Goal: Communication & Community: Answer question/provide support

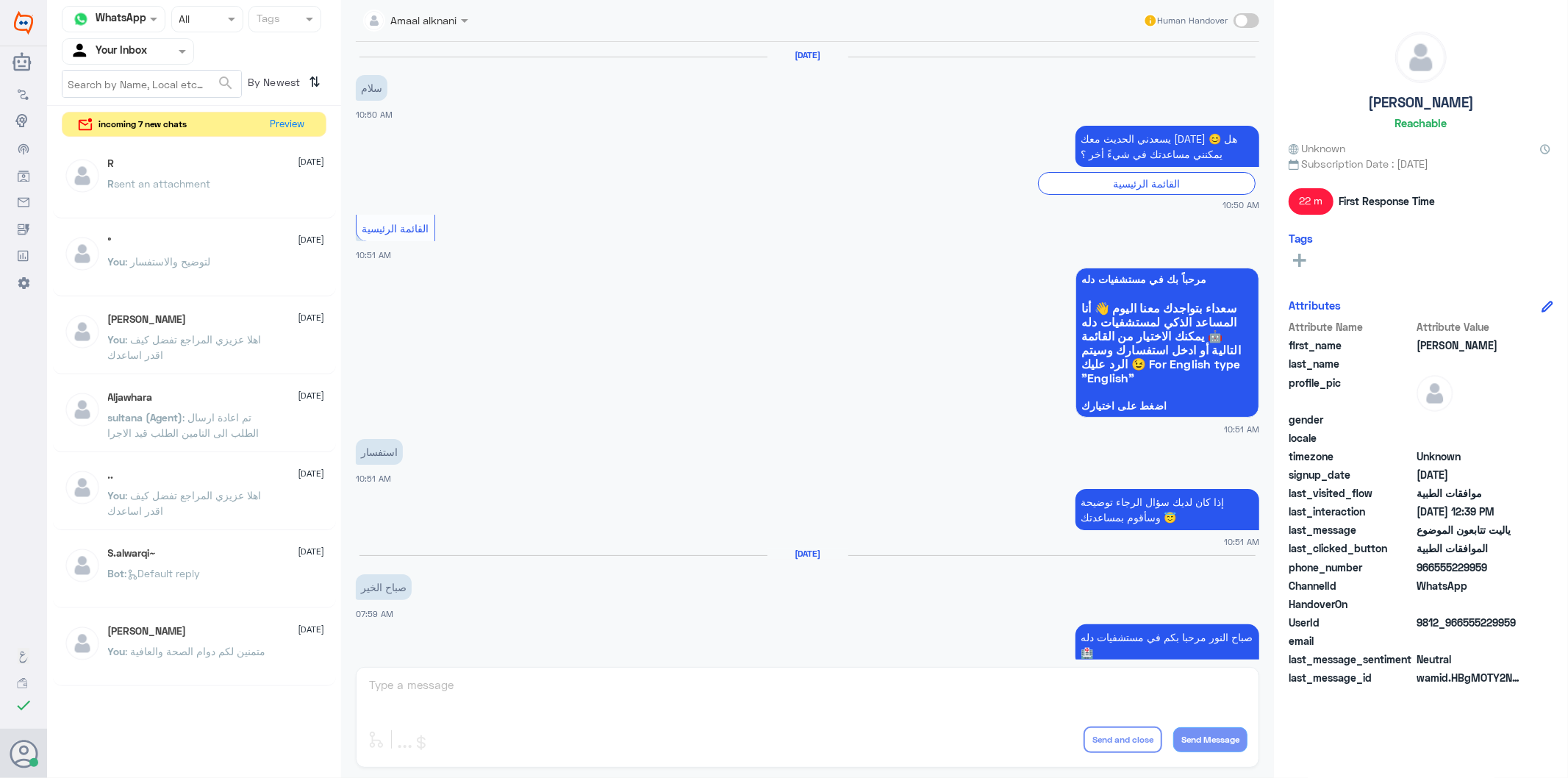
scroll to position [1339, 0]
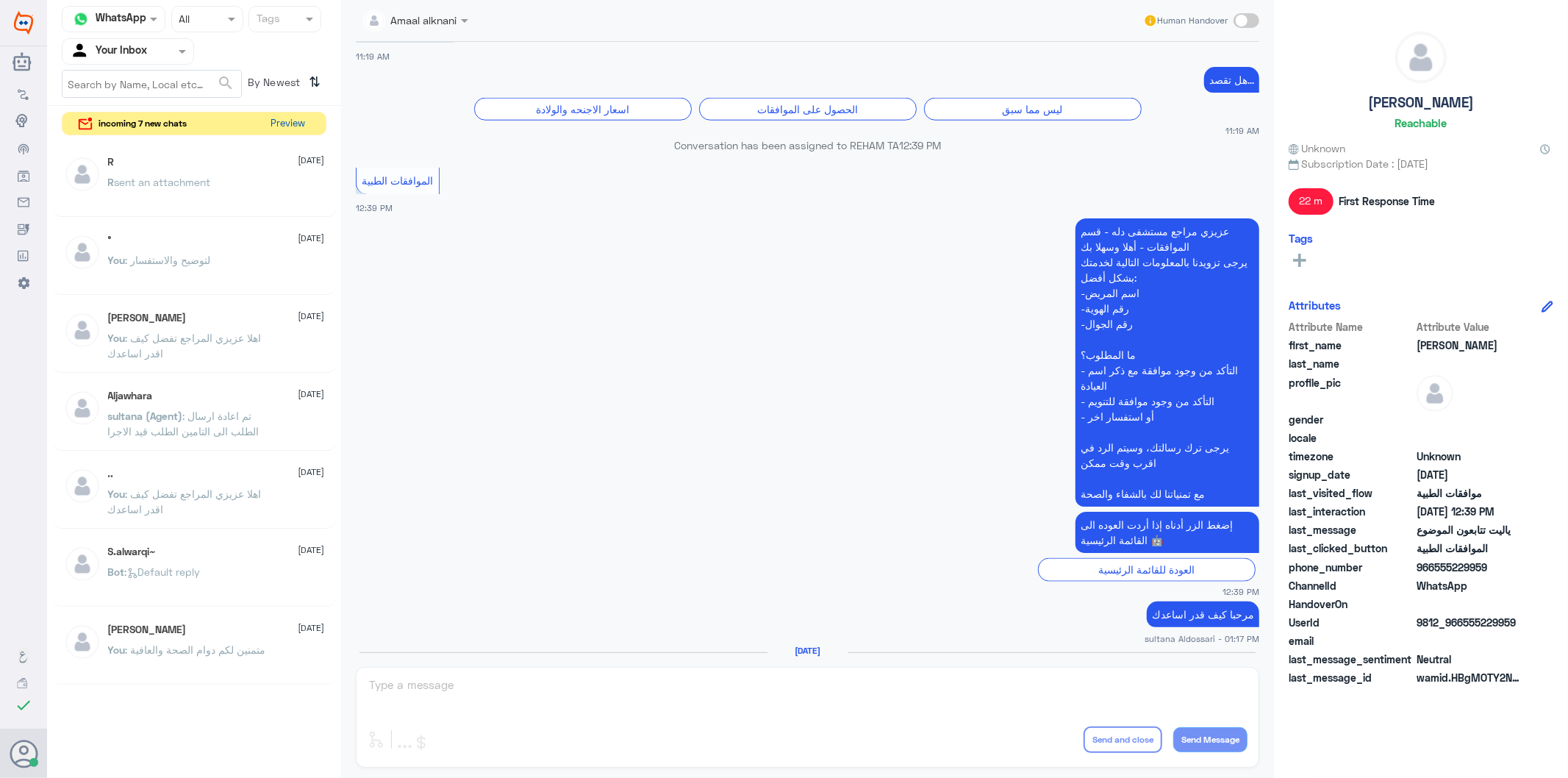
click at [274, 119] on button "Preview" at bounding box center [288, 124] width 45 height 23
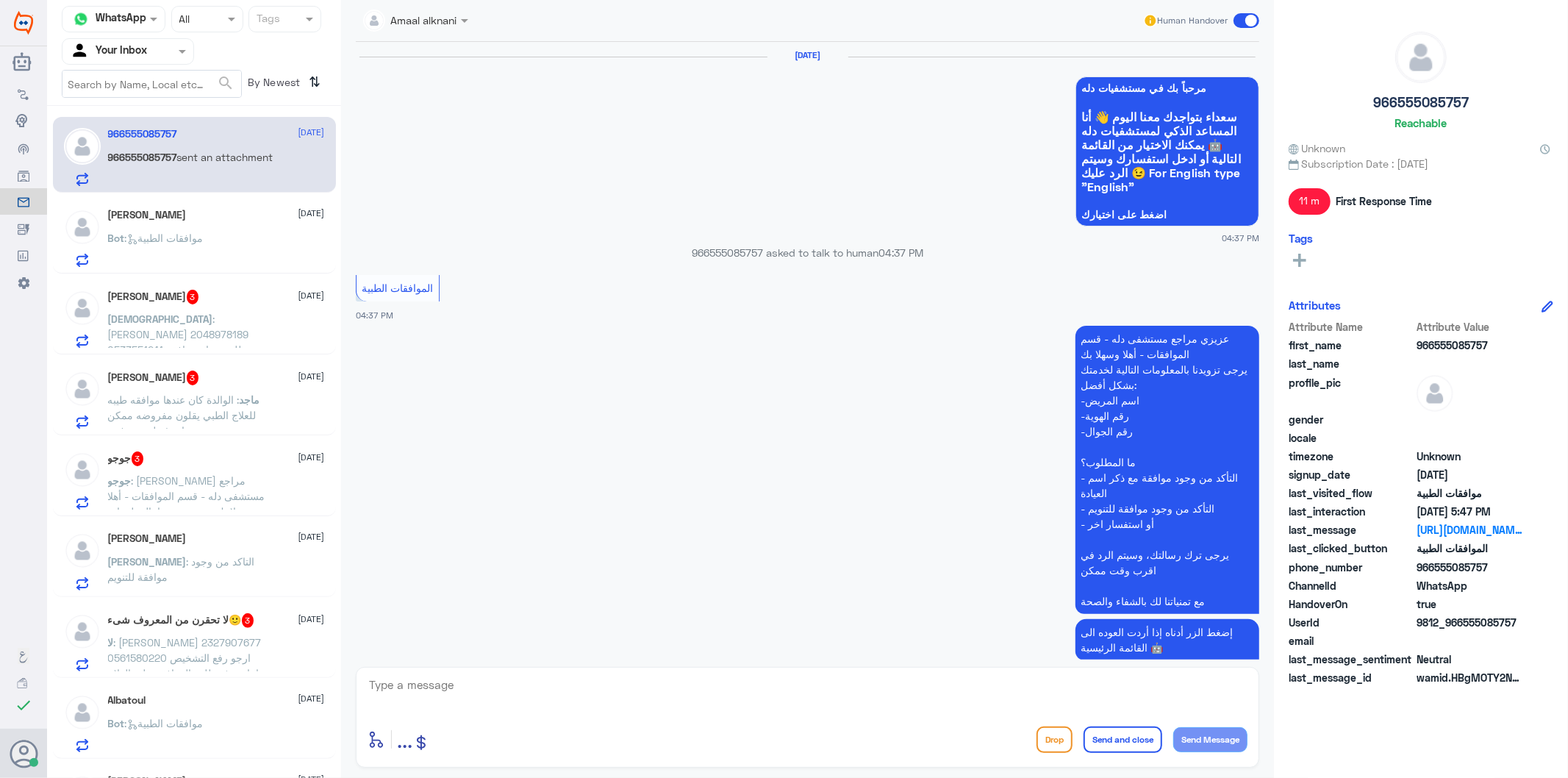
scroll to position [1615, 0]
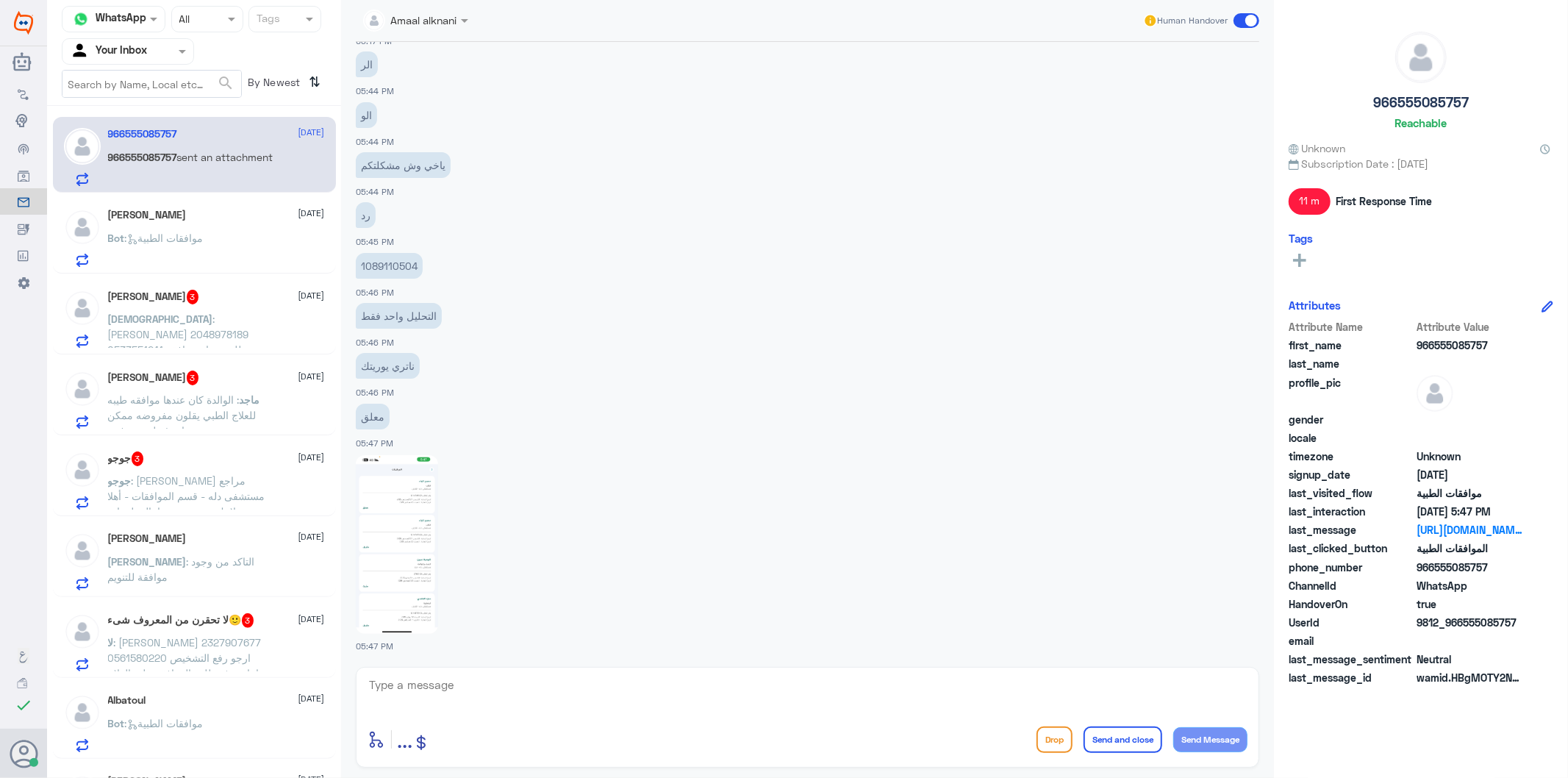
click at [446, 699] on textarea at bounding box center [807, 693] width 880 height 36
click at [385, 569] on img at bounding box center [397, 545] width 82 height 179
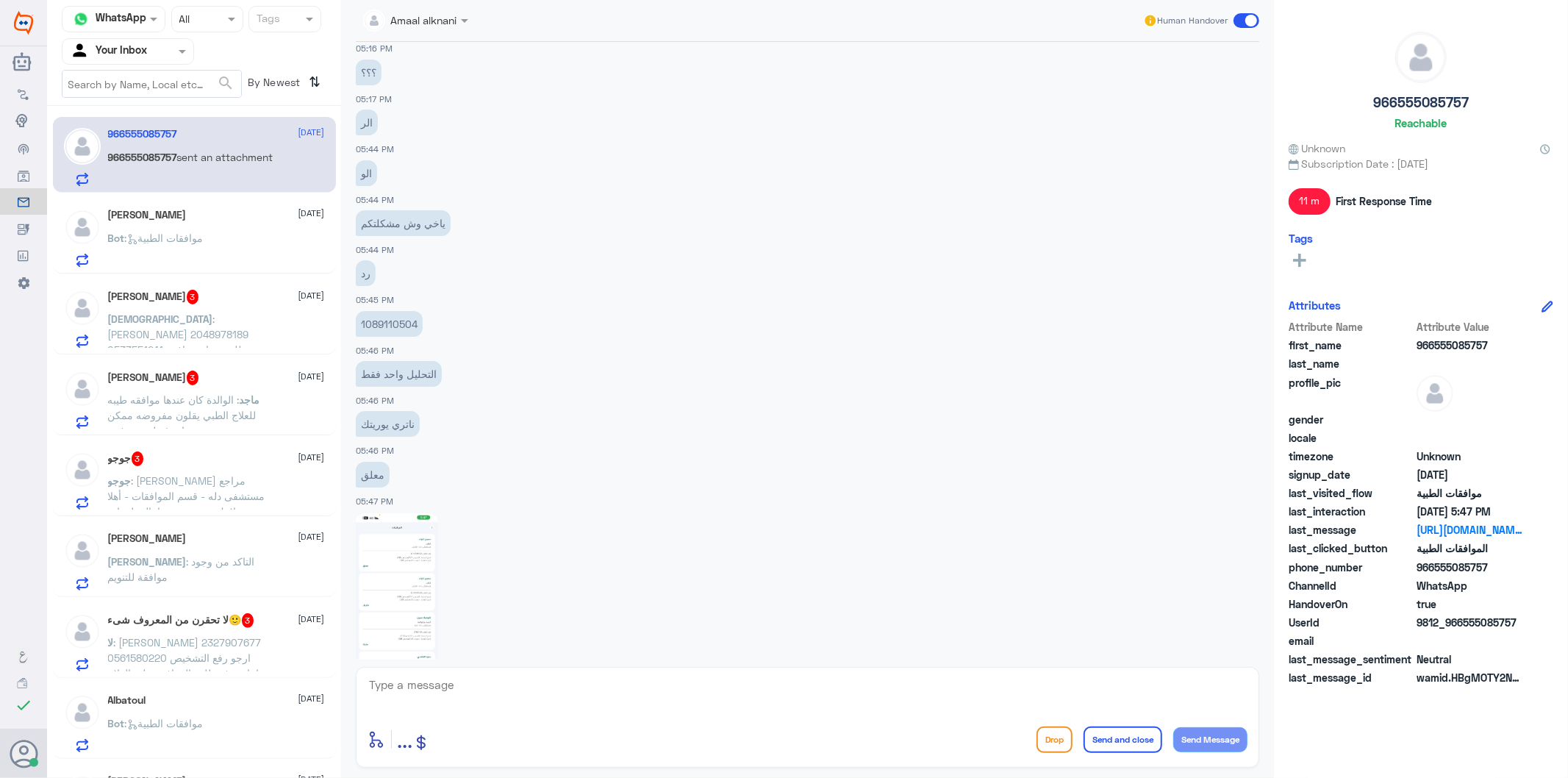
scroll to position [1534, 0]
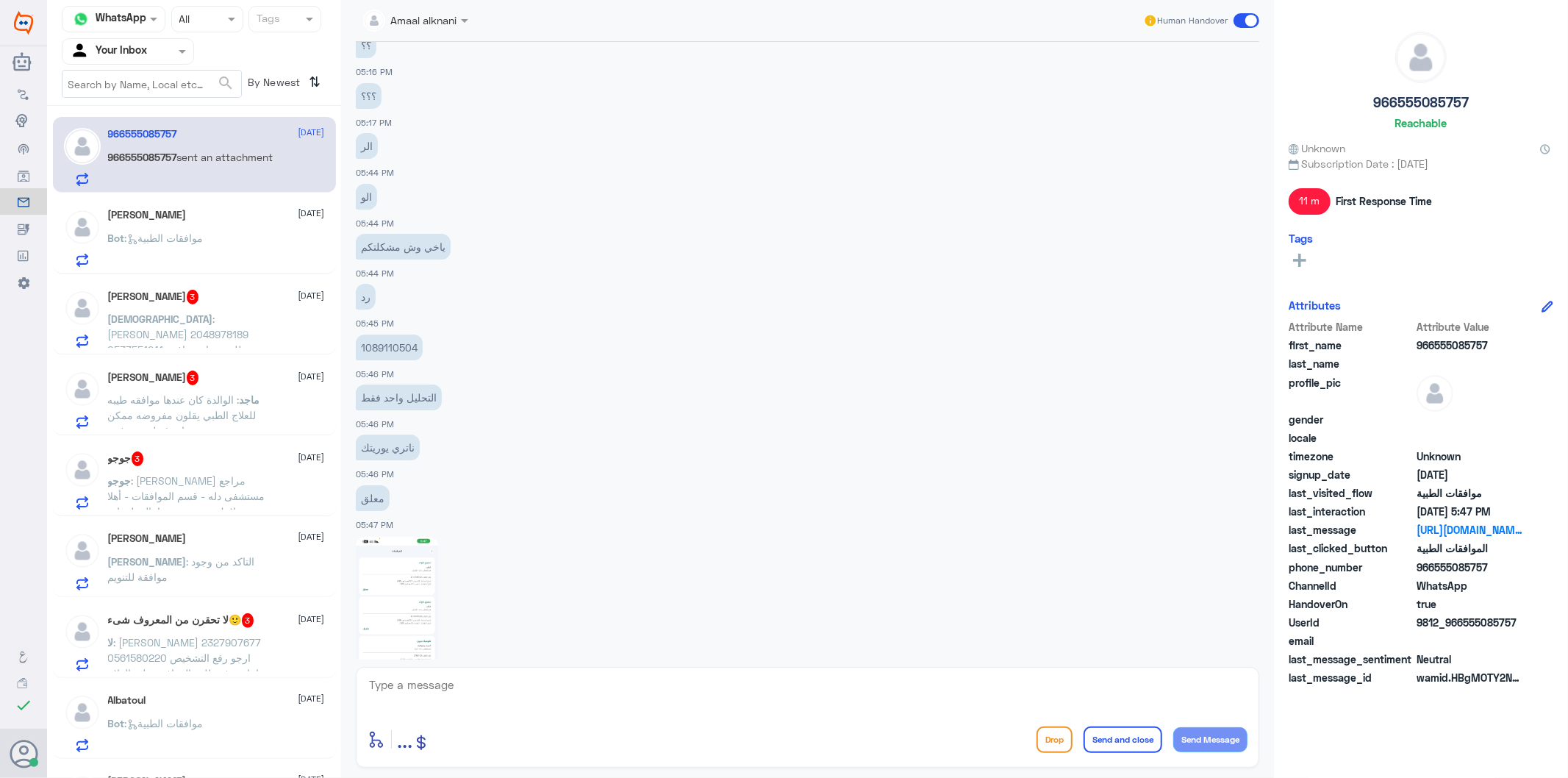
click at [408, 346] on p "1089110504" at bounding box center [390, 347] width 67 height 26
copy p "1089110504"
click at [191, 222] on div "[PERSON_NAME] [DATE] Bot : موافقات الطبية" at bounding box center [216, 238] width 217 height 58
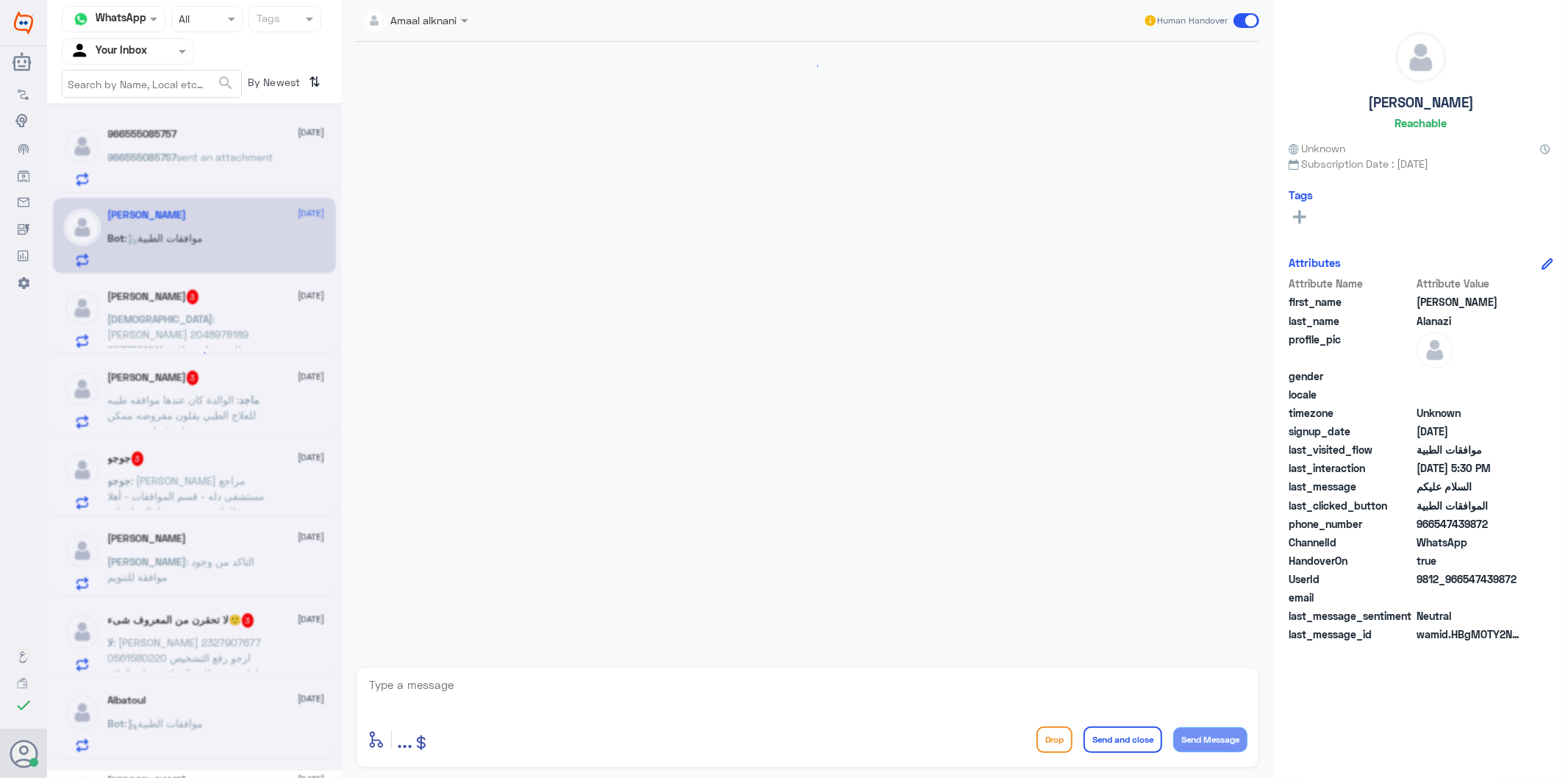
scroll to position [103, 0]
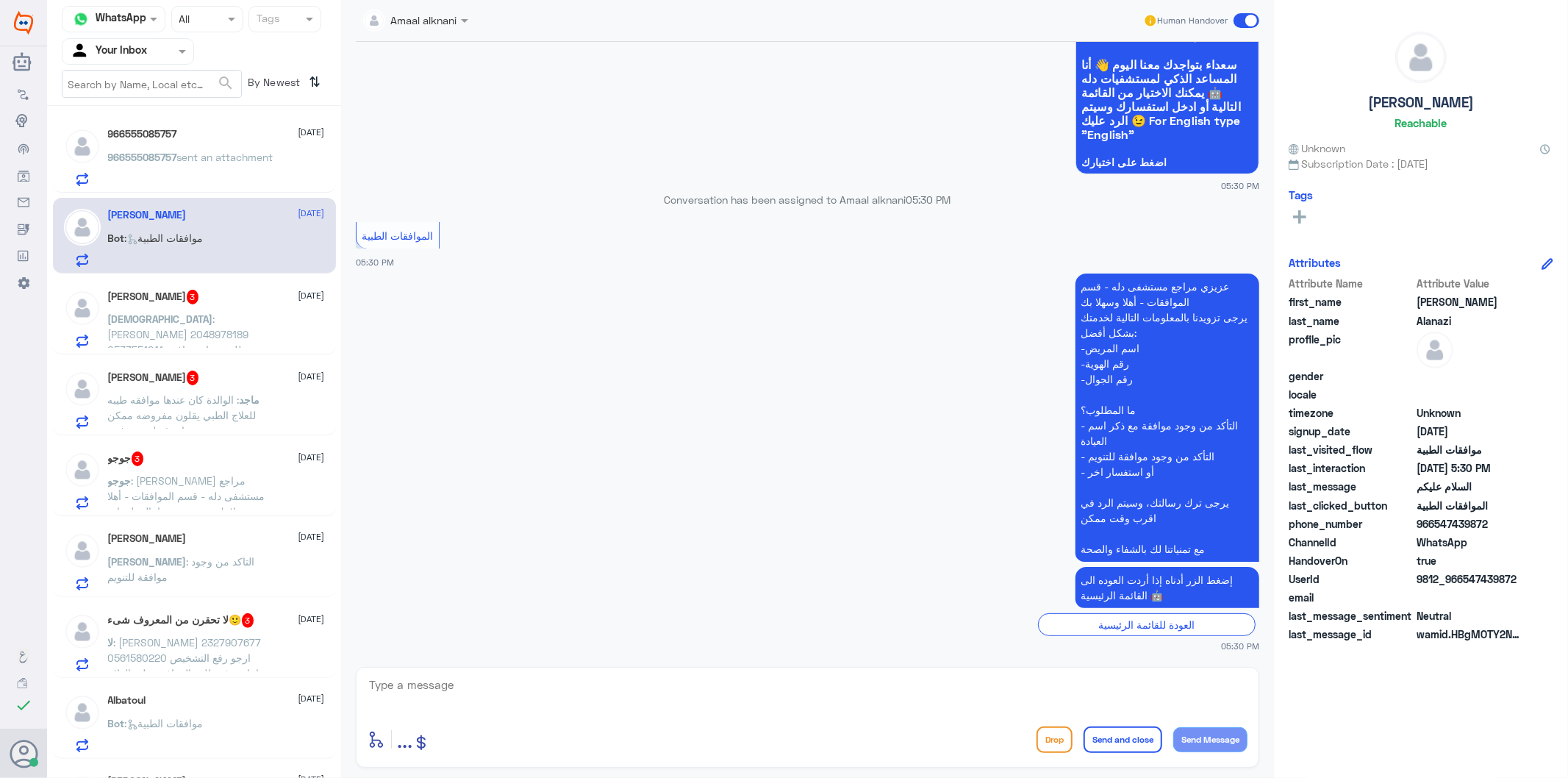
click at [525, 695] on textarea at bounding box center [807, 693] width 880 height 36
type textarea "j"
type textarea "تفضل كيف اقدر اساعدك"
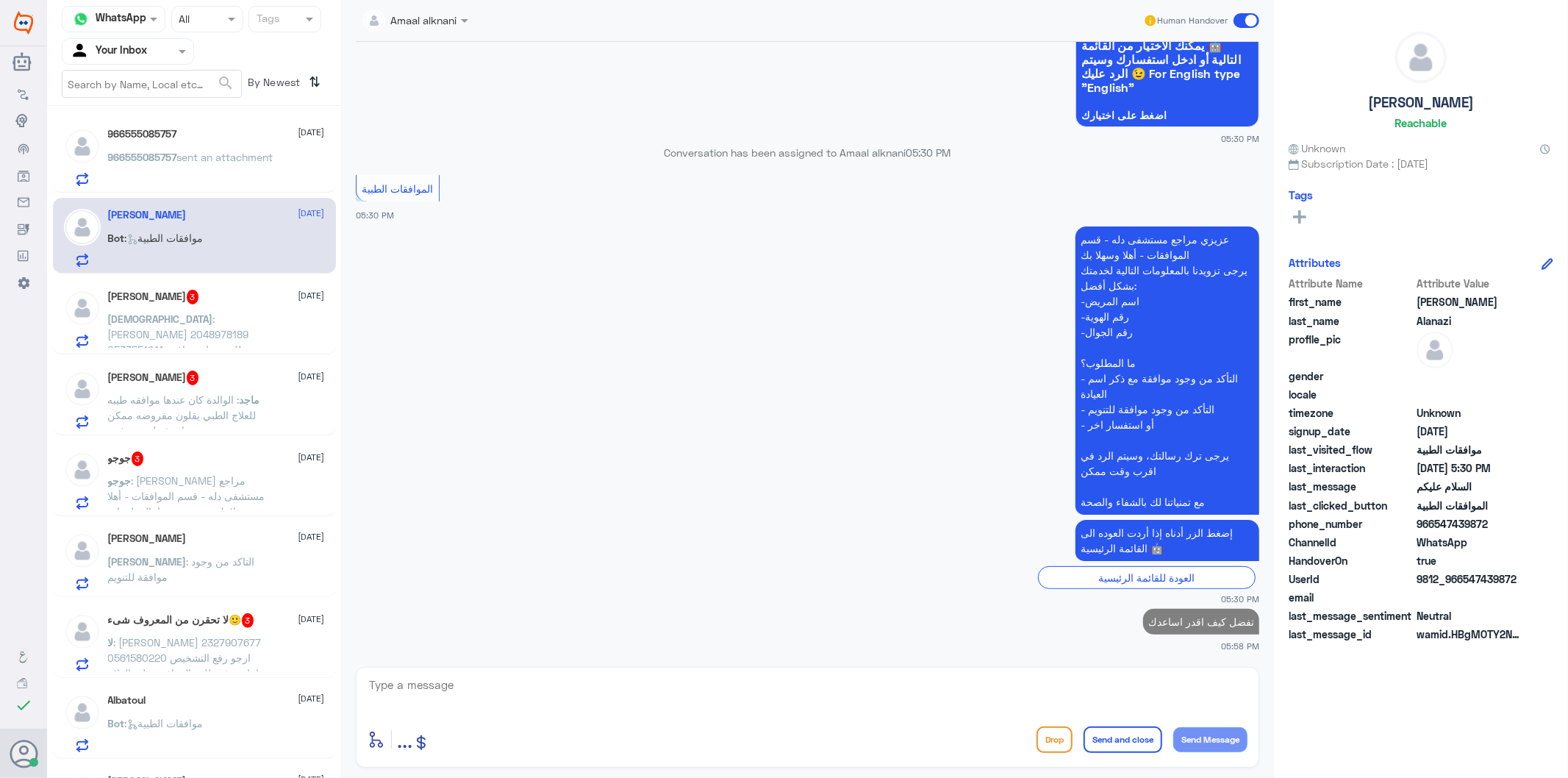
click at [236, 322] on span ": [PERSON_NAME] 2048978189 0533551241 يوجد طلب يحتاج موافقه ولم يتم رفعه لشركة …" at bounding box center [189, 342] width 162 height 58
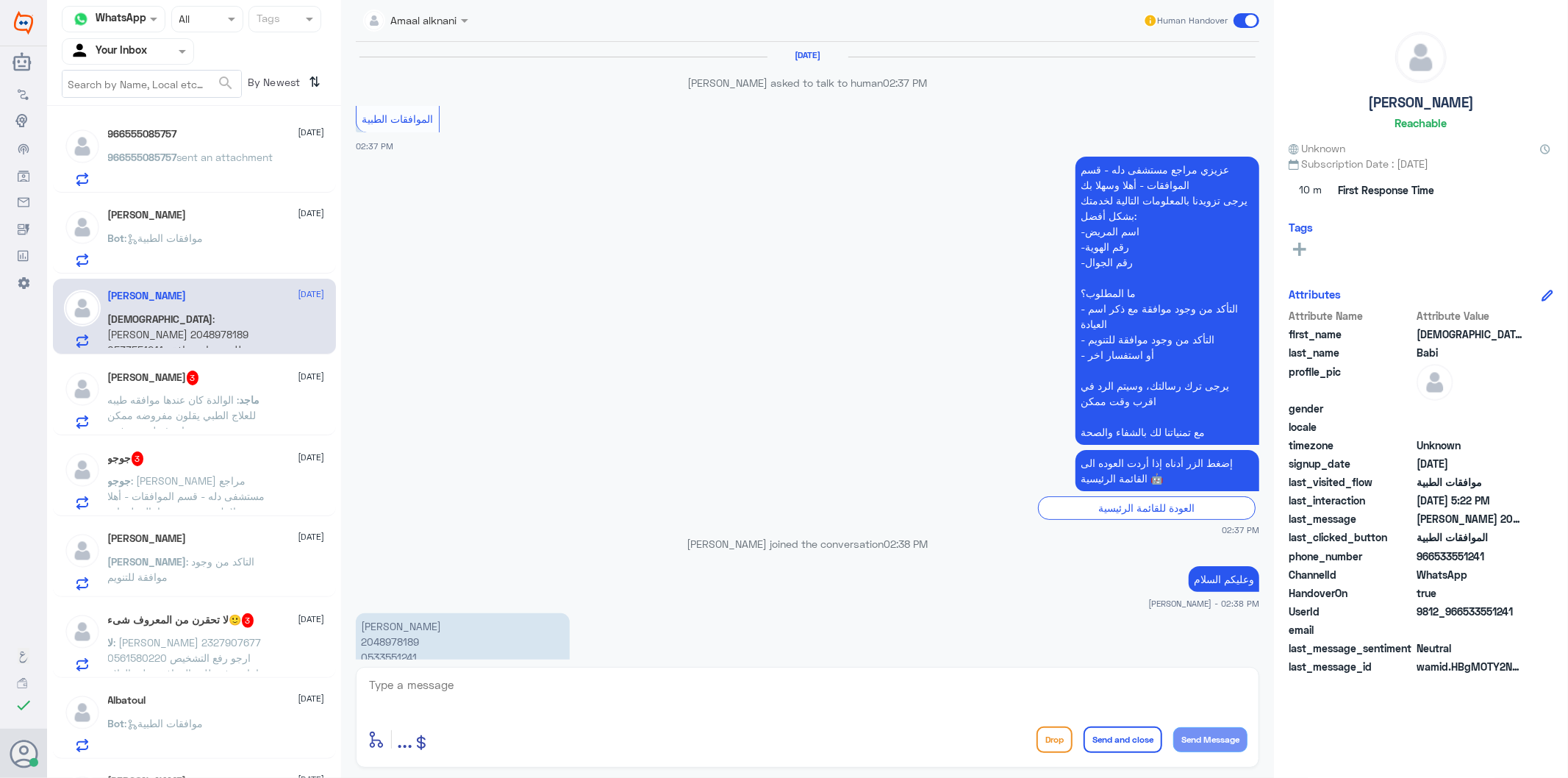
scroll to position [2156, 0]
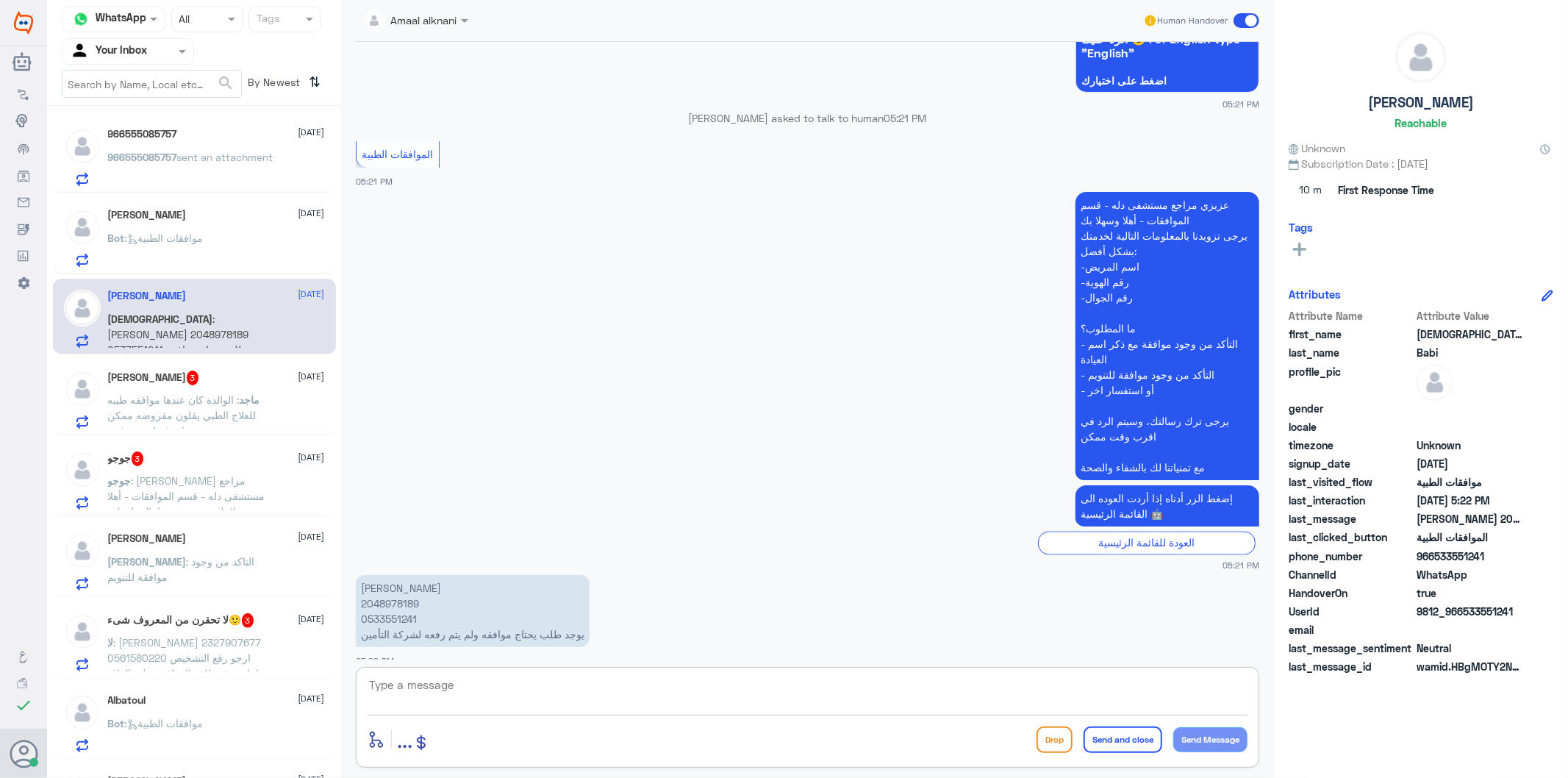
click at [556, 680] on textarea at bounding box center [807, 693] width 880 height 36
click at [390, 603] on p "[PERSON_NAME] 2048978189 0533551241 يوجد طلب يحتاج موافقه ولم يتم رفعه لشركة ال…" at bounding box center [473, 611] width 234 height 72
copy p "0533551241"
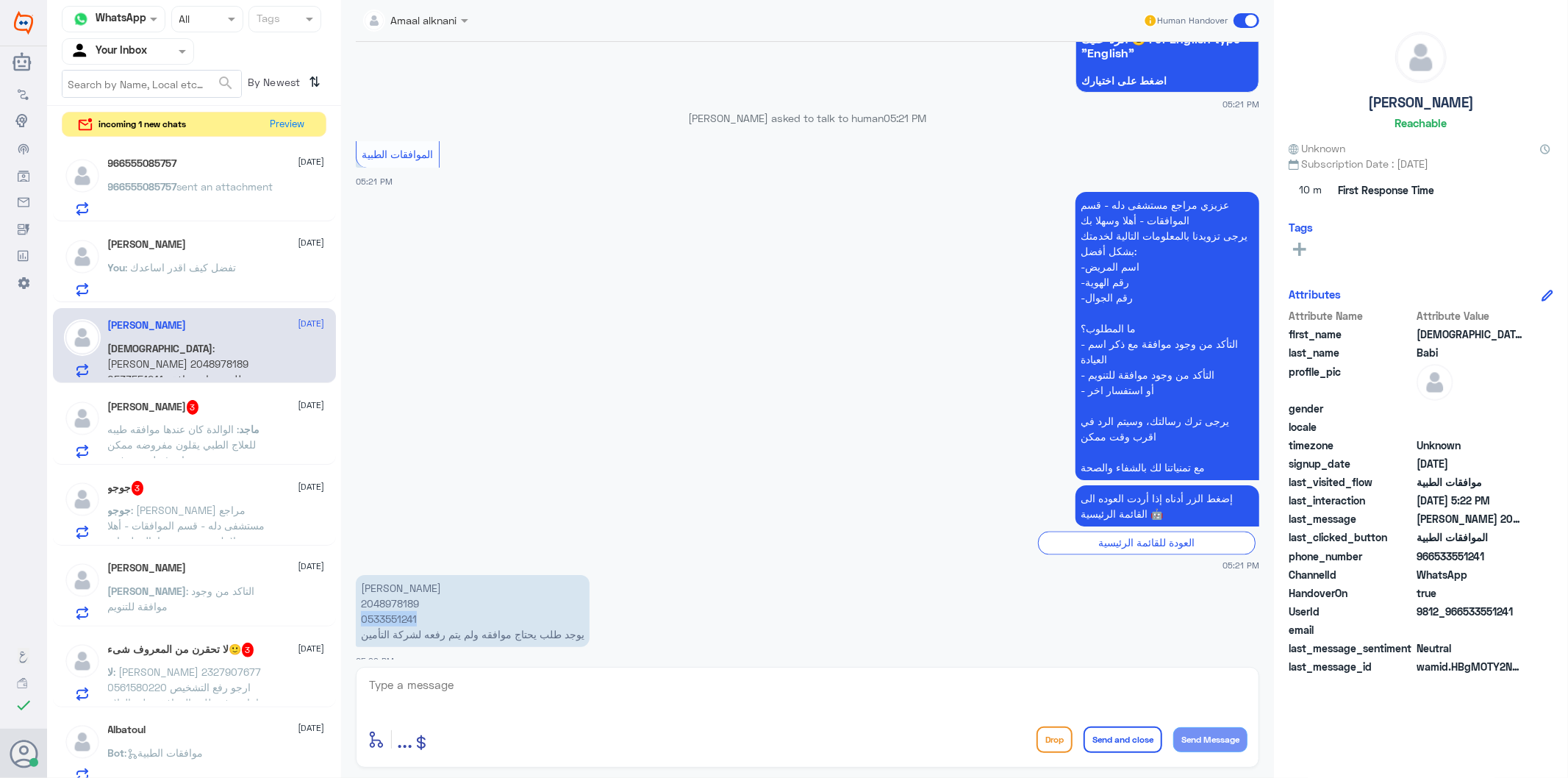
copy p "0533551241"
click at [478, 691] on textarea at bounding box center [807, 693] width 880 height 36
type textarea "f"
type textarea "بخصوص جهاز الضغط ؟"
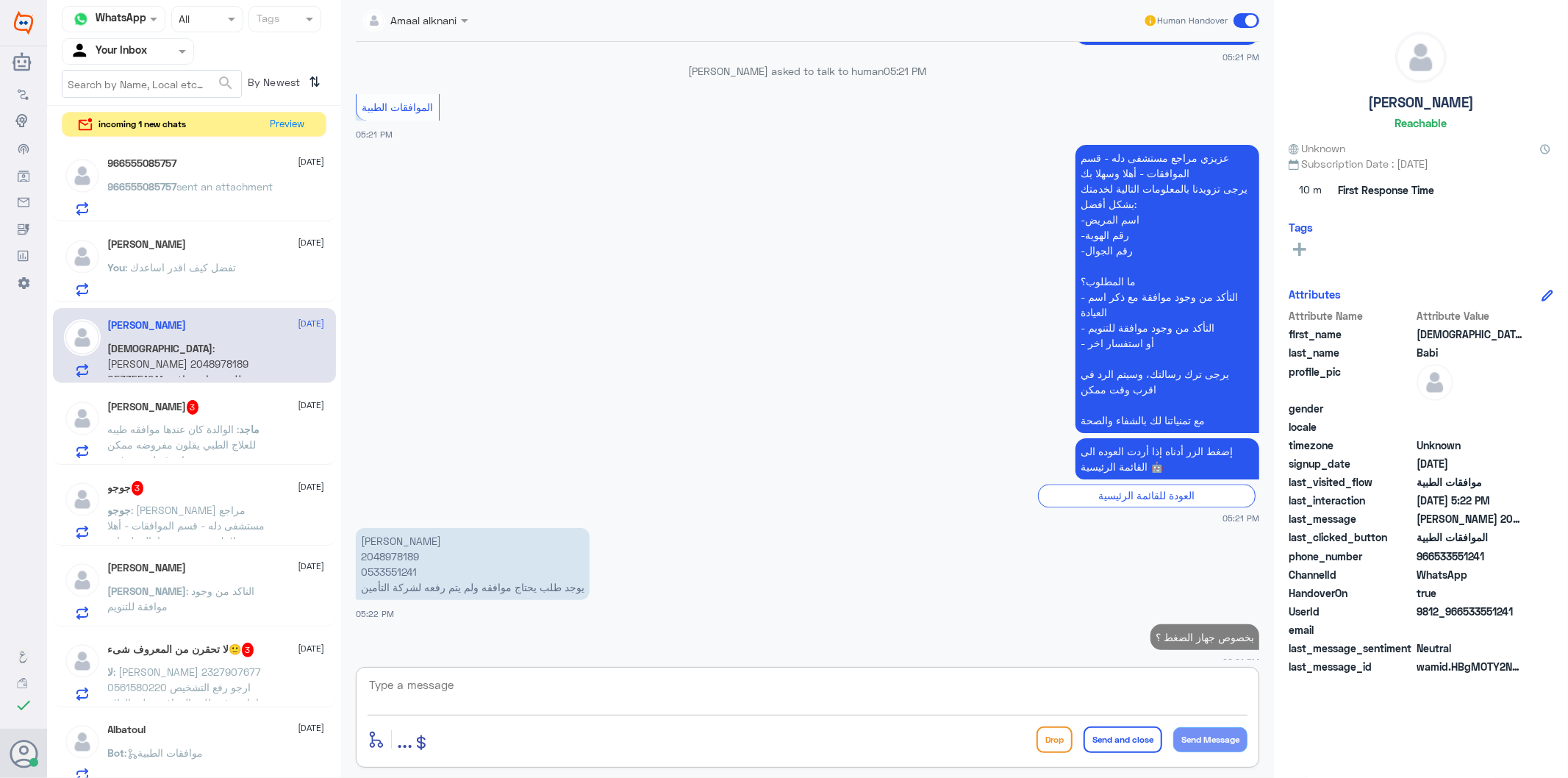
click at [222, 454] on p "ماجد : الوالدة كان عندها موافقه طيبه للعلاج الطبي يقلون مفروضه ممكن اعرف ليش تر…" at bounding box center [190, 440] width 166 height 36
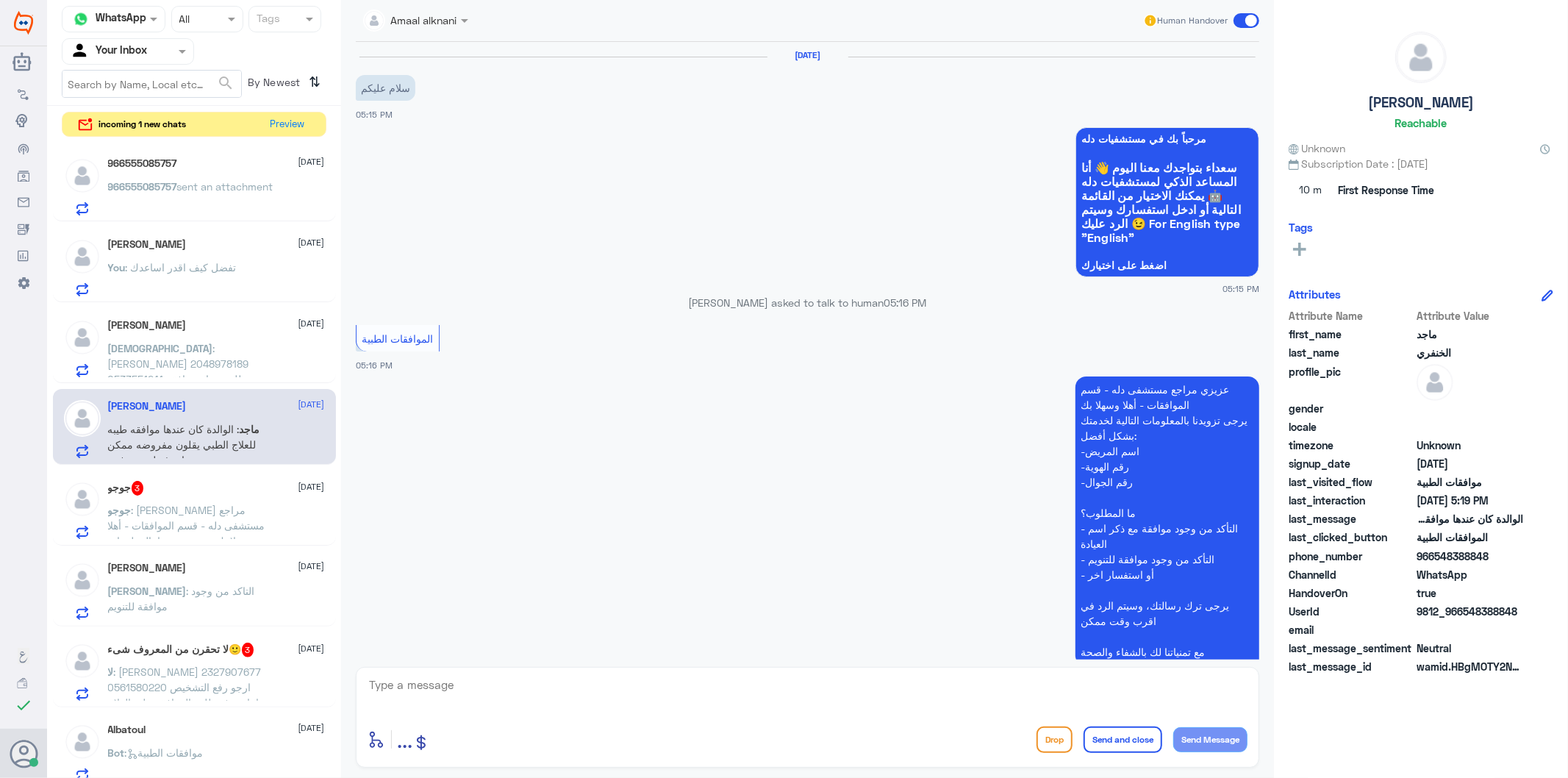
scroll to position [250, 0]
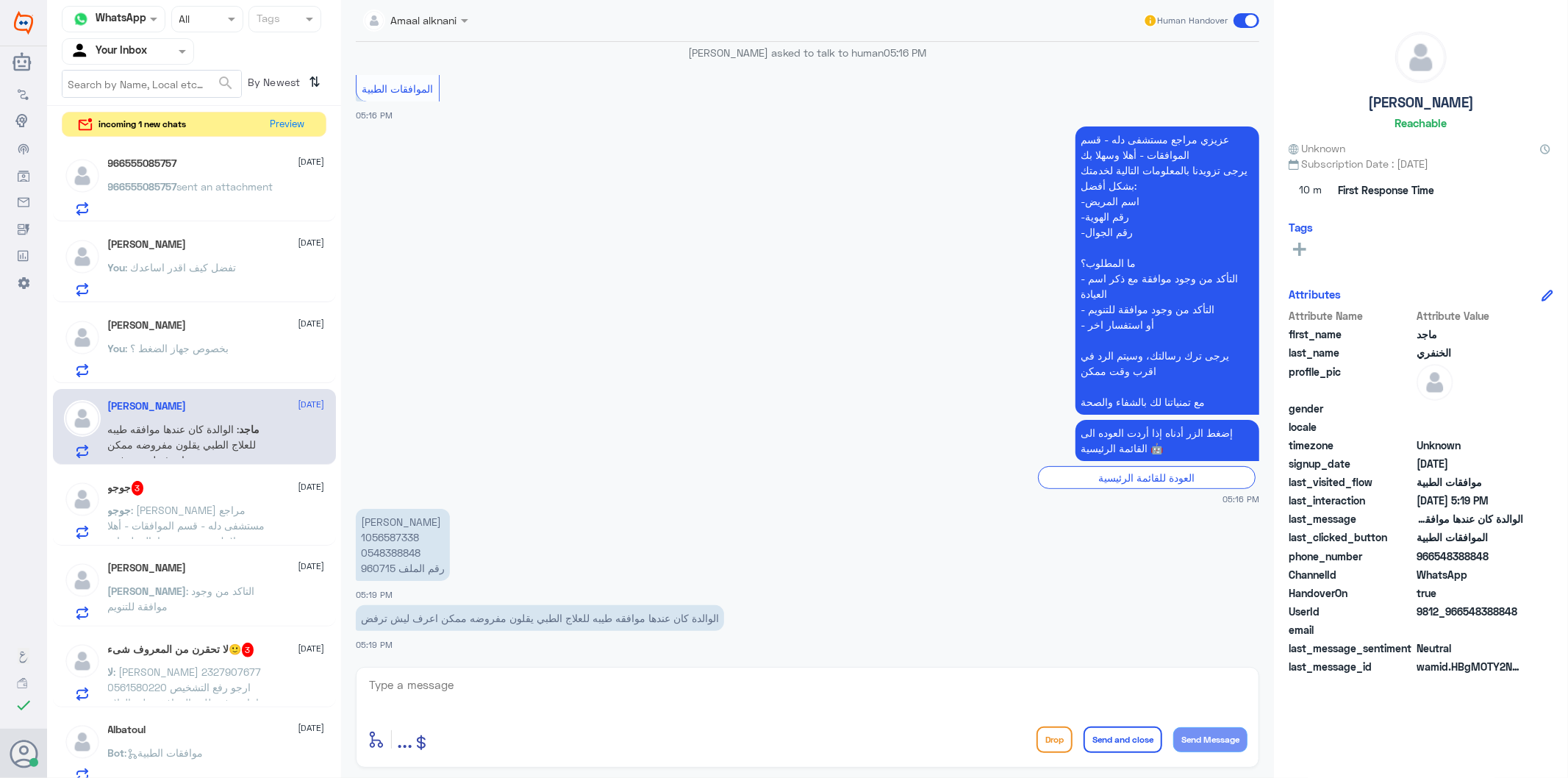
click at [383, 566] on p "[PERSON_NAME] 1056587338 0548388848 رقم الملف 960715" at bounding box center [403, 544] width 94 height 72
copy p "960715"
click at [554, 691] on textarea at bounding box center [807, 693] width 880 height 36
type textarea "ل"
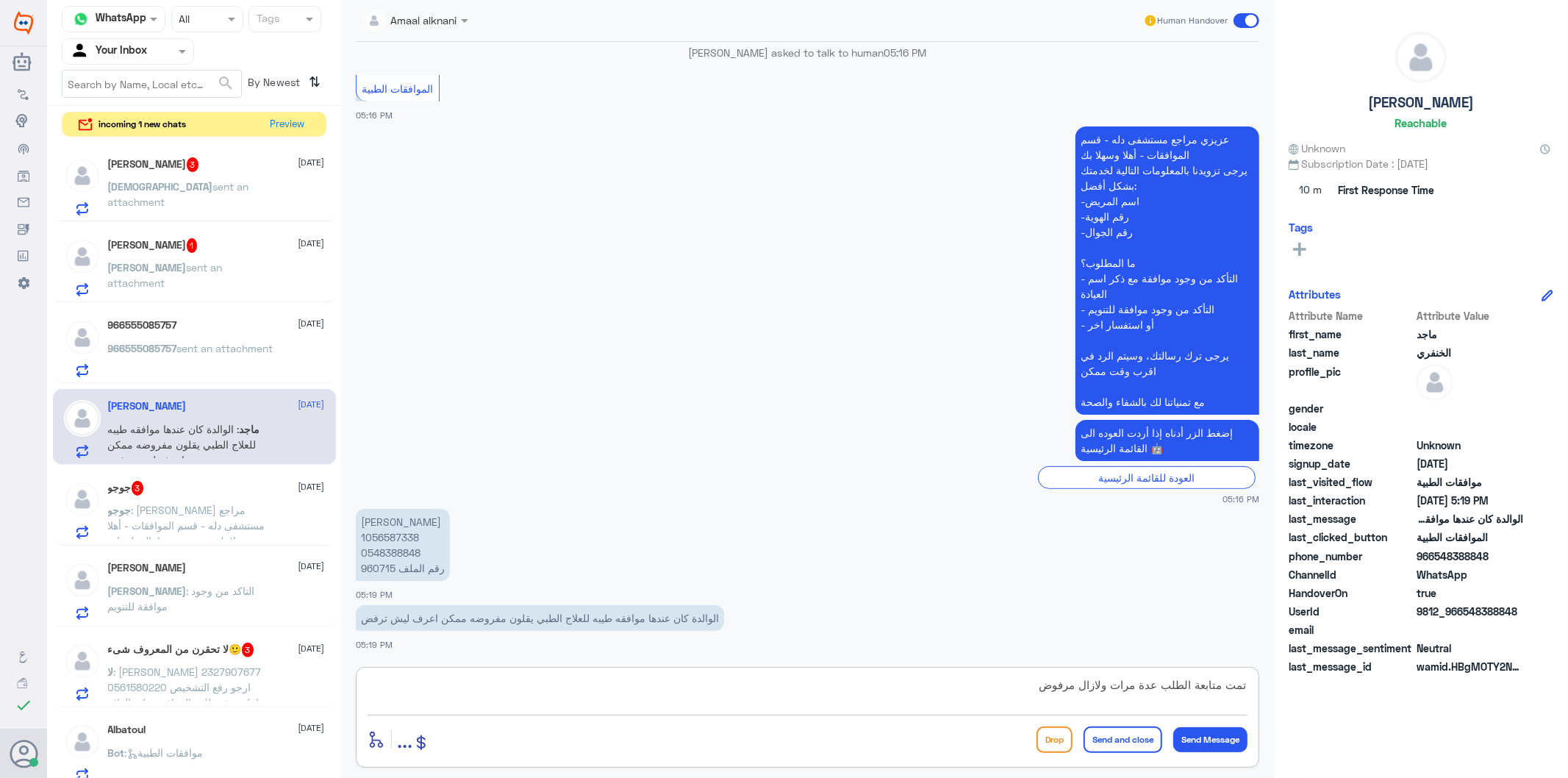
type textarea "تمت متابعة الطلب عدة مرات ولازال مرفوض"
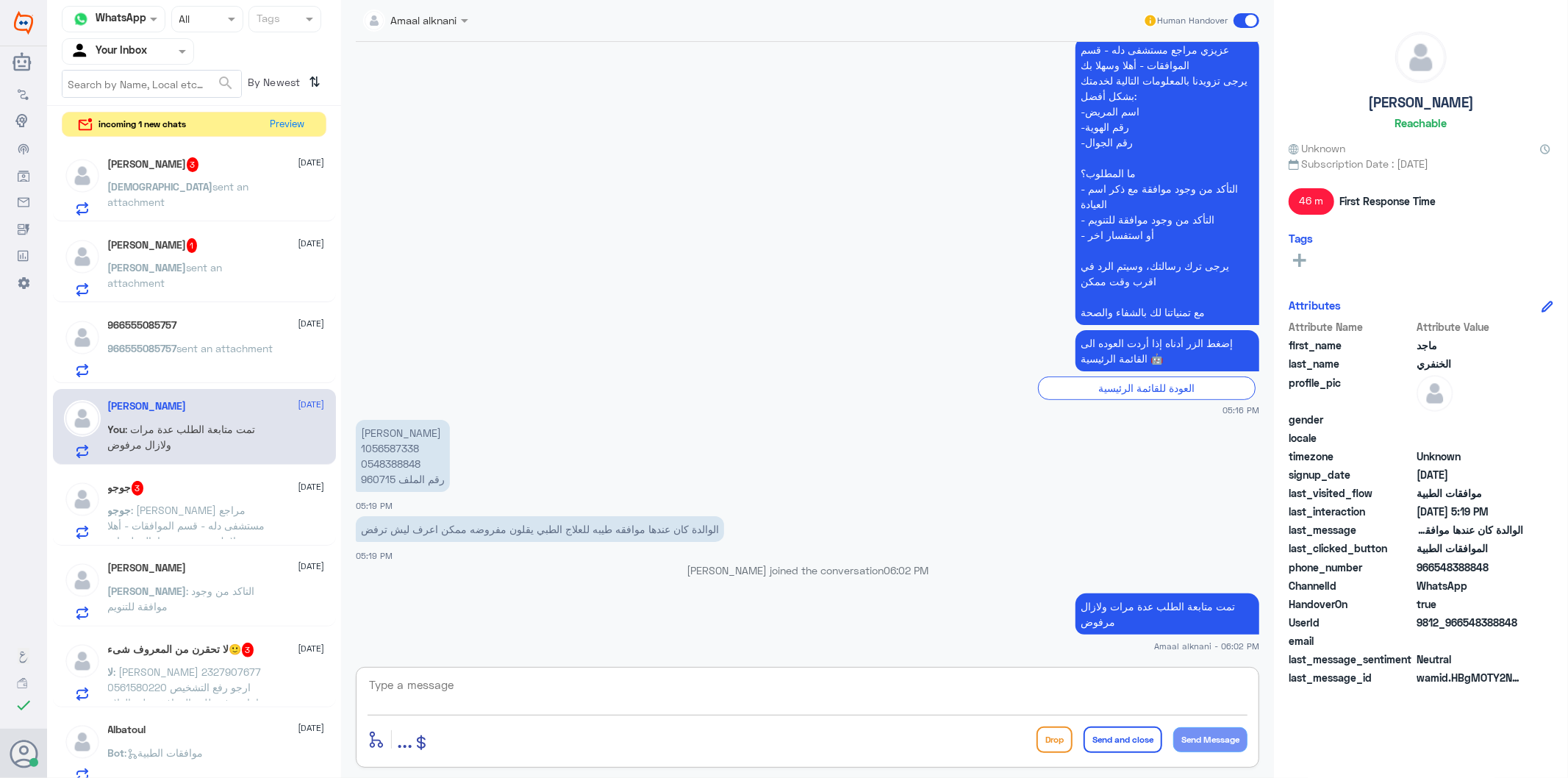
click at [872, 690] on textarea at bounding box center [807, 693] width 880 height 36
type textarea "الرجاء التواصل مع شركة تامينكم لتوضيح والاستفسار"
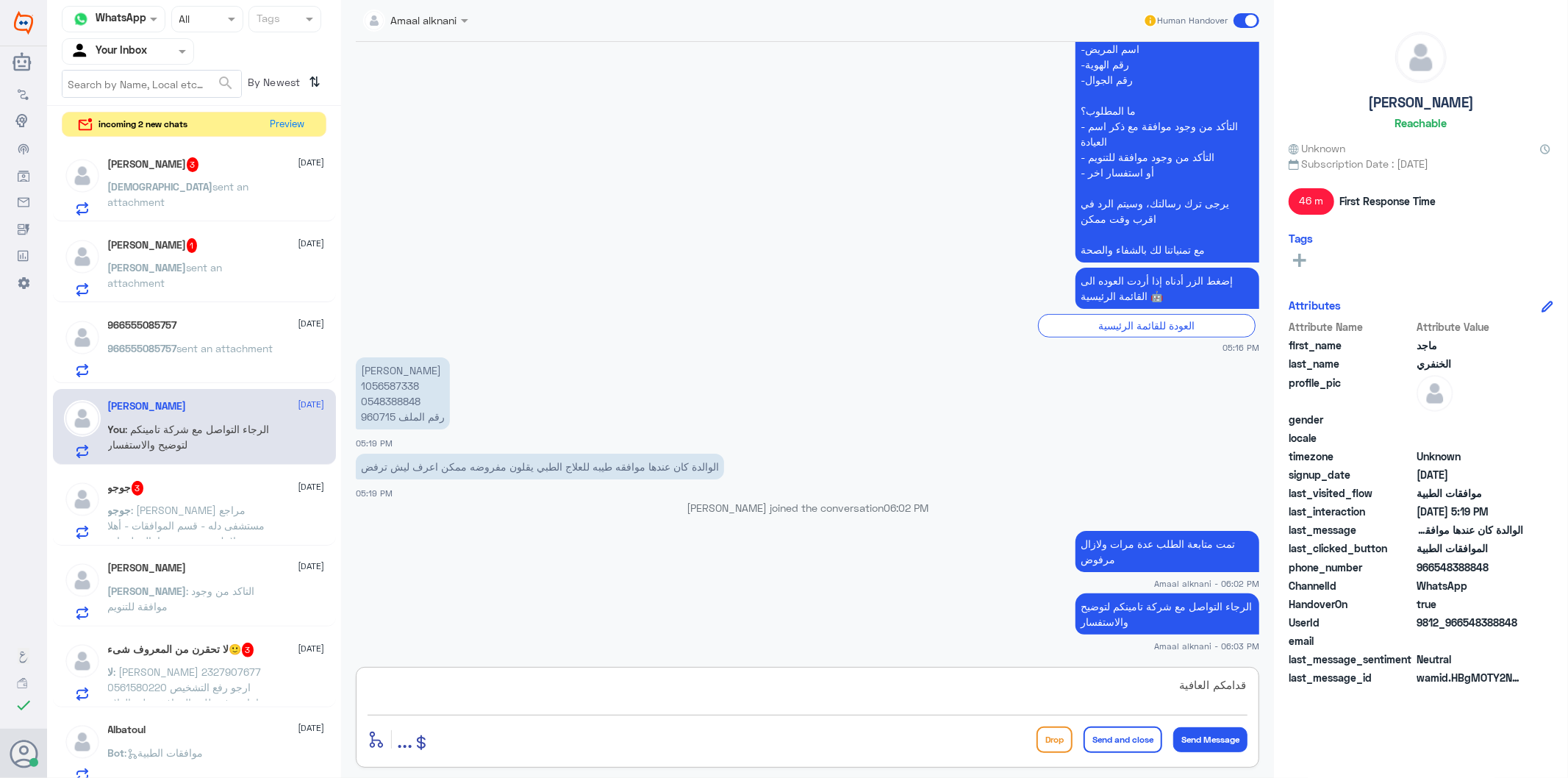
type textarea "قدامكم العافية"
click at [1134, 739] on button "Send and close" at bounding box center [1122, 740] width 79 height 27
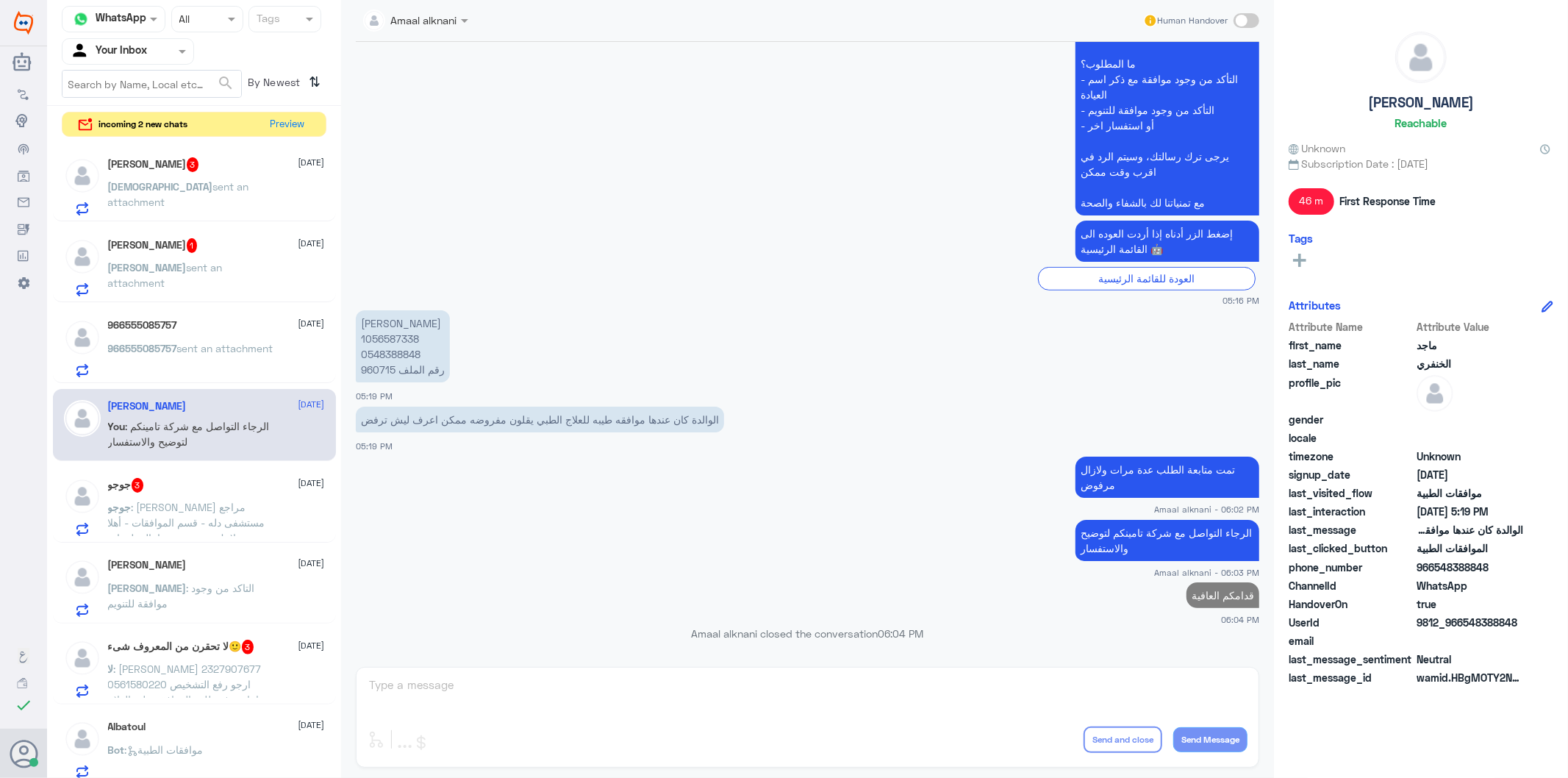
click at [231, 489] on div "جوجو 3 [DATE]" at bounding box center [216, 485] width 217 height 15
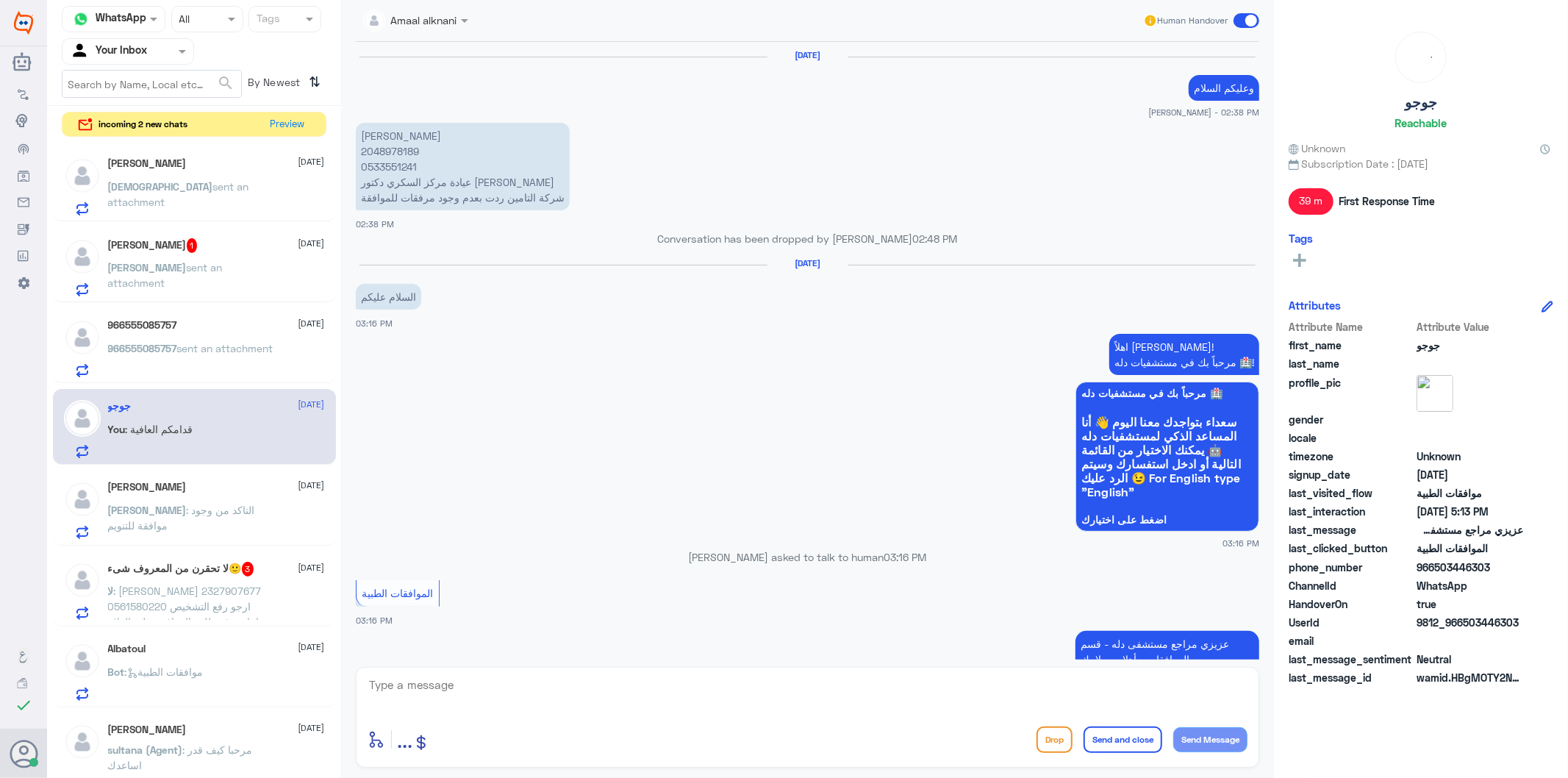
scroll to position [1888, 0]
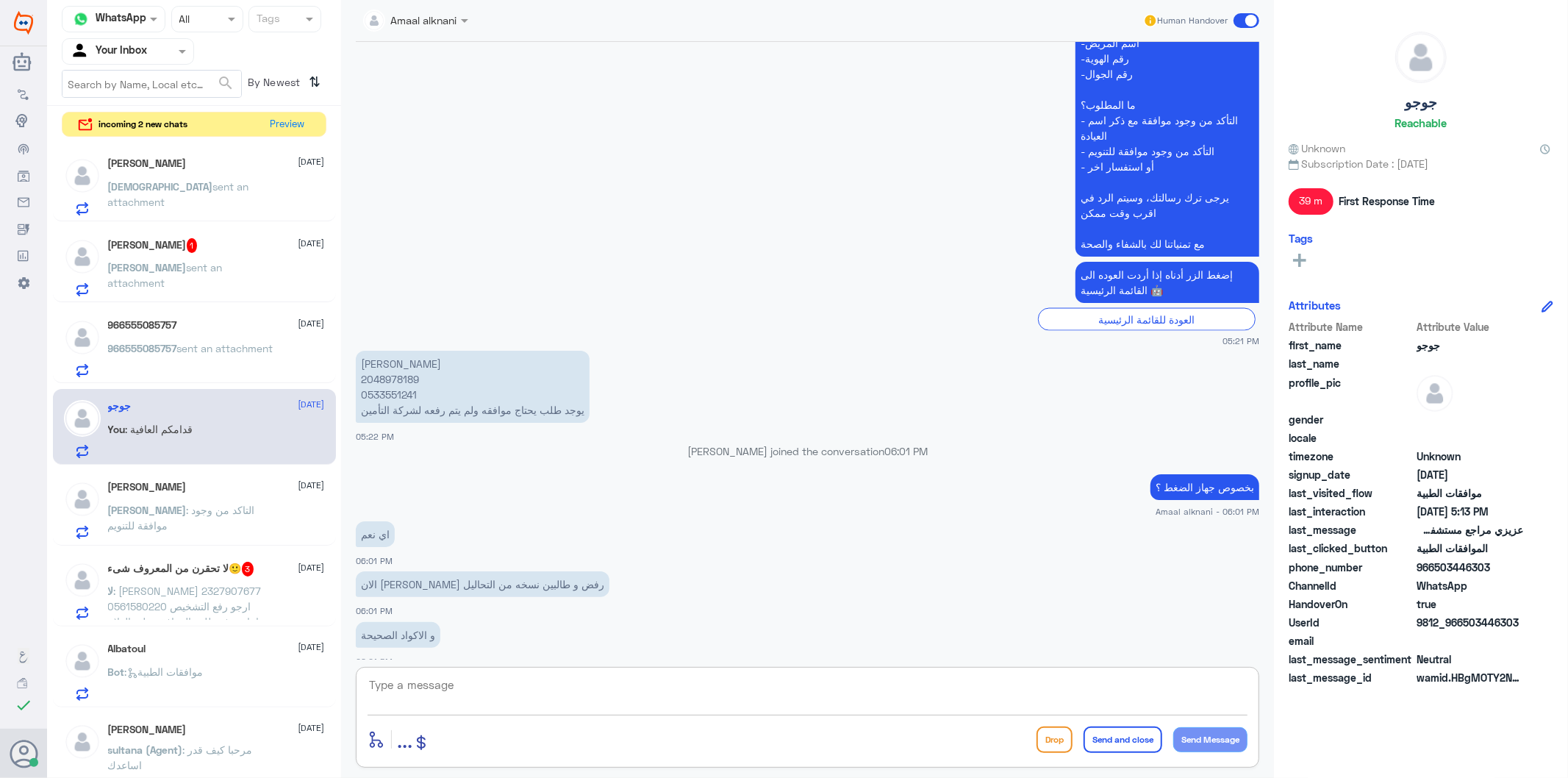
click at [395, 688] on textarea at bounding box center [807, 693] width 880 height 36
type textarea "تم رفع كود اخر لجهاز ضغط اخر"
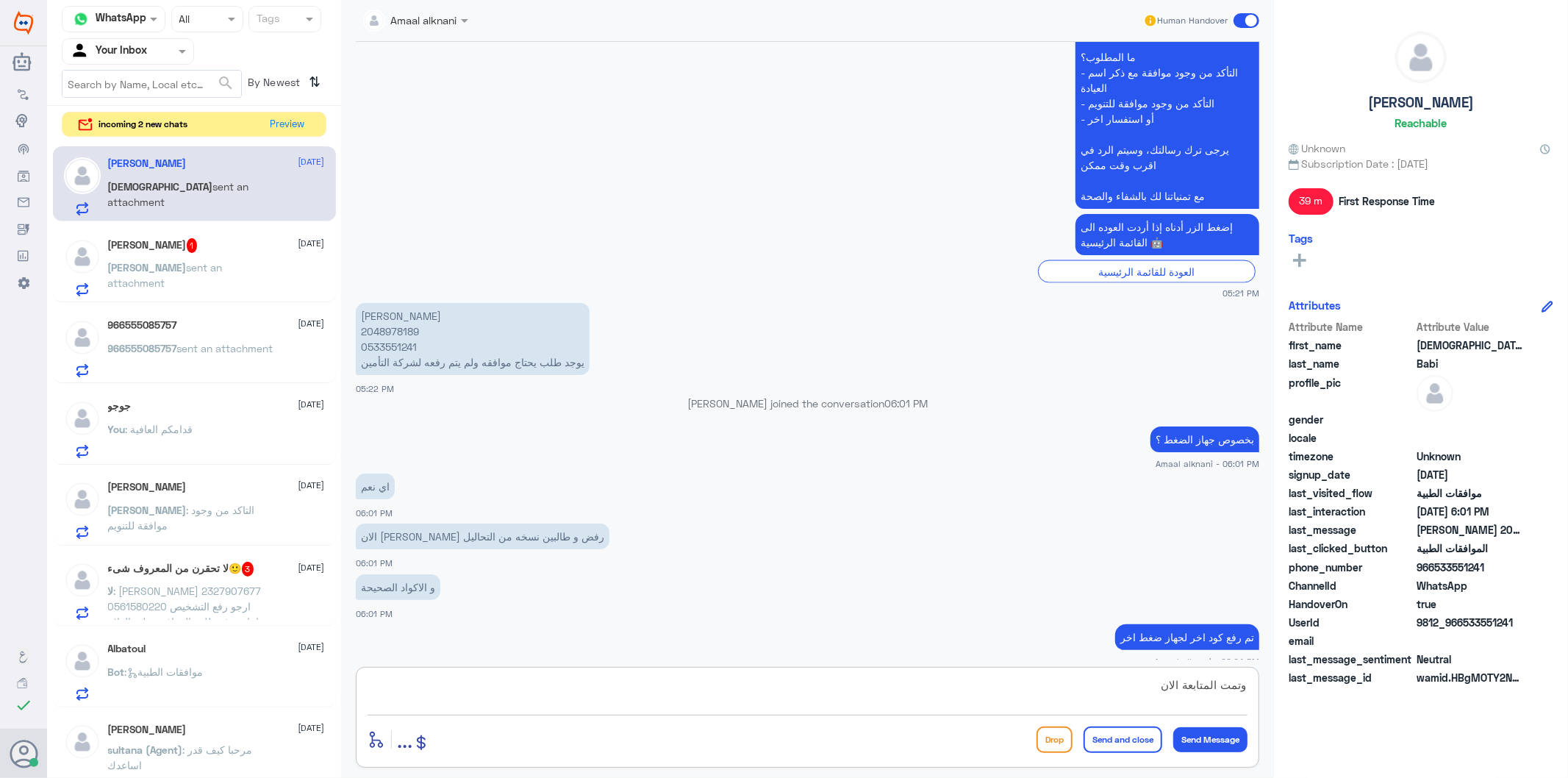
type textarea "وتمت المتابعة الان"
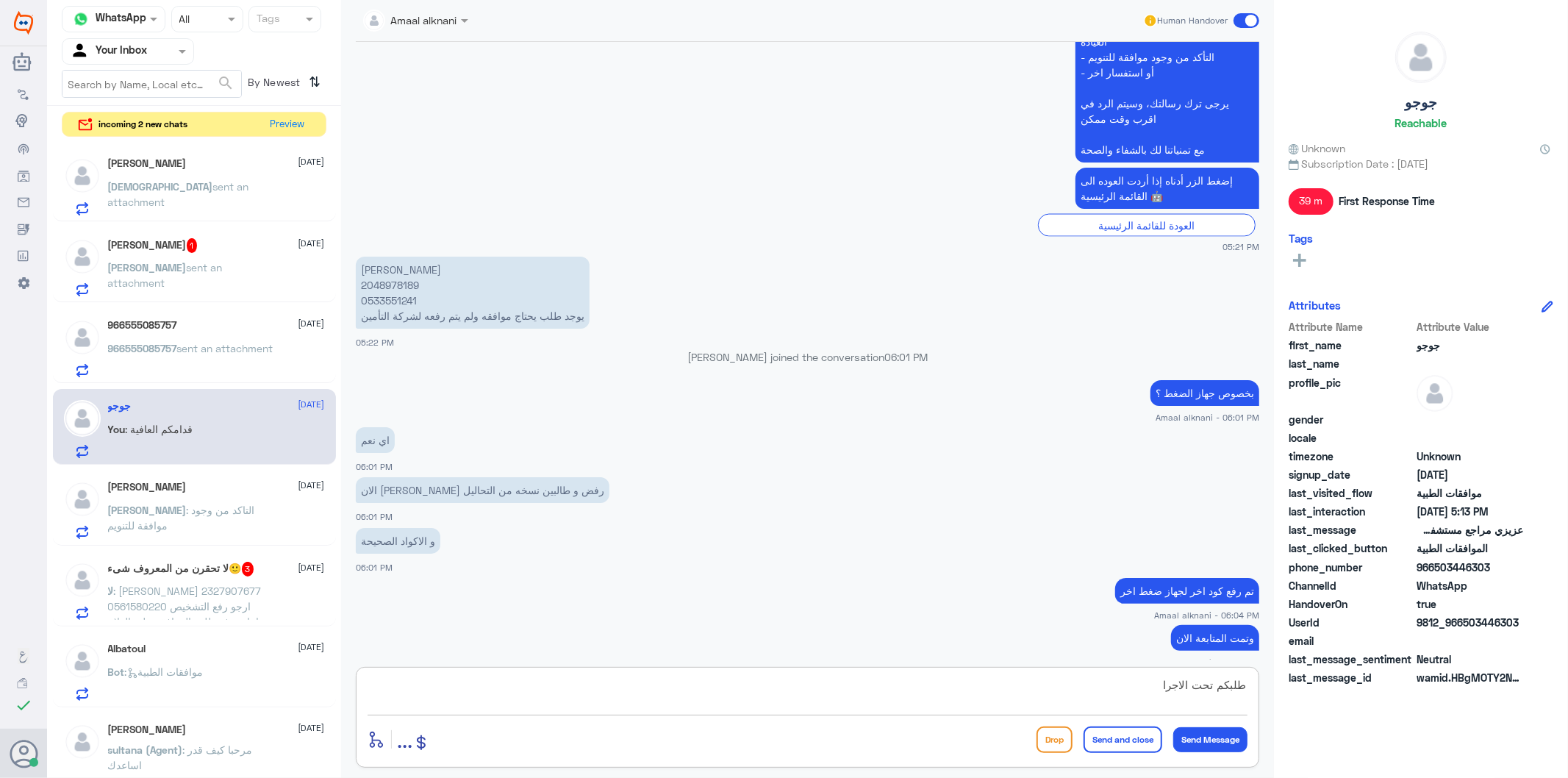
type textarea "طلبكم تحت الاجراء"
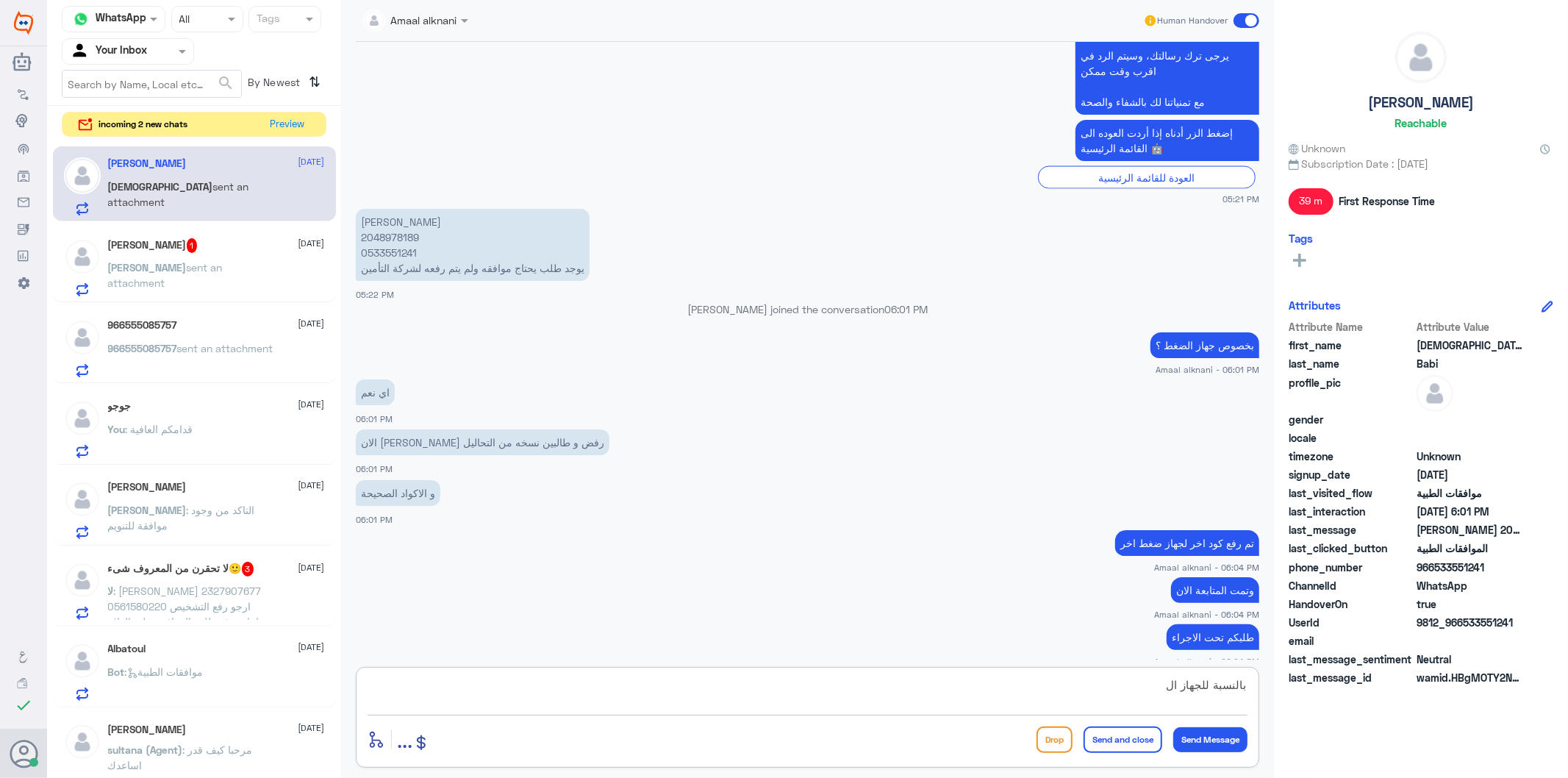
scroll to position [2081, 0]
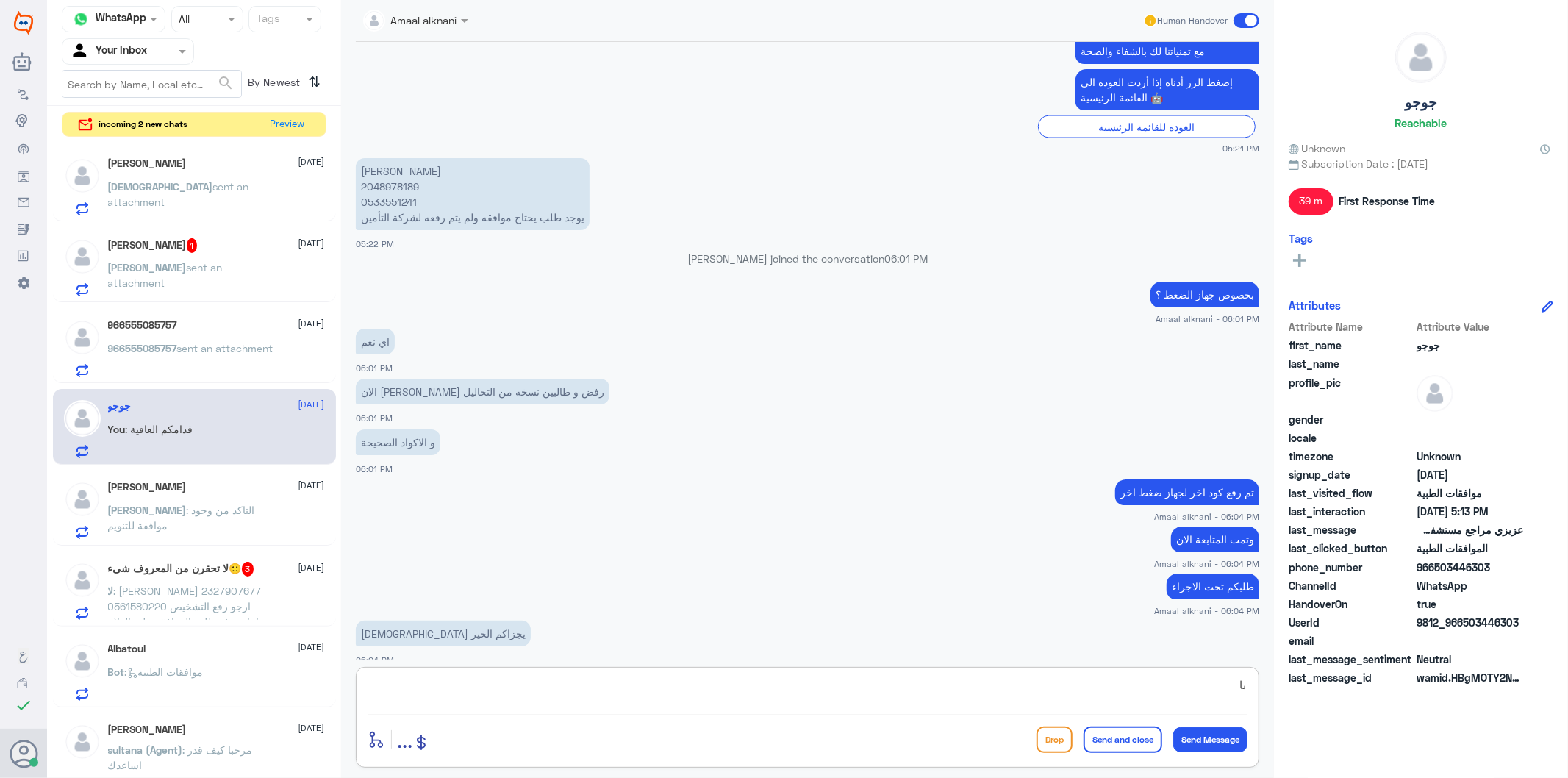
type textarea "ب"
click at [390, 171] on p "[PERSON_NAME] 2048978189 0533551241 يوجد طلب يحتاج موافقه ولم يتم رفعه لشركة ال…" at bounding box center [473, 193] width 234 height 72
click at [384, 170] on p "[PERSON_NAME] 2048978189 0533551241 يوجد طلب يحتاج موافقه ولم يتم رفعه لشركة ال…" at bounding box center [473, 193] width 234 height 72
copy p "2048978189"
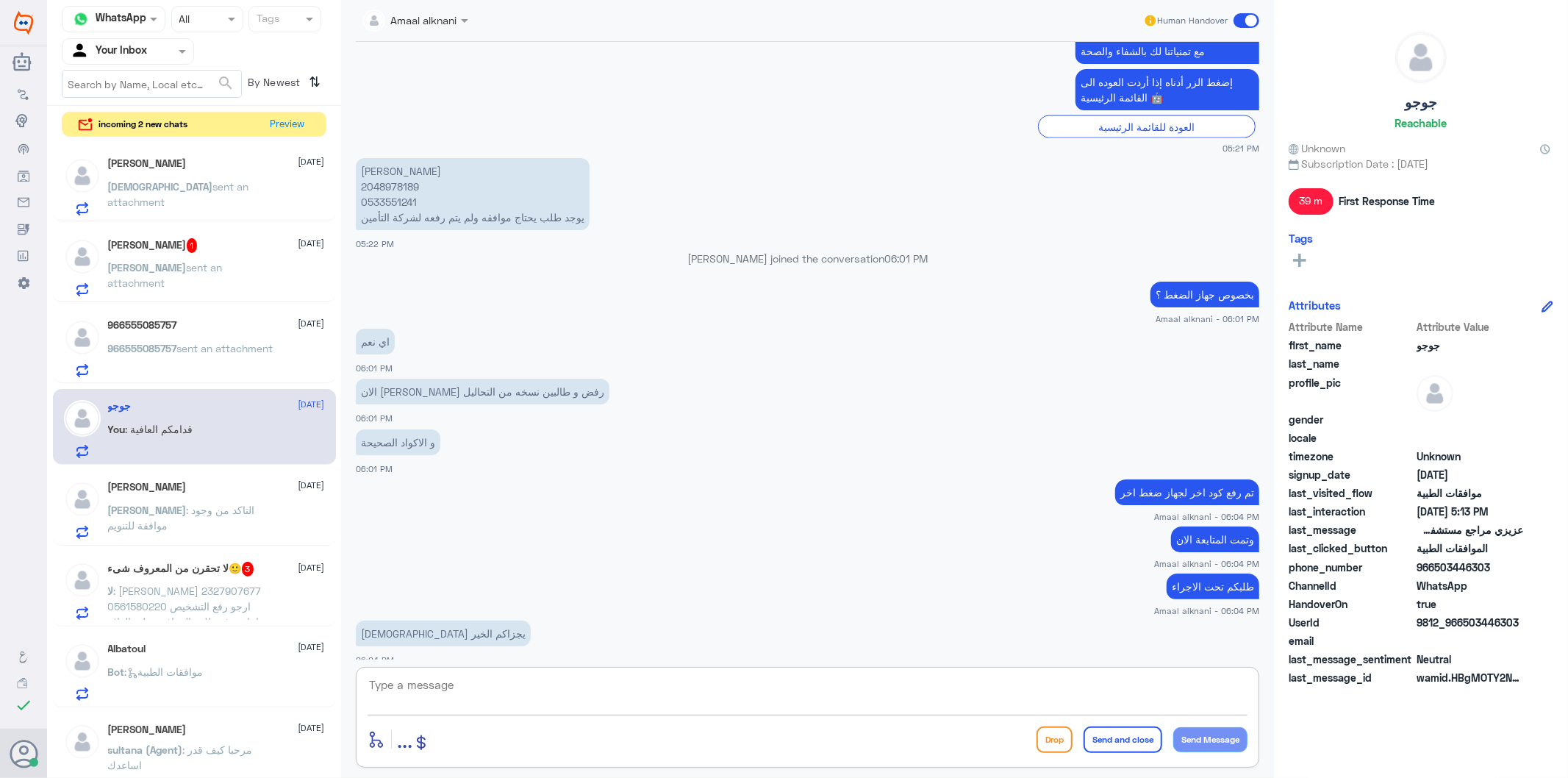
click at [527, 677] on textarea at bounding box center [807, 693] width 880 height 36
type textarea "h"
type textarea "اذا مازال مرفوض - الرجاء التواصل مع التامين لتوضيح والاستفسار"
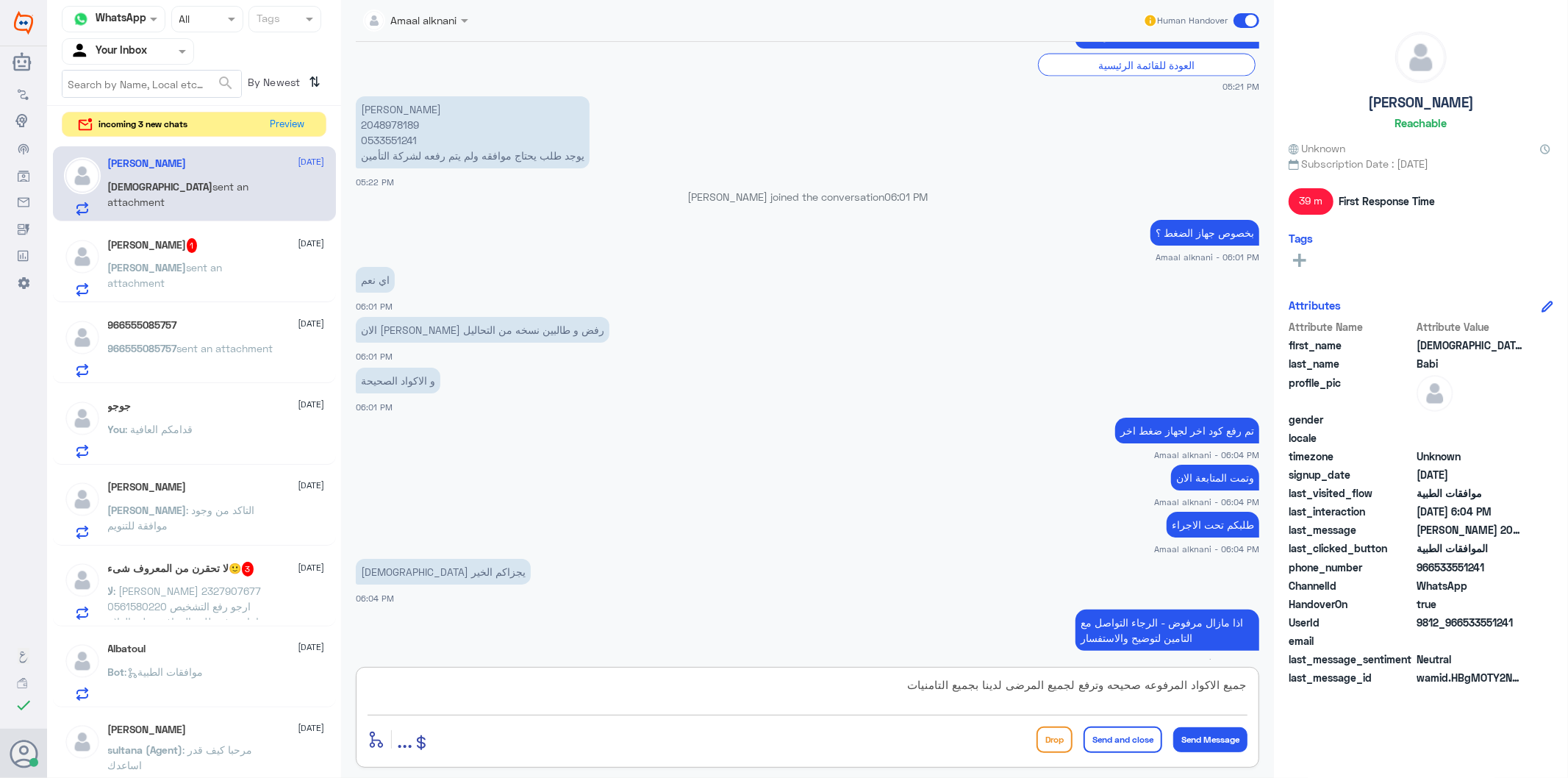
type textarea "جميع الاكواد المرفوعه صحيحه وترفع لجميع المرضى لدينا بجميع التامنيات"
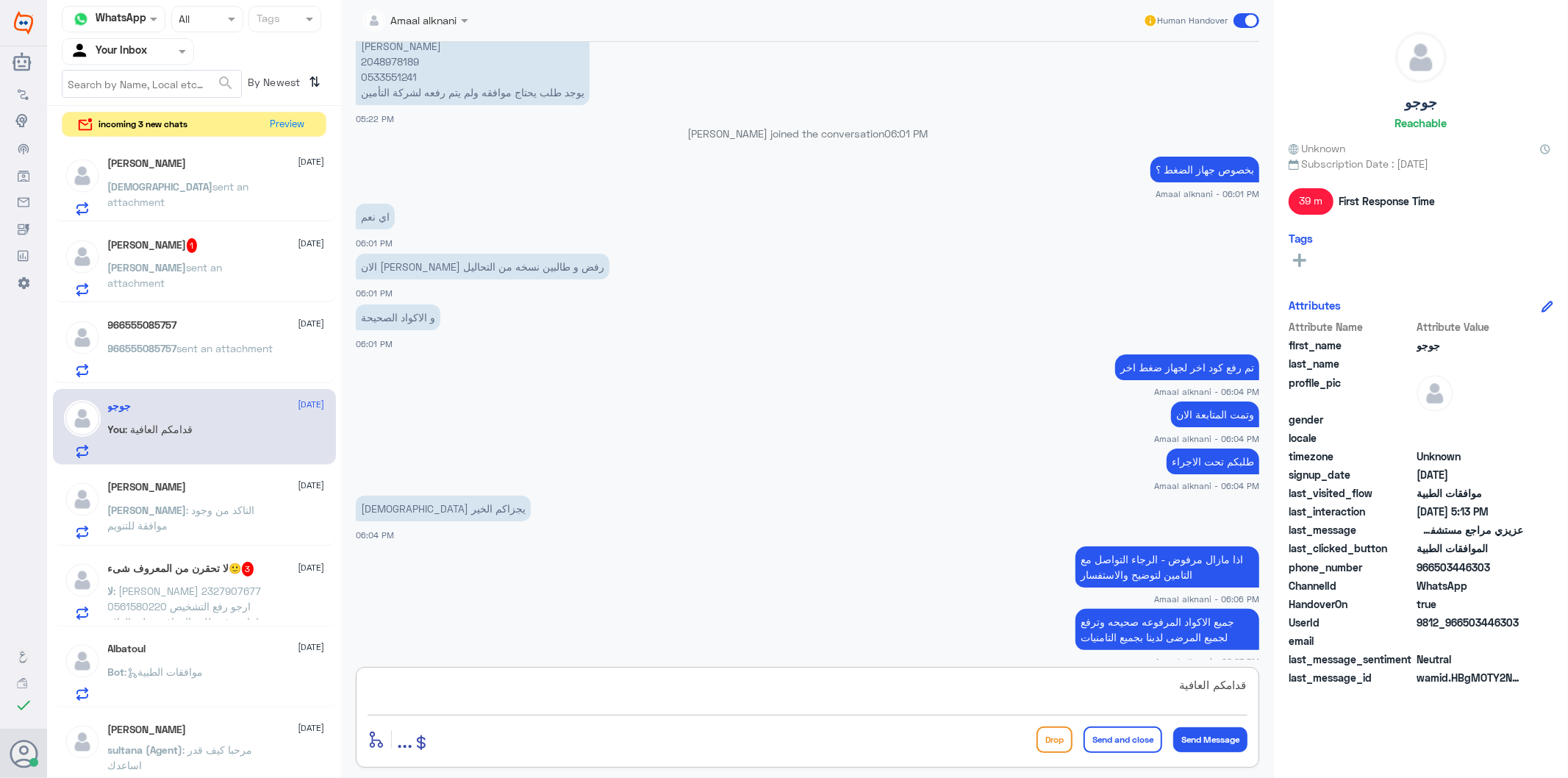
type textarea "قدامكم العافية"
click at [1121, 741] on button "Send and close" at bounding box center [1122, 740] width 79 height 27
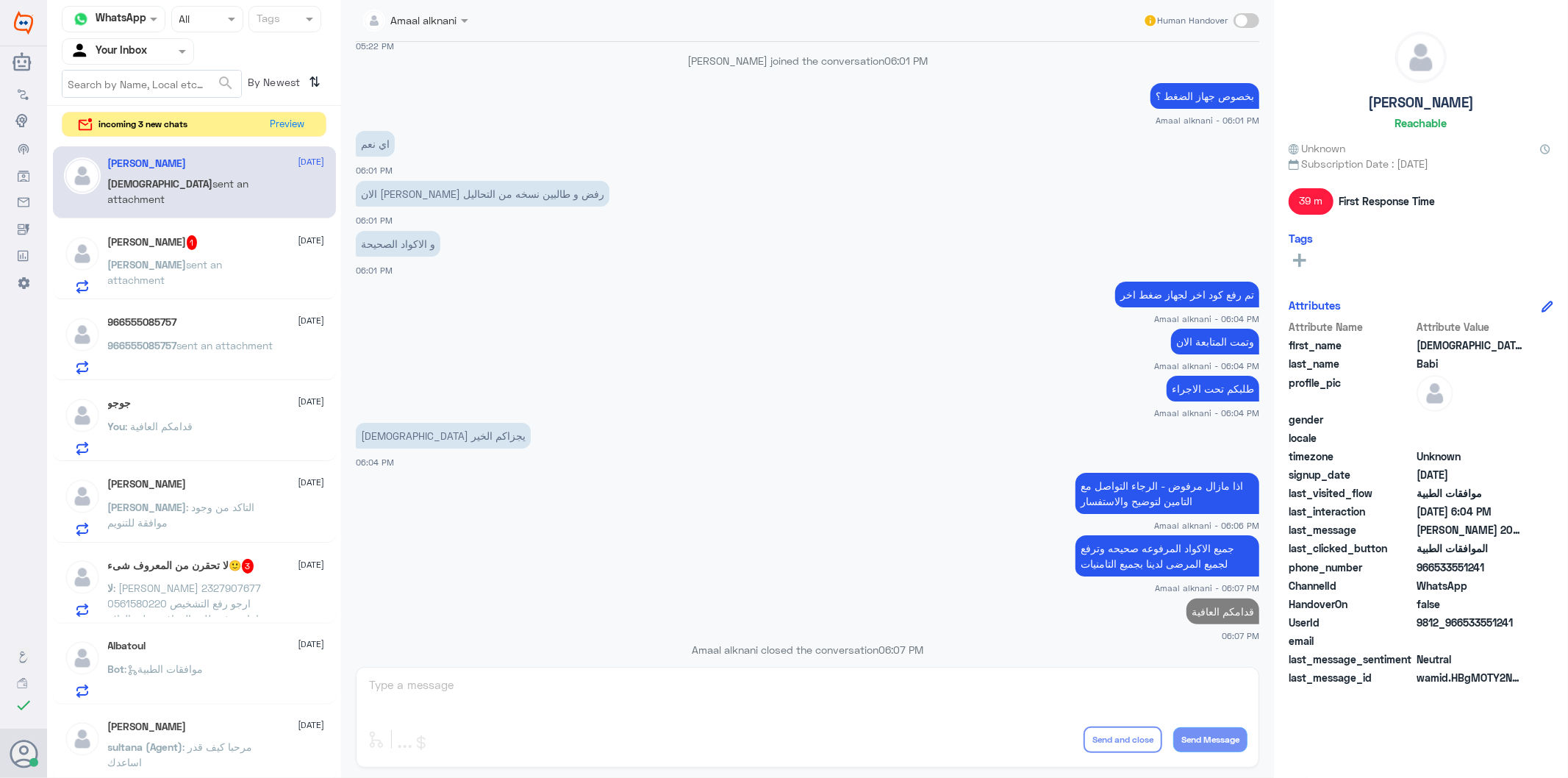
click at [203, 268] on span "sent an attachment" at bounding box center [165, 272] width 114 height 28
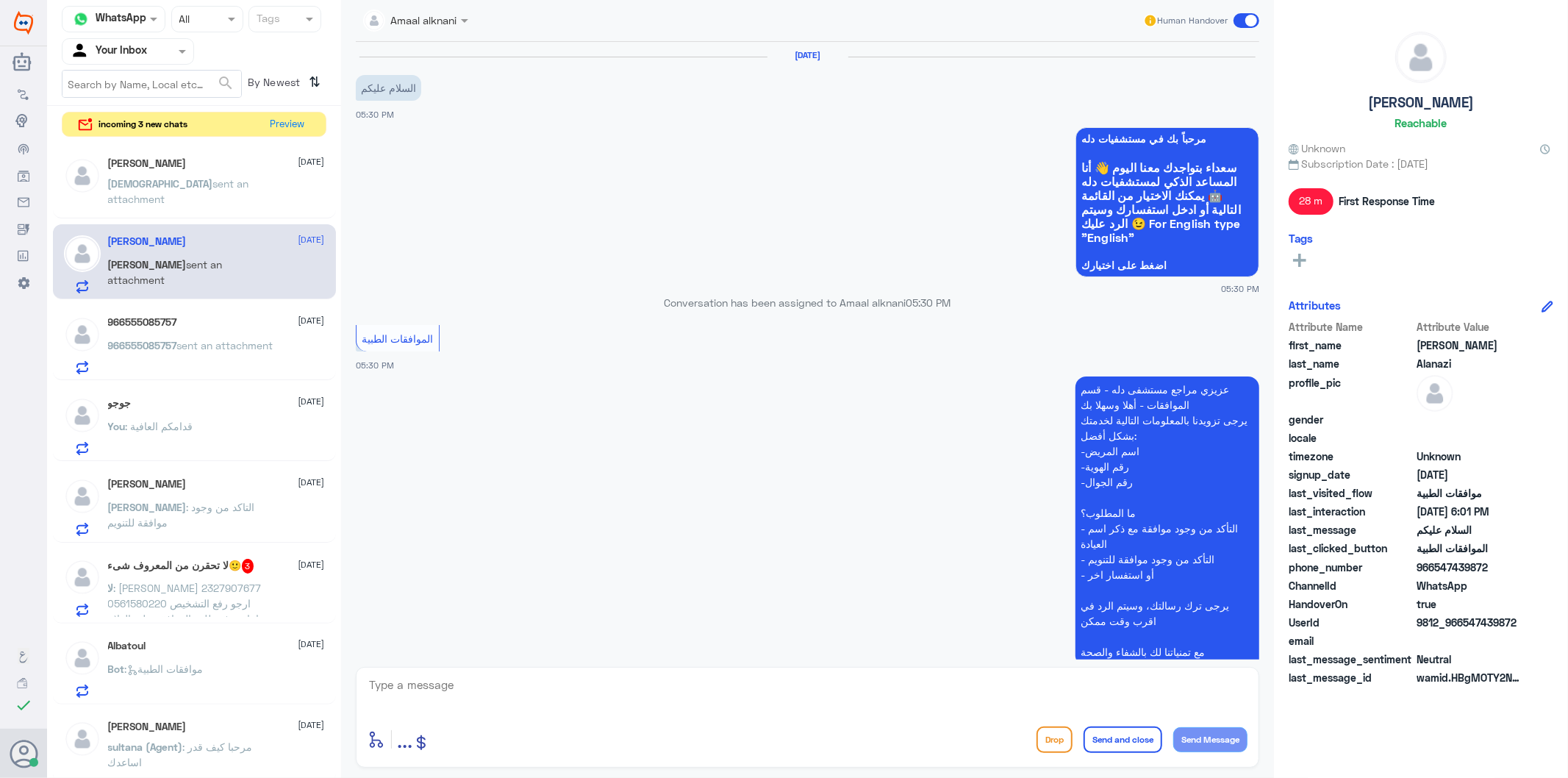
scroll to position [276, 0]
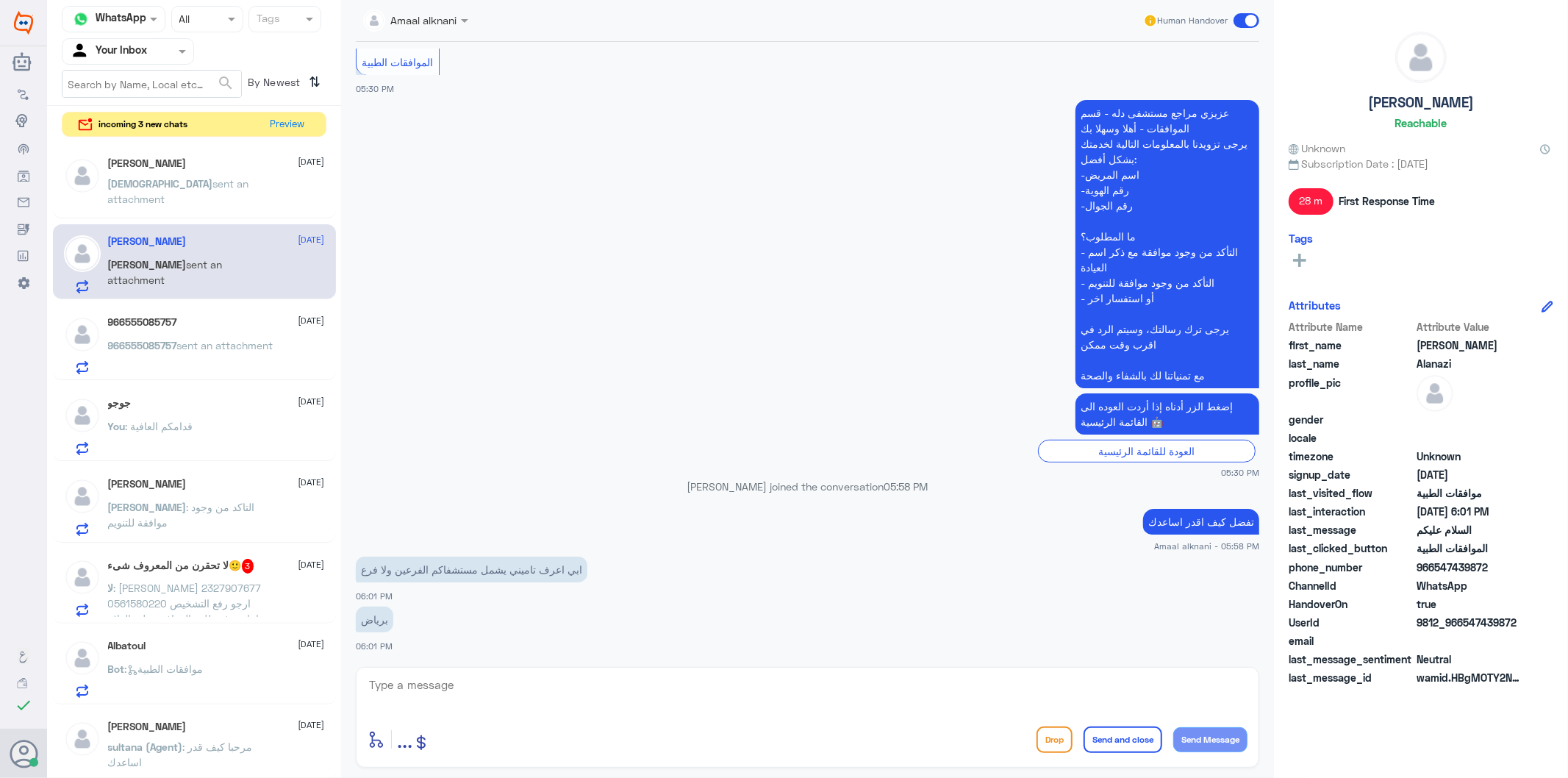
click at [517, 696] on textarea at bounding box center [807, 693] width 880 height 36
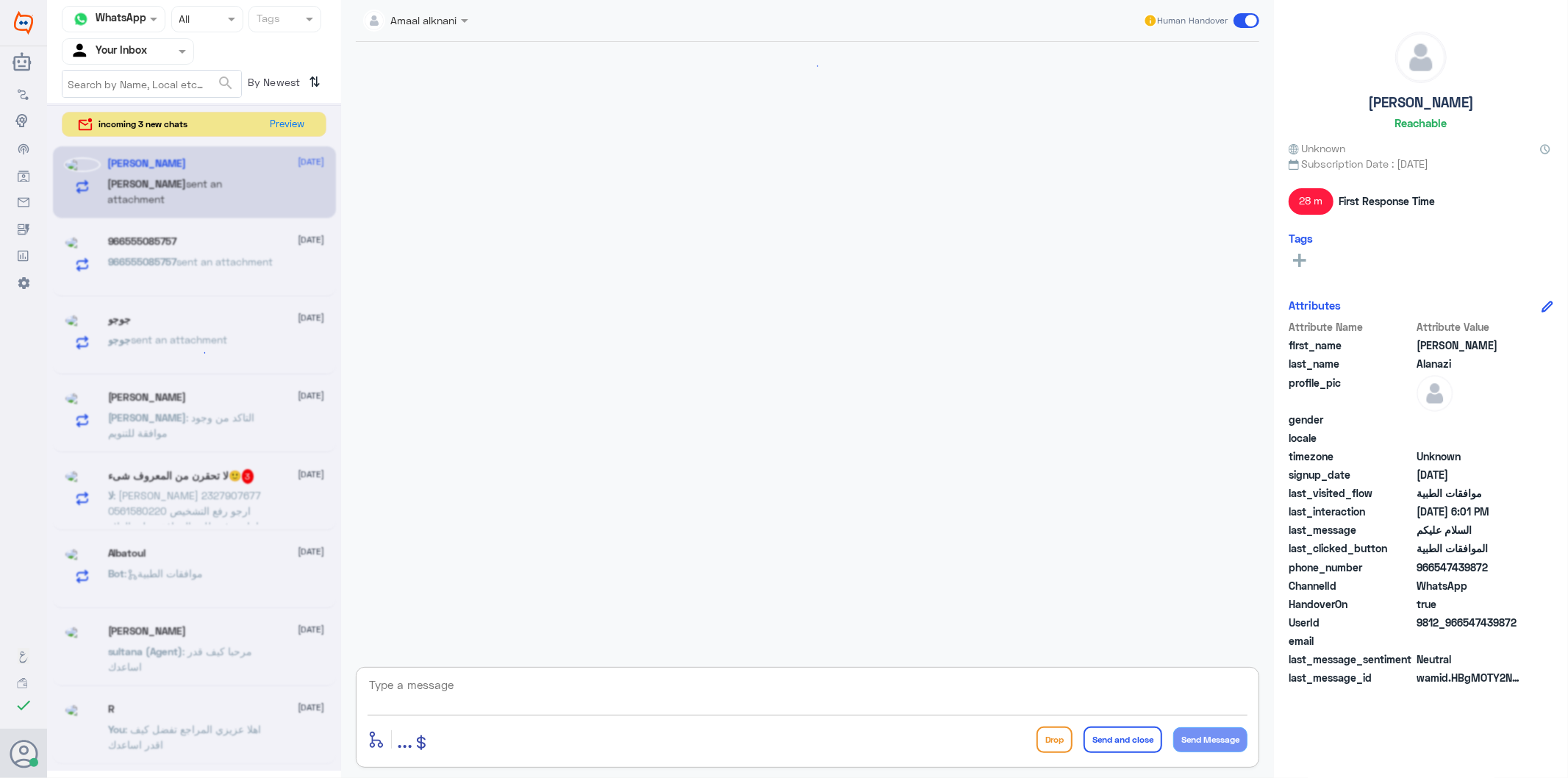
click at [517, 696] on textarea at bounding box center [807, 693] width 880 height 36
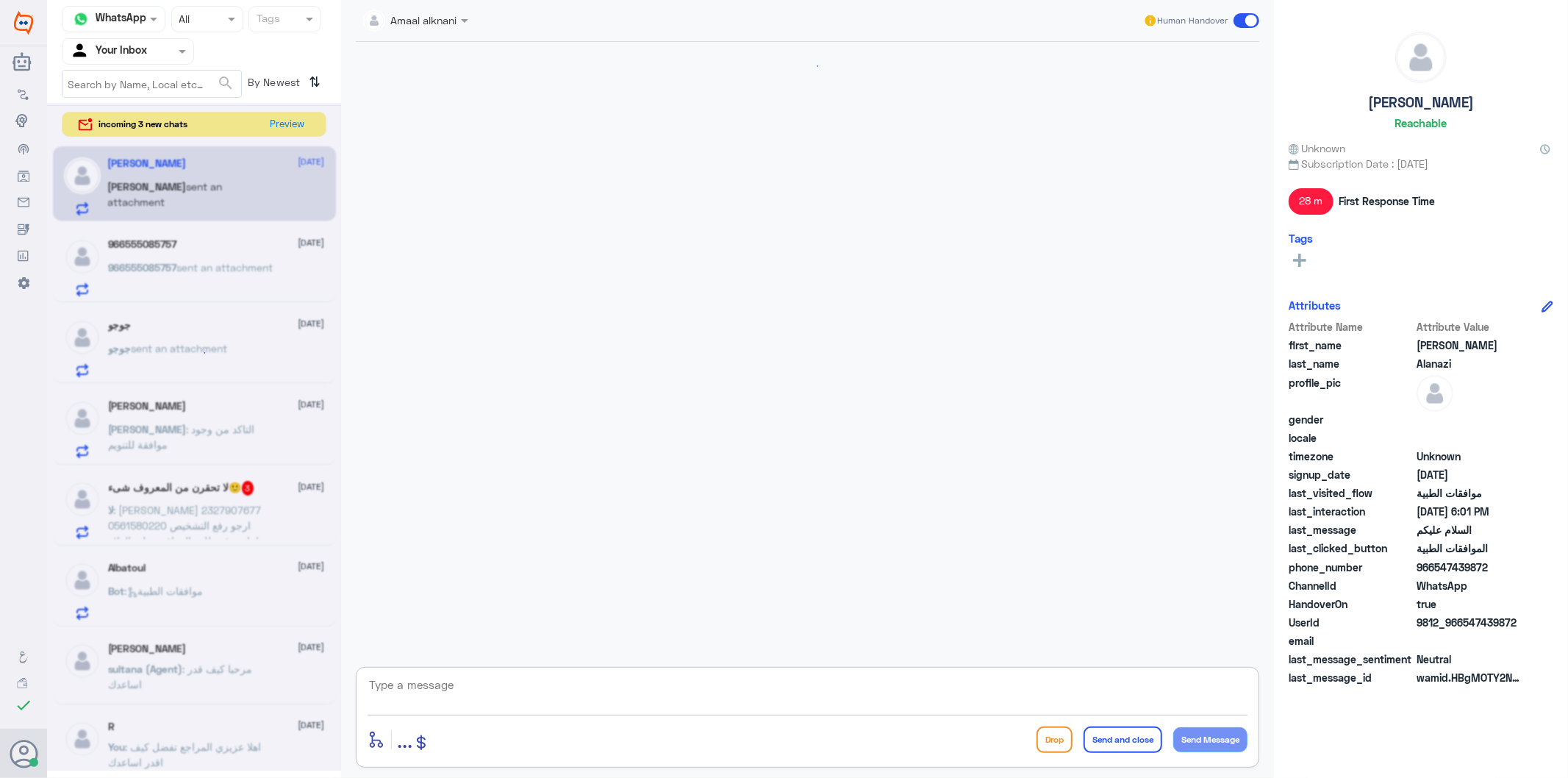
scroll to position [276, 0]
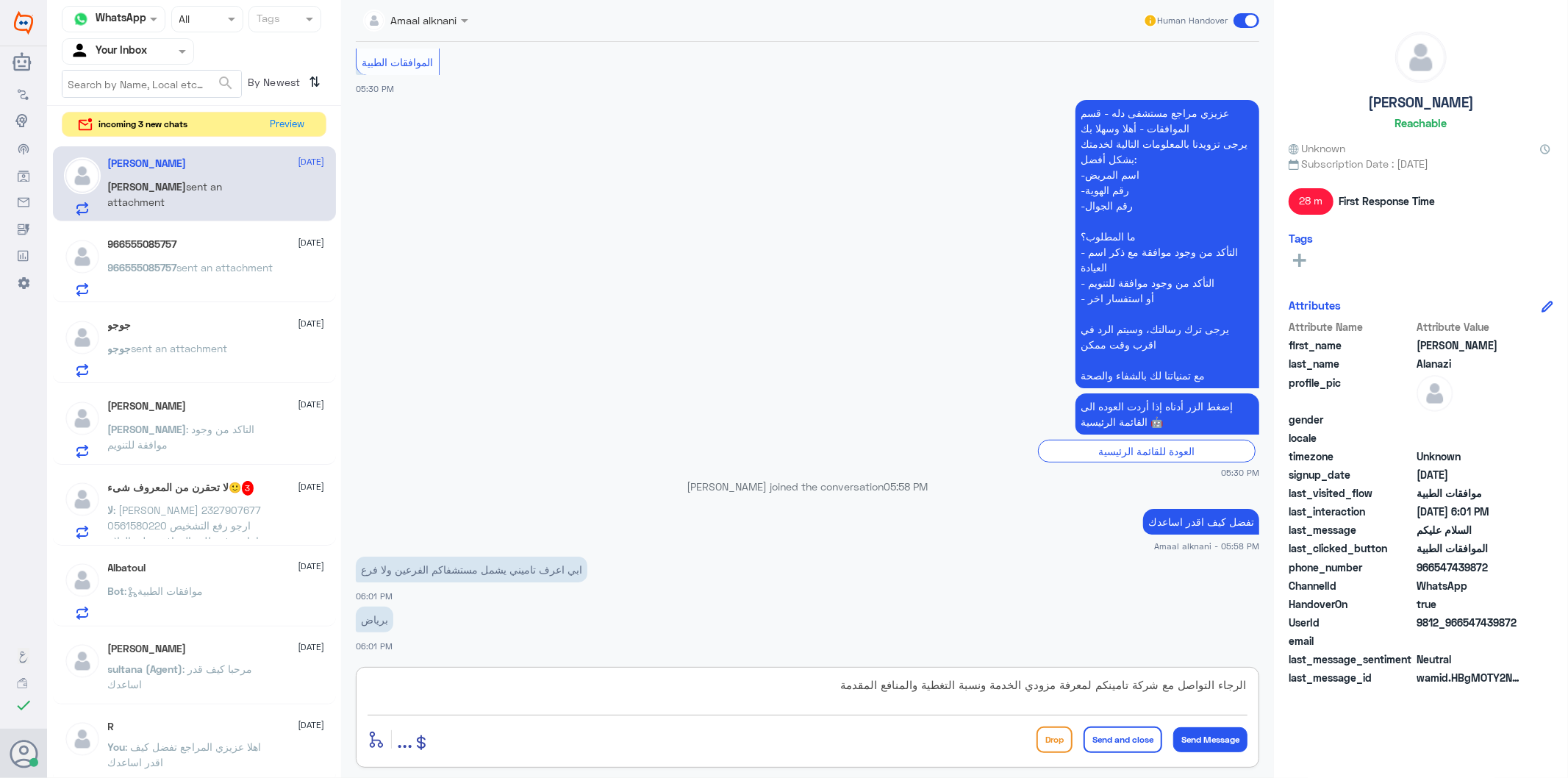
type textarea "الرجاء التواصل مع شركة تامينكم لمعرفة مزودي الخدمة ونسبة التغطية والمنافع المقد…"
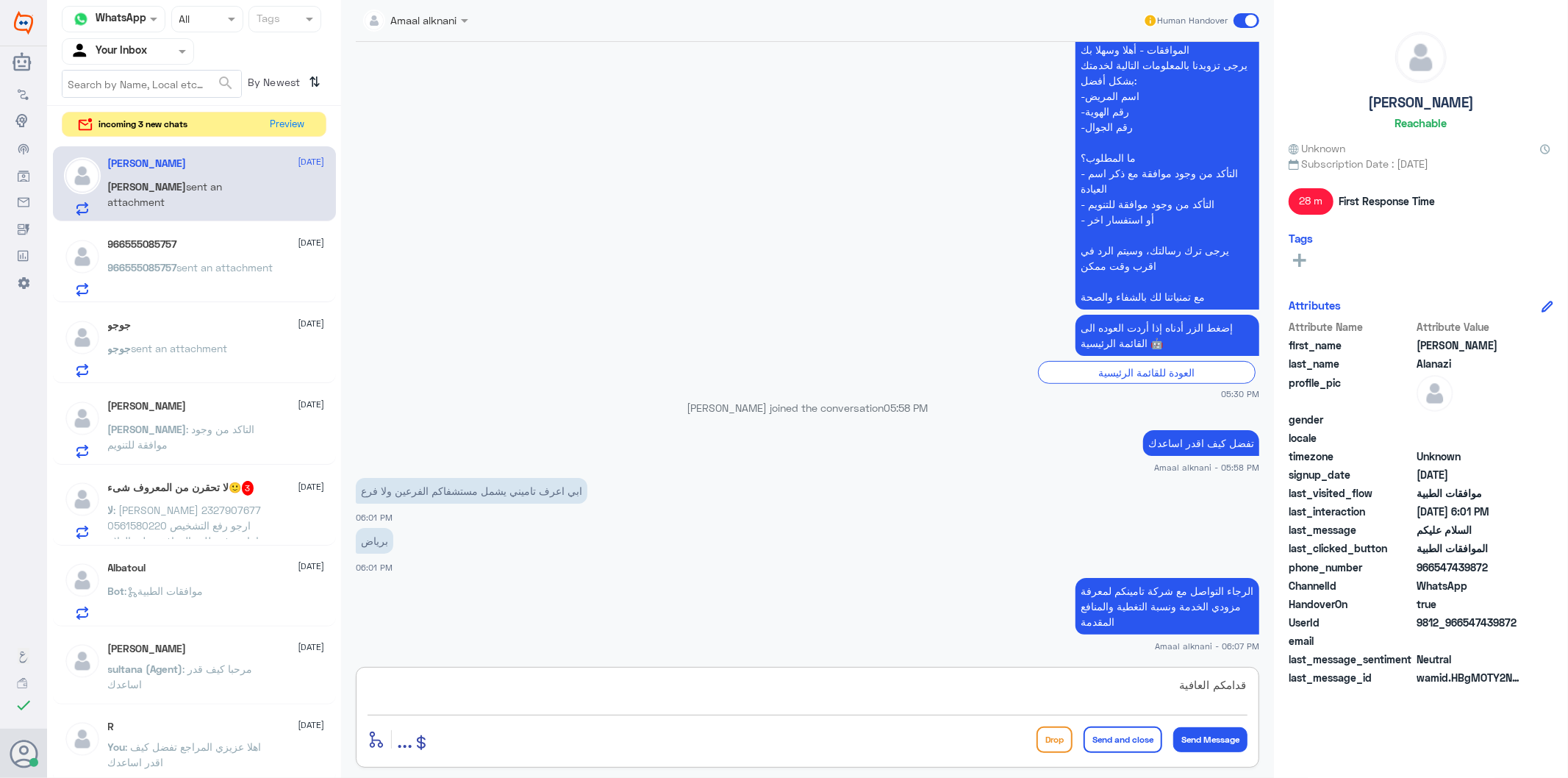
type textarea "قدامكم العافية"
click at [1114, 740] on button "Send and close" at bounding box center [1122, 740] width 79 height 27
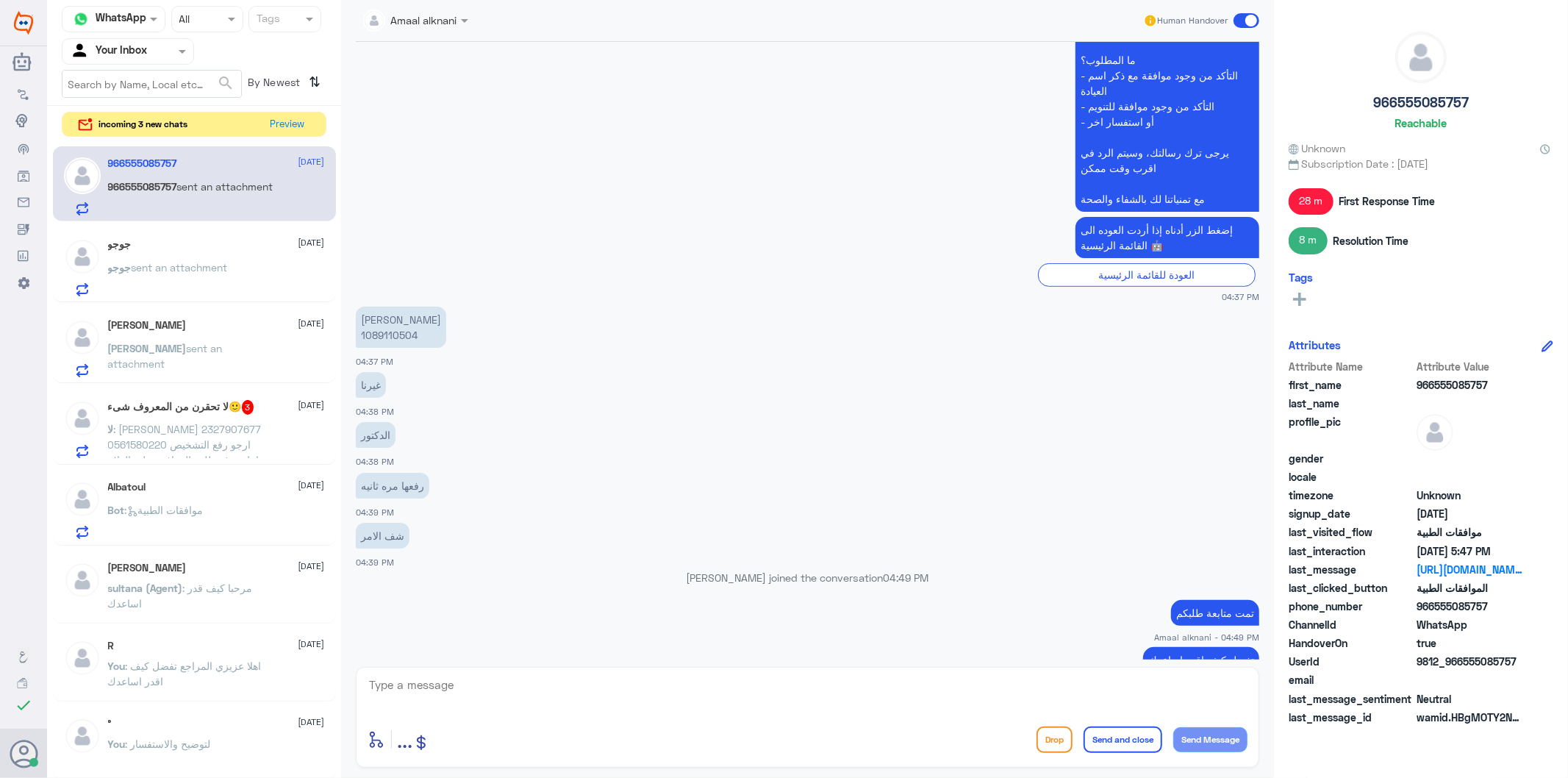
scroll to position [1615, 0]
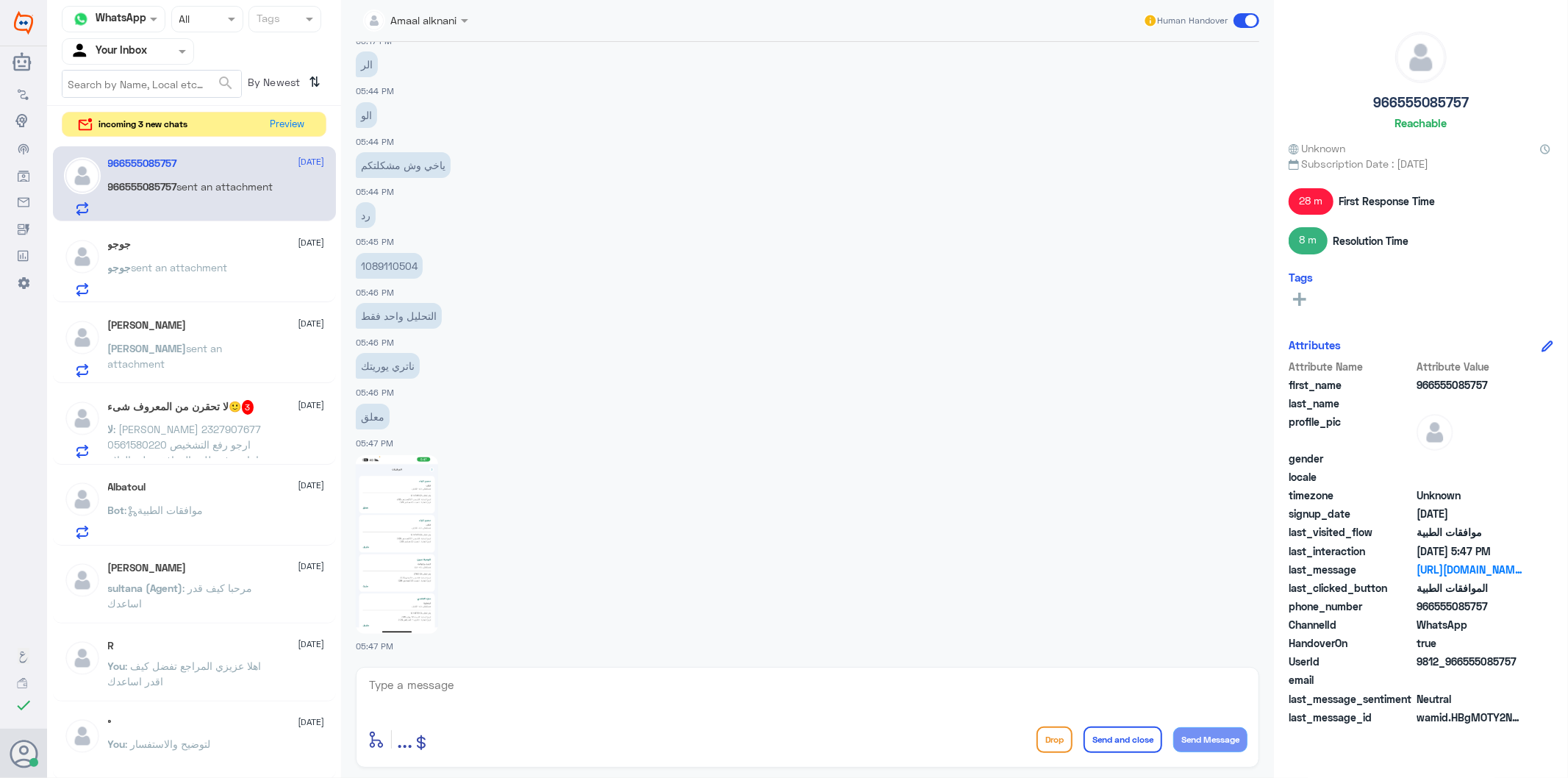
click at [185, 330] on div "[PERSON_NAME] [DATE]" at bounding box center [216, 325] width 217 height 12
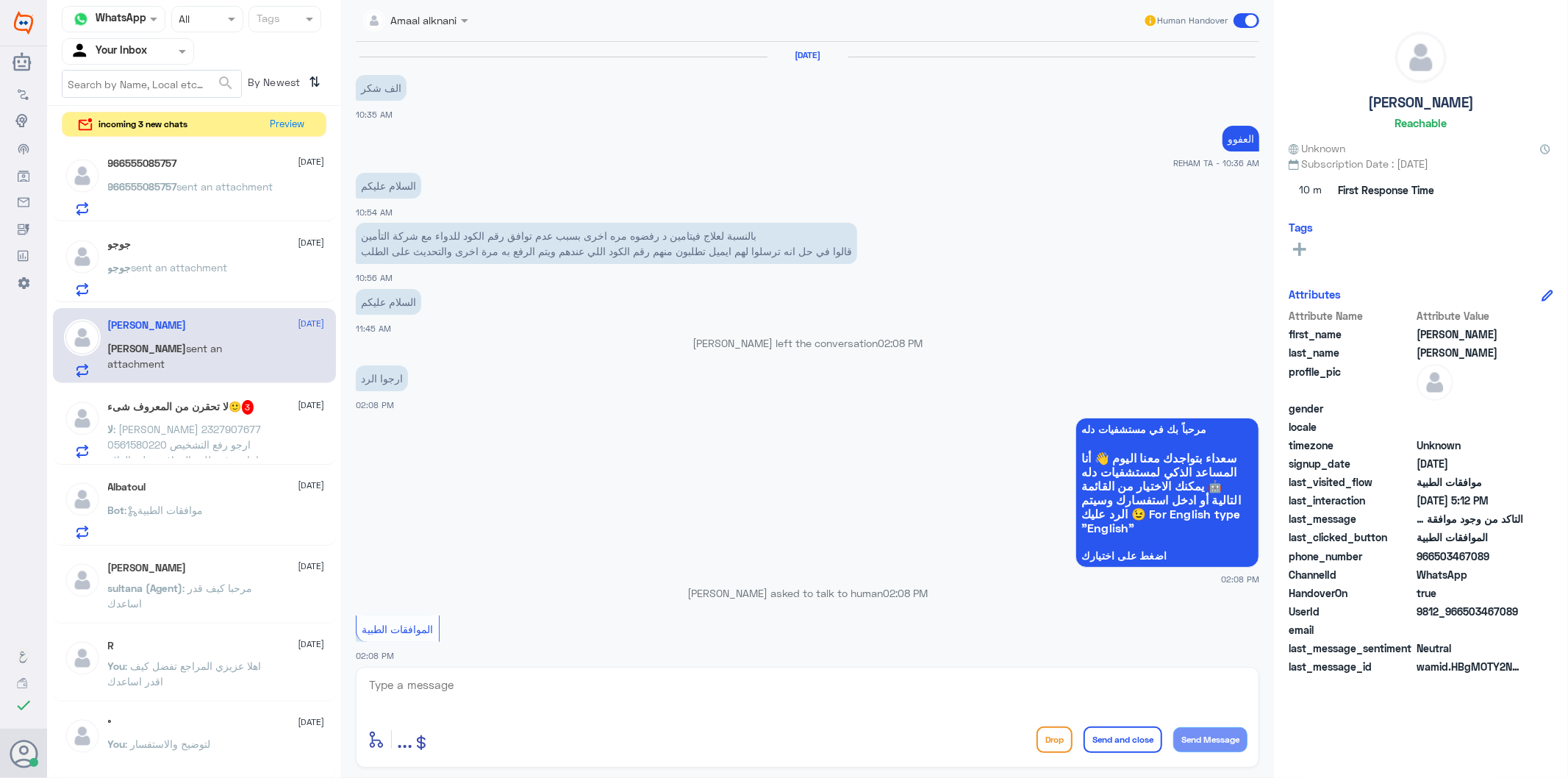
scroll to position [1745, 0]
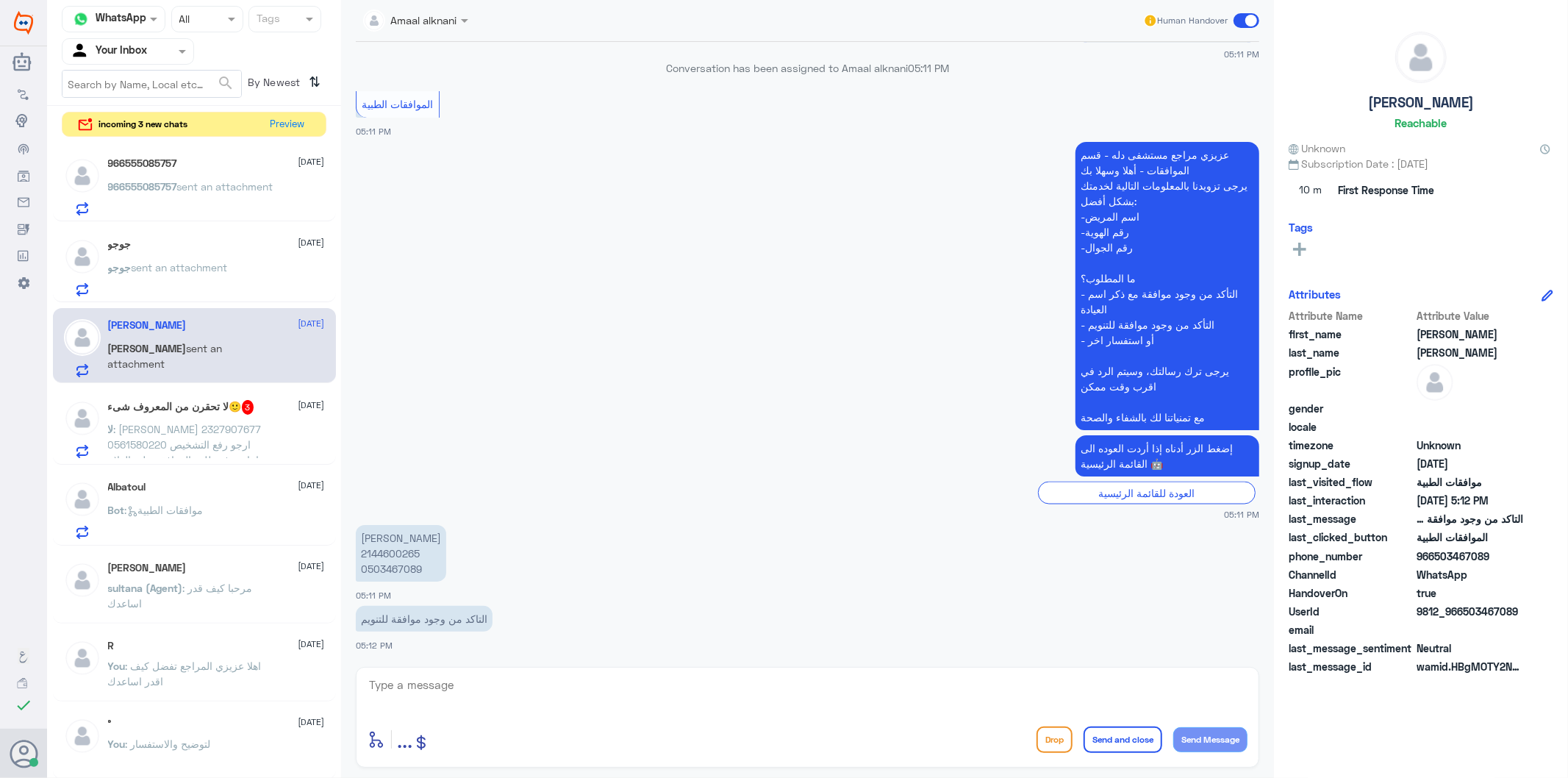
click at [378, 561] on p "[PERSON_NAME] 2144600265 0503467089" at bounding box center [401, 554] width 90 height 57
copy p "0503467089"
click at [424, 684] on textarea at bounding box center [807, 693] width 880 height 36
type textarea "تم رفع طلبكم للفريق المختص بالعمليات"
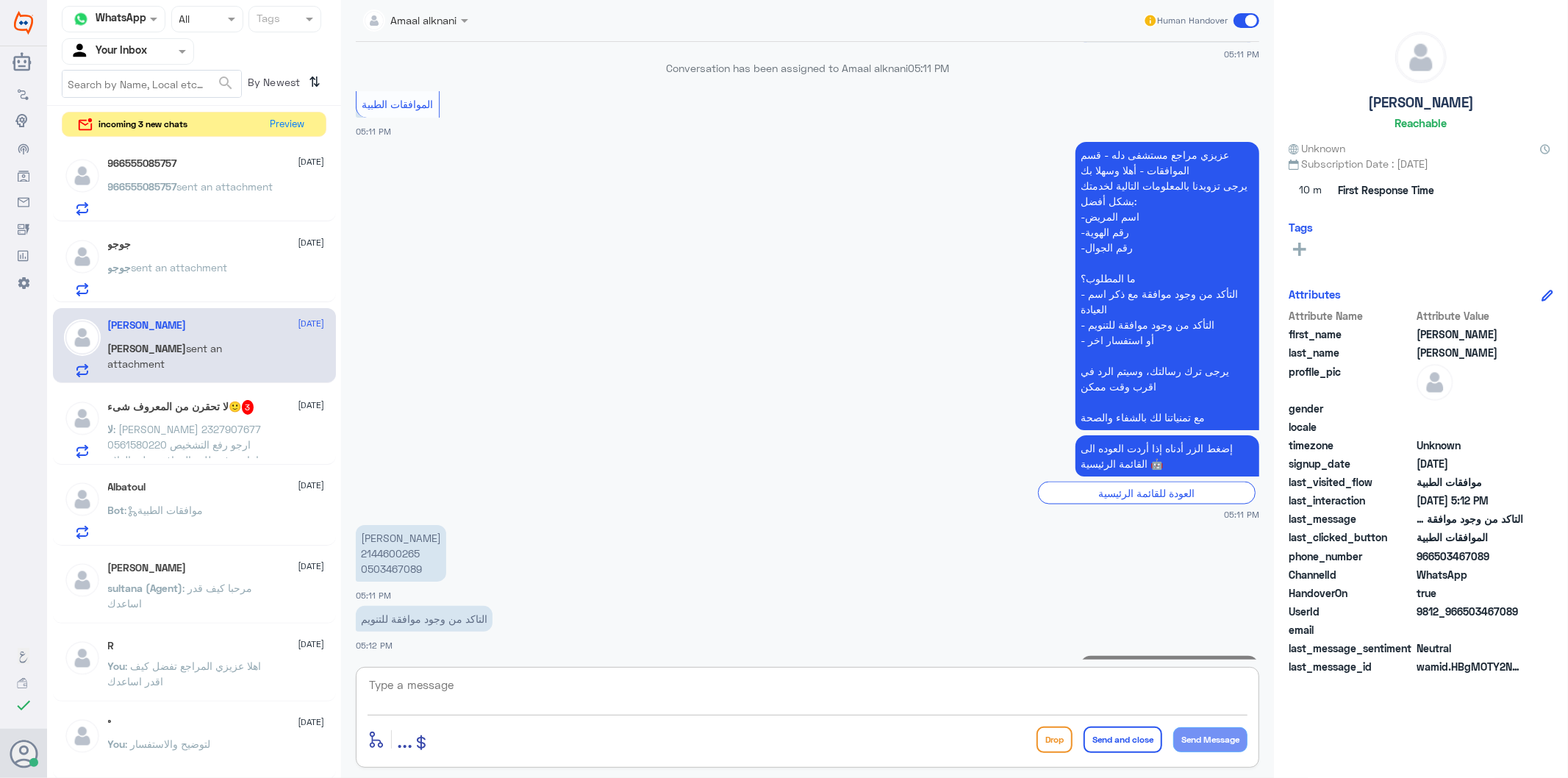
scroll to position [1791, 0]
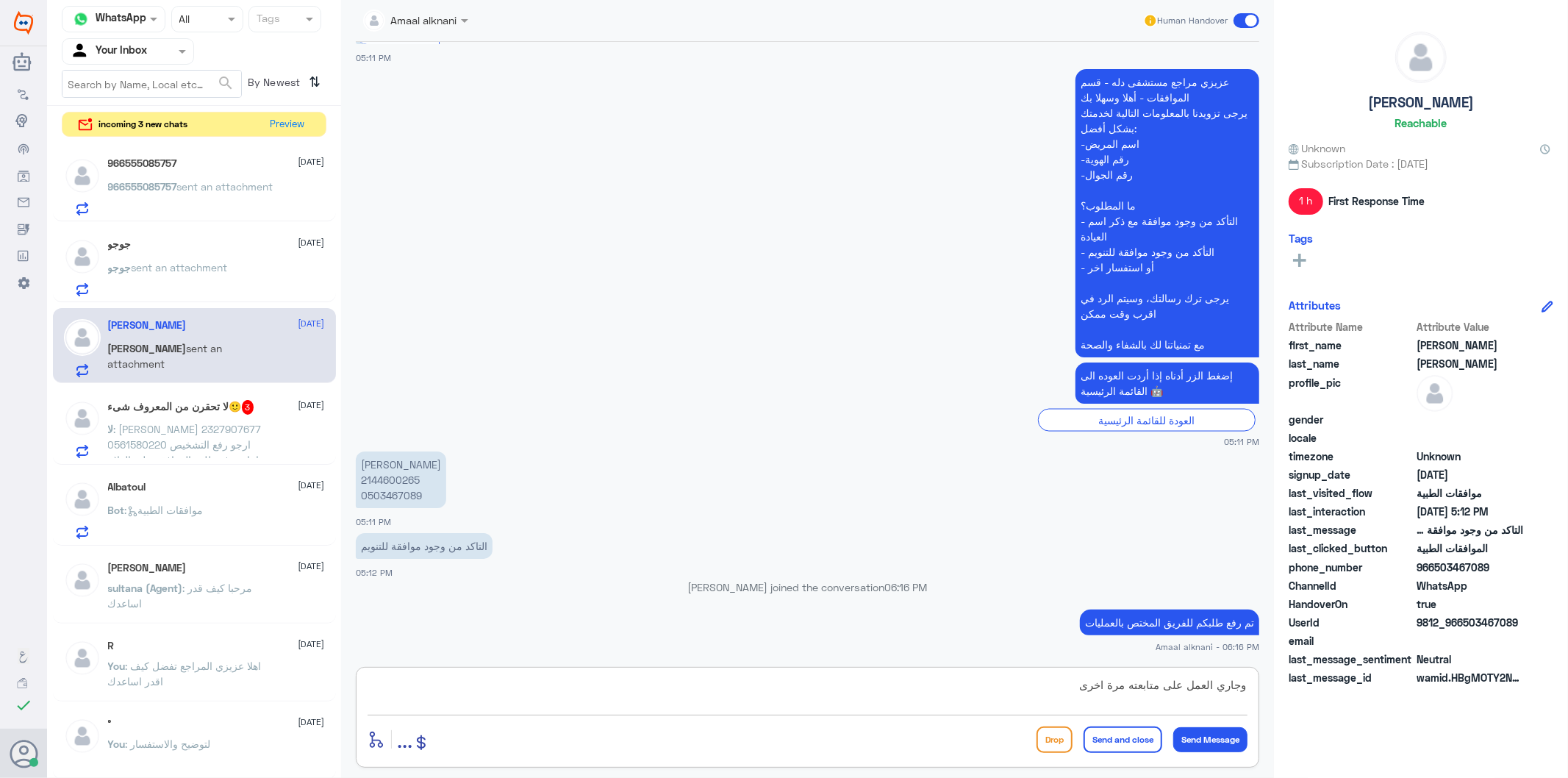
type textarea "وجاري العمل على متابعته مرة اخرى"
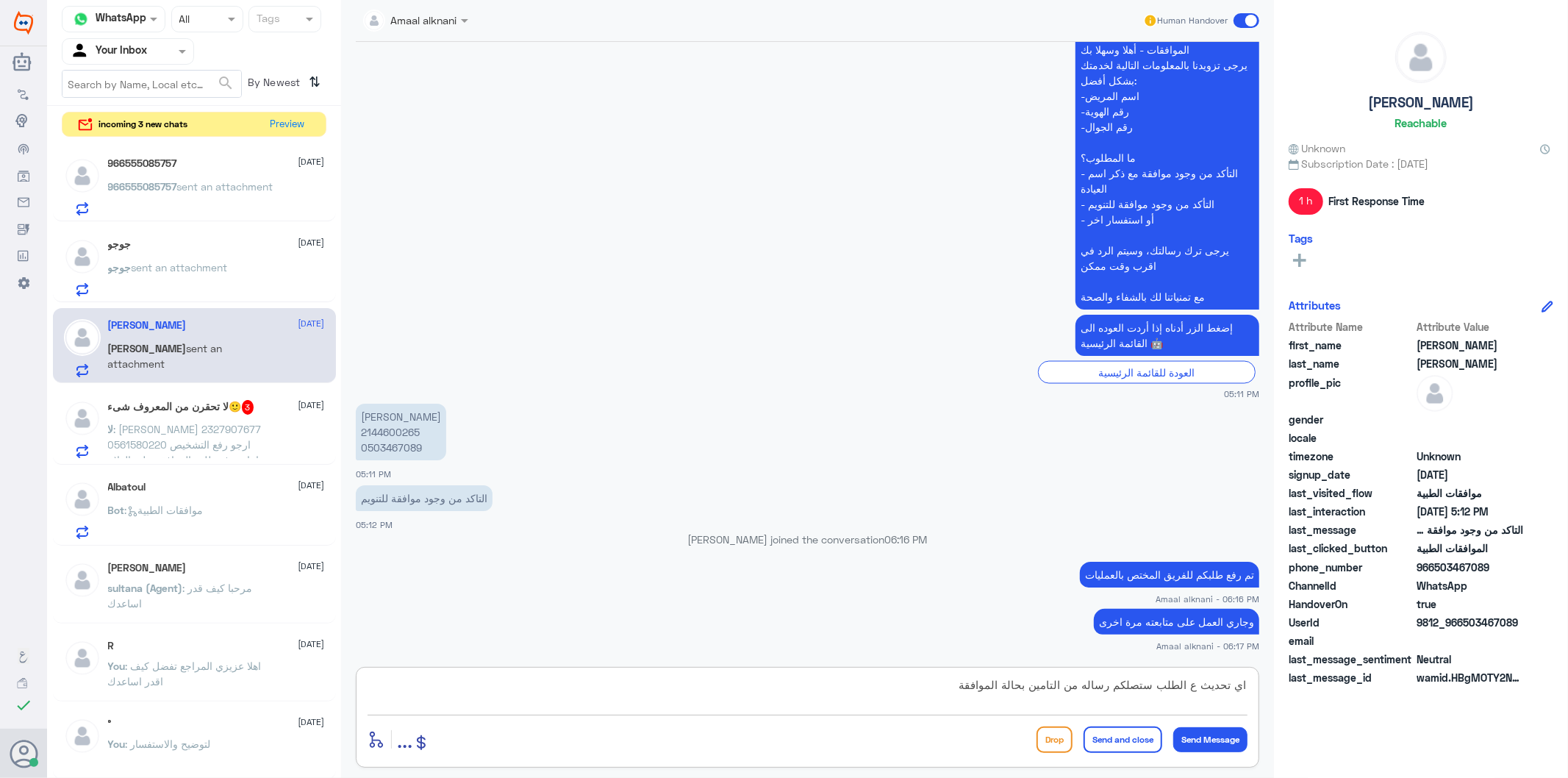
type textarea "اي تحديث ع الطلب ستصلكم رساله من التامين بحالة الموافقة"
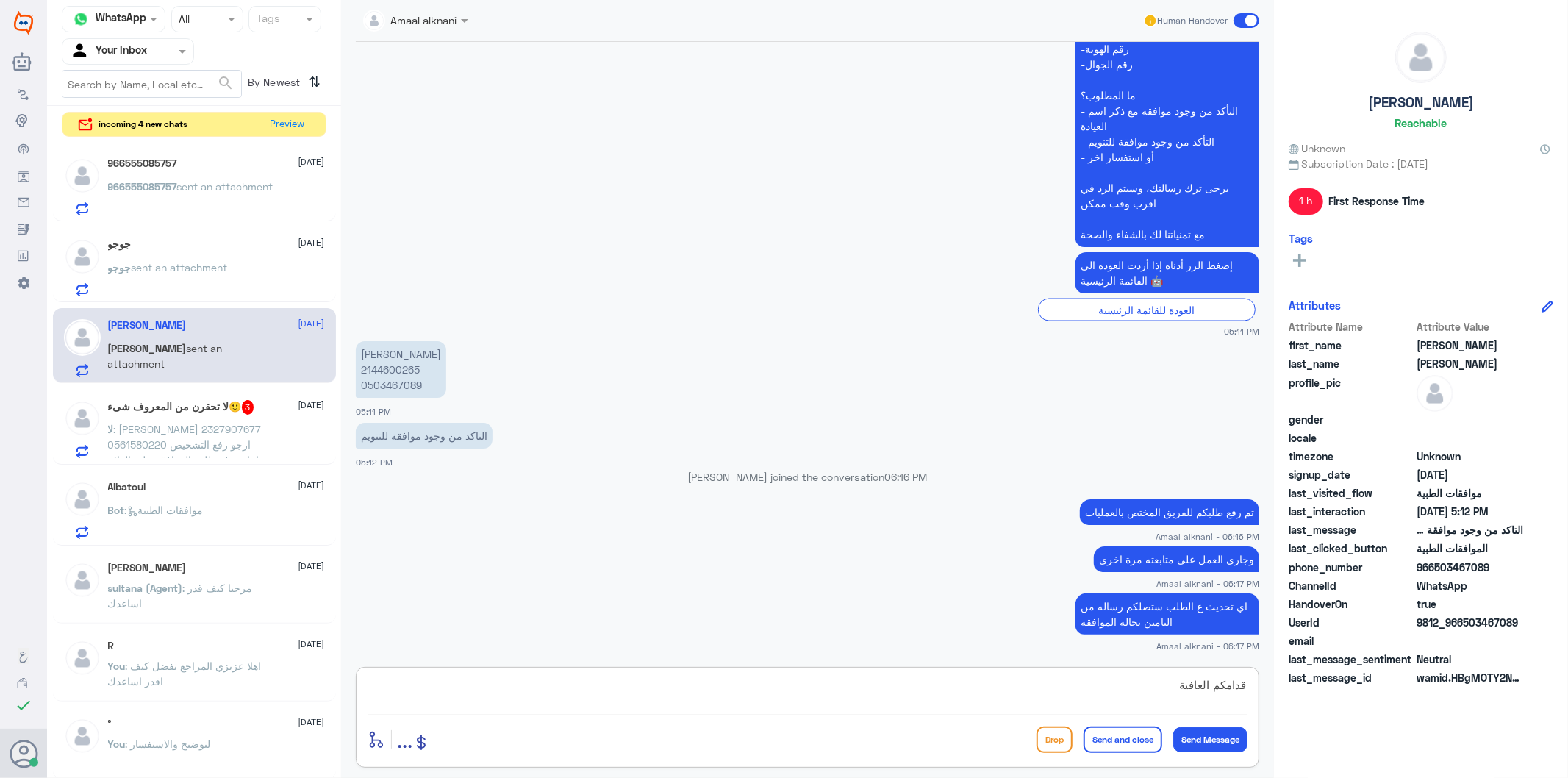
type textarea "قدامكم العافية"
click at [1135, 741] on button "Send and close" at bounding box center [1122, 740] width 79 height 27
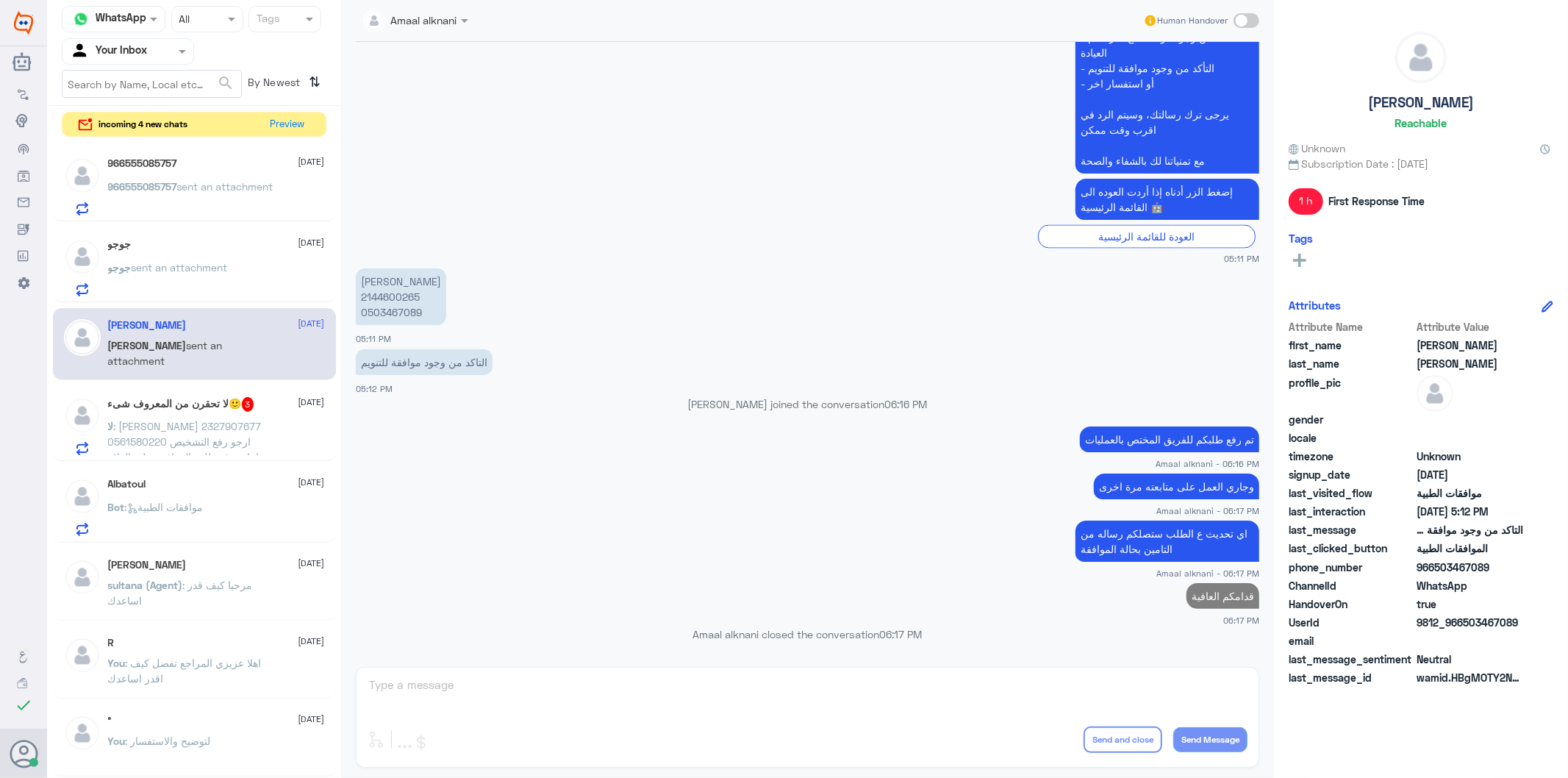
click at [183, 426] on span ": [PERSON_NAME] 2327907677 0561580220 ارجو رفع التشخيص واعادة رفع طلب الموافقة …" at bounding box center [186, 449] width 157 height 58
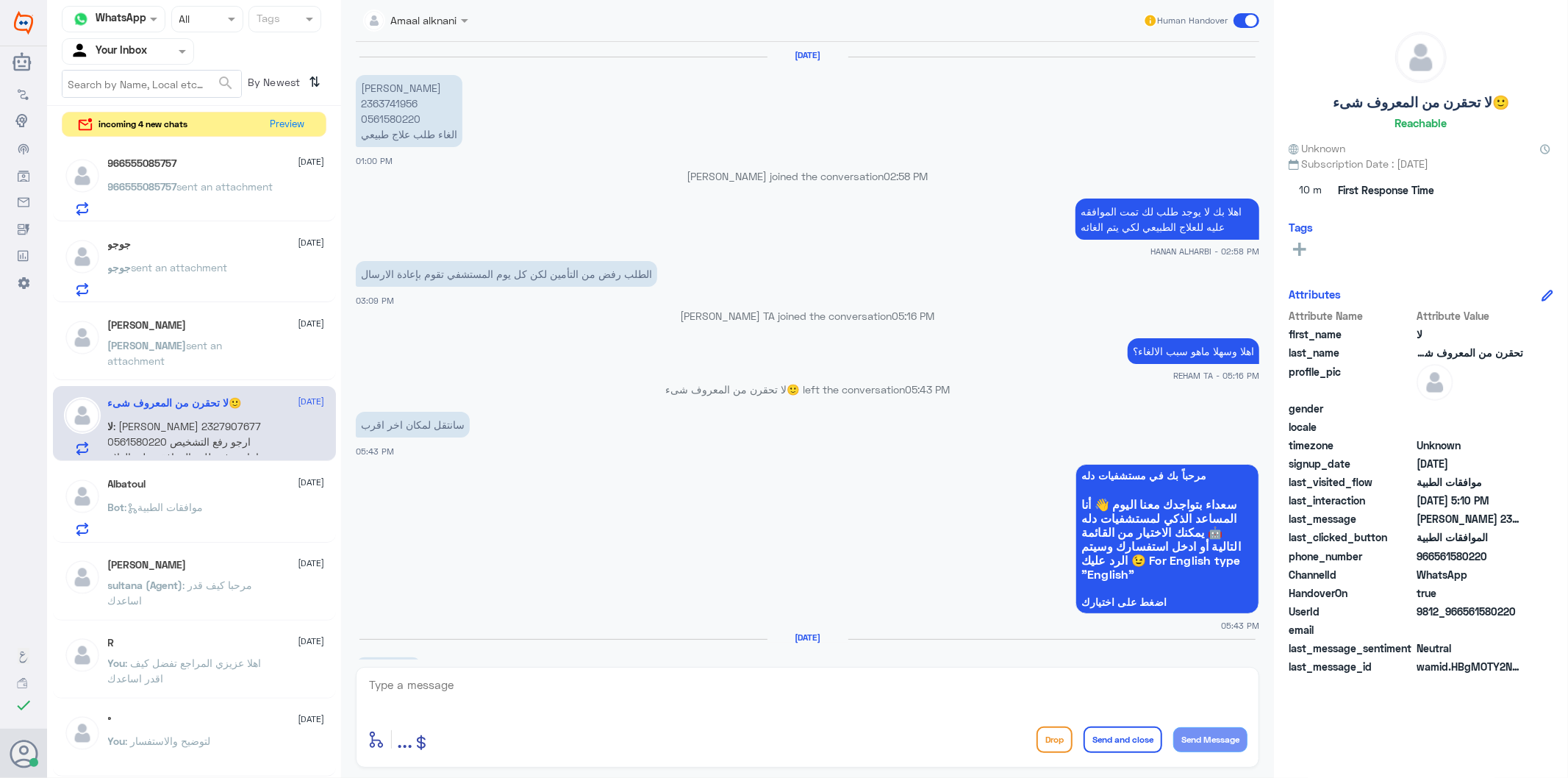
scroll to position [1929, 0]
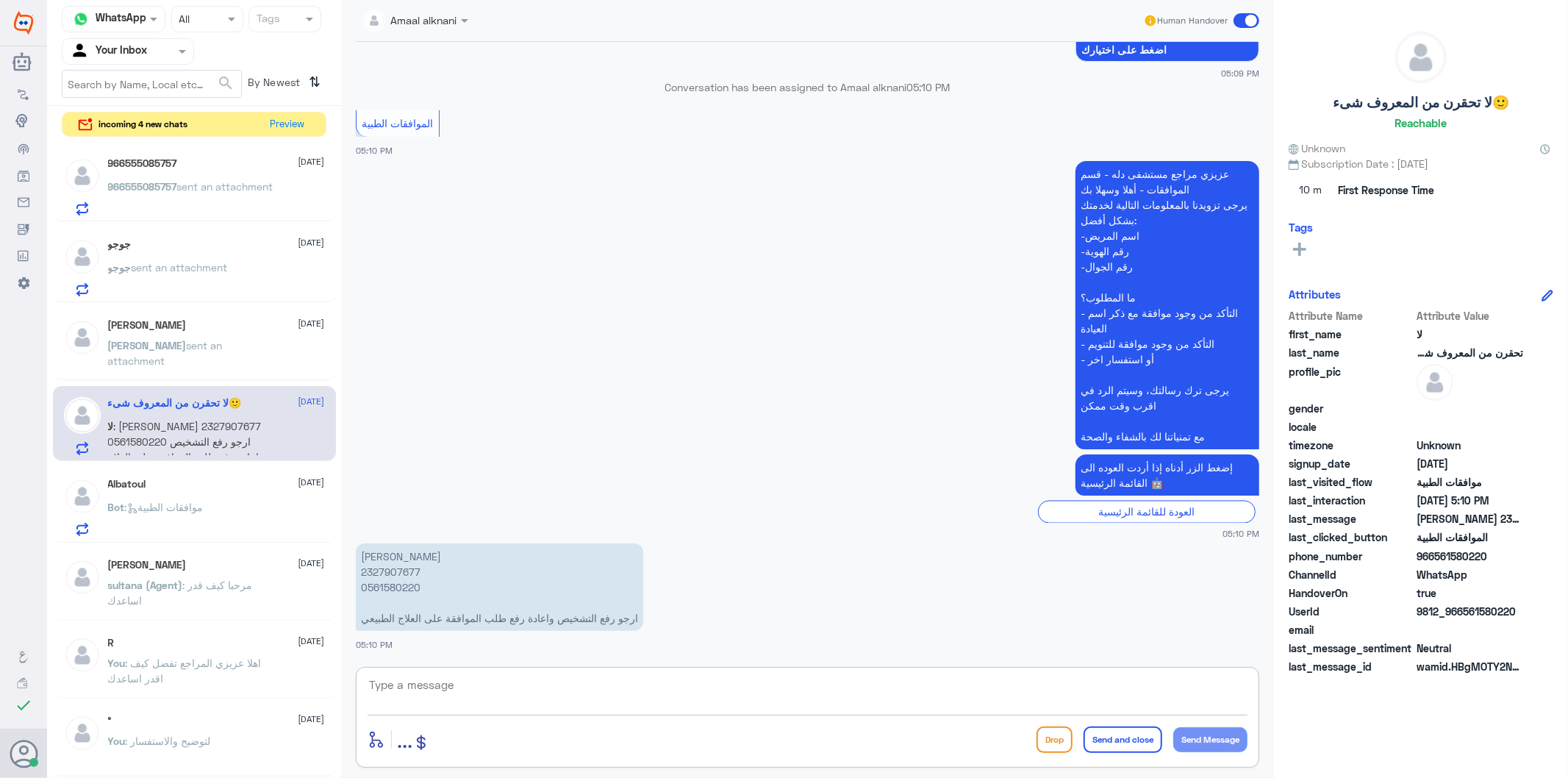
click at [504, 700] on textarea at bounding box center [807, 693] width 880 height 36
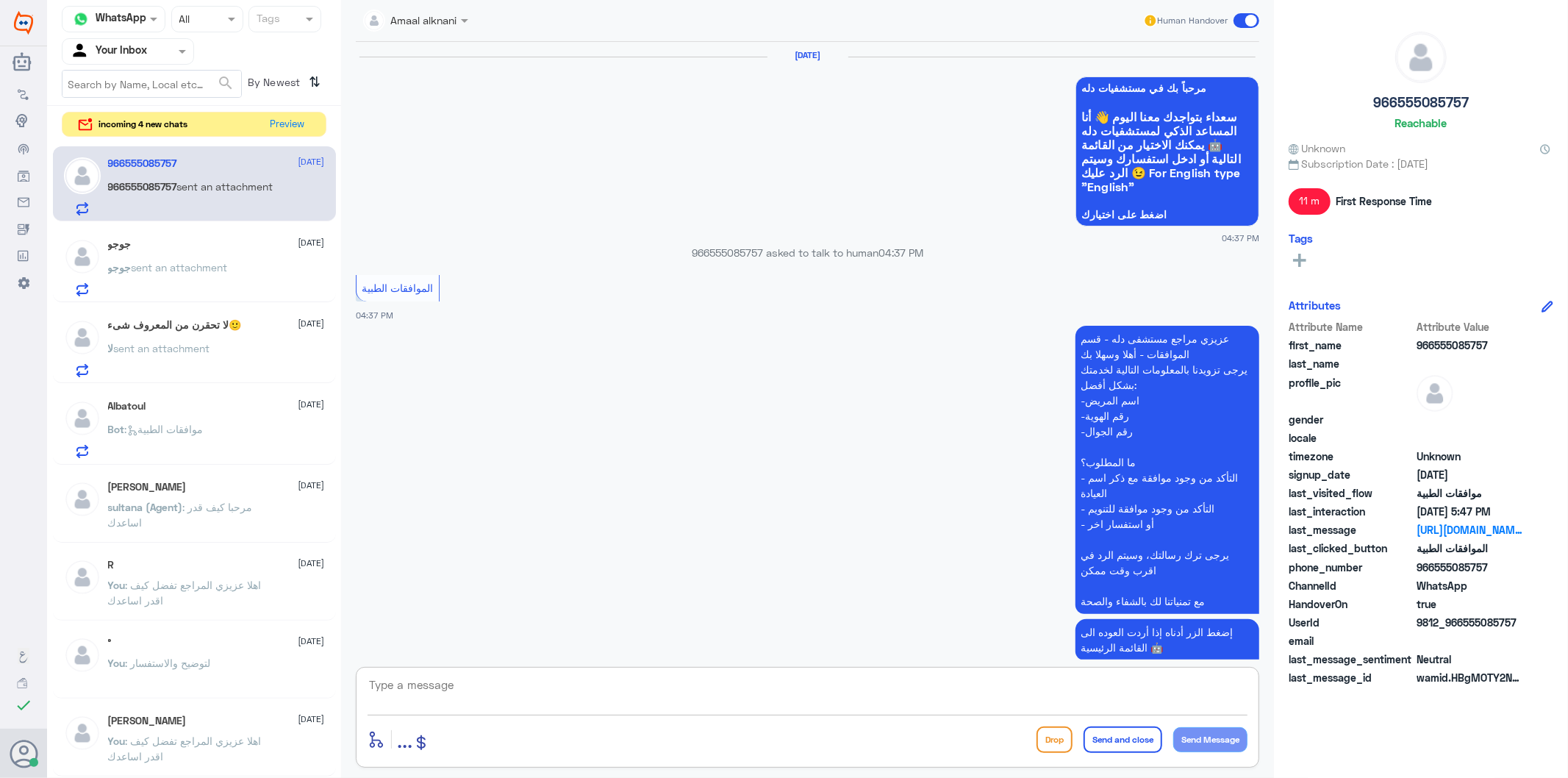
scroll to position [1615, 0]
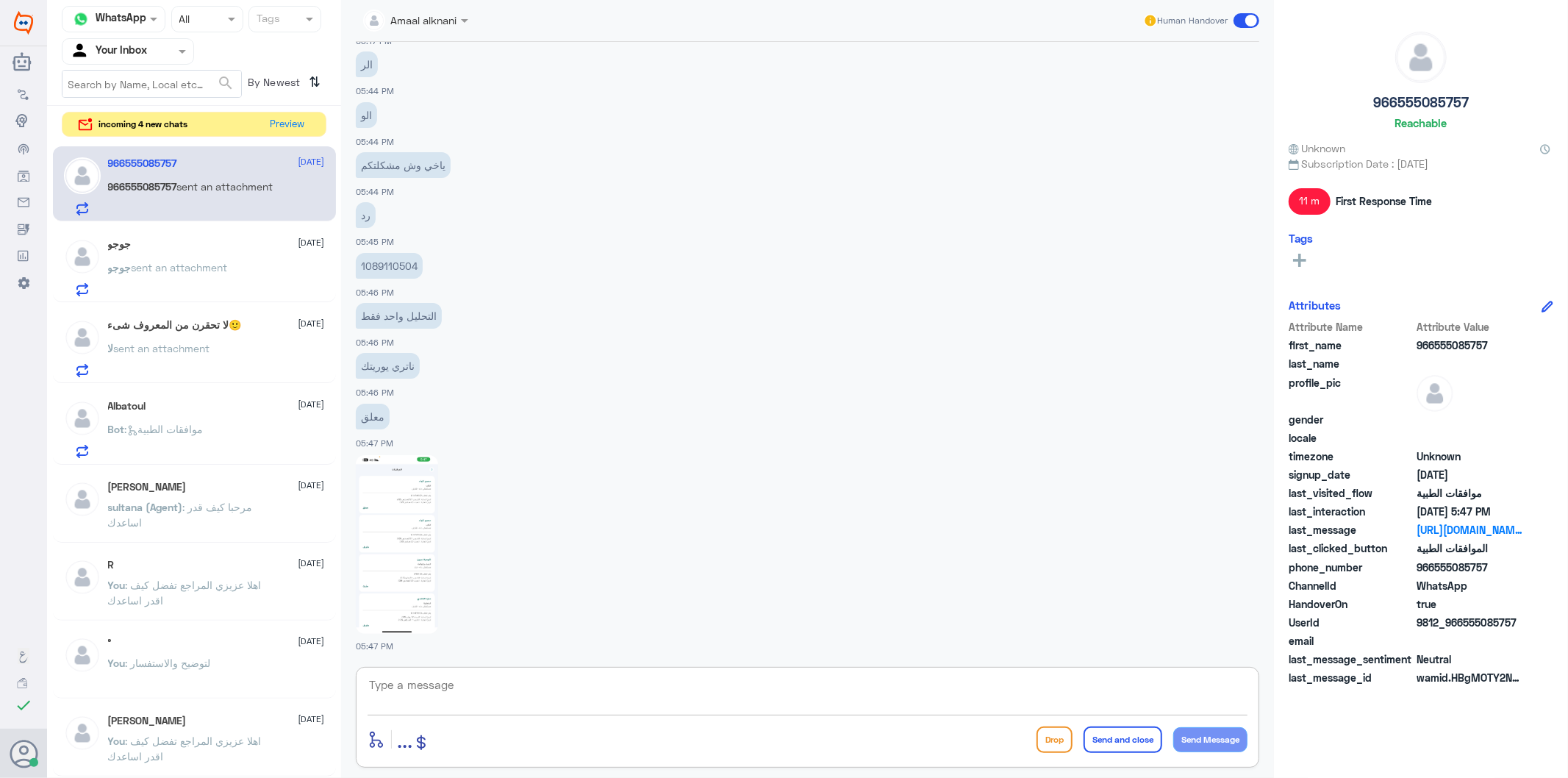
click at [233, 341] on div "لا تحقرن من المعروف شىء🙂 [DATE] لا sent an attachment" at bounding box center [216, 348] width 217 height 58
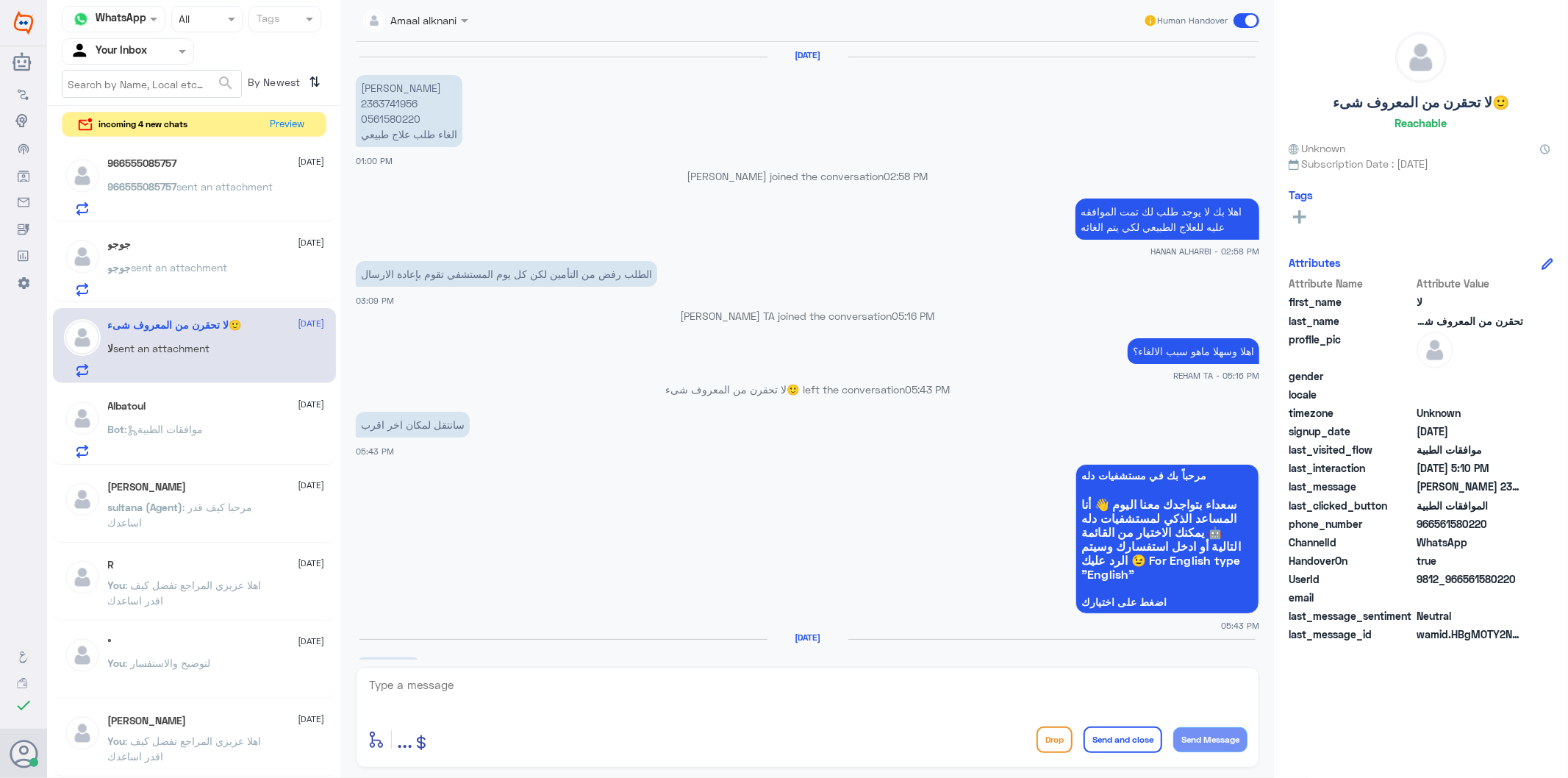
scroll to position [1929, 0]
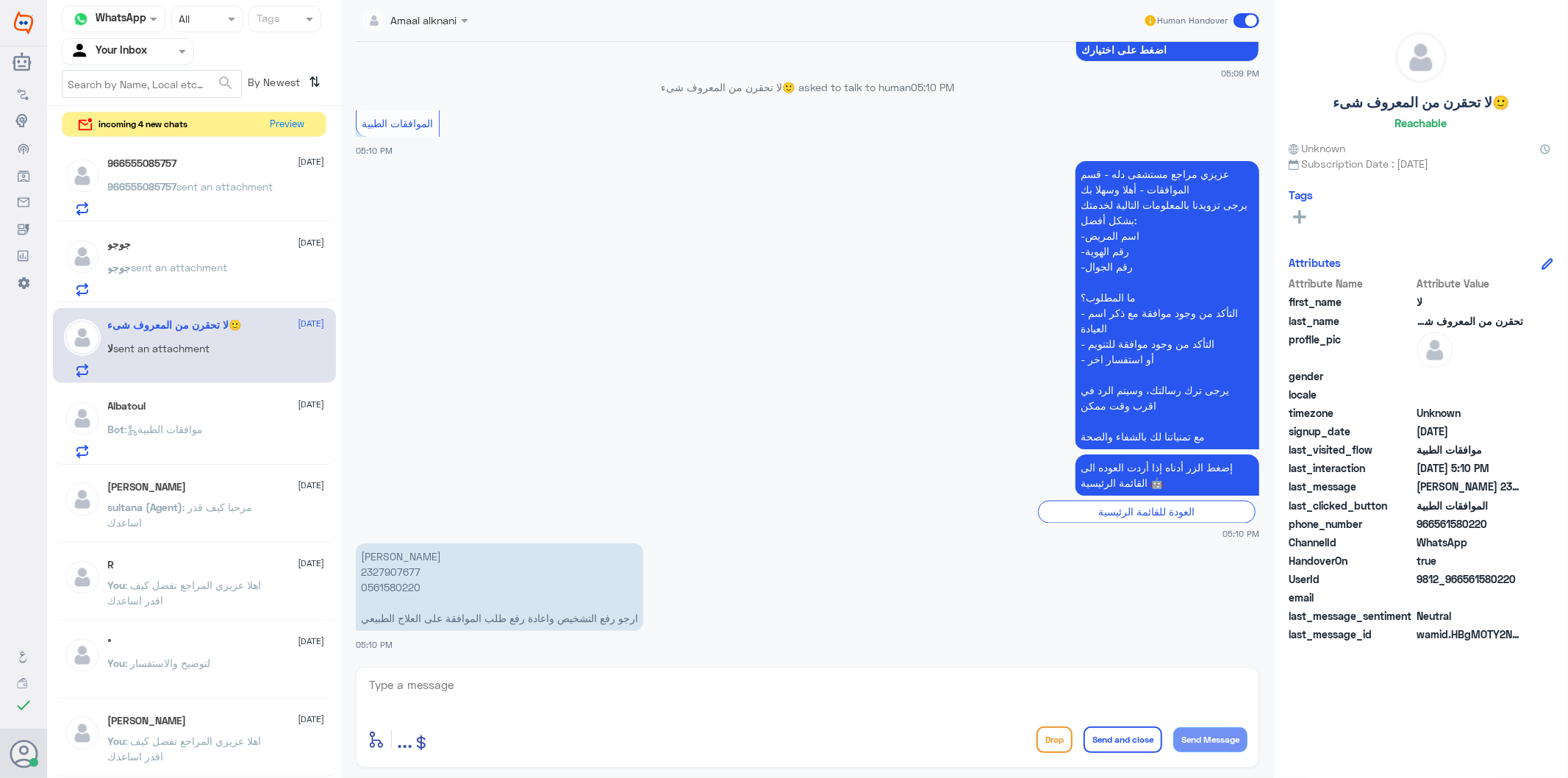
click at [475, 692] on textarea at bounding box center [807, 693] width 880 height 36
click at [375, 588] on p "[PERSON_NAME] 2327907677 0561580220 ارجو رفع التشخيص واعادة رفع طلب الموافقة عل…" at bounding box center [500, 587] width 288 height 88
copy p "0561580220"
click at [503, 687] on textarea at bounding box center [807, 693] width 880 height 36
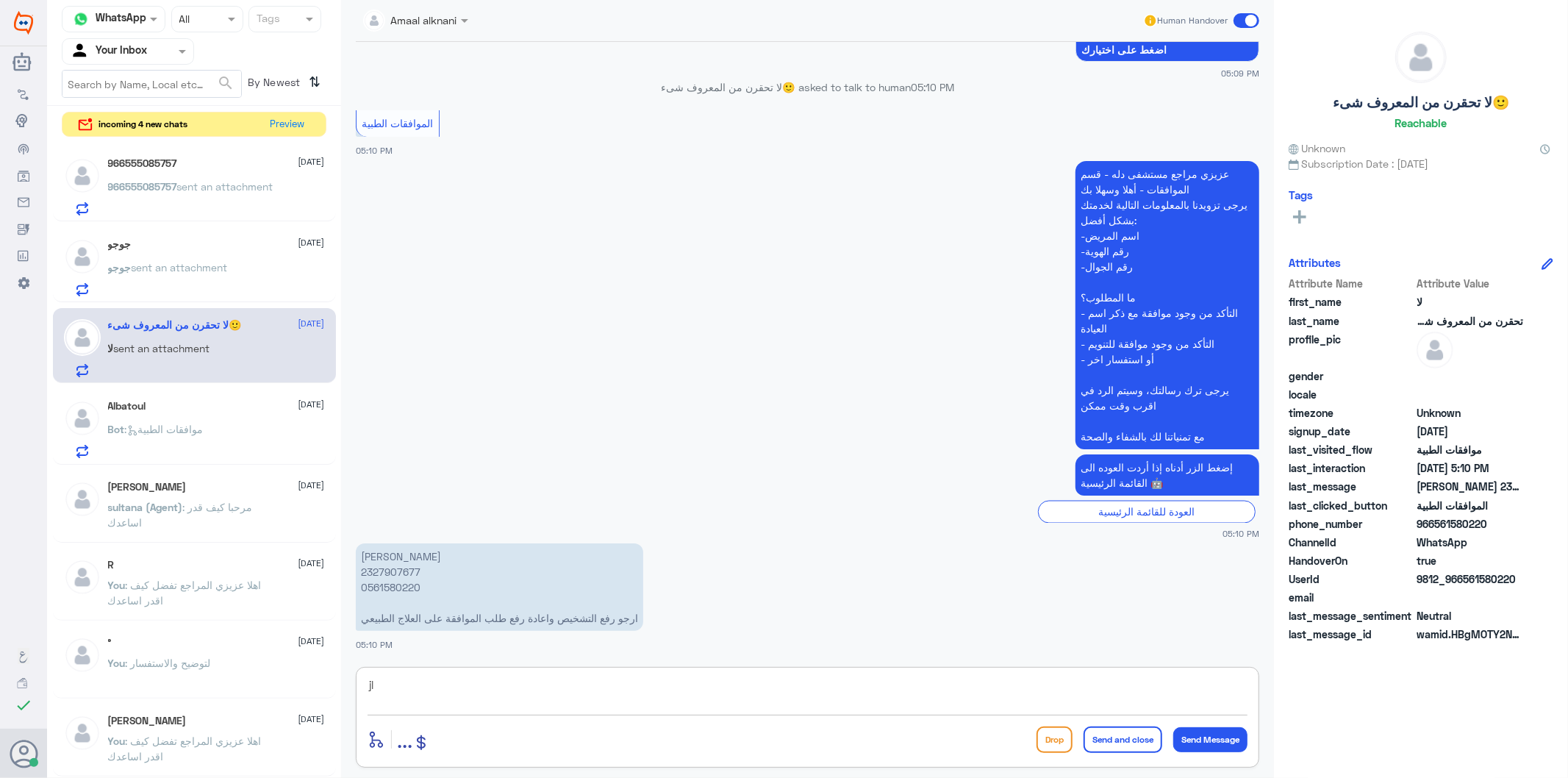
type textarea "j"
type textarea "تم رفع طلبكم مرة اخرى الان تحت الاجراء"
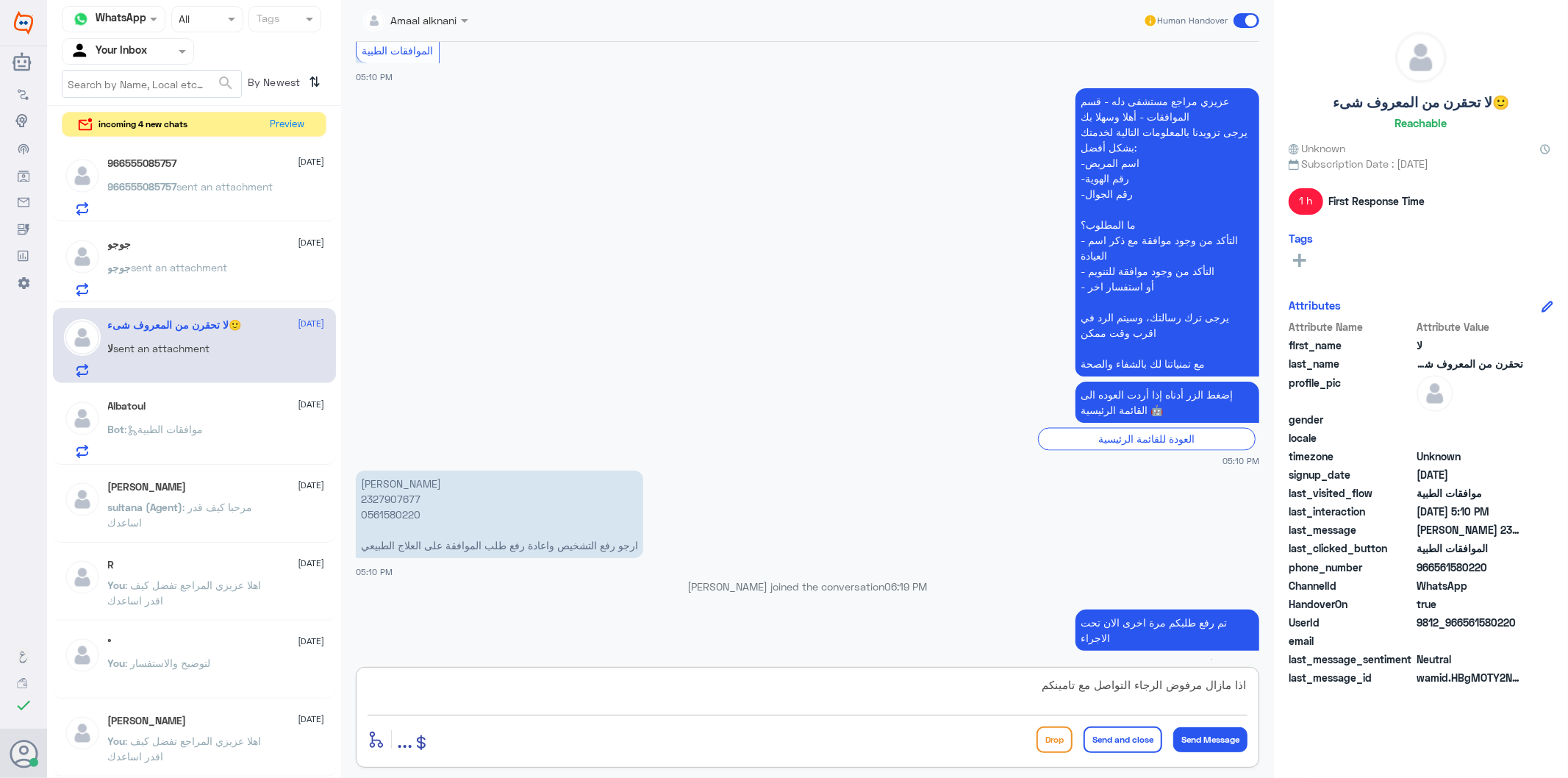
type textarea "اذا مازال مرفوض الرجاء التواصل مع تامينكم"
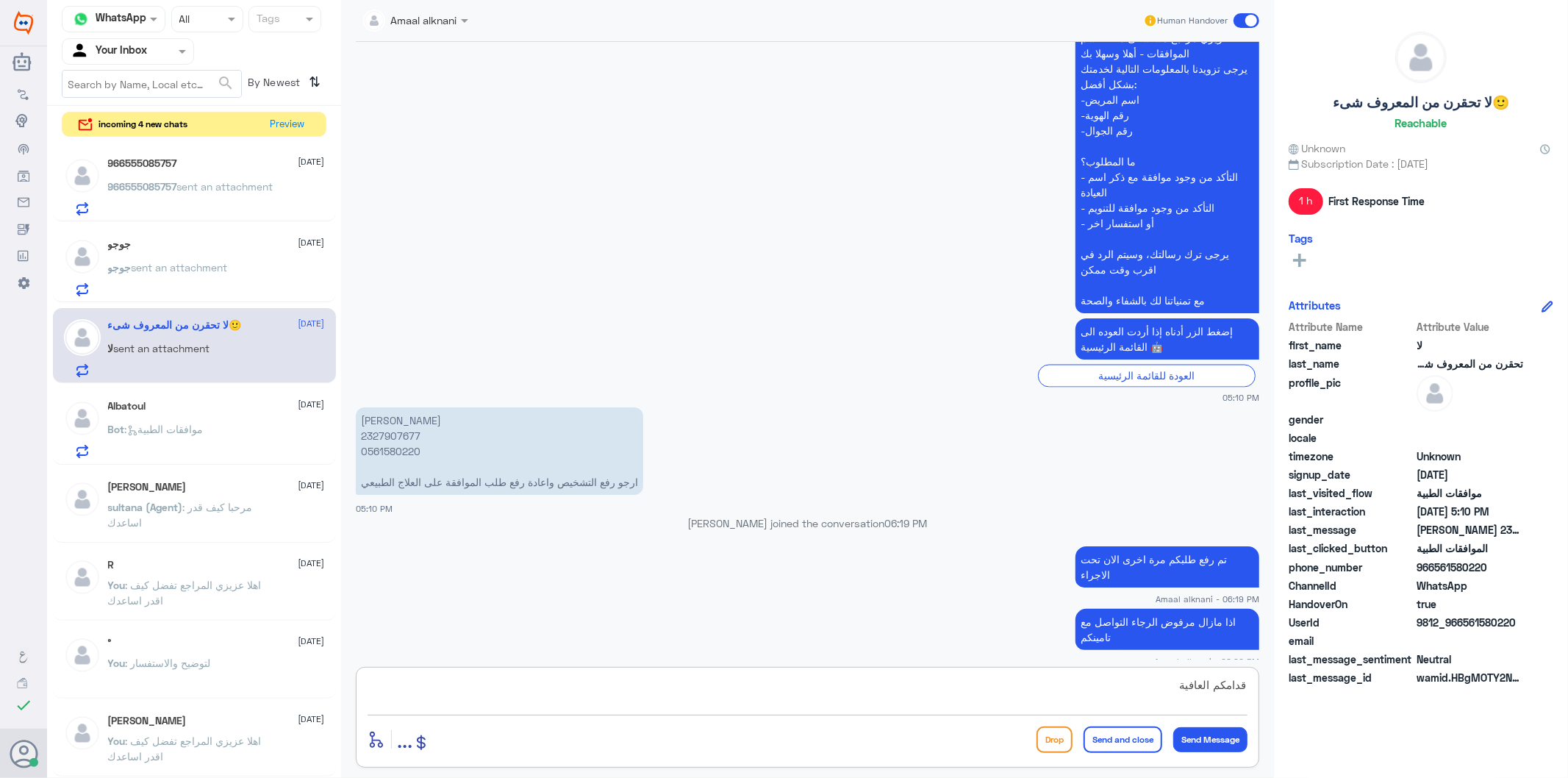
type textarea "قدامكم العافية"
click at [1142, 745] on button "Send and close" at bounding box center [1122, 740] width 79 height 27
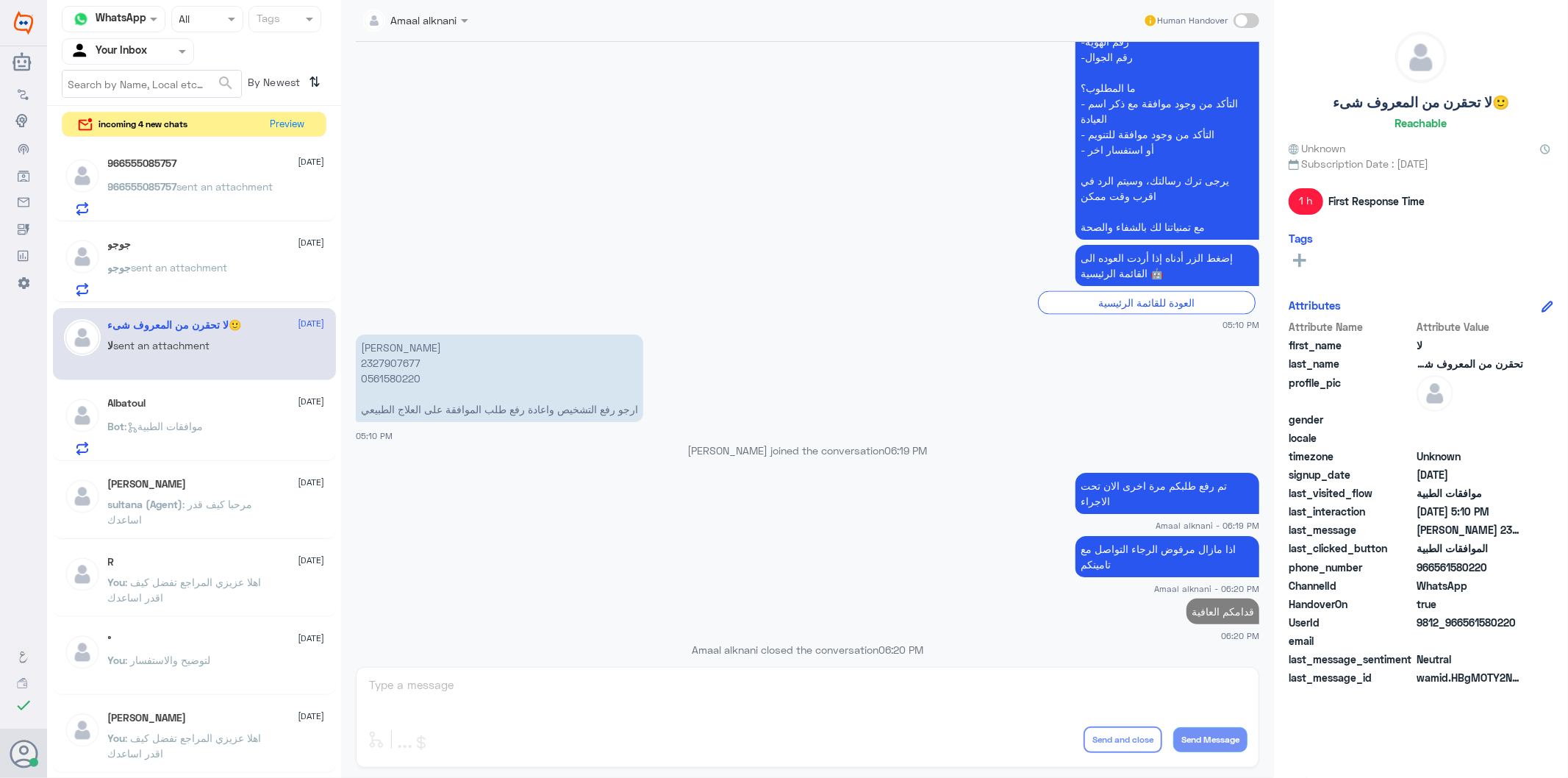
click at [159, 429] on span ": موافقات الطبية" at bounding box center [164, 426] width 79 height 12
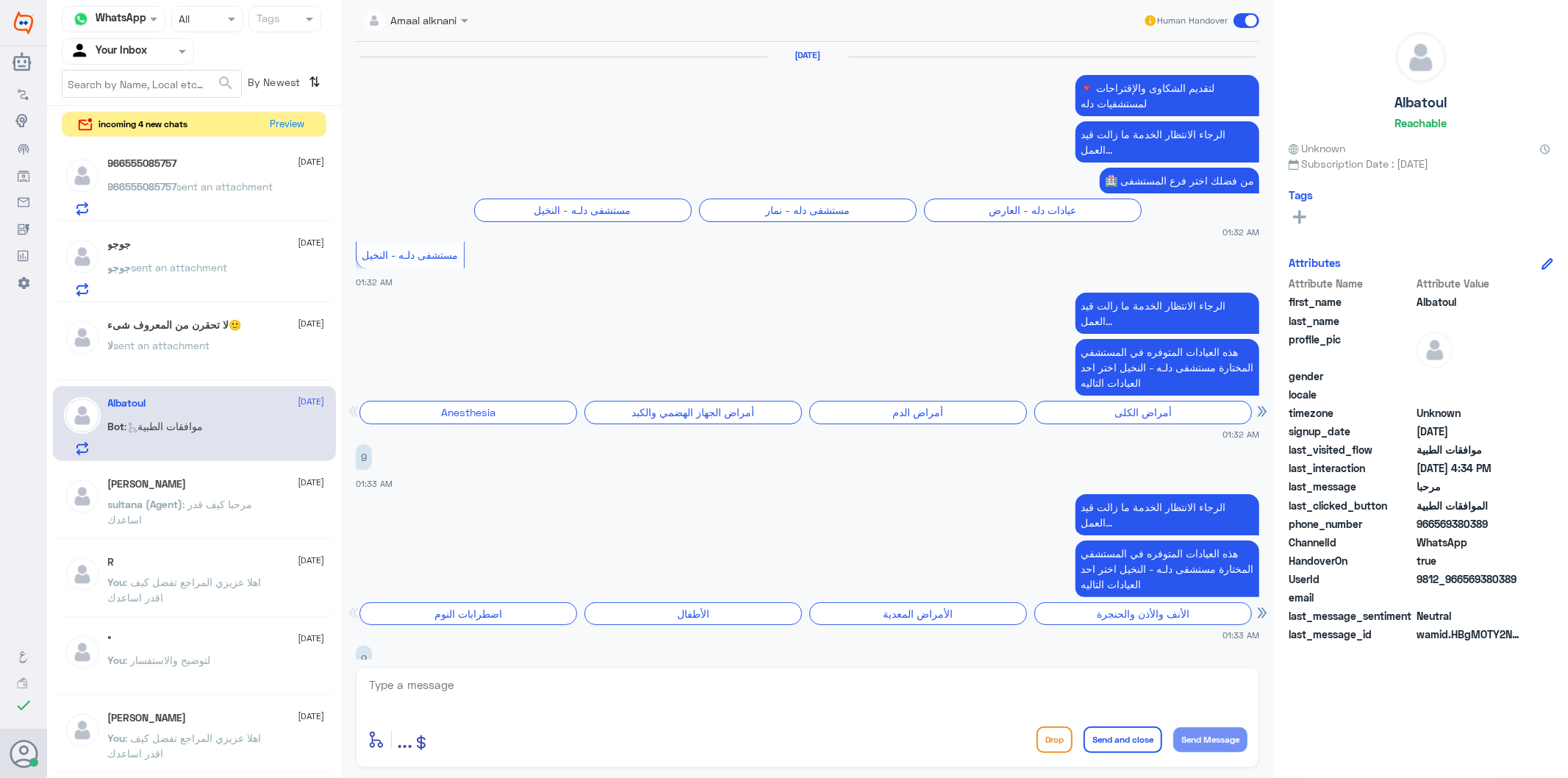
scroll to position [2445, 0]
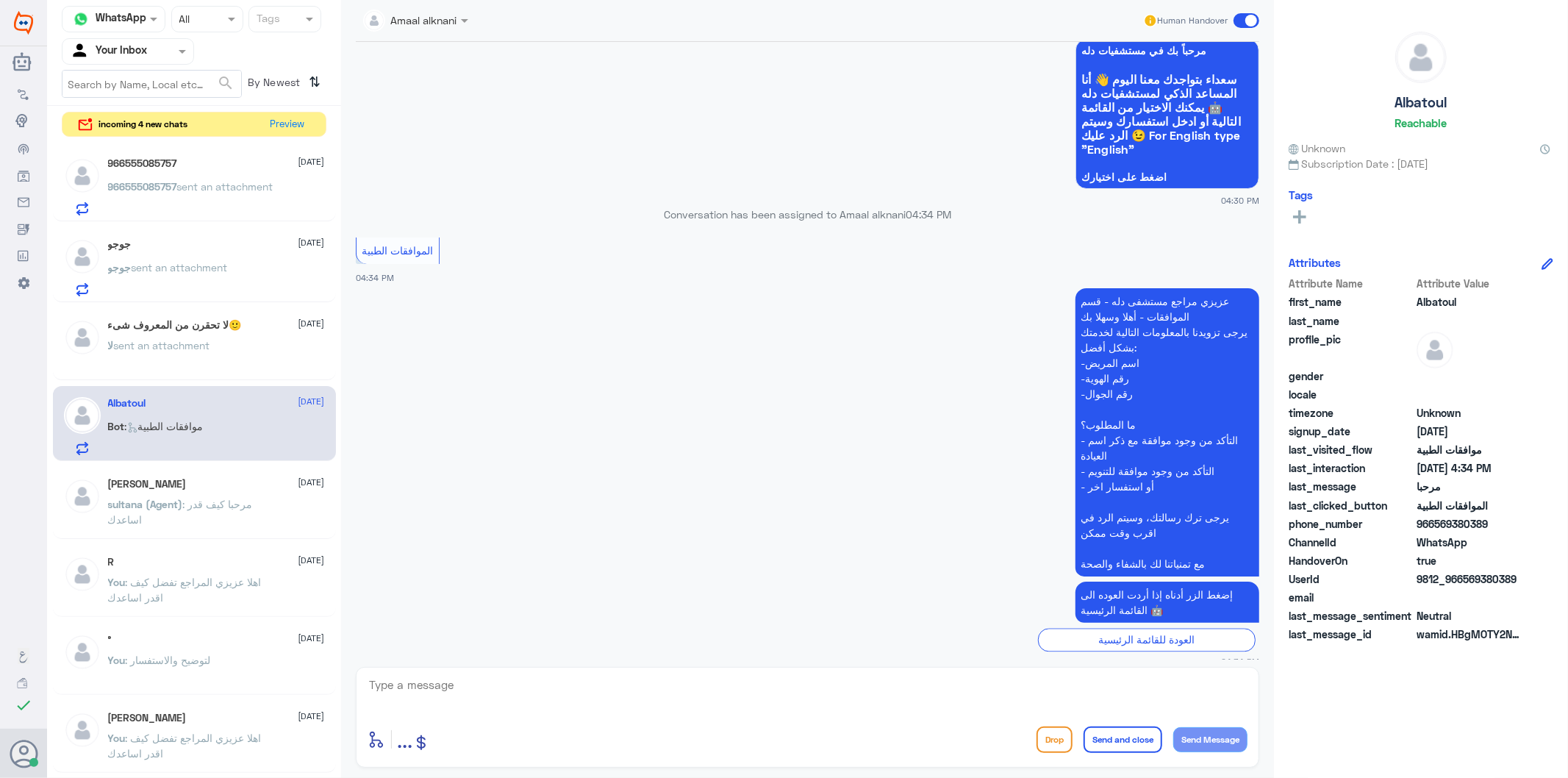
click at [488, 687] on textarea at bounding box center [807, 693] width 880 height 36
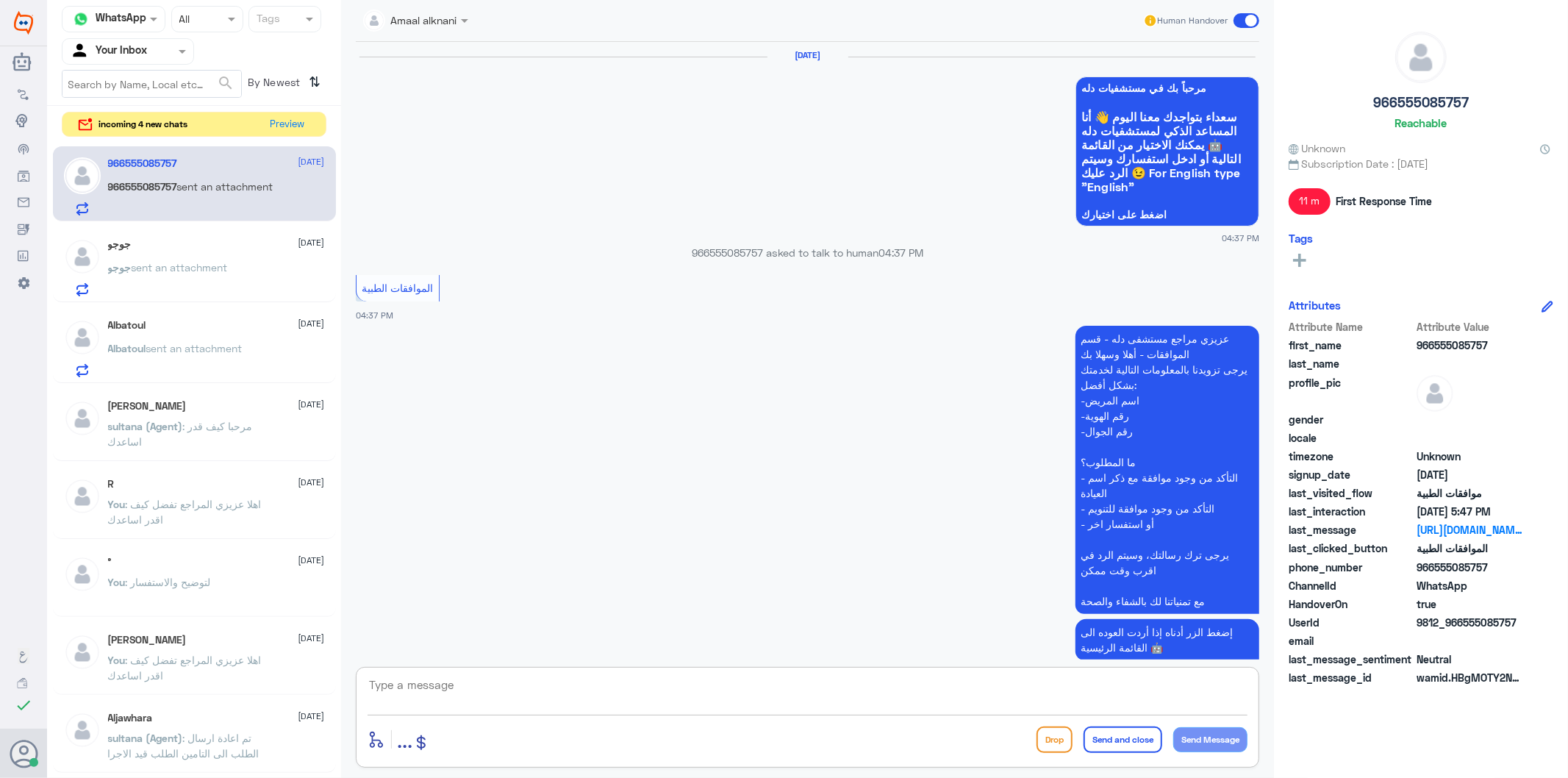
scroll to position [1615, 0]
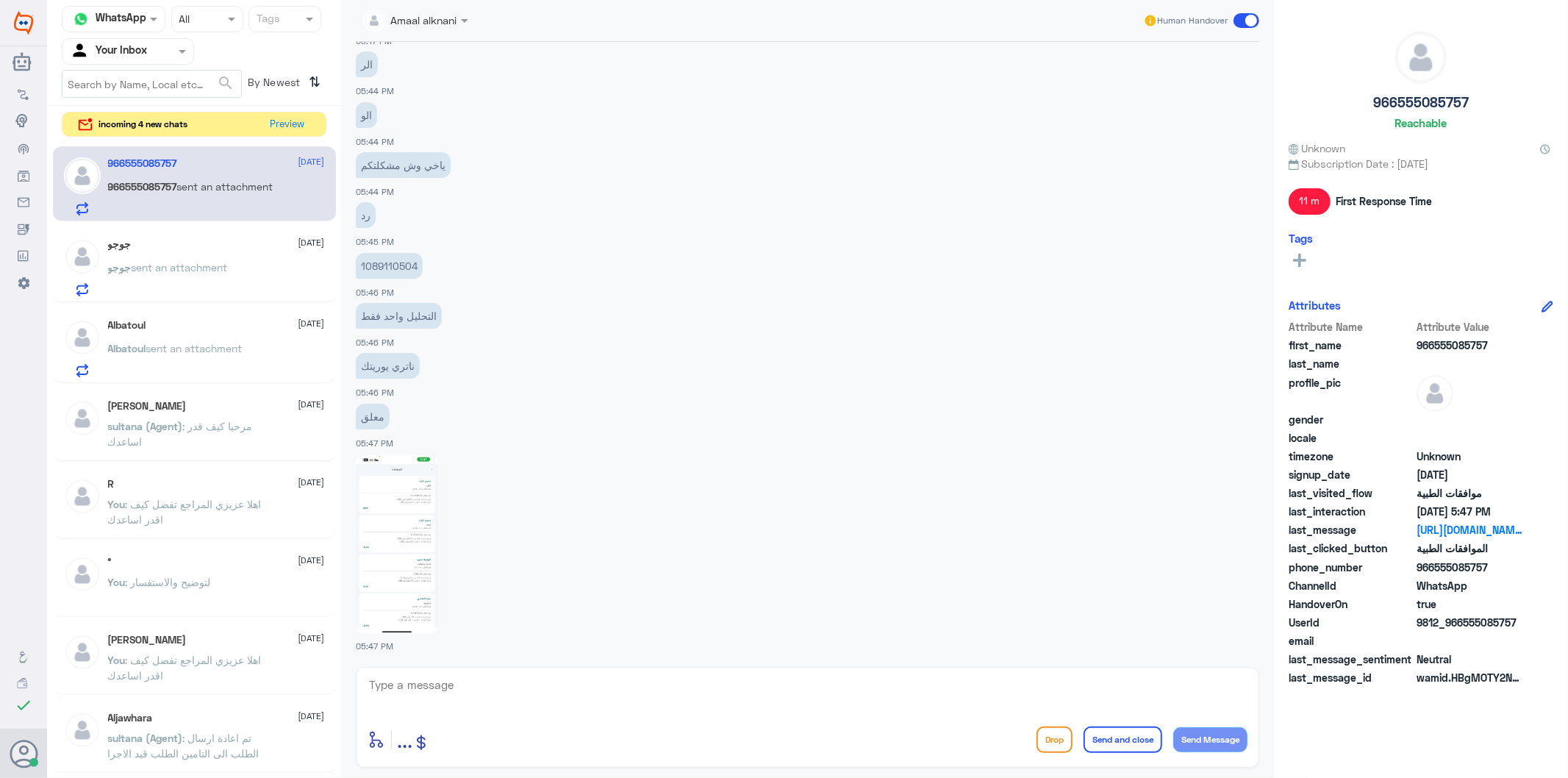
click at [192, 349] on span "sent an attachment" at bounding box center [194, 348] width 97 height 12
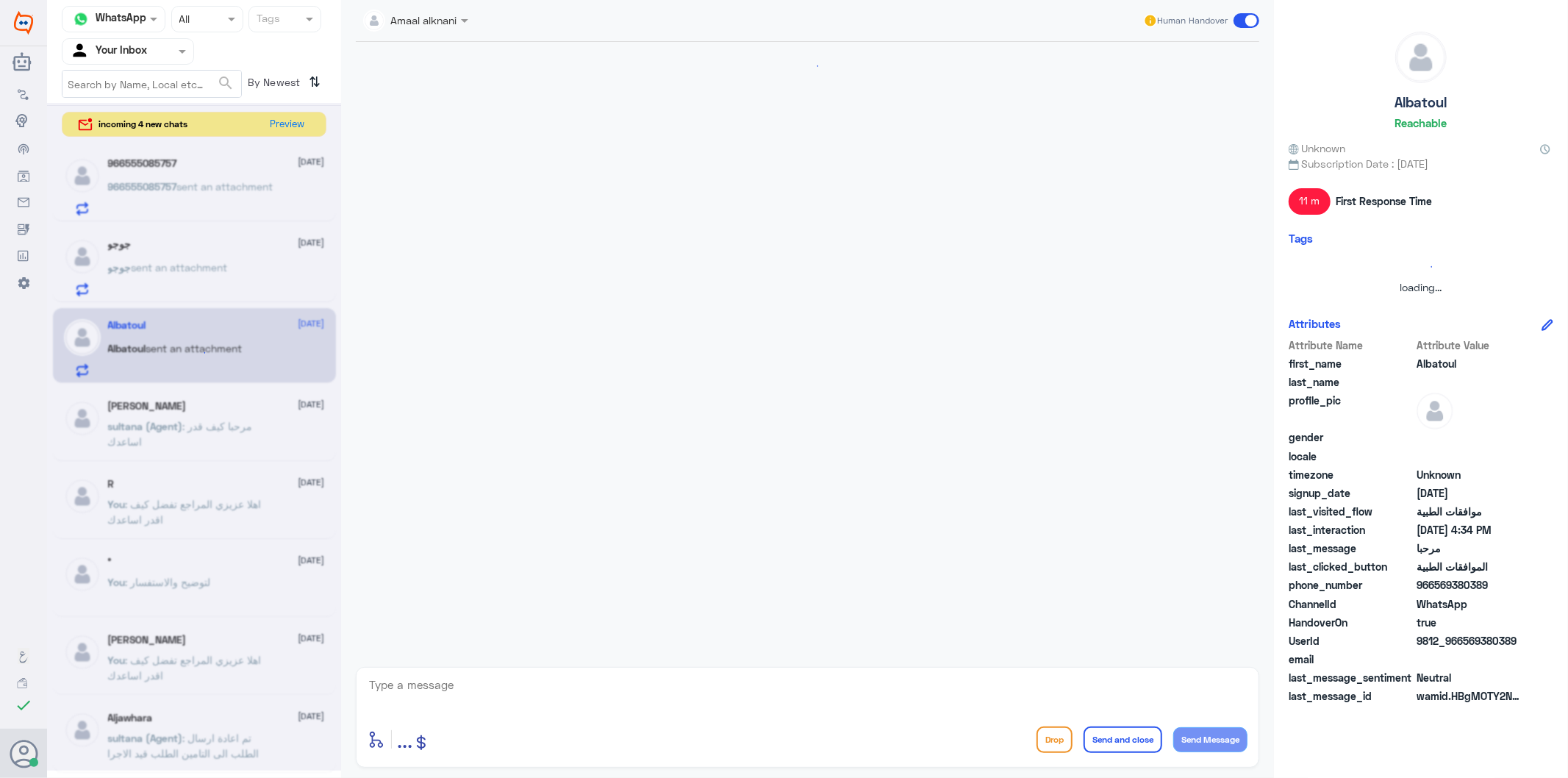
click at [461, 691] on textarea at bounding box center [807, 693] width 880 height 36
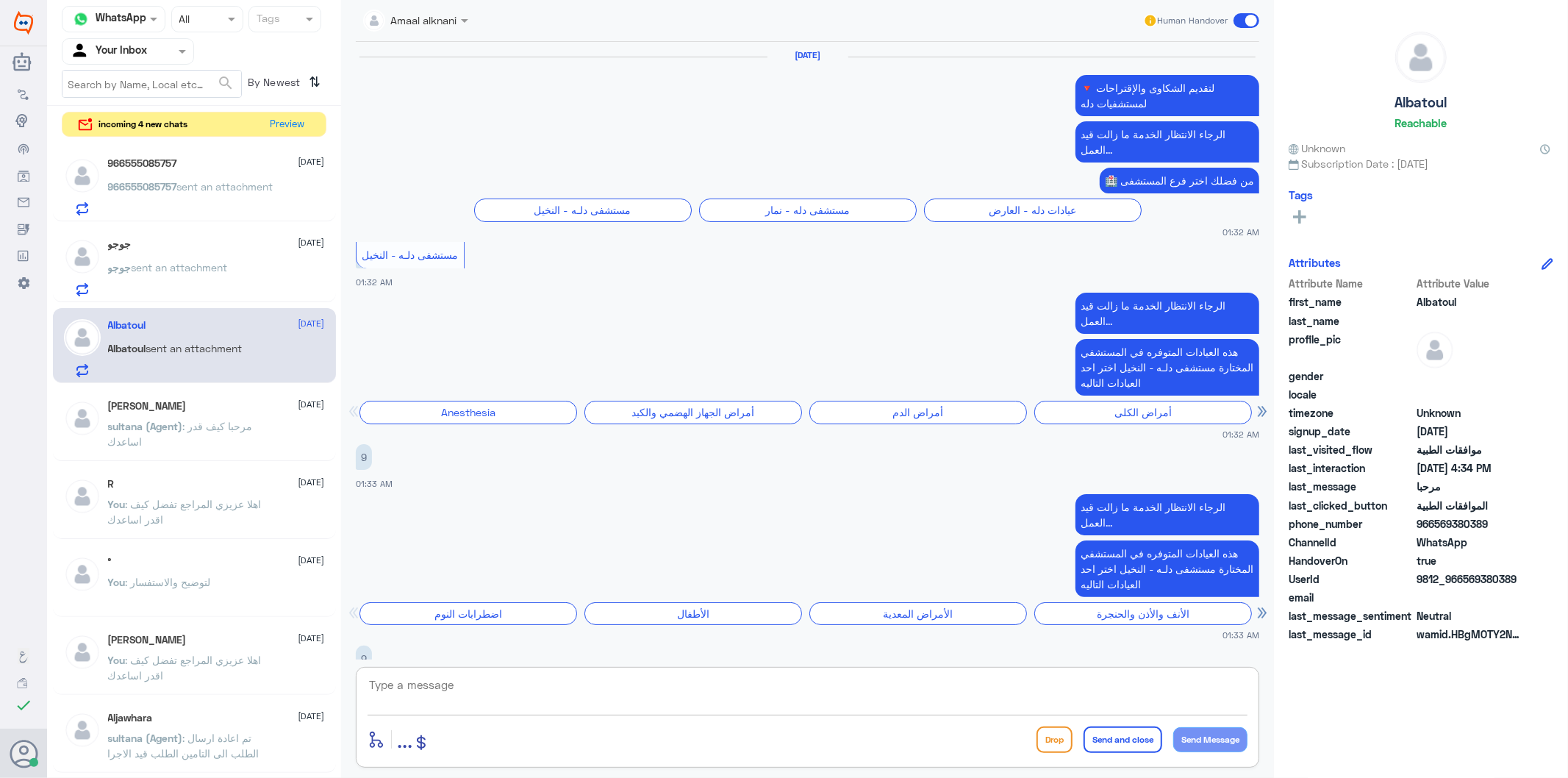
scroll to position [2445, 0]
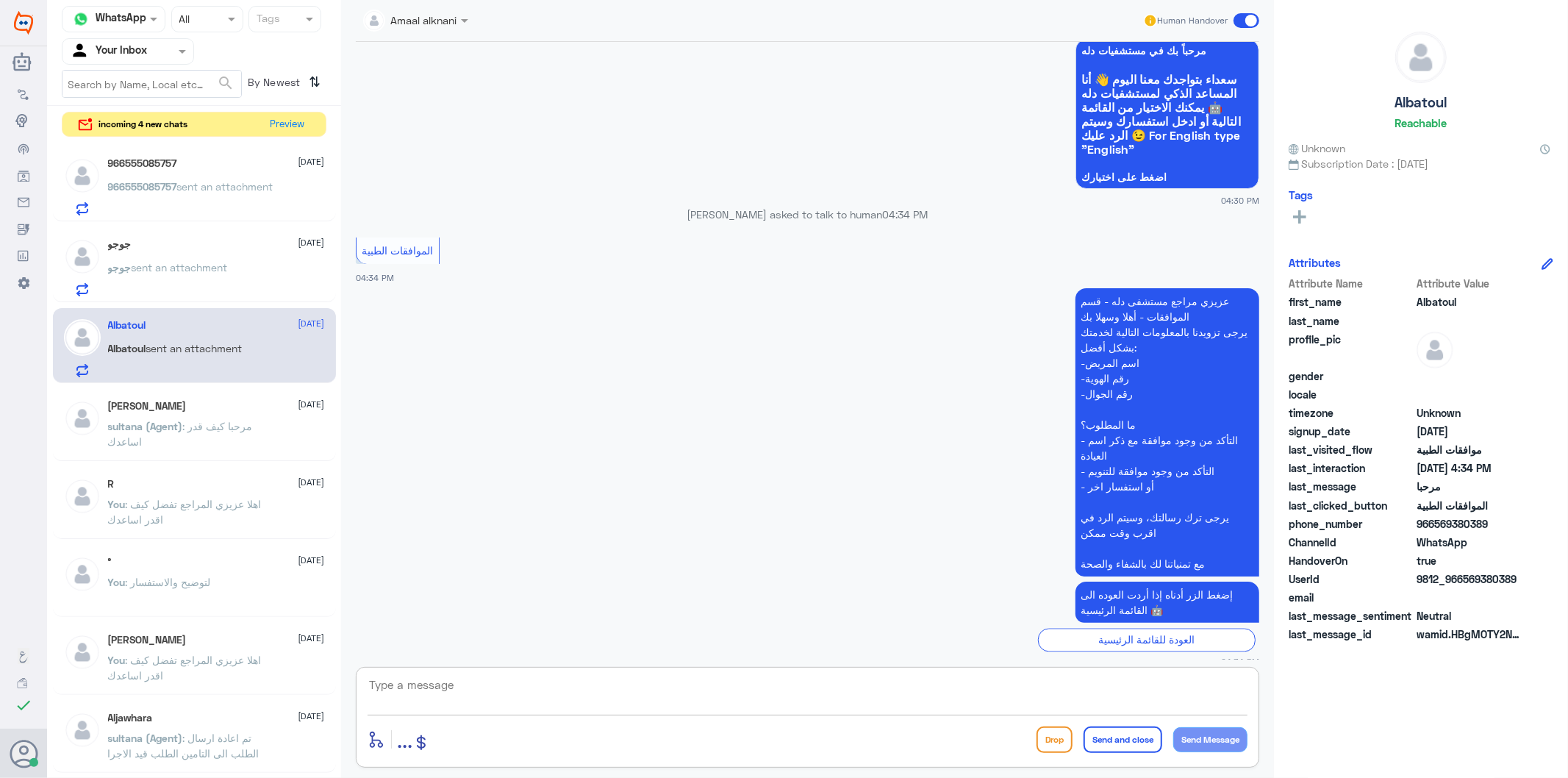
click at [461, 691] on textarea at bounding box center [807, 693] width 880 height 36
type textarea "تفضل كيف اقدر اساعدك"
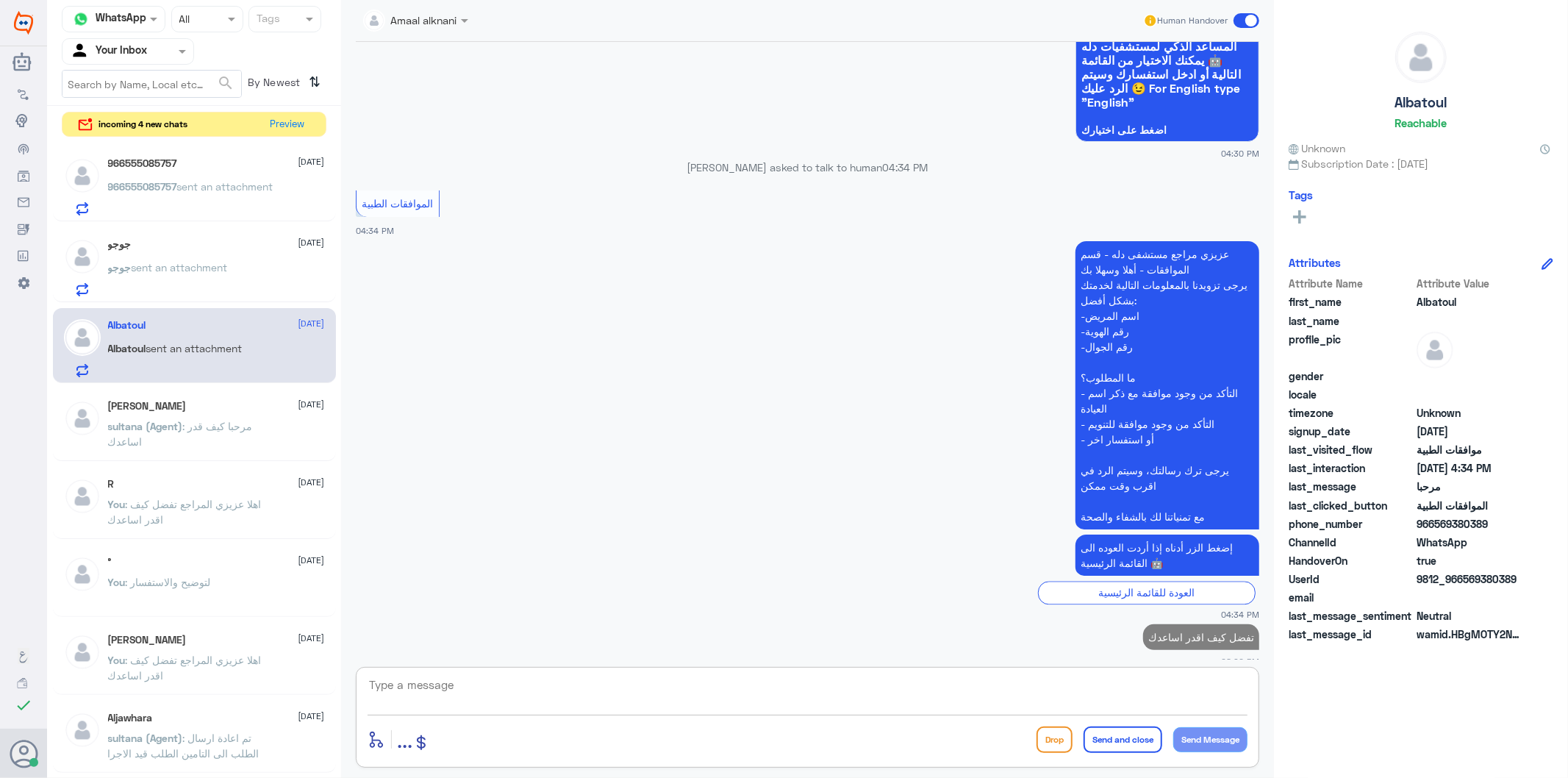
click at [207, 429] on span ": مرحبا كيف قدر اساعدك" at bounding box center [181, 434] width 145 height 28
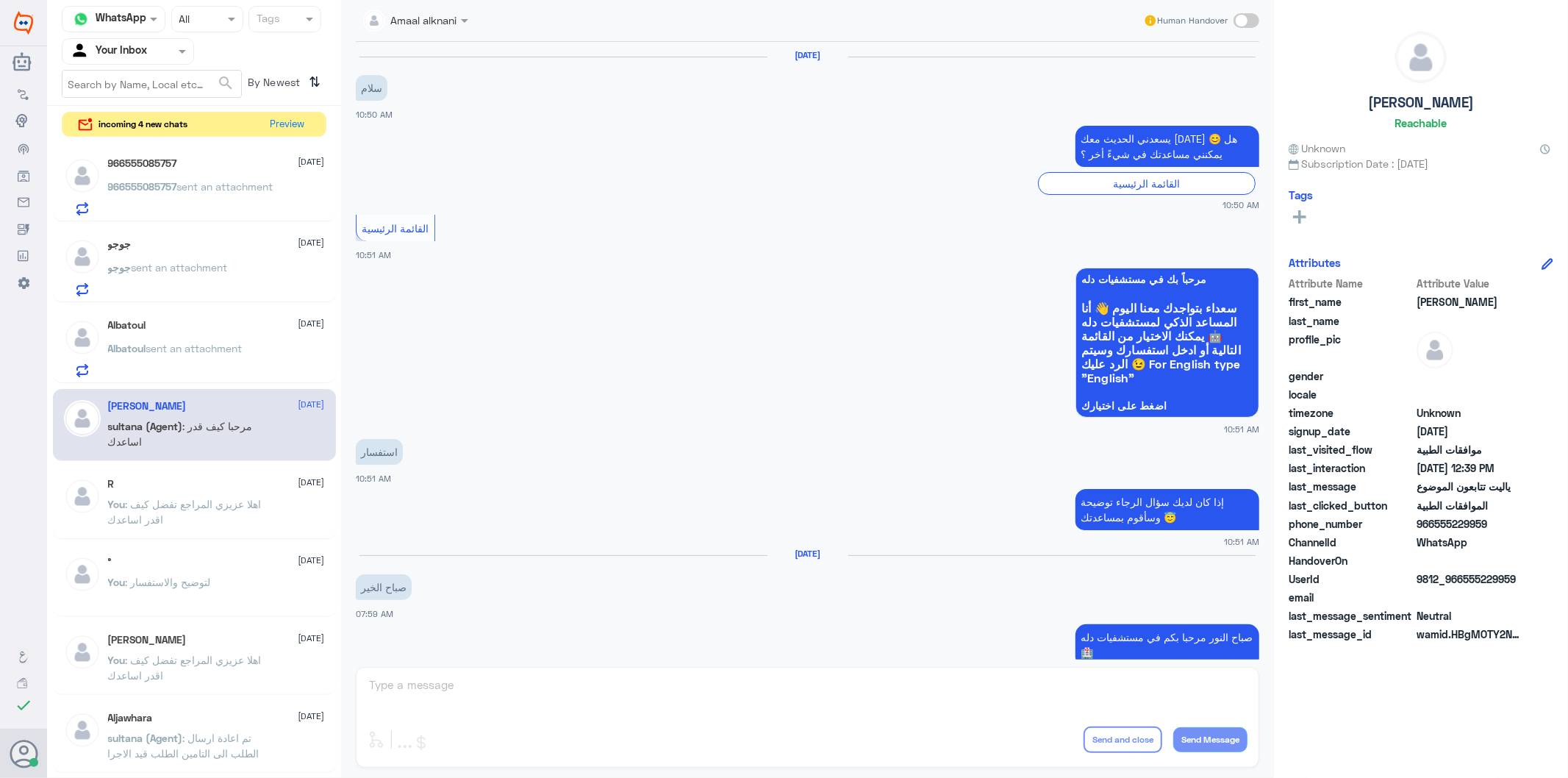
scroll to position [1339, 0]
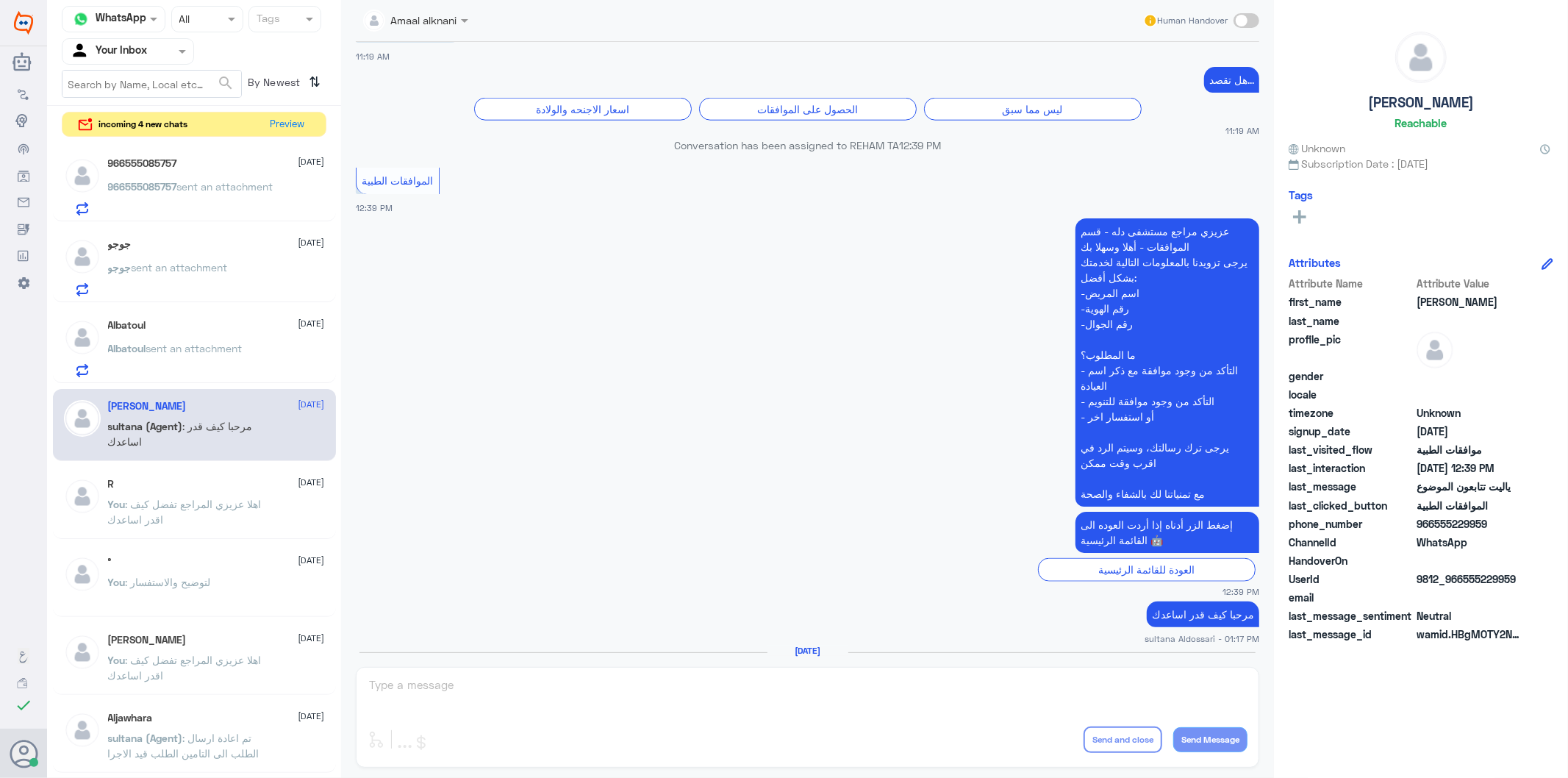
click at [463, 690] on div "Amaal alknani Human Handover [DATE] سلام 10:50 AM يسعدني الحديث معك [DATE] 😊 هل…" at bounding box center [807, 391] width 933 height 782
click at [211, 342] on span "sent an attachment" at bounding box center [194, 348] width 97 height 12
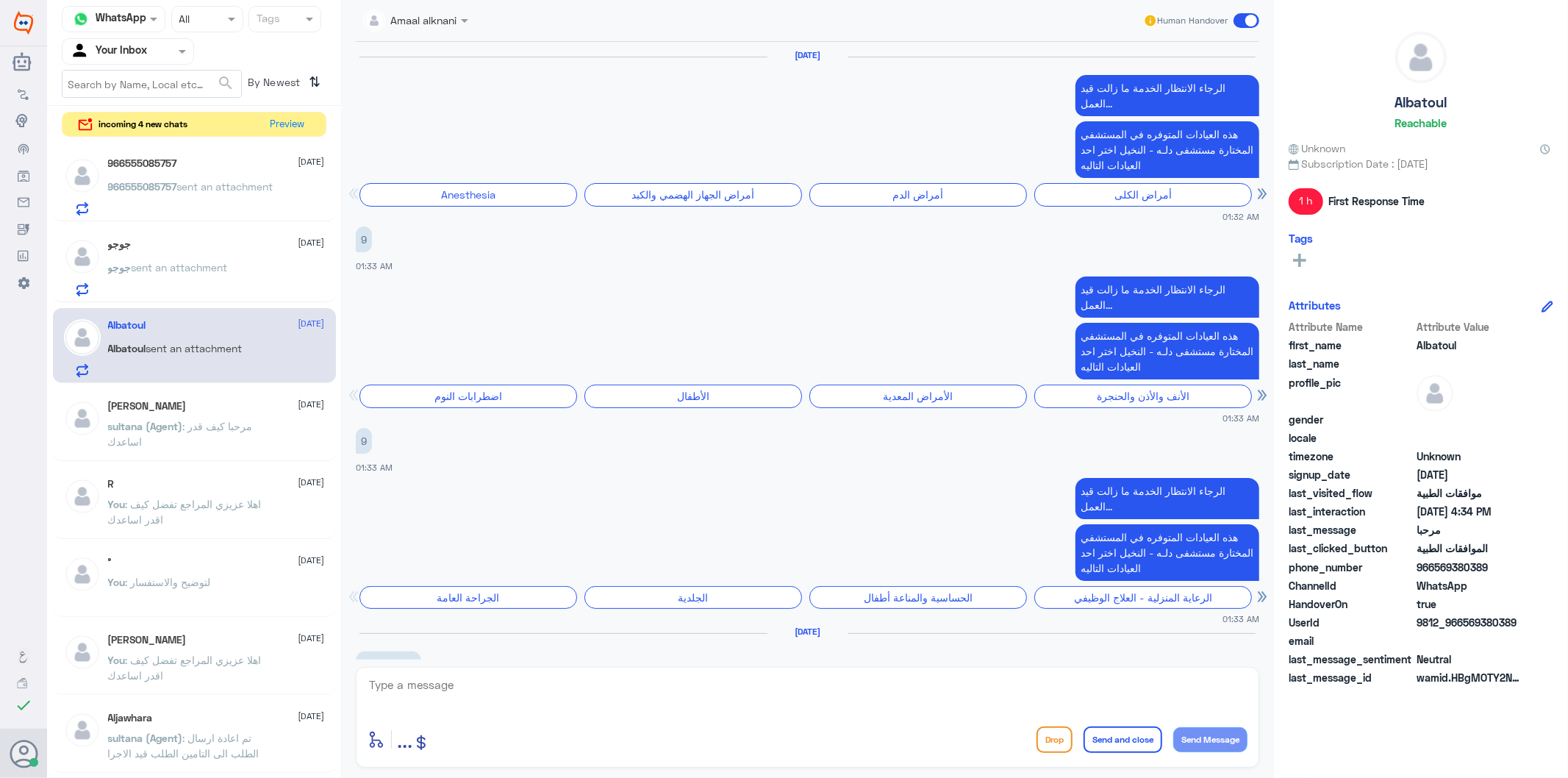
scroll to position [2300, 0]
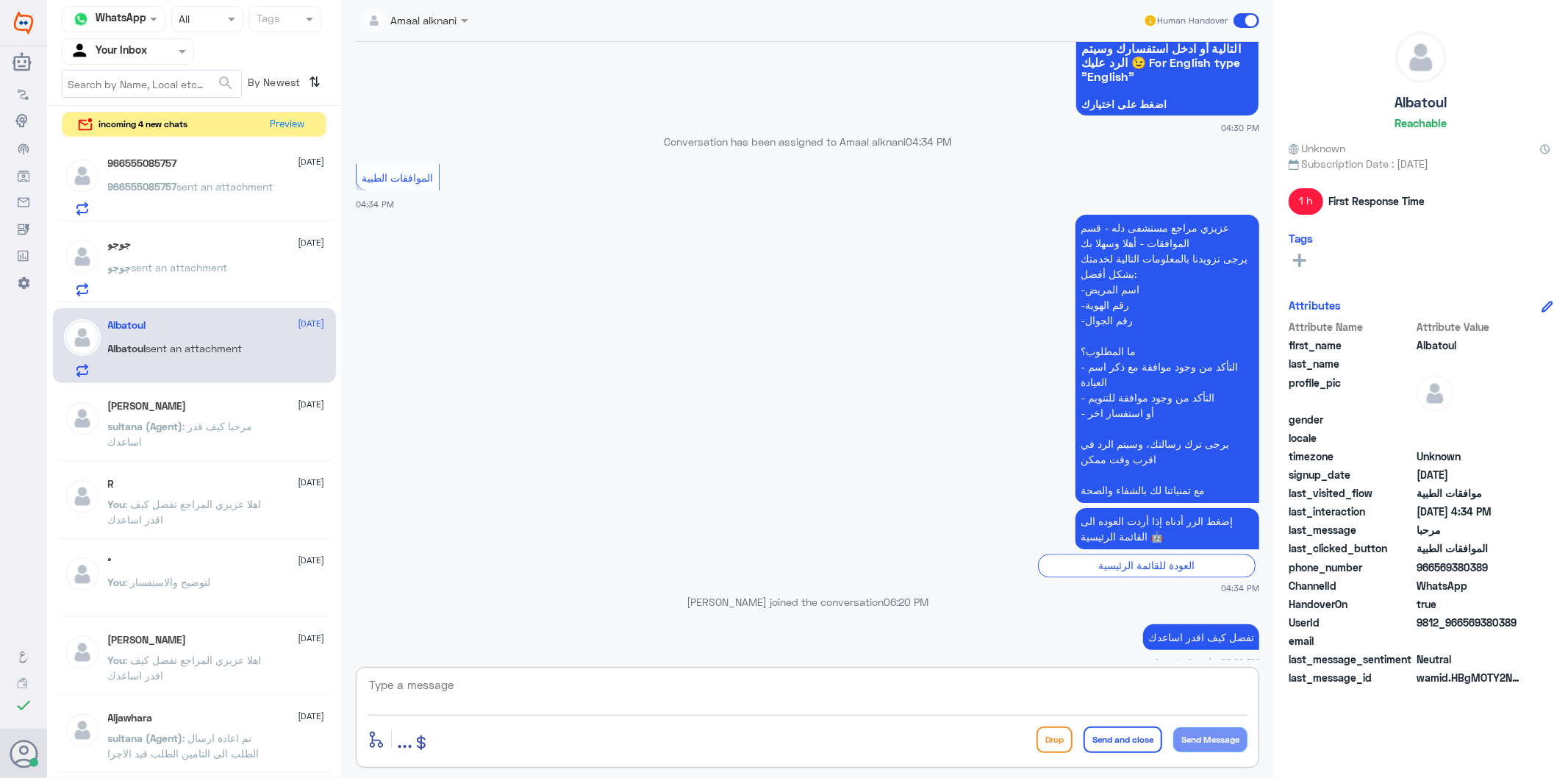
click at [444, 688] on textarea at bounding box center [807, 693] width 880 height 36
click at [188, 276] on p "[PERSON_NAME] sent an attachment" at bounding box center [167, 277] width 120 height 36
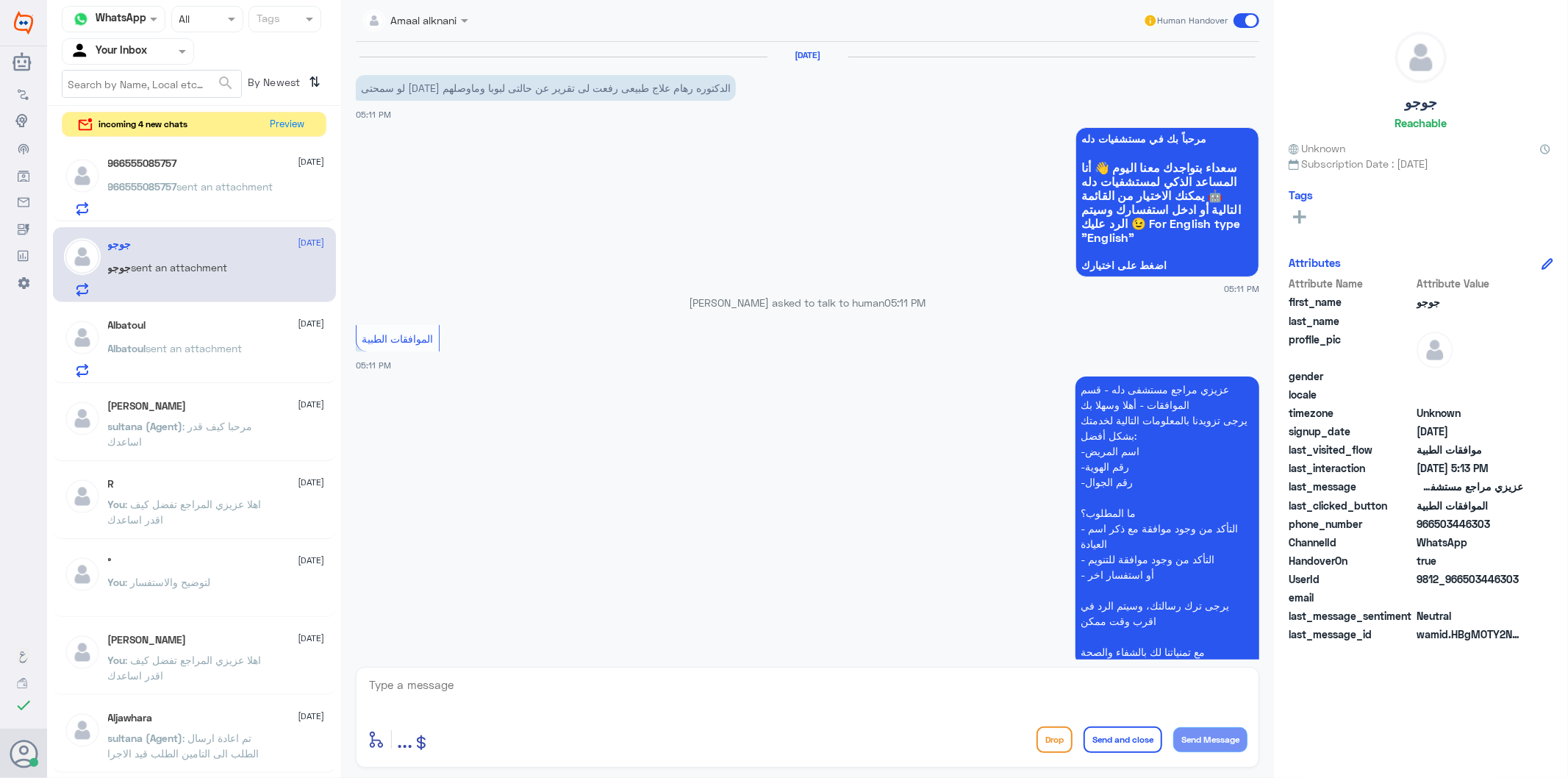
scroll to position [354, 0]
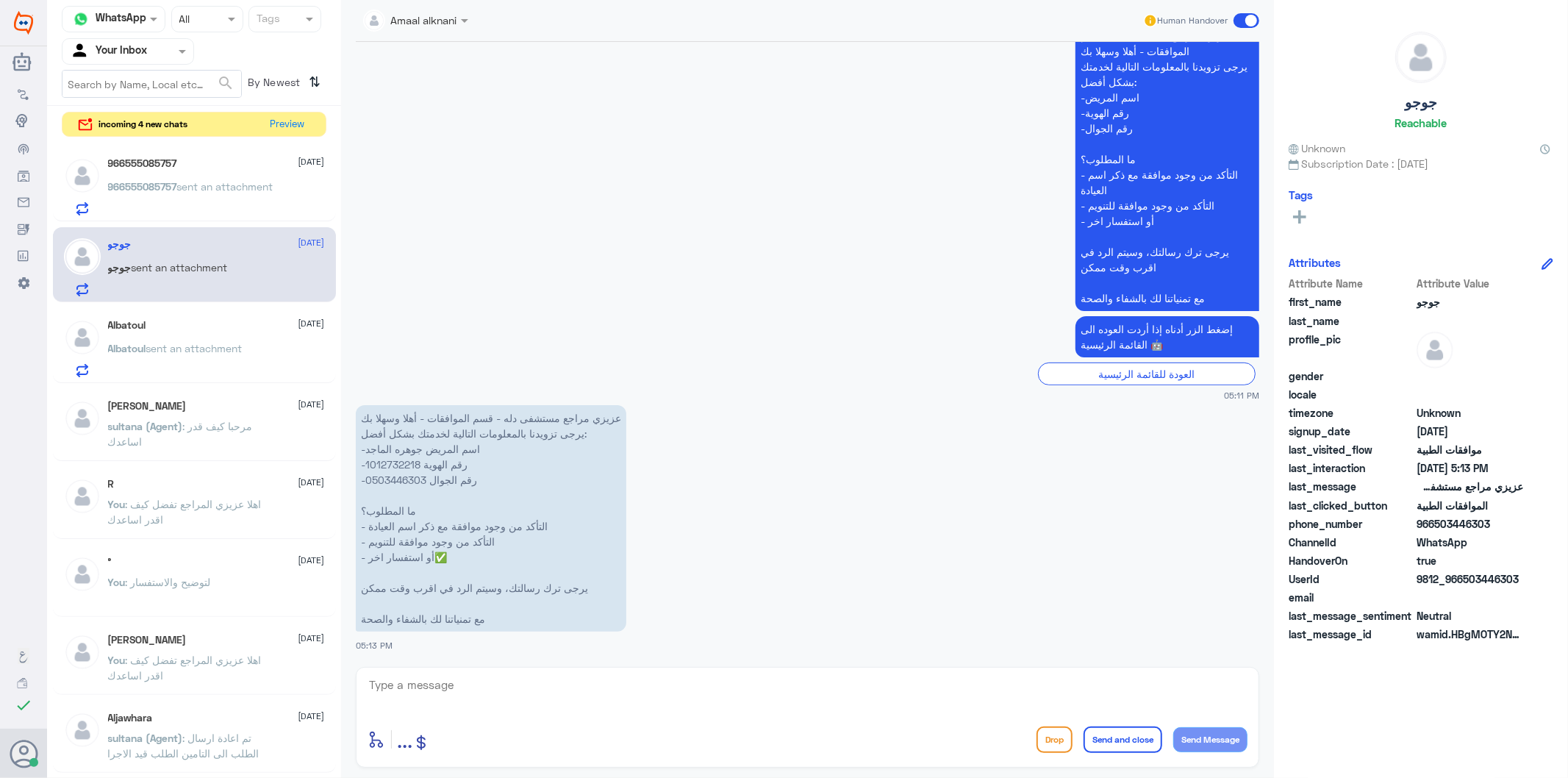
click at [189, 193] on p "966555085757 sent an attachment" at bounding box center [190, 197] width 166 height 36
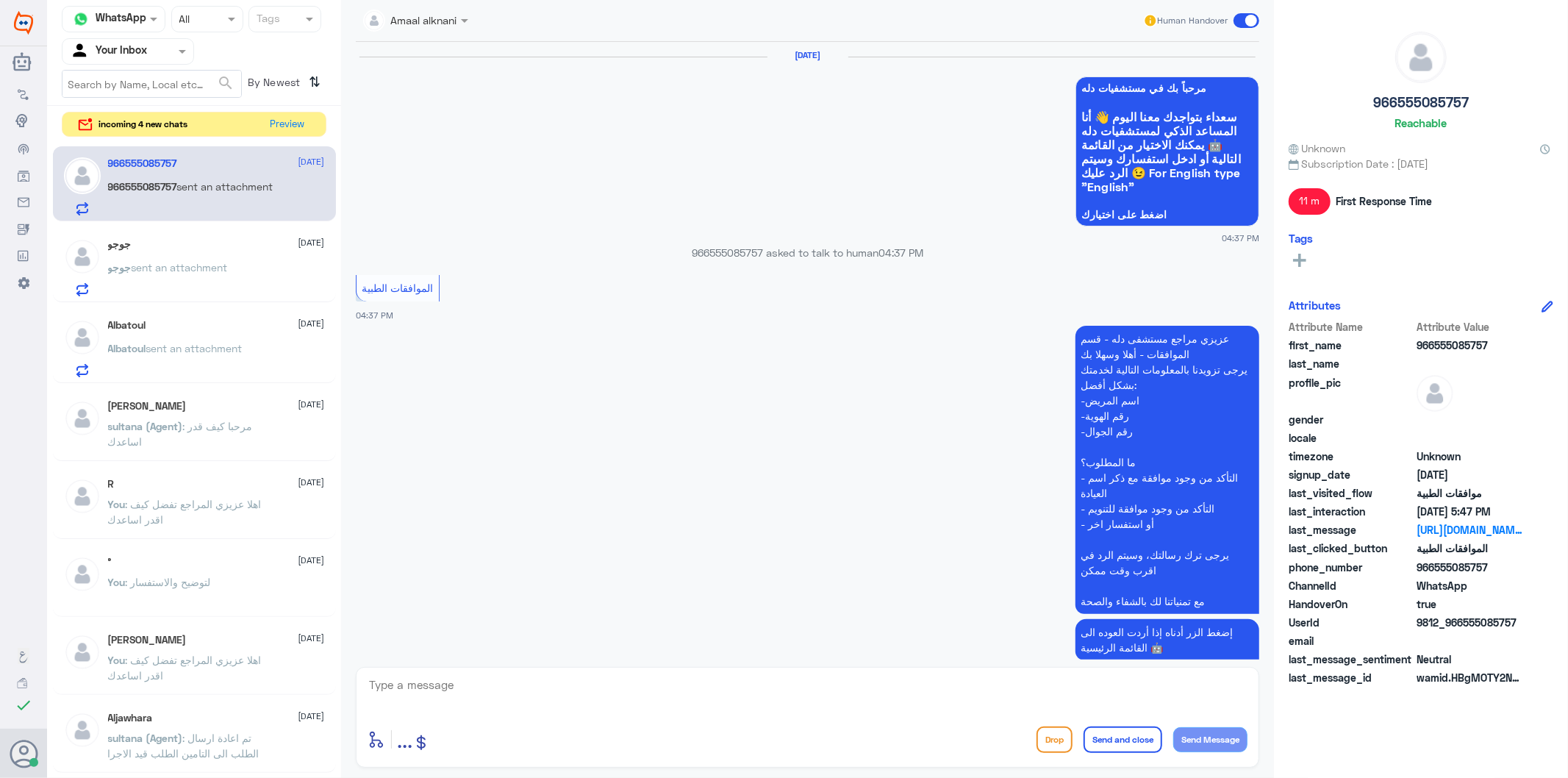
scroll to position [1615, 0]
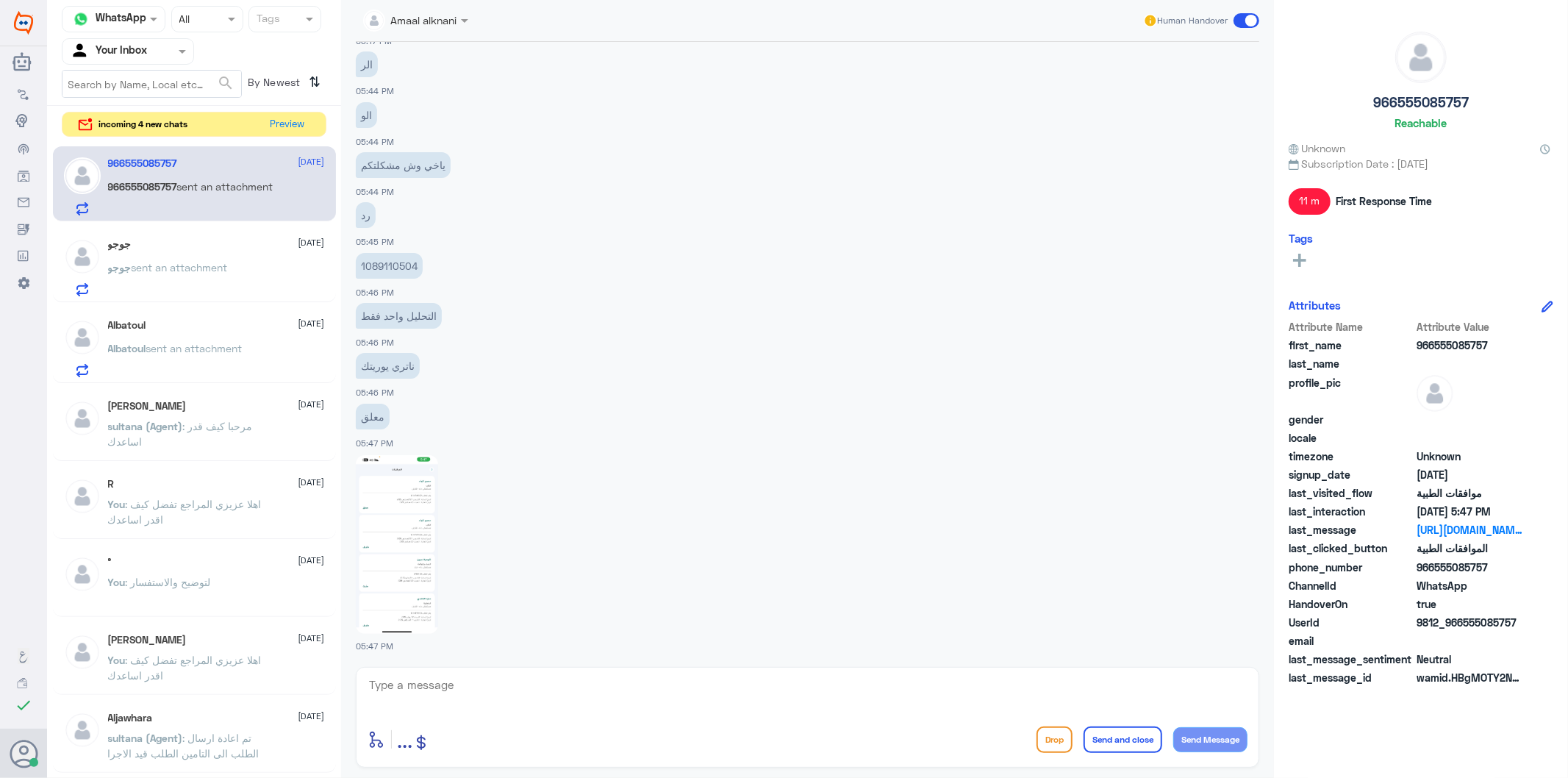
click at [197, 275] on p "[PERSON_NAME] sent an attachment" at bounding box center [167, 277] width 120 height 36
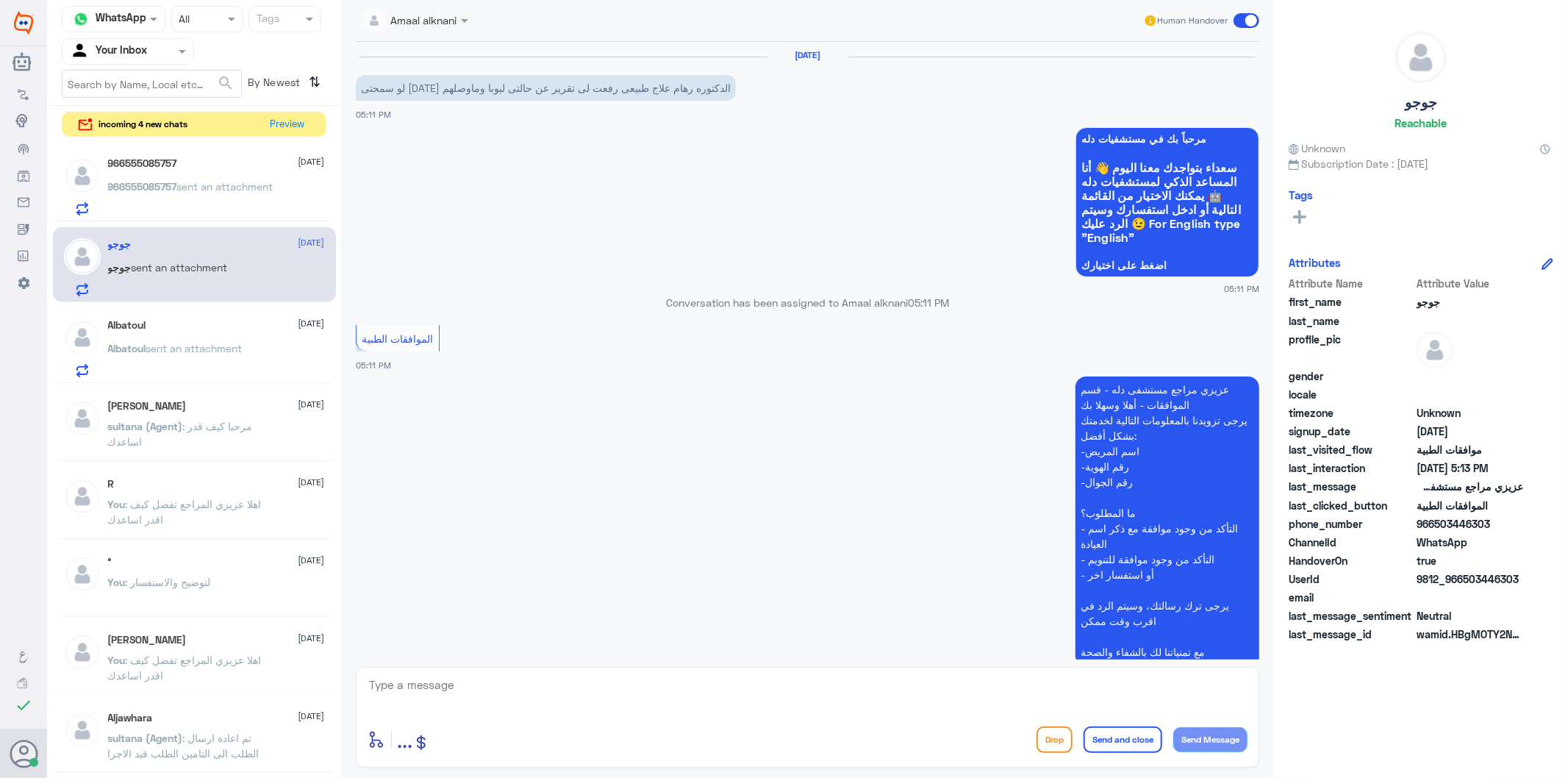
scroll to position [354, 0]
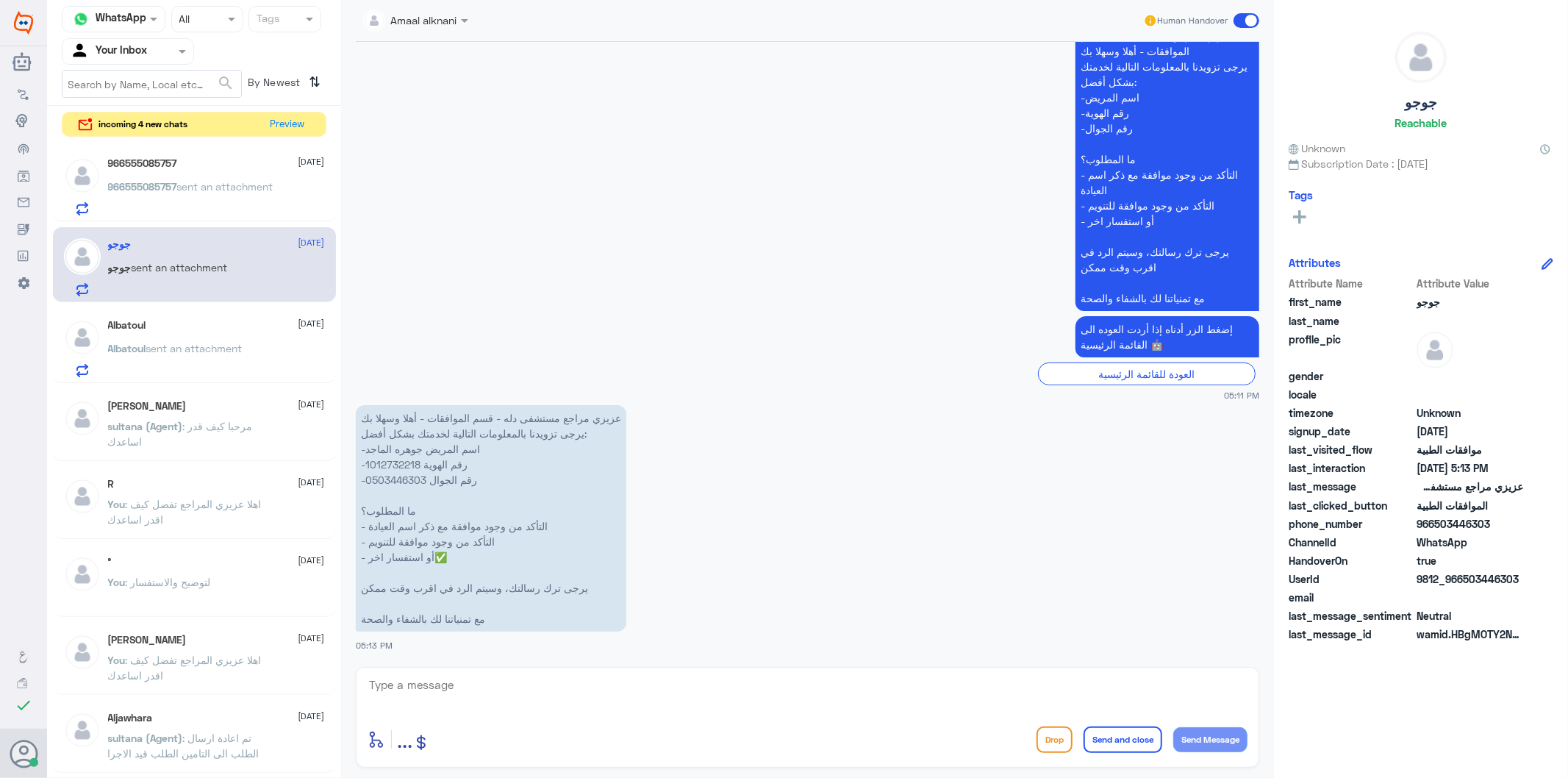
click at [400, 473] on p "عزيزي مراجع مستشفى دله - قسم الموافقات - أهلا وسهلا بك يرجى تزويدنا بالمعلومات …" at bounding box center [491, 518] width 270 height 227
copy p "0503446303"
click at [456, 685] on textarea at bounding box center [807, 693] width 880 height 36
type textarea "تفضل كيف اقدر اساعدك"
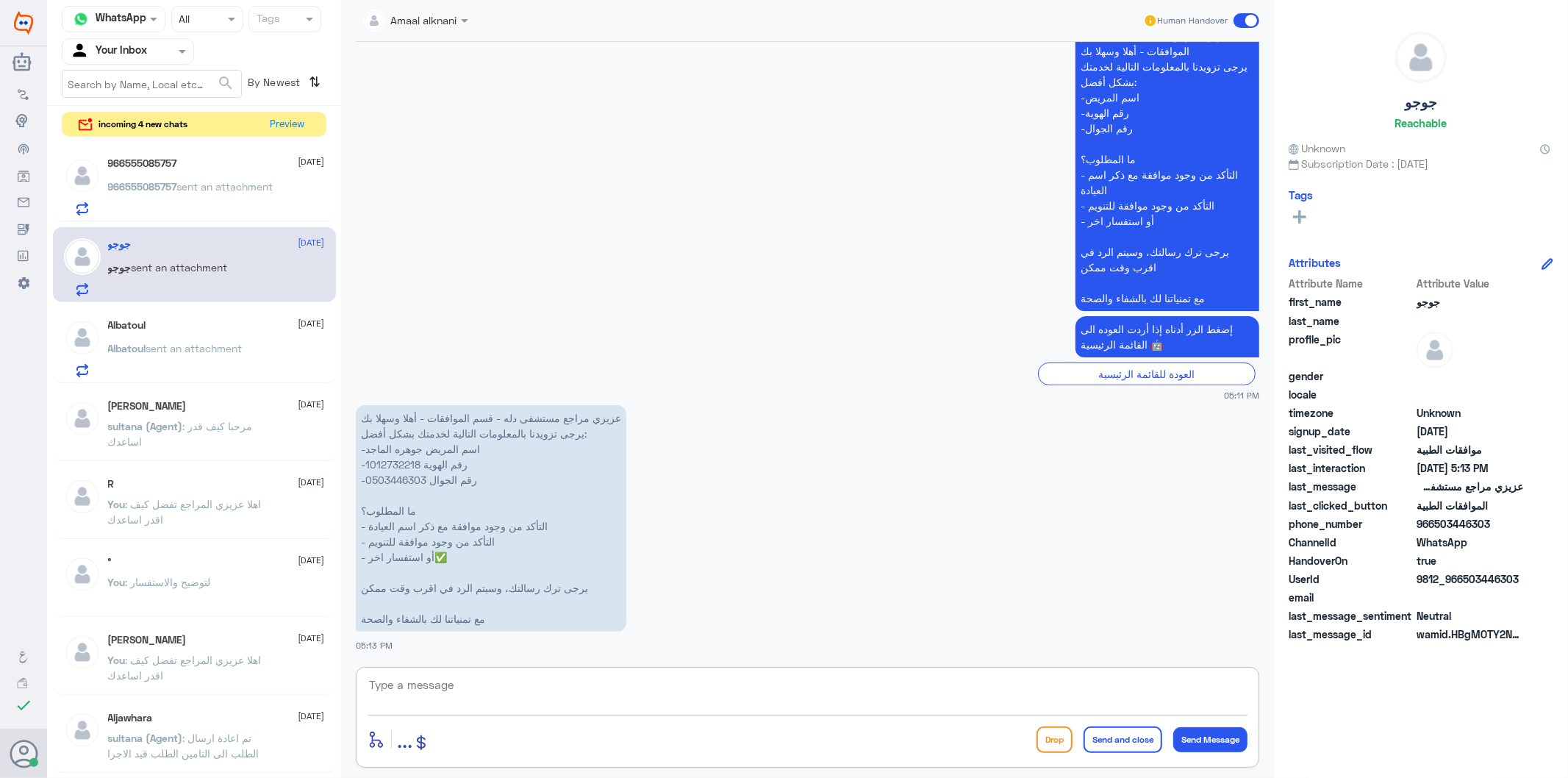
scroll to position [401, 0]
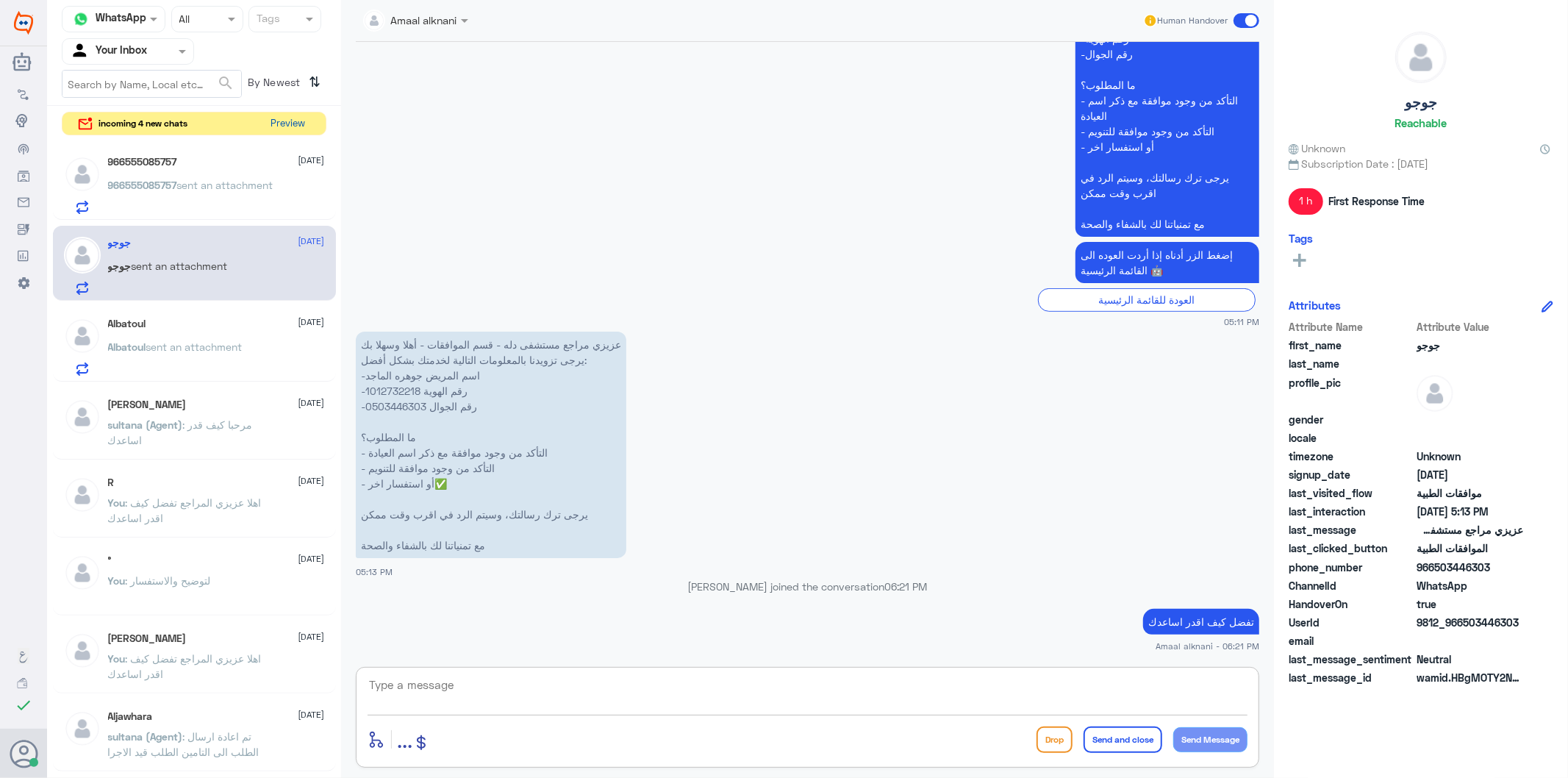
click at [279, 125] on button "Preview" at bounding box center [288, 124] width 45 height 23
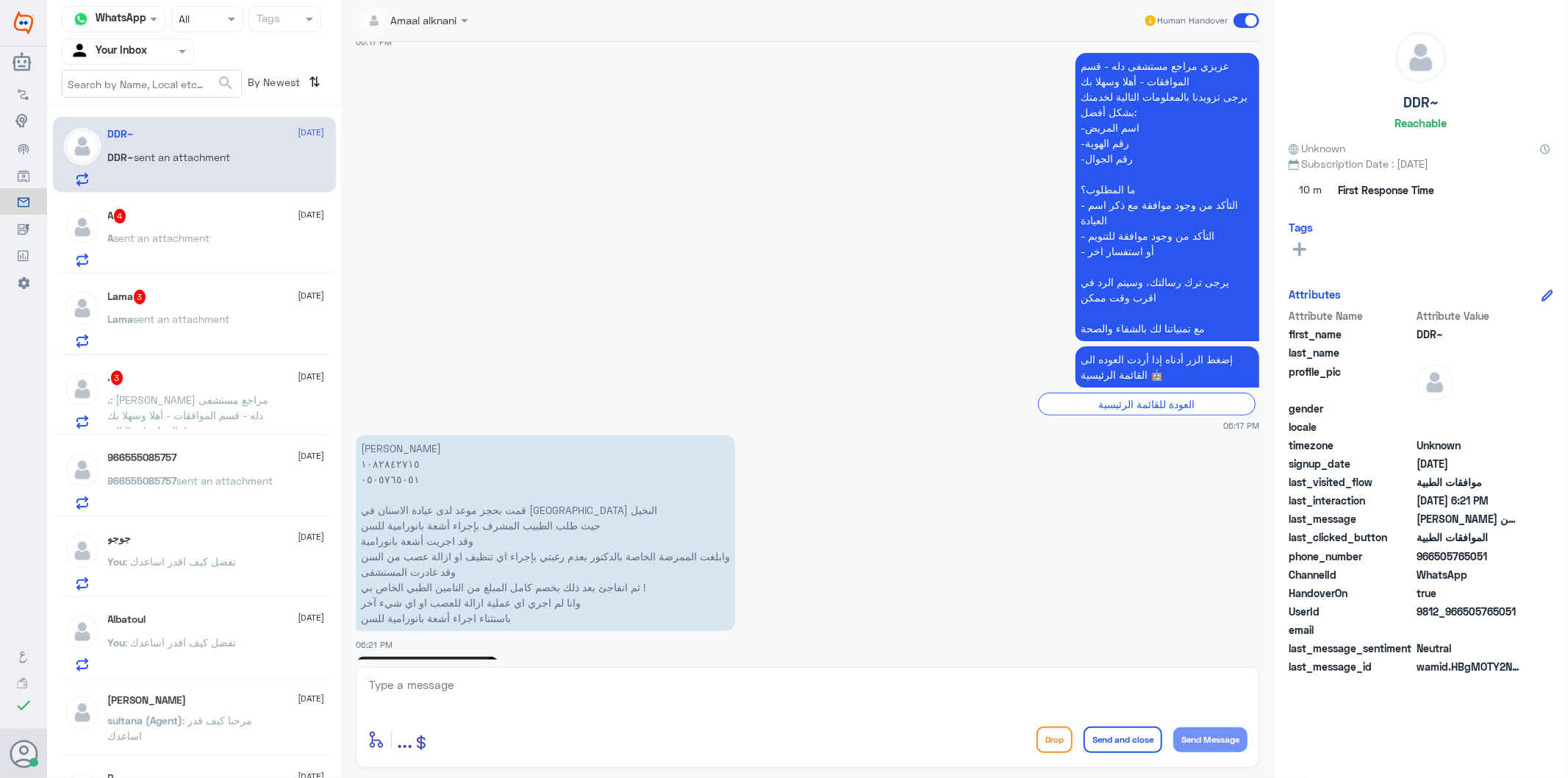
scroll to position [525, 0]
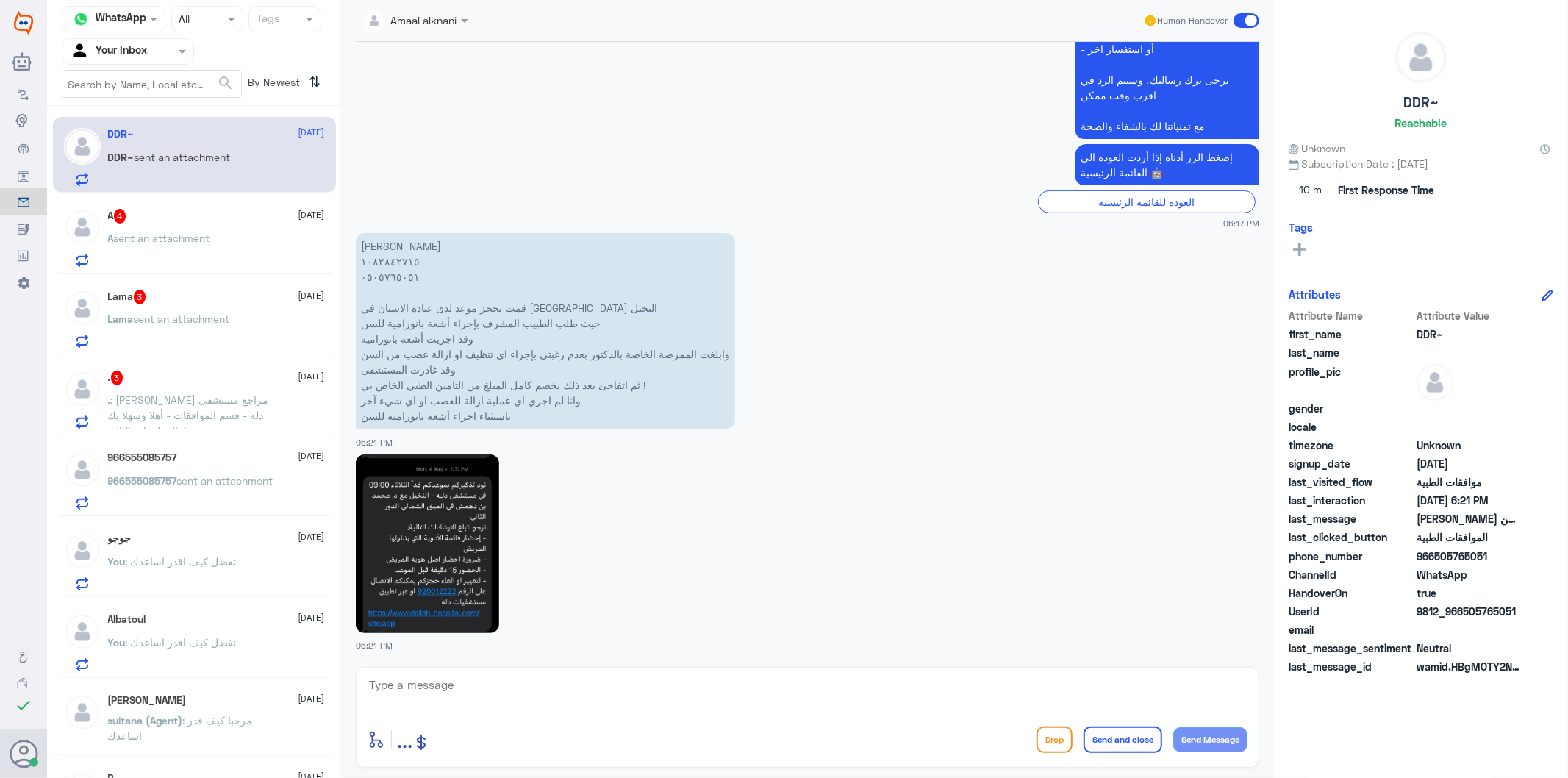
click at [431, 550] on img at bounding box center [428, 544] width 144 height 179
drag, startPoint x: 560, startPoint y: 688, endPoint x: 564, endPoint y: 679, distance: 9.8
click at [564, 682] on textarea at bounding box center [807, 693] width 880 height 36
type textarea "0505765051"
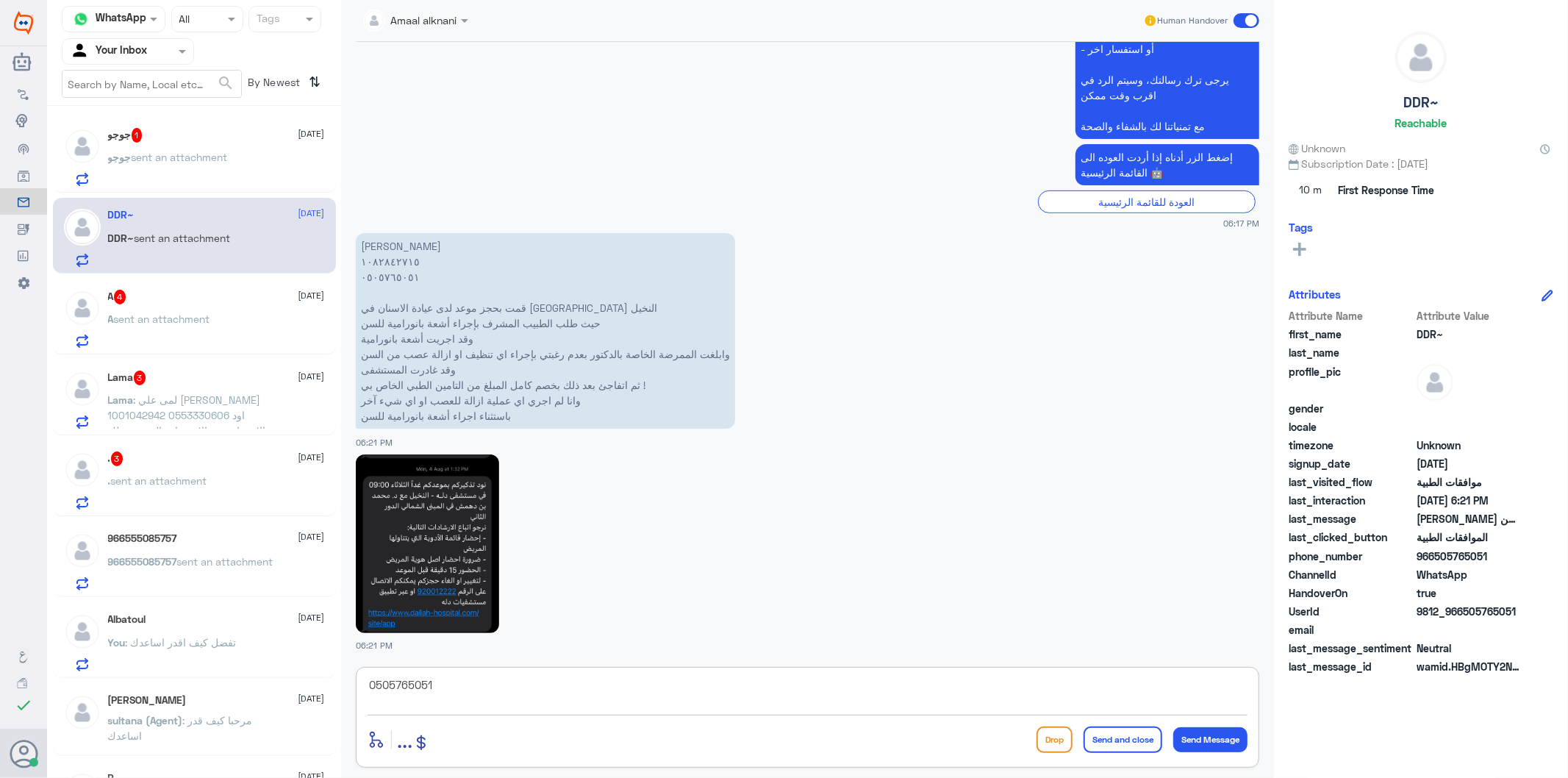
drag, startPoint x: 480, startPoint y: 690, endPoint x: 188, endPoint y: 663, distance: 293.2
click at [188, 663] on div "Channel WhatsApp Status × All Tags Agent Filter Your Inbox search By Newest ⇅ ج…" at bounding box center [807, 391] width 1521 height 782
click at [435, 692] on textarea at bounding box center [807, 693] width 880 height 36
type textarea "طيب حاب نلغي الطلب ؟"
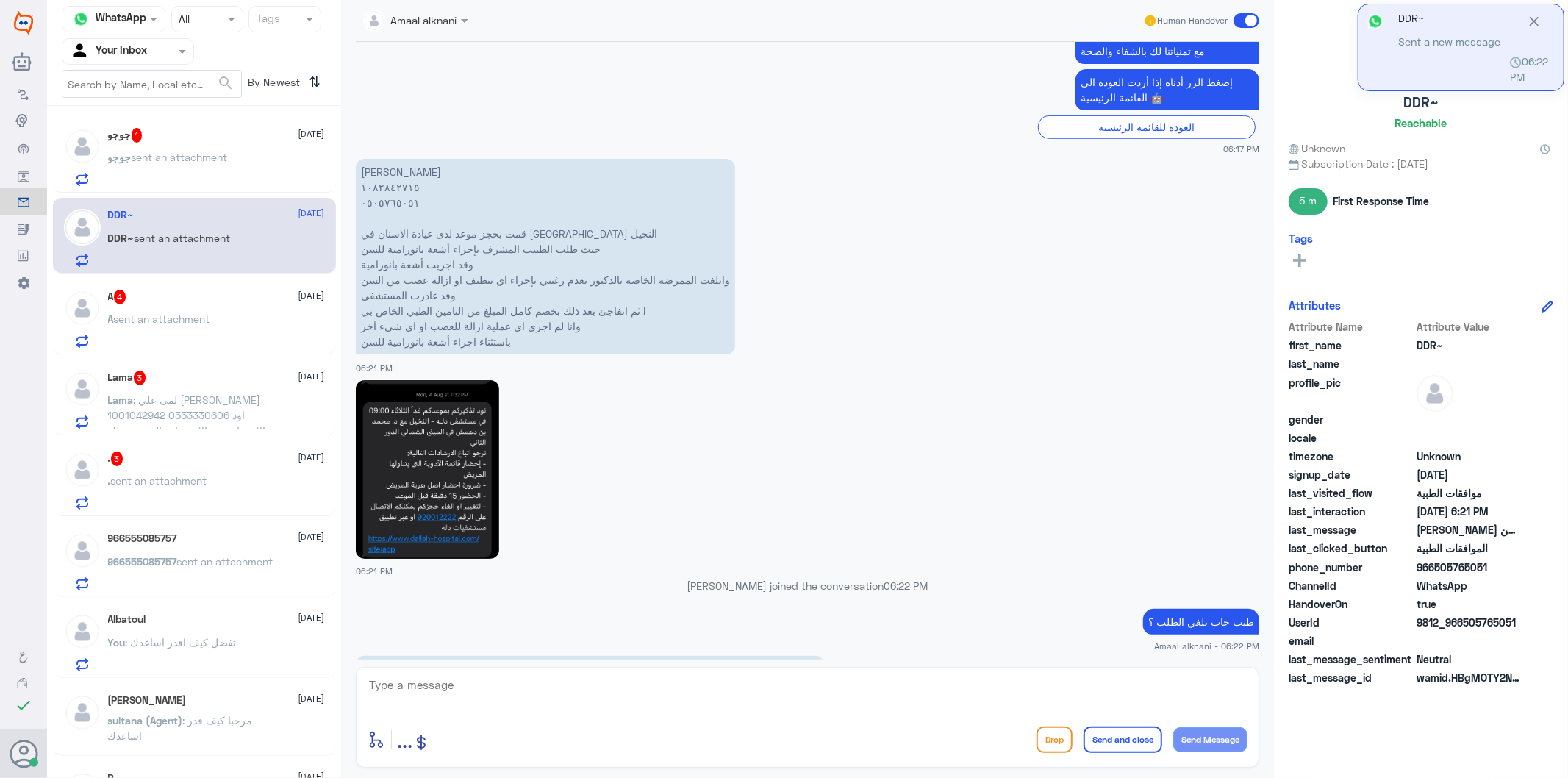
scroll to position [623, 0]
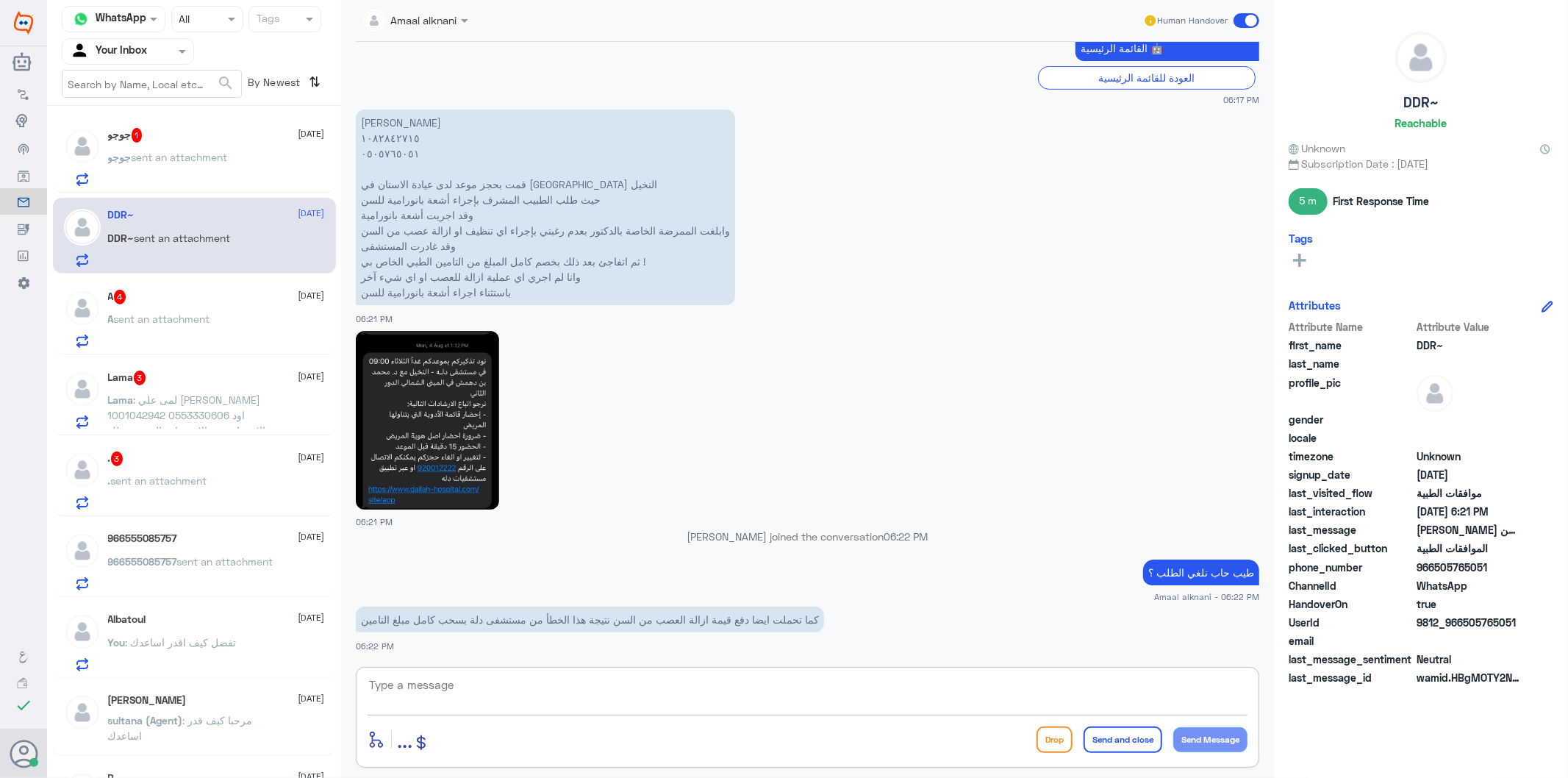
click at [744, 706] on textarea at bounding box center [807, 693] width 880 height 36
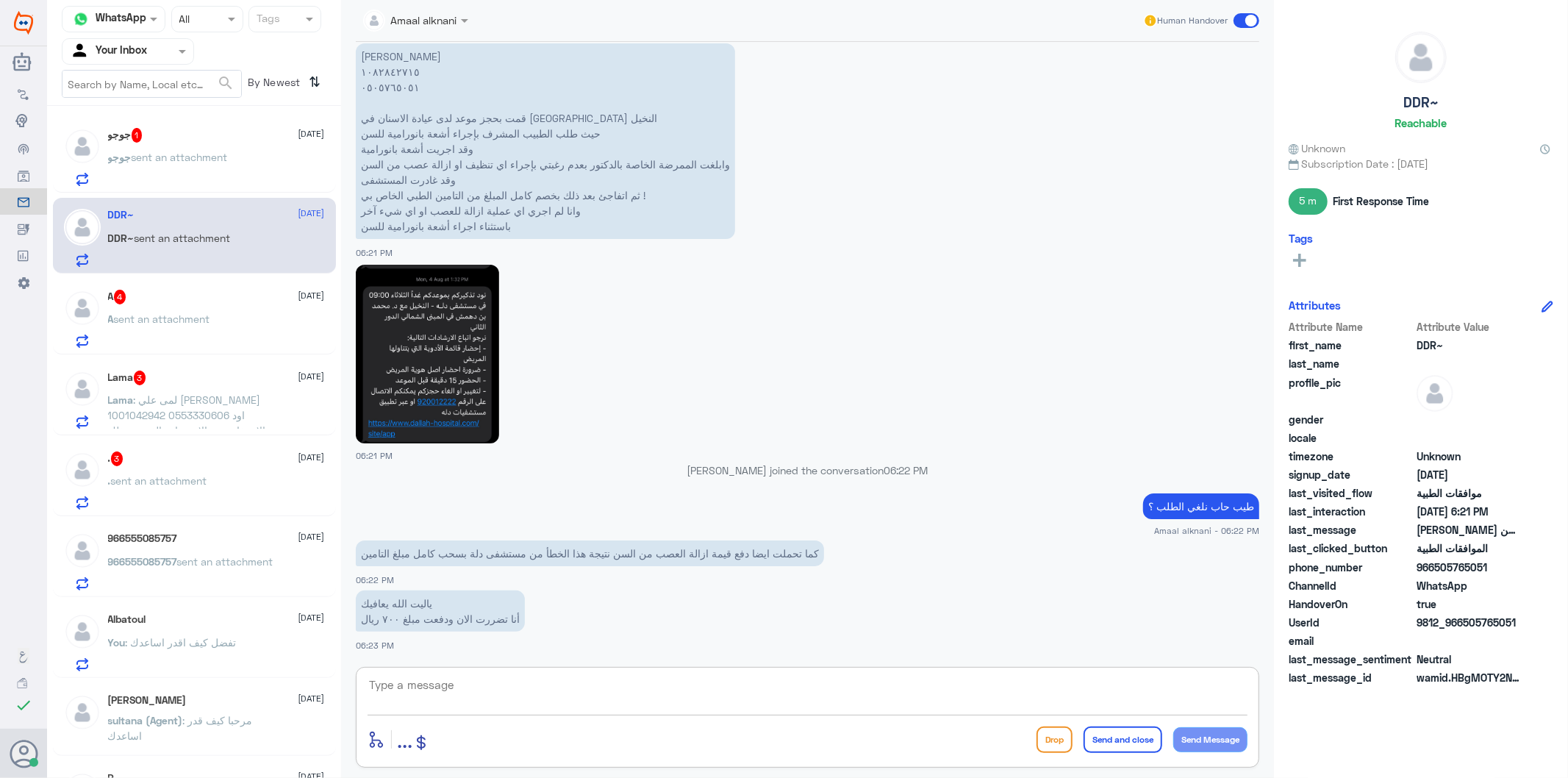
click at [576, 686] on textarea at bounding box center [807, 693] width 880 height 36
type textarea "f"
paste textarea "[DATE]"
type textarea "بتاريخ [DATE]"
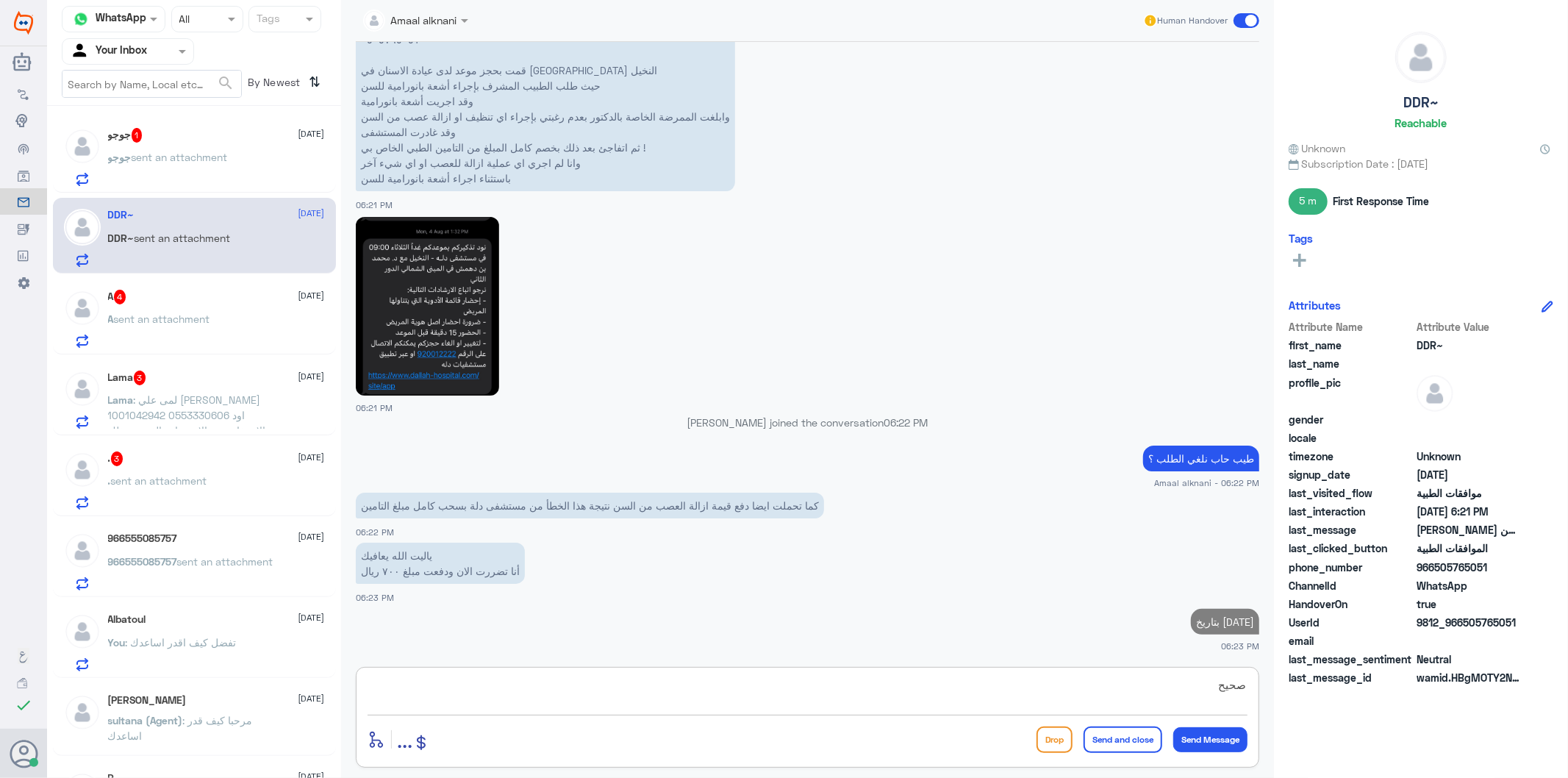
type textarea "صحيح"
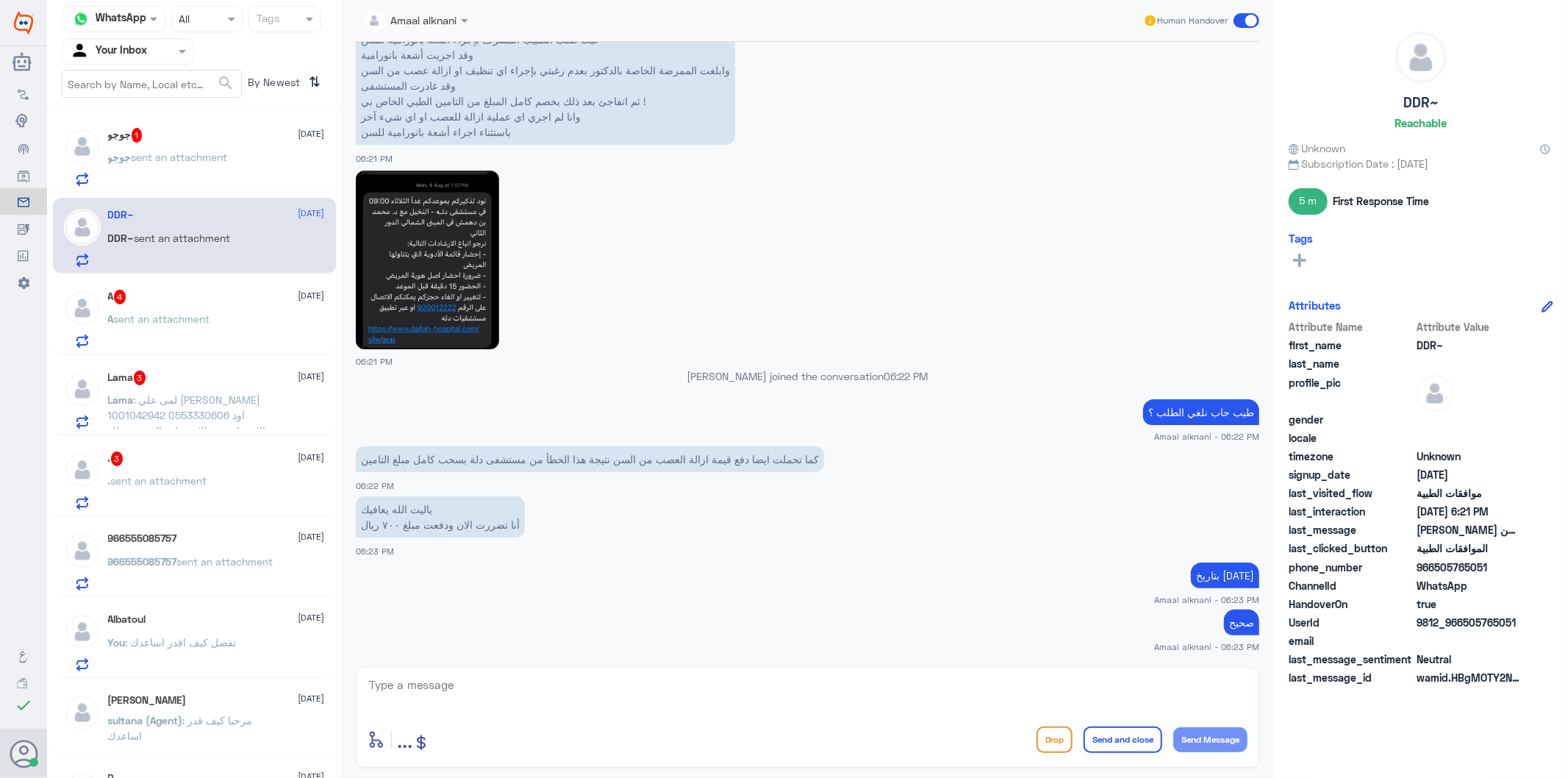
scroll to position [859, 0]
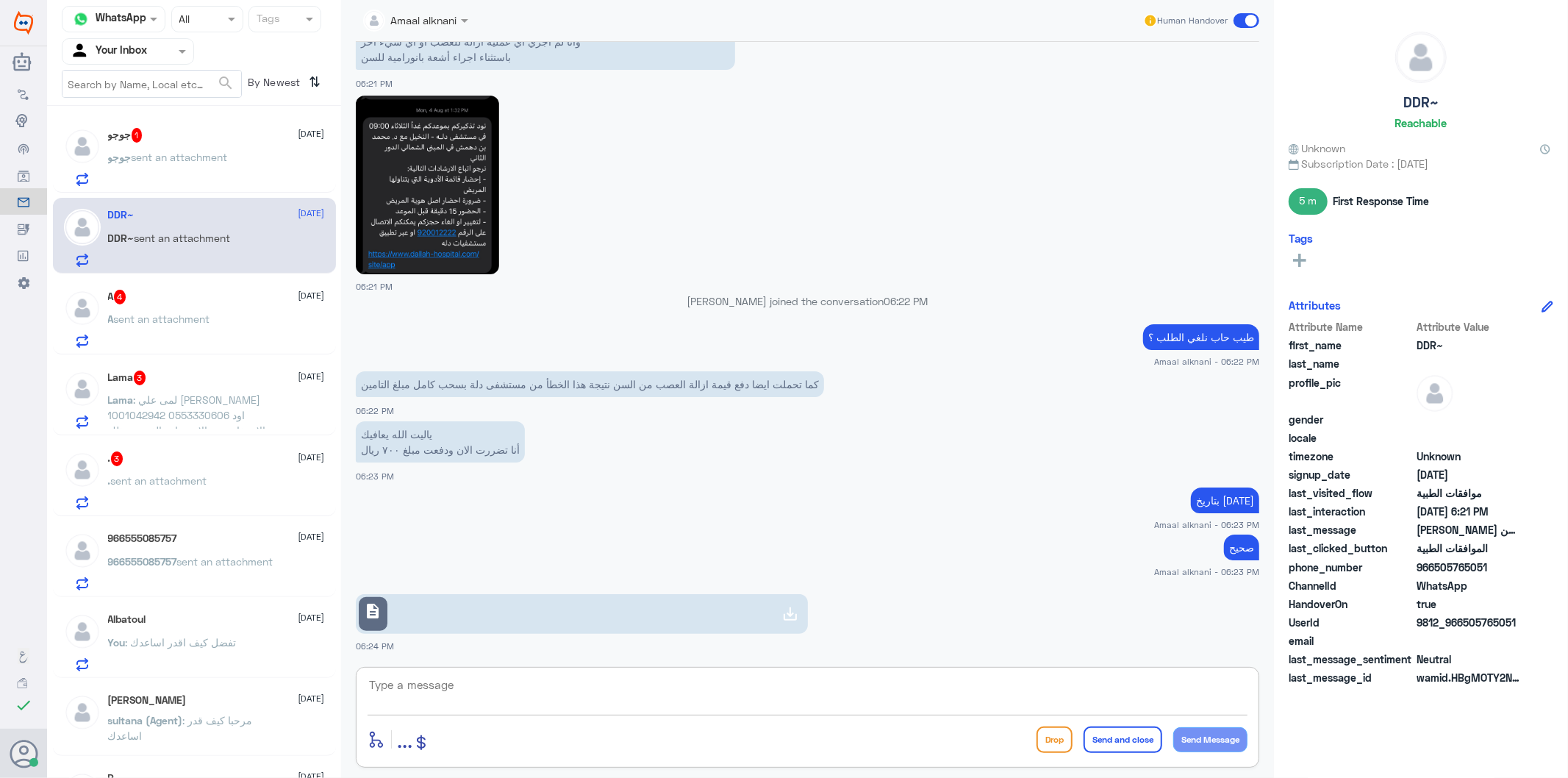
click at [551, 616] on link "description" at bounding box center [582, 614] width 452 height 40
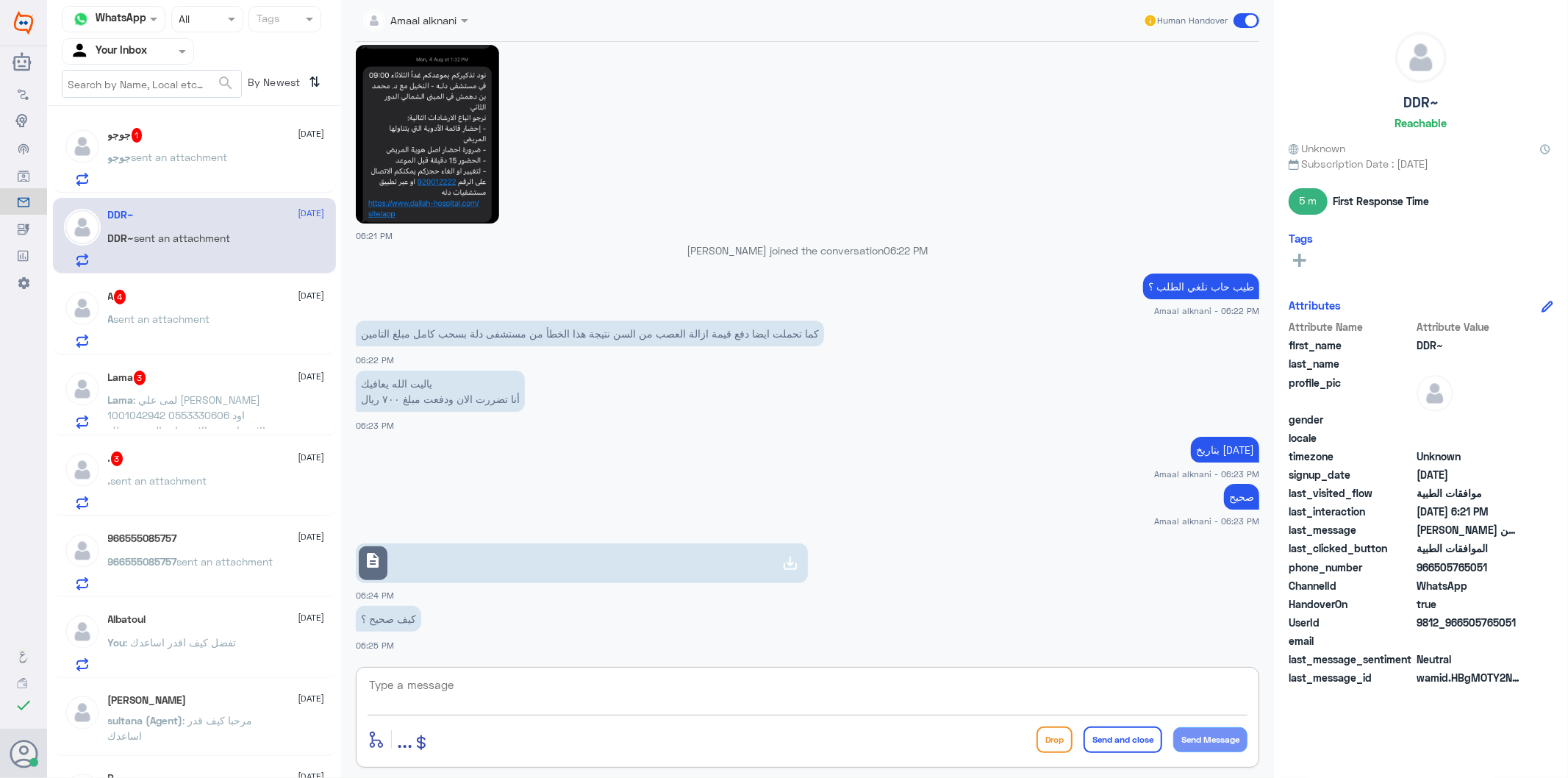
click at [501, 688] on textarea at bounding box center [807, 693] width 880 height 36
type textarea "خ"
type textarea "تم الغاء الطلب"
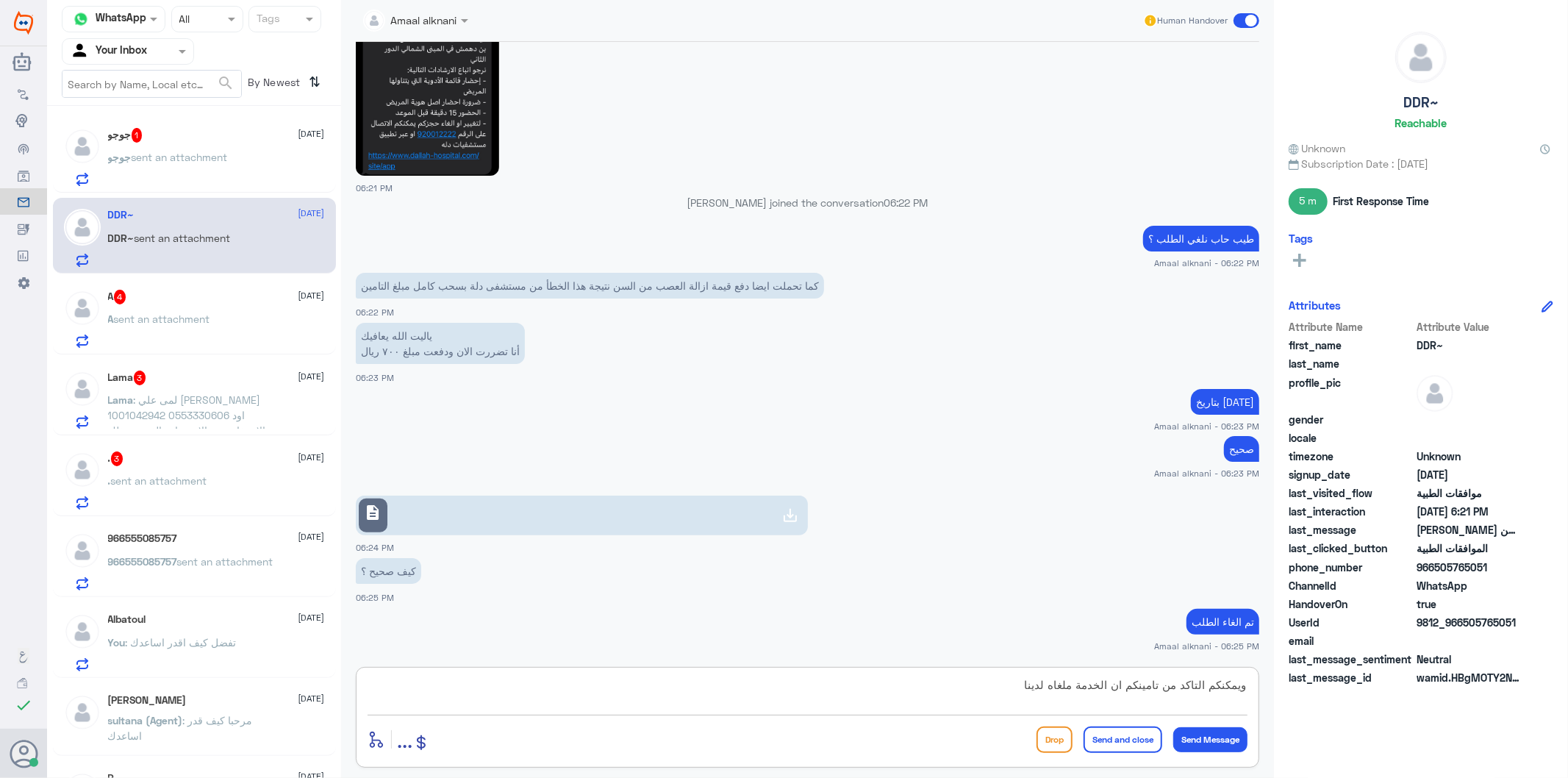
type textarea "ويمكنكم التاكد من تامينكم ان الخدمة ملغاه لدينا"
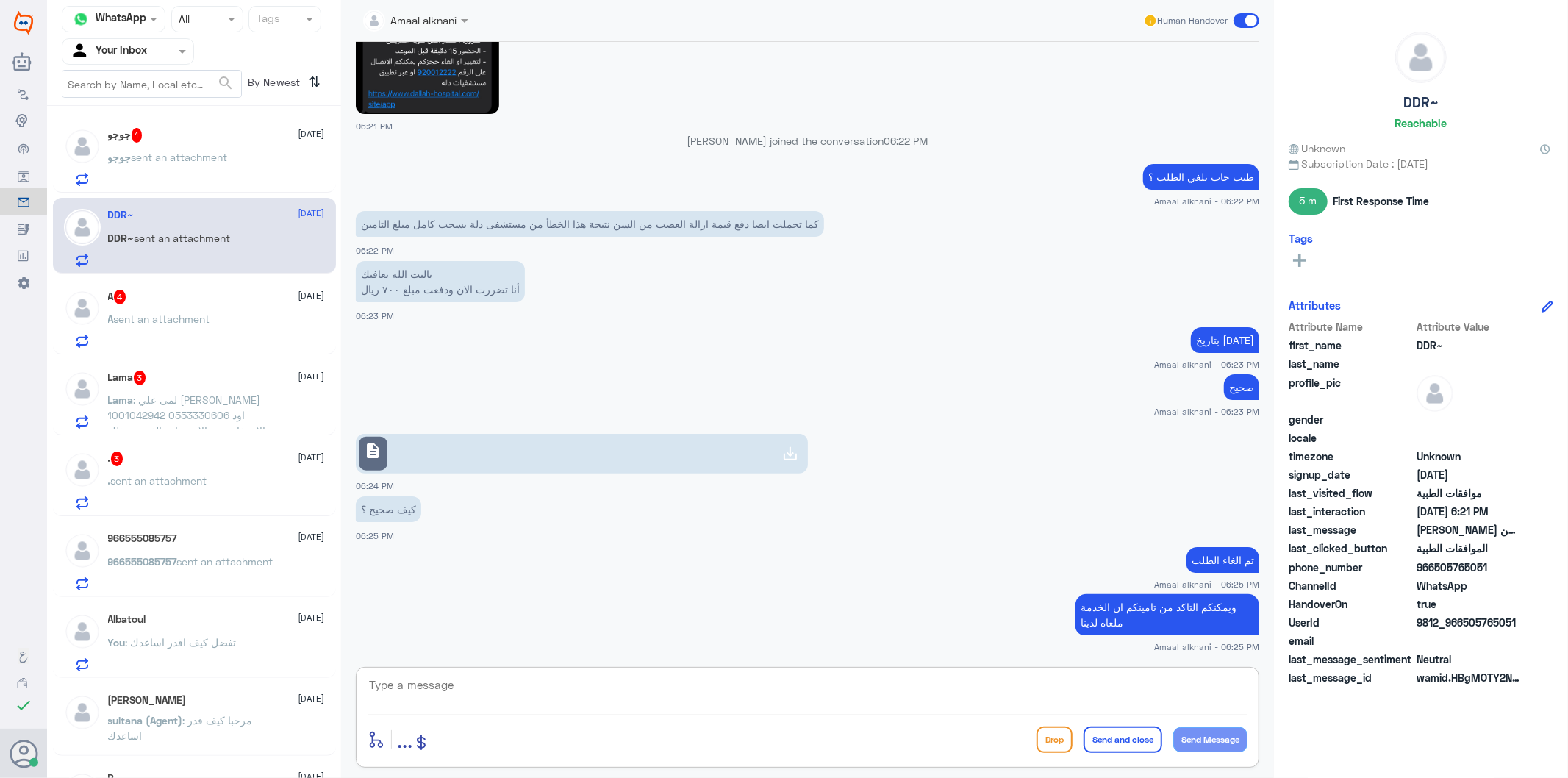
click at [473, 699] on textarea at bounding box center [807, 693] width 880 height 36
type textarea "اي خدمة اخرى"
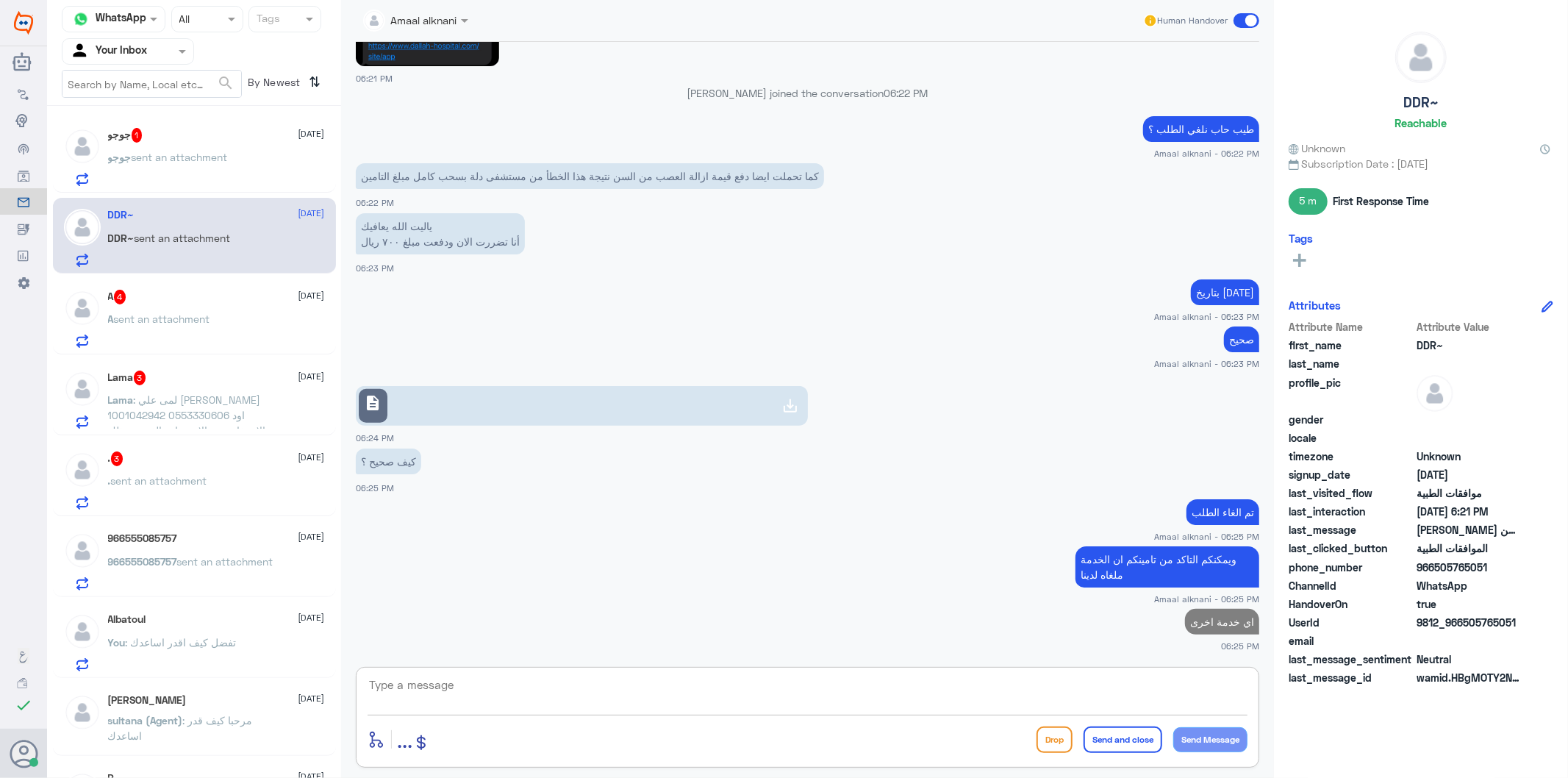
click at [228, 163] on p "[PERSON_NAME] sent an attachment" at bounding box center [167, 167] width 120 height 36
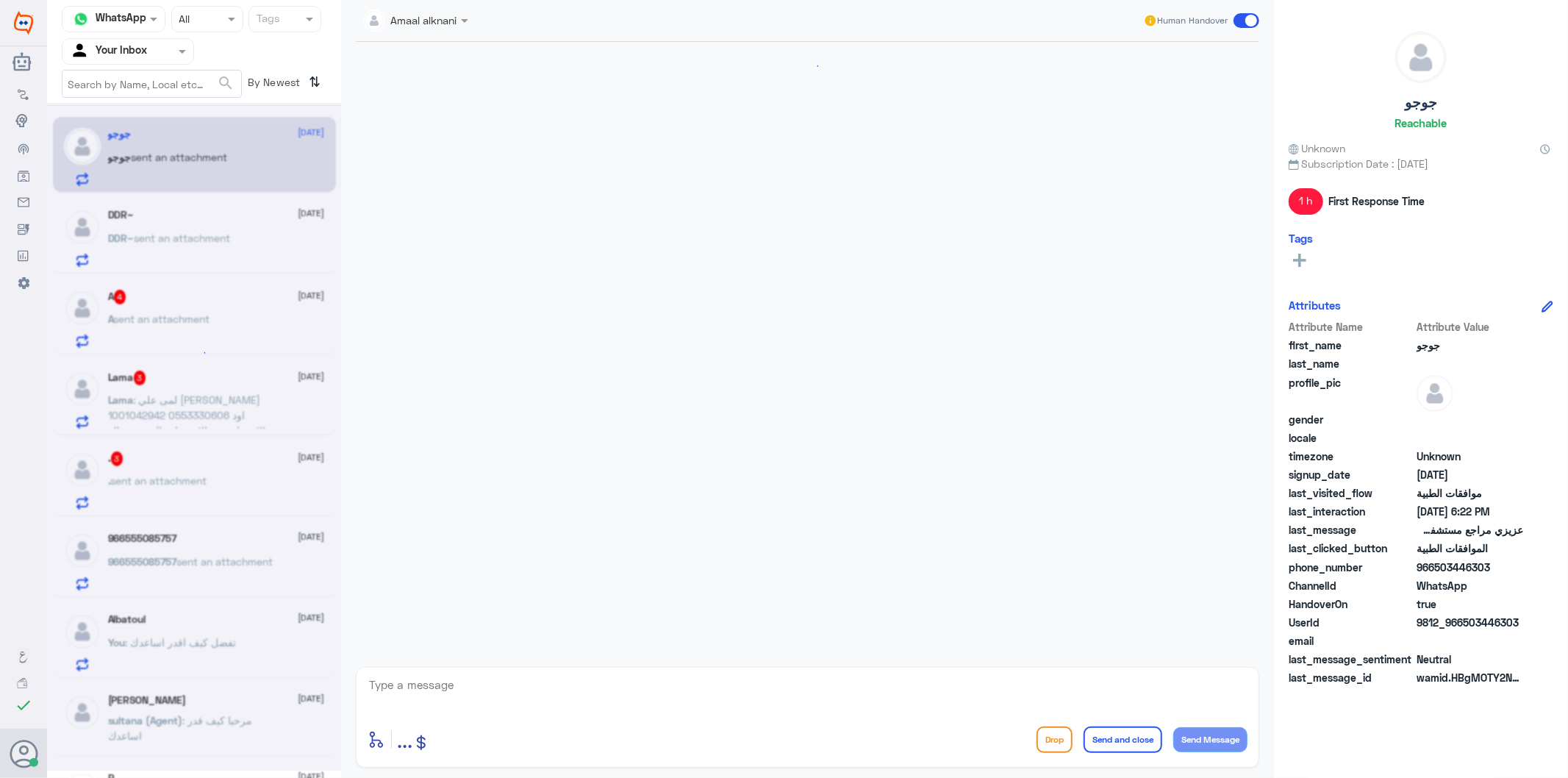
scroll to position [478, 0]
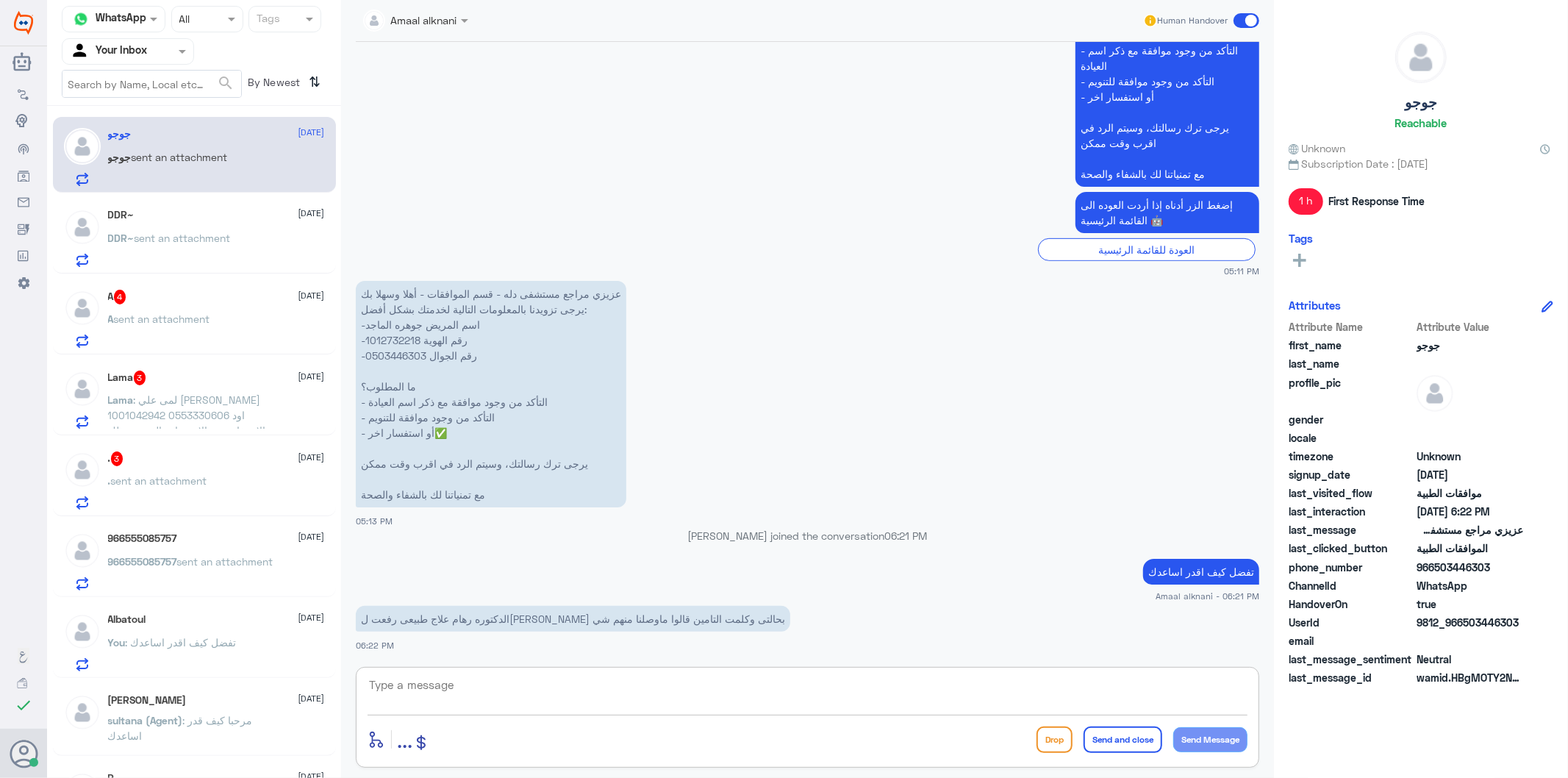
click at [465, 686] on textarea at bounding box center [807, 693] width 880 height 36
click at [391, 354] on p "عزيزي مراجع مستشفى دله - قسم الموافقات - أهلا وسهلا بك يرجى تزويدنا بالمعلومات …" at bounding box center [491, 394] width 270 height 227
copy p "0503446303"
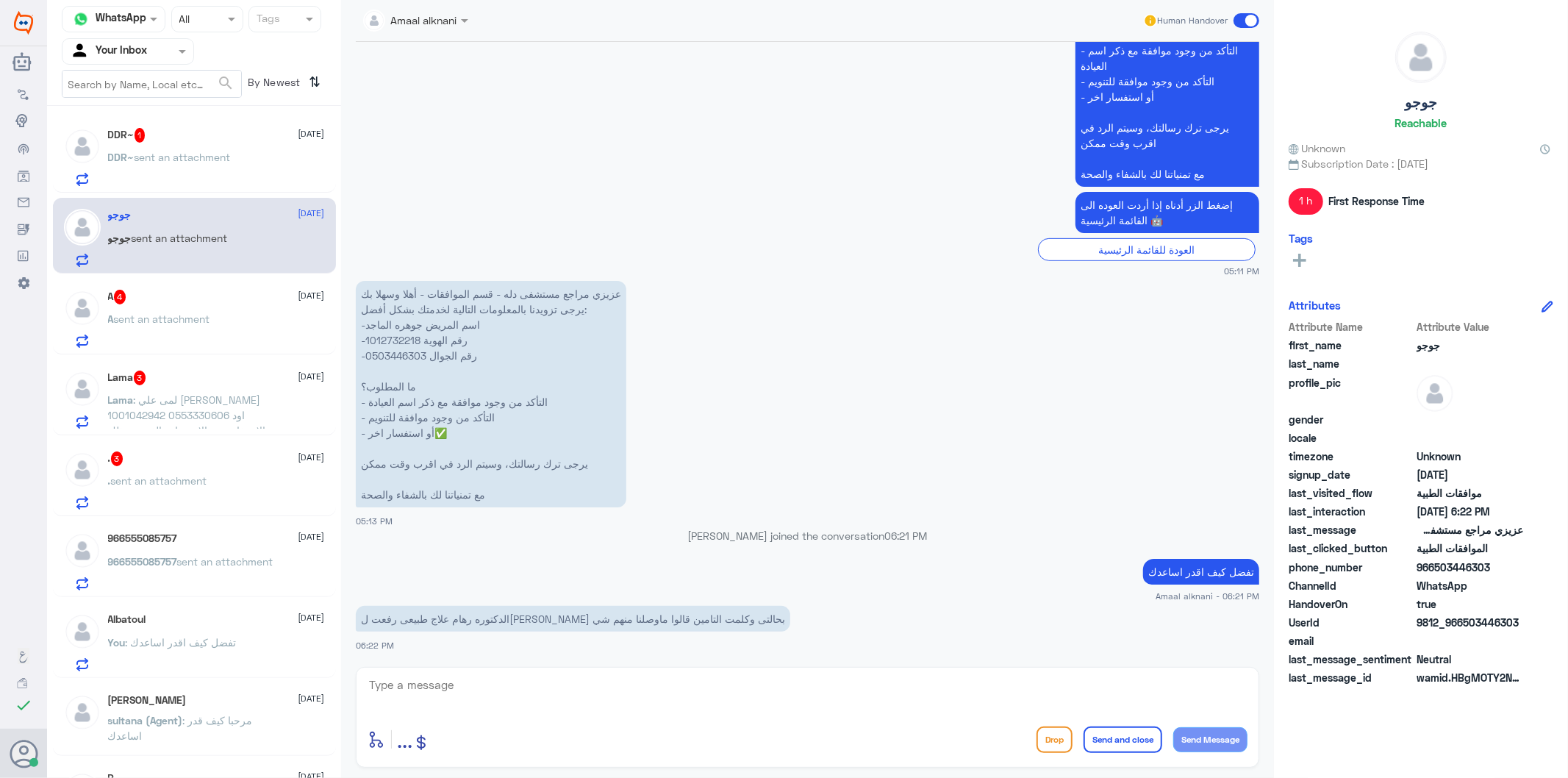
click at [588, 695] on textarea at bounding box center [807, 693] width 880 height 36
type textarea "تم متابعة الطلب بالتقرير والاشعة"
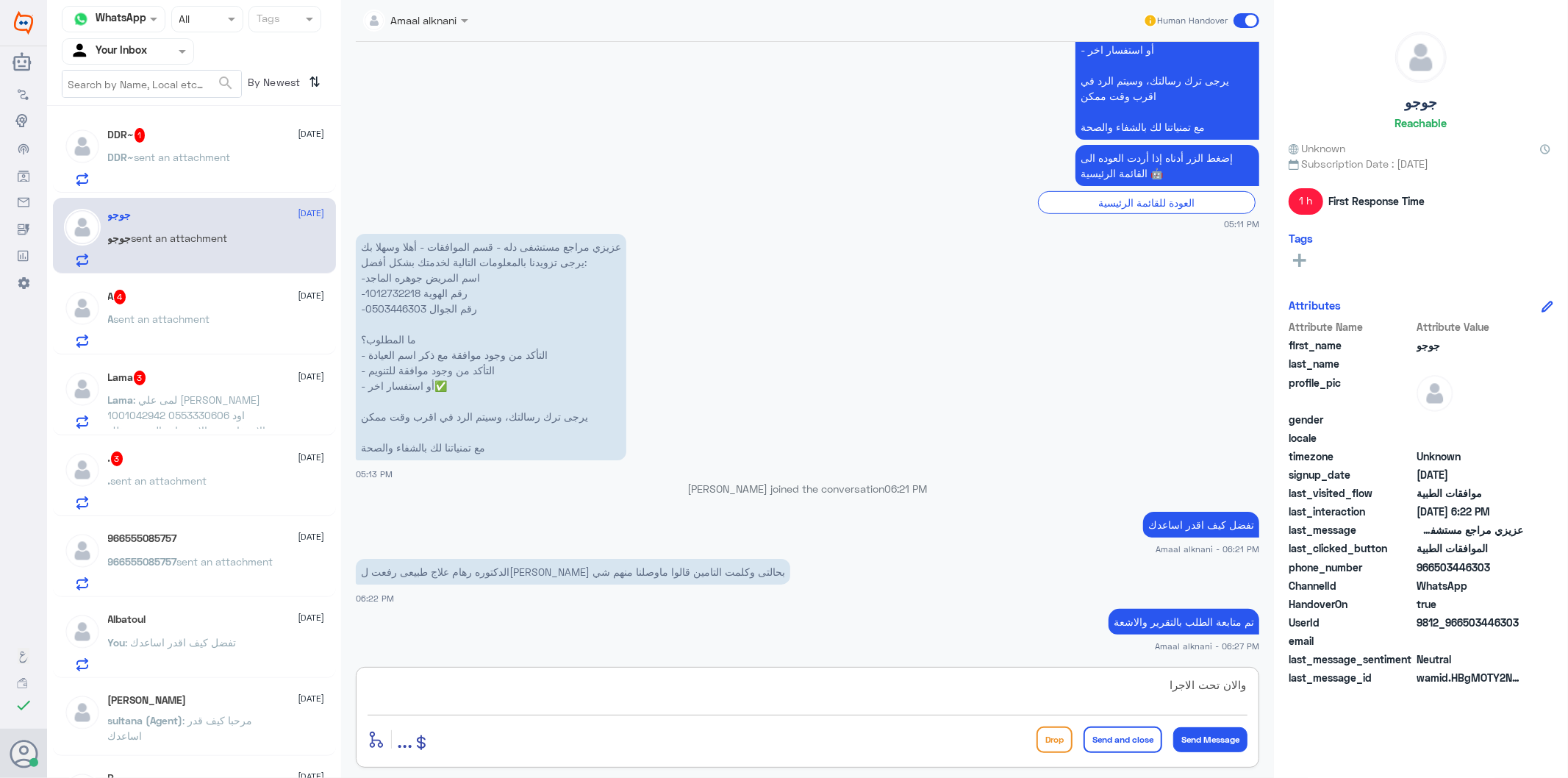
type textarea "والان تحت الاجراء"
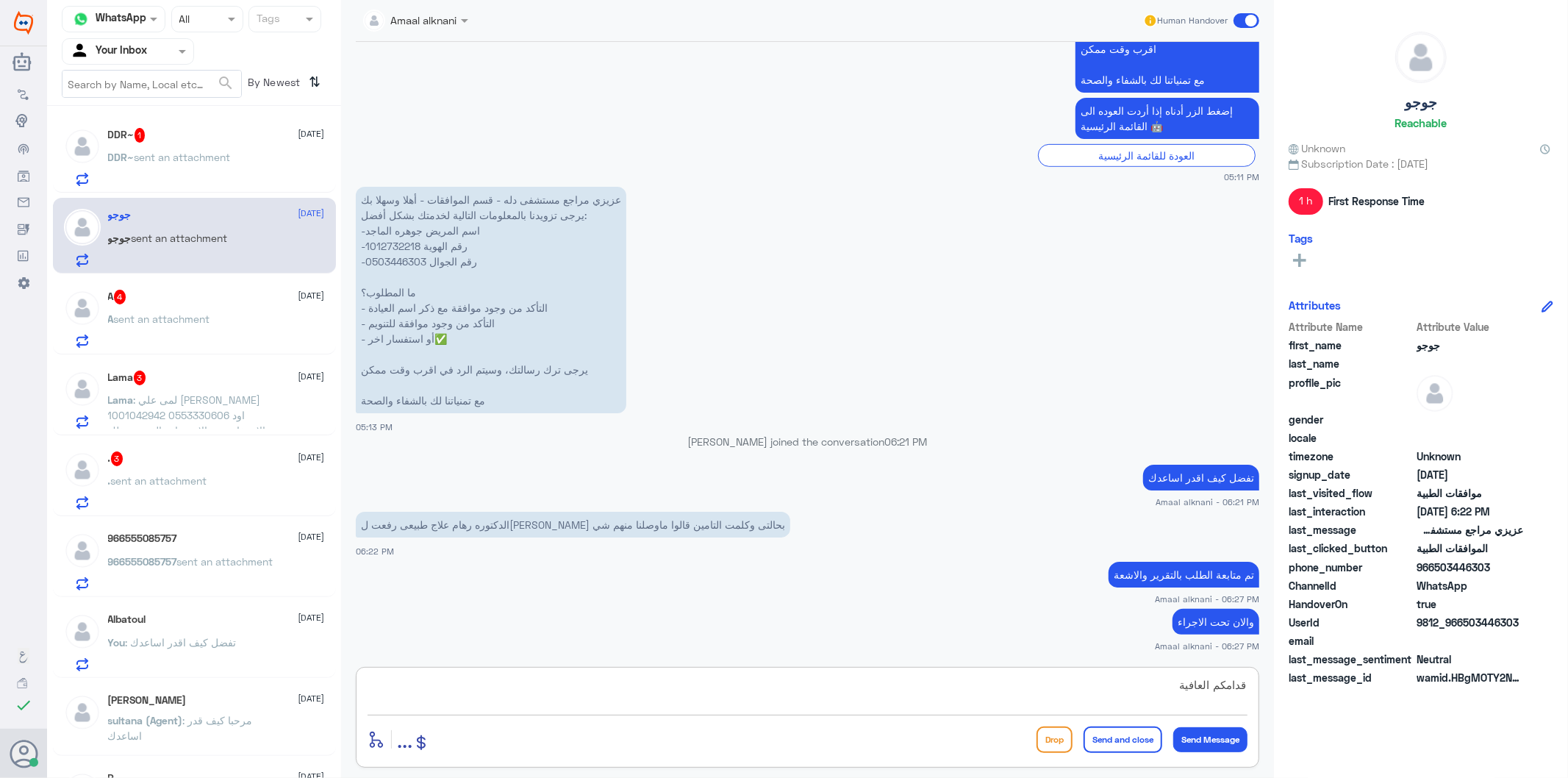
type textarea "قدامكم العافية"
click at [1154, 738] on button "Send and close" at bounding box center [1122, 740] width 79 height 27
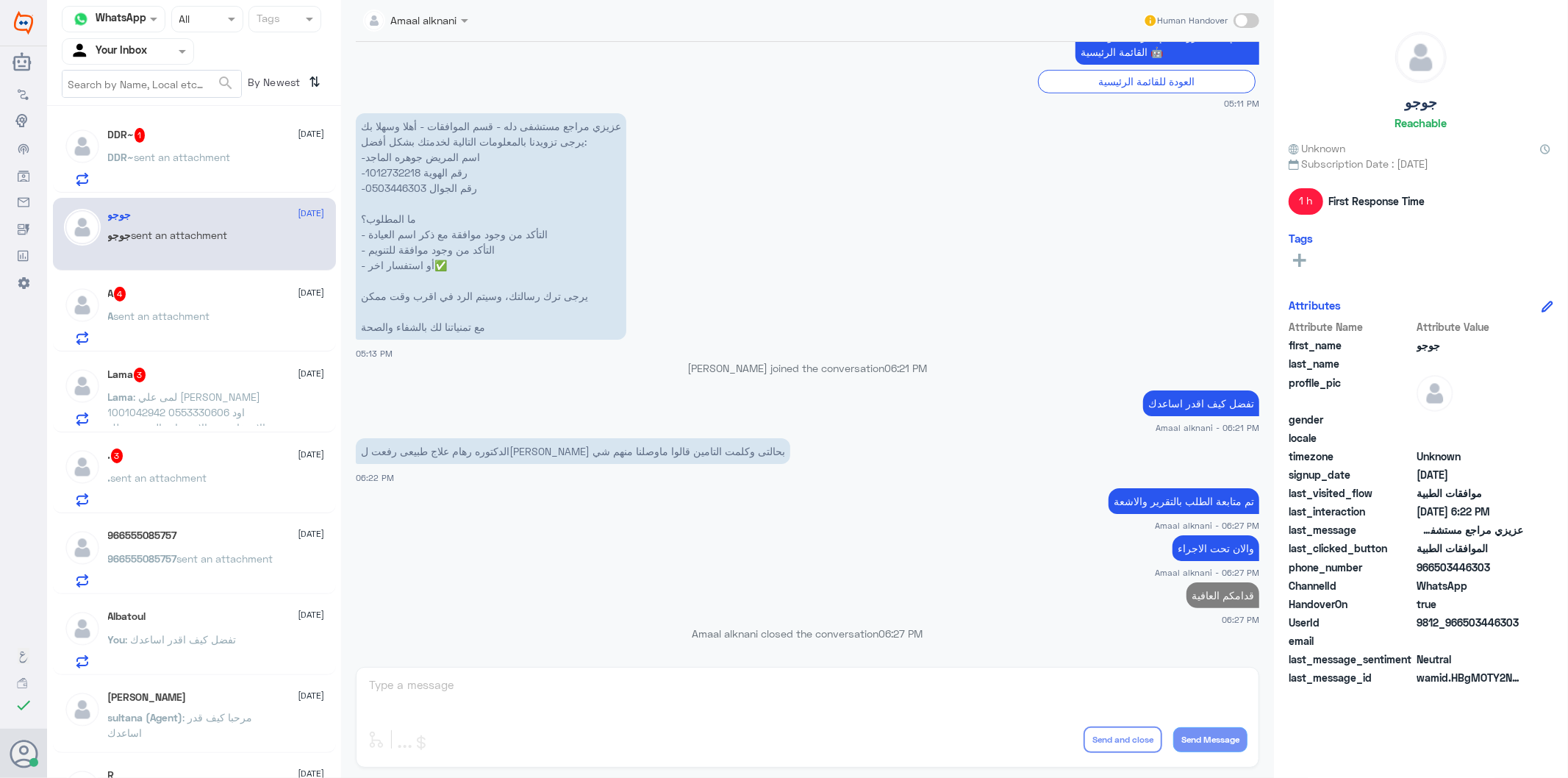
click at [184, 138] on div "DDR~ 1 [DATE]" at bounding box center [216, 135] width 217 height 15
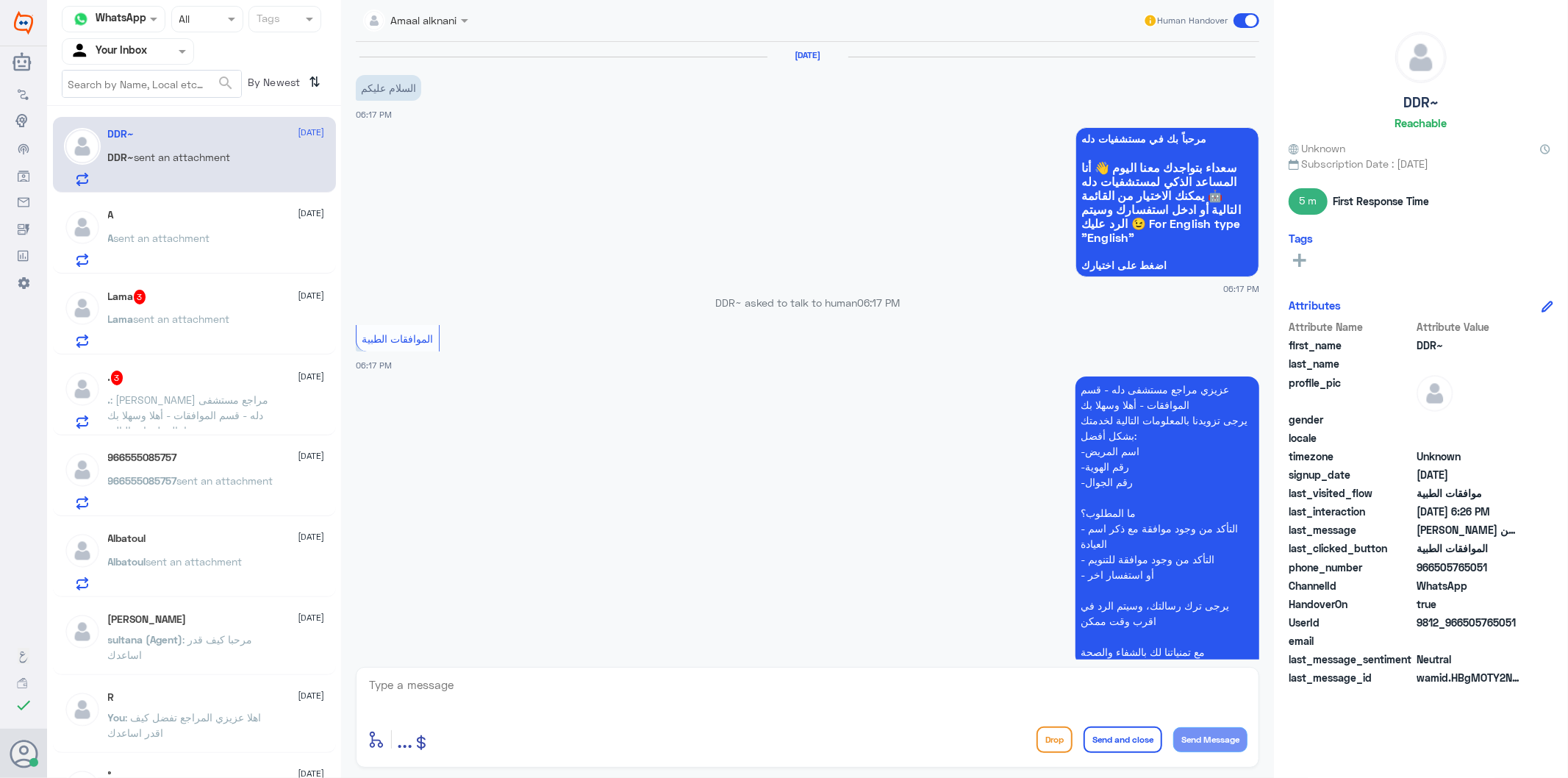
scroll to position [1158, 0]
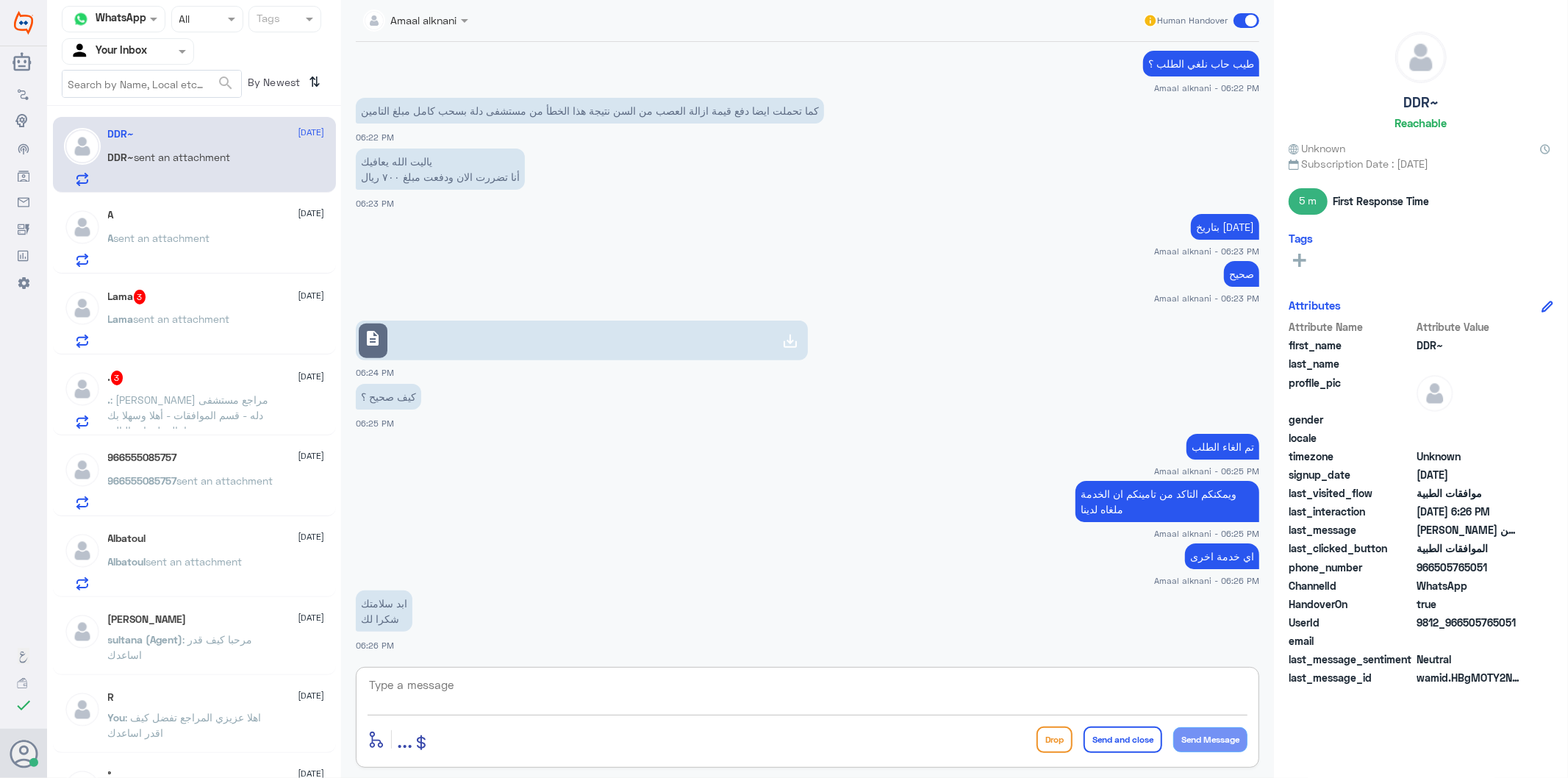
click at [505, 699] on textarea at bounding box center [807, 693] width 880 height 36
type textarea "واجبنا - نسعد دوما بخدمتكم ونتمنى لكم دوام الصحة والعافية"
click at [1120, 743] on button "Send and close" at bounding box center [1122, 740] width 79 height 27
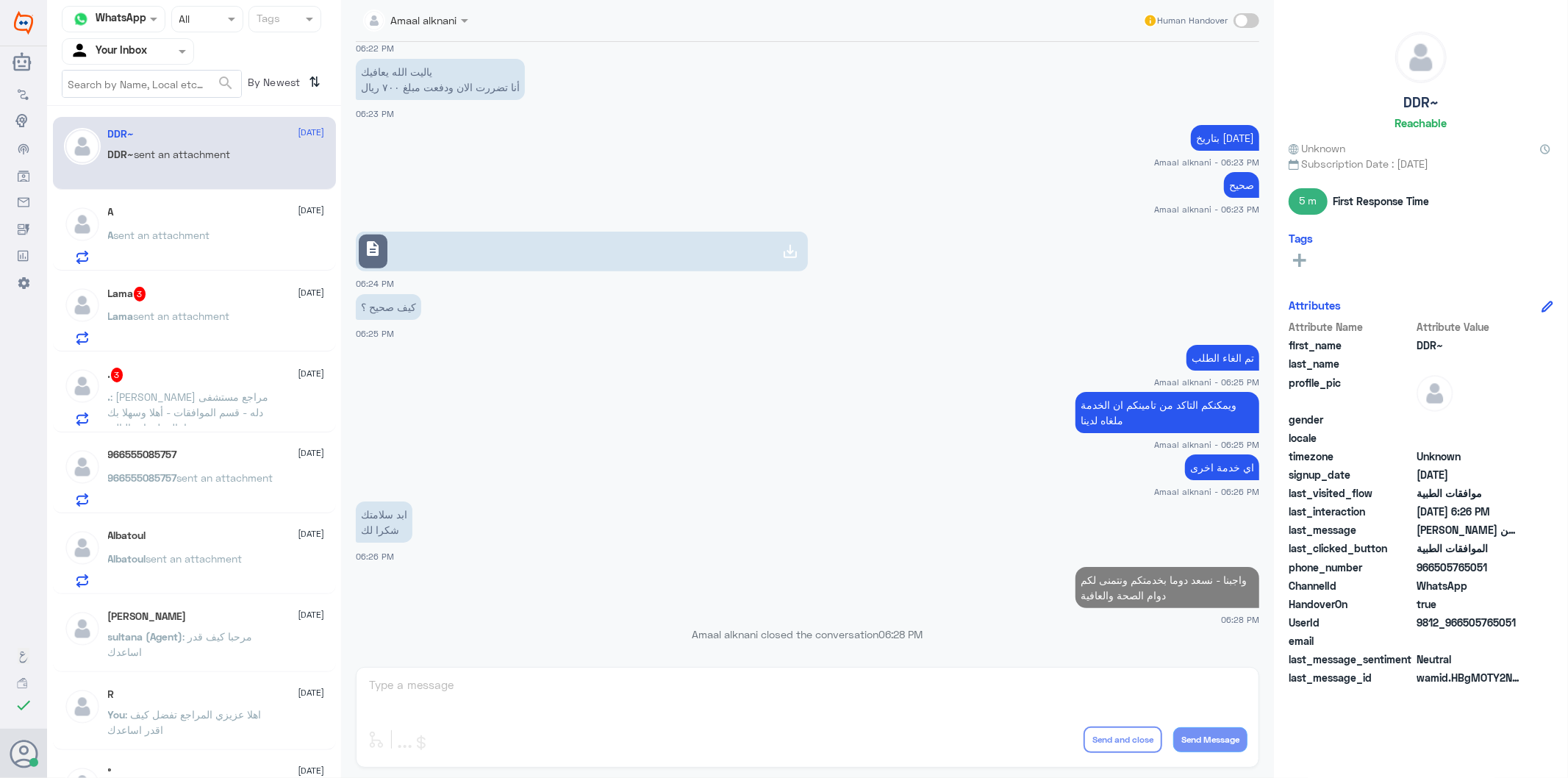
click at [195, 231] on span "sent an attachment" at bounding box center [162, 235] width 97 height 12
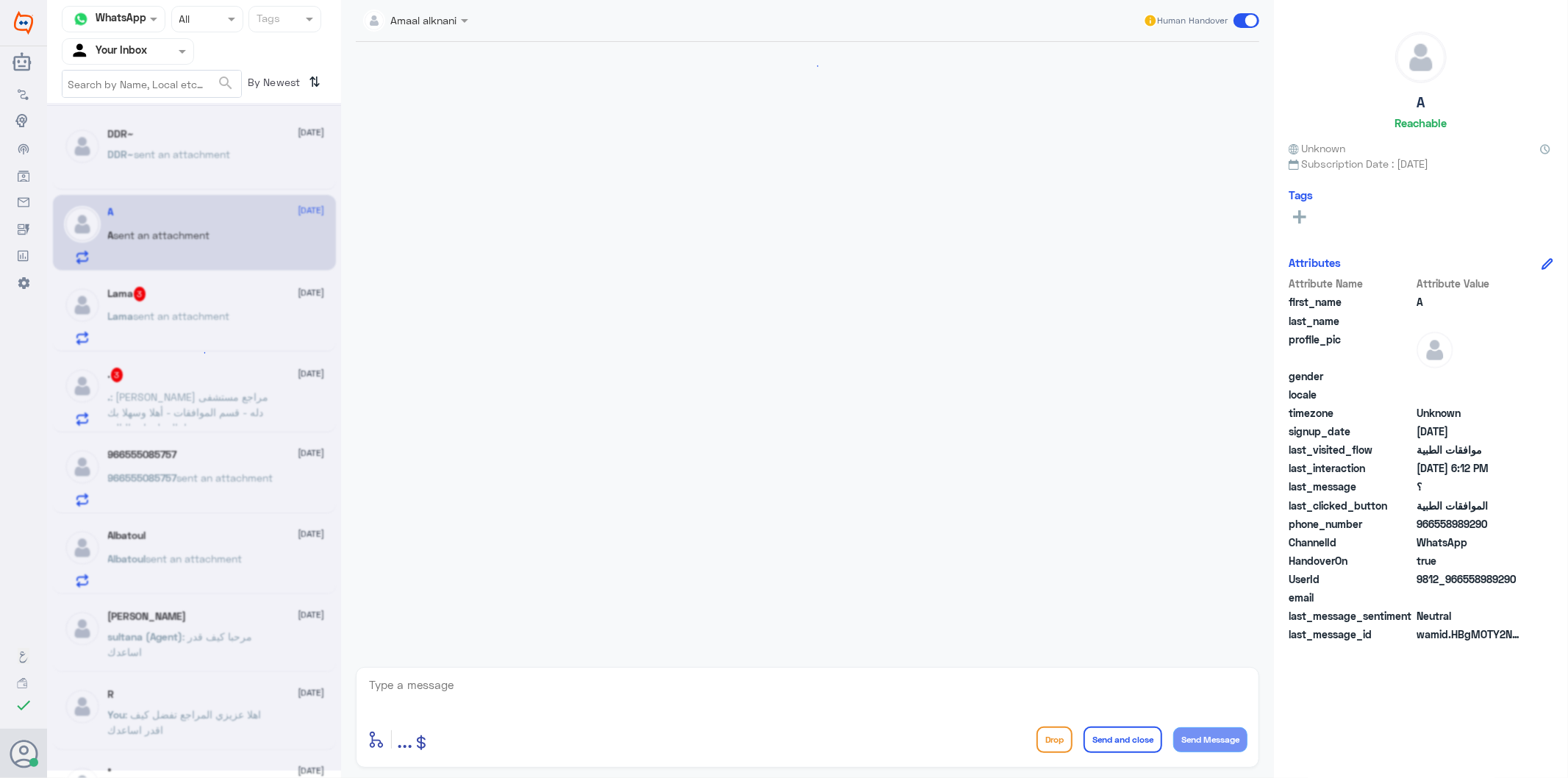
scroll to position [281, 0]
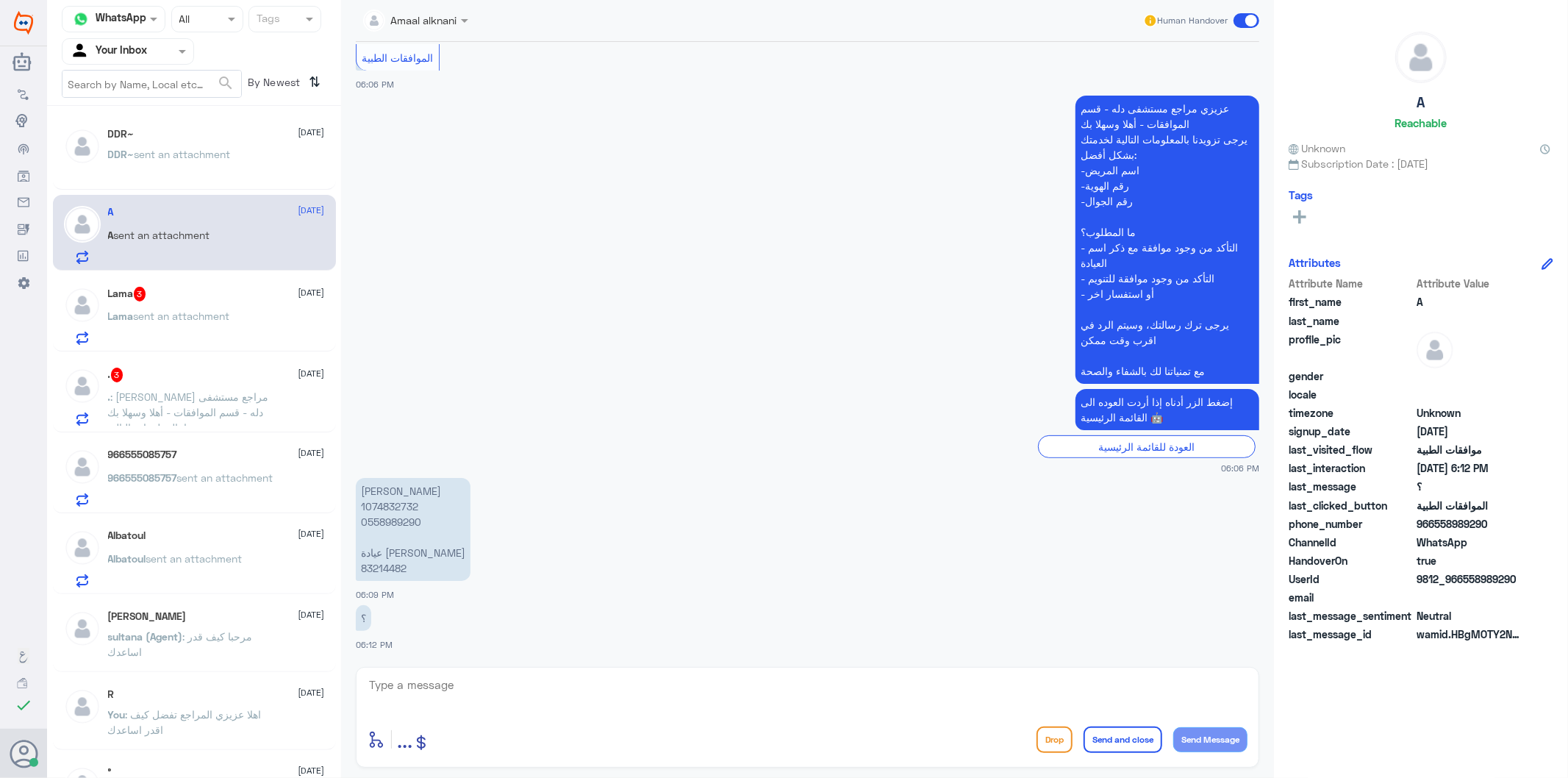
click at [469, 689] on textarea at bounding box center [807, 693] width 880 height 36
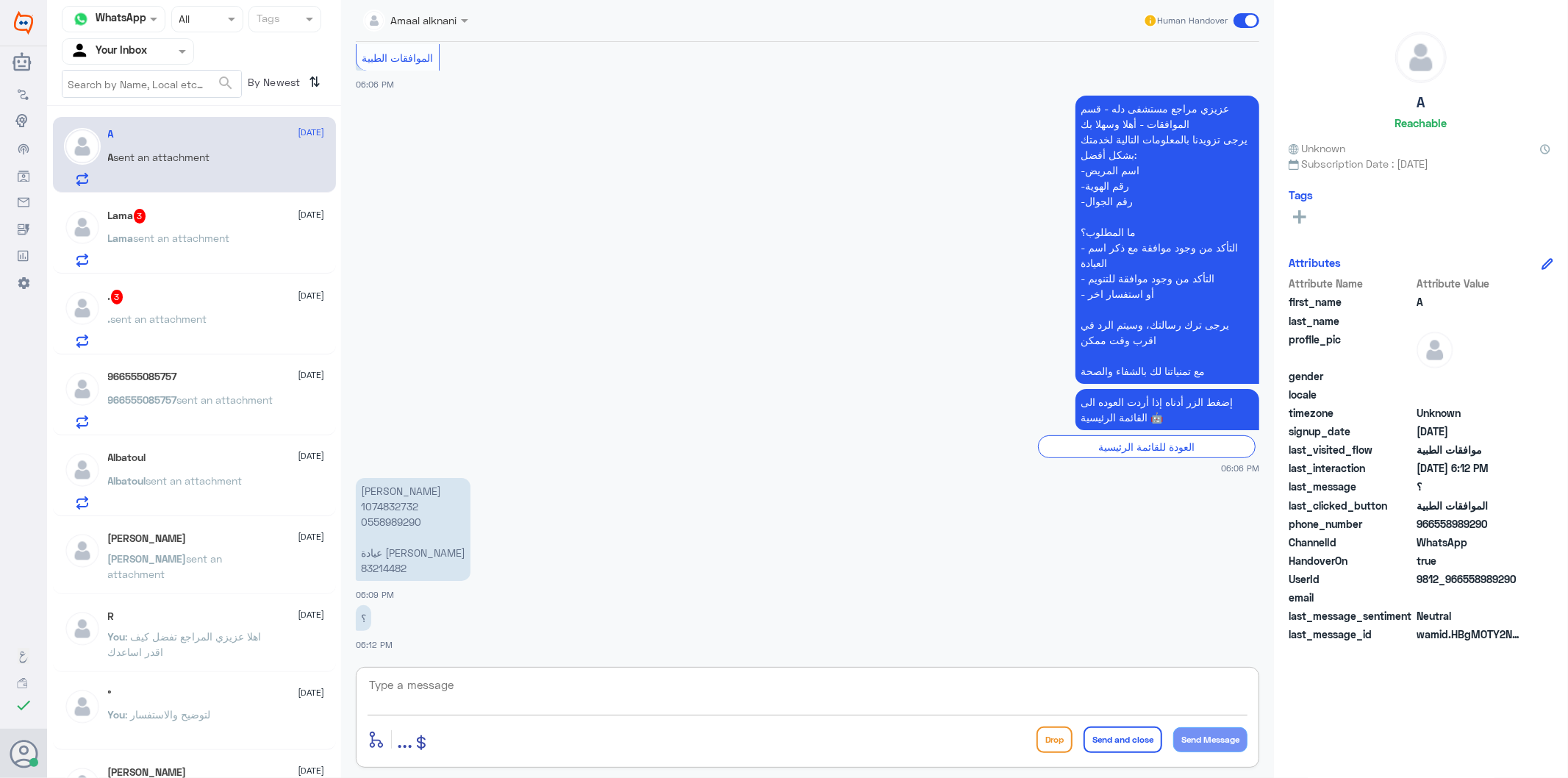
click at [387, 570] on p "[PERSON_NAME] 1074832732 0558989290 عيادة [PERSON_NAME] 83214482" at bounding box center [413, 529] width 114 height 103
copy p "83214482"
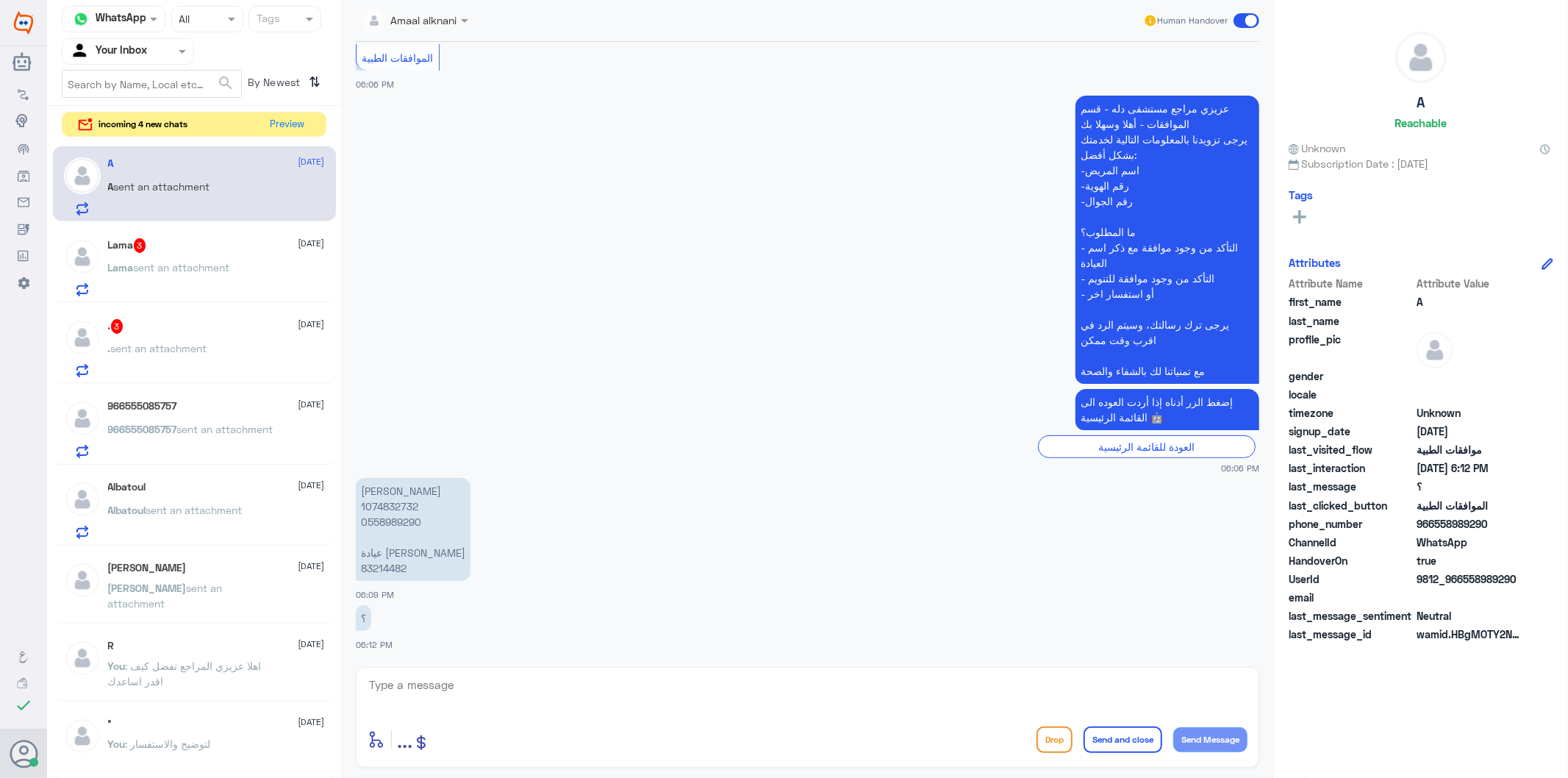
click at [662, 261] on app-msgs-text "عزيزي مراجع مستشفى دله - قسم الموافقات - أهلا وسهلا بك يرجى تزويدنا بالمعلومات …" at bounding box center [808, 240] width 904 height 290
click at [393, 569] on p "[PERSON_NAME] 1074832732 0558989290 عيادة [PERSON_NAME] 83214482" at bounding box center [413, 529] width 114 height 103
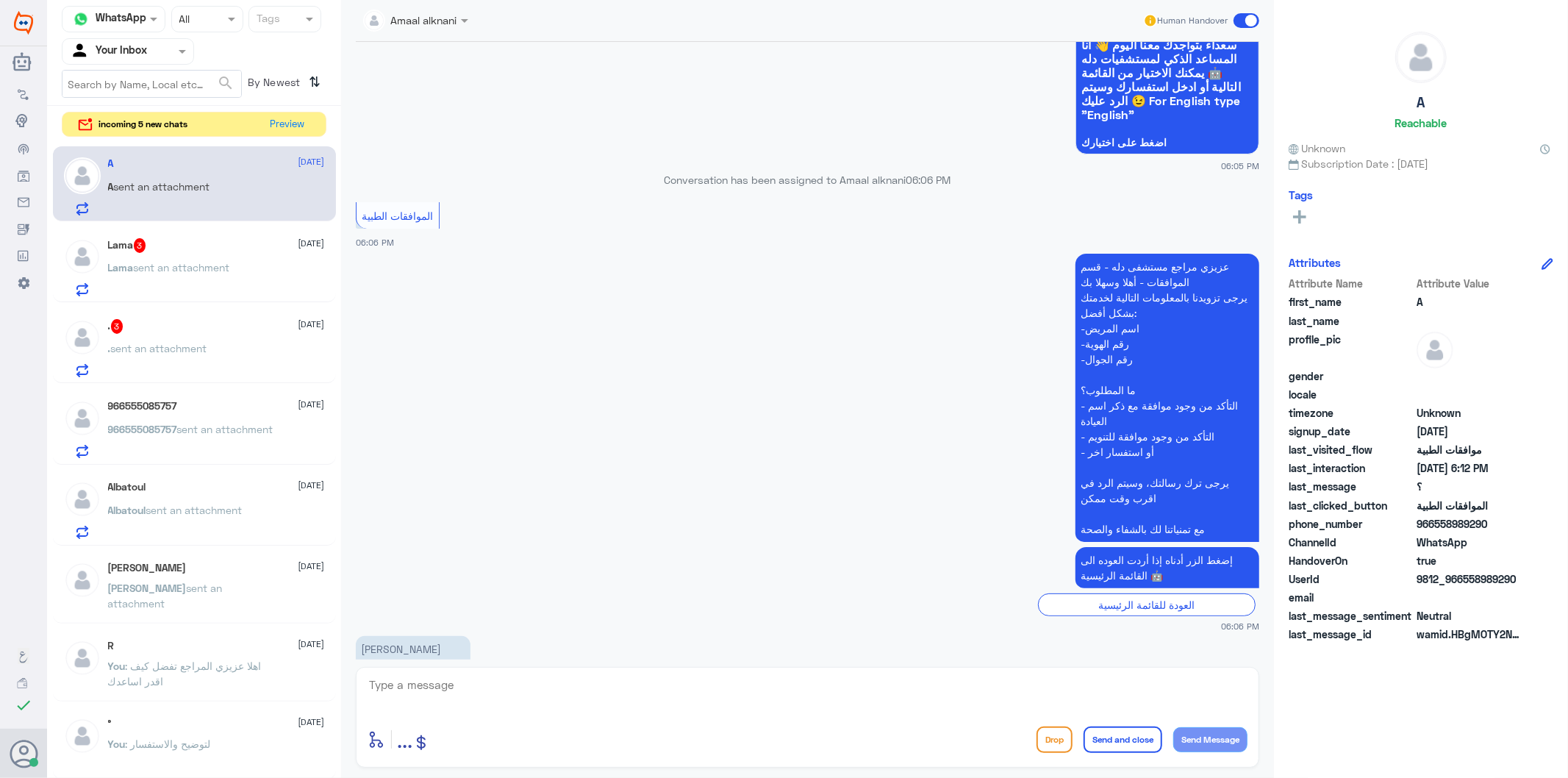
scroll to position [245, 0]
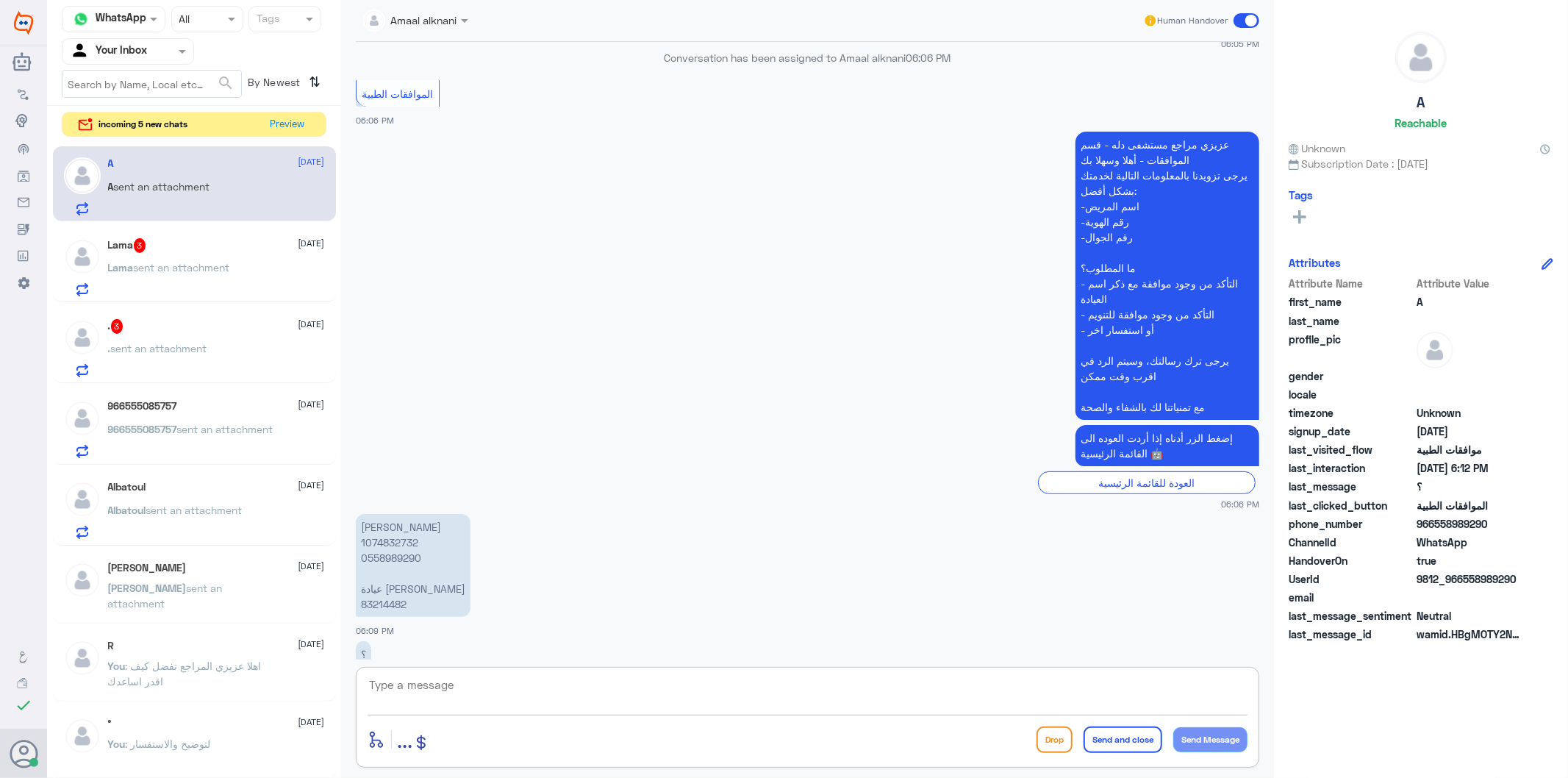
click at [522, 679] on textarea at bounding box center [807, 693] width 880 height 36
type textarea "تفضل كيف اقدر اساعدك"
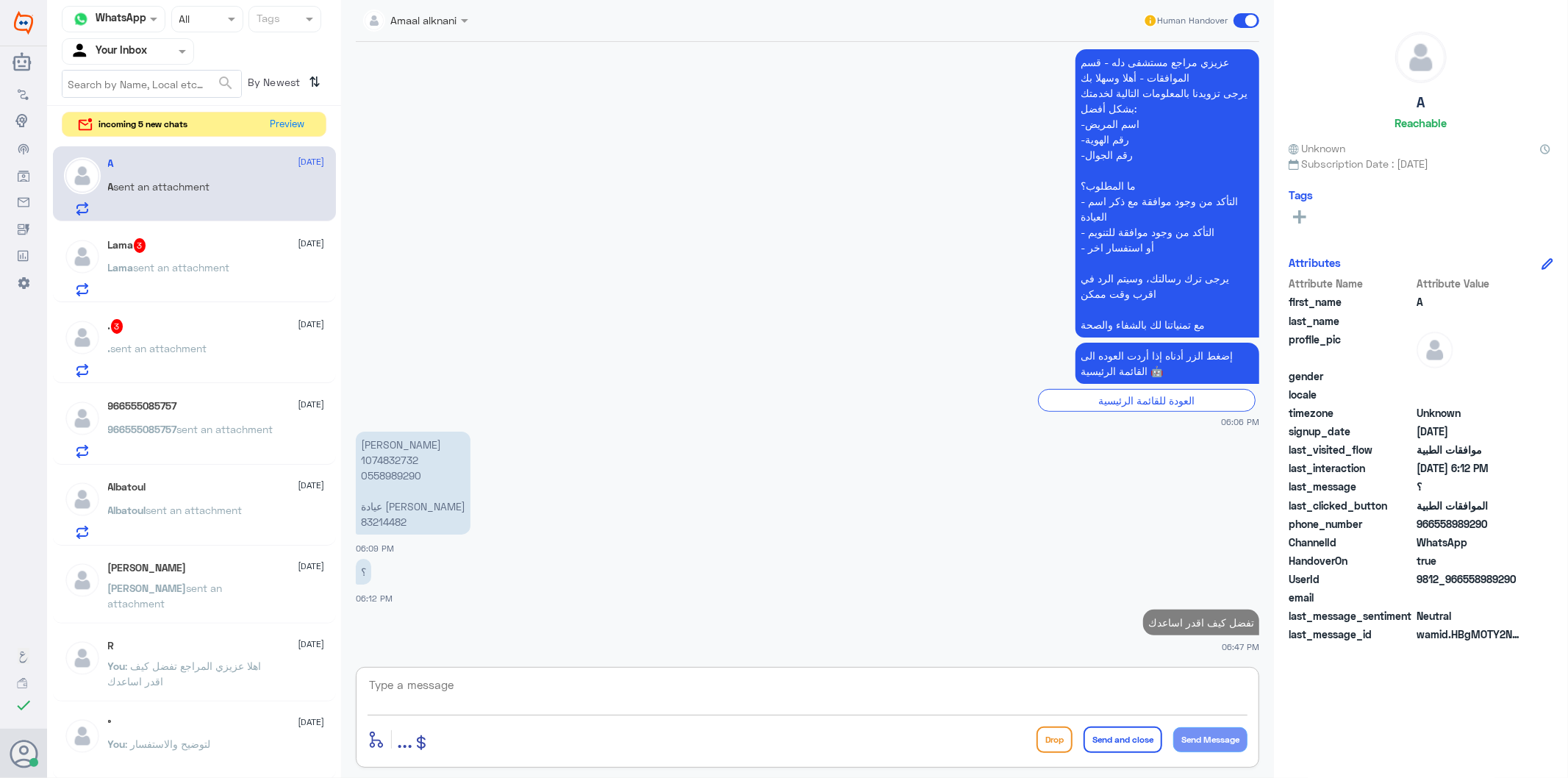
click at [223, 369] on div ". sent an attachment" at bounding box center [216, 360] width 217 height 33
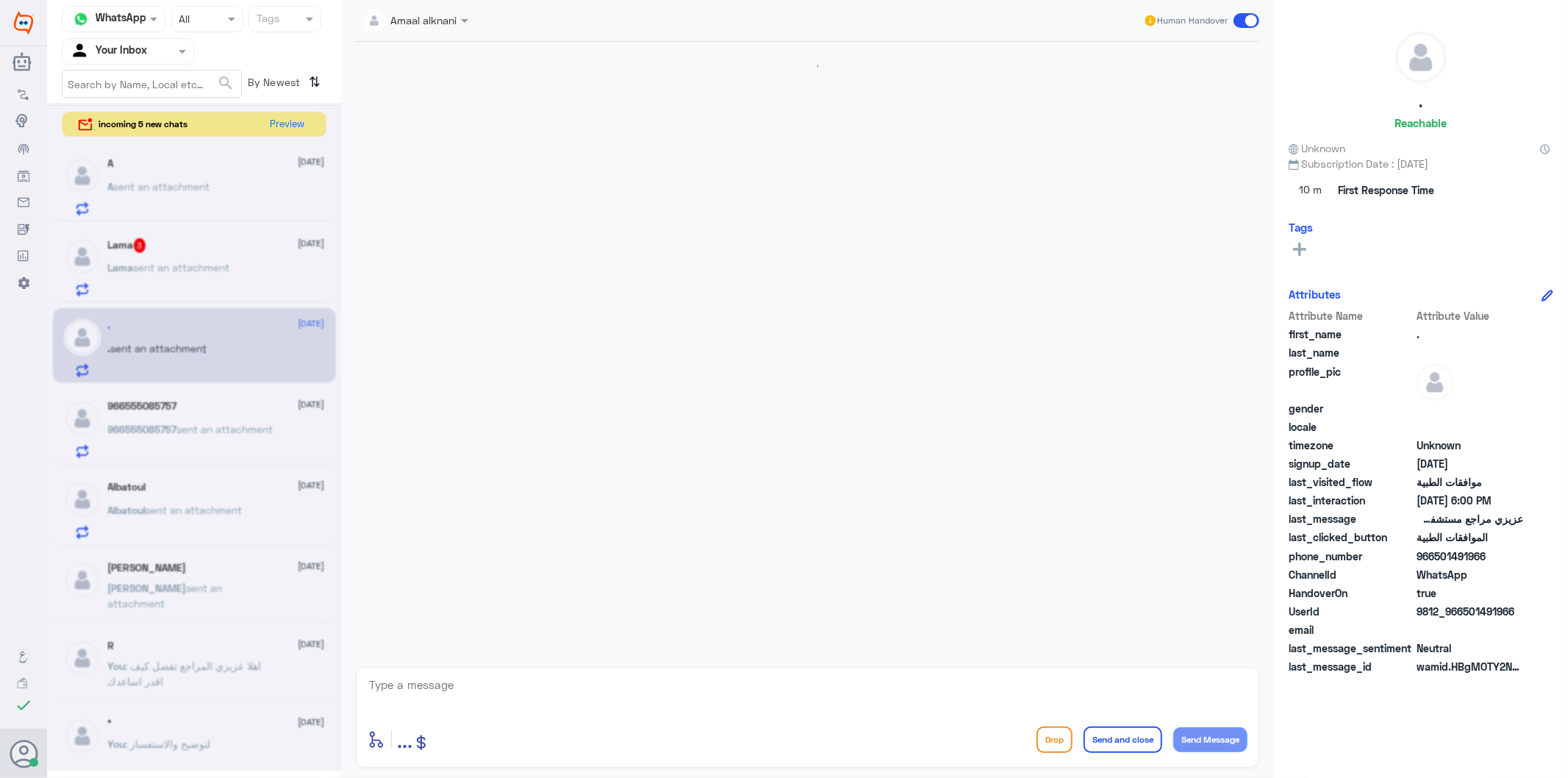
scroll to position [370, 0]
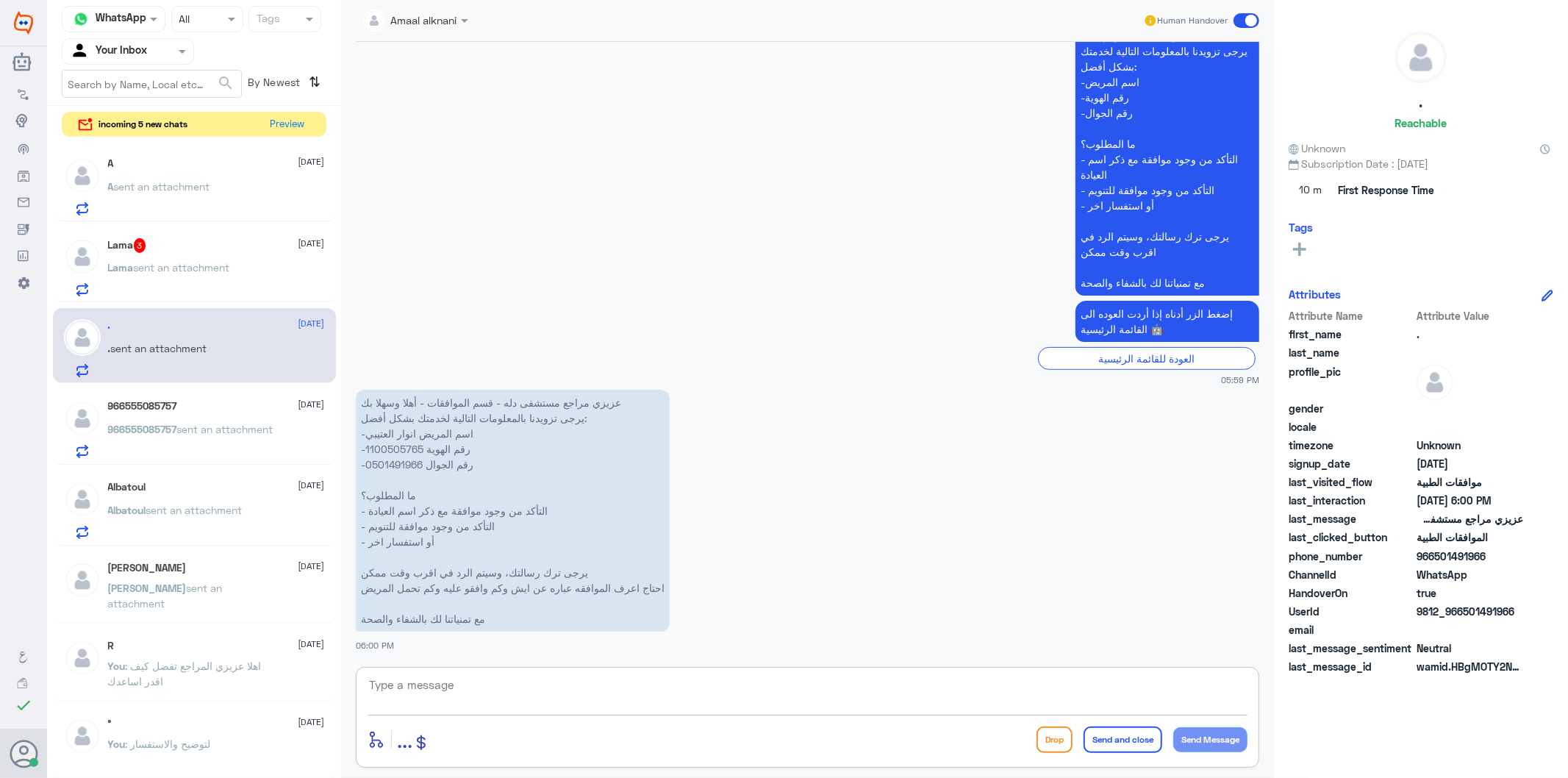
click at [508, 695] on textarea at bounding box center [807, 693] width 880 height 36
click at [393, 445] on p "عزيزي مراجع مستشفى دله - قسم الموافقات - أهلا وسهلا بك يرجى تزويدنا بالمعلومات …" at bounding box center [513, 510] width 314 height 242
click at [465, 698] on textarea at bounding box center [807, 693] width 880 height 36
type textarea "تفضل كيف اقدر اساعدك"
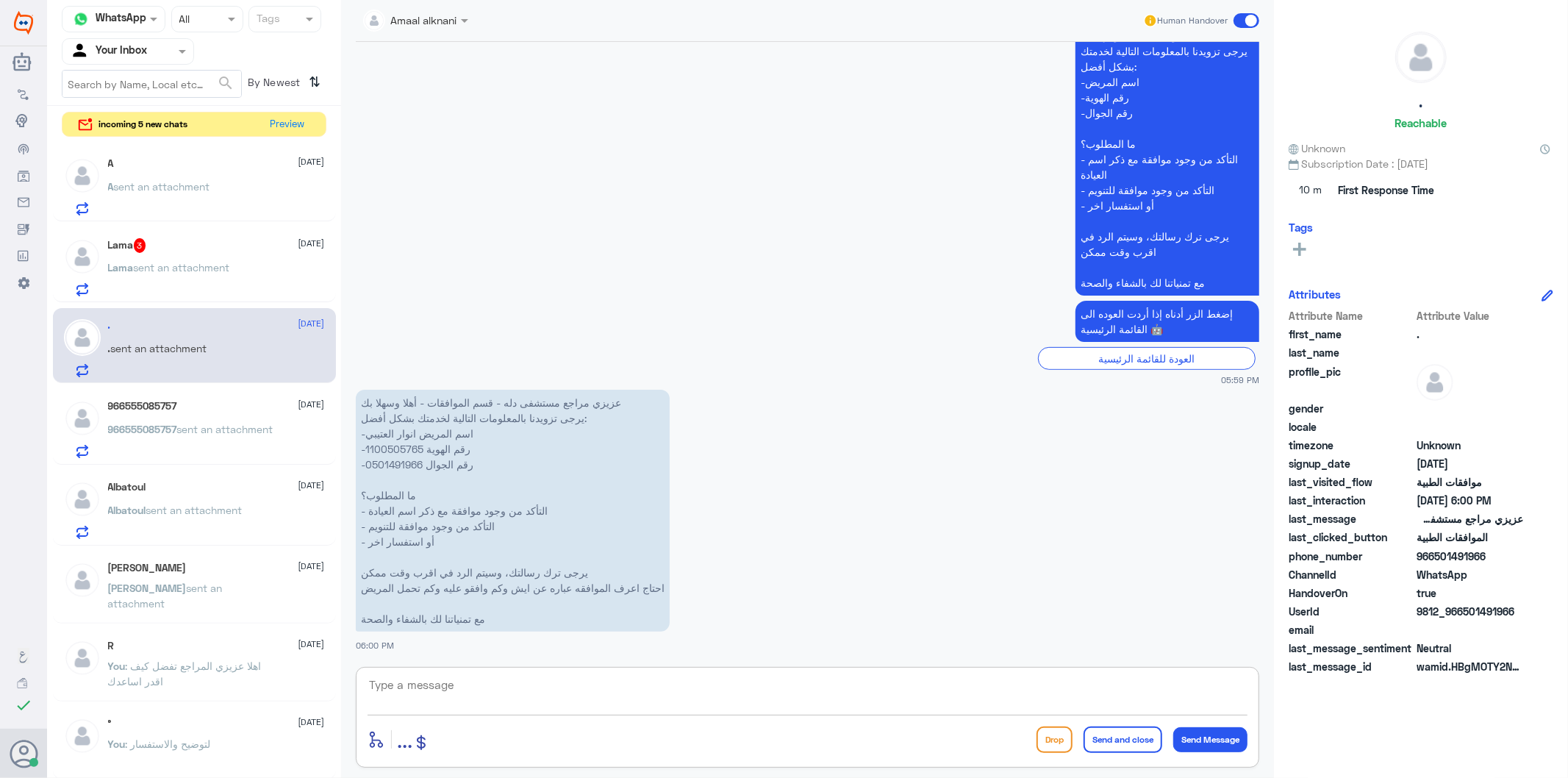
scroll to position [416, 0]
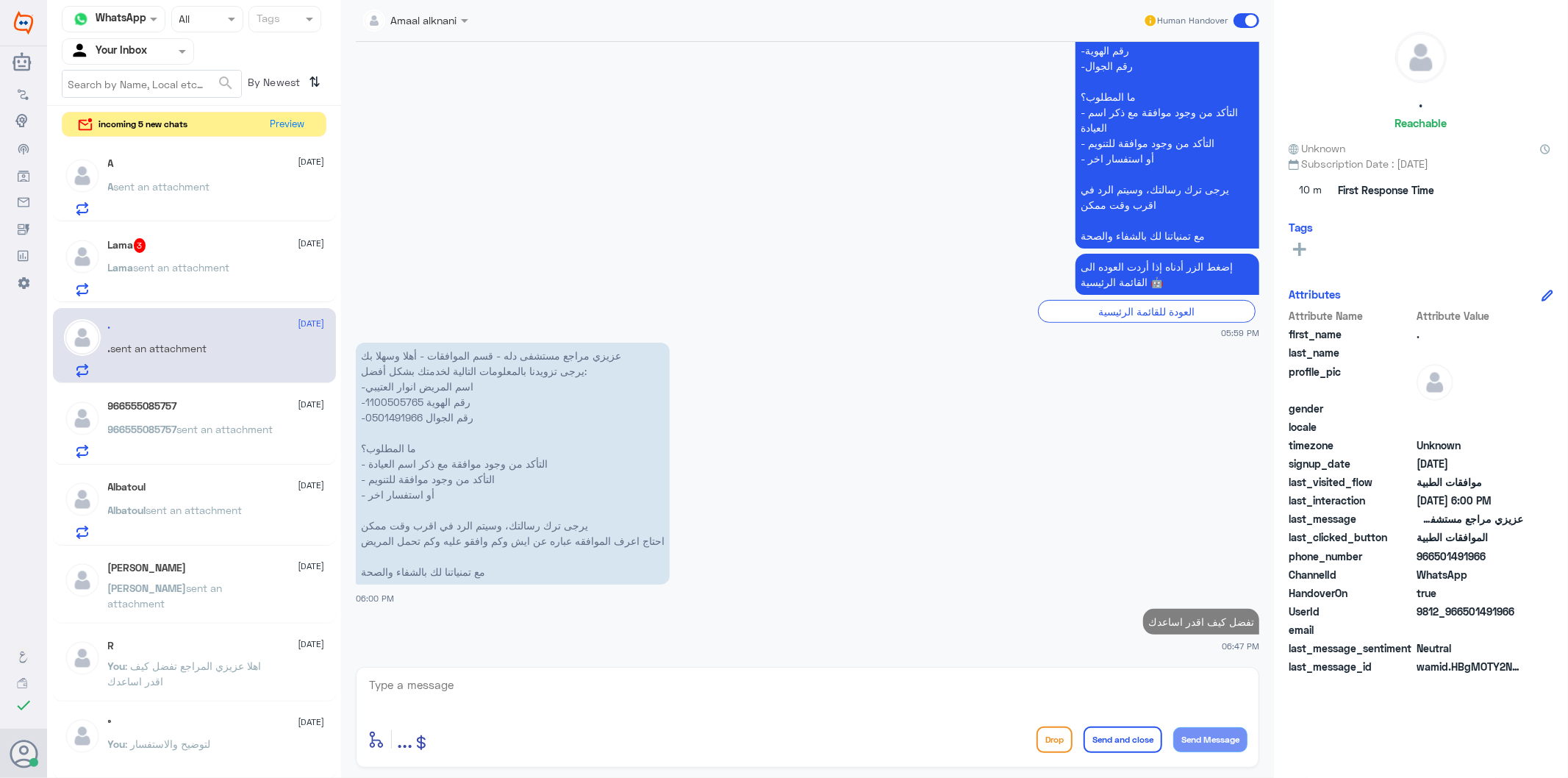
click at [197, 276] on p "Lama sent an attachment" at bounding box center [169, 277] width 122 height 36
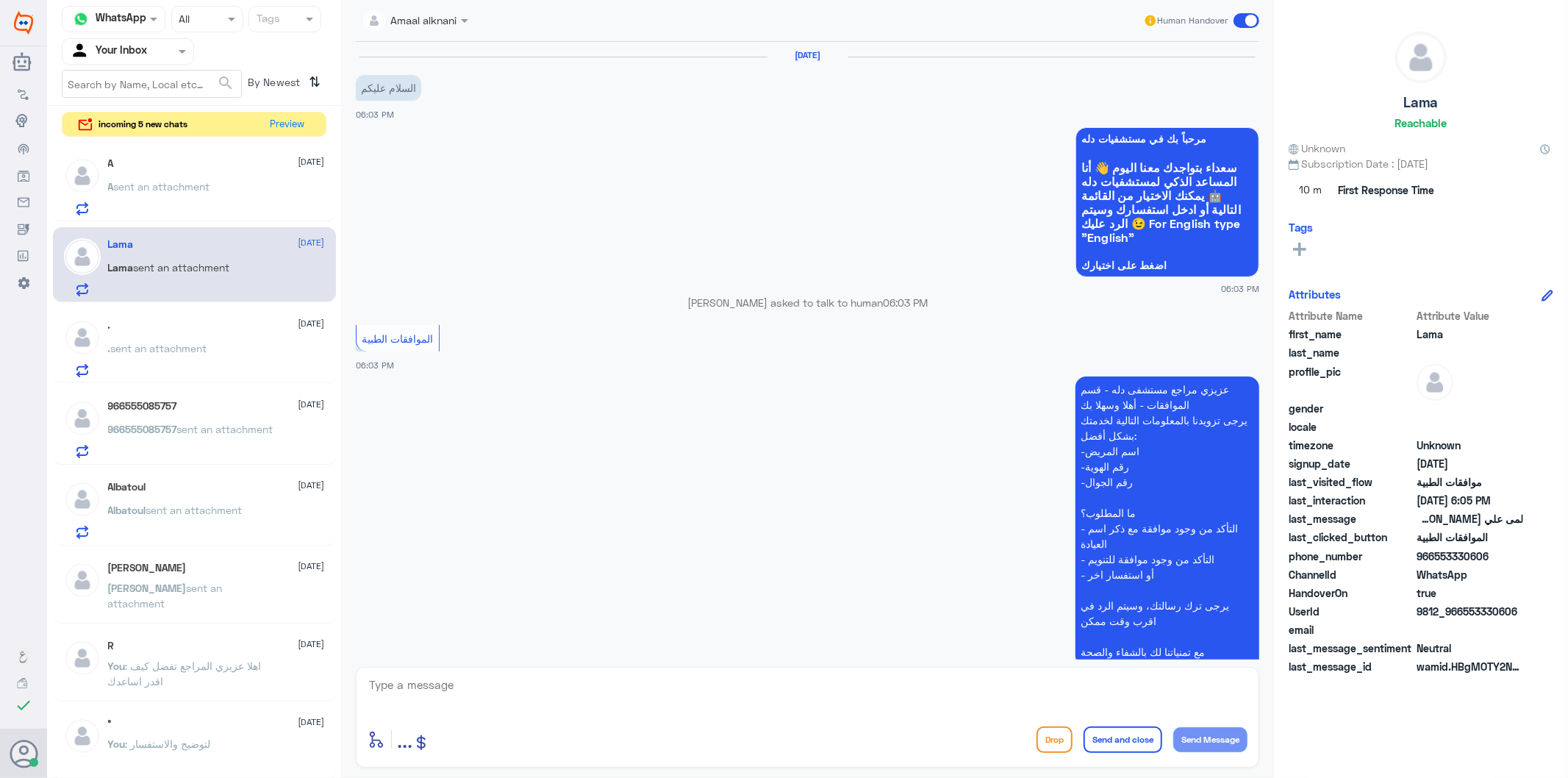
scroll to position [184, 0]
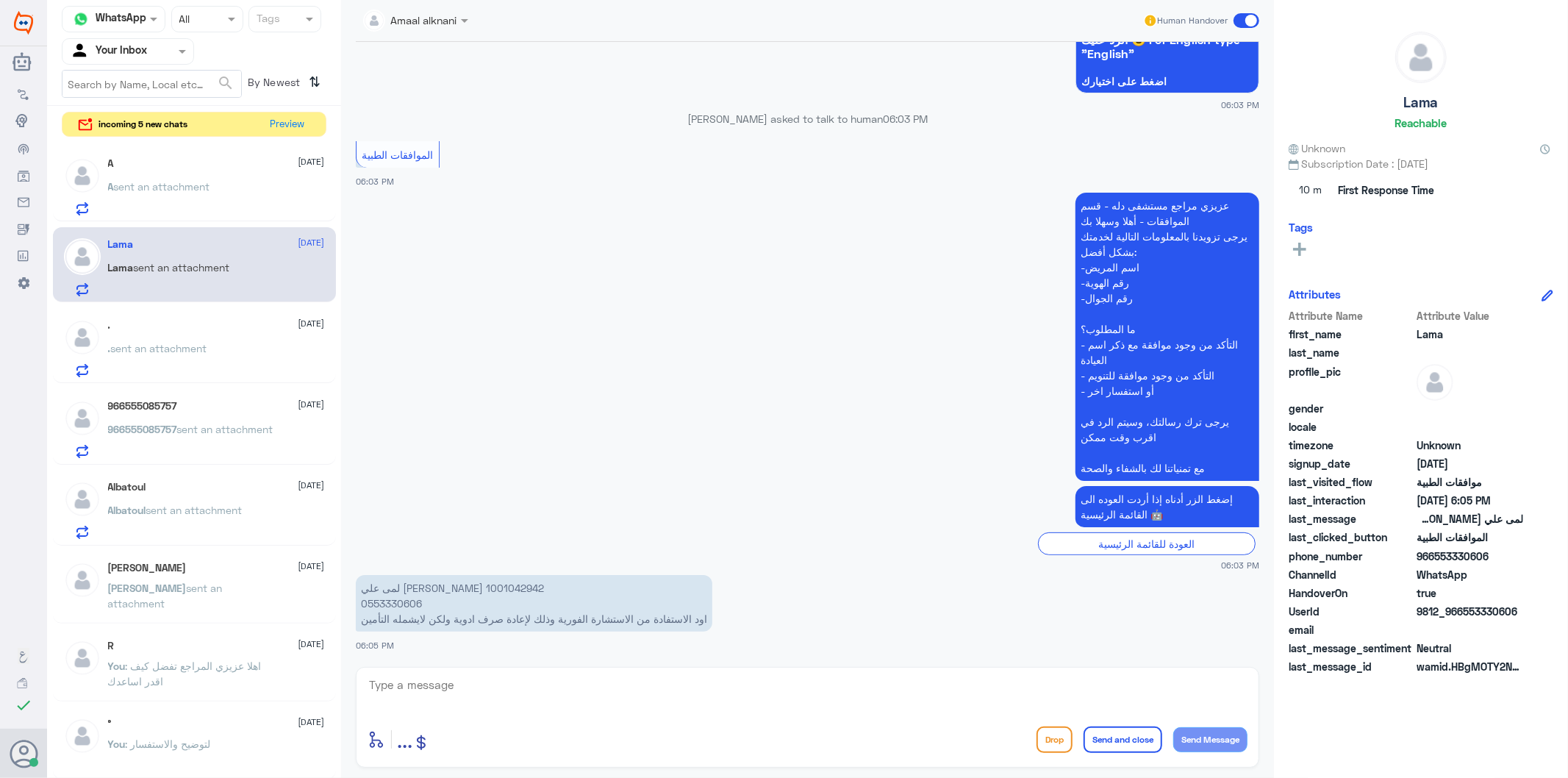
click at [510, 701] on textarea at bounding box center [807, 693] width 880 height 36
click at [417, 681] on textarea at bounding box center [807, 693] width 880 height 36
click at [456, 691] on textarea at bounding box center [807, 693] width 880 height 36
type textarea "يمكنكم التواص مع خدمة اعادة صرف الادوية عن طريق واتس اب الصيدليه - يمكن مساعدتك…"
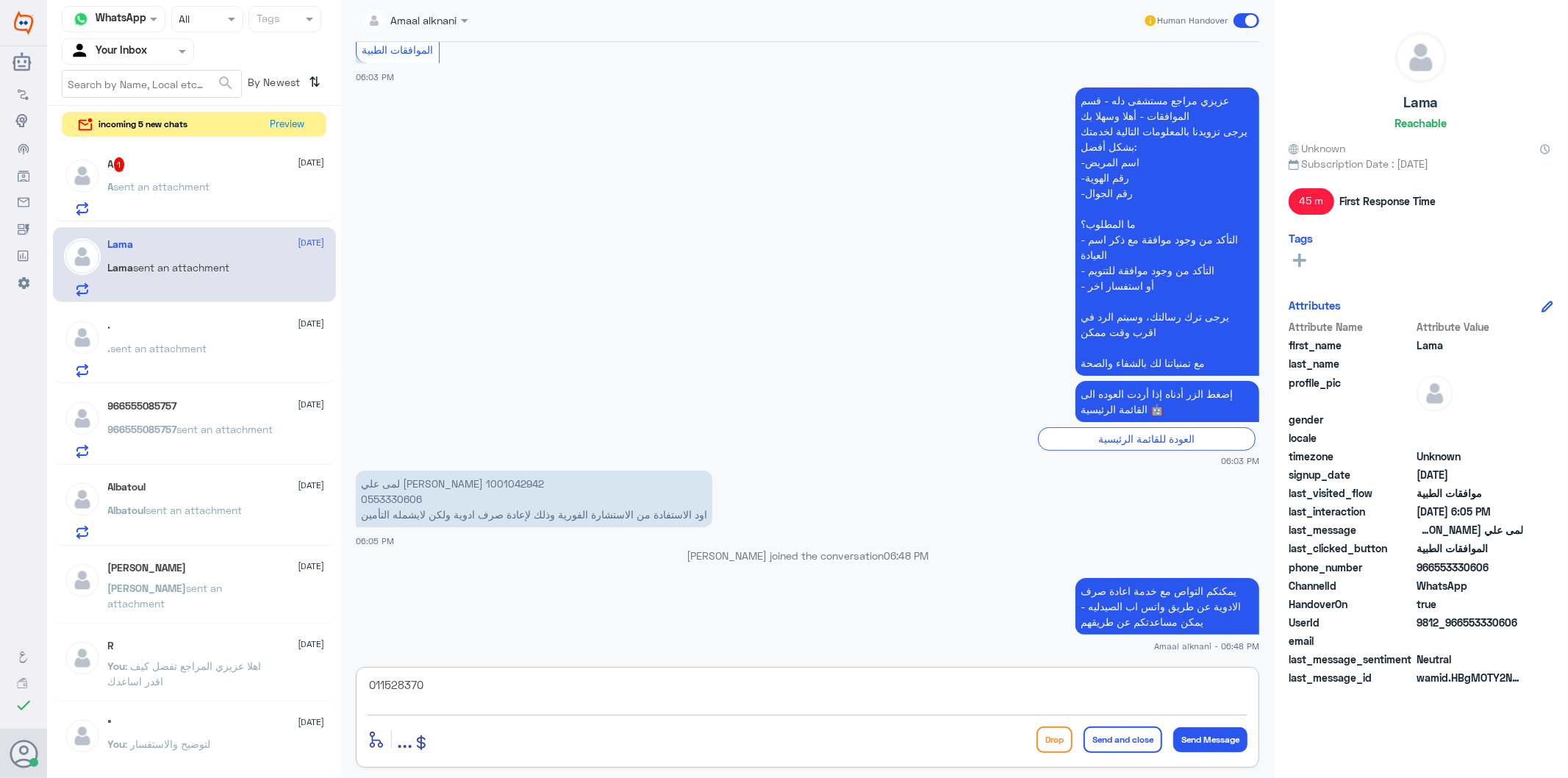
type textarea "0115283703"
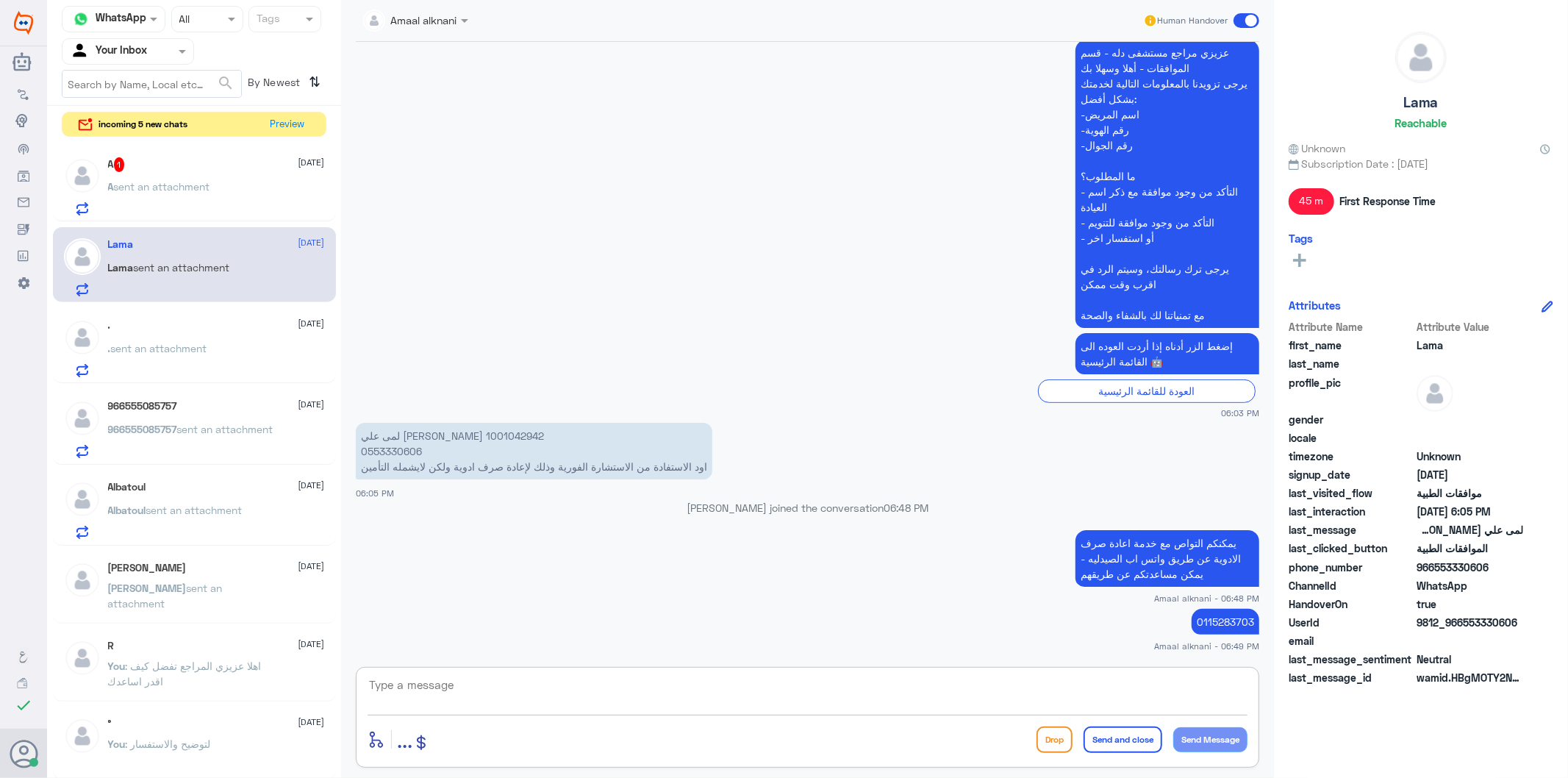
click at [252, 170] on div "A 1 [DATE]" at bounding box center [216, 165] width 217 height 15
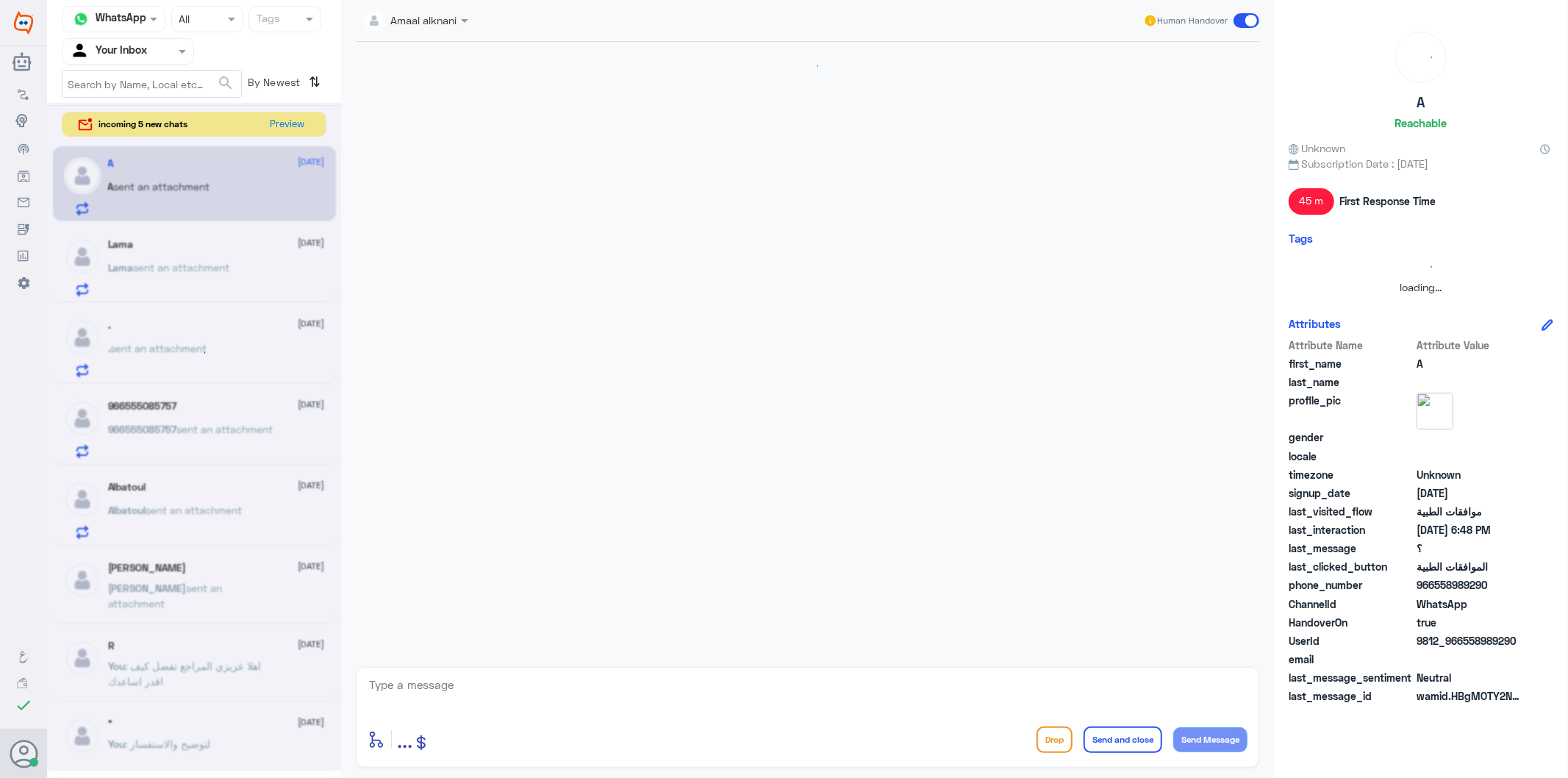
scroll to position [405, 0]
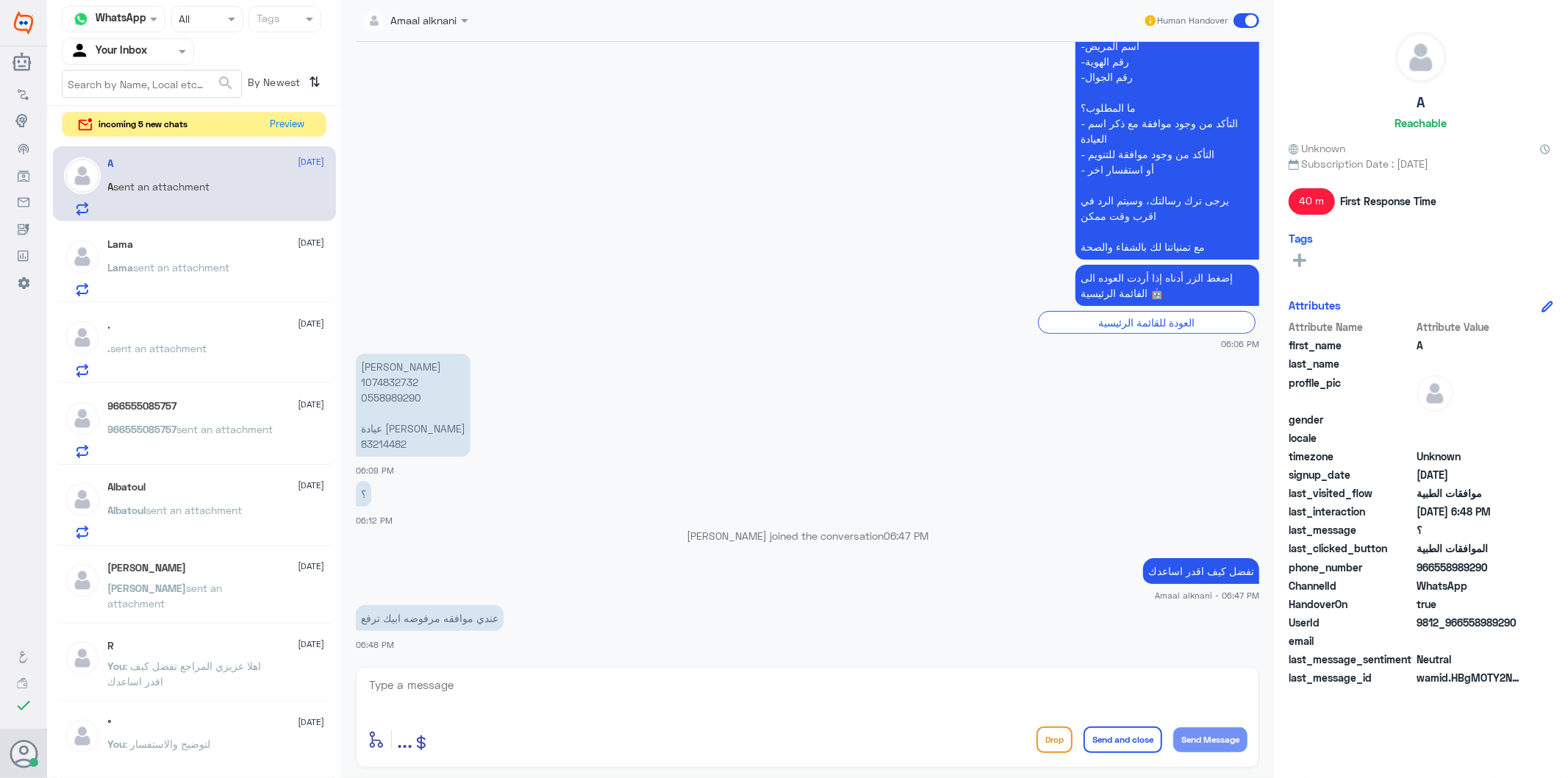
click at [506, 707] on textarea at bounding box center [807, 693] width 880 height 36
type textarea "ا"
type textarea "بخصوص العملية ؟"
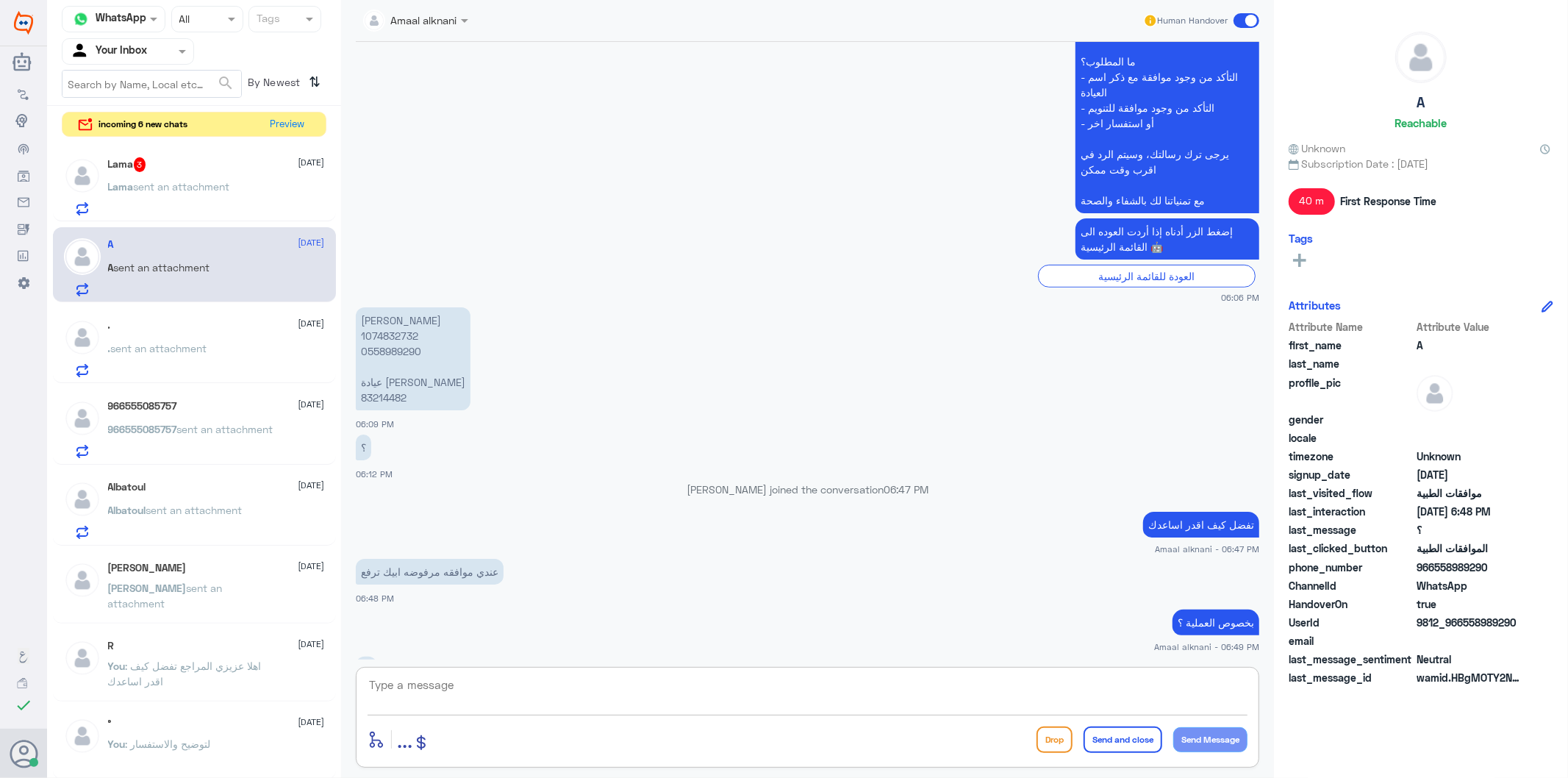
scroll to position [502, 0]
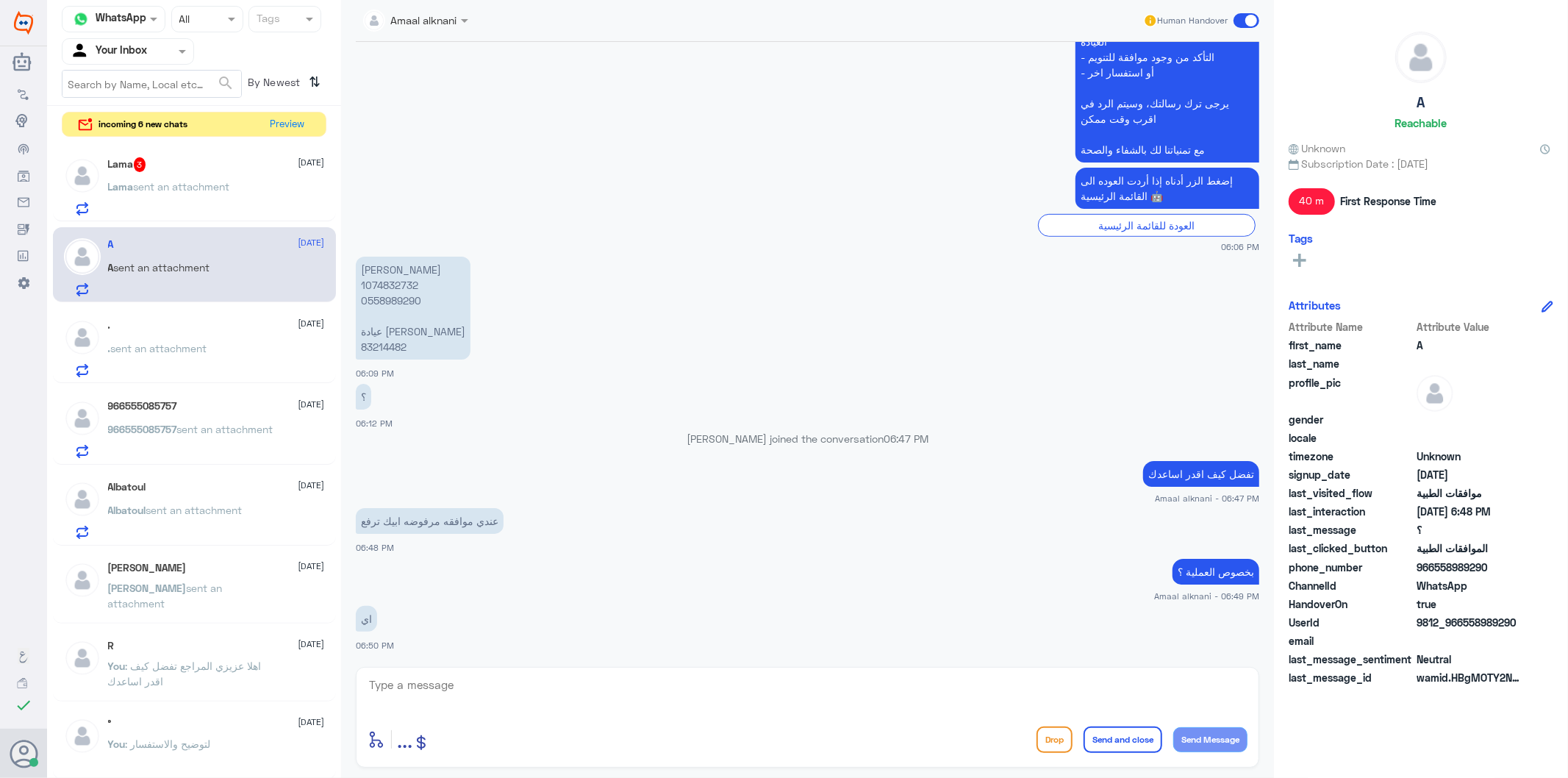
click at [850, 729] on div "enter flow name ... Drop Send and close Send Message" at bounding box center [807, 739] width 880 height 33
click at [829, 691] on textarea at bounding box center [807, 693] width 880 height 36
type textarea "هل سويت عملية ع نفس الحاله سابقا ؟"
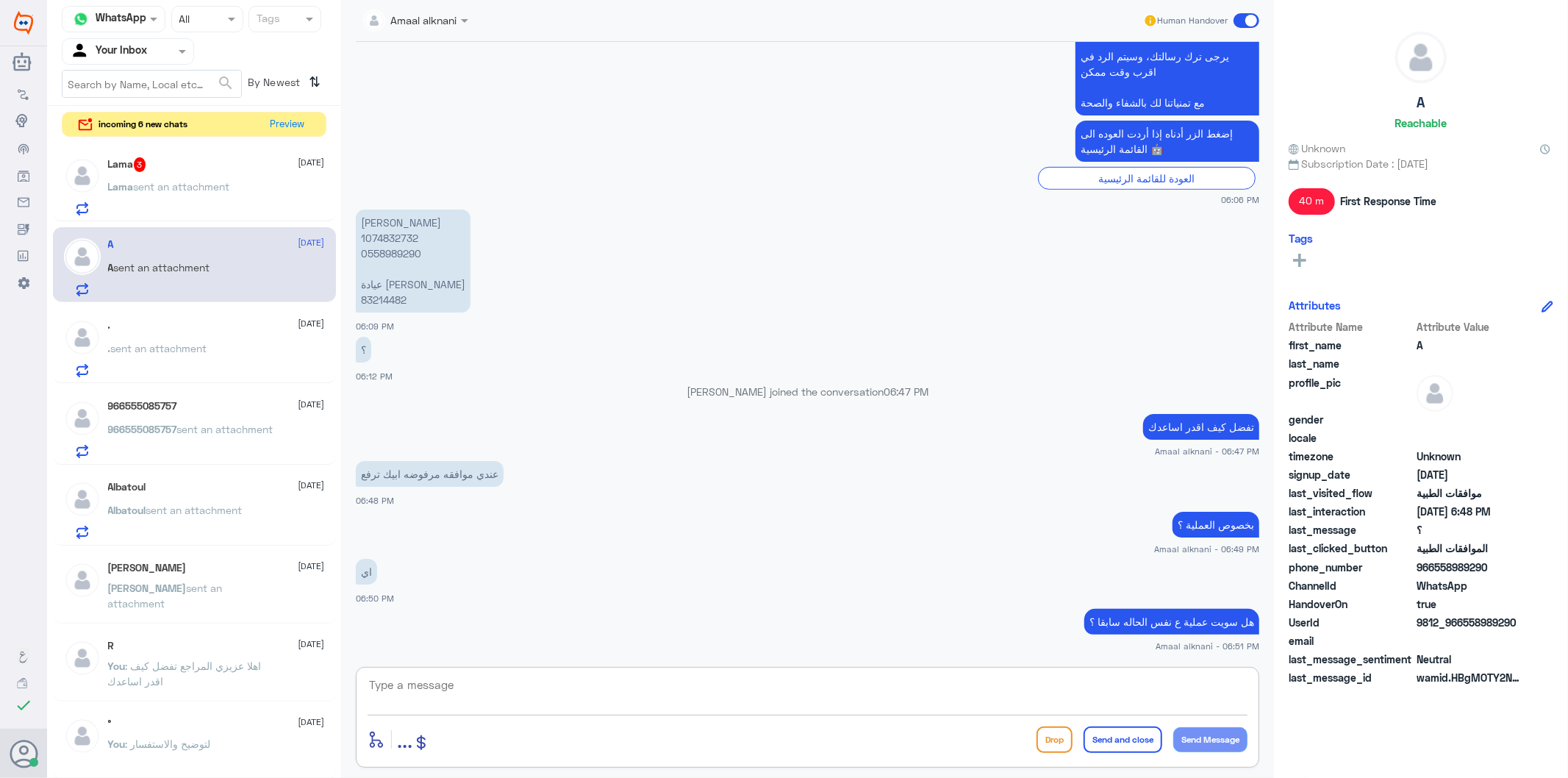
click at [387, 300] on p "[PERSON_NAME] 1074832732 0558989290 عيادة [PERSON_NAME] 83214482" at bounding box center [413, 261] width 114 height 103
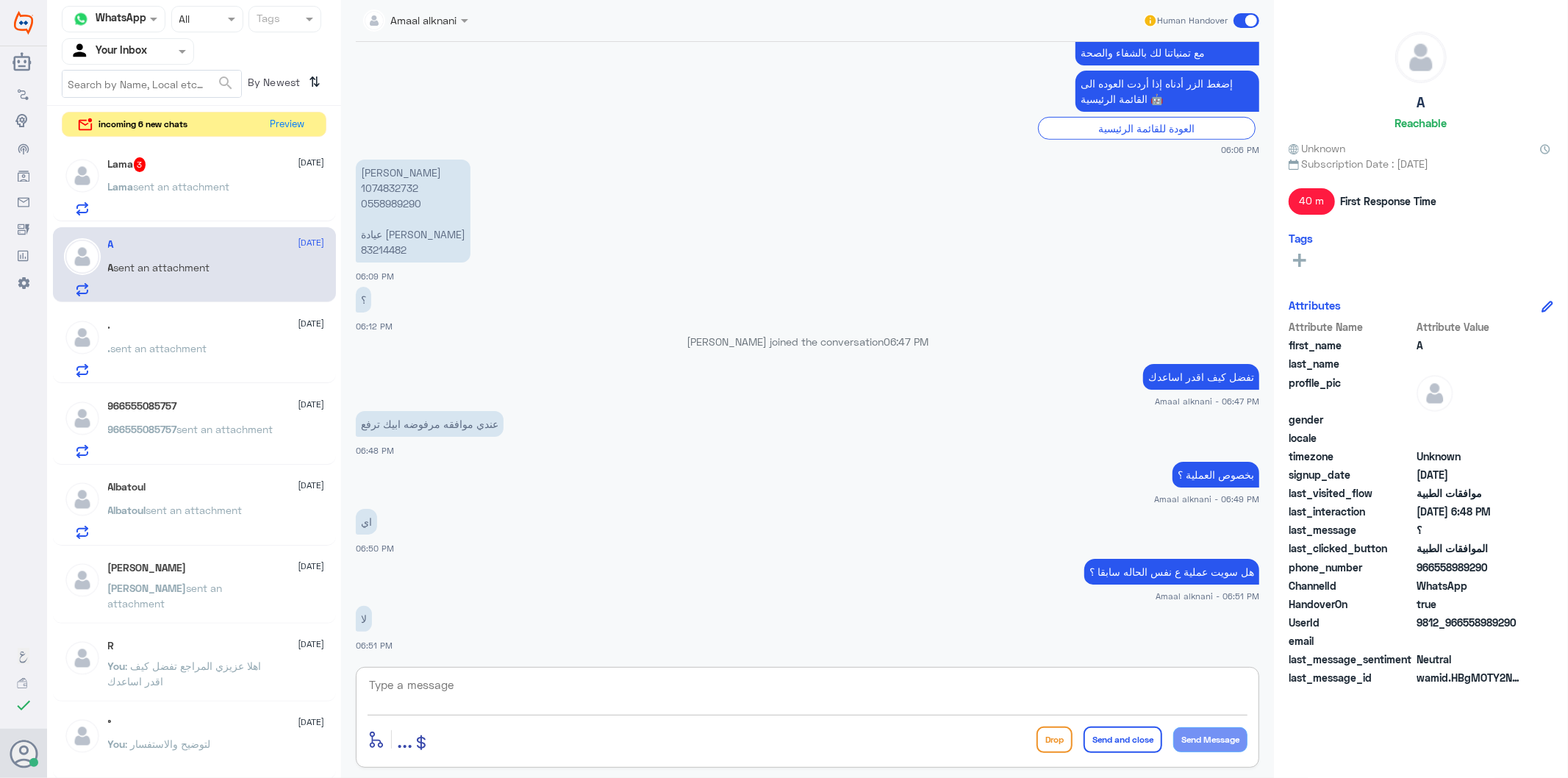
click at [484, 689] on textarea at bounding box center [807, 693] width 880 height 36
type textarea "h"
type textarea "استفسار من شركة التامين"
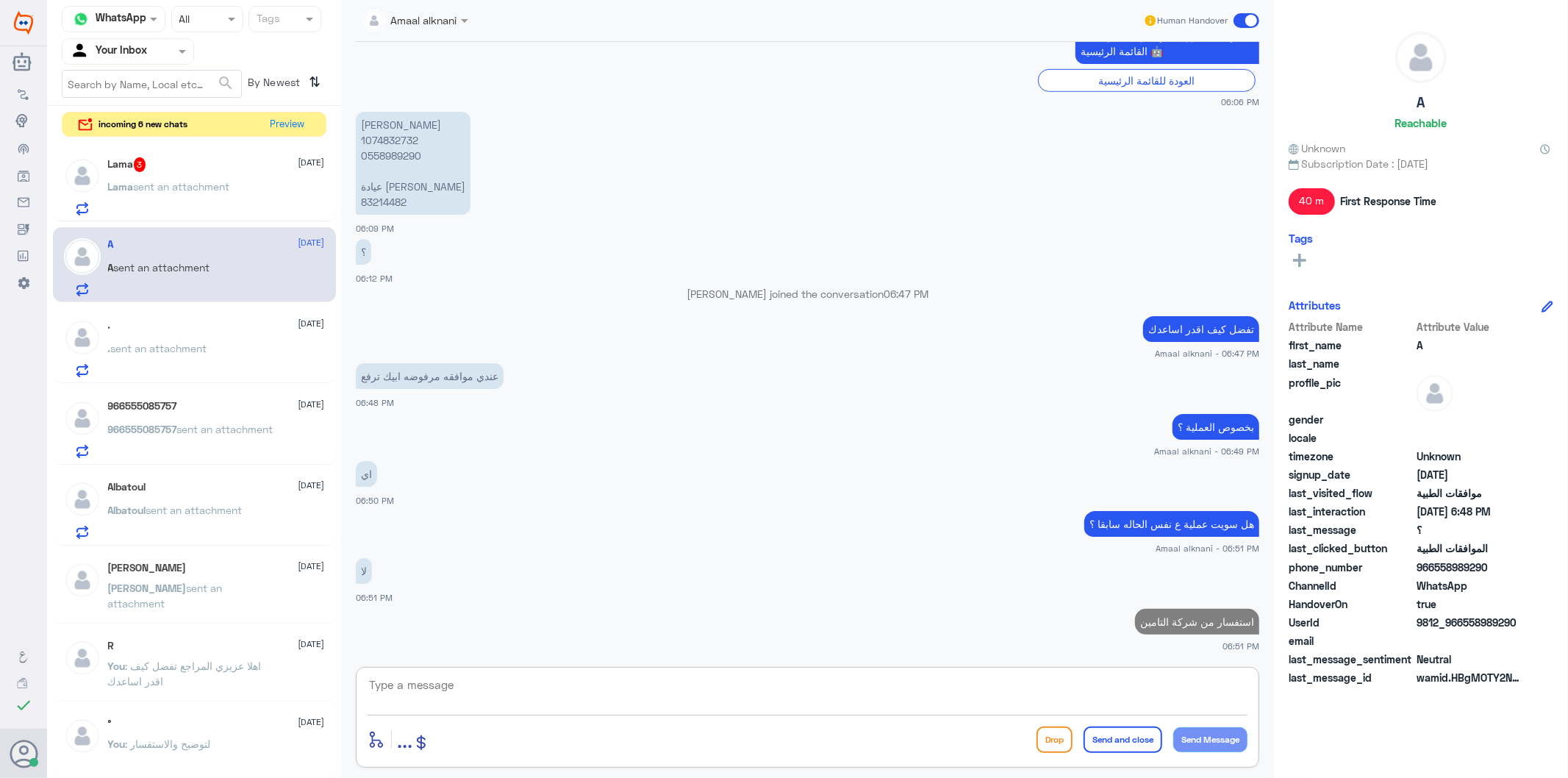
paste textarea "مطلوب معلومات إضافية. يرجى إرفاق تقرير طبي لتوضيح سبب الندبة. إذا كان السبب عمل…"
type textarea "مطلوب معلومات إضافية. يرجى إرفاق تقرير طبي لتوضيح سبب الندبة. إذا كان السبب عمل…"
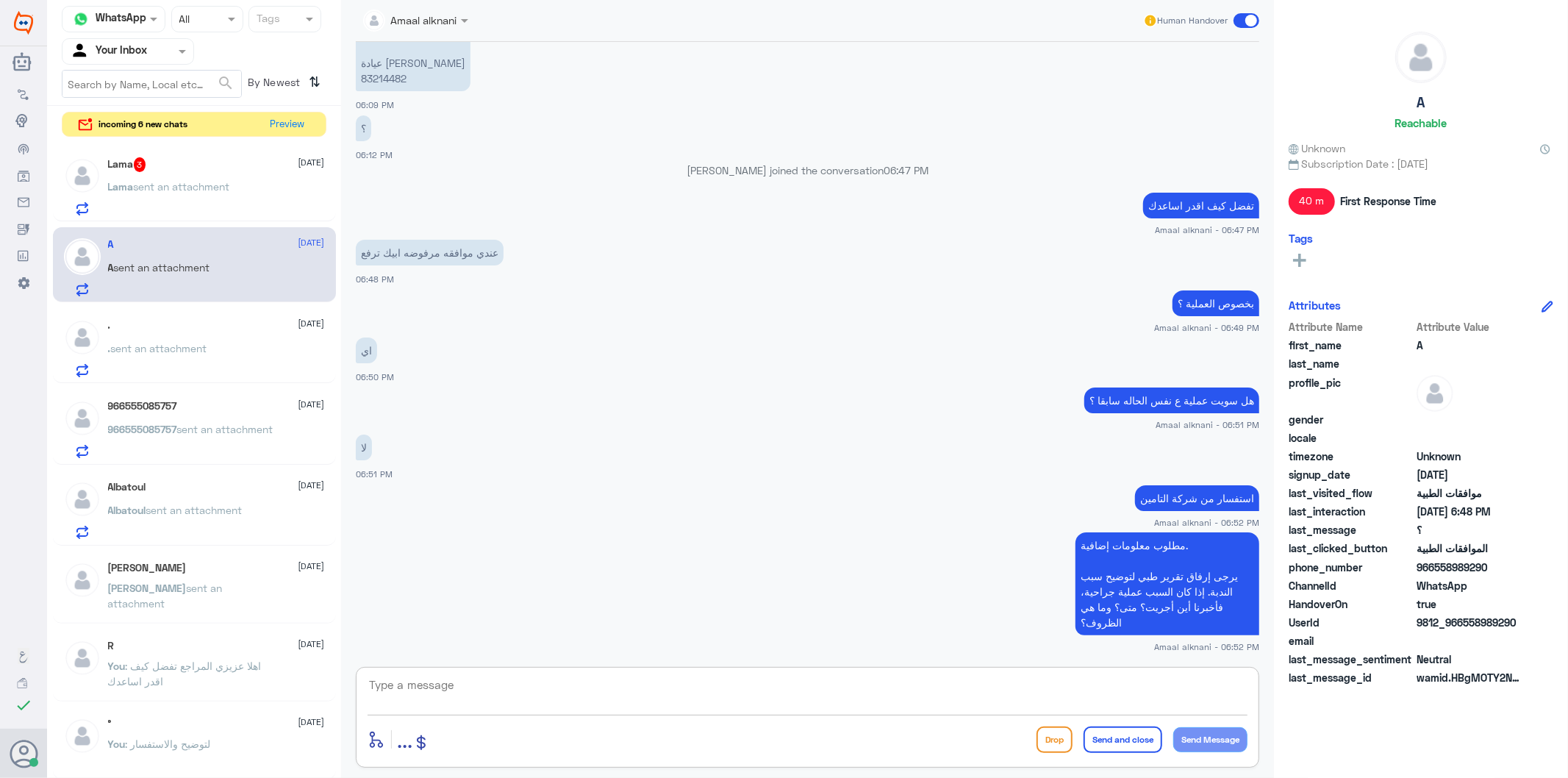
click at [1100, 684] on textarea at bounding box center [807, 693] width 880 height 36
type textarea "الرد اعلاه استفسار من شركة تامينكم"
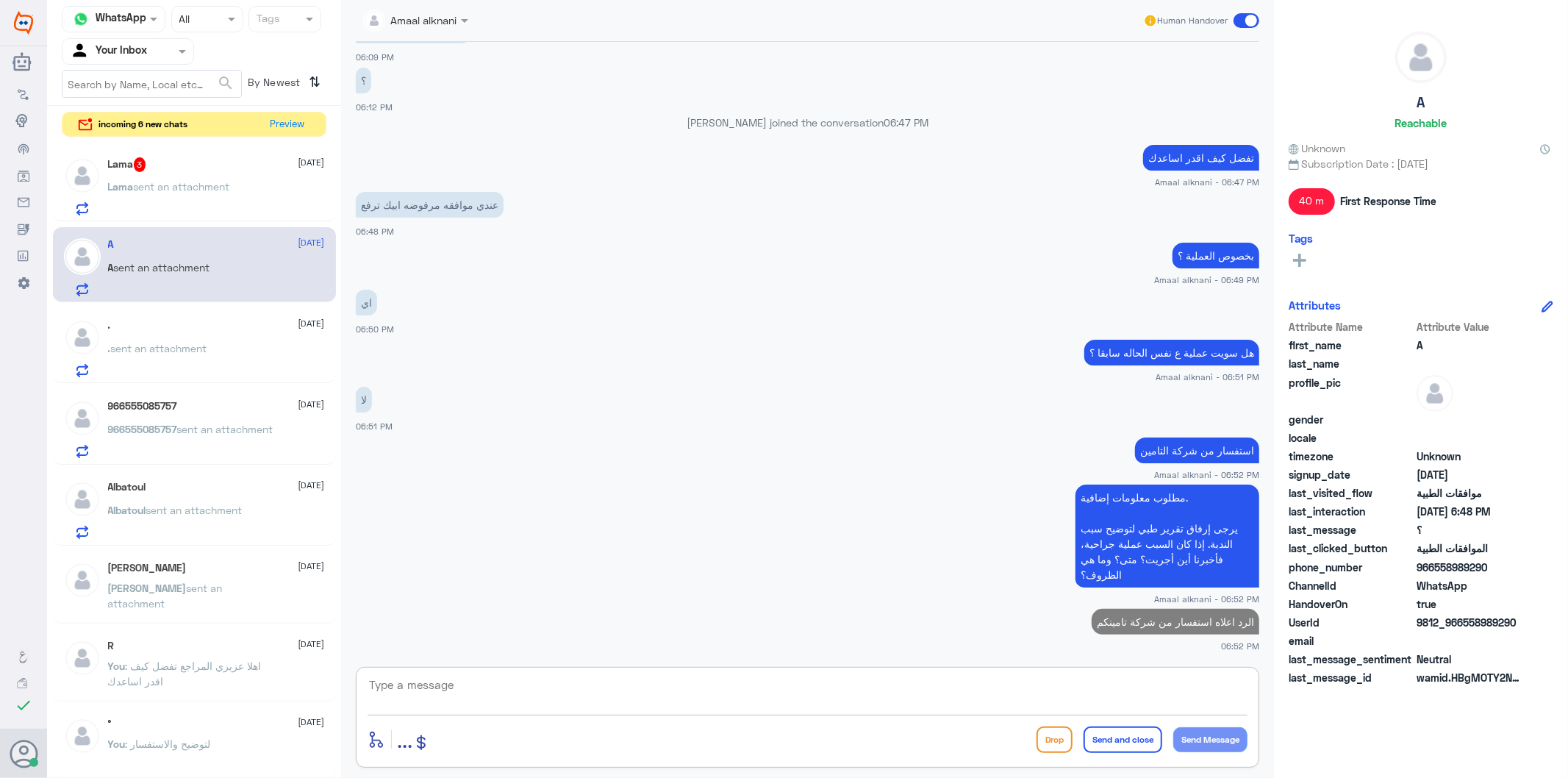
click at [145, 173] on div "Lama 3 [DATE] Lama sent an attachment" at bounding box center [216, 187] width 217 height 58
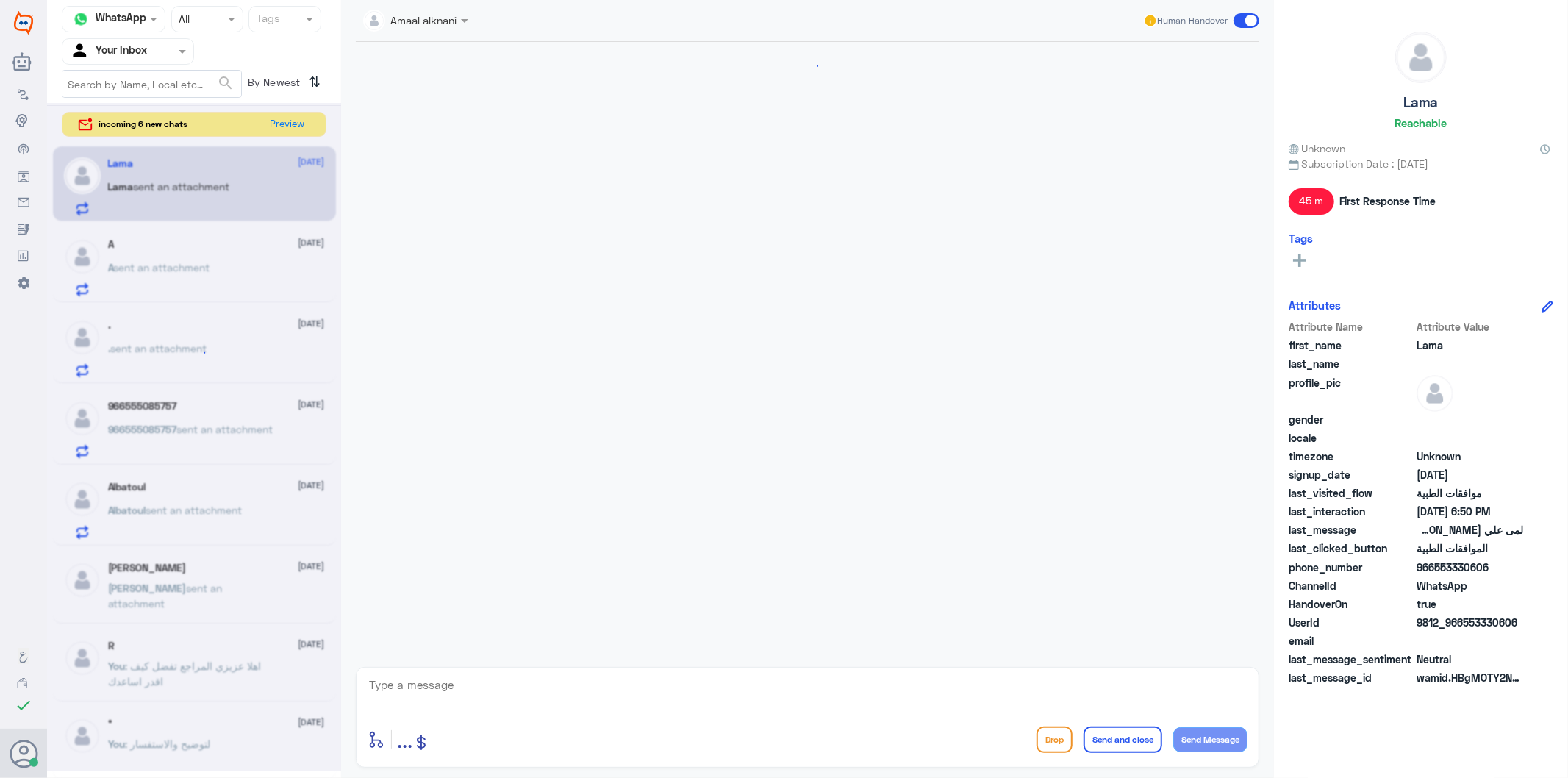
scroll to position [486, 0]
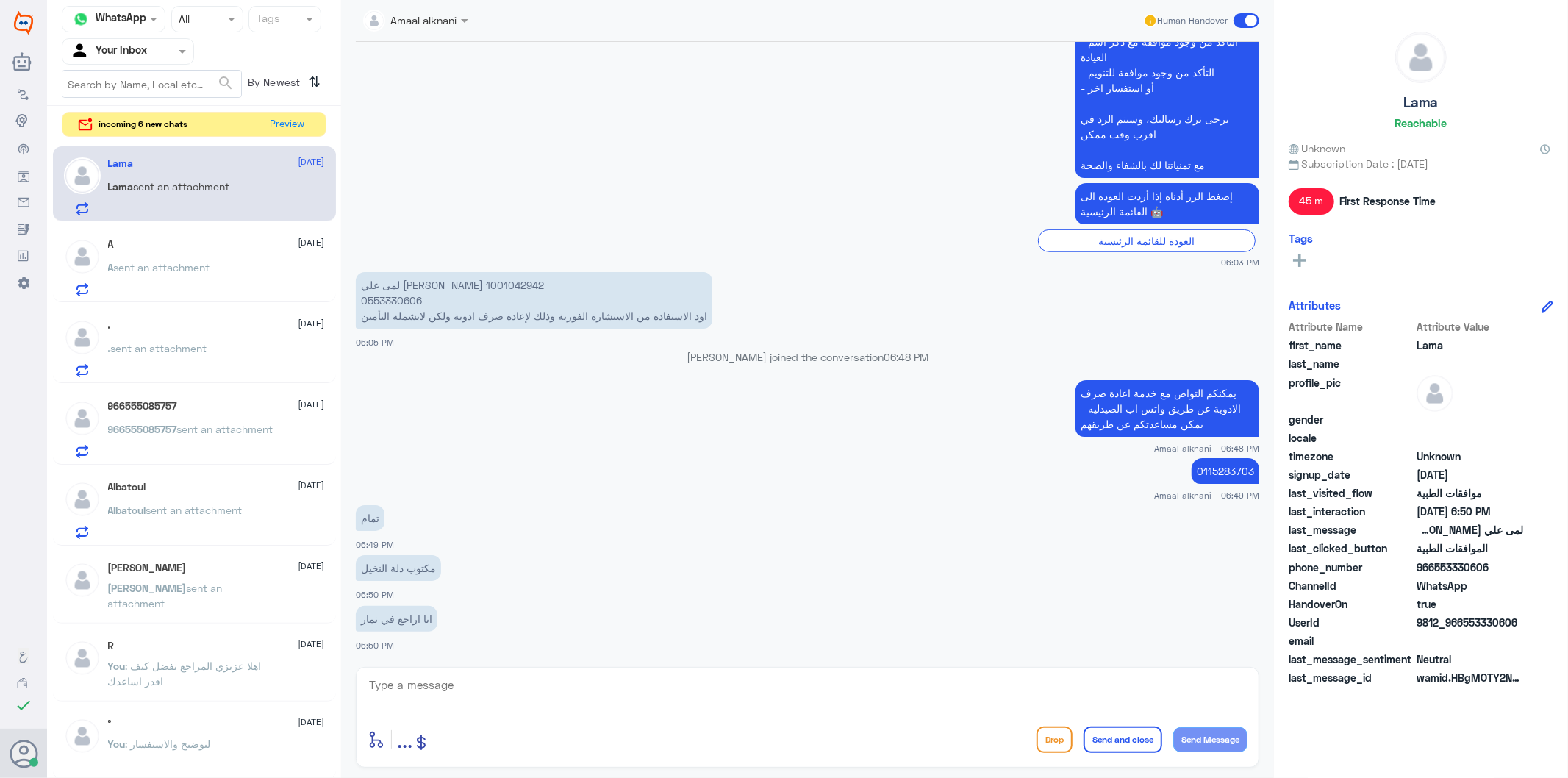
click at [448, 678] on textarea at bounding box center [807, 693] width 880 height 36
type textarea "اذا كان نمار الرجاء التواصل مع الرقم الموحد لافادتكم بخدمات فرع نمار 920012222"
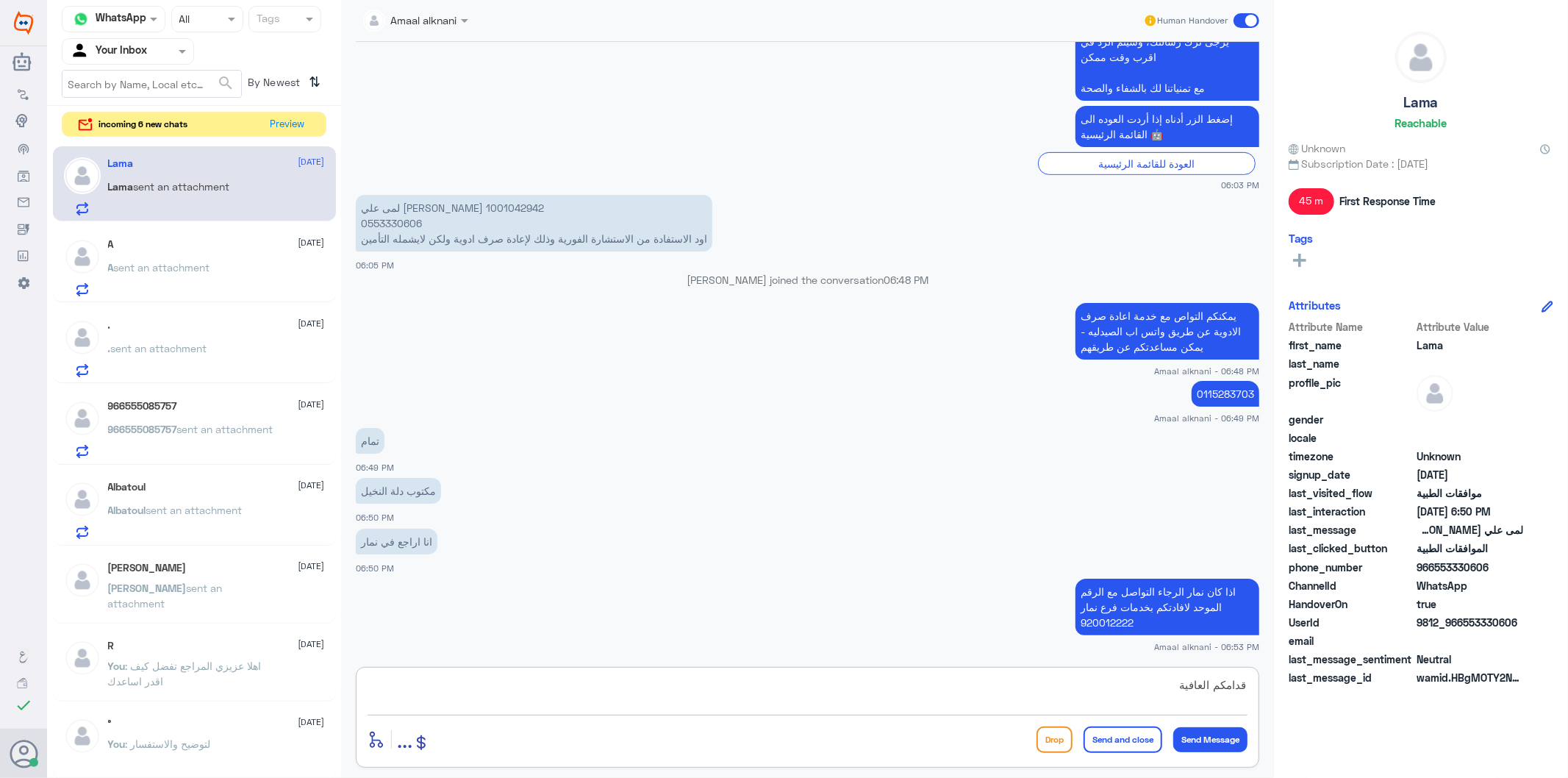
type textarea "قدامكم العافية"
click at [1138, 739] on button "Send and close" at bounding box center [1122, 740] width 79 height 27
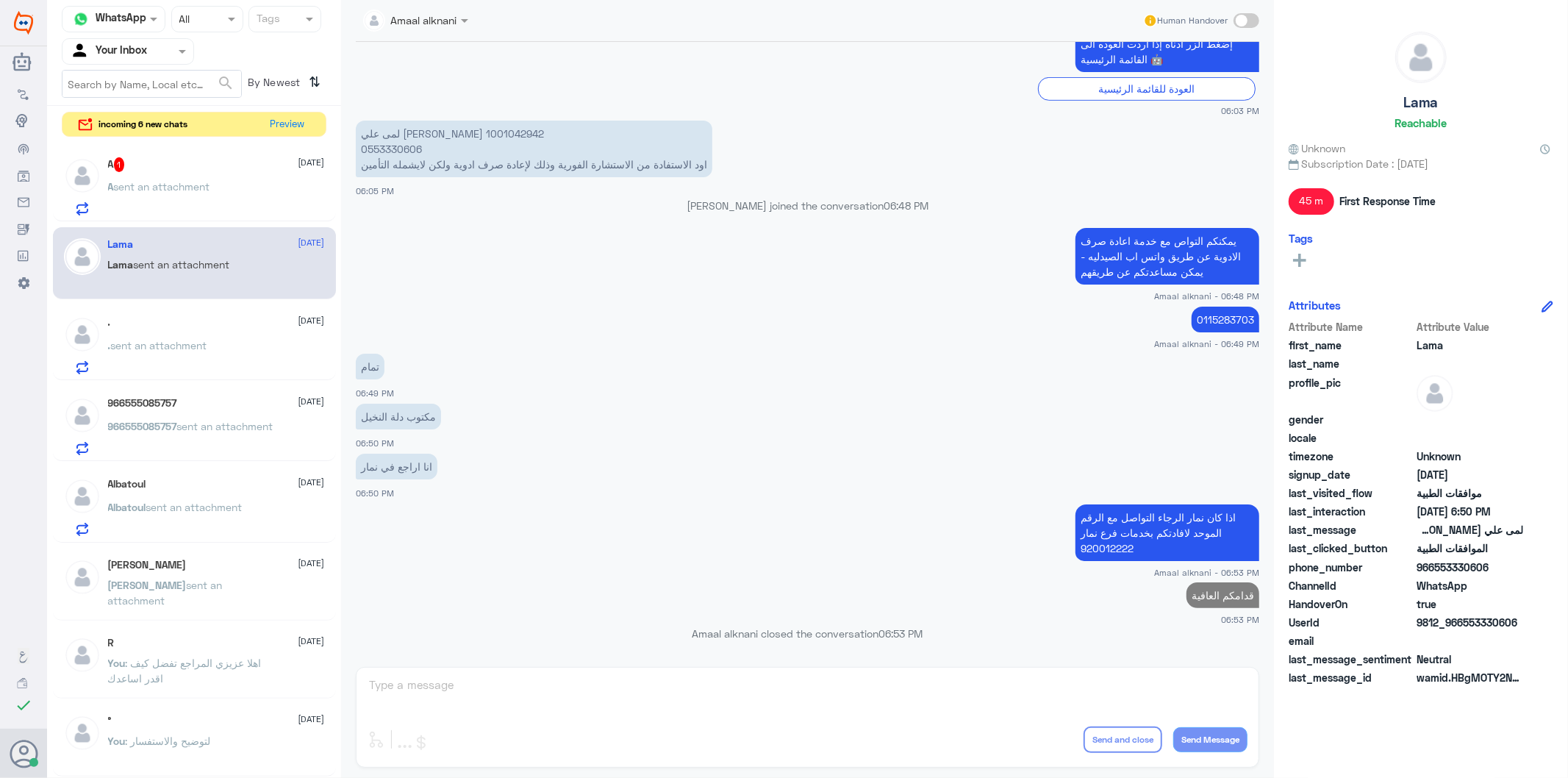
click at [176, 175] on div "A 1 [DATE] A sent an attachment" at bounding box center [216, 187] width 217 height 58
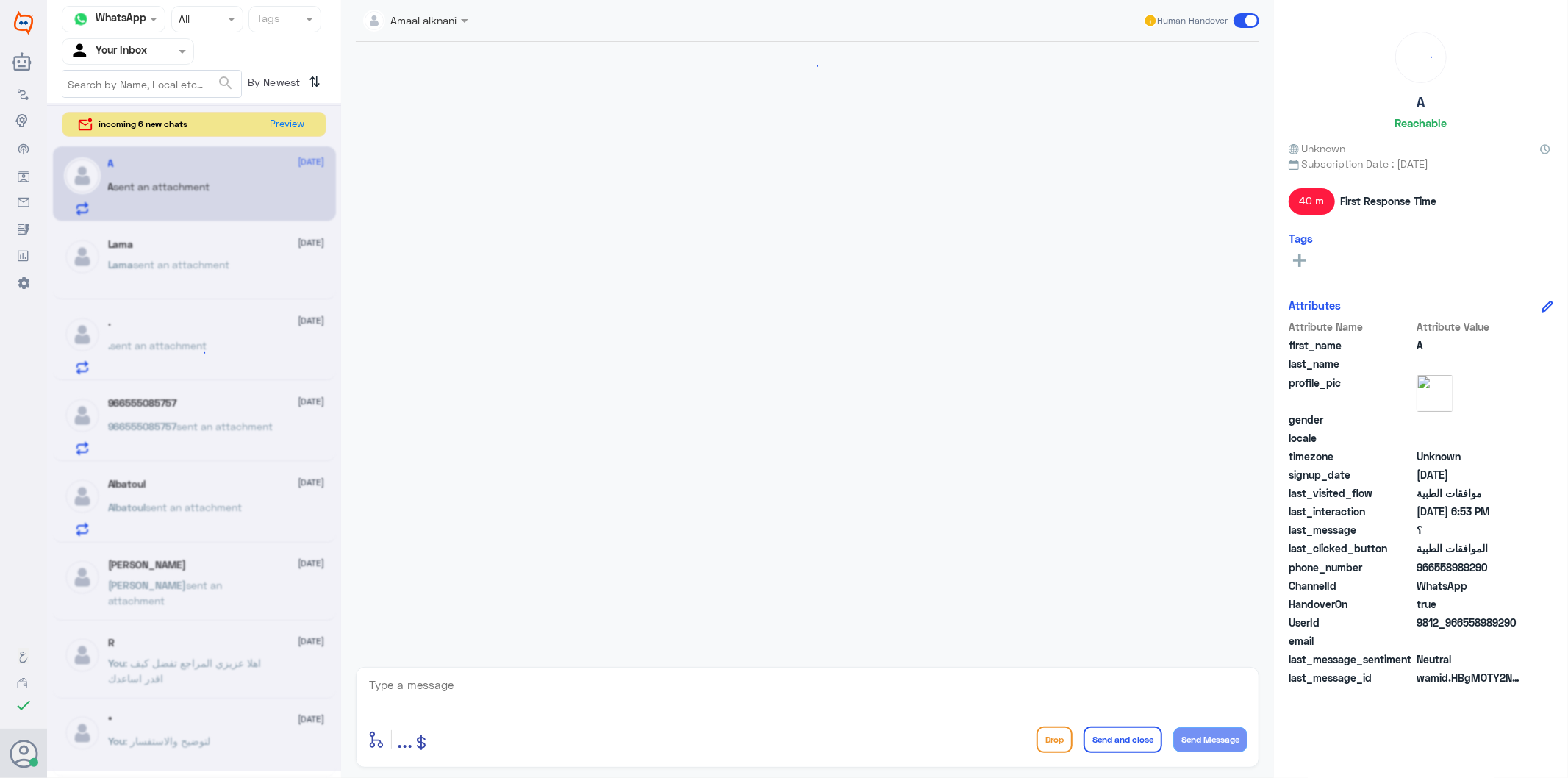
scroll to position [868, 0]
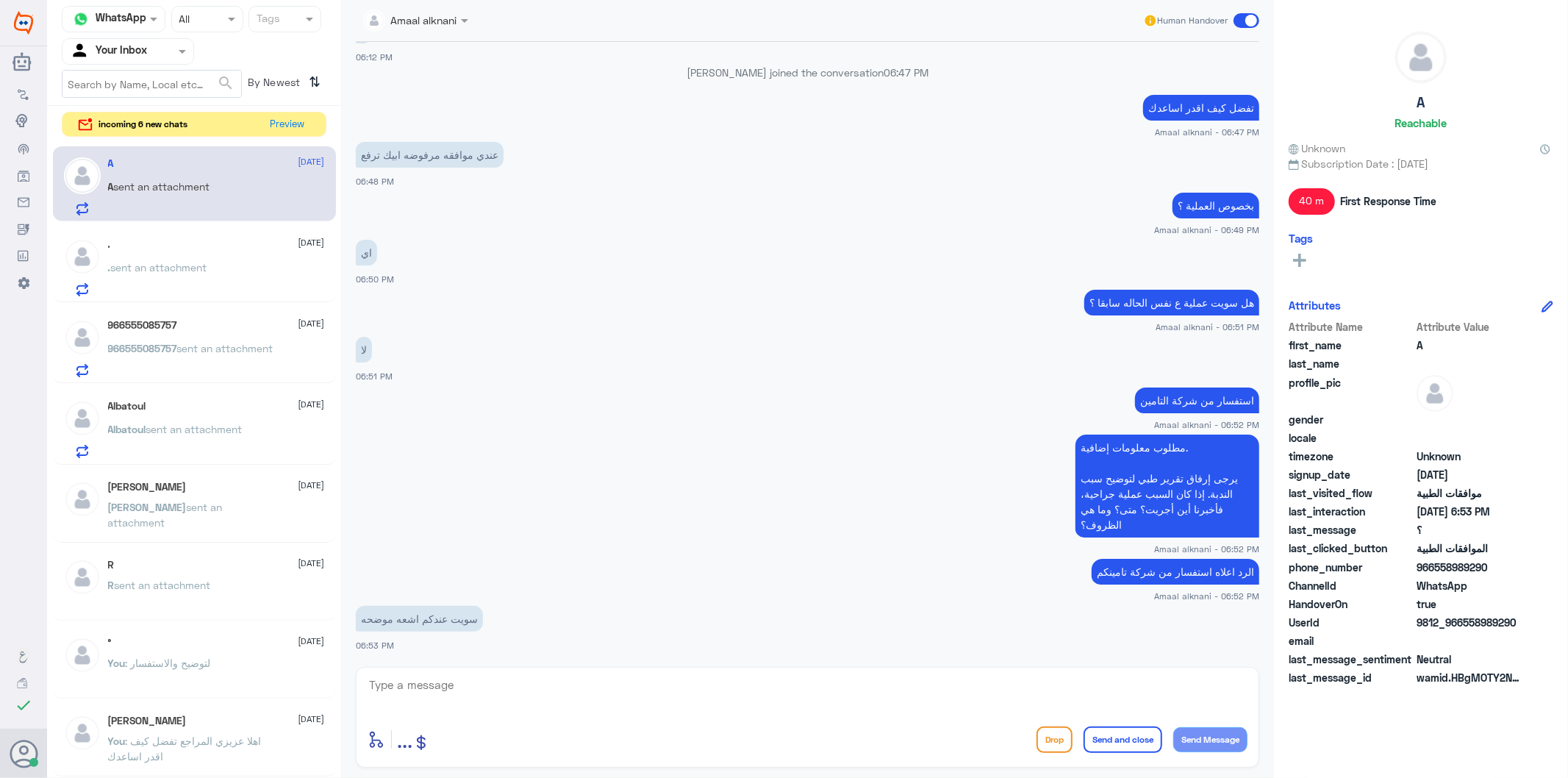
click at [453, 680] on textarea at bounding box center [807, 693] width 880 height 36
click at [456, 681] on textarea at bounding box center [807, 693] width 880 height 36
type textarea "تم متابعة طلبكم من الفريق الطبي للعمليات ولازالت مرفوضة"
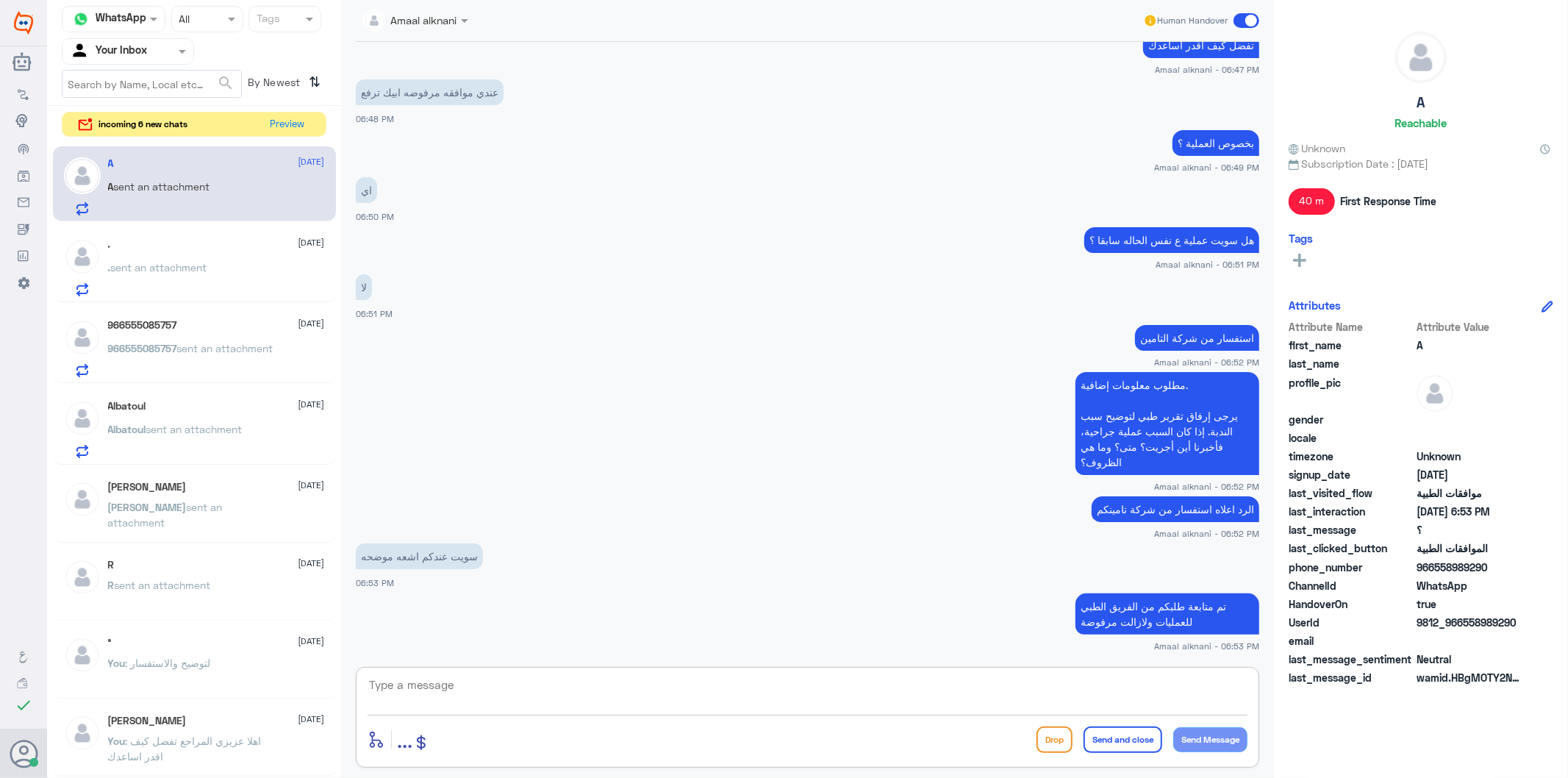
click at [431, 689] on textarea at bounding box center [807, 693] width 880 height 36
click at [236, 272] on div ". sent an attachment" at bounding box center [216, 279] width 217 height 33
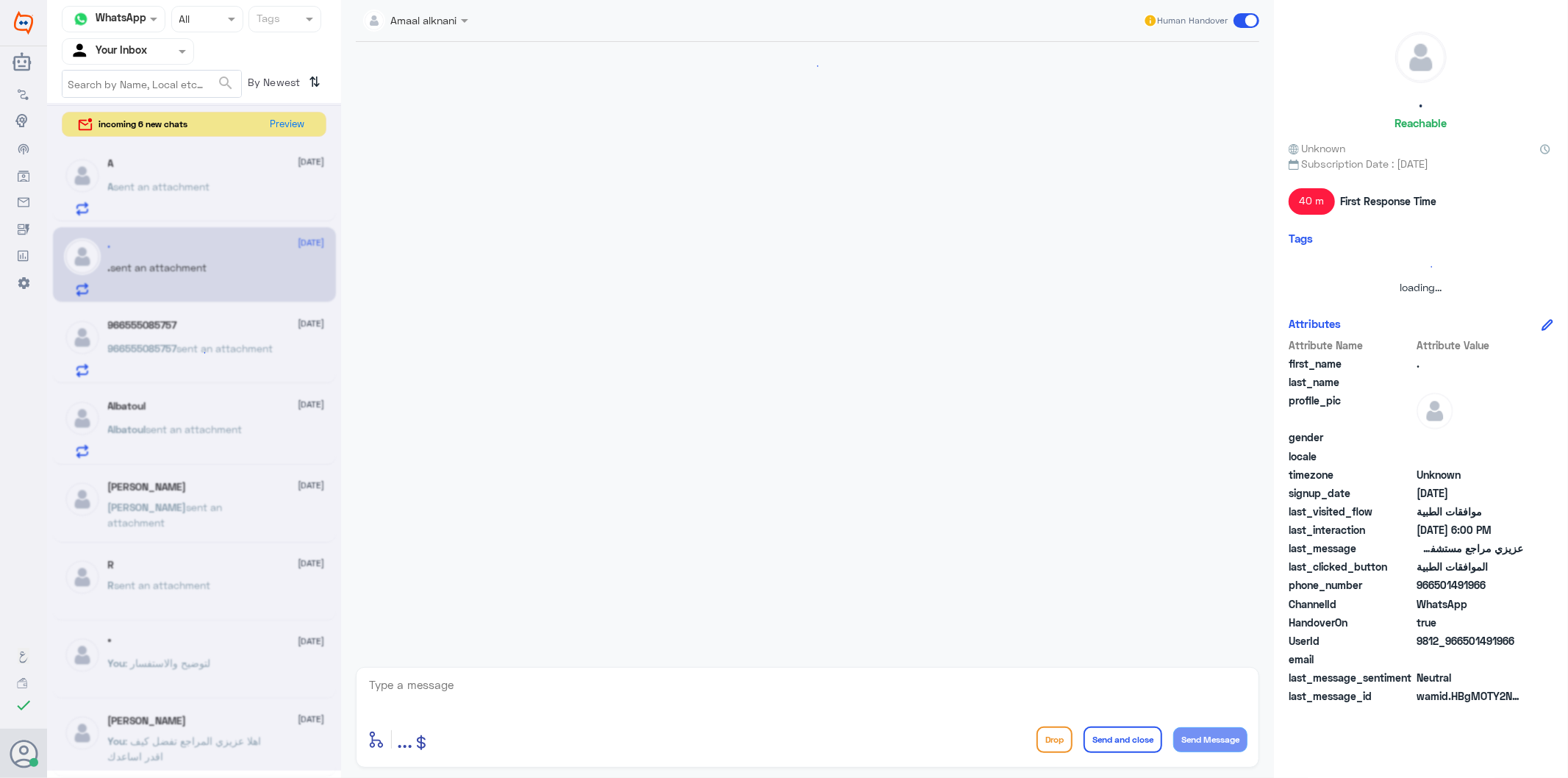
scroll to position [443, 0]
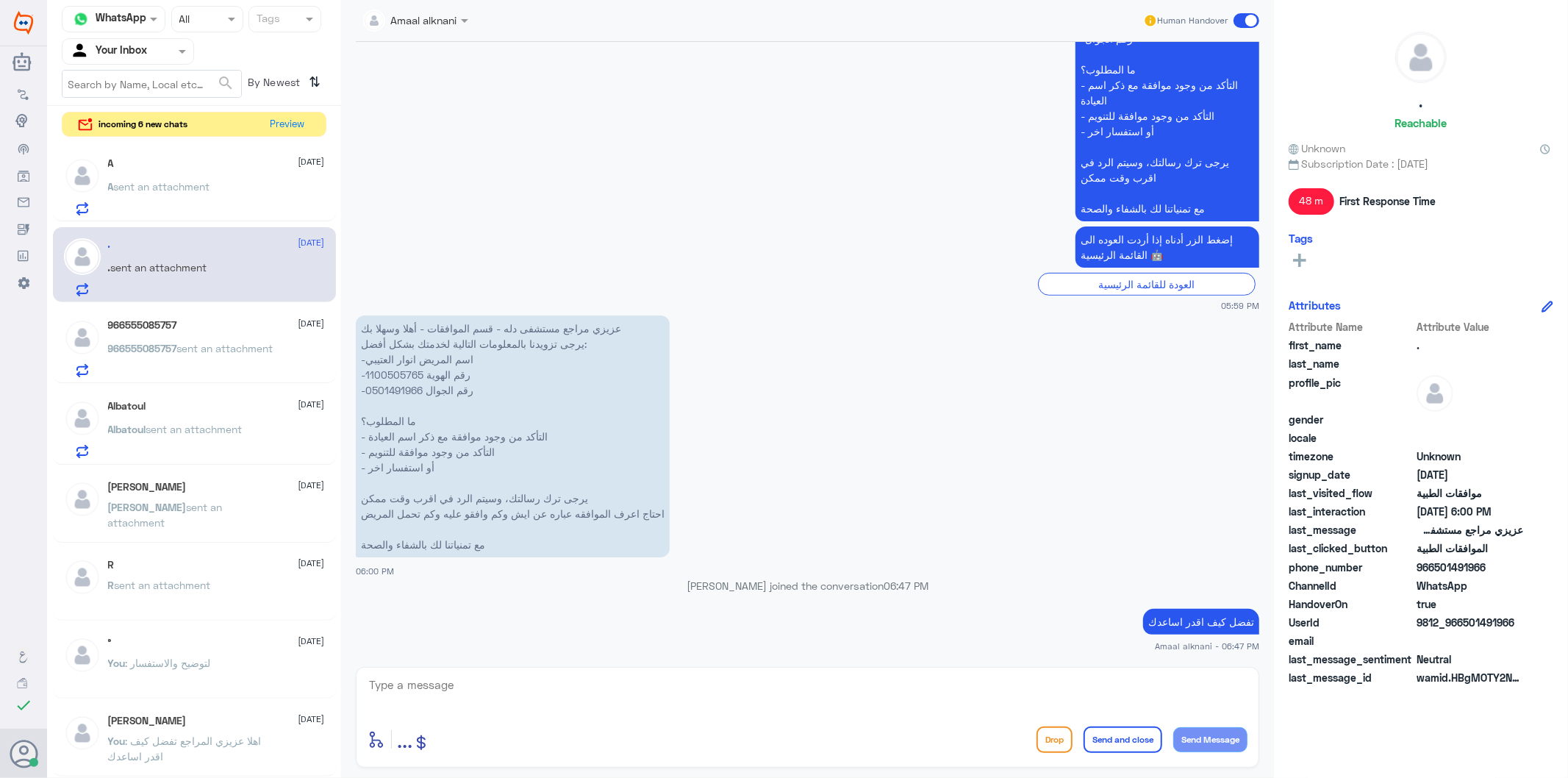
click at [182, 339] on div "966555085757 [DATE] 966555085757 sent an attachment" at bounding box center [216, 348] width 217 height 58
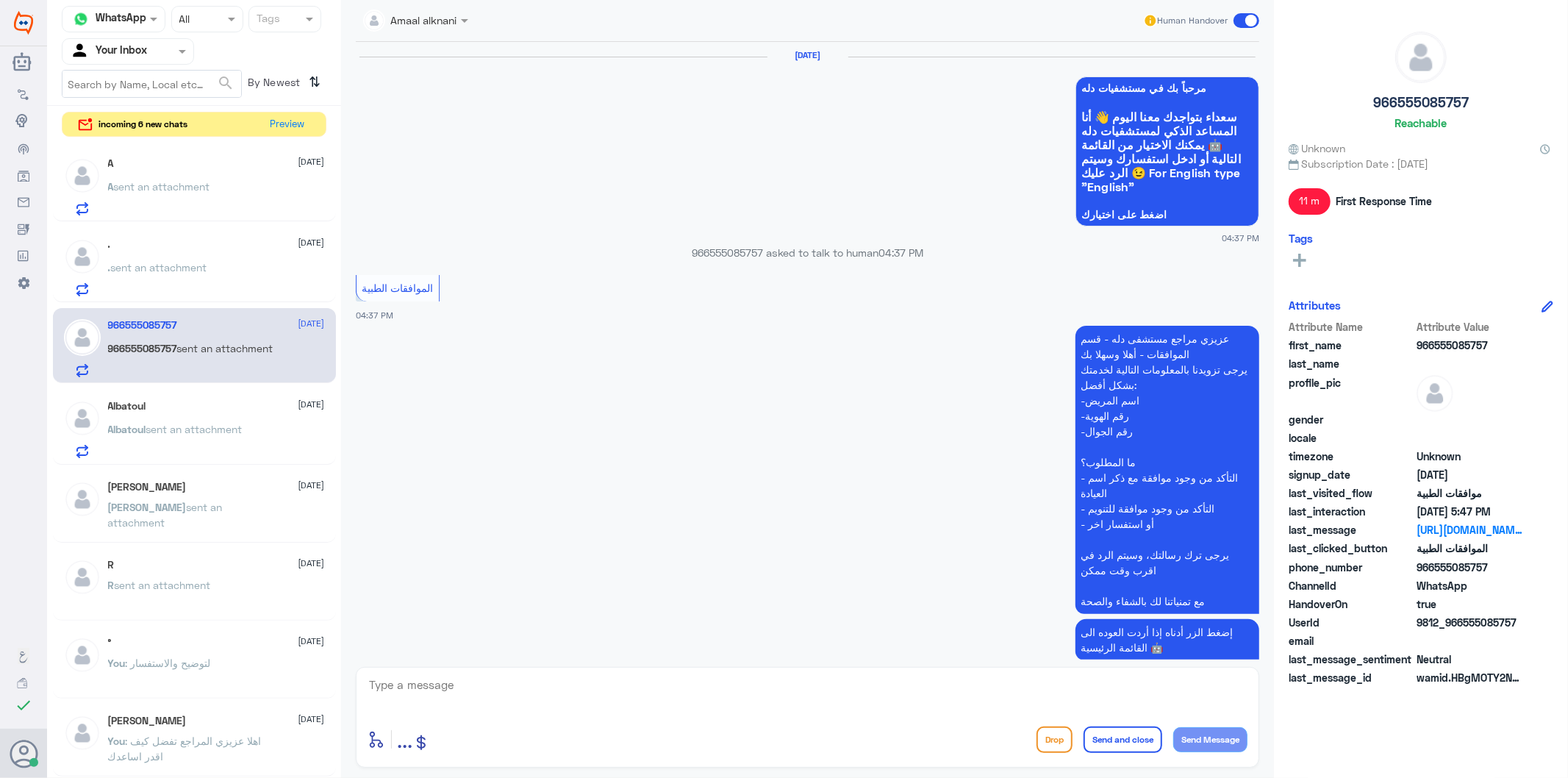
scroll to position [1615, 0]
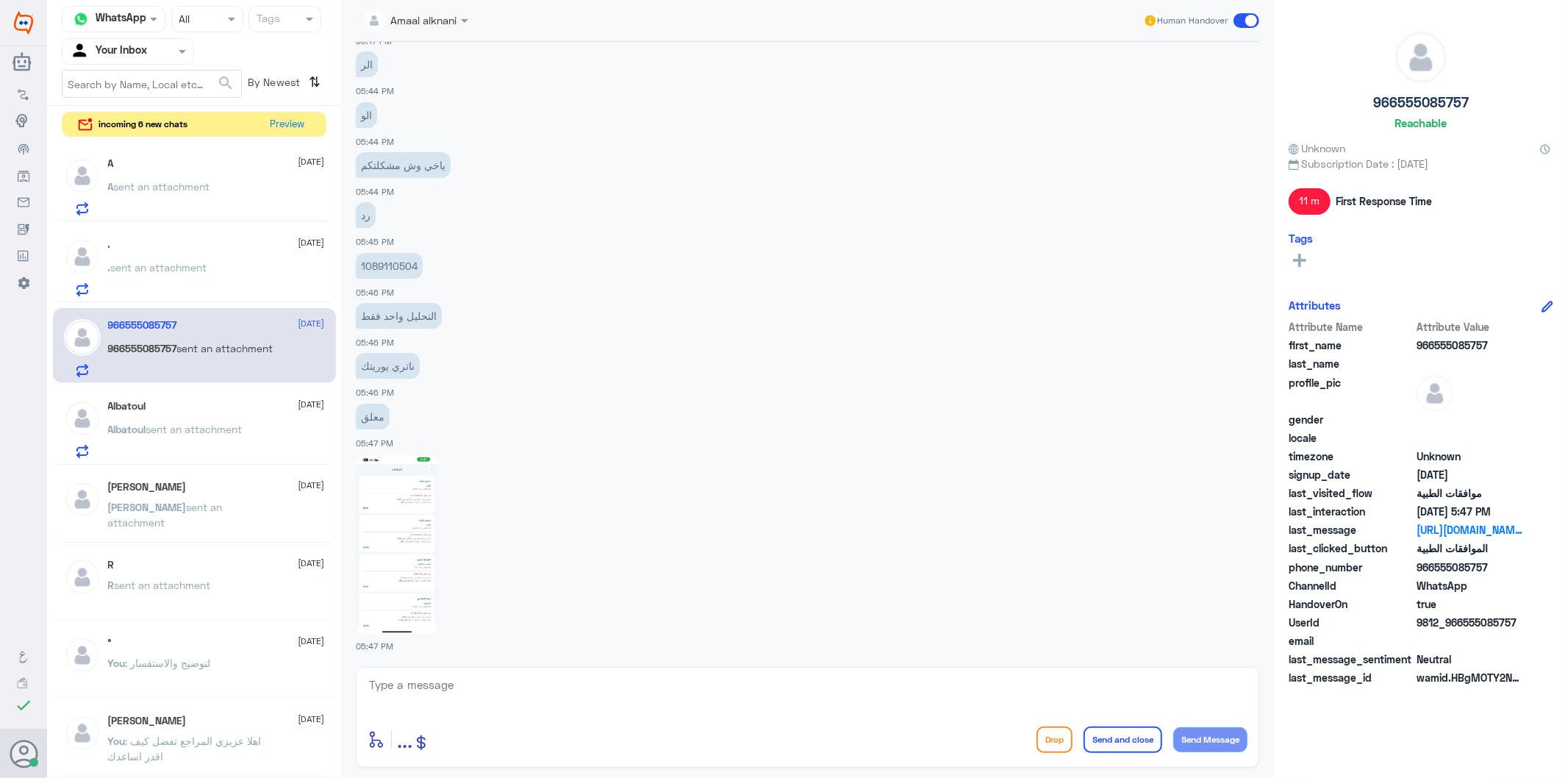
click at [181, 423] on span "sent an attachment" at bounding box center [194, 429] width 97 height 12
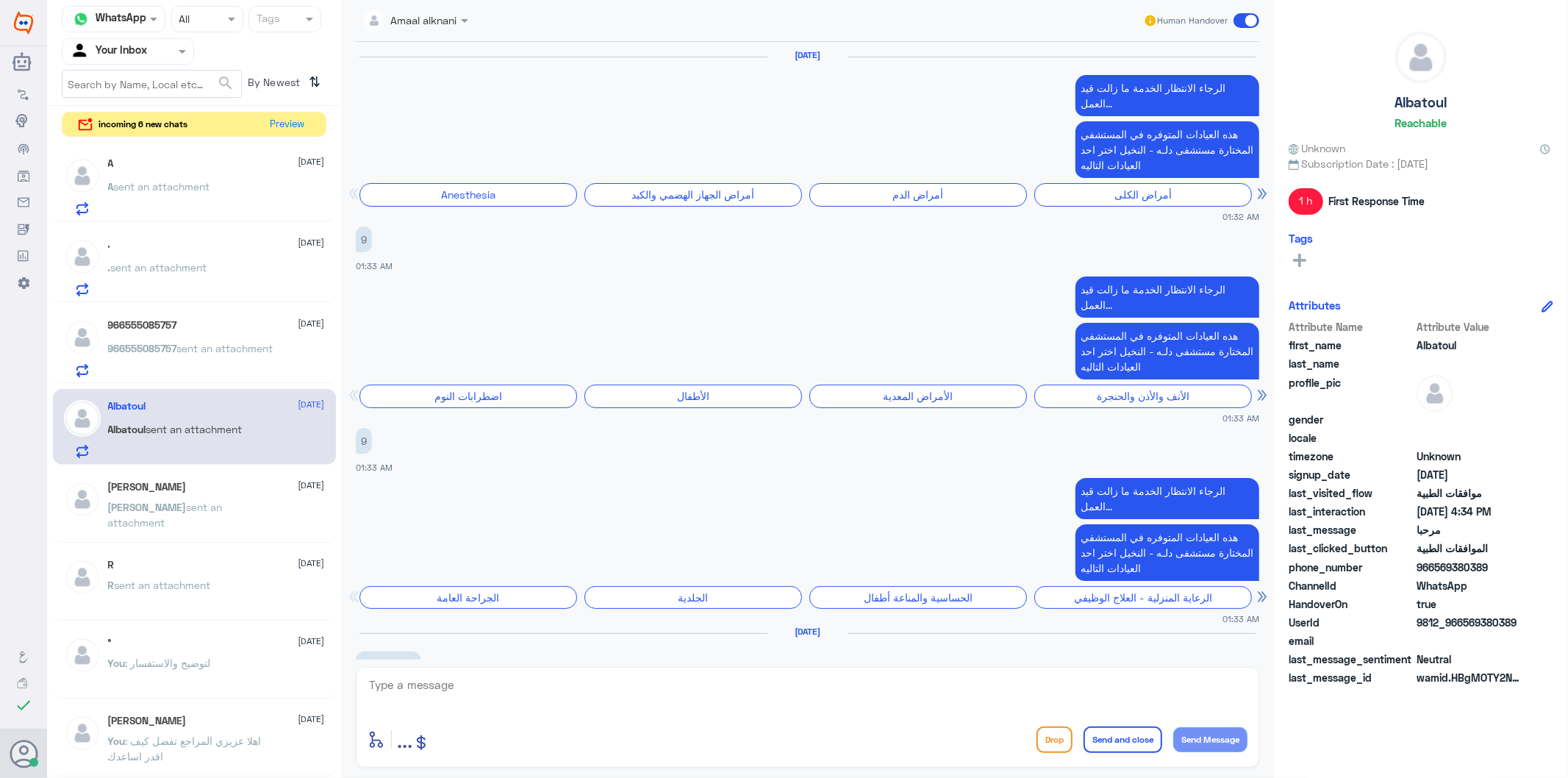
scroll to position [2300, 0]
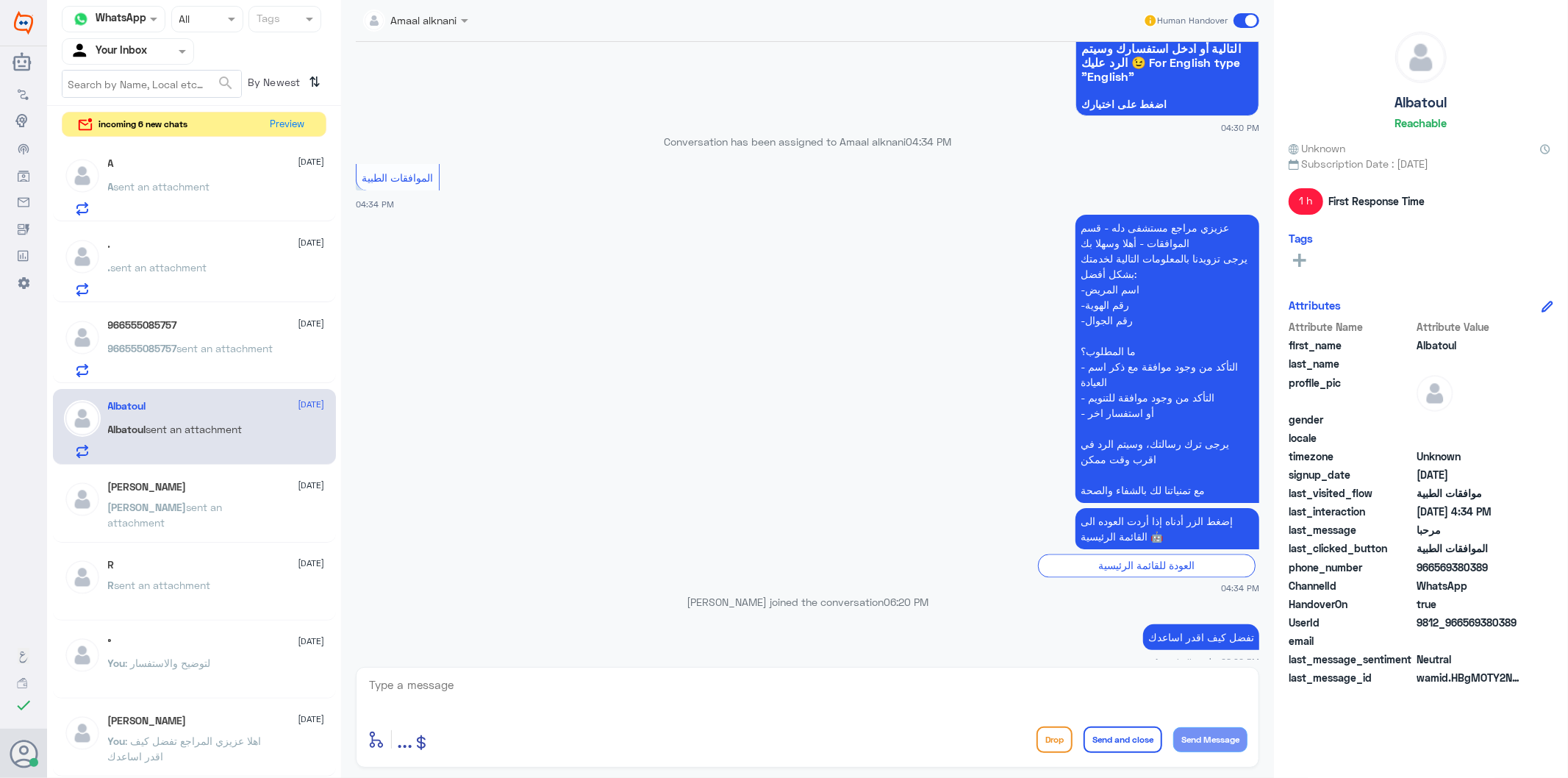
click at [461, 695] on textarea at bounding box center [807, 693] width 880 height 36
type textarea "نسعد دوما بخدمتكم ونتمنى لكم دوام الصحة والعافية"
click at [1122, 736] on button "Send and close" at bounding box center [1122, 740] width 79 height 27
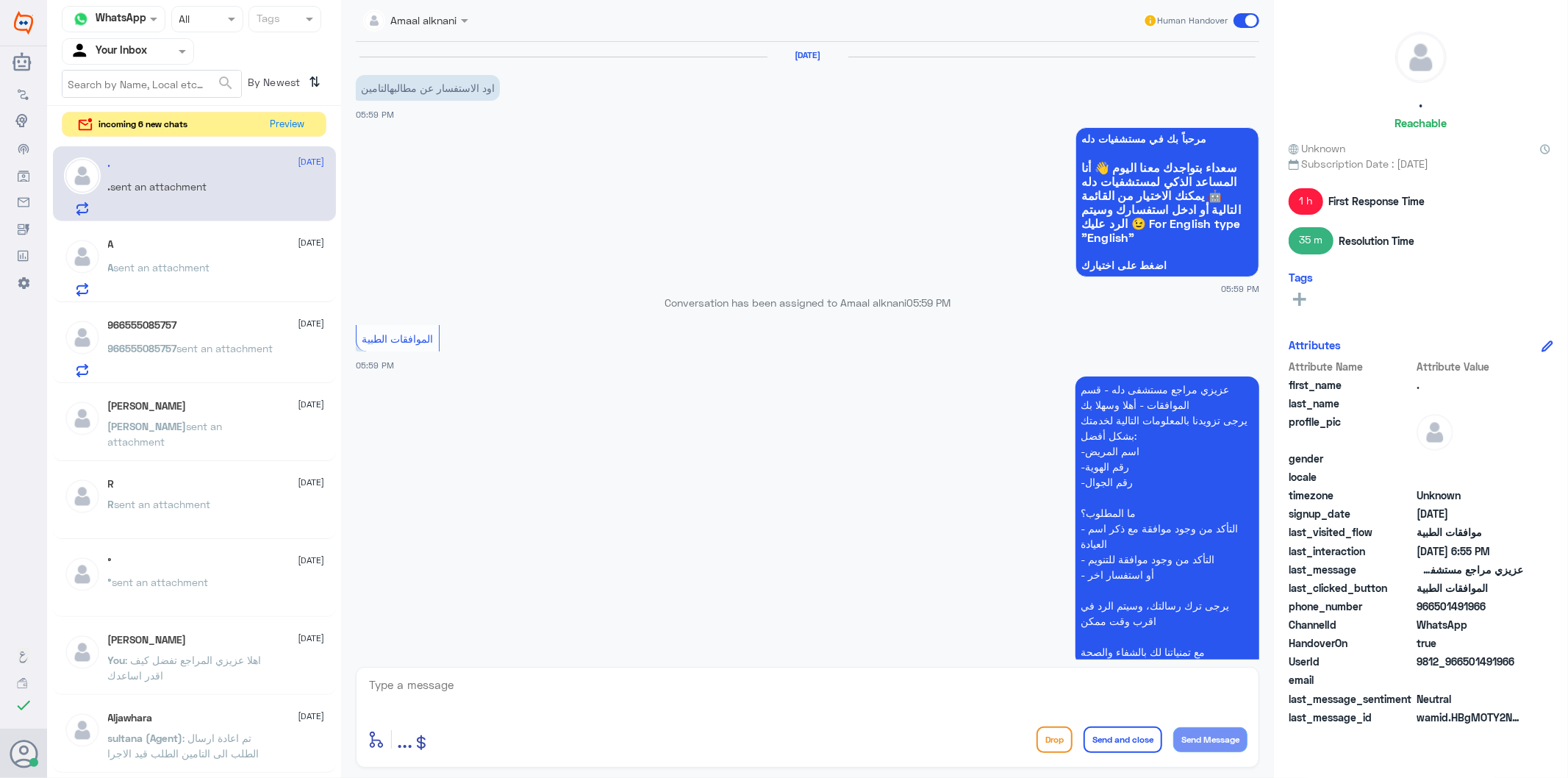
scroll to position [494, 0]
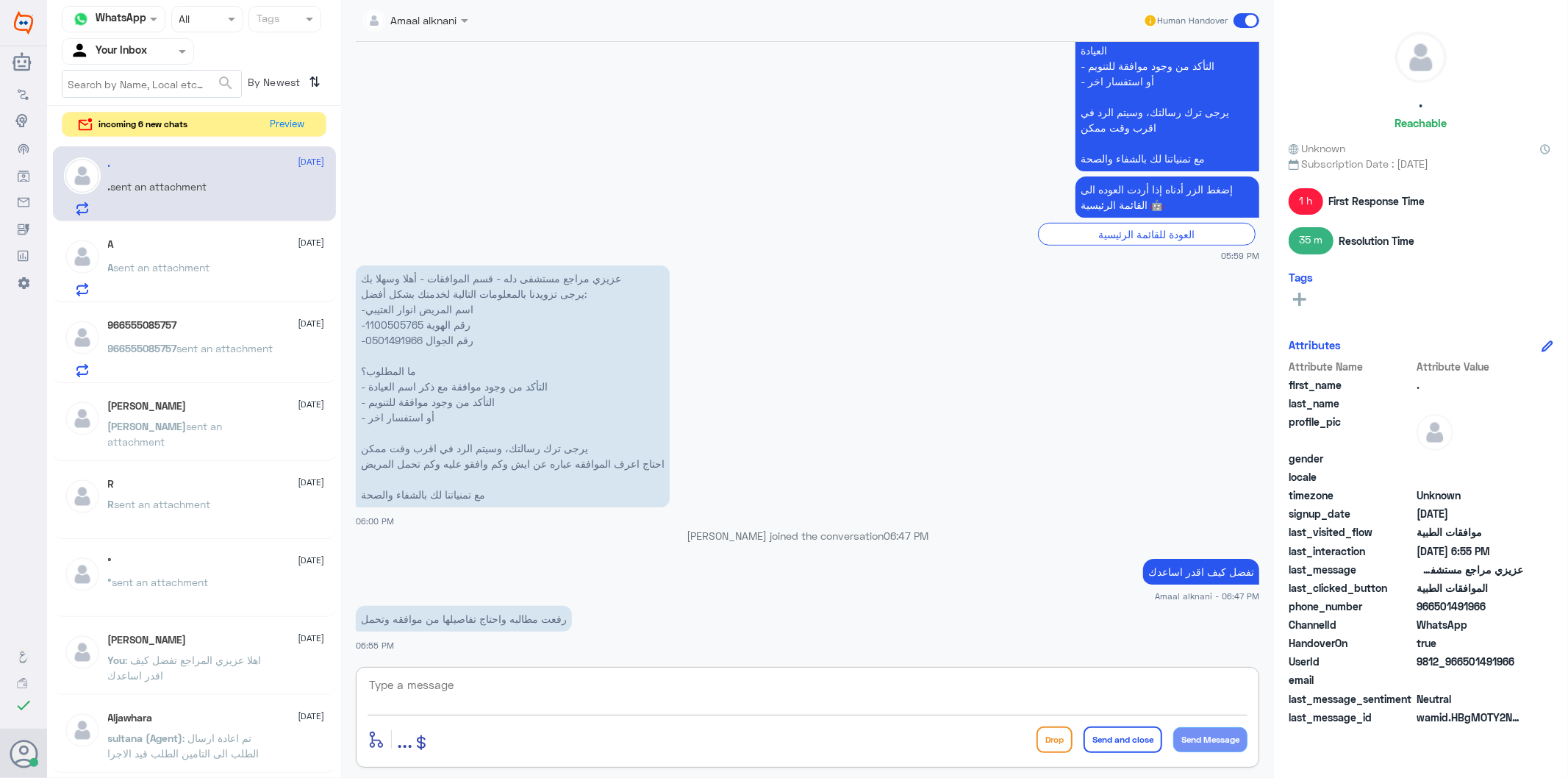
click at [408, 697] on textarea at bounding box center [807, 693] width 880 height 36
click at [384, 341] on p "عزيزي مراجع مستشفى دله - قسم الموافقات - أهلا وسهلا بك يرجى تزويدنا بالمعلومات …" at bounding box center [513, 386] width 314 height 242
click at [515, 686] on textarea at bounding box center [807, 693] width 880 height 36
paste textarea "ROOT PLANNING / PER QUADRANT"
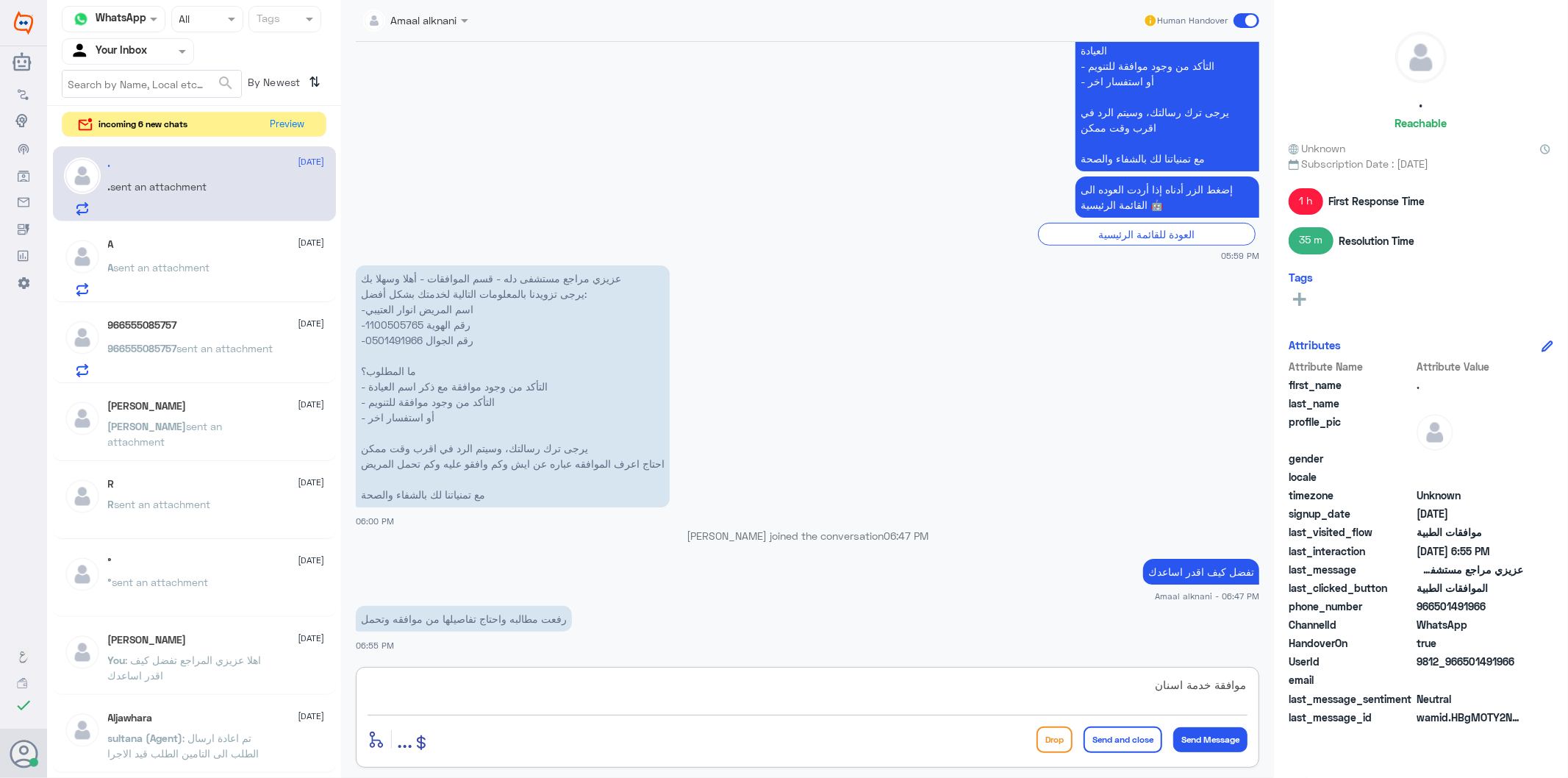
type textarea "موافقة خدمة اسنان ROOT PLANNING / PER QUADRANT"
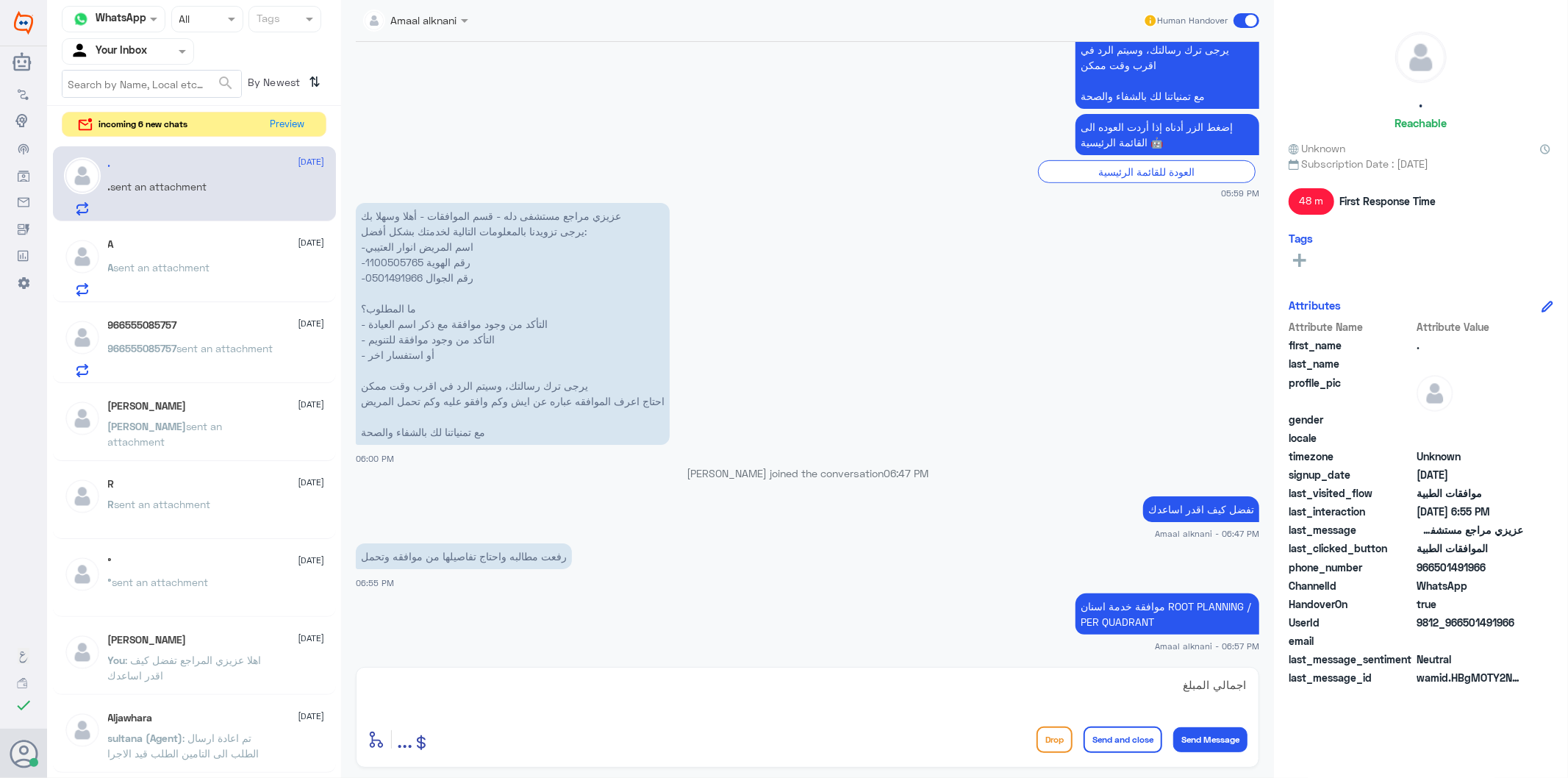
paste textarea "3,348.00"
type textarea "اجمالي المبلغ 3,348.00"
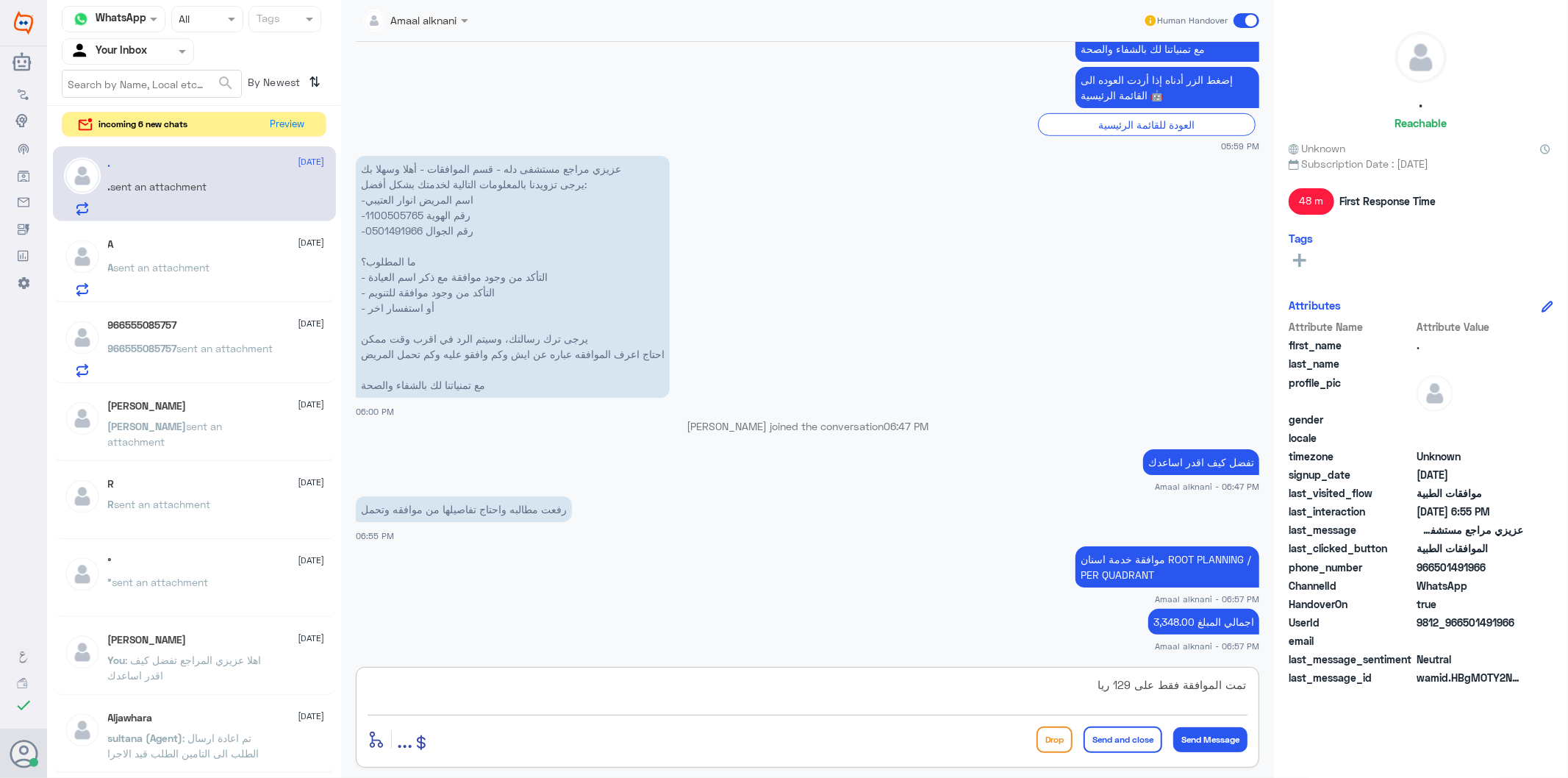
type textarea "تمت الموافقة فقط على 129 ريال"
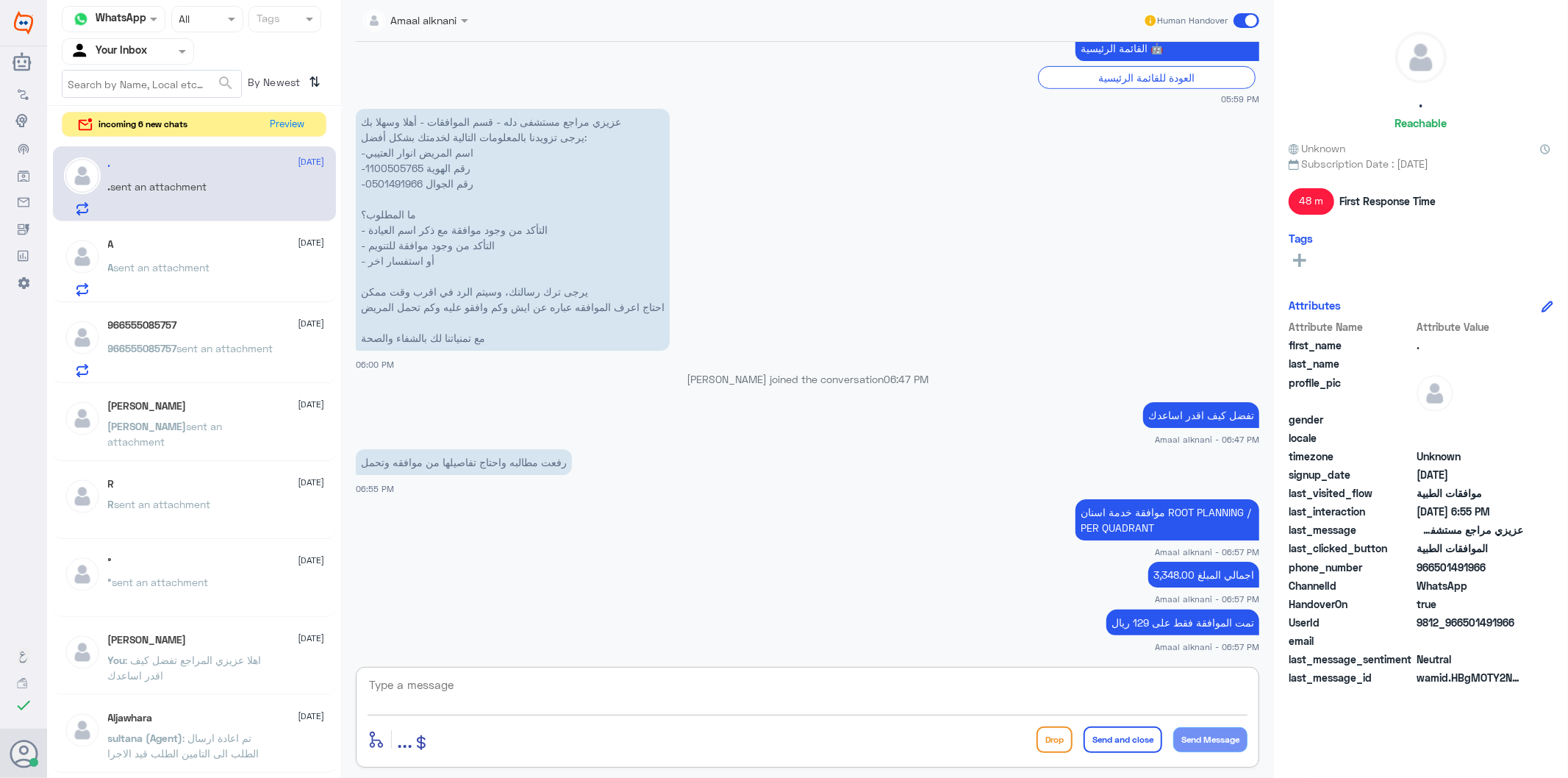
click at [429, 684] on textarea at bounding box center [807, 693] width 880 height 36
type textarea "يمكنكم التواصل مع تامينكم لتوضيح والاستفسار"
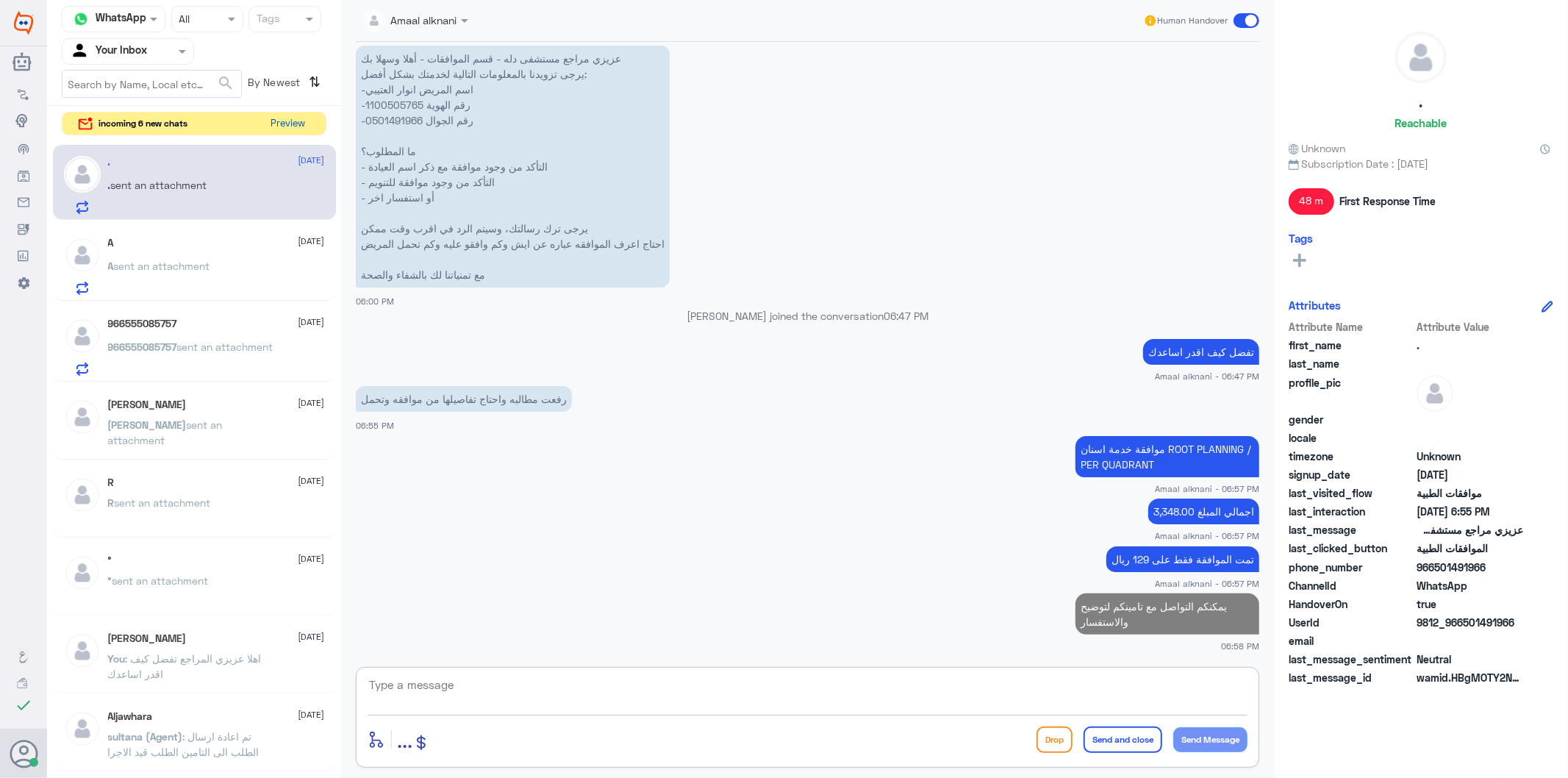
click at [288, 119] on button "Preview" at bounding box center [288, 124] width 45 height 23
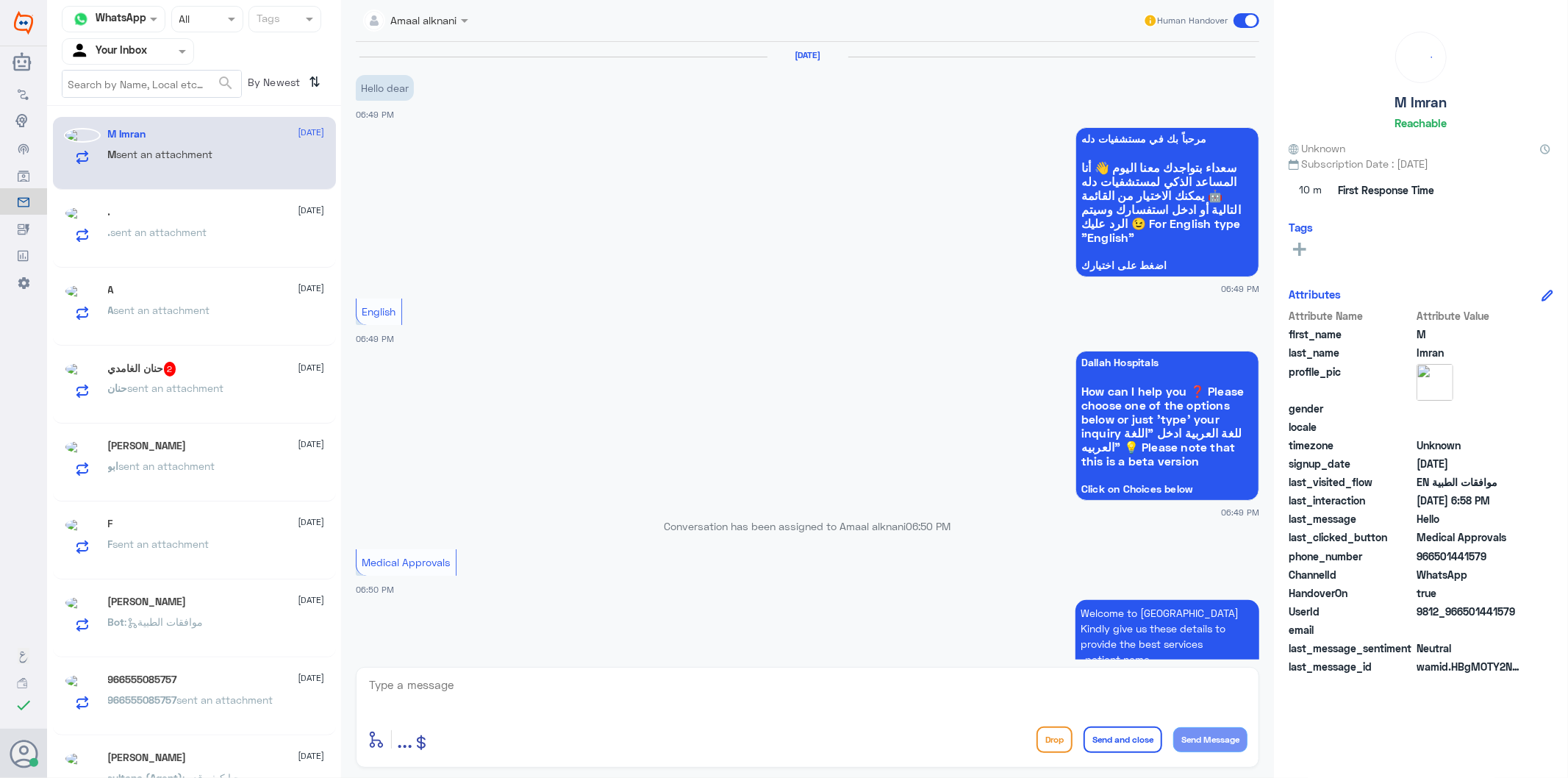
scroll to position [447, 0]
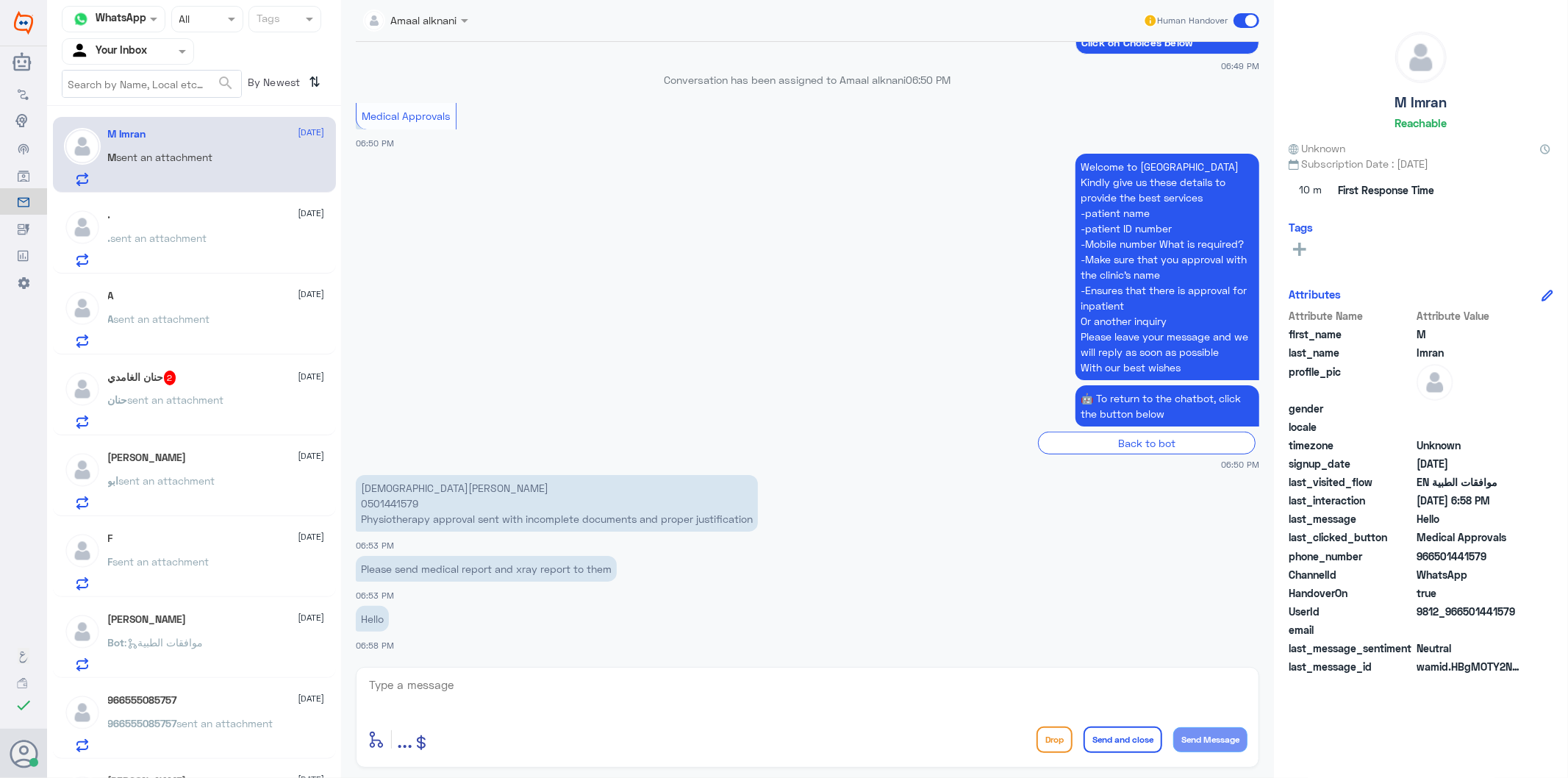
click at [385, 502] on p "[PERSON_NAME] 0501441579 Physiotherapy approval sent with incomplete documents …" at bounding box center [557, 503] width 402 height 57
click at [512, 696] on textarea at bounding box center [807, 693] width 880 height 36
paste textarea "followed w/ dr report and [MEDICAL_DATA] / 101)SORRY NOT JUSTIFIED"
type textarea "followed w/ dr report and [MEDICAL_DATA] / 101)SORRY NOT JUSTIFIED"
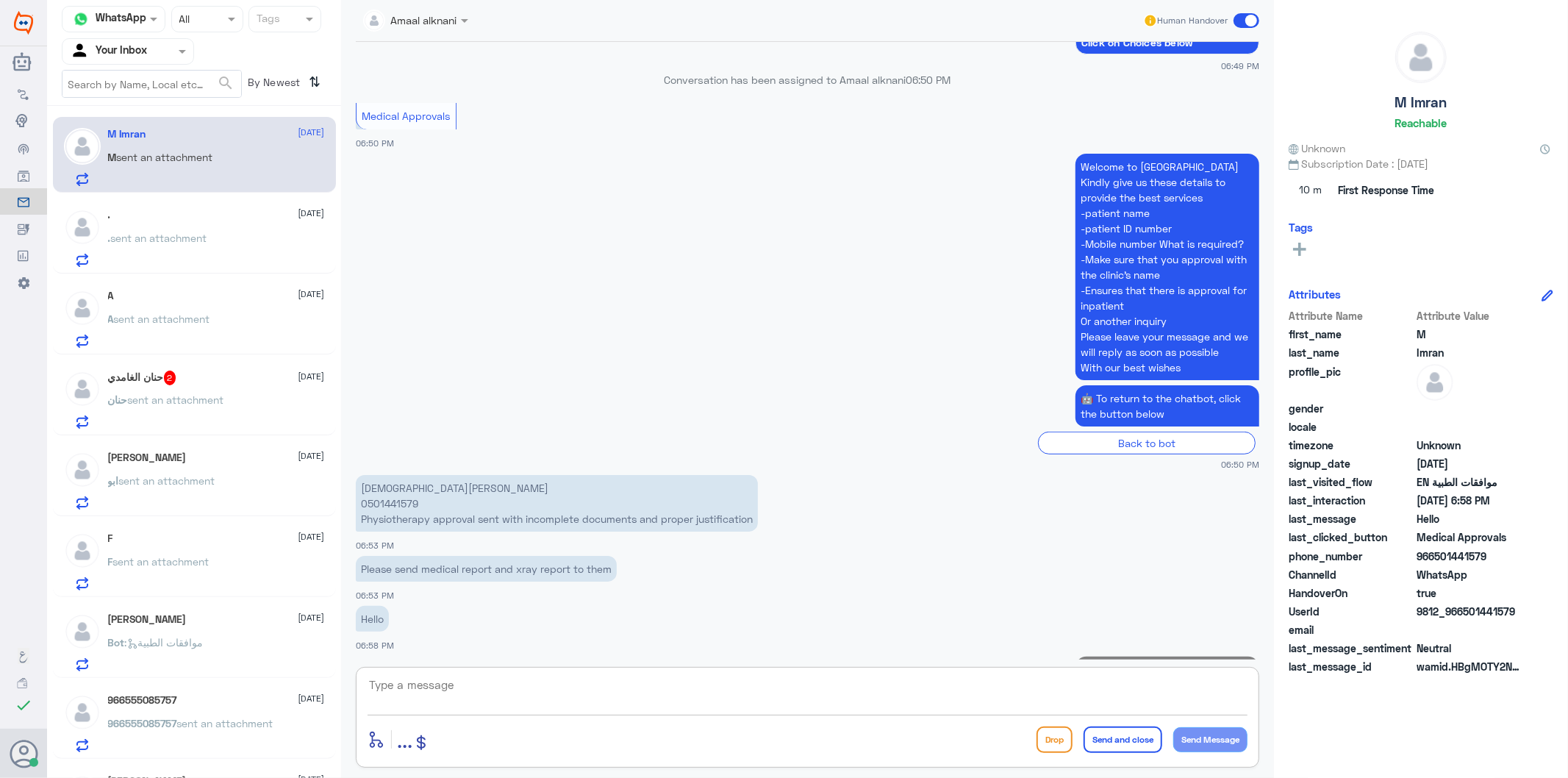
scroll to position [510, 0]
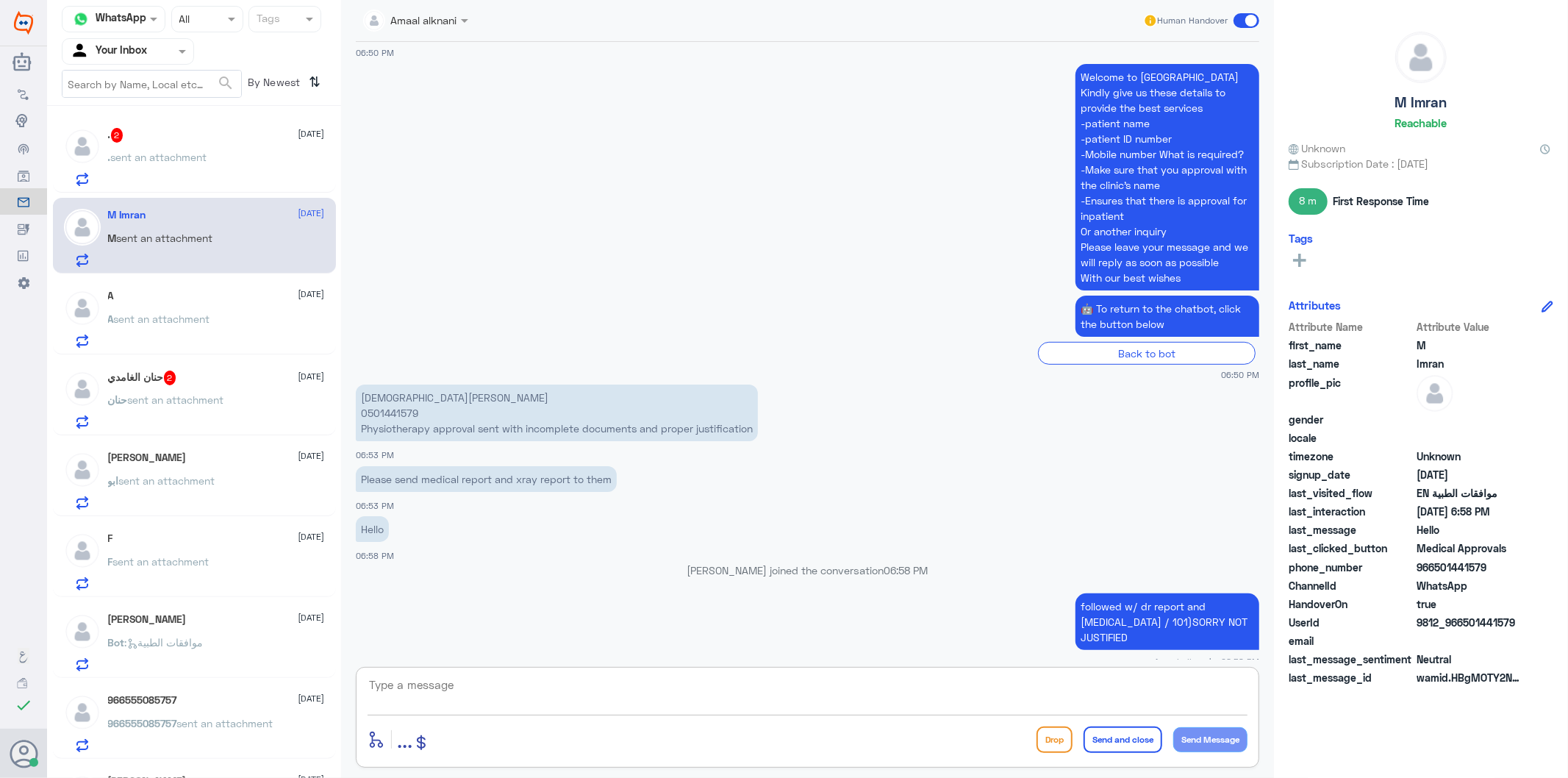
click at [438, 691] on textarea at bounding box center [807, 693] width 880 height 36
paste textarea "Please contact your insurance company for clarification and inquiries."
type textarea "Please contact your insurance company for clarification and inquiries."
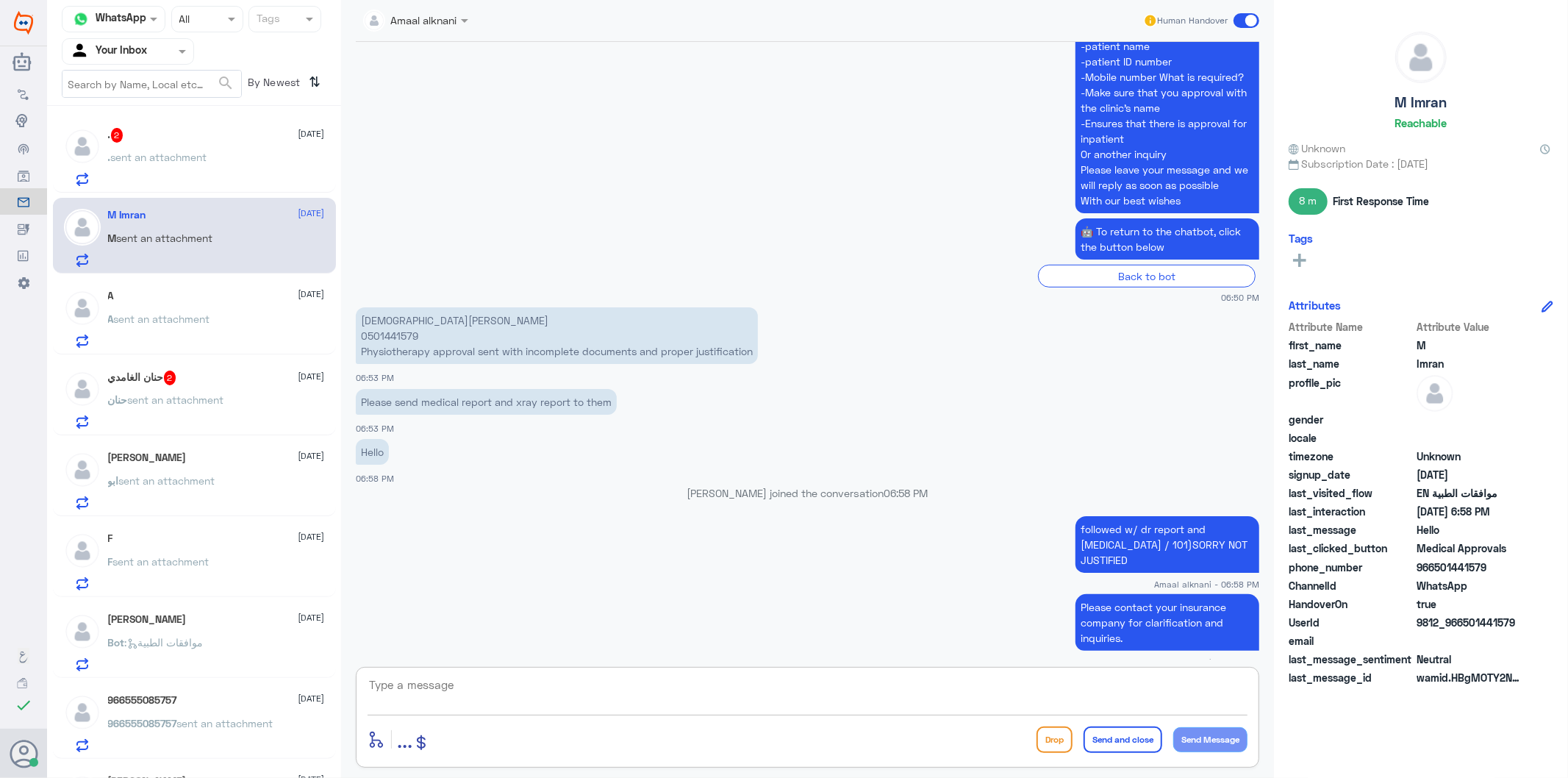
click at [510, 685] on textarea at bounding box center [807, 693] width 880 height 36
paste textarea "We wish you health and wellness"
type textarea "We wish you health and wellness"
click at [1128, 741] on button "Send and close" at bounding box center [1122, 740] width 79 height 27
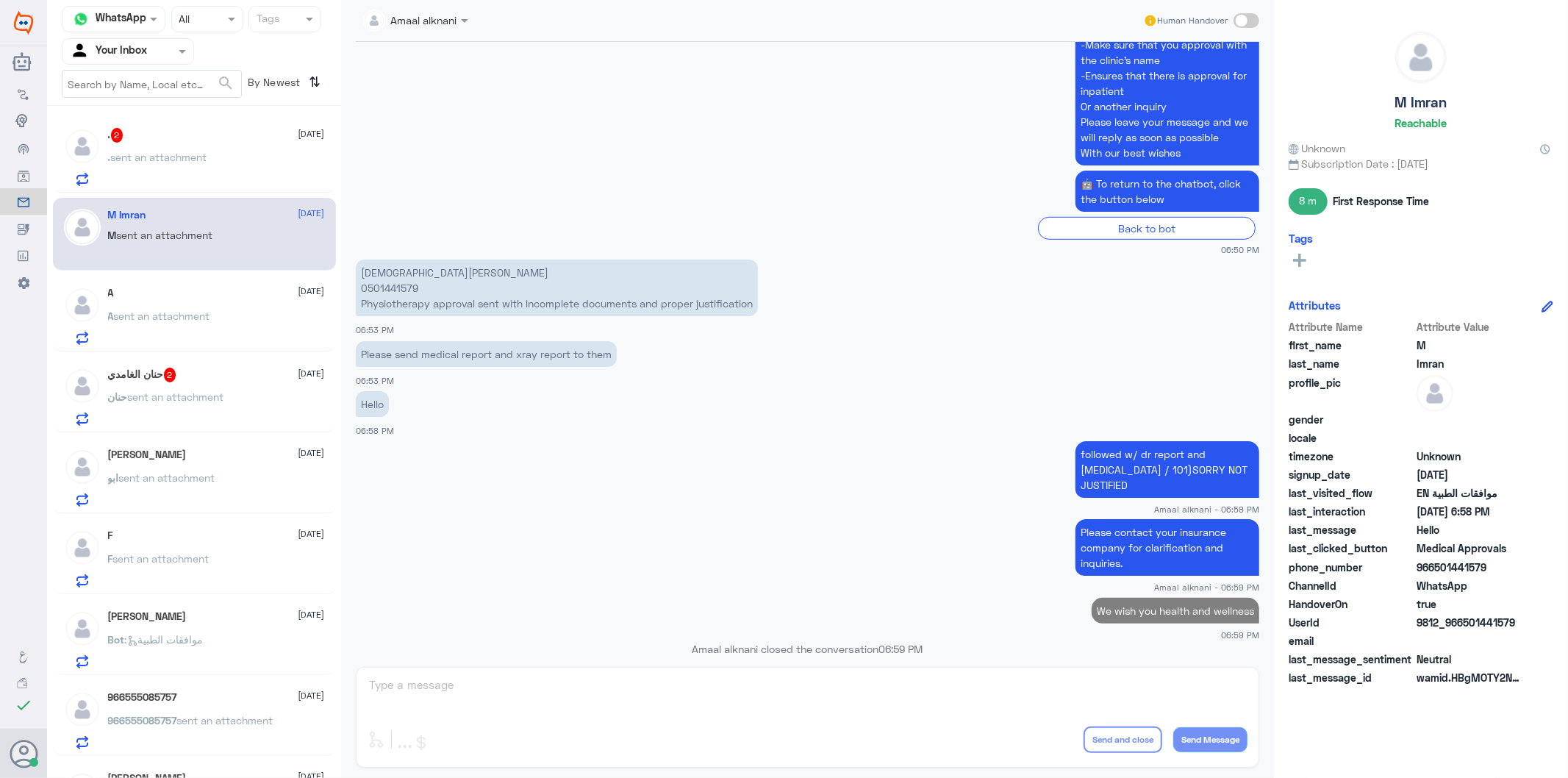
click at [186, 170] on p ". sent an attachment" at bounding box center [158, 167] width 99 height 36
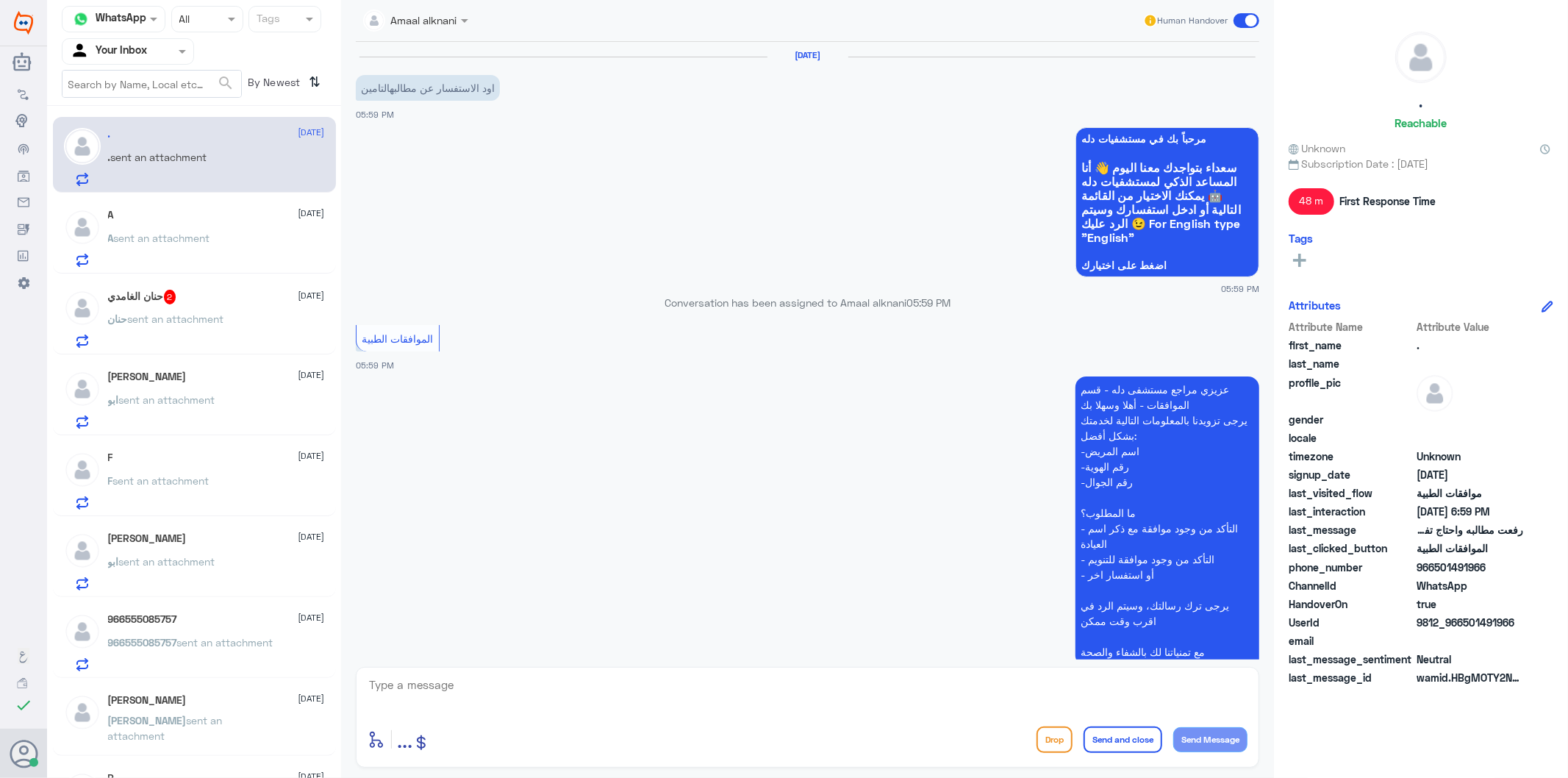
scroll to position [967, 0]
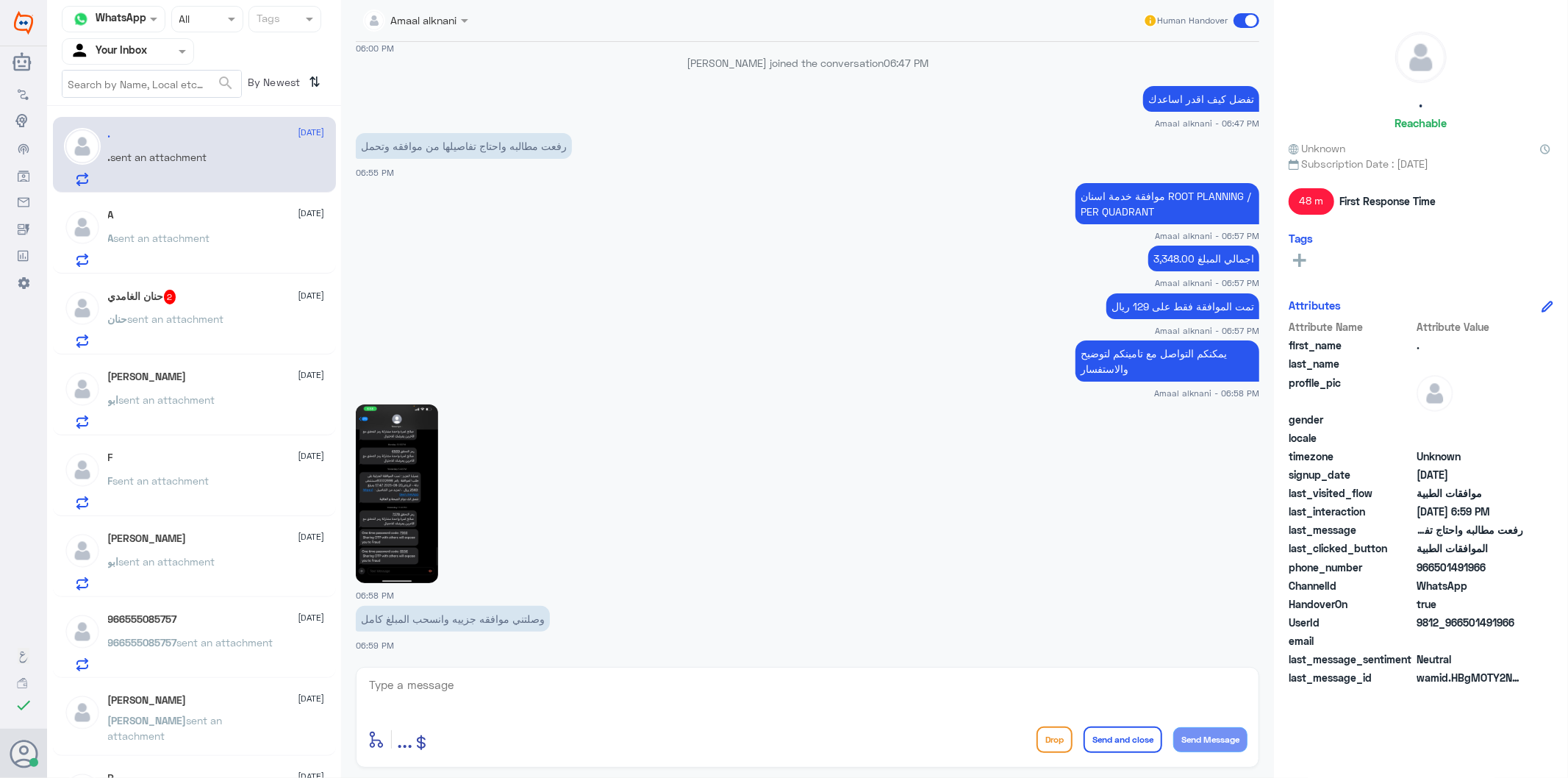
click at [391, 499] on img at bounding box center [397, 494] width 82 height 179
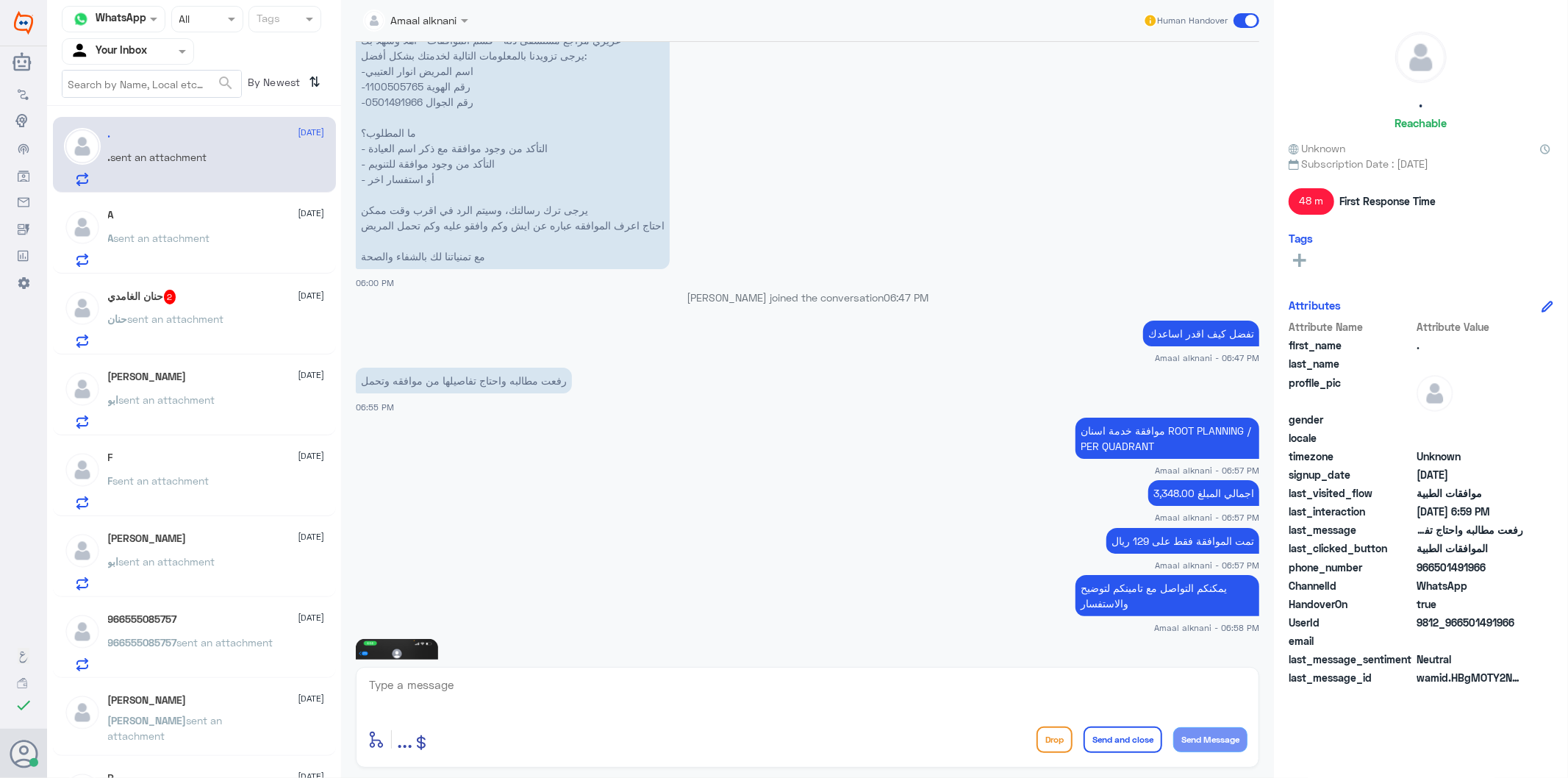
scroll to position [640, 0]
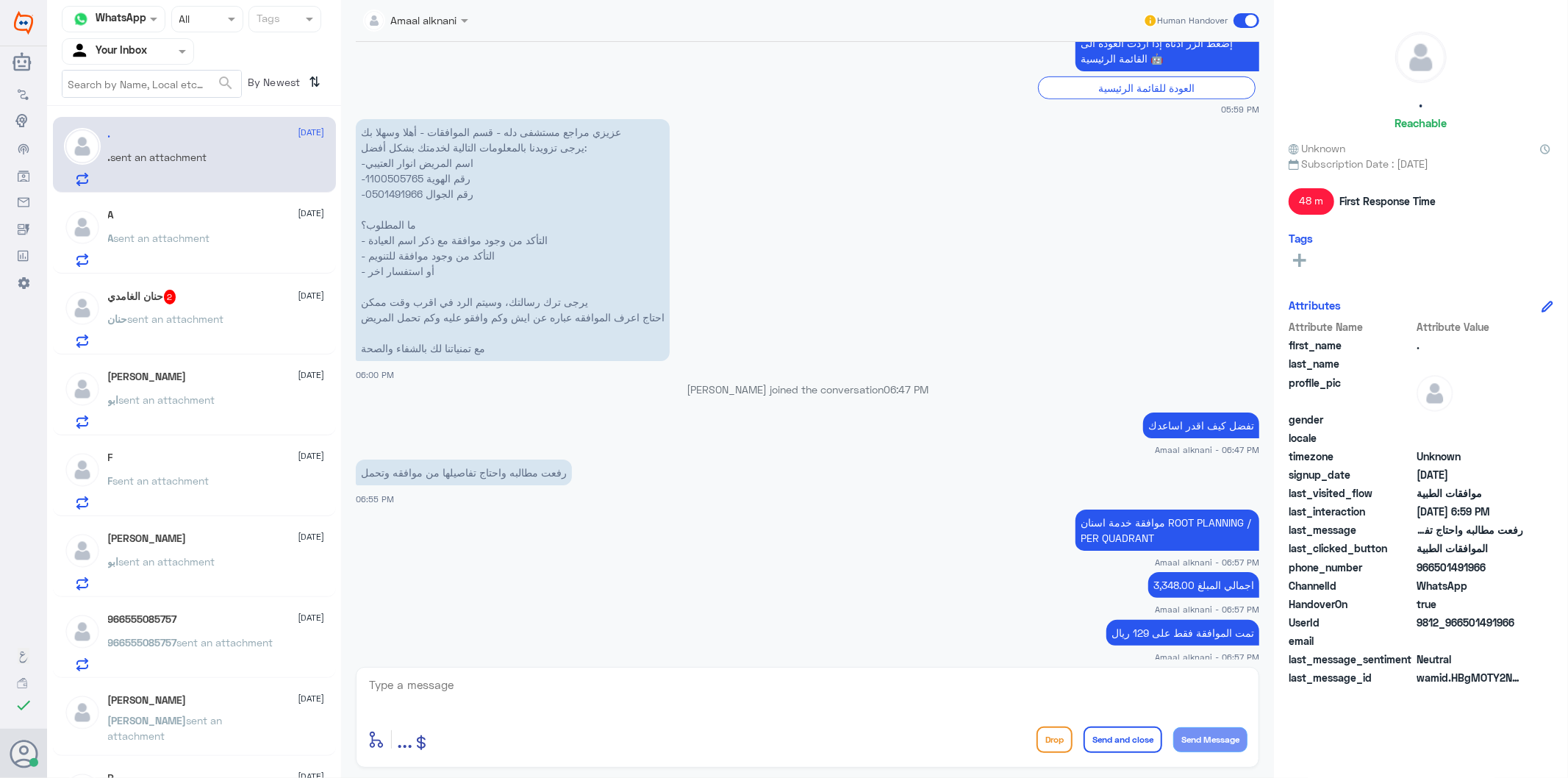
click at [392, 196] on p "عزيزي مراجع مستشفى دله - قسم الموافقات - أهلا وسهلا بك يرجى تزويدنا بالمعلومات …" at bounding box center [513, 239] width 314 height 242
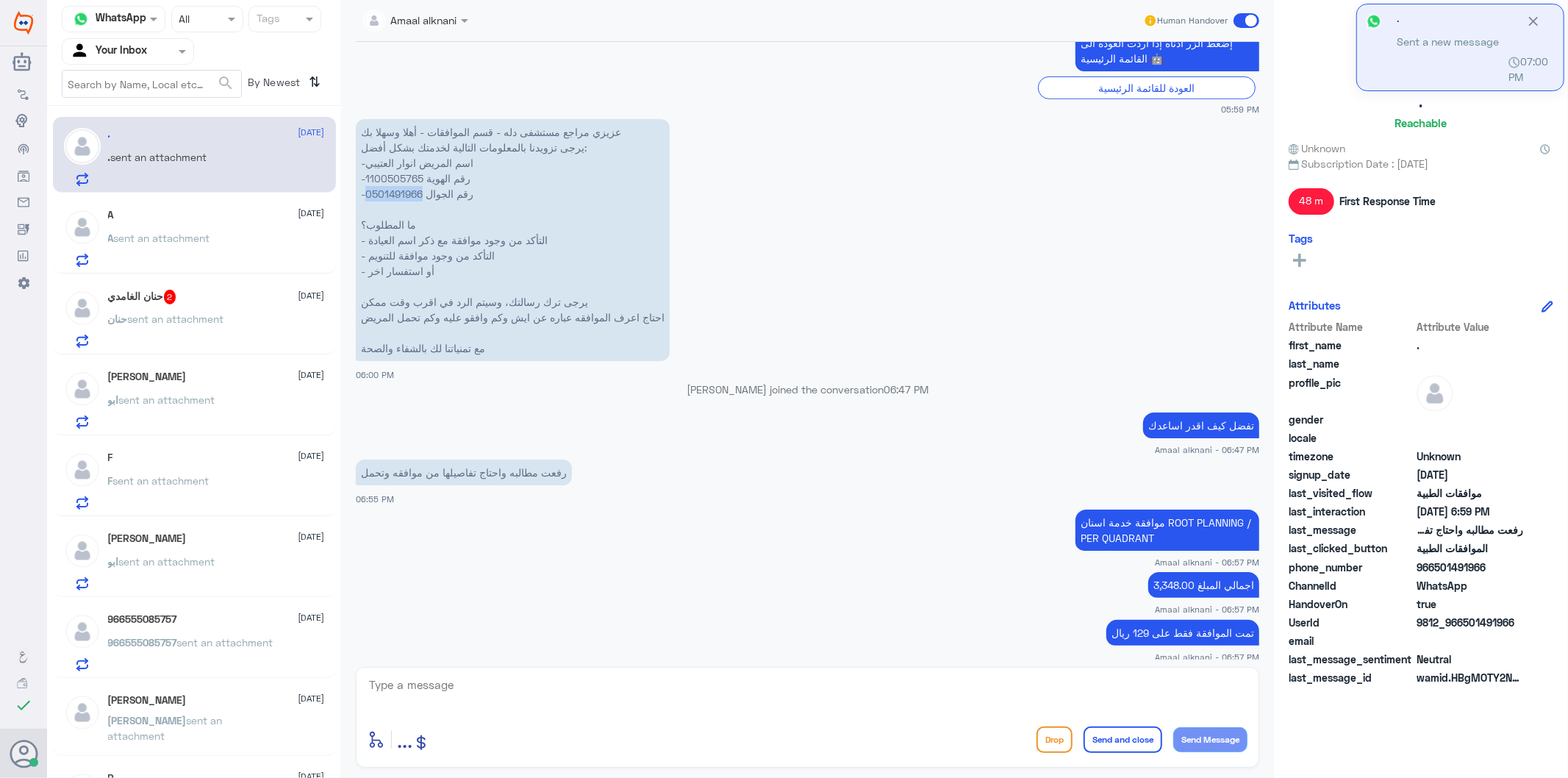
scroll to position [1116, 0]
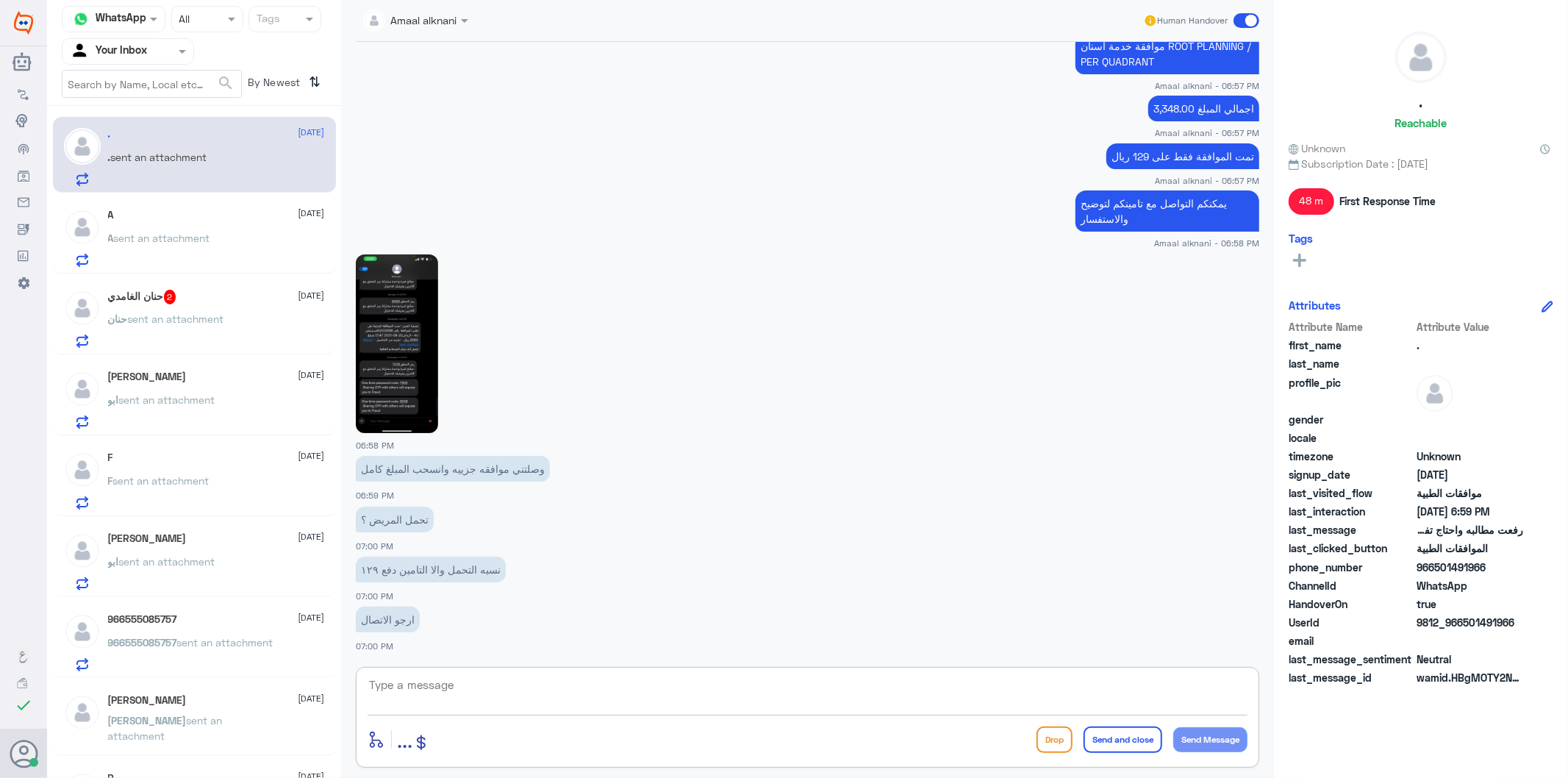
click at [517, 684] on textarea at bounding box center [807, 693] width 880 height 36
type textarea "u"
type textarea "ع"
type textarea "صحيح لديكم طلب ع اربع اسنان"
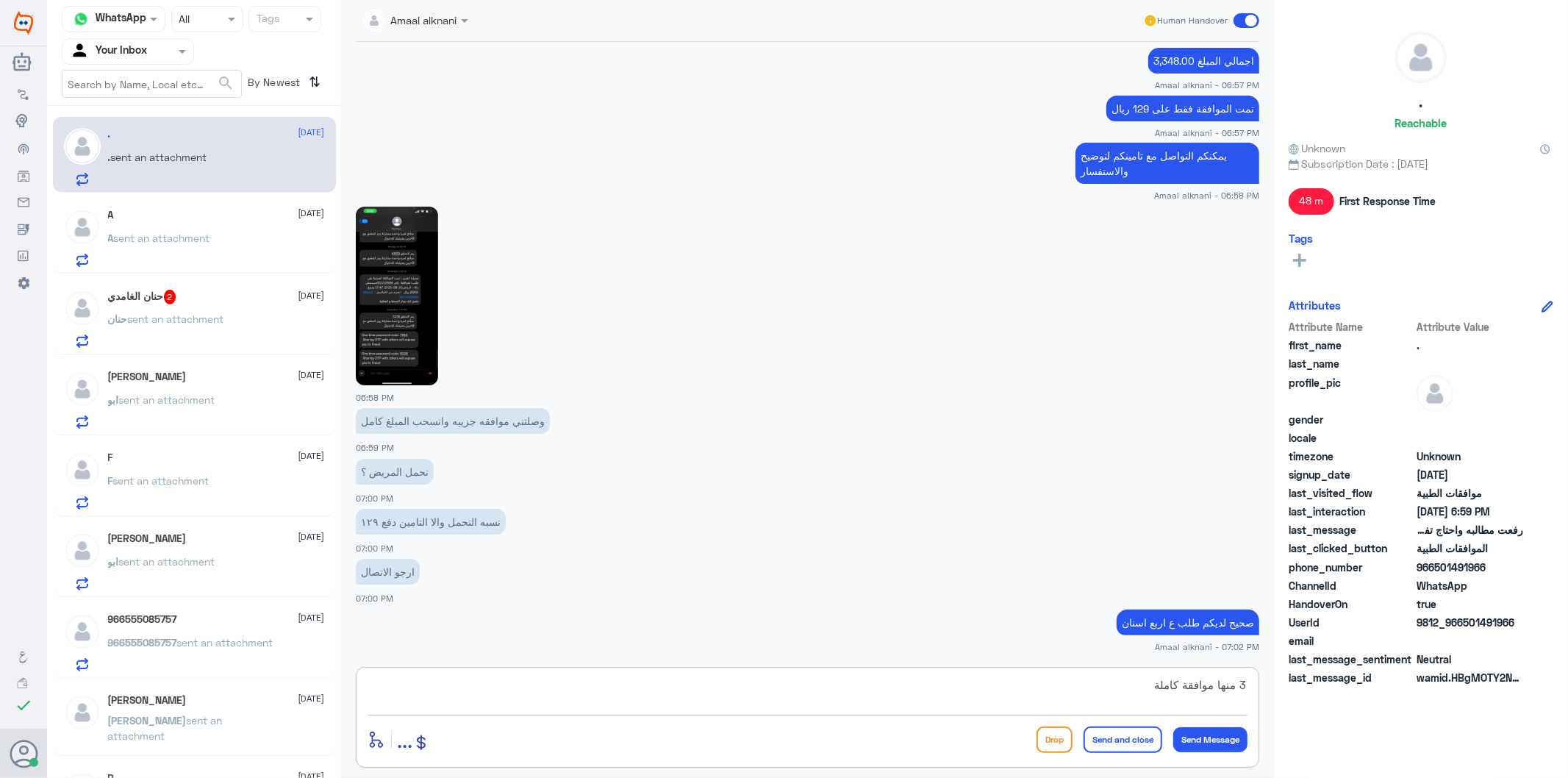
type textarea "3 منها موافقة كاملة"
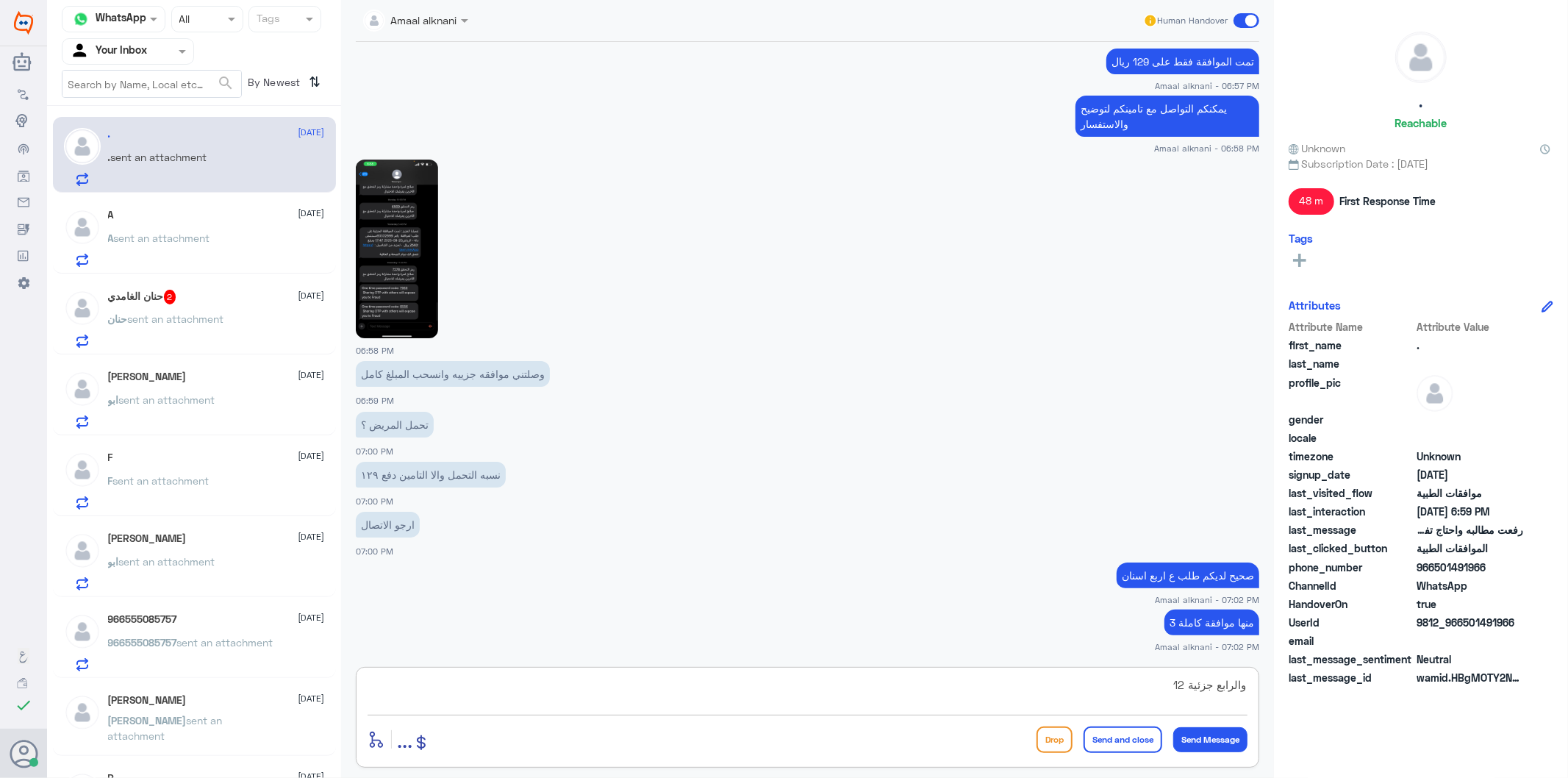
type textarea "والرابع جزئية 129"
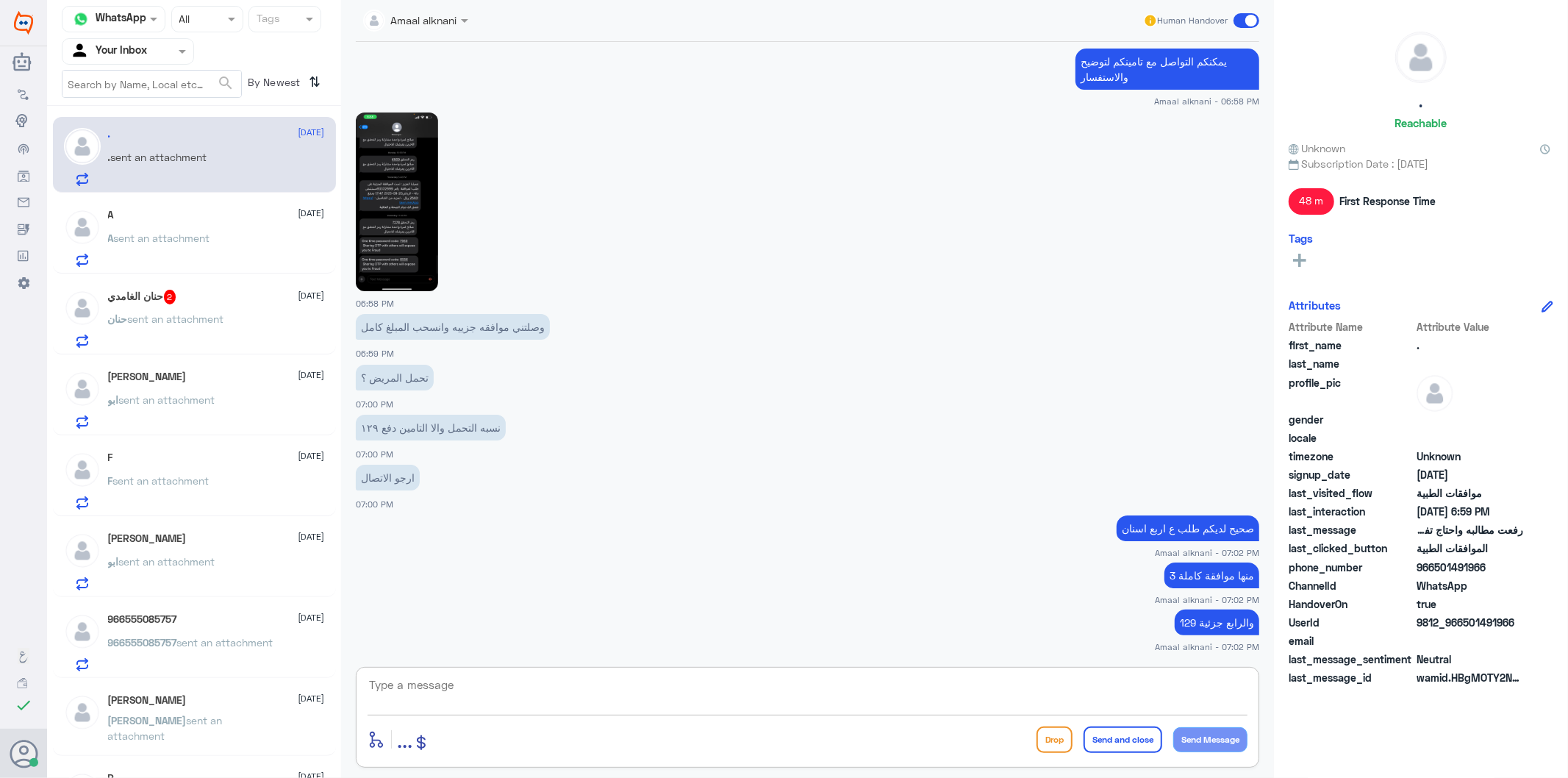
click at [1200, 627] on p "والرابع جزئية 129" at bounding box center [1216, 622] width 84 height 26
click at [1200, 618] on p "والرابع جزئية 129" at bounding box center [1216, 622] width 84 height 26
click at [1136, 695] on textarea at bounding box center [807, 693] width 880 height 36
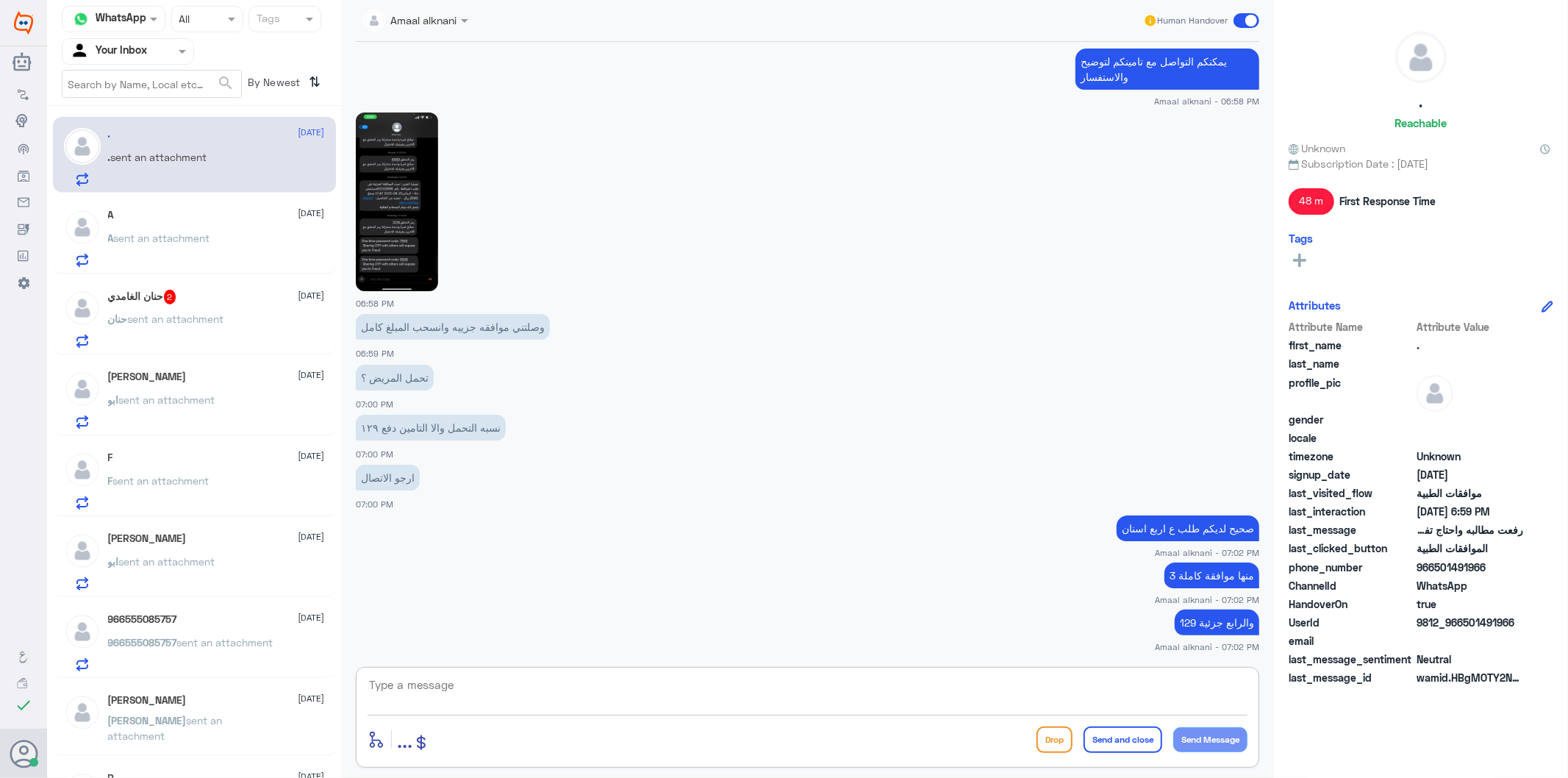
paste textarea "والرابع جزئية 129"
paste textarea "837.00"
type textarea "والرابع جزئية 129 من 837.00"
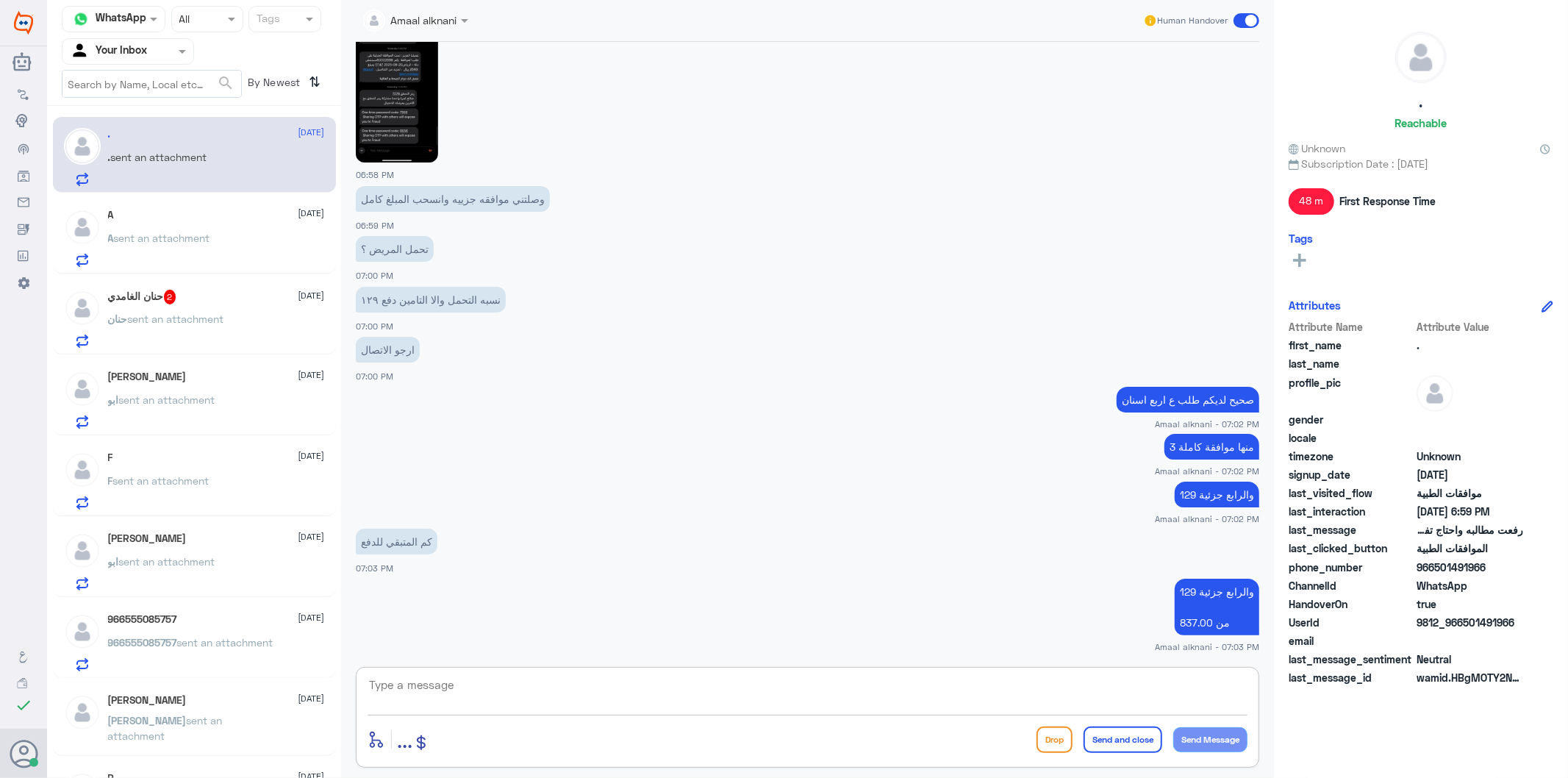
click at [194, 325] on p "حنان sent an attachment" at bounding box center [166, 329] width 116 height 36
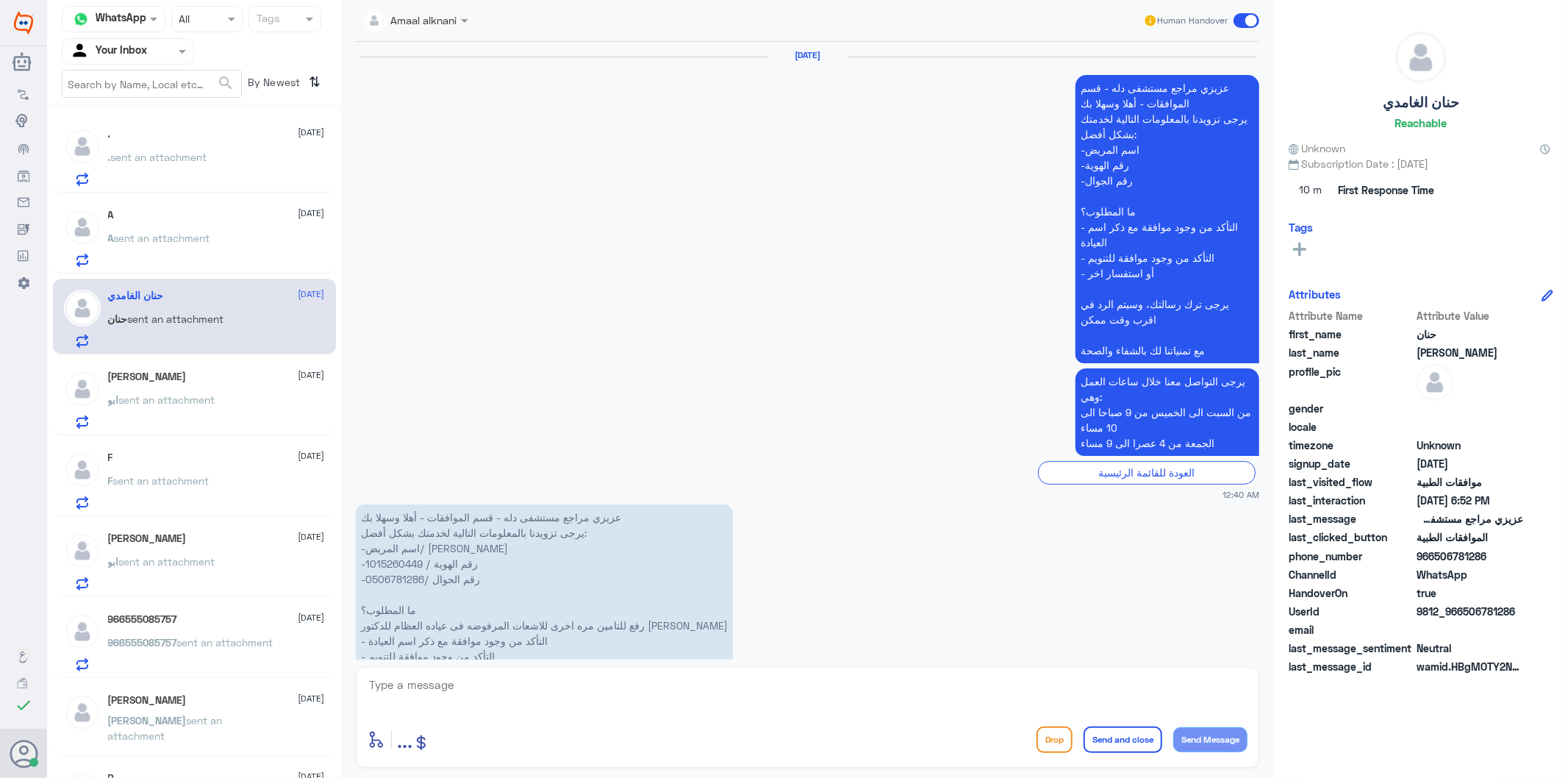
scroll to position [2942, 0]
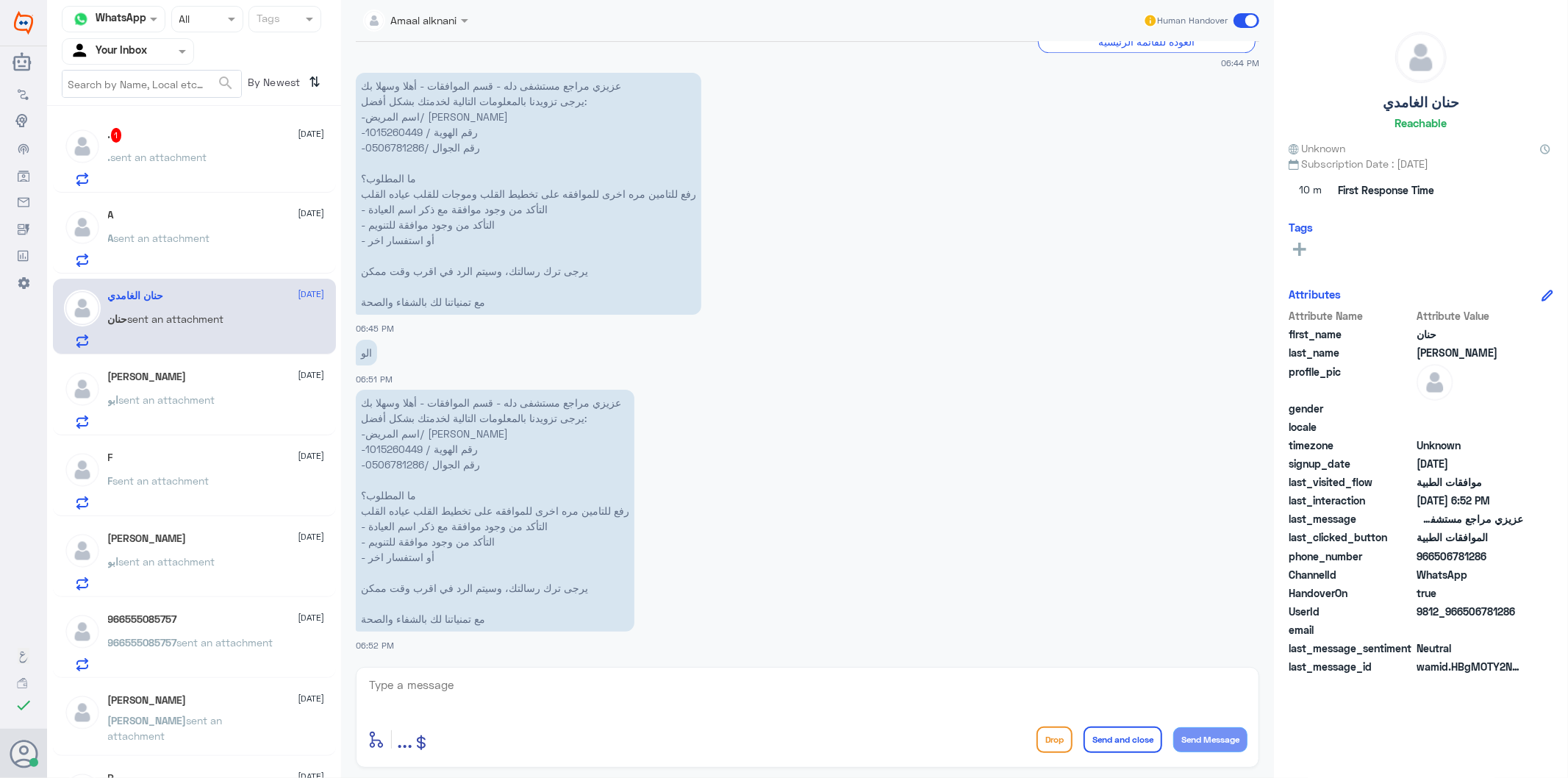
click at [400, 461] on p "عزيزي مراجع مستشفى دله - قسم الموافقات - أهلا وسهلا بك يرجى تزويدنا بالمعلومات …" at bounding box center [495, 510] width 279 height 242
click at [400, 461] on p "عزيزي مراجع مستشفى دله - قسم الموافقات - أهلا وسهلا بك يرجى تزويدنا بالمعلومات …" at bounding box center [495, 510] width 279 height 242
click at [481, 679] on textarea at bounding box center [807, 693] width 880 height 36
type textarea "تفضل كيف اقدر اساعدك"
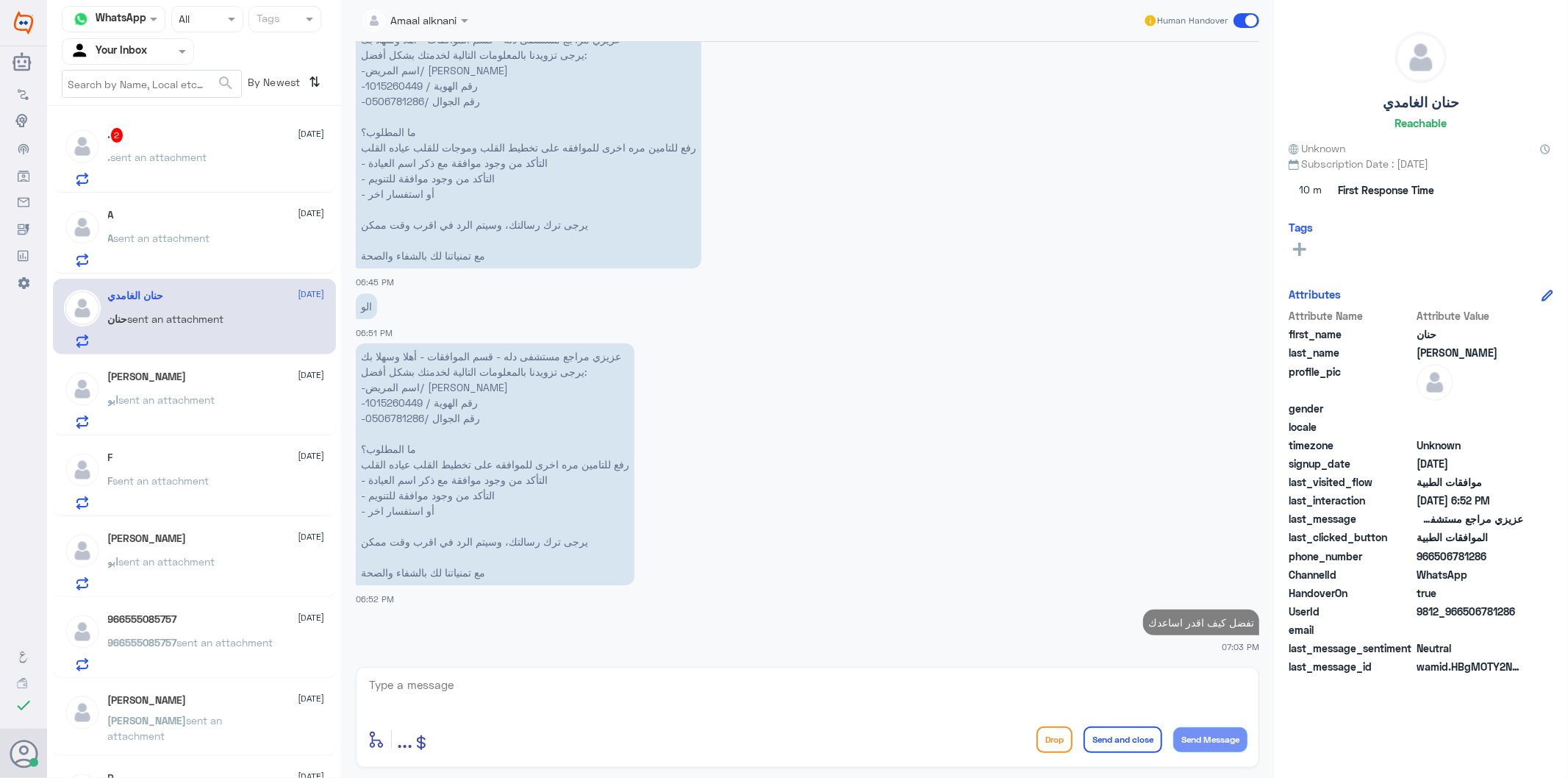
click at [162, 221] on div "A [DATE]" at bounding box center [216, 215] width 217 height 12
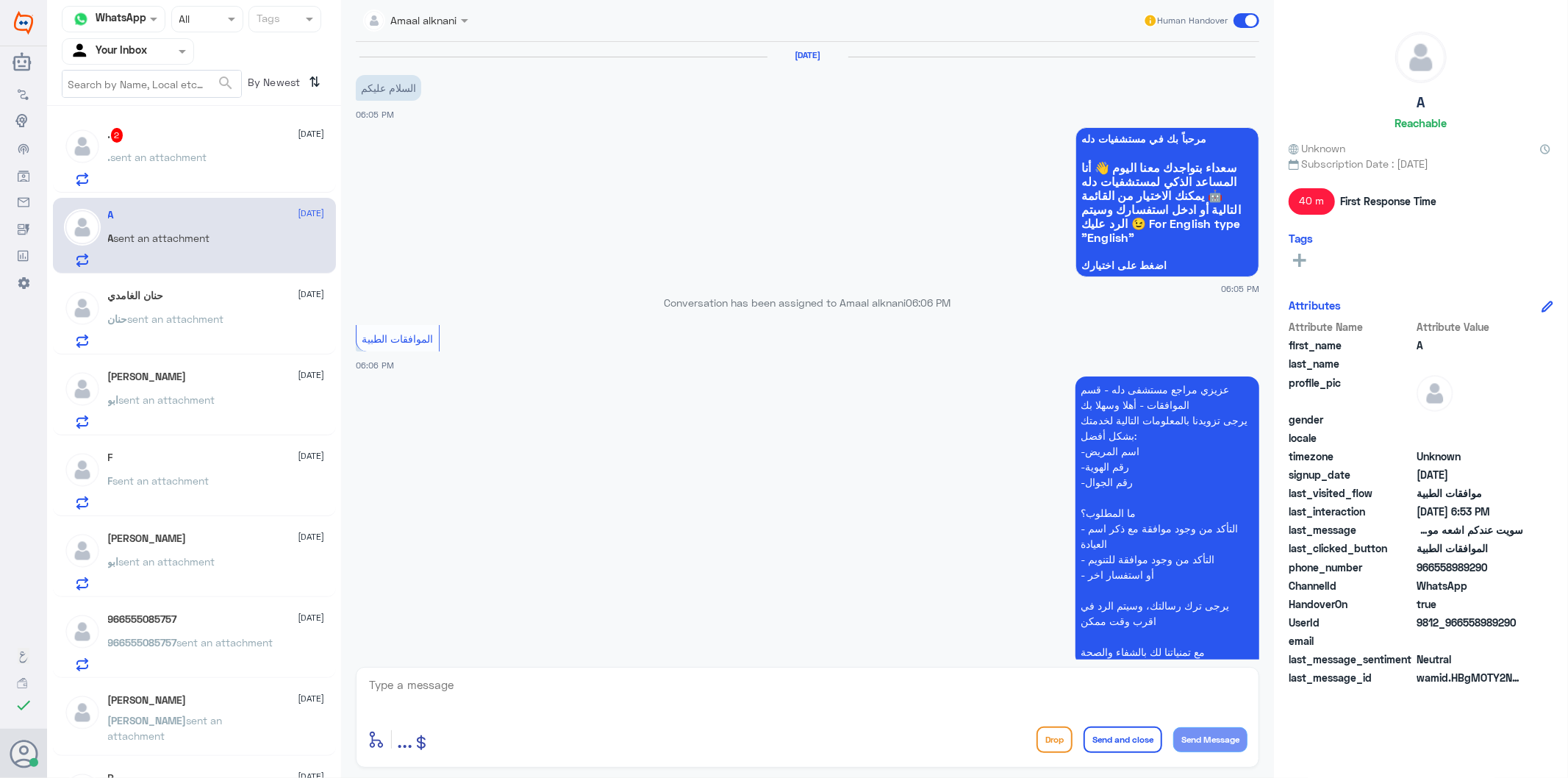
scroll to position [930, 0]
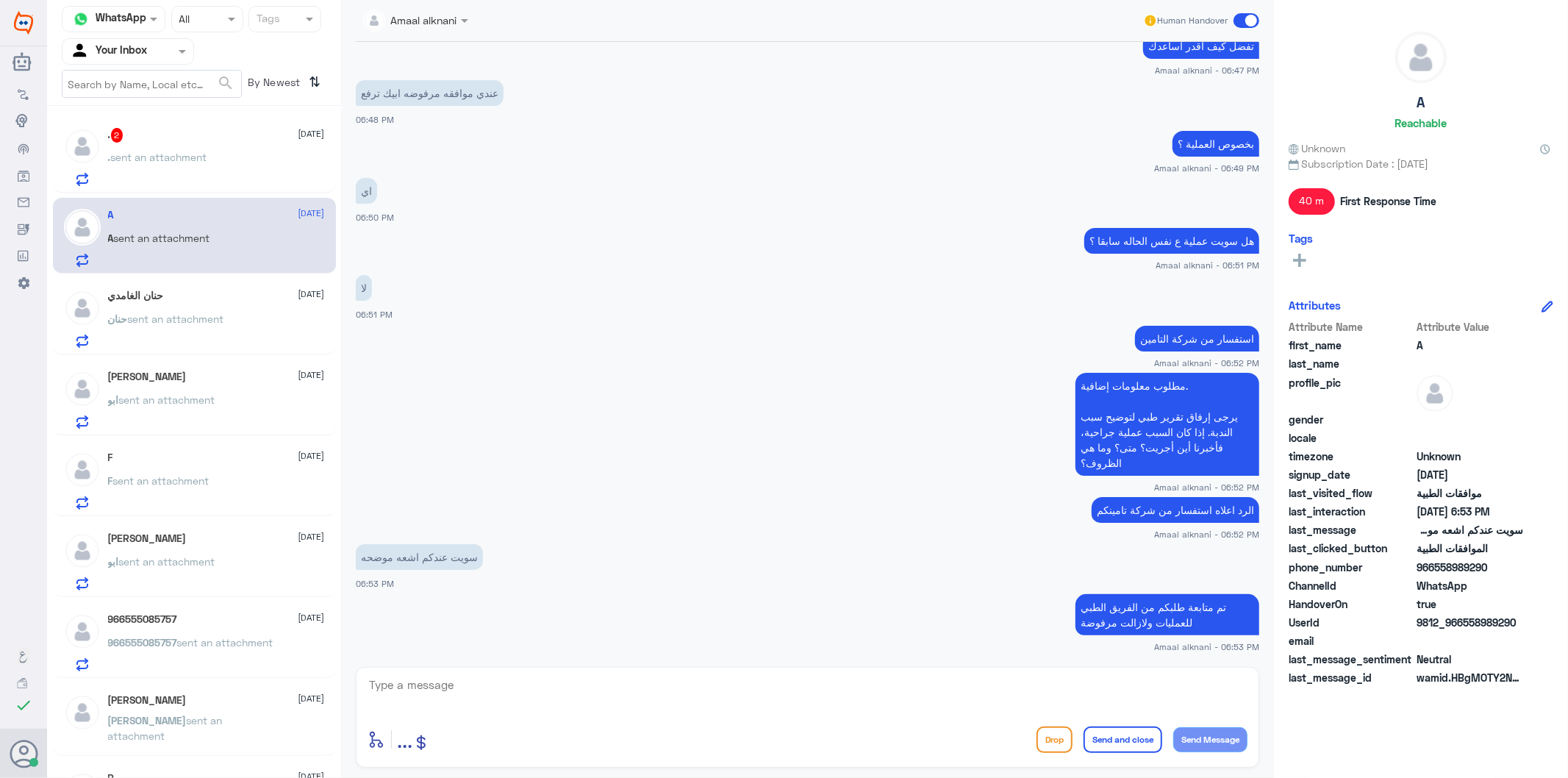
click at [484, 695] on textarea at bounding box center [807, 693] width 880 height 36
click at [171, 166] on p ". sent an attachment" at bounding box center [158, 167] width 99 height 36
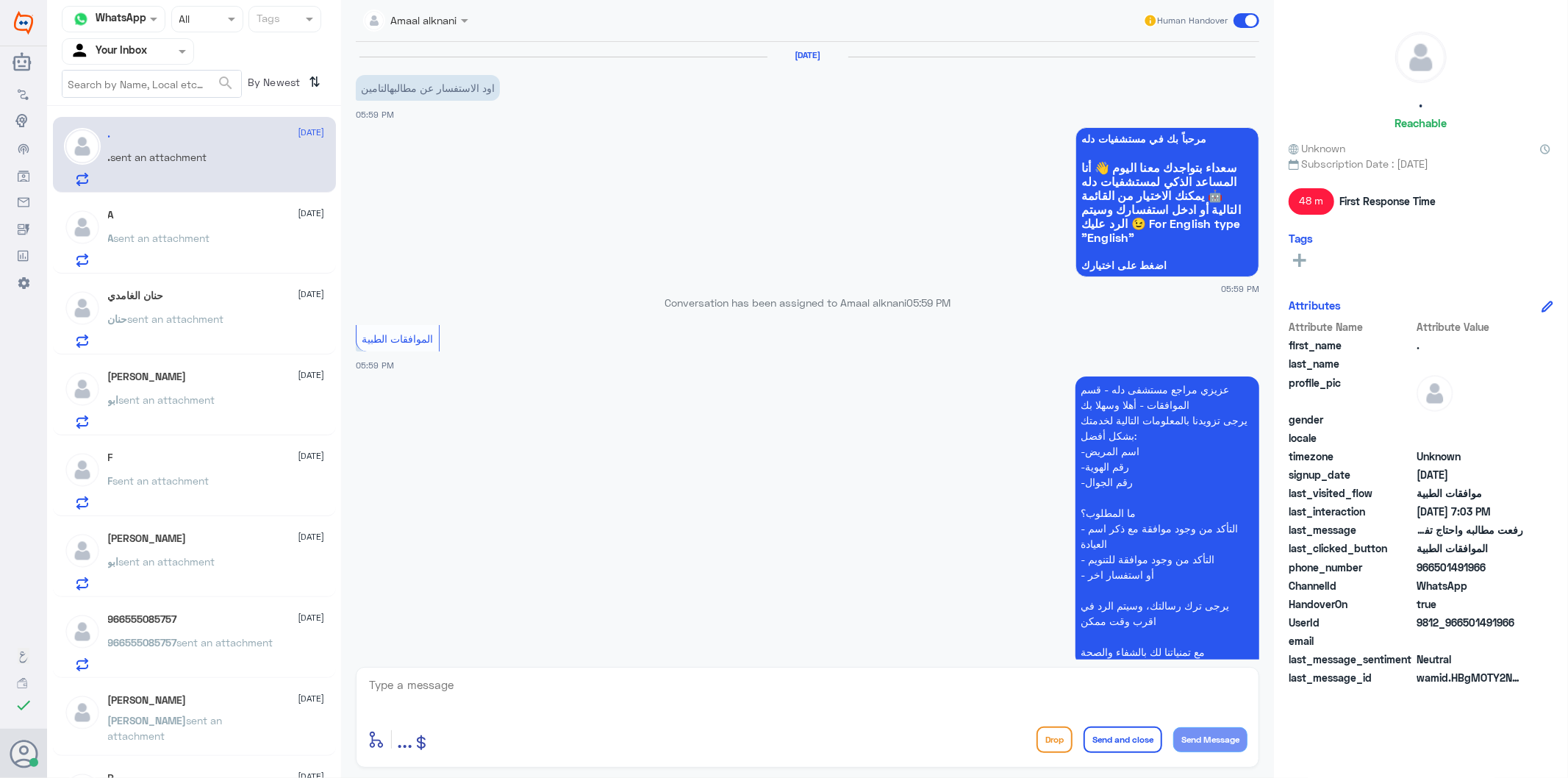
scroll to position [1487, 0]
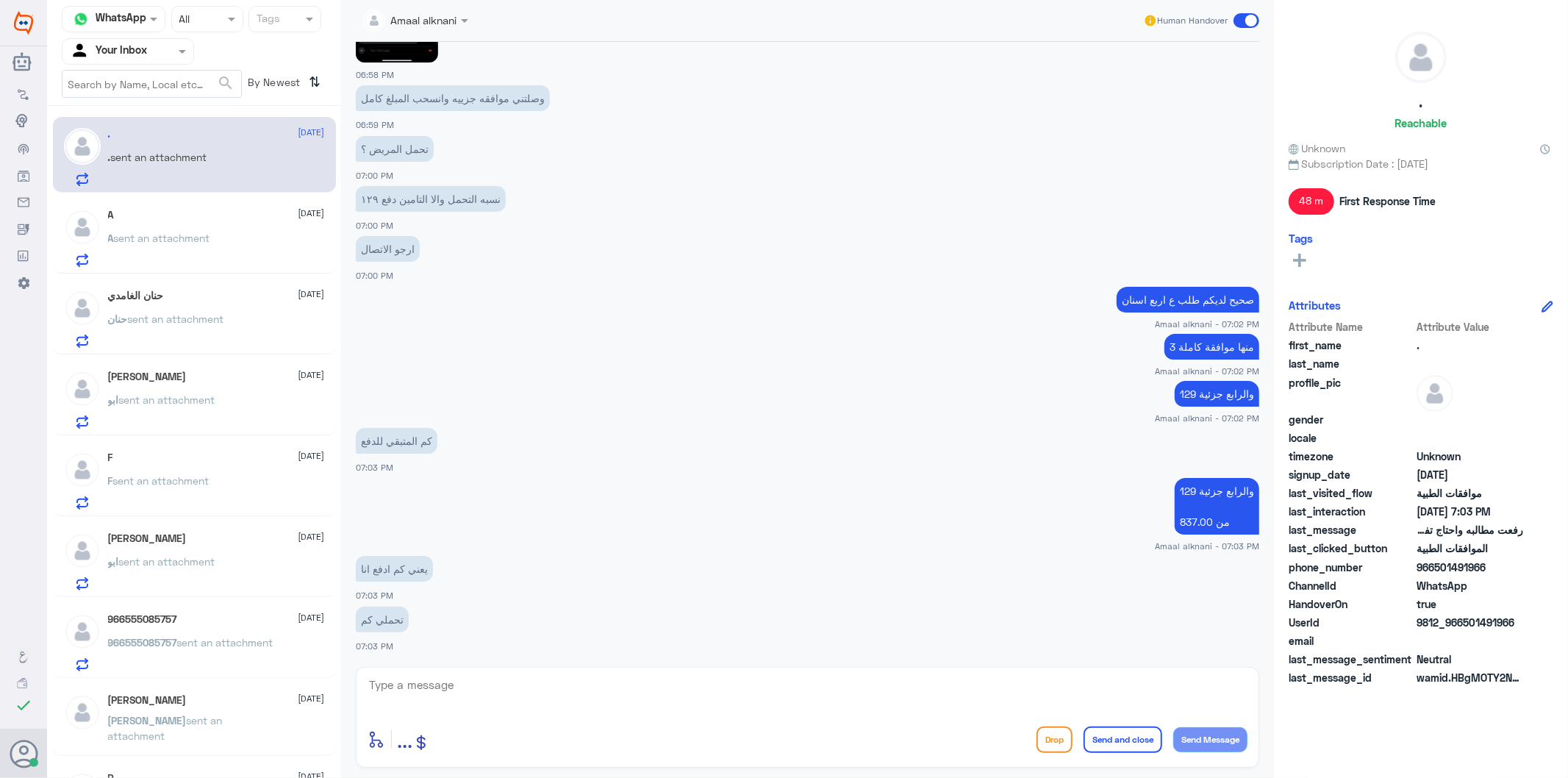
click at [436, 694] on textarea at bounding box center [807, 693] width 880 height 36
click at [163, 234] on span "sent an attachment" at bounding box center [162, 237] width 97 height 12
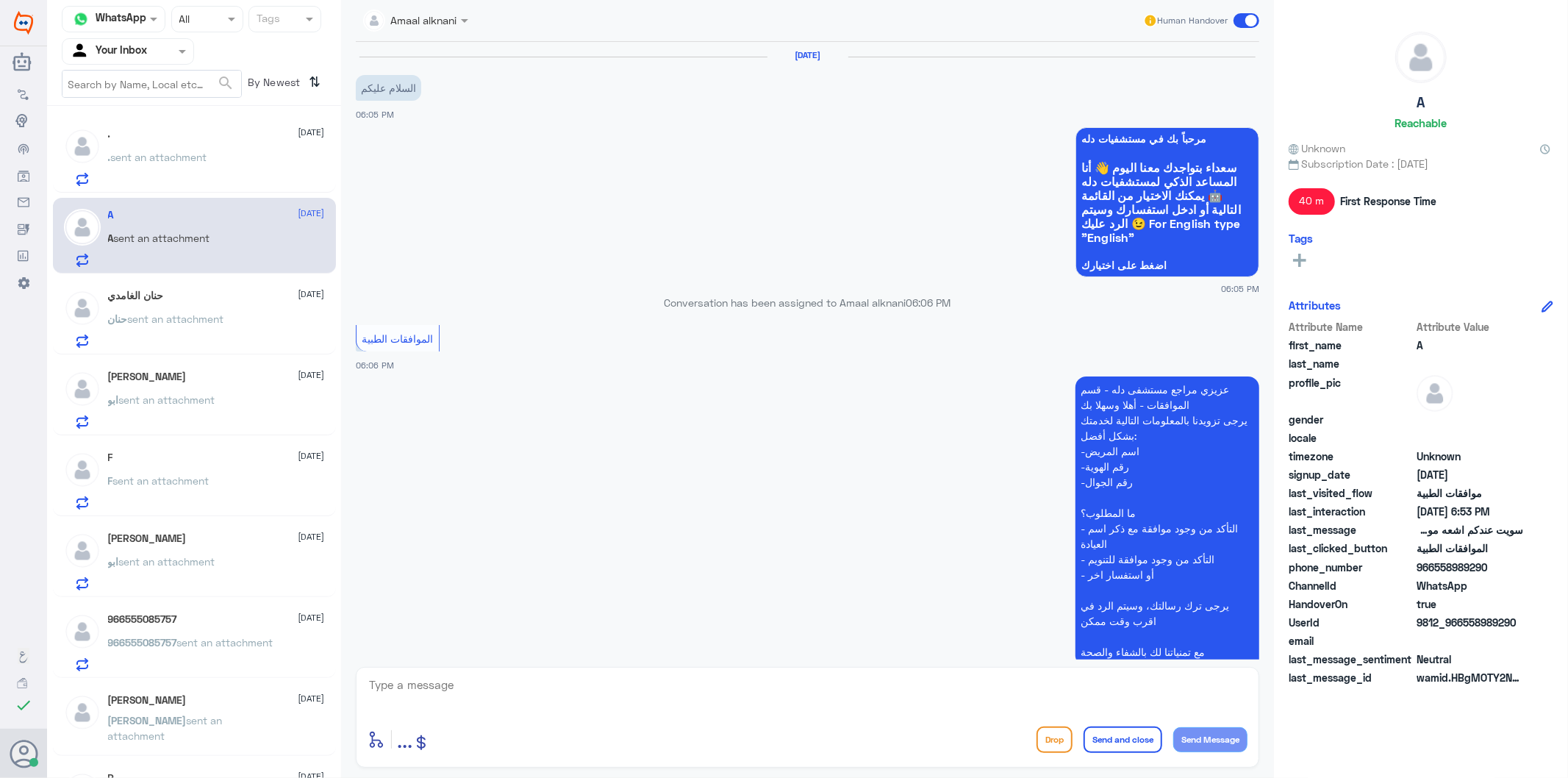
scroll to position [930, 0]
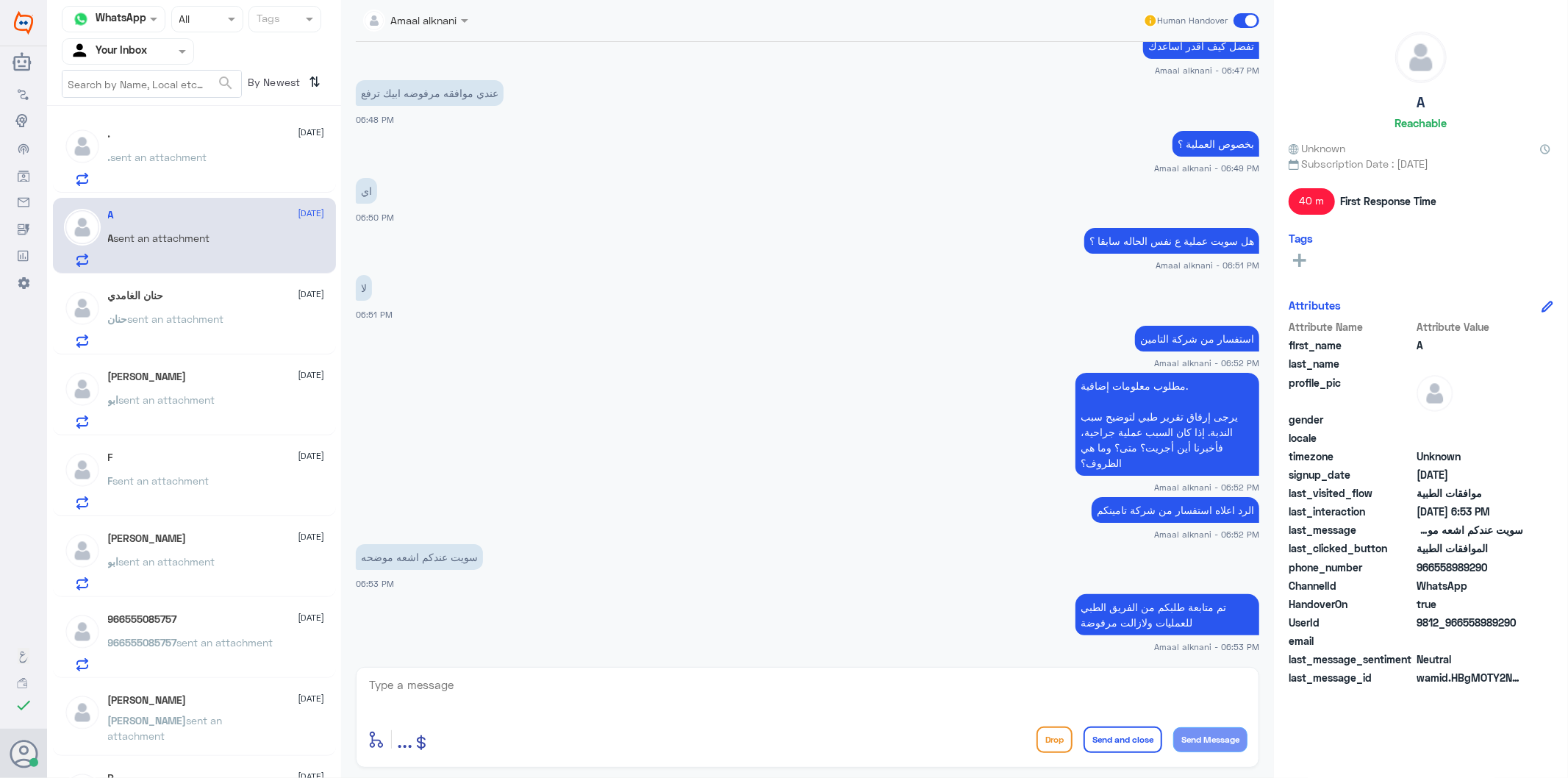
click at [228, 179] on div ". sent an attachment" at bounding box center [216, 169] width 217 height 33
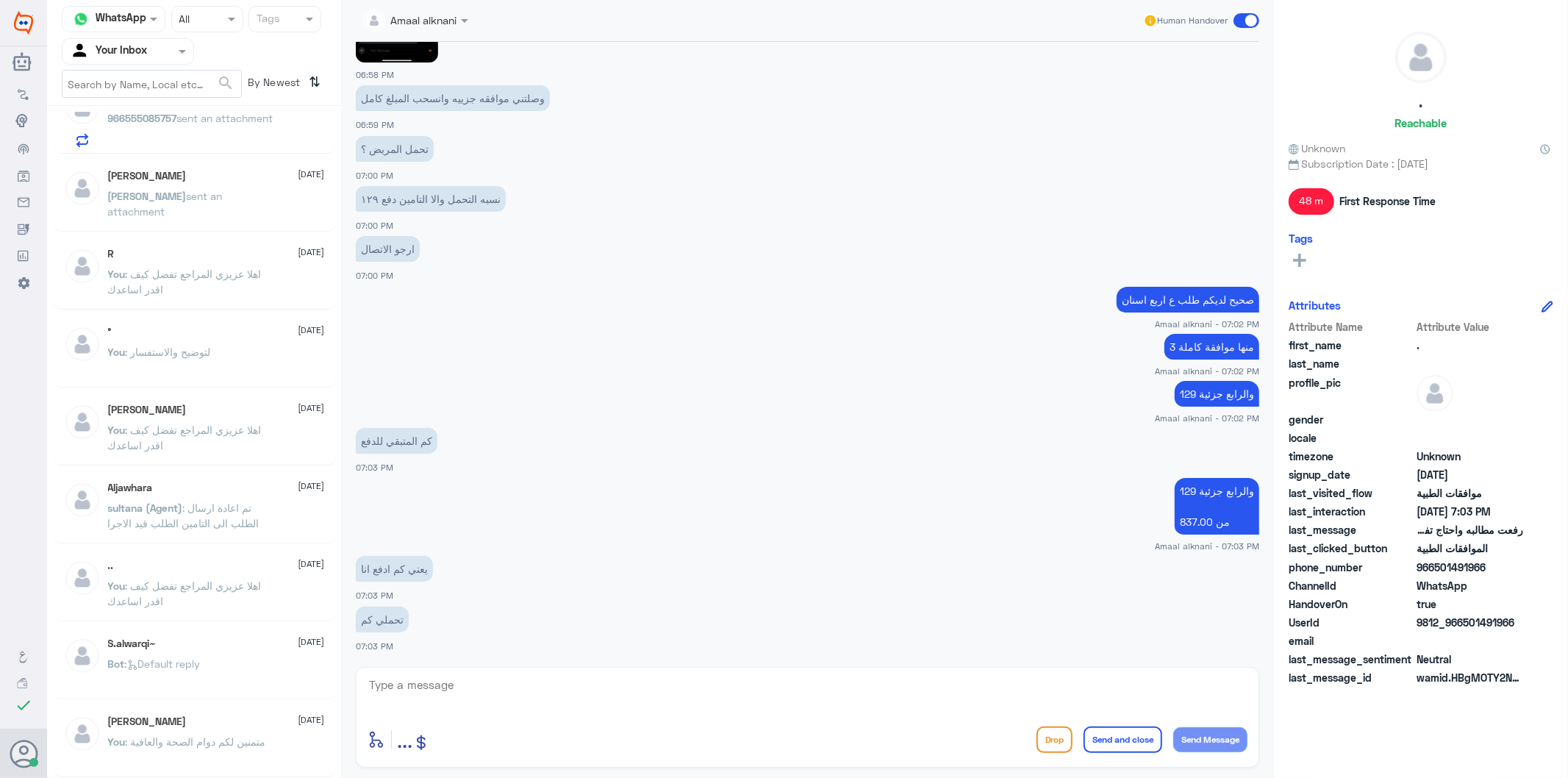
scroll to position [7, 0]
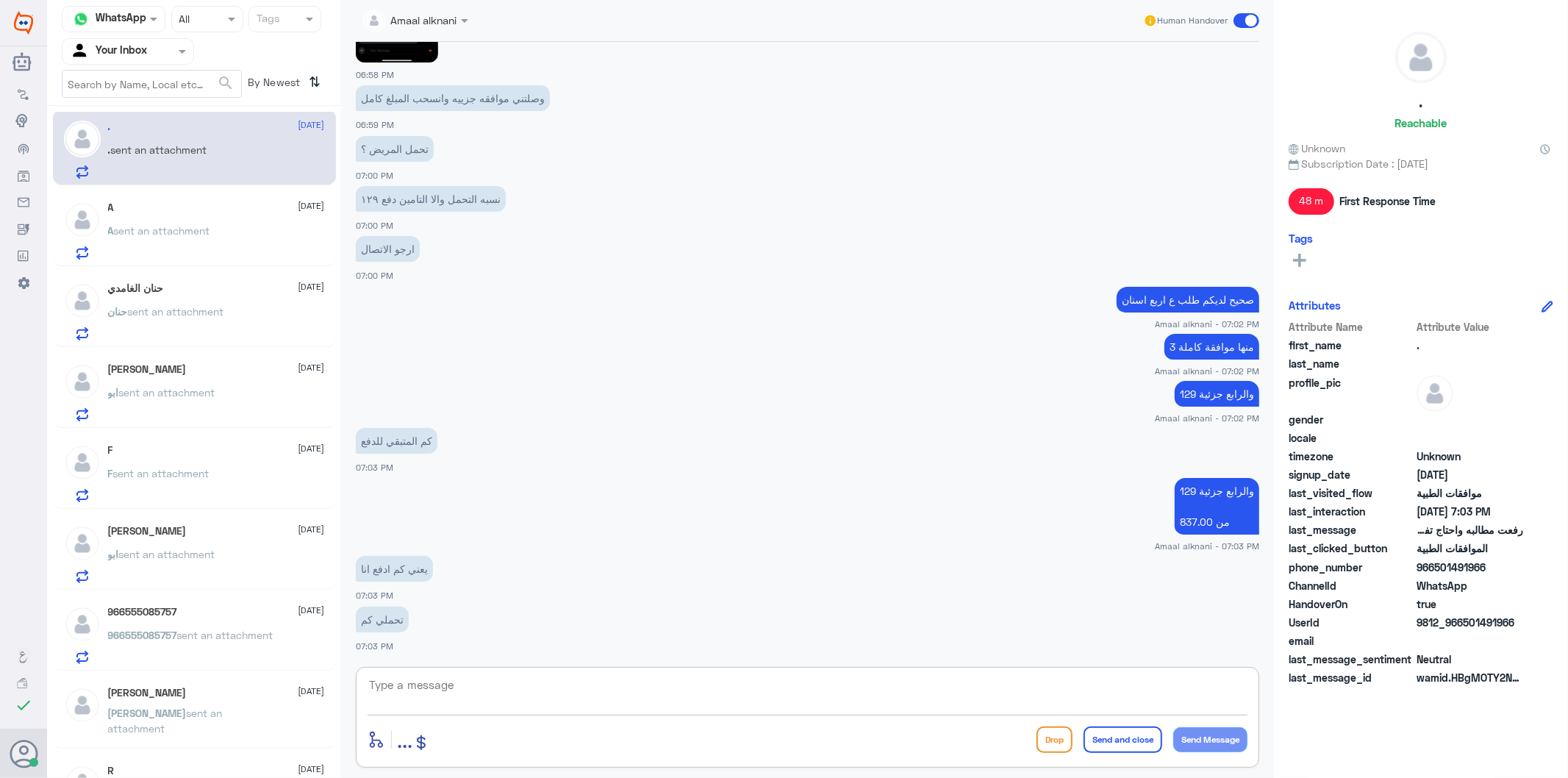
click at [481, 684] on textarea at bounding box center [807, 693] width 880 height 36
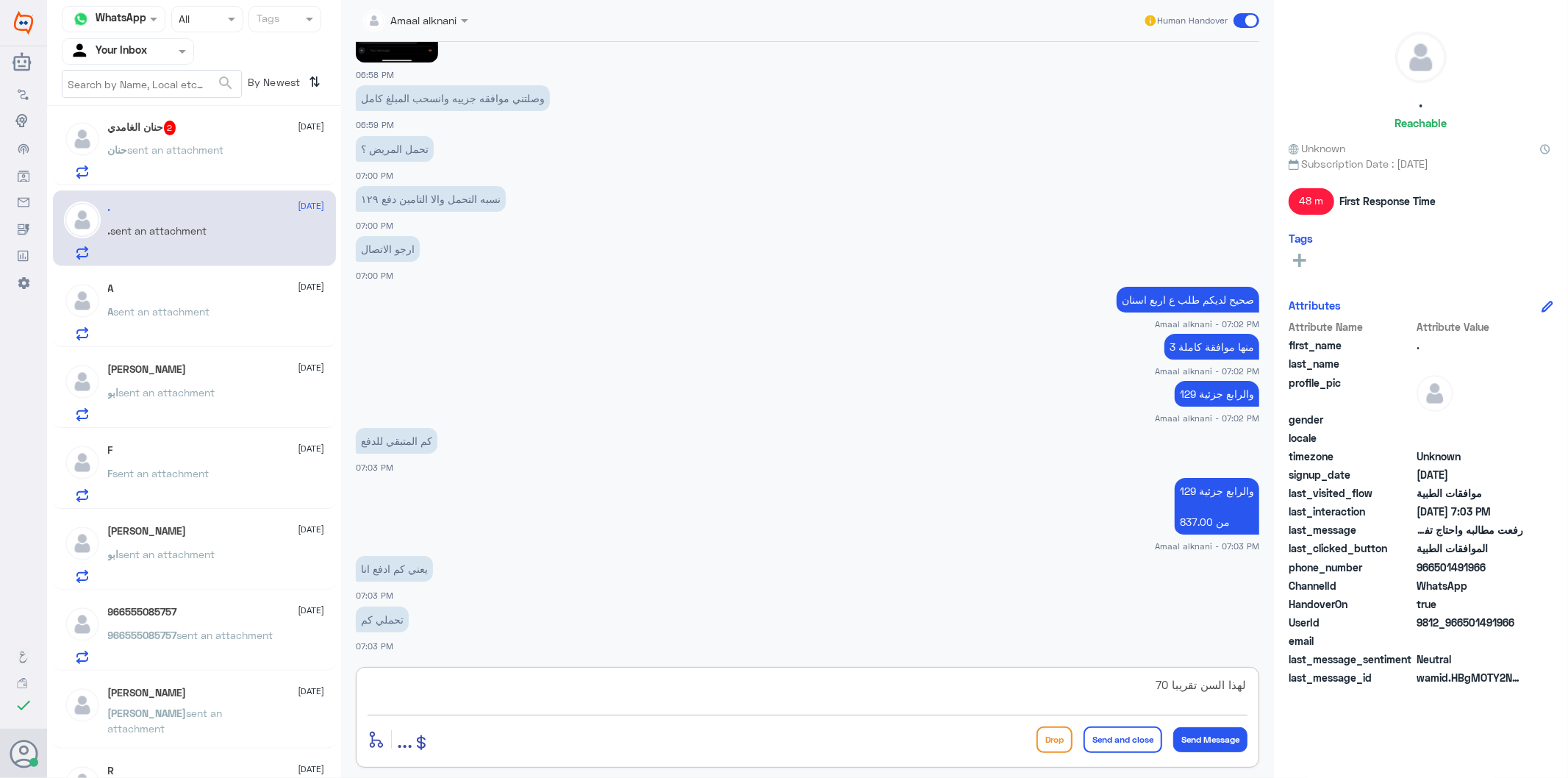
type textarea "لهذا السن تقريبا 708"
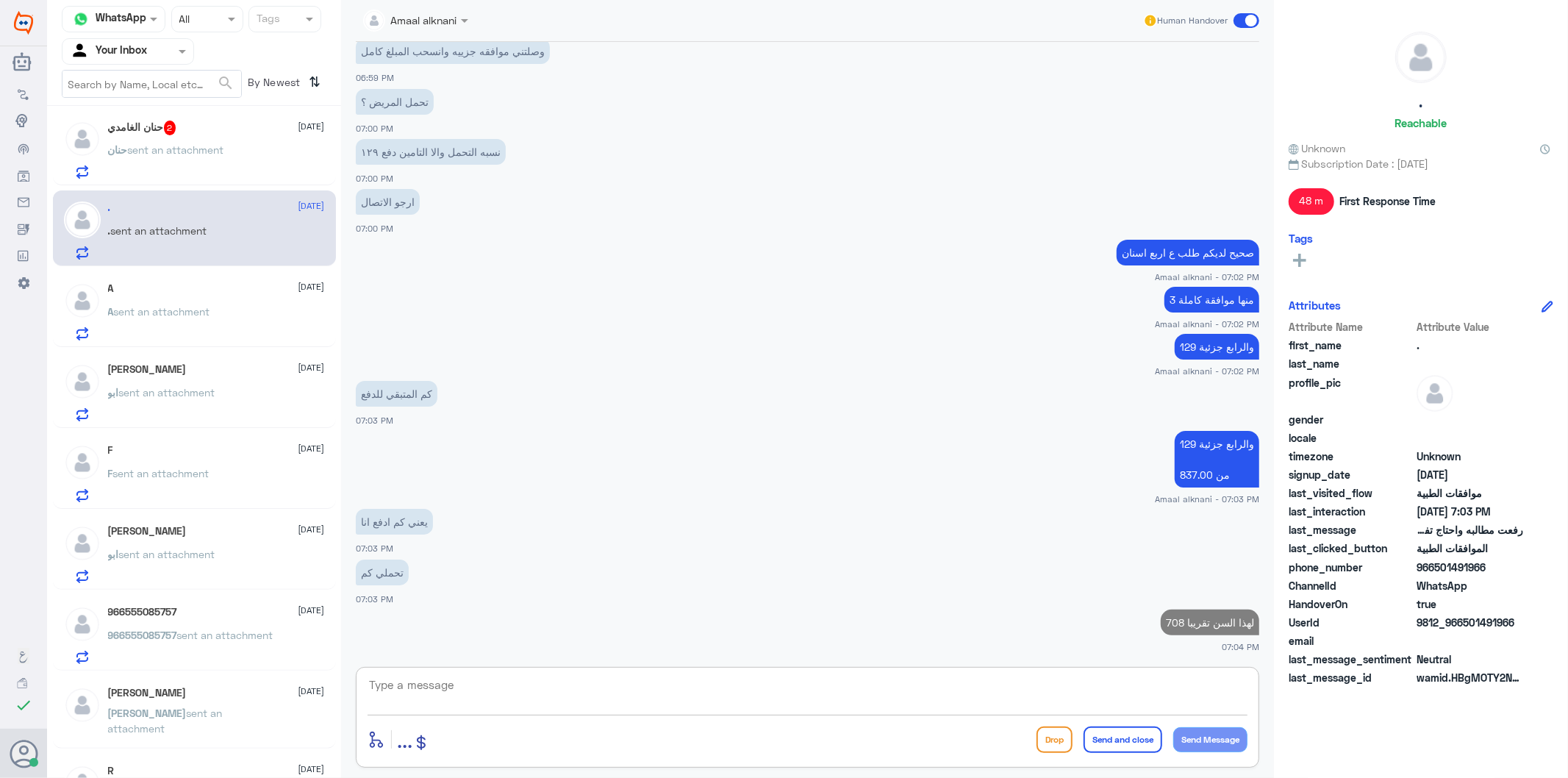
click at [205, 137] on div "[PERSON_NAME] 2 [DATE] حنان sent an attachment" at bounding box center [216, 150] width 217 height 58
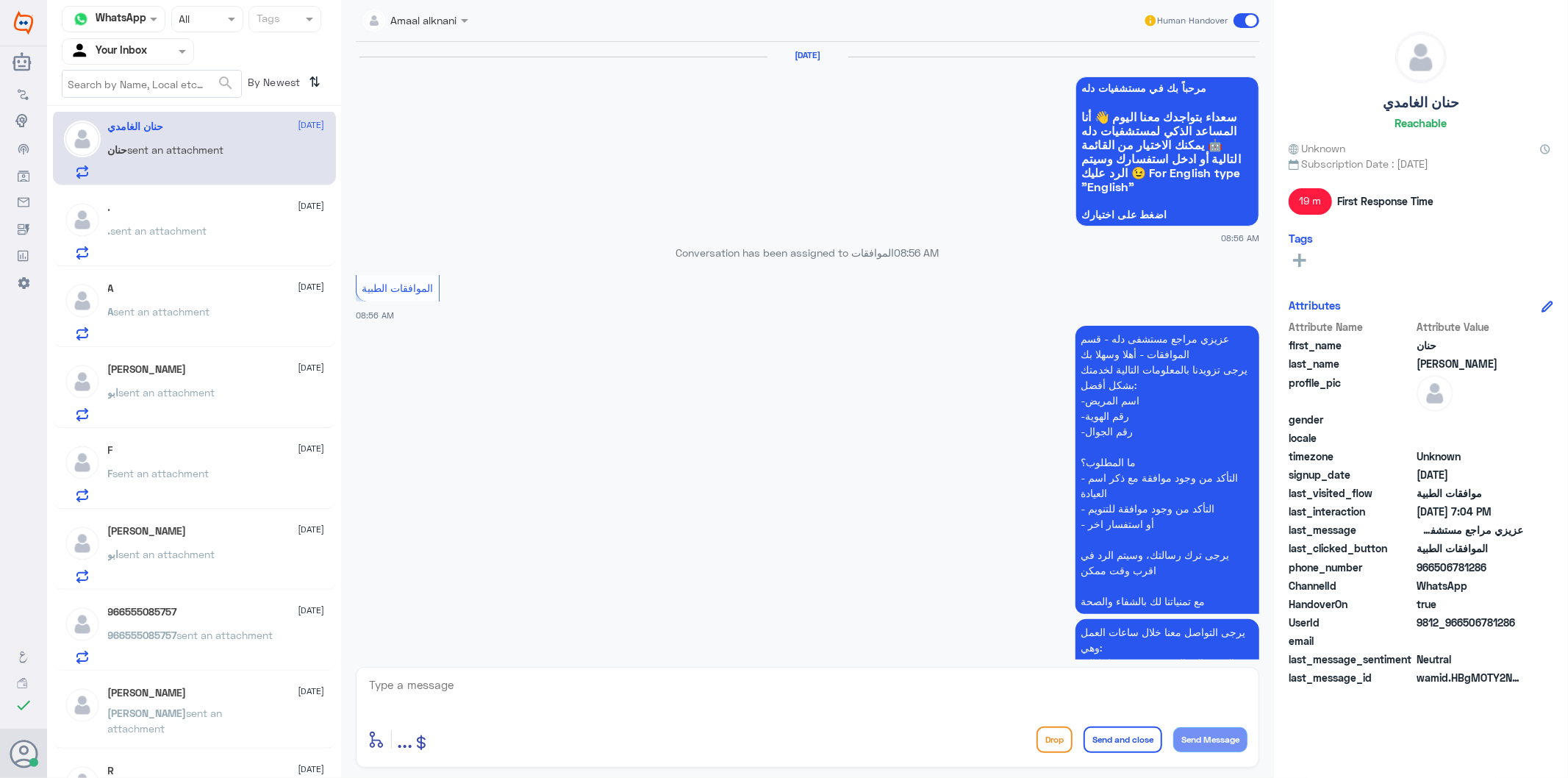
scroll to position [2342, 0]
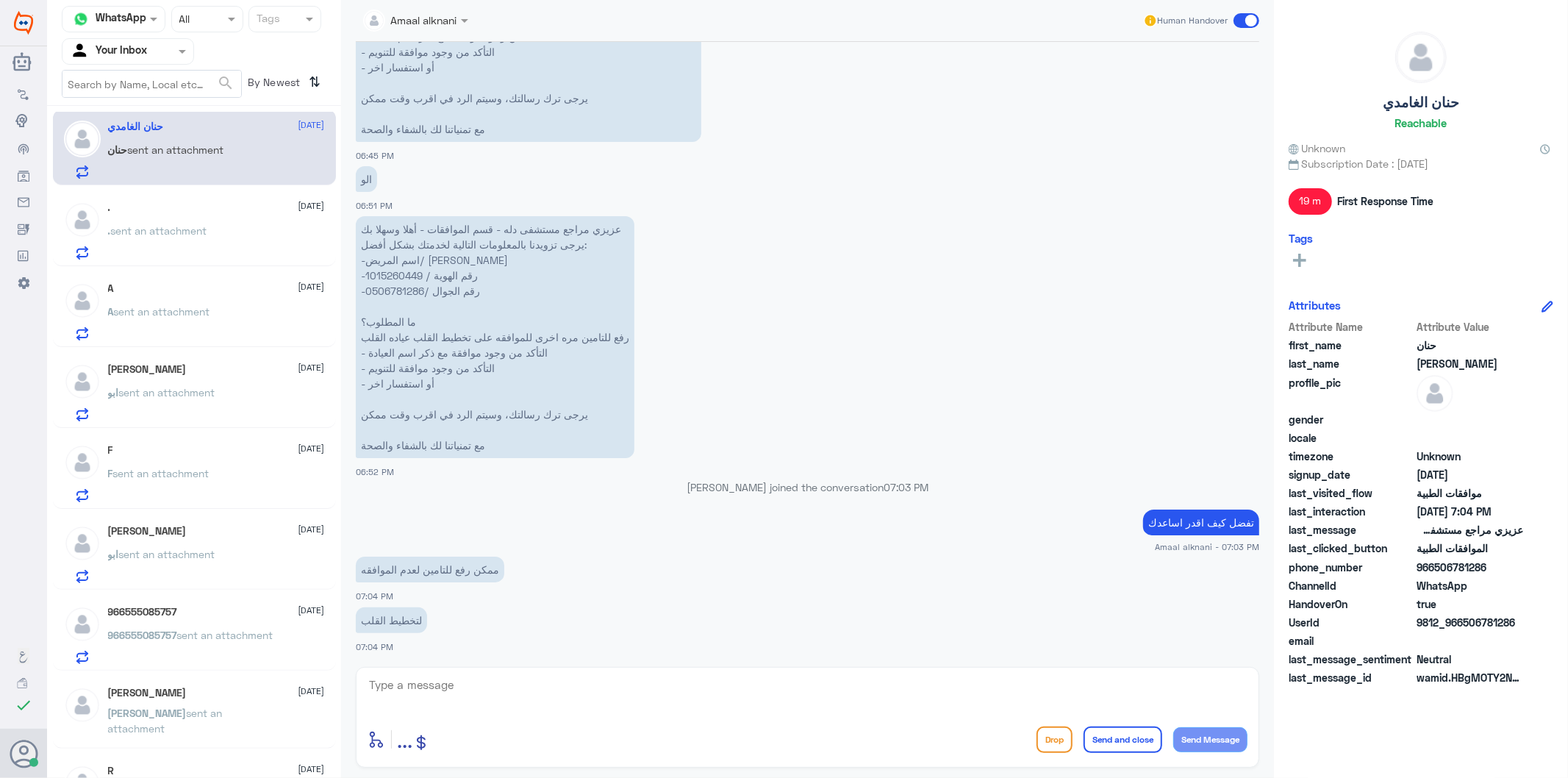
click at [501, 689] on textarea at bounding box center [807, 693] width 880 height 36
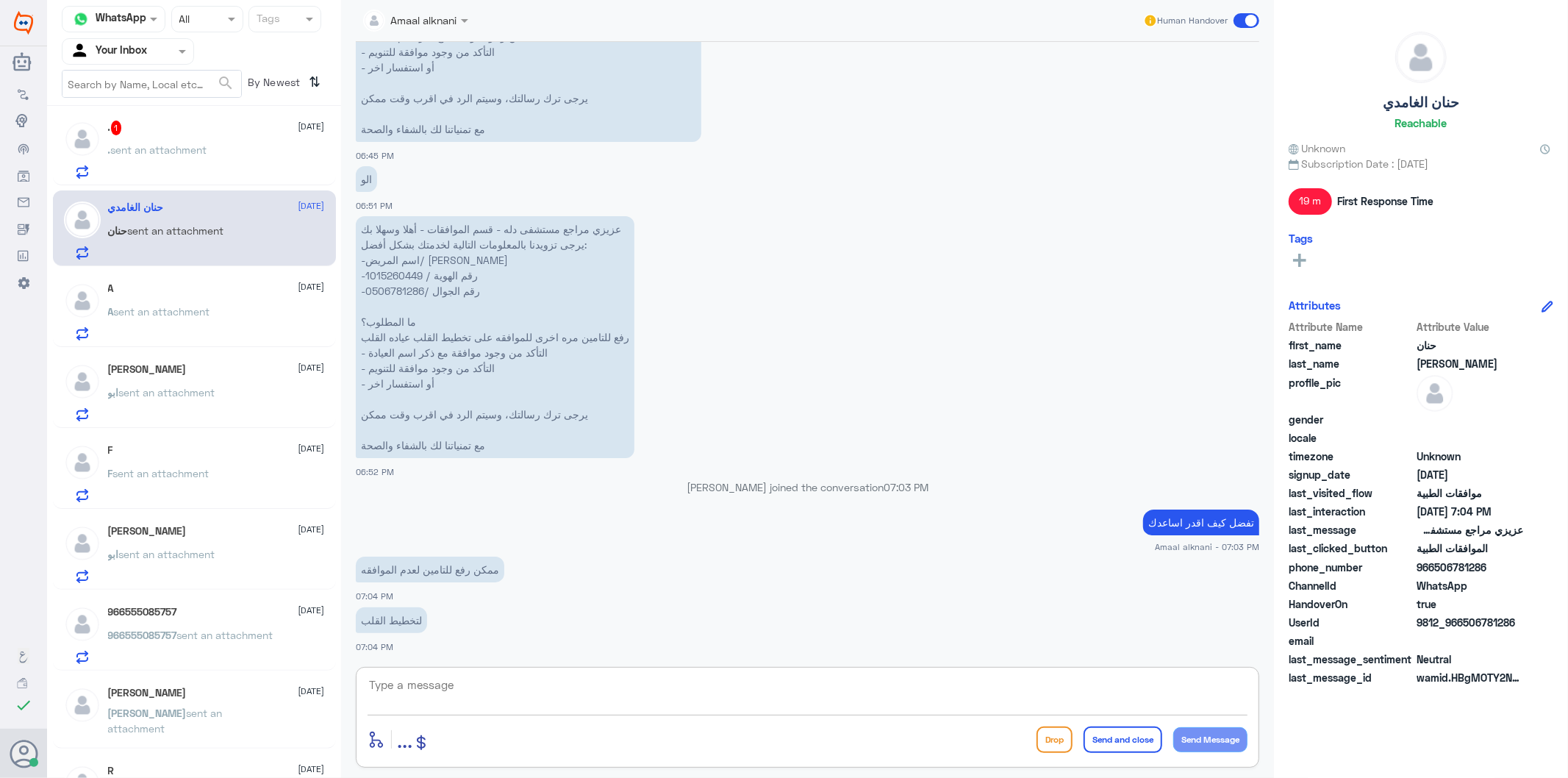
click at [442, 686] on textarea at bounding box center [807, 693] width 880 height 36
type textarea "الخدمة تتبع العملية ؟"
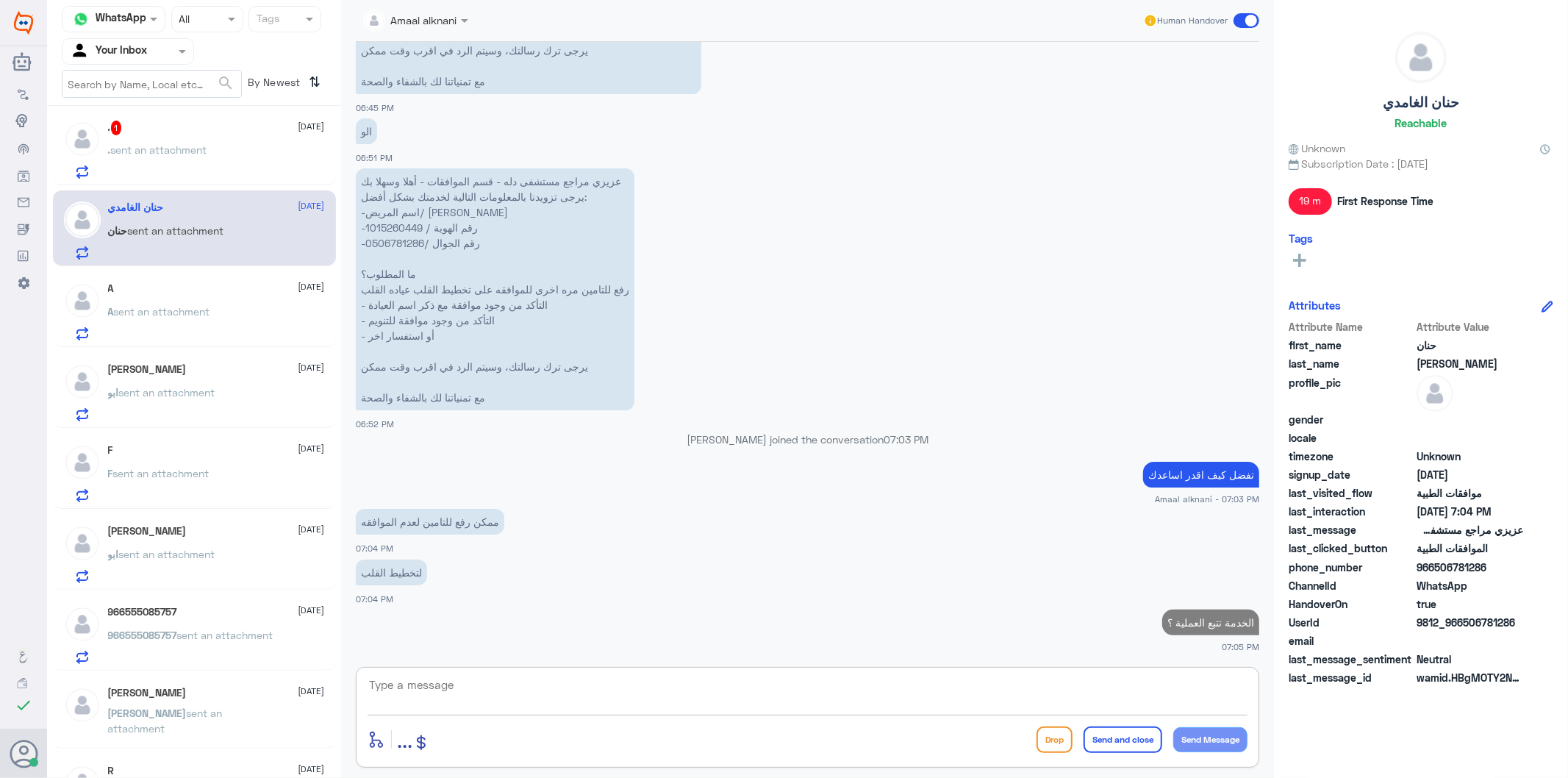
click at [131, 154] on span "sent an attachment" at bounding box center [159, 150] width 97 height 12
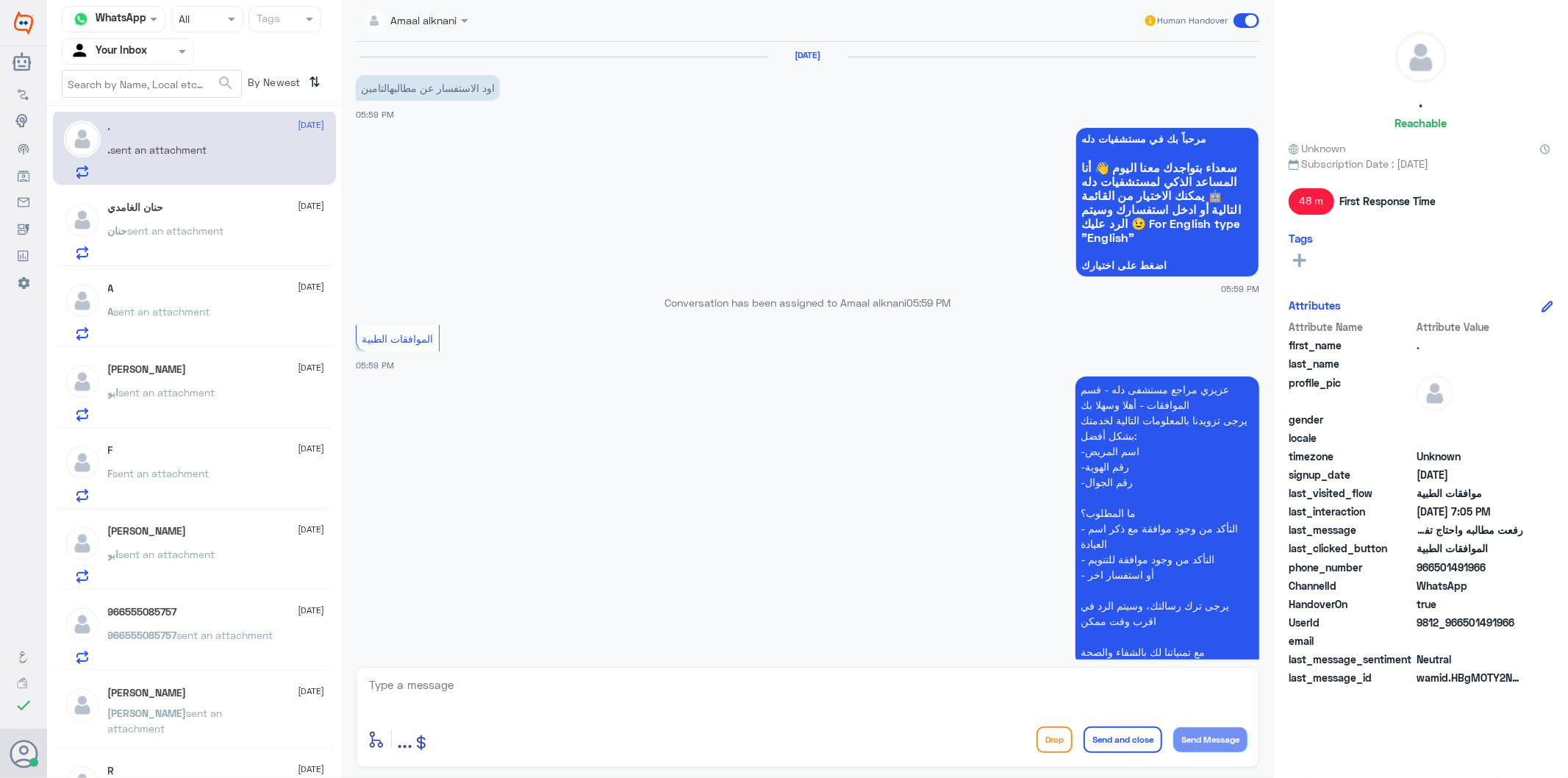
scroll to position [1585, 0]
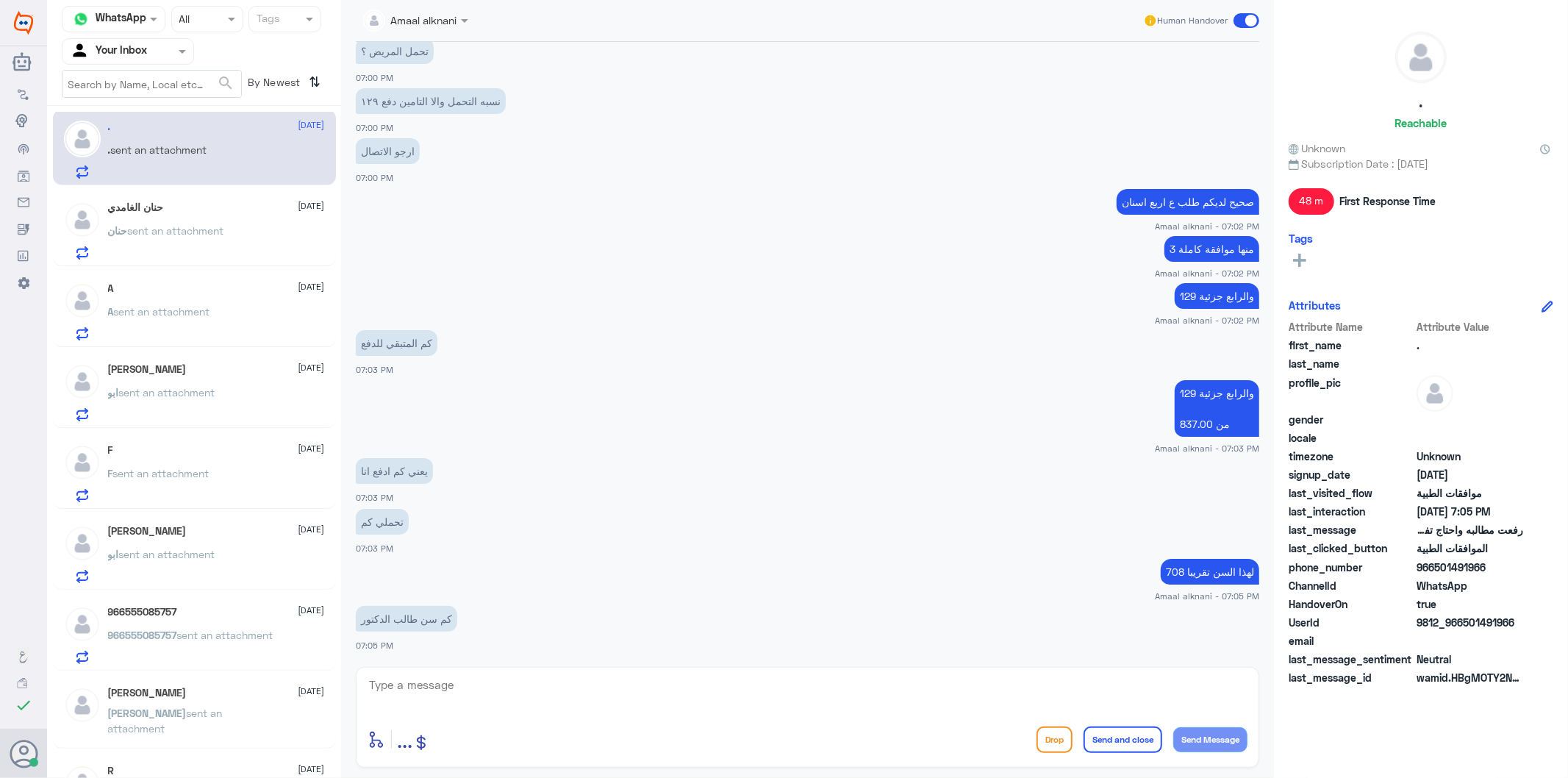
click at [441, 696] on textarea at bounding box center [807, 693] width 880 height 36
type textarea "4"
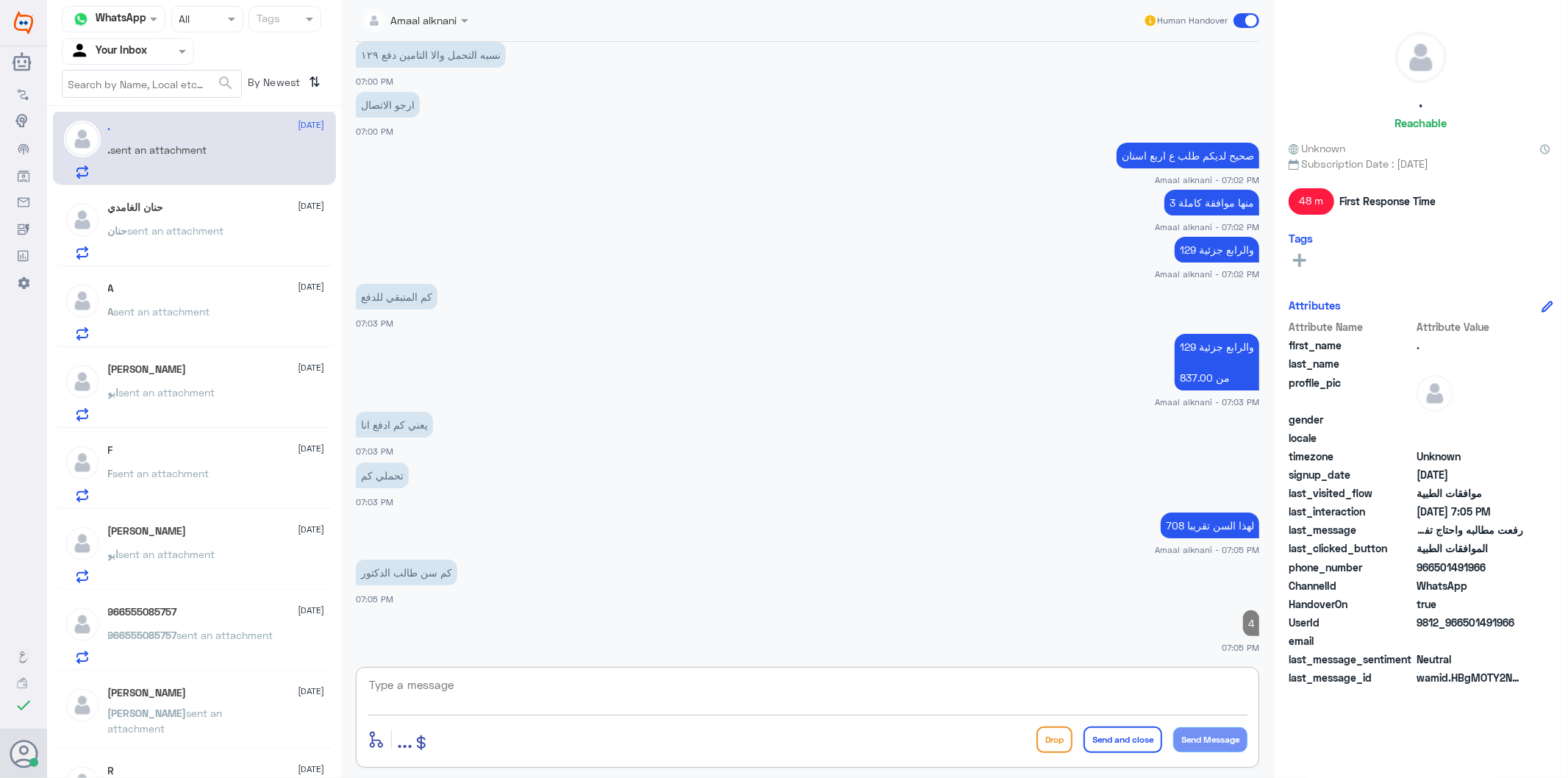
click at [441, 696] on textarea at bounding box center [807, 693] width 880 height 36
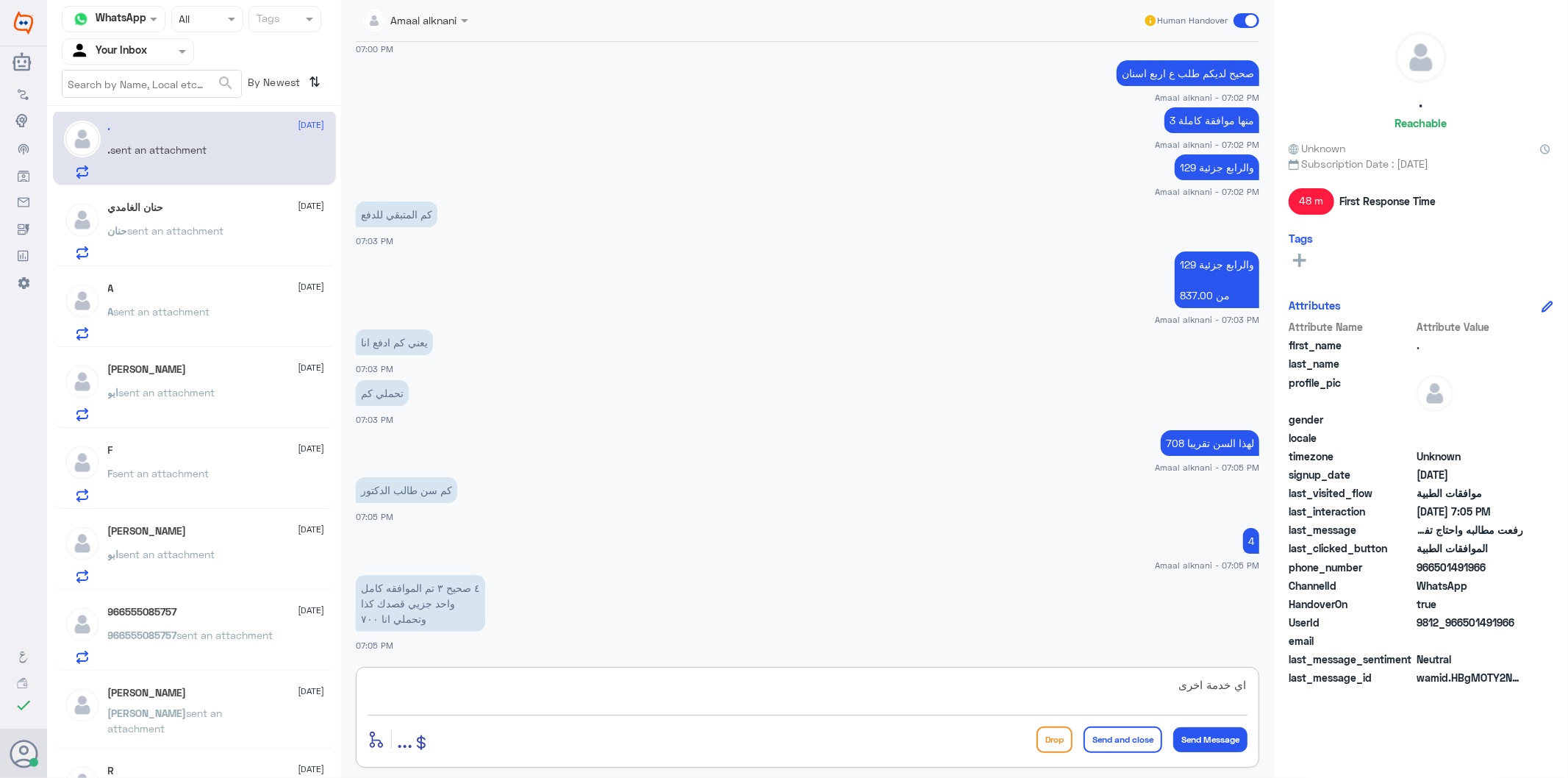
type textarea "اي خدمة اخرى"
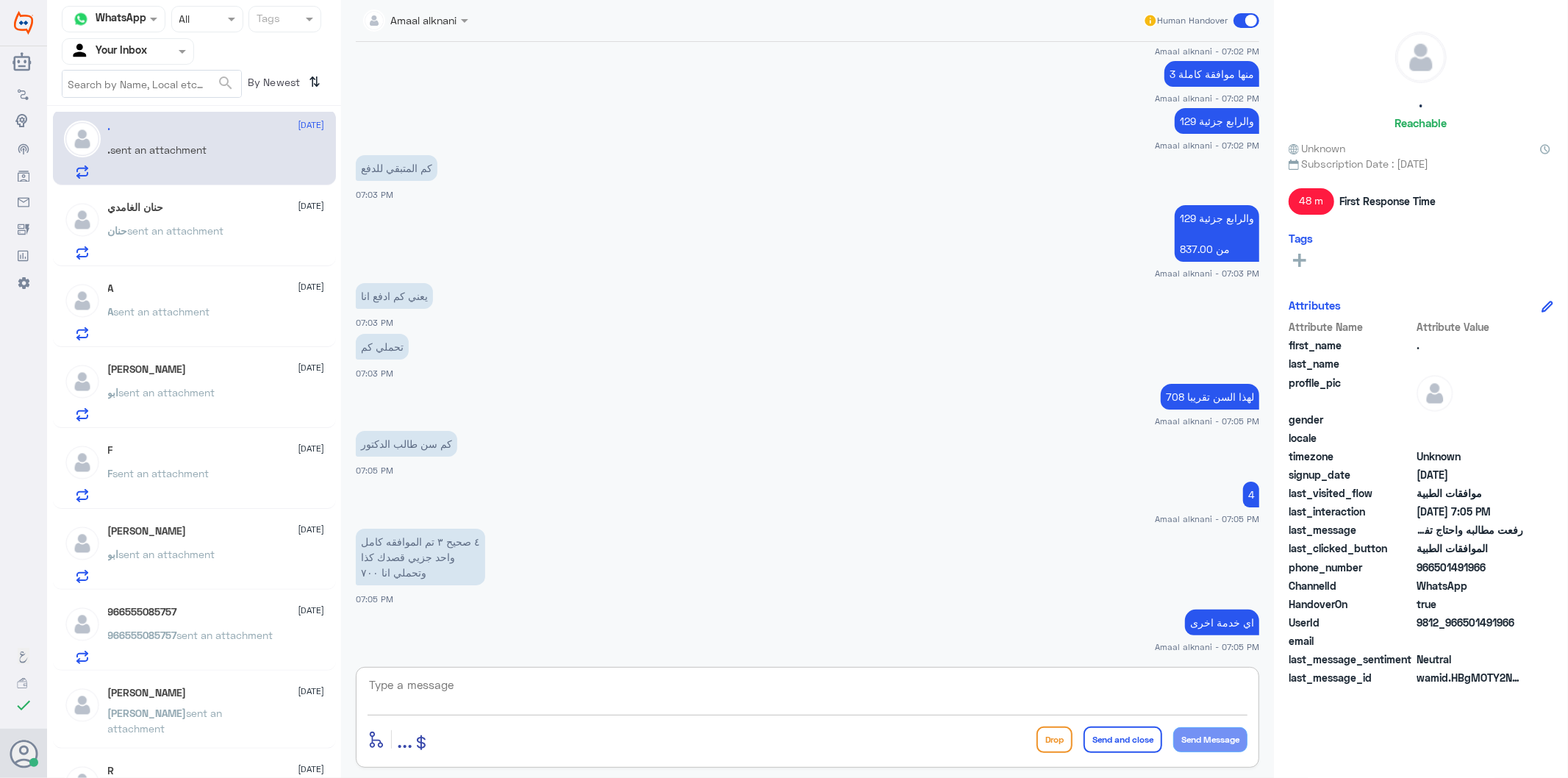
scroll to position [1810, 0]
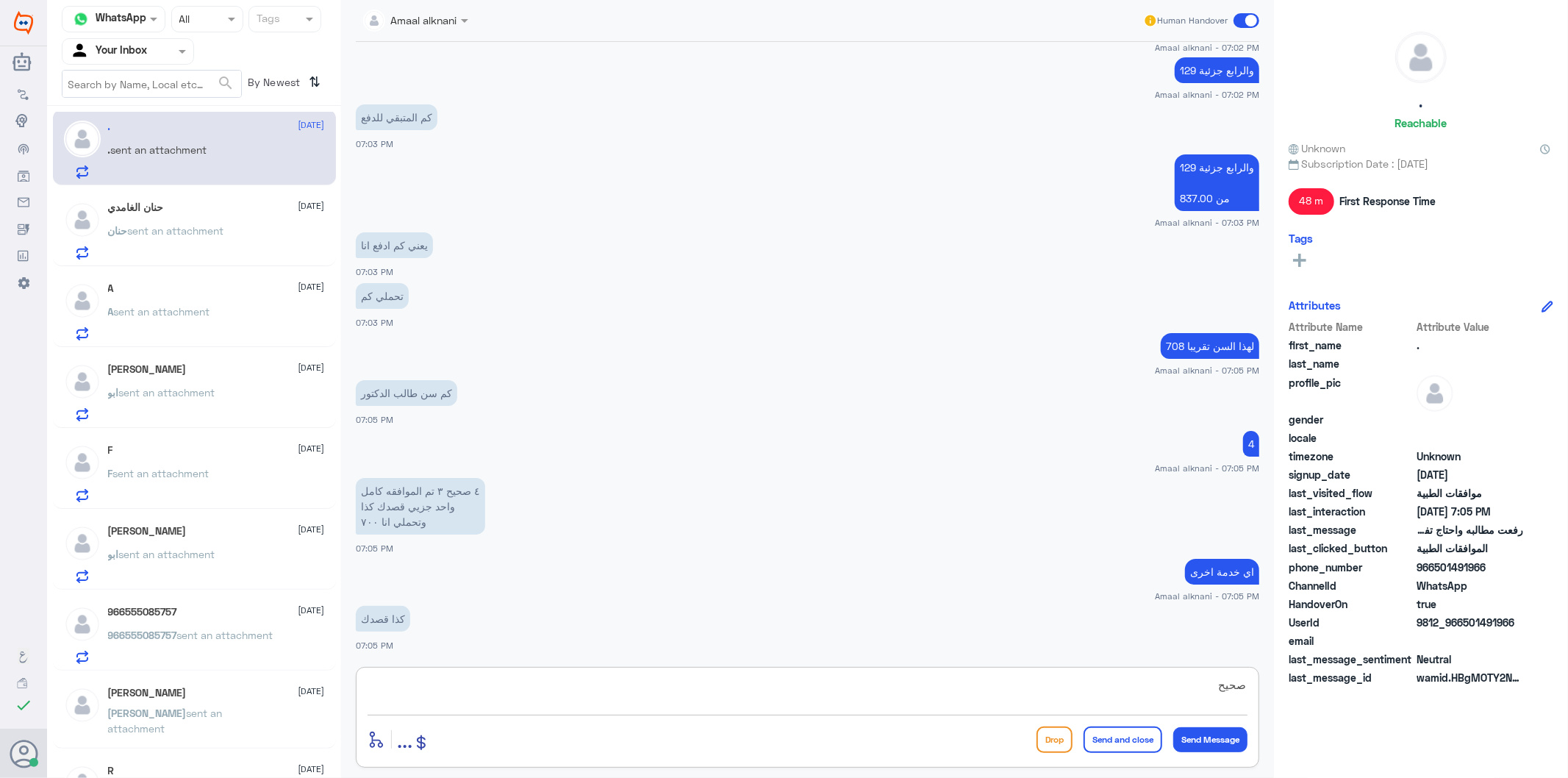
type textarea "صحيح"
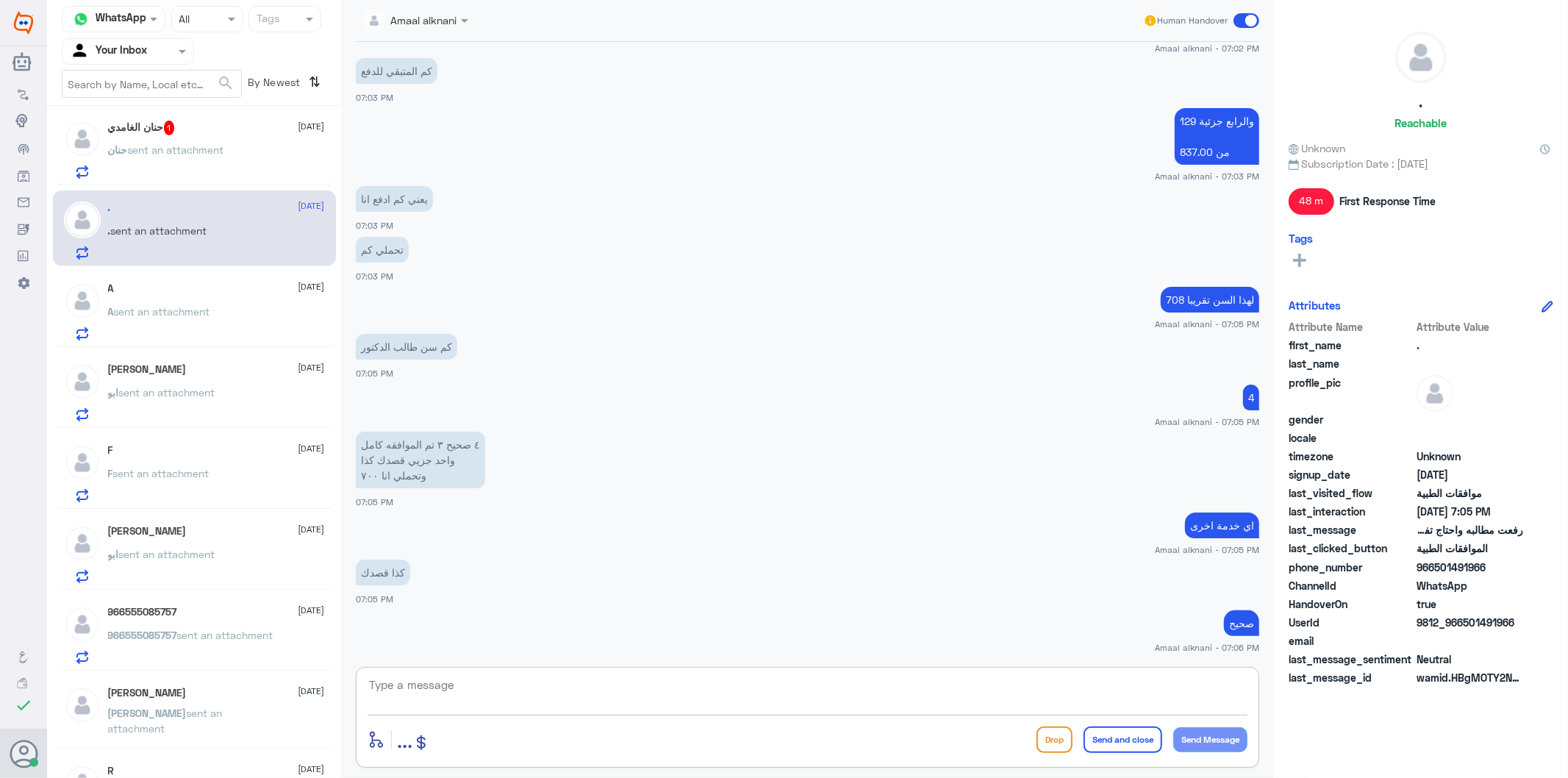
click at [210, 133] on div "[PERSON_NAME] 1 [DATE]" at bounding box center [216, 128] width 217 height 15
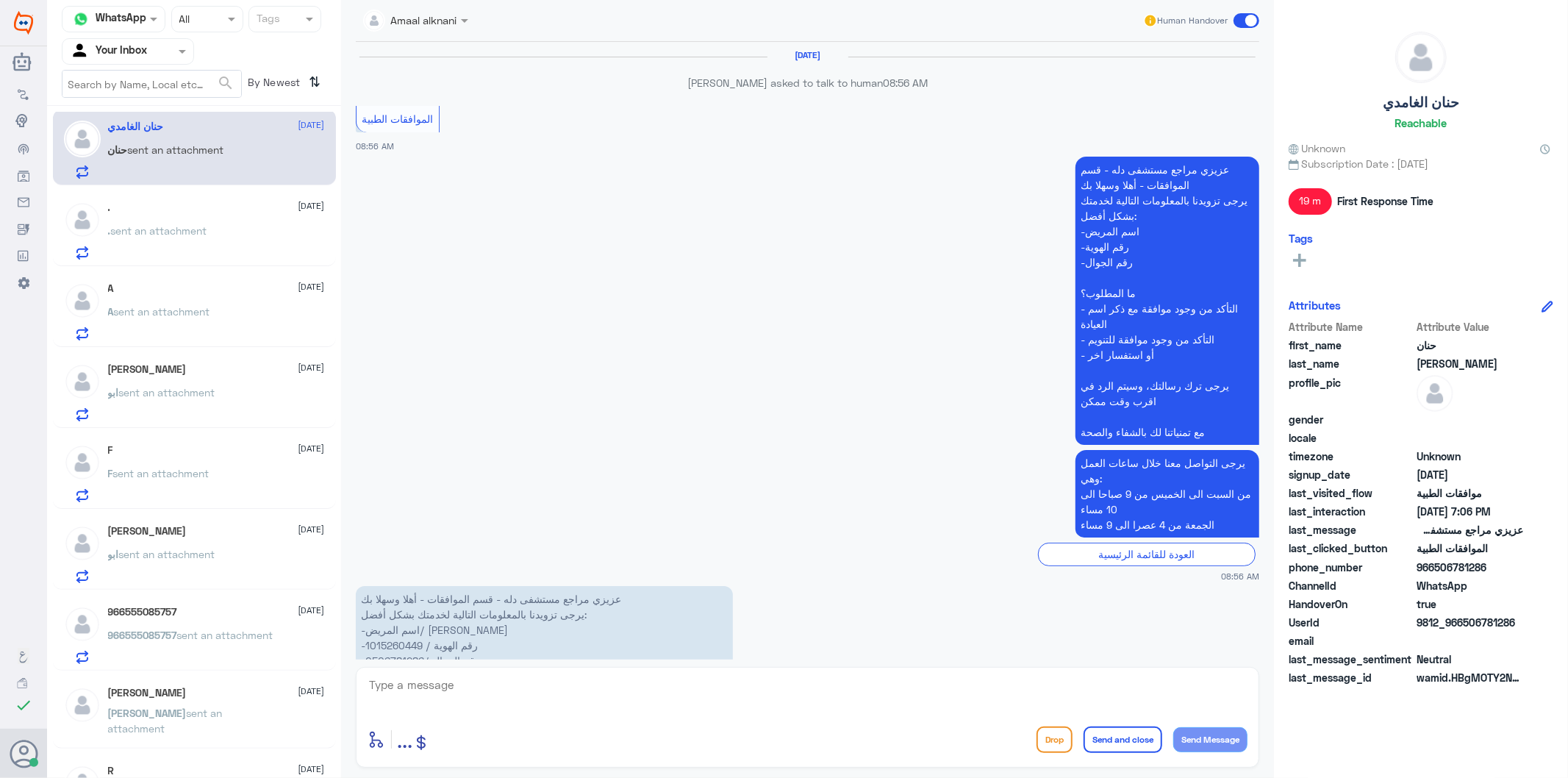
scroll to position [2271, 0]
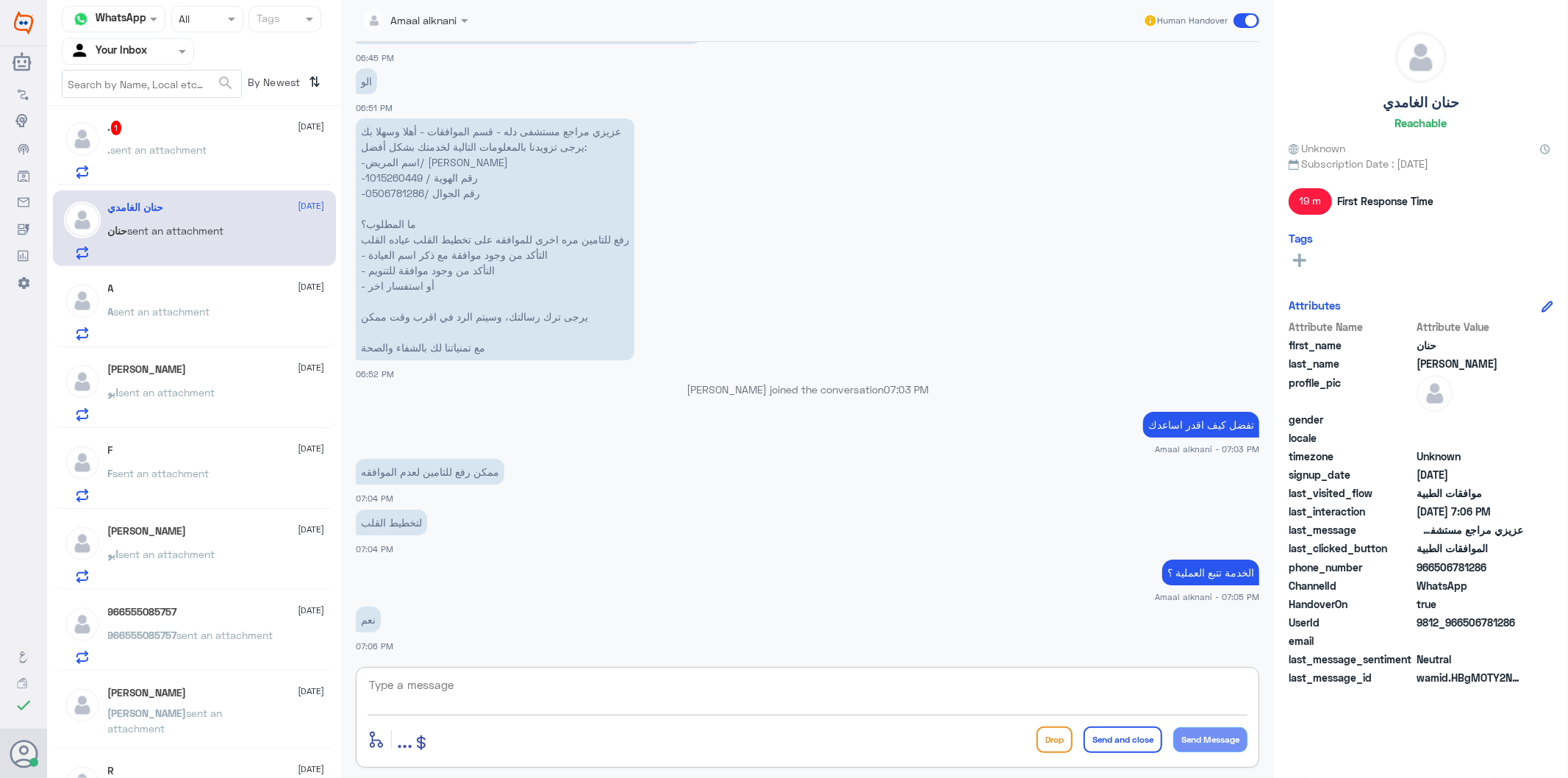
click at [458, 693] on textarea at bounding box center [807, 693] width 880 height 36
click at [234, 134] on div ". 1 [DATE]" at bounding box center [216, 128] width 217 height 15
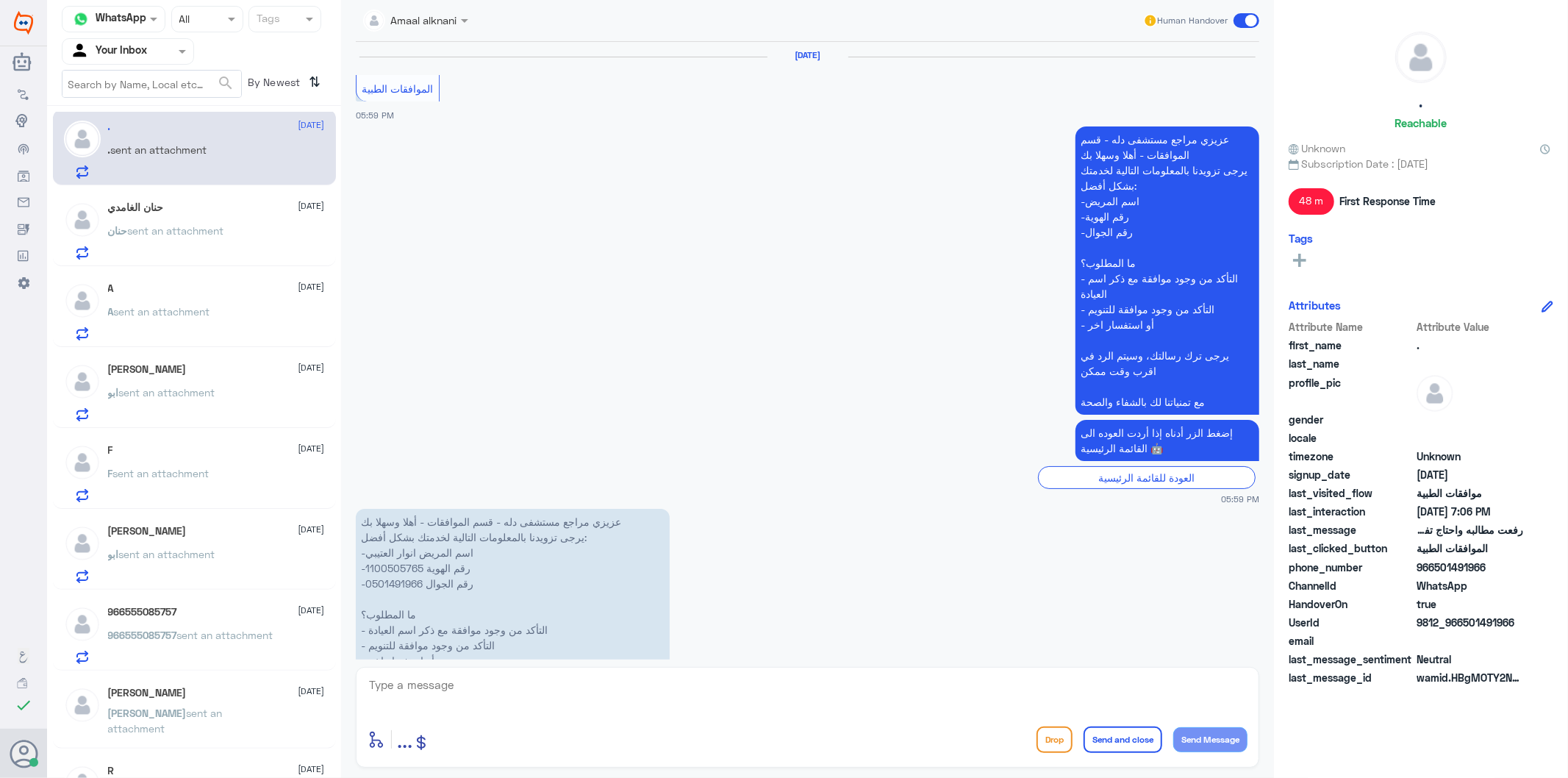
scroll to position [1658, 0]
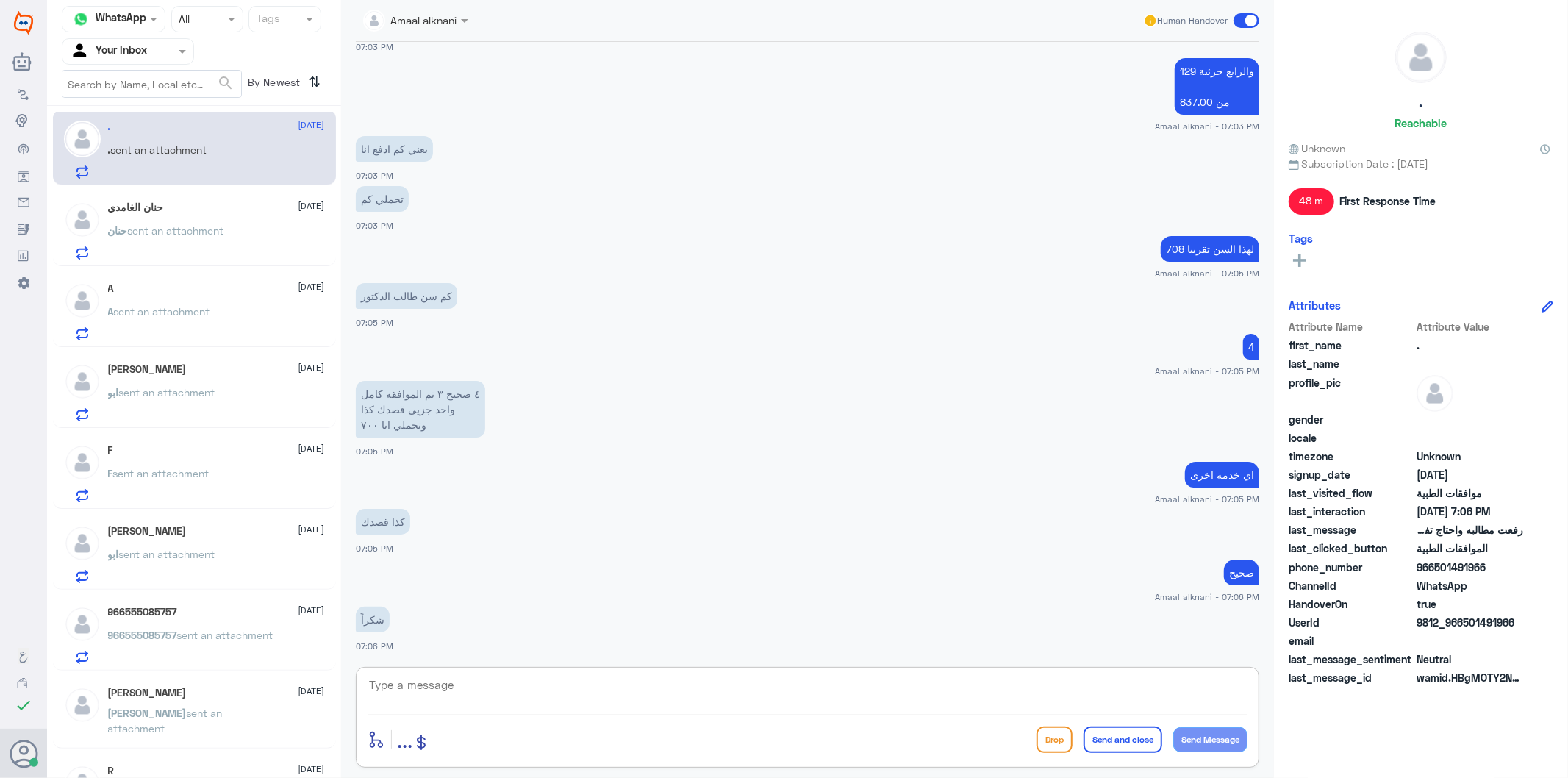
click at [461, 692] on textarea at bounding box center [807, 693] width 880 height 36
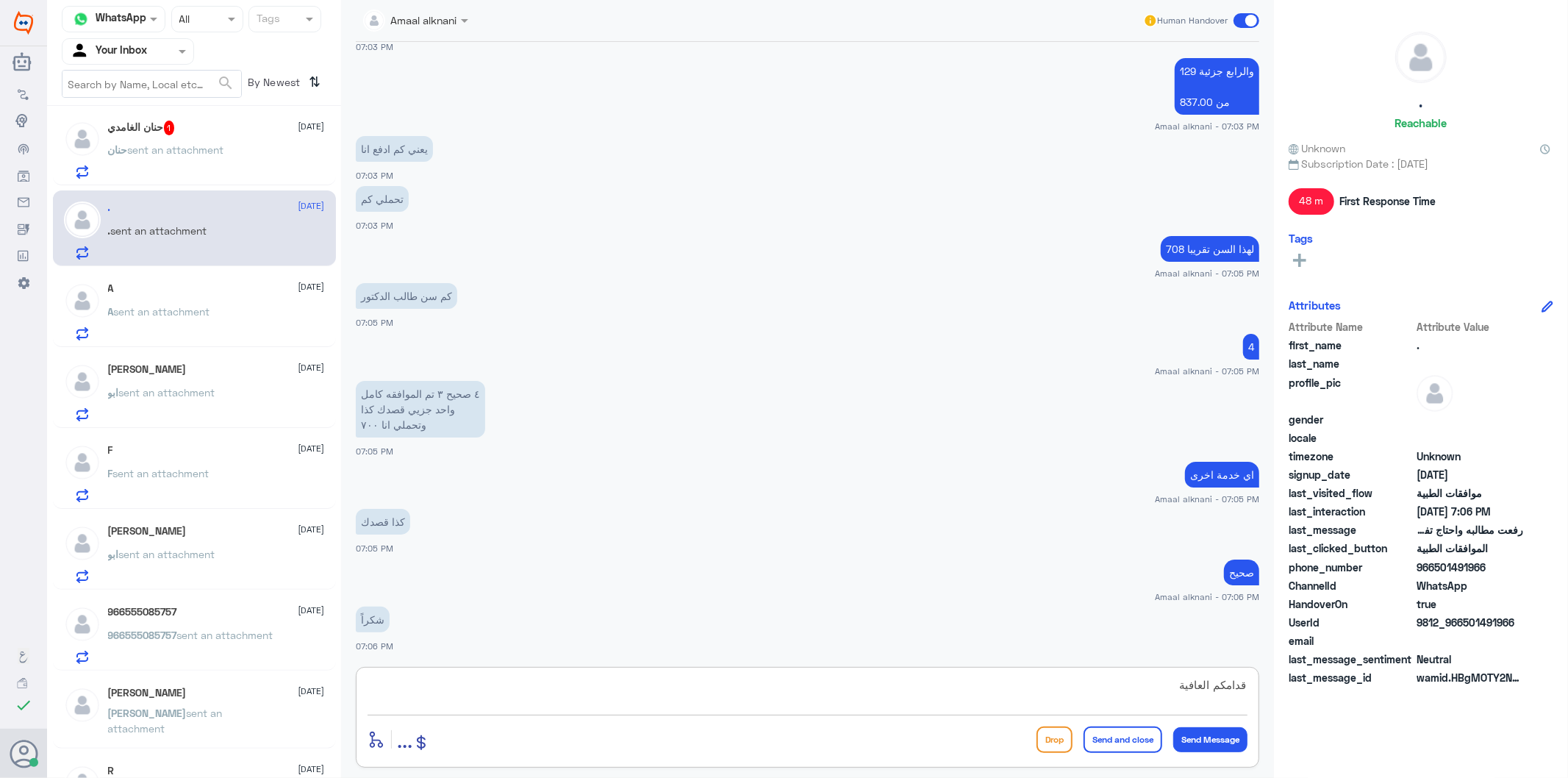
type textarea "قدامكم العافية"
click at [1118, 743] on button "Send and close" at bounding box center [1122, 740] width 79 height 27
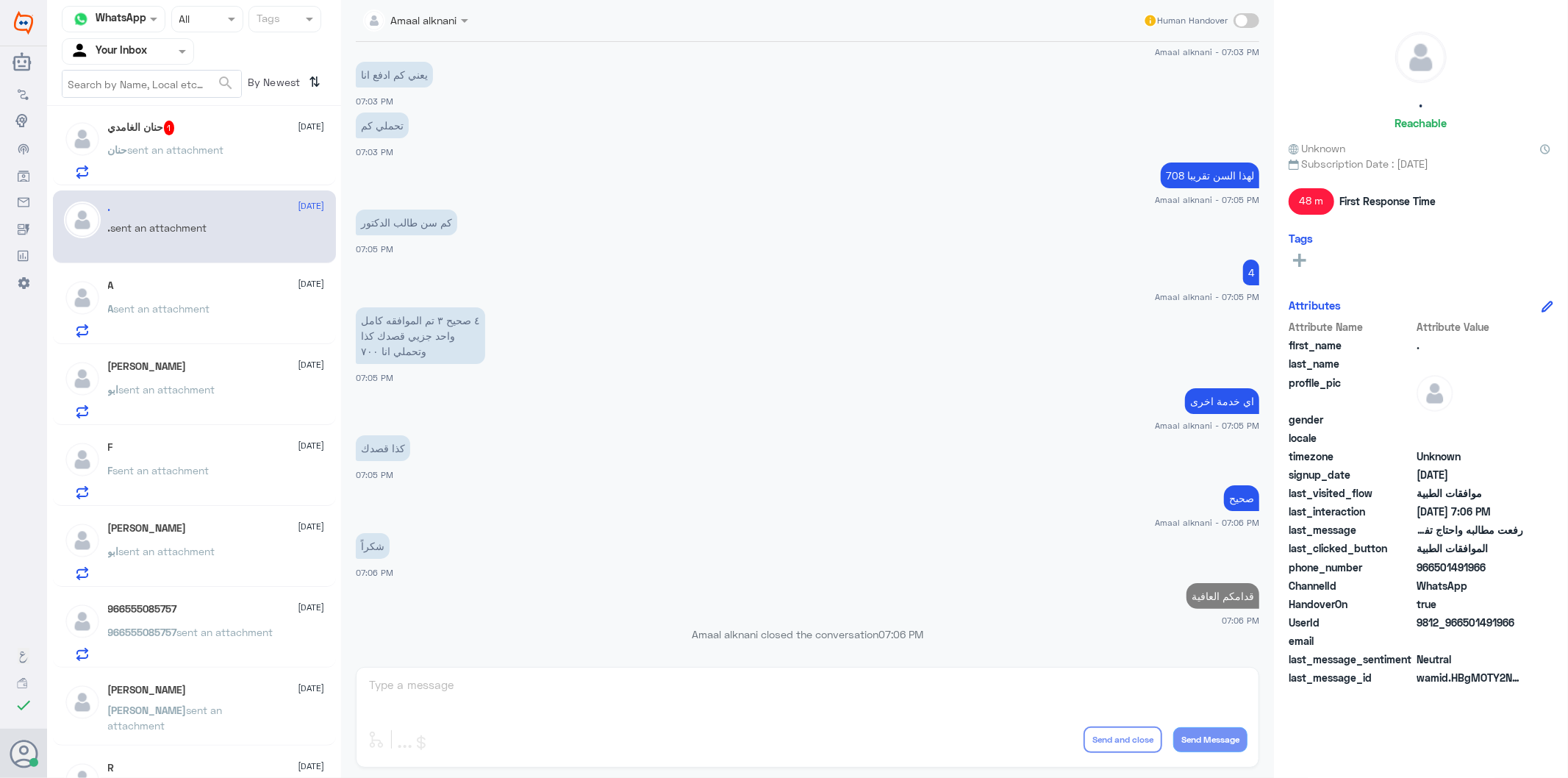
click at [174, 136] on div "[PERSON_NAME] 1 [DATE] حنان sent an attachment" at bounding box center [216, 150] width 217 height 58
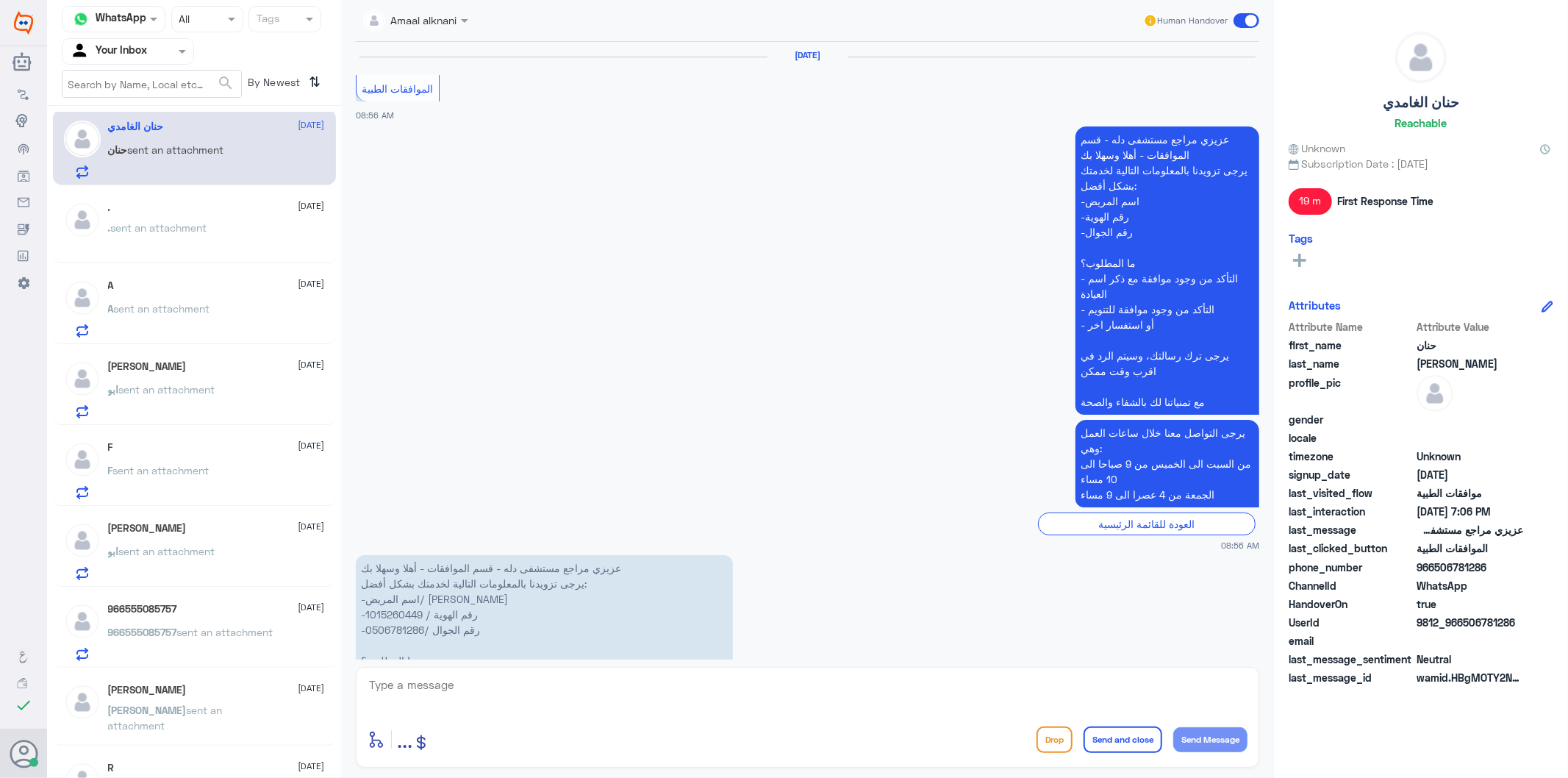
scroll to position [2291, 0]
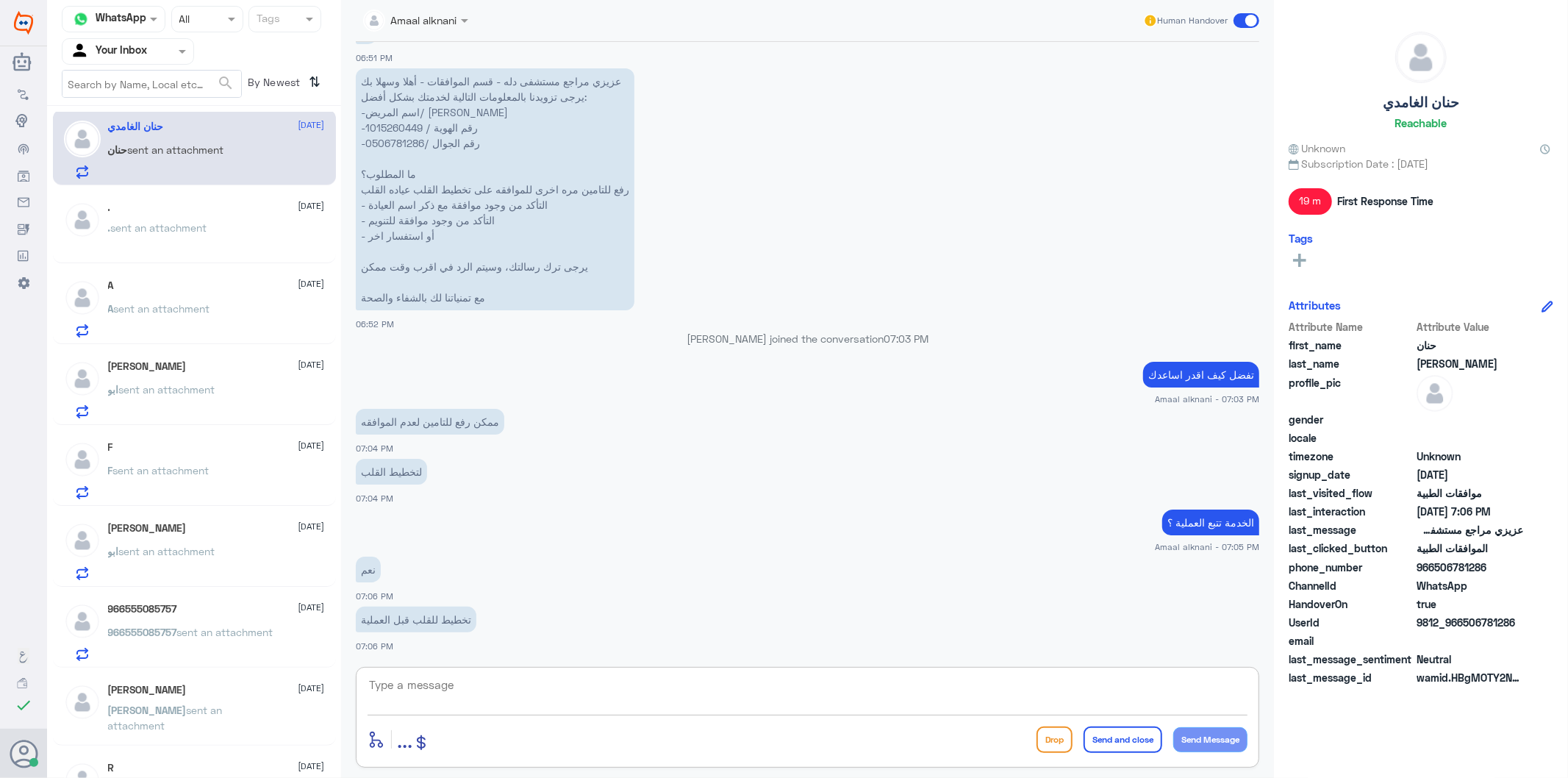
click at [445, 686] on textarea at bounding box center [807, 693] width 880 height 36
click at [476, 680] on textarea at bounding box center [807, 693] width 880 height 36
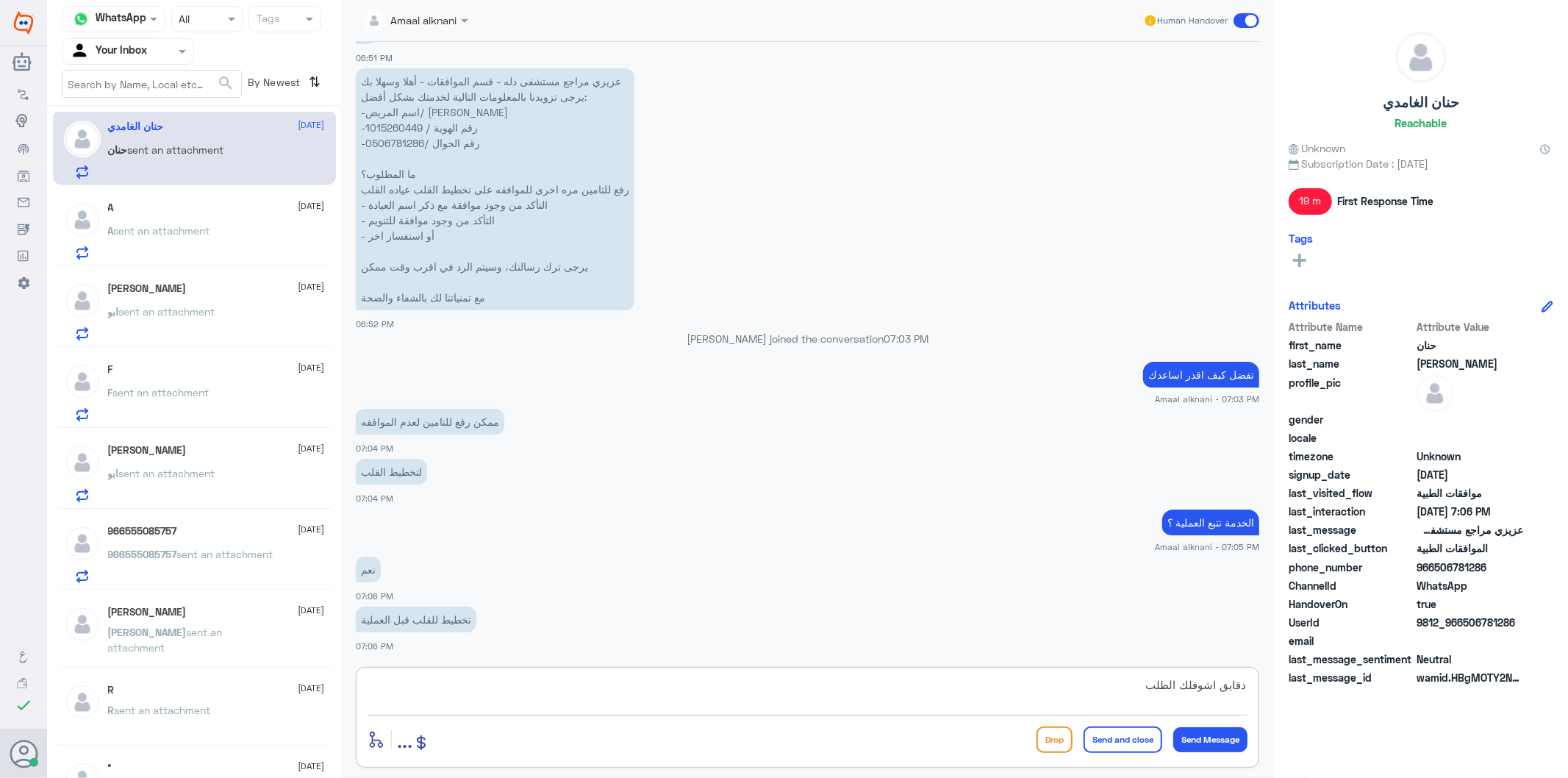
type textarea "دقايق اشوفلك الطلب"
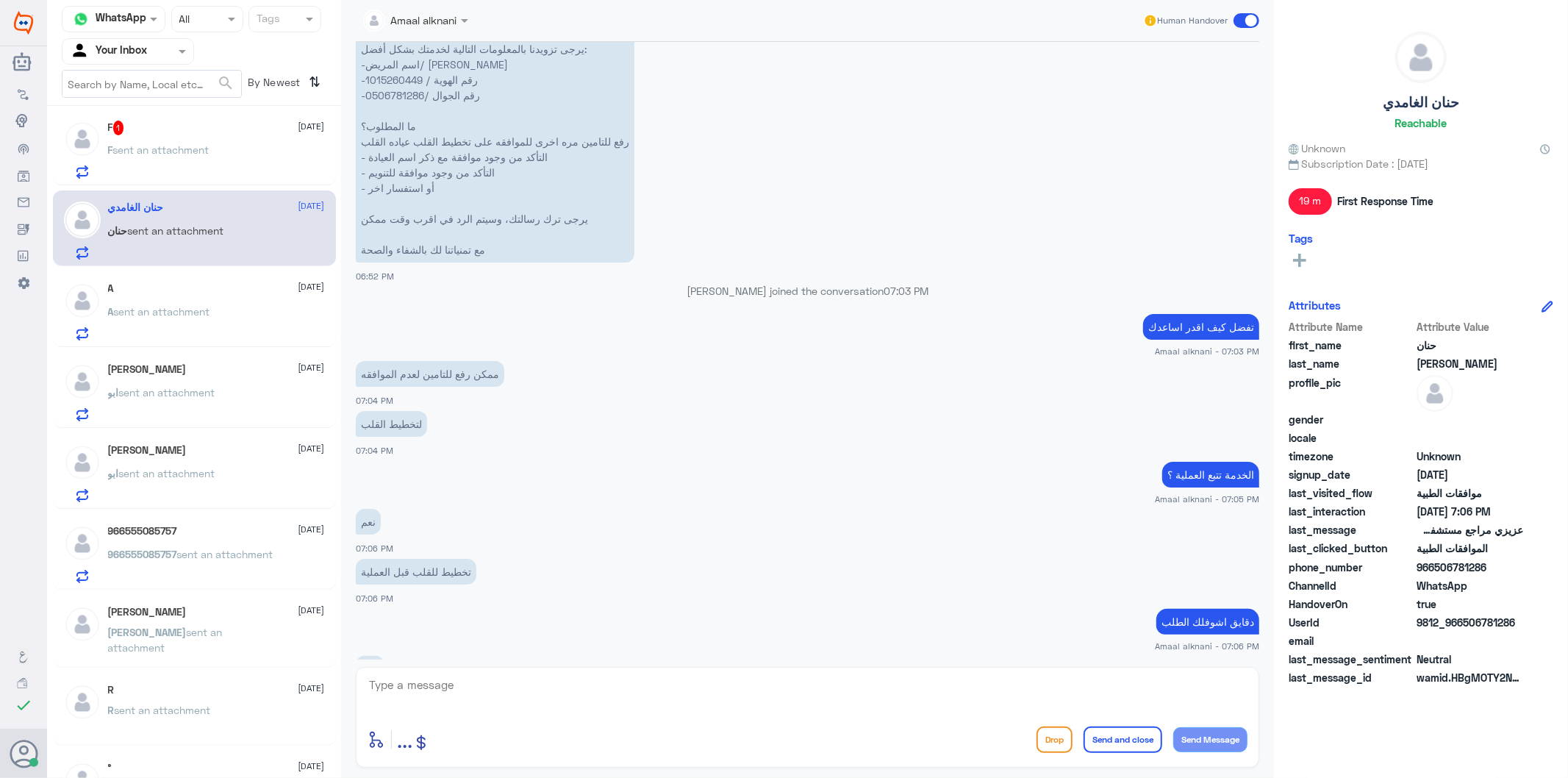
scroll to position [2439, 0]
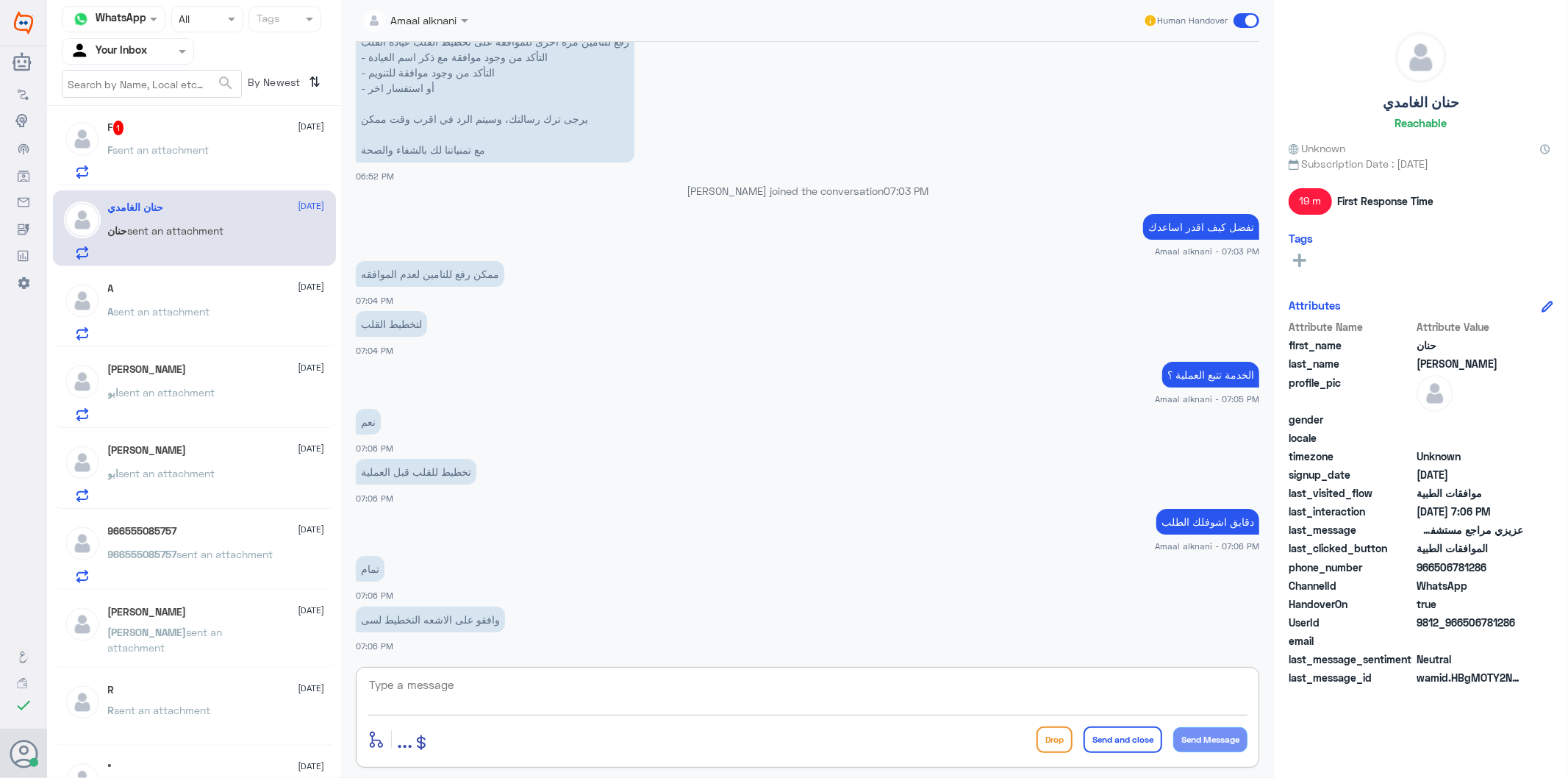
click at [174, 152] on span "sent an attachment" at bounding box center [161, 150] width 97 height 12
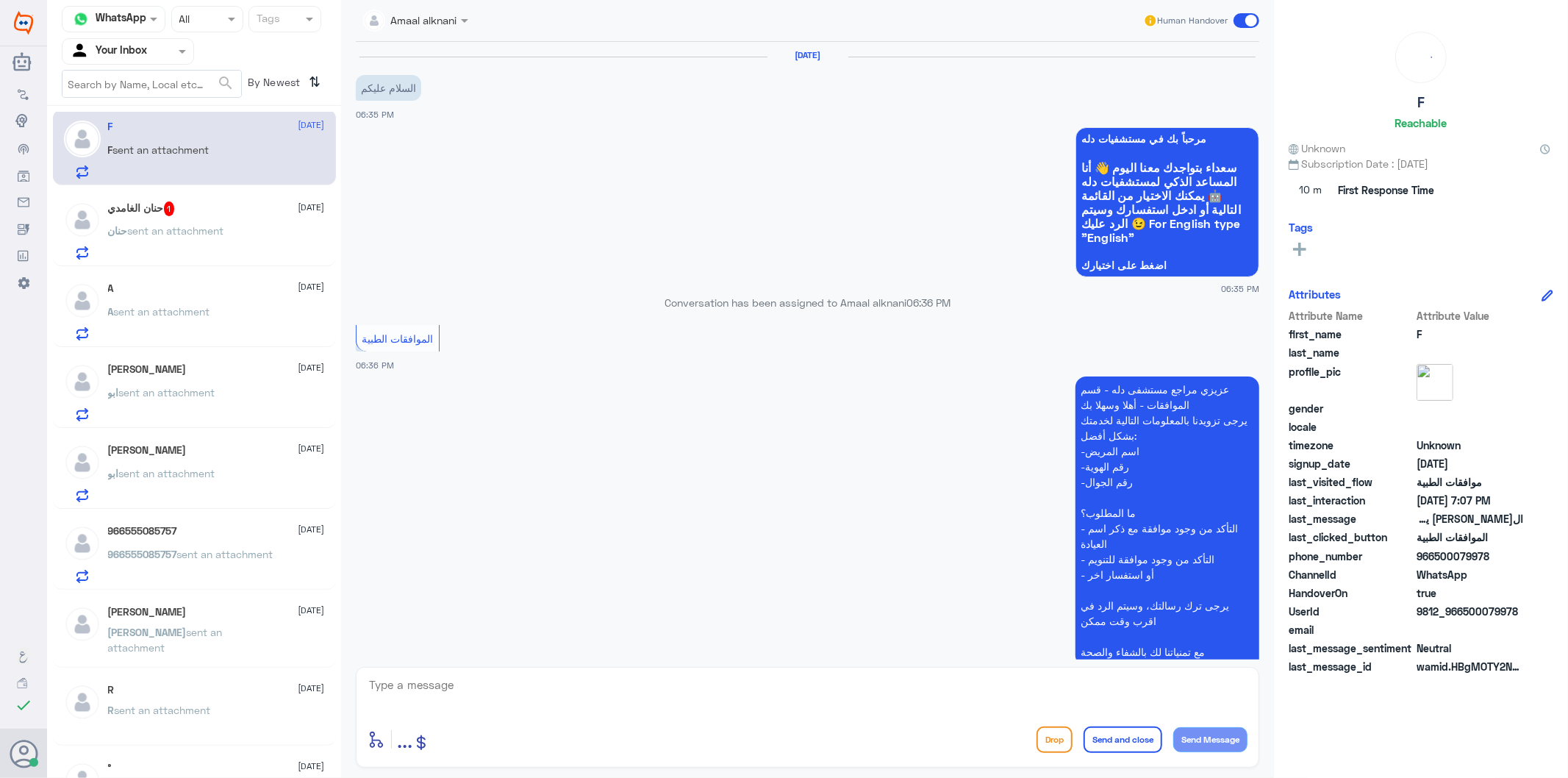
scroll to position [284, 0]
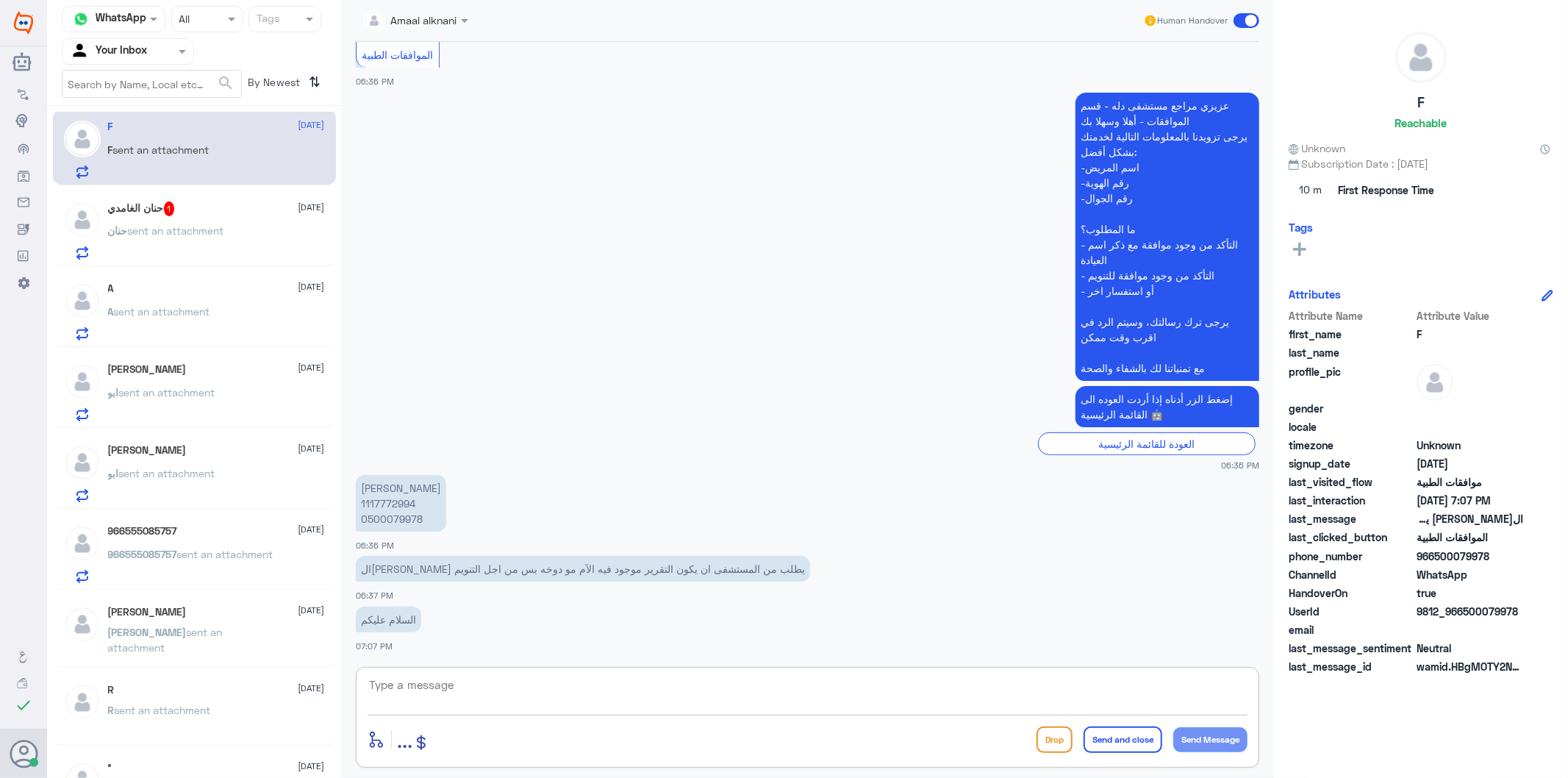
click at [427, 703] on textarea at bounding box center [807, 693] width 880 height 36
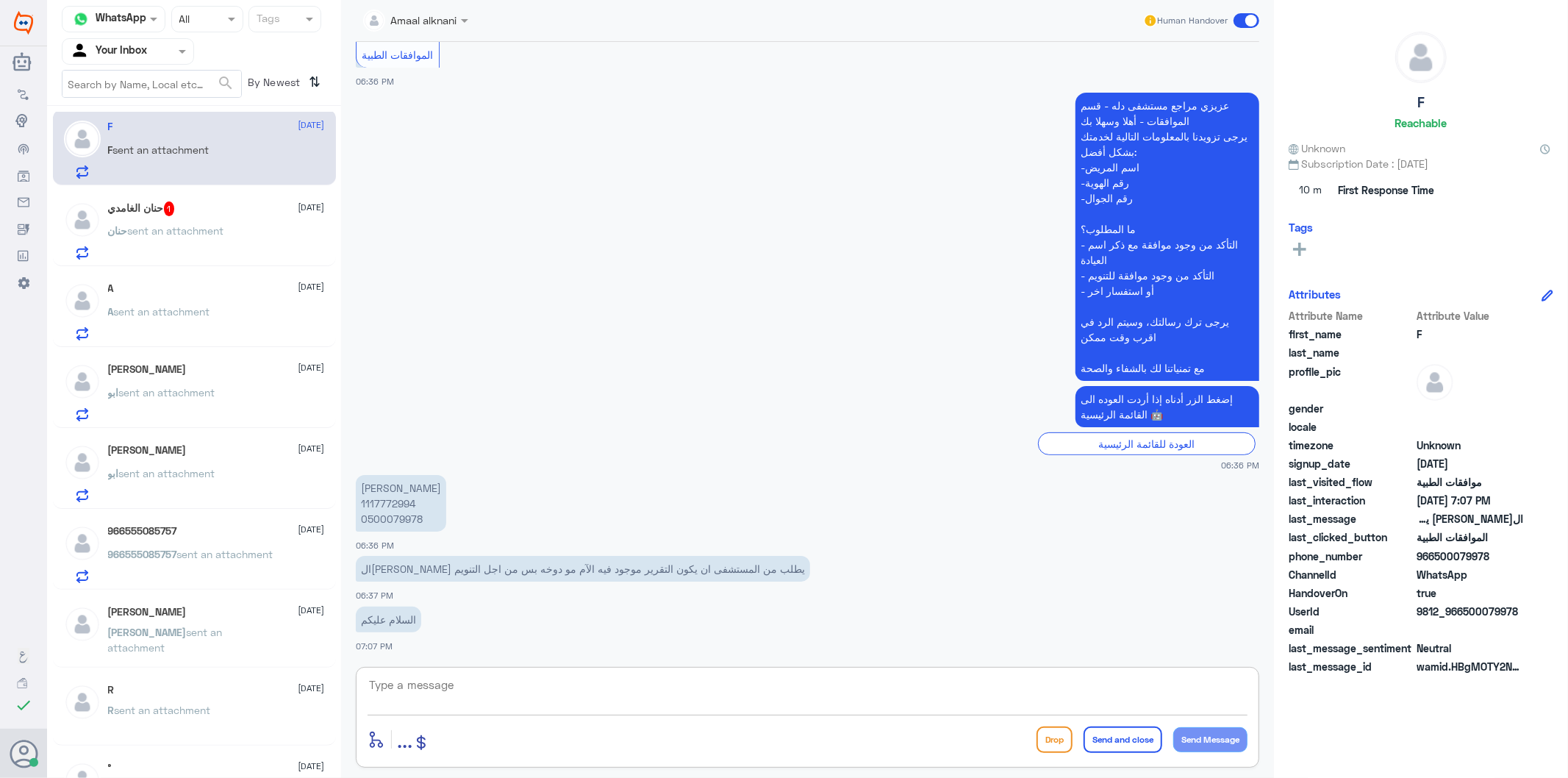
click at [427, 703] on textarea at bounding box center [807, 693] width 880 height 36
type textarea "اهلا عزيزي المراجع"
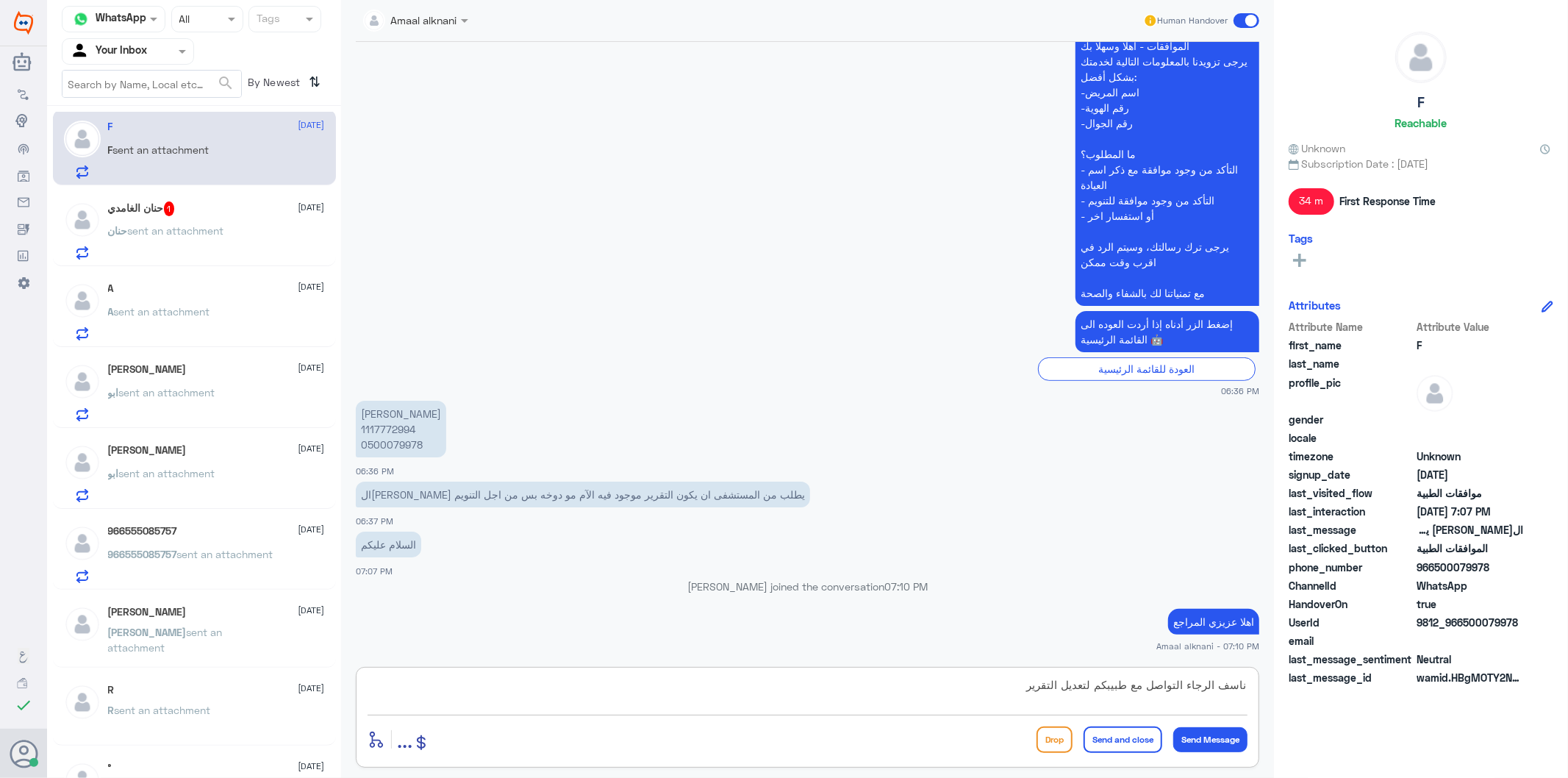
type textarea "ناسف الرجاء التواصل مع طبيبكم لتعديل التقرير"
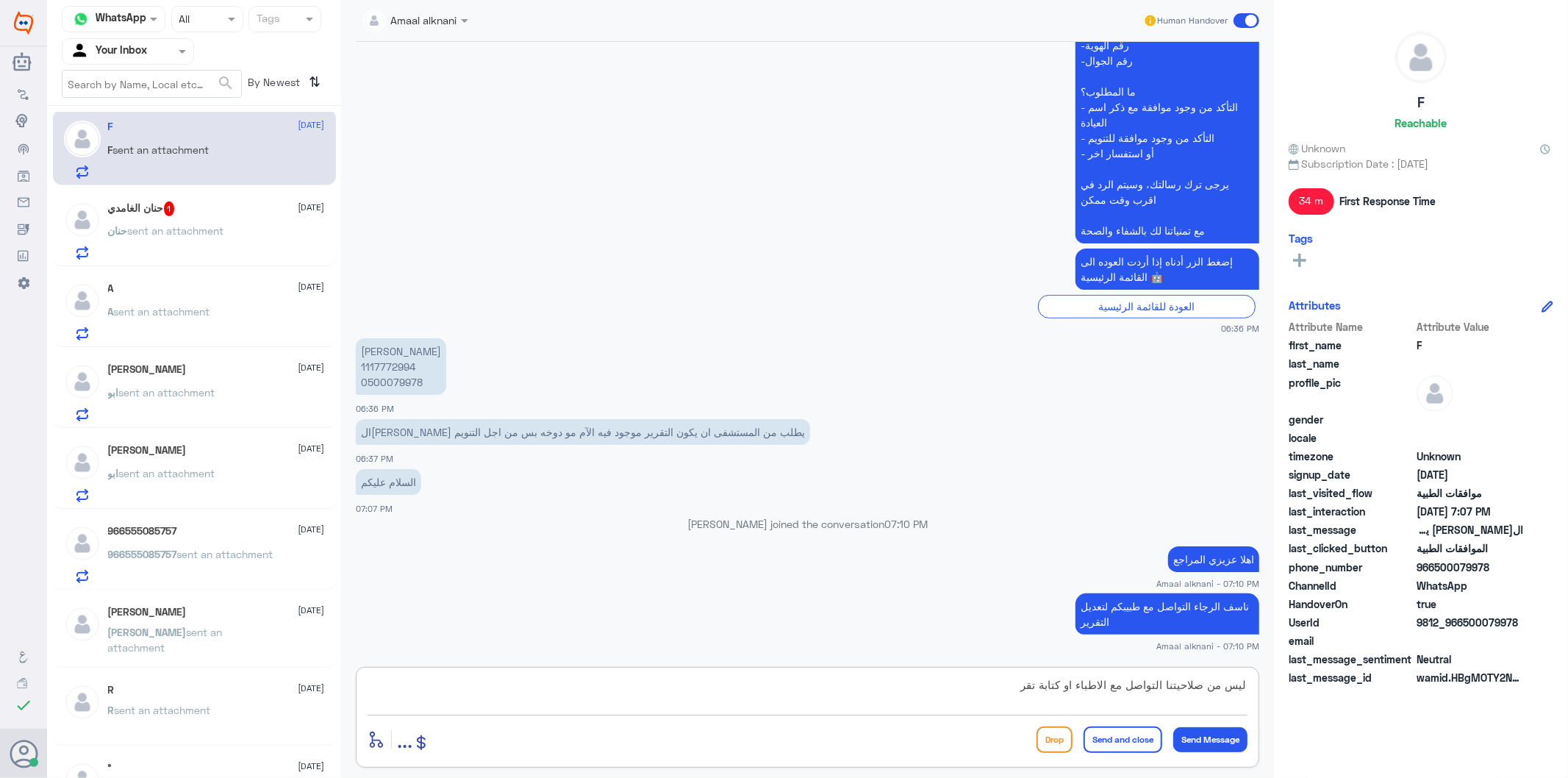
scroll to position [444, 0]
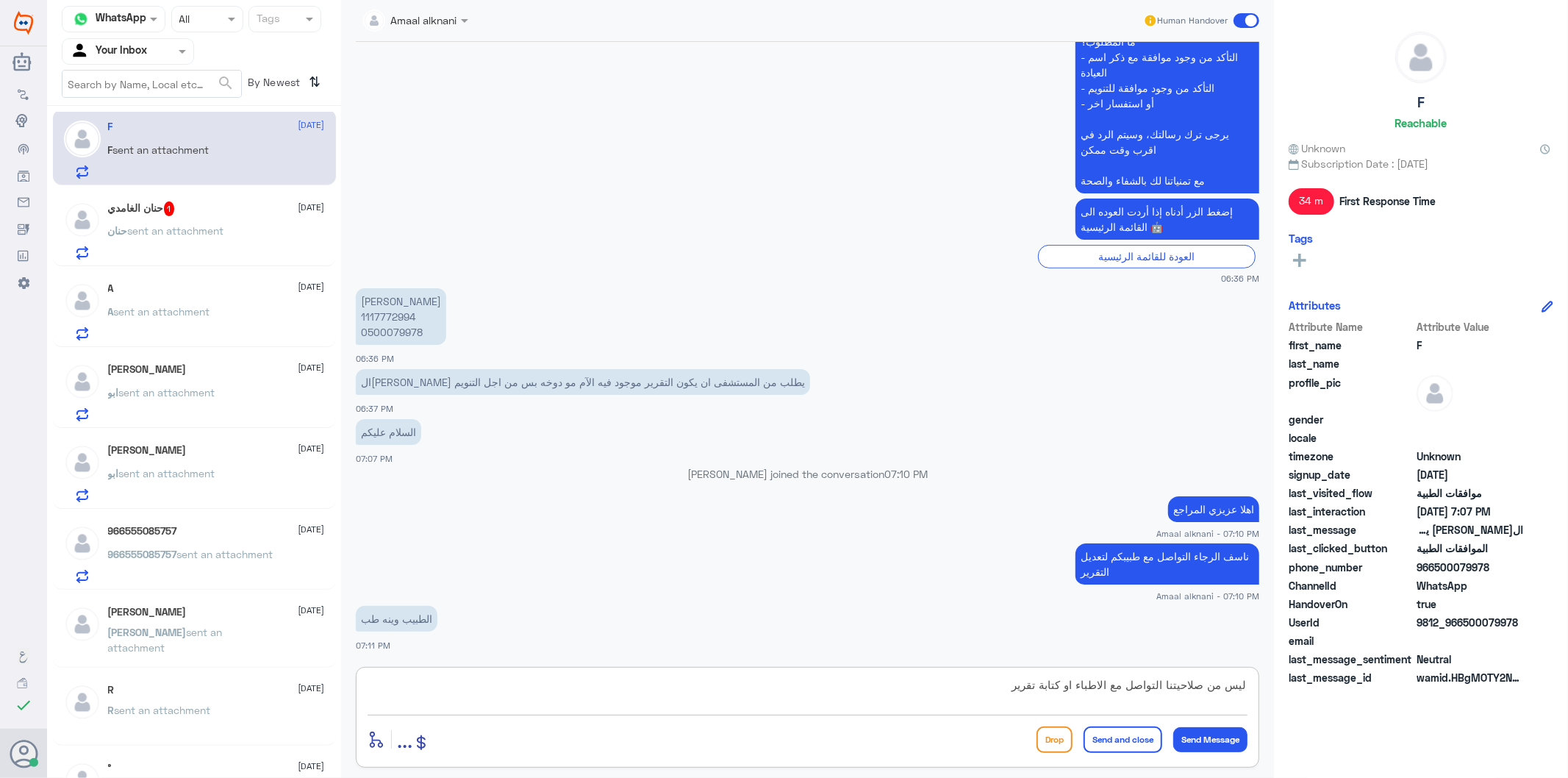
type textarea "ليس من صلاحيتنا التواصل مع الاطباء او كتابة تقرير"
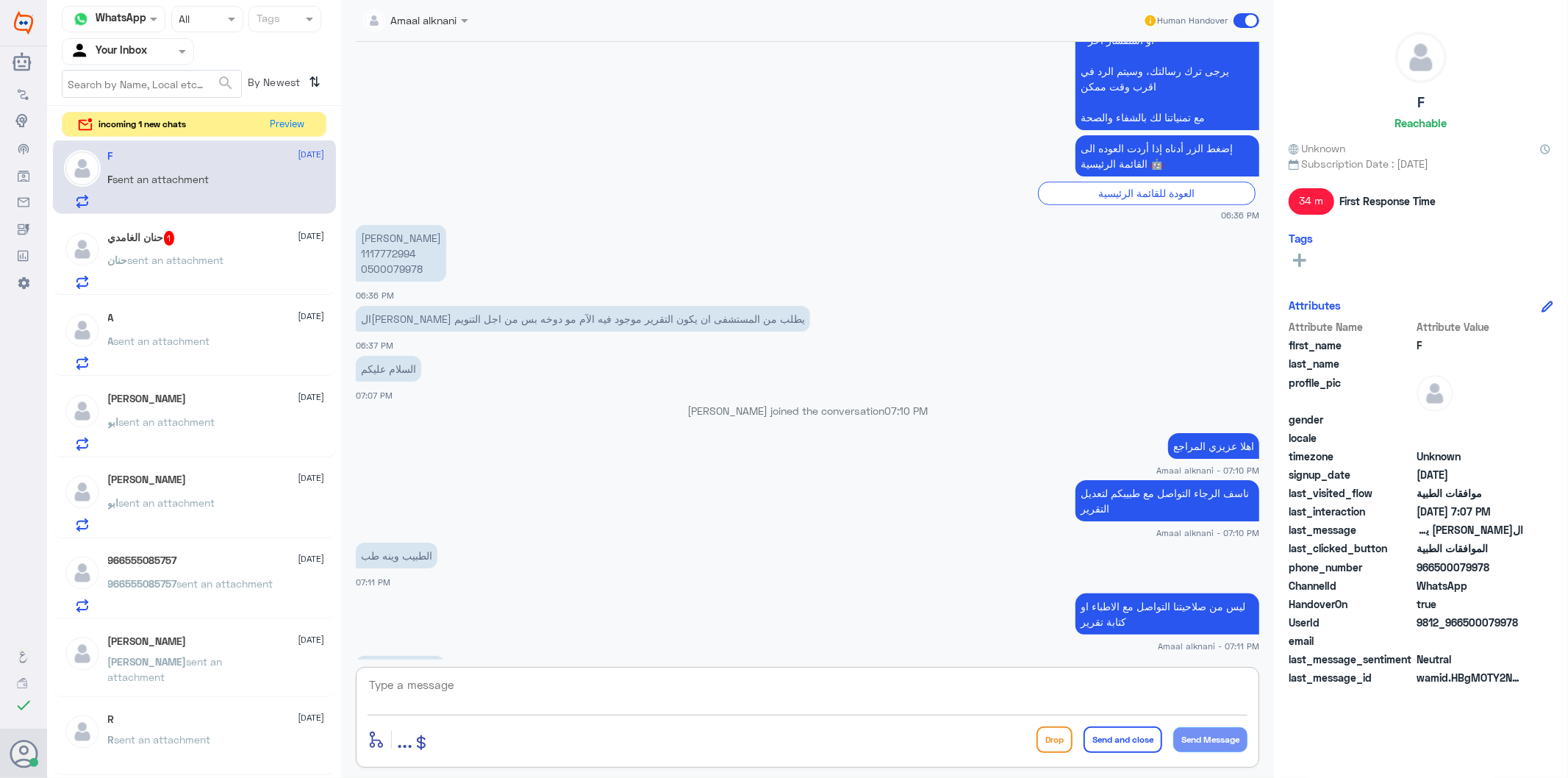
scroll to position [608, 0]
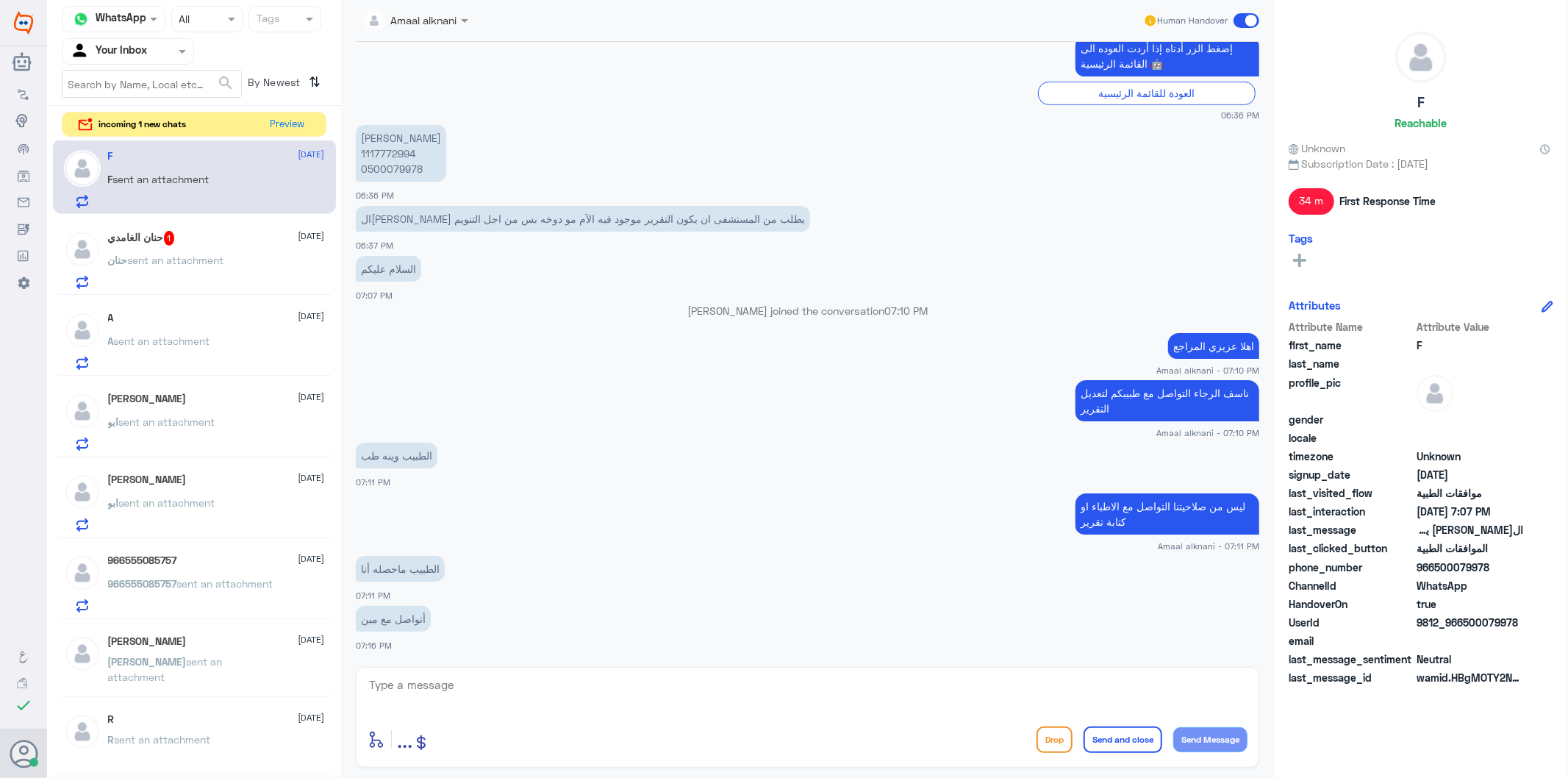
click at [217, 253] on span "sent an attachment" at bounding box center [175, 260] width 97 height 12
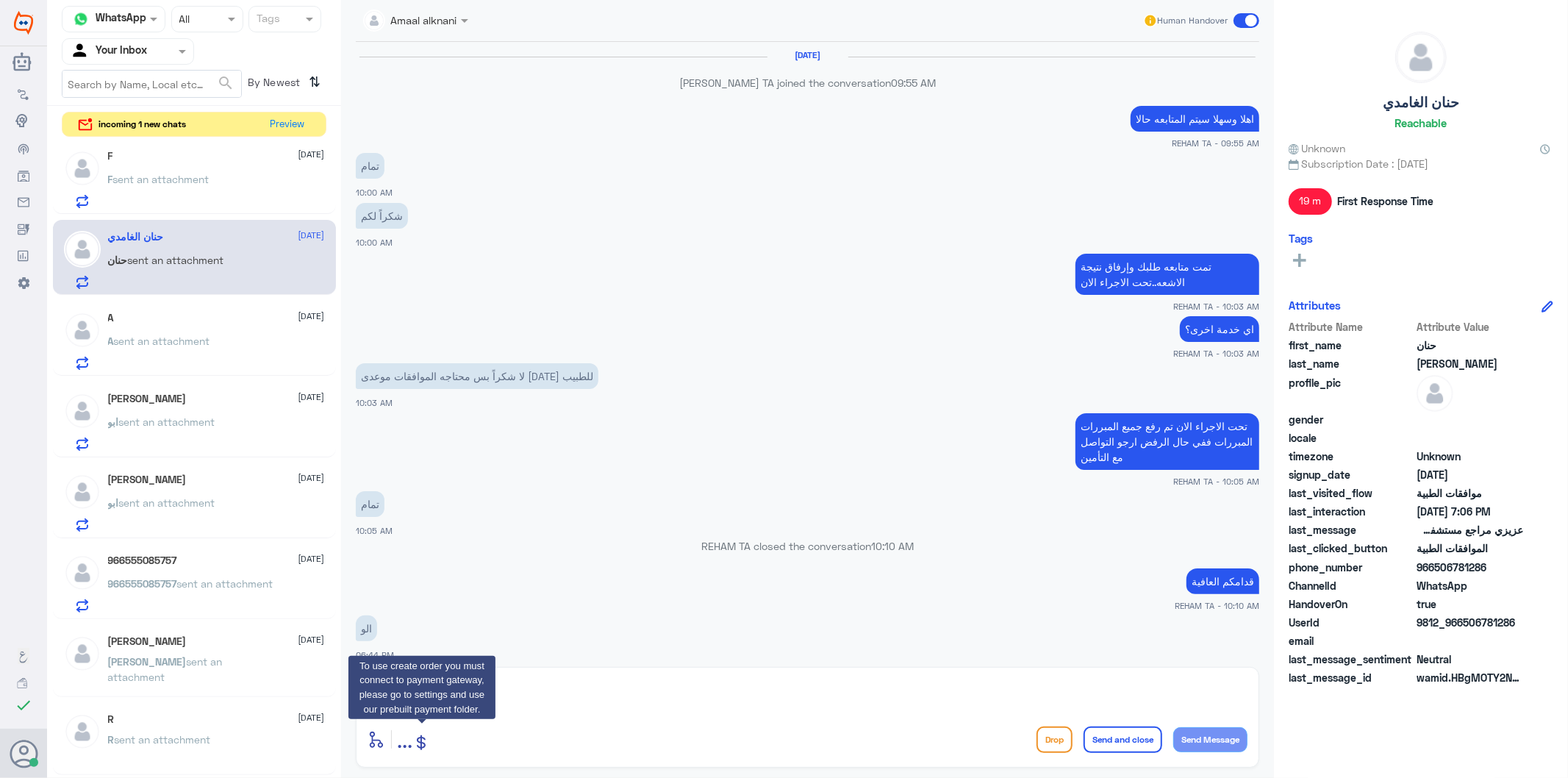
scroll to position [1695, 0]
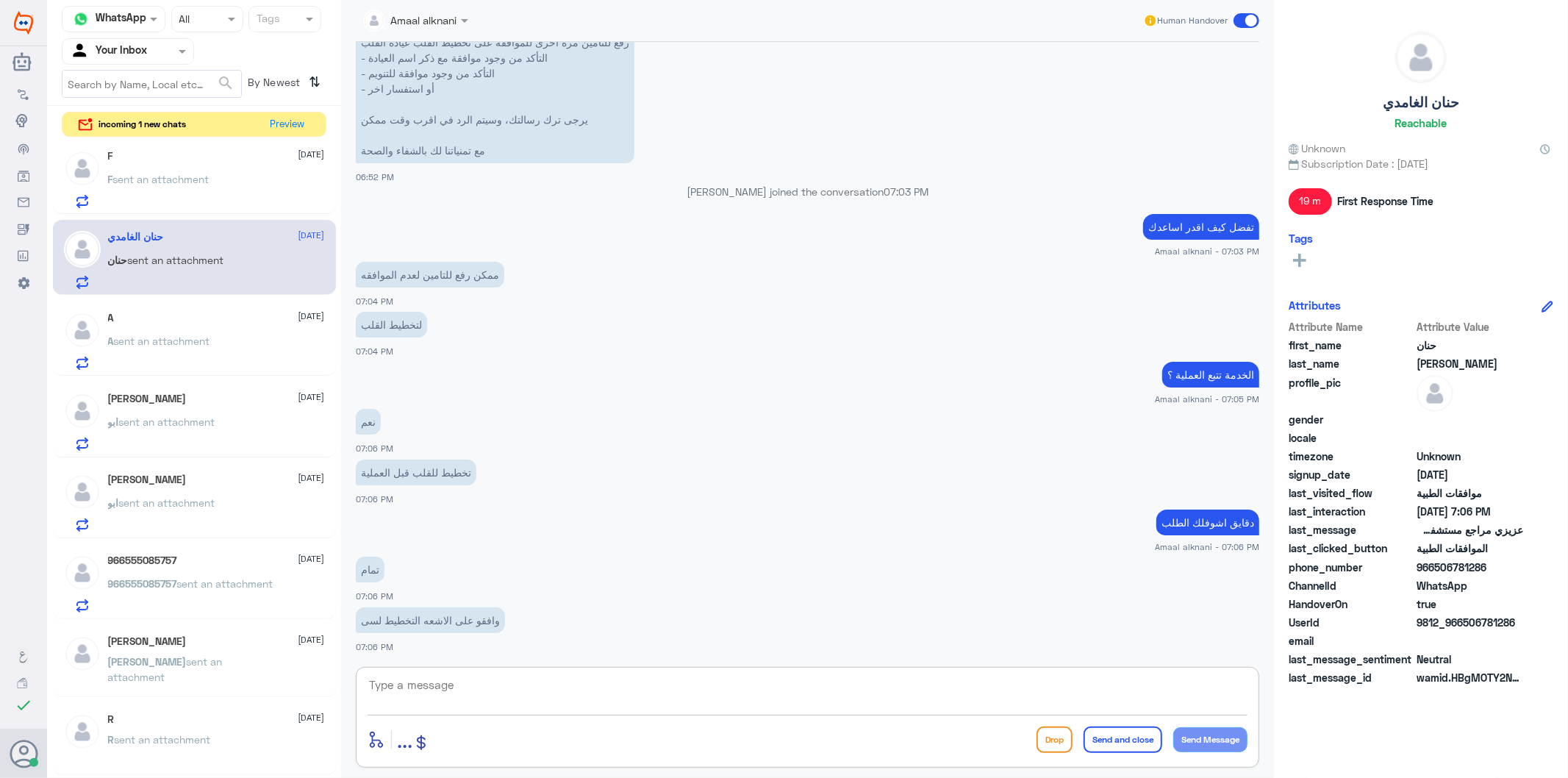
click at [473, 678] on textarea at bounding box center [807, 693] width 880 height 36
click at [506, 684] on textarea at bounding box center [807, 693] width 880 height 36
type textarea "تقدرين تسوينه"
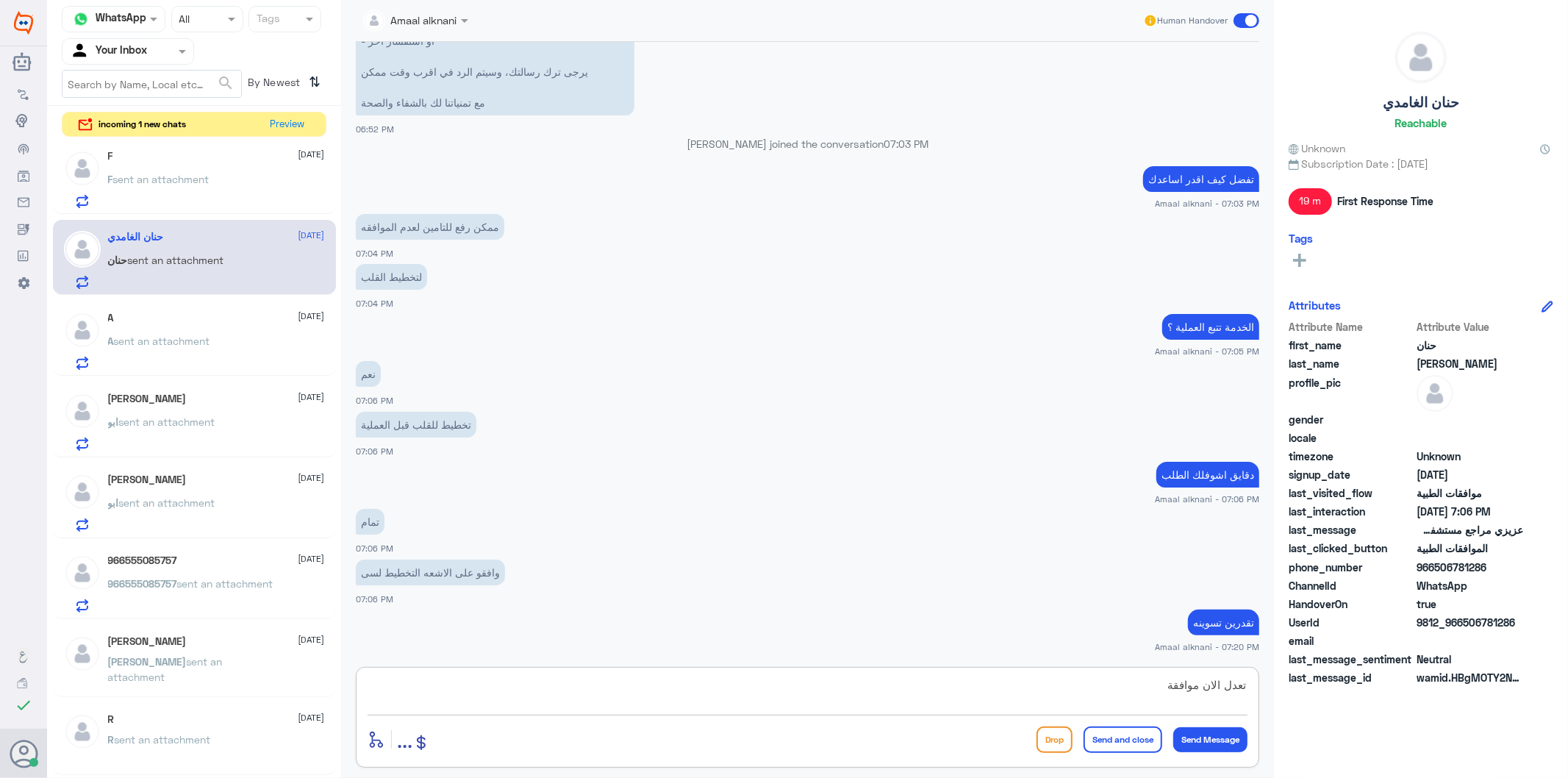
type textarea "تعدل الان موافقة"
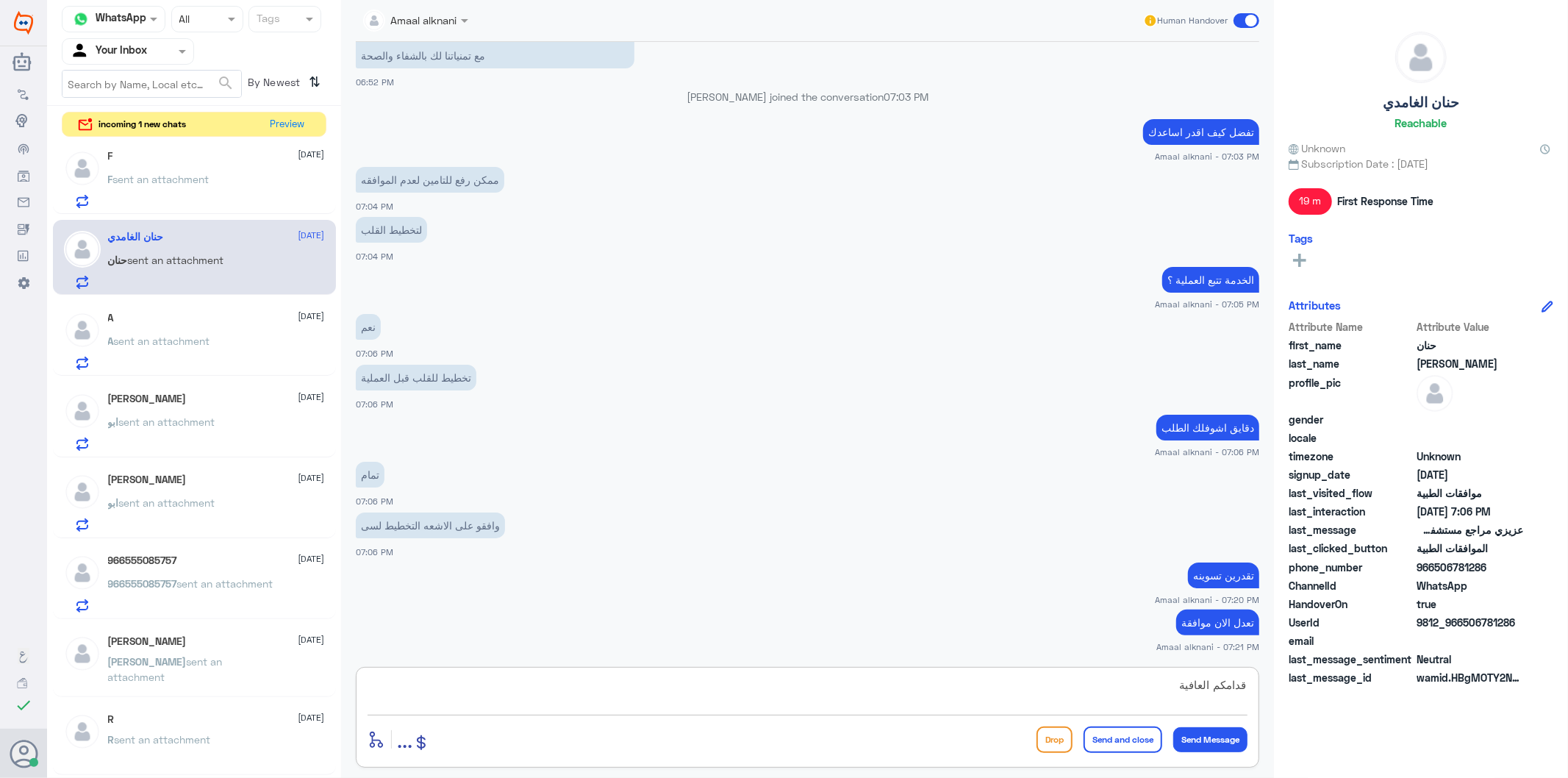
type textarea "قدامكم العافية"
click at [1122, 743] on button "Send and close" at bounding box center [1122, 740] width 79 height 27
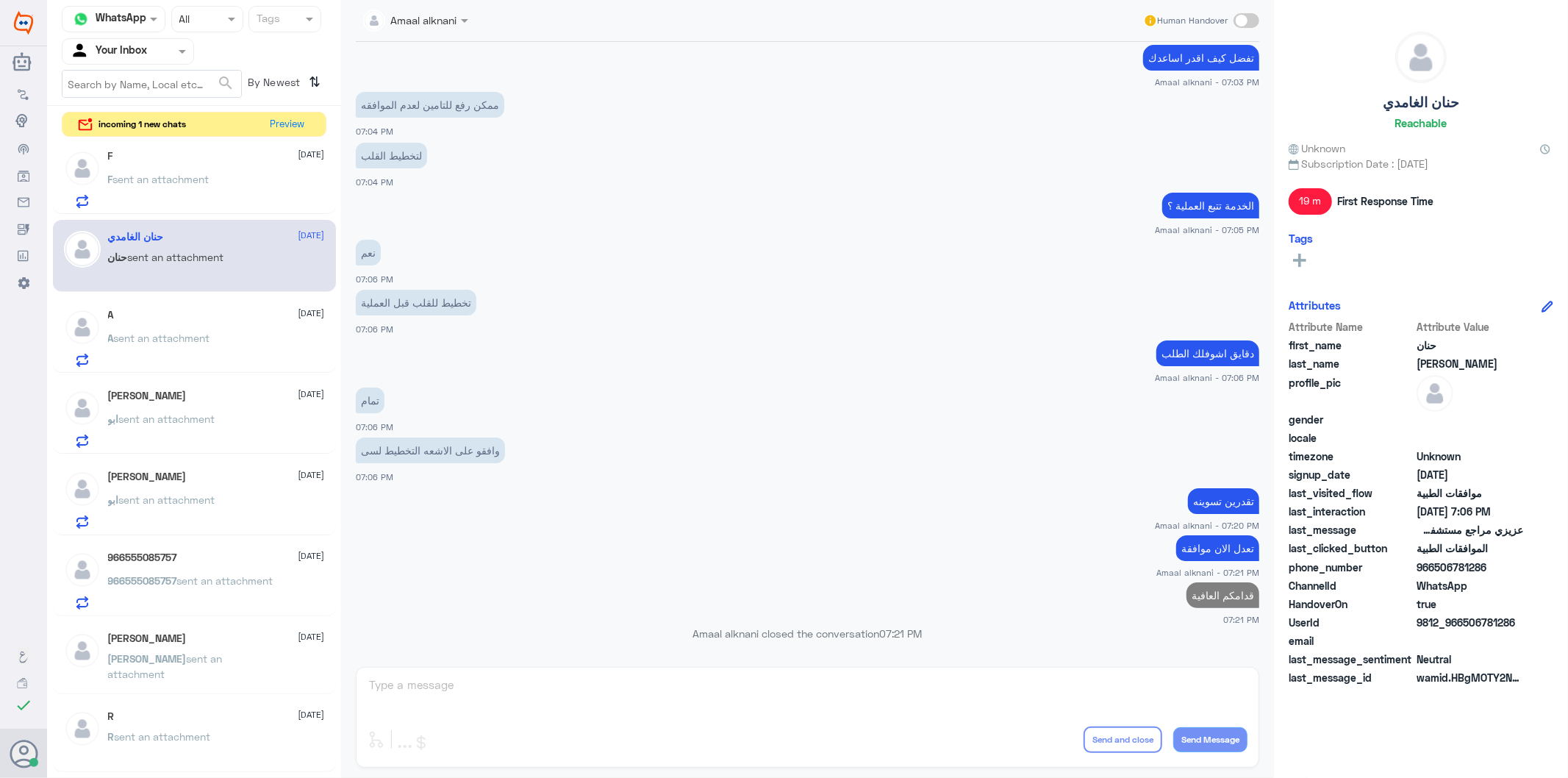
scroll to position [1833, 0]
click at [178, 185] on p "F sent an attachment" at bounding box center [159, 189] width 102 height 36
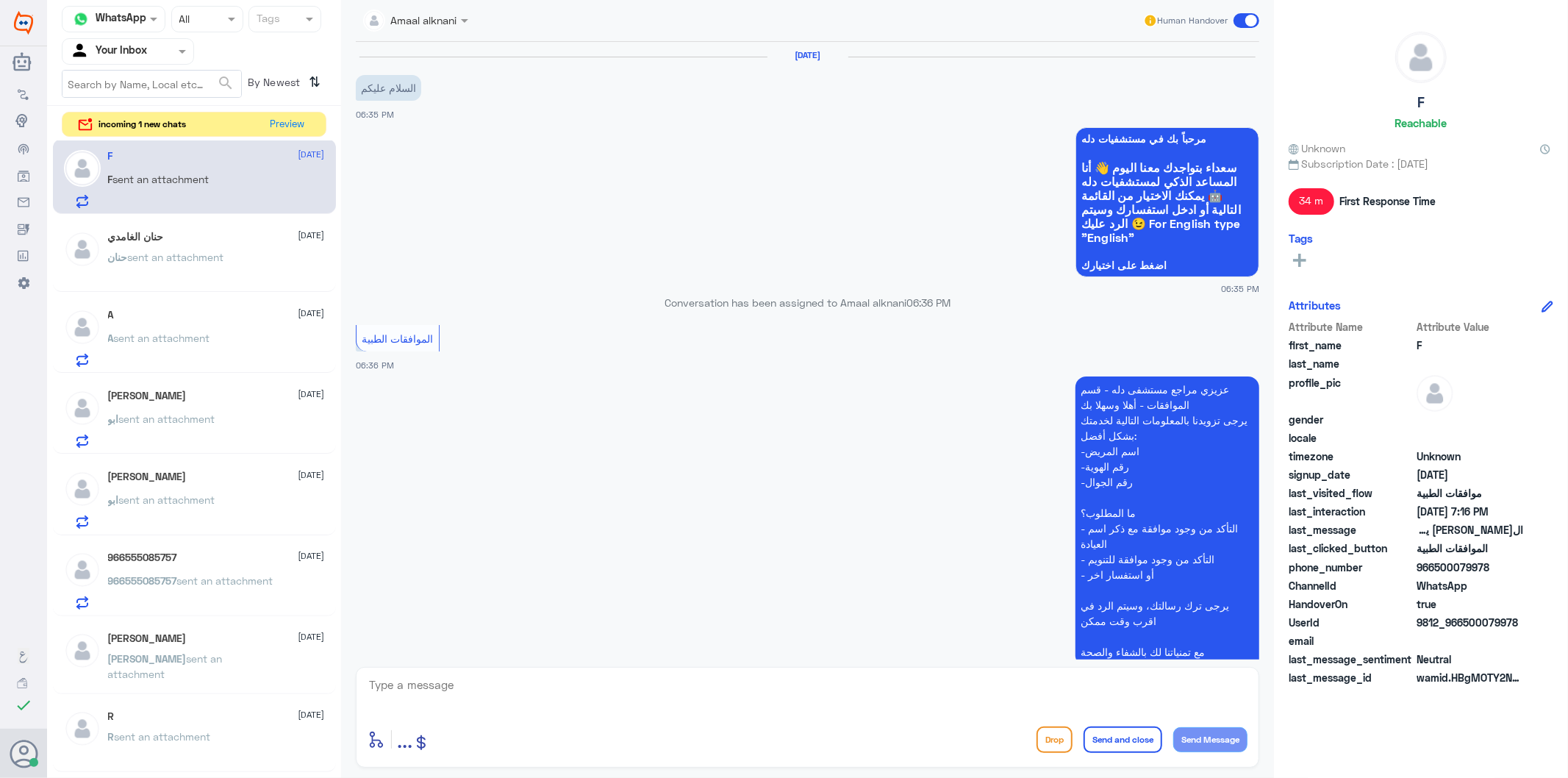
scroll to position [634, 0]
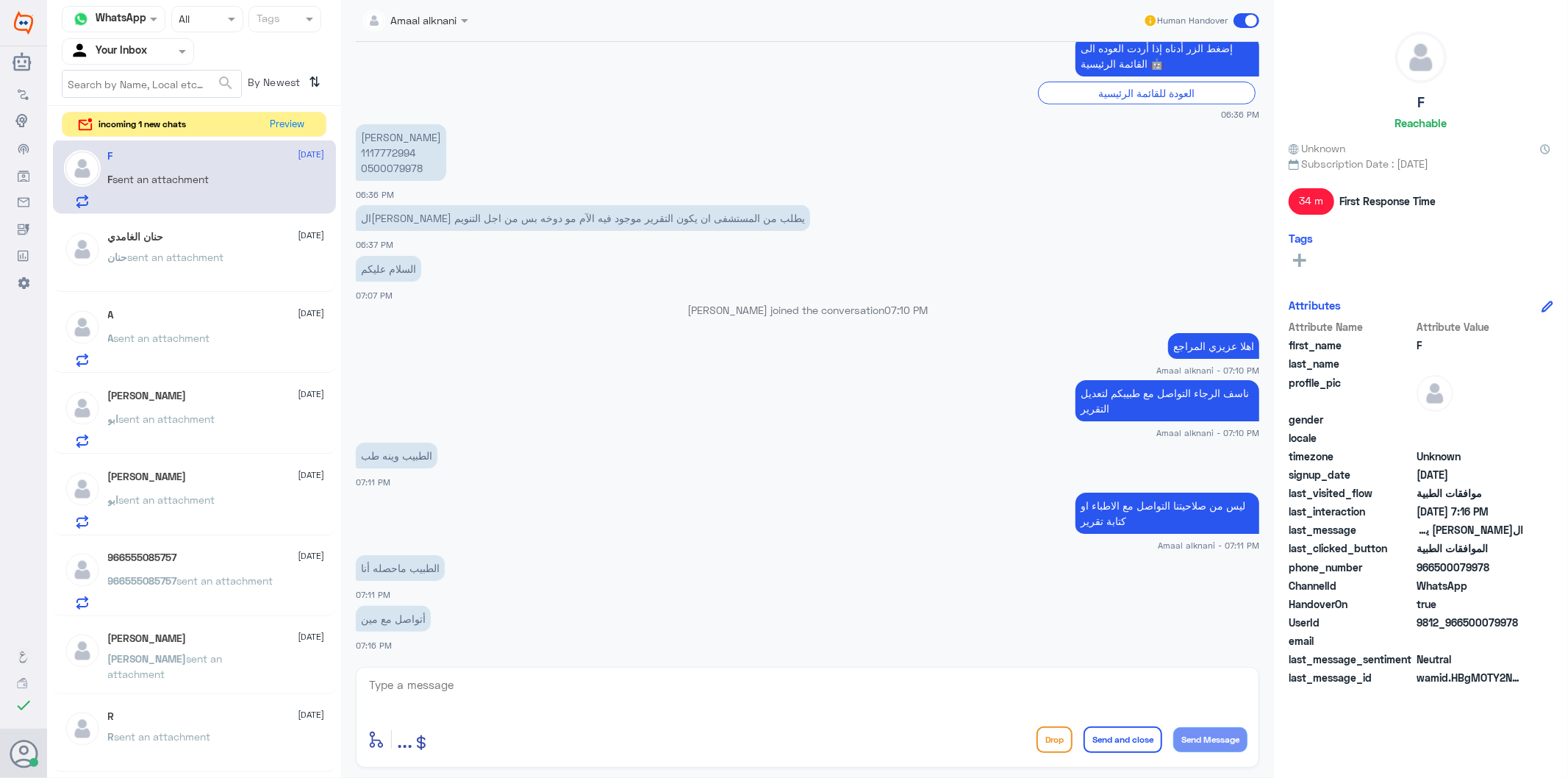
click at [508, 680] on textarea at bounding box center [807, 693] width 880 height 36
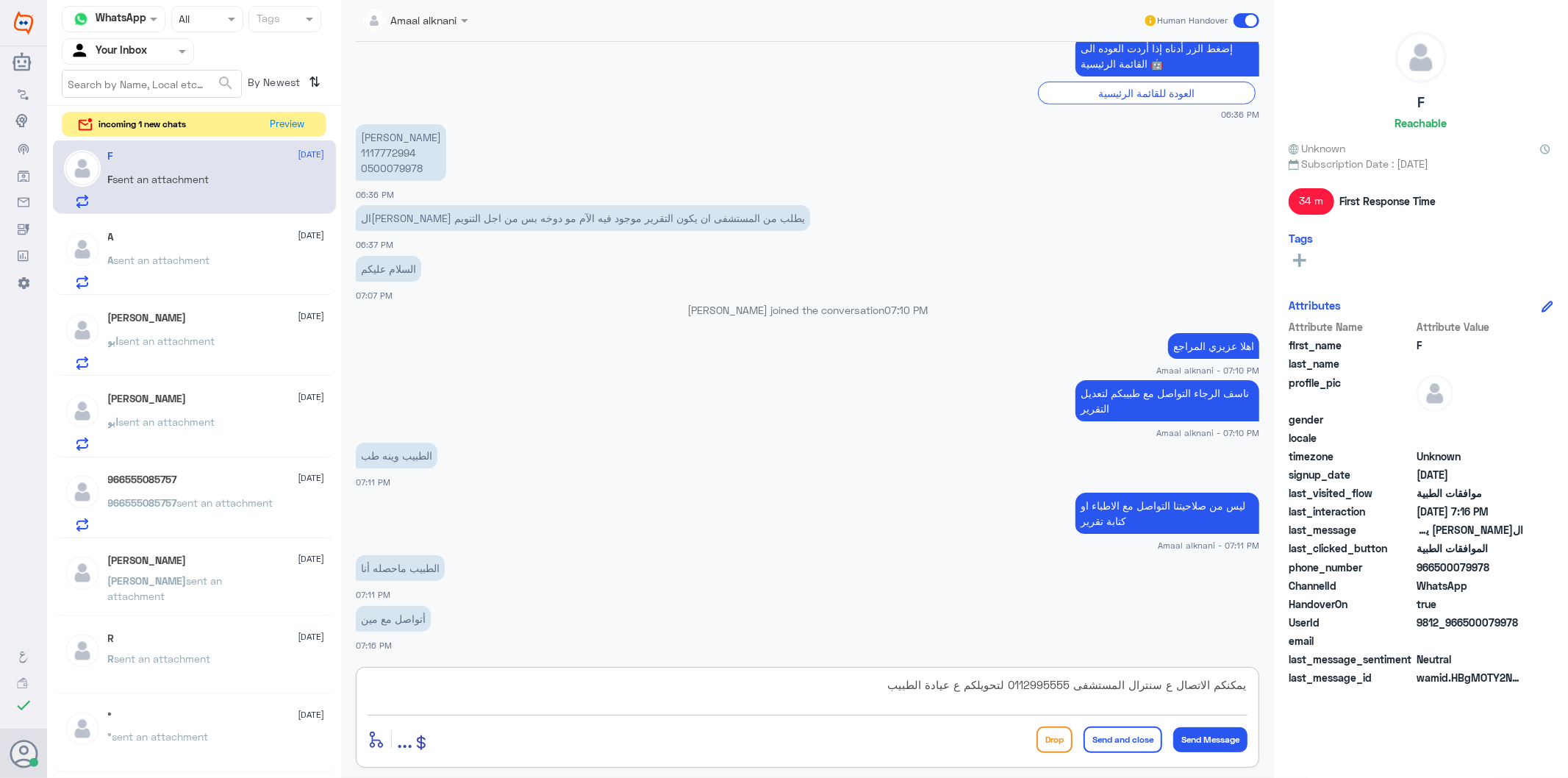
type textarea "يمكنكم الاتصال ع سنترال المستشفى 0112995555 لتحويلكم ع عيادة الطبيب"
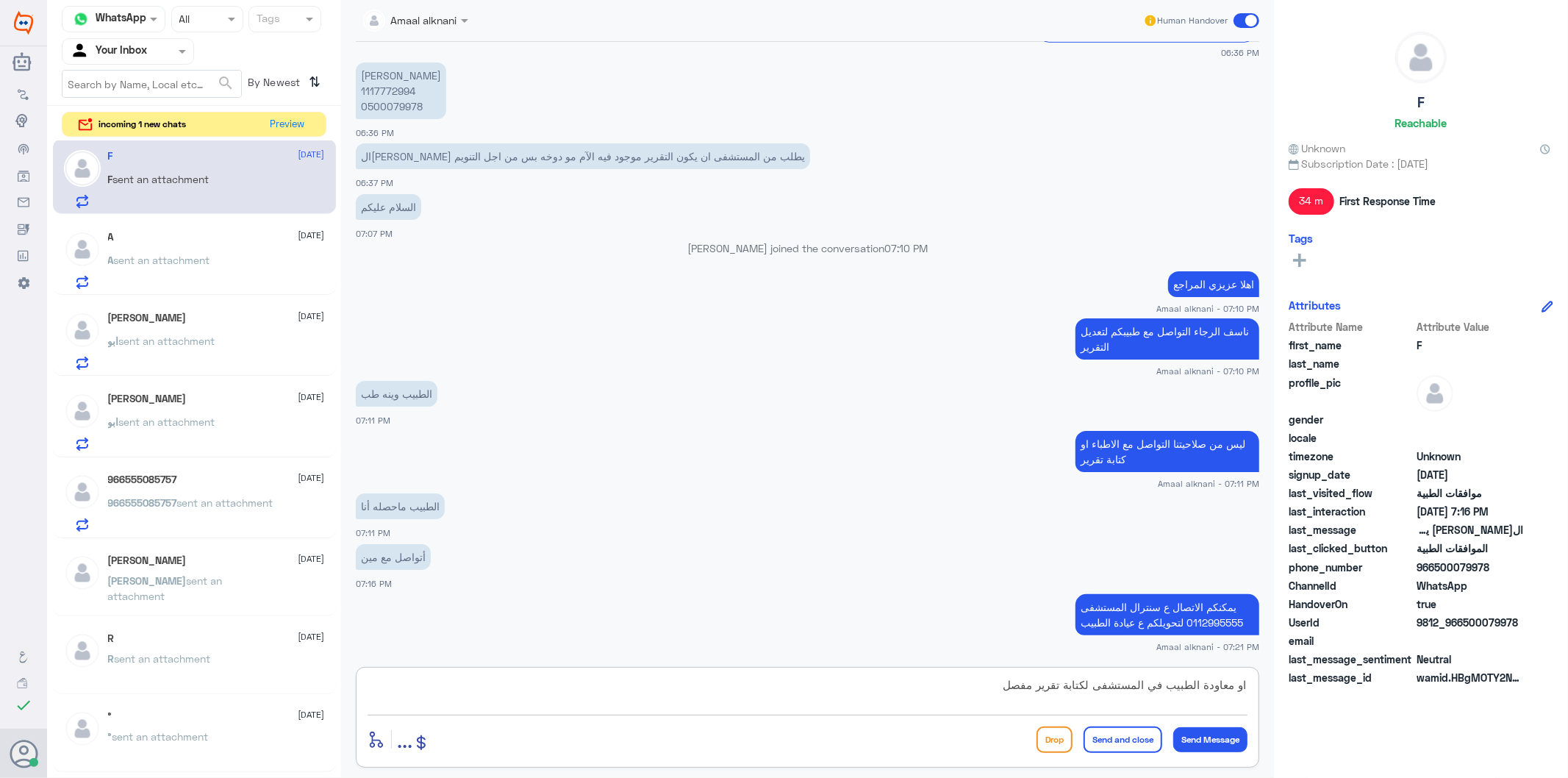
type textarea "او معاودة الطبيب في المستشفى لكتابة تقرير مفصل"
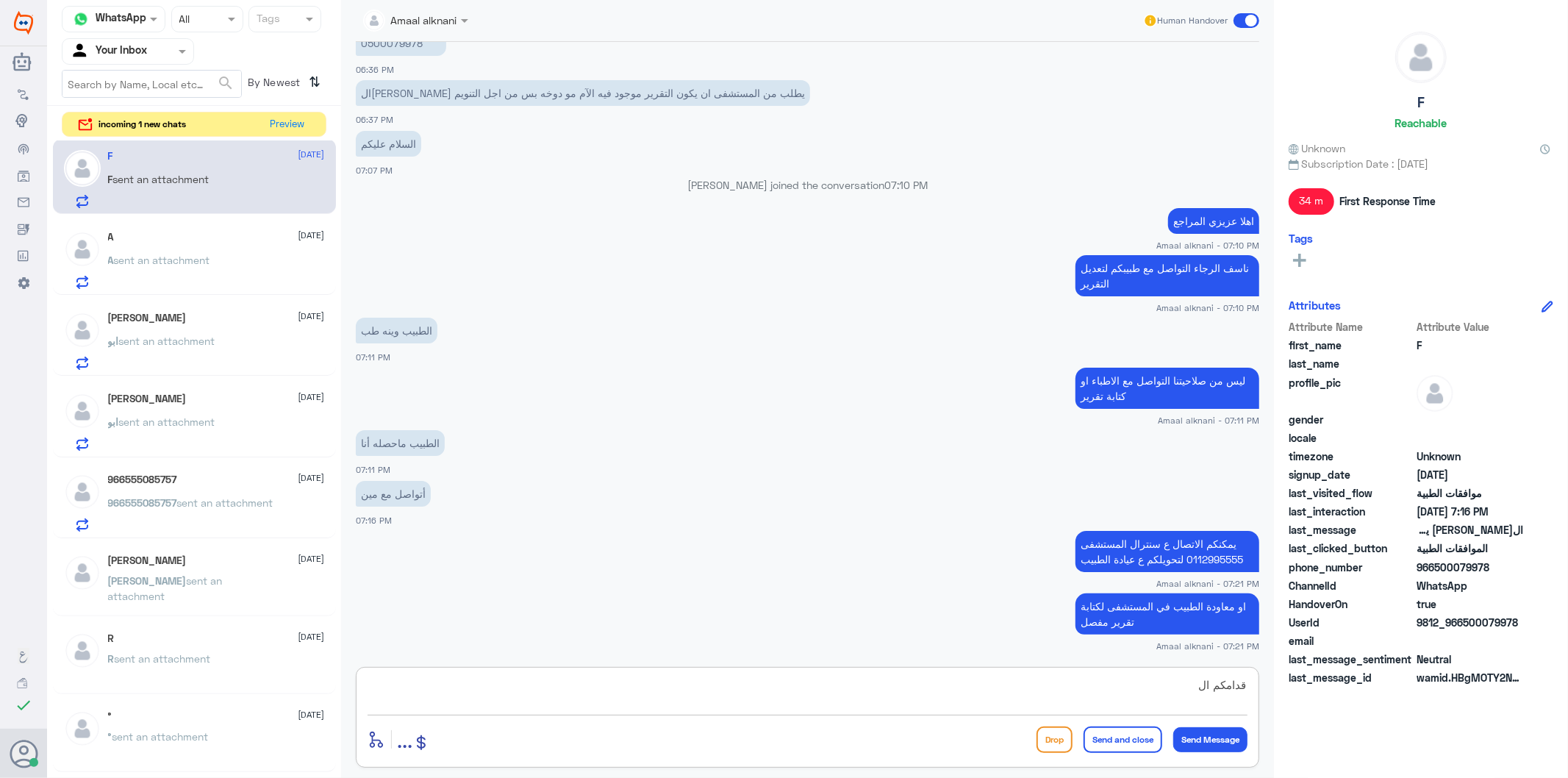
scroll to position [810, 0]
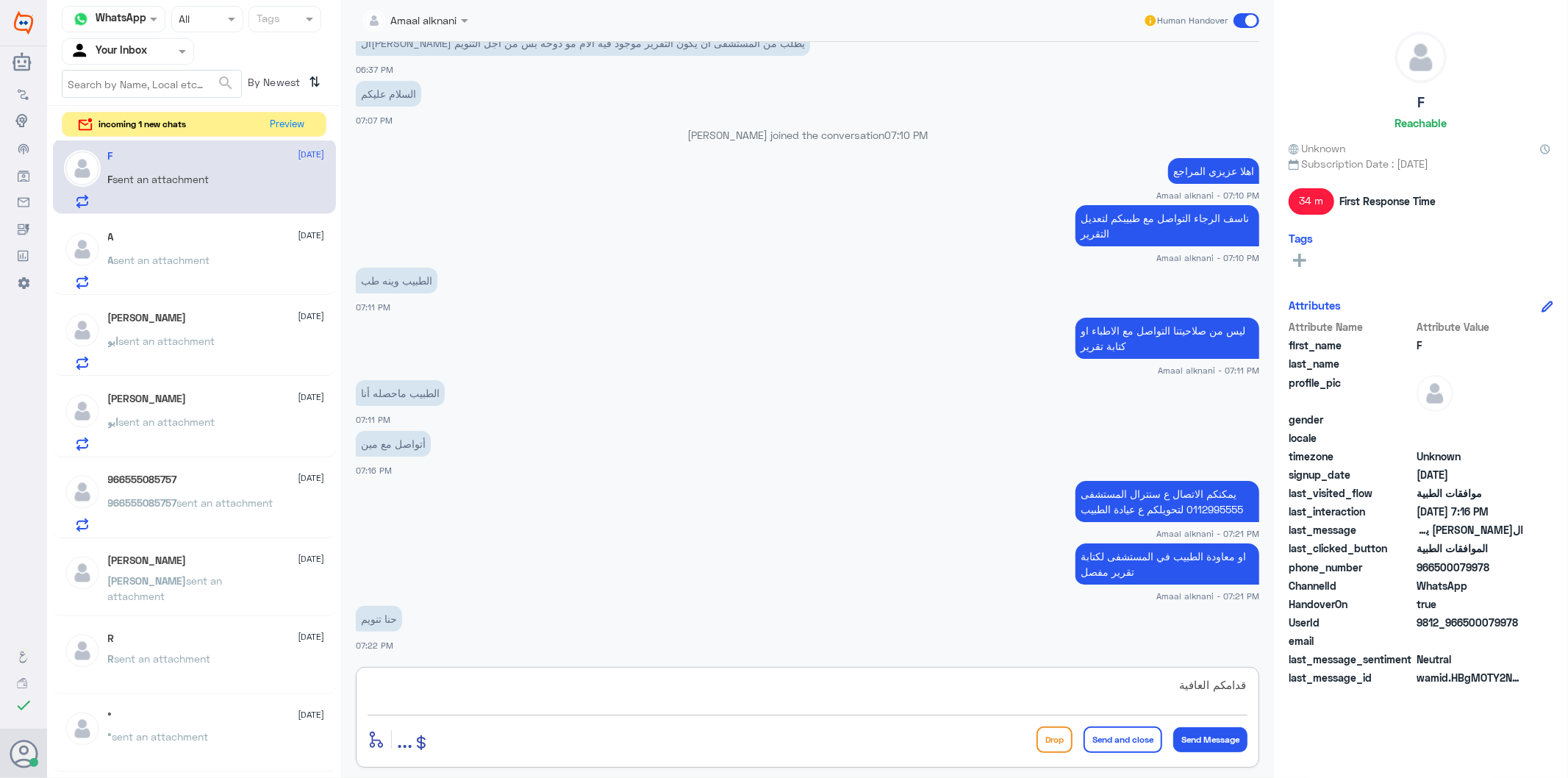
type textarea "قدامكم العافية"
drag, startPoint x: 1147, startPoint y: 686, endPoint x: 1315, endPoint y: 681, distance: 168.1
click at [1315, 681] on div "Channel WhatsApp Status × All Tags Agent Filter Your Inbox search By Newest ⇅ i…" at bounding box center [807, 391] width 1521 height 782
click at [195, 268] on p "A sent an attachment" at bounding box center [159, 270] width 102 height 36
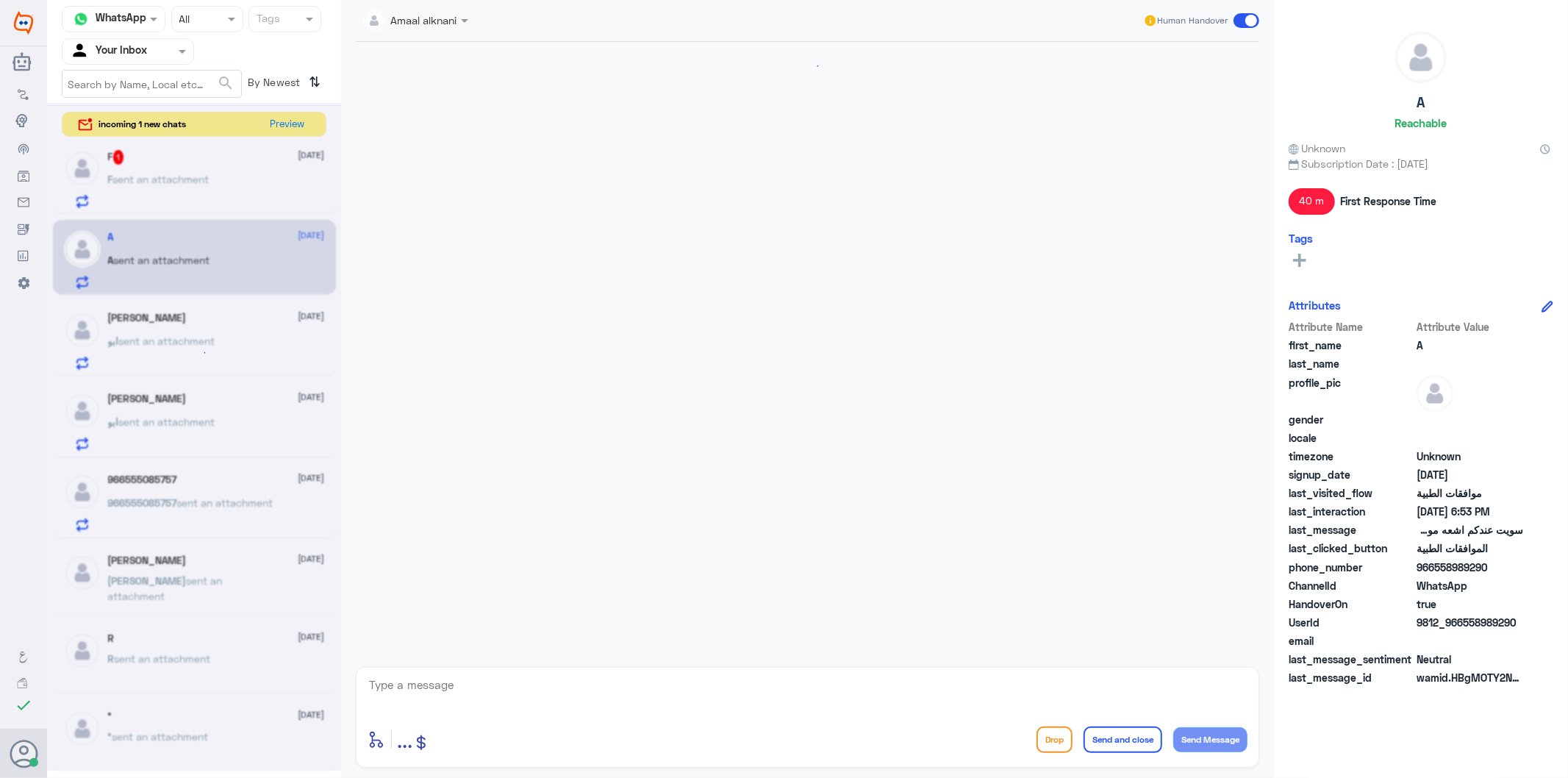
scroll to position [930, 0]
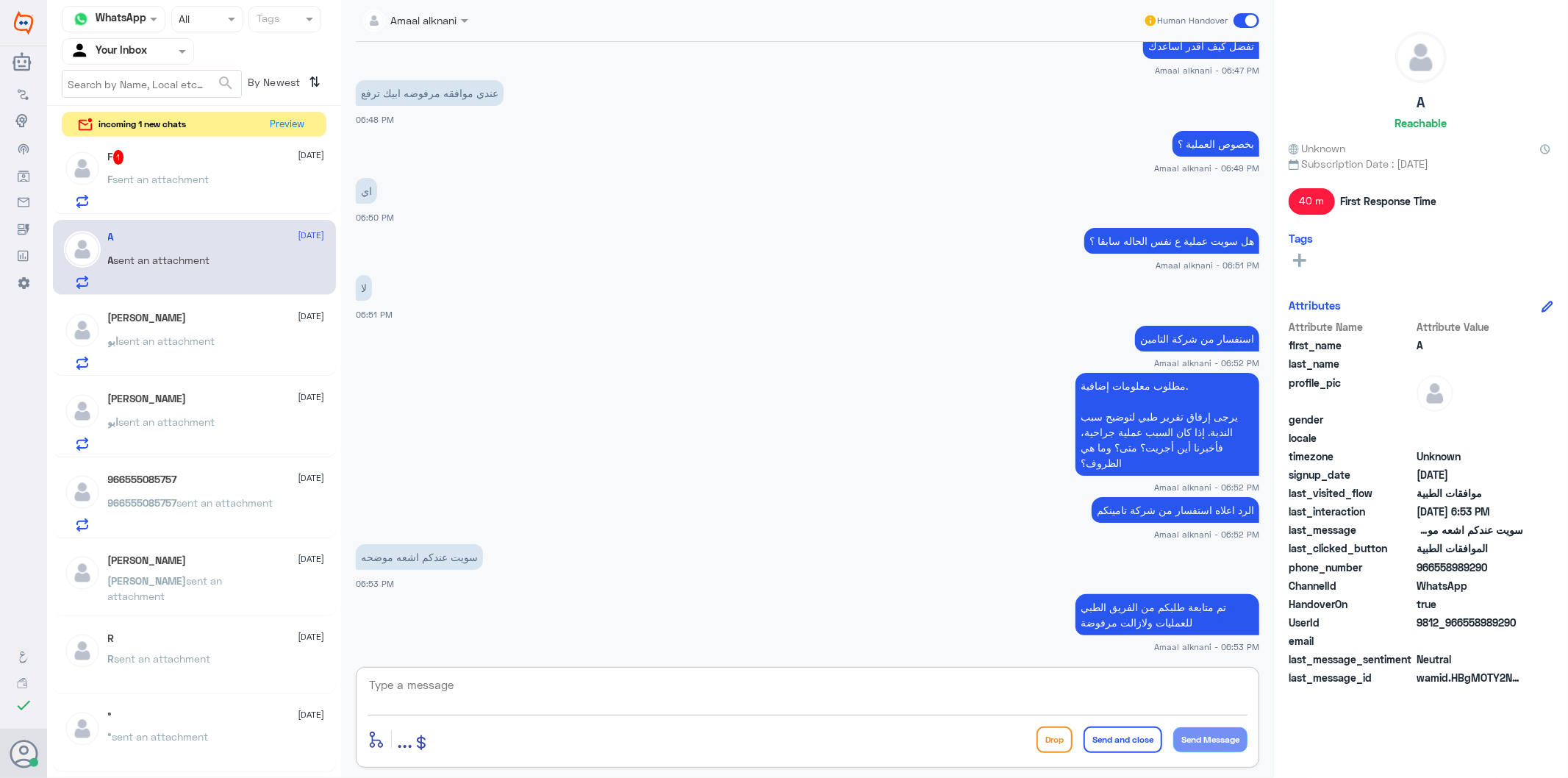
click at [459, 694] on textarea at bounding box center [807, 693] width 880 height 36
click at [533, 695] on textarea at bounding box center [807, 693] width 880 height 36
click at [201, 173] on span "sent an attachment" at bounding box center [161, 179] width 97 height 12
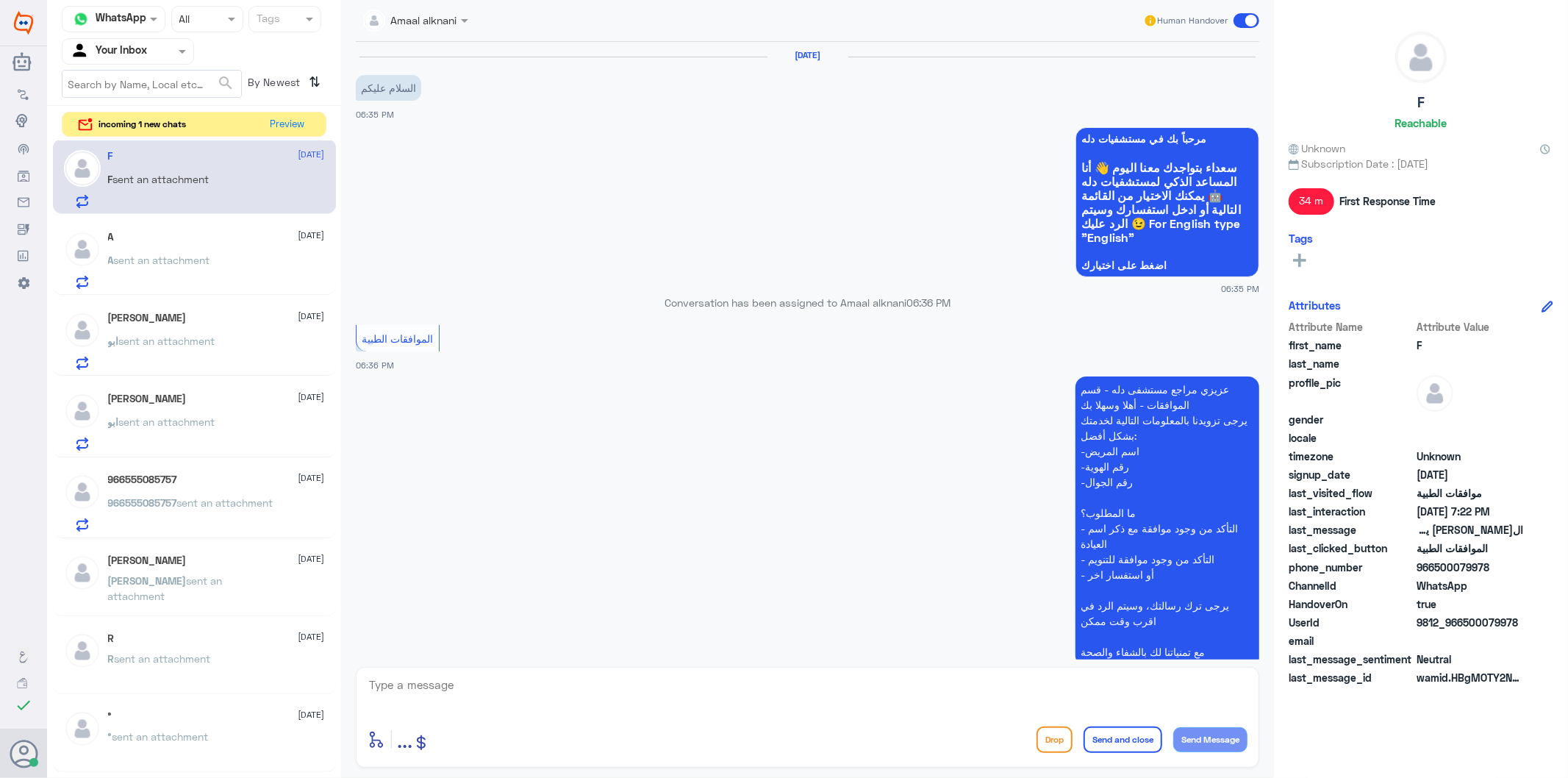
scroll to position [810, 0]
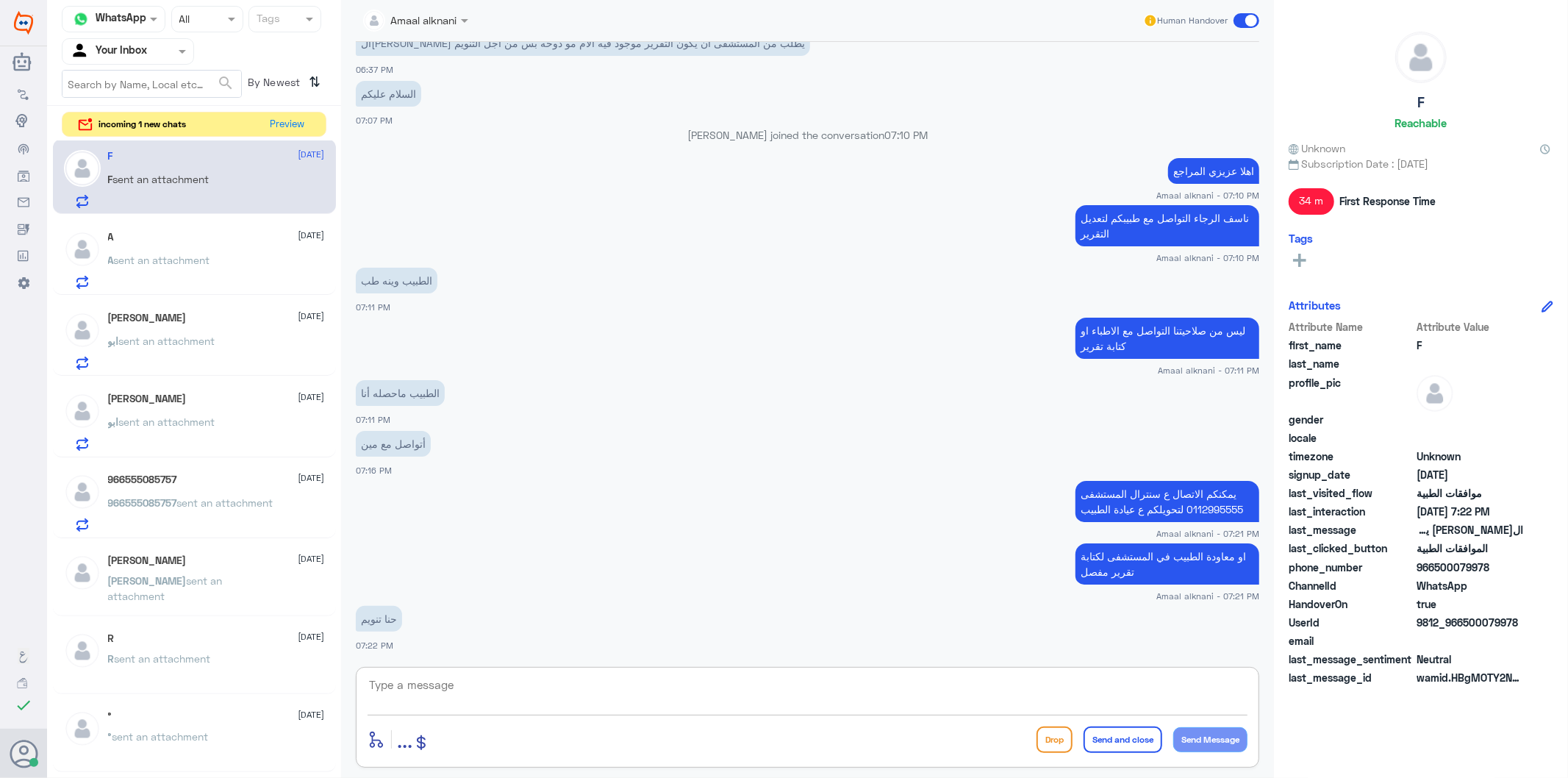
click at [484, 696] on textarea at bounding box center [807, 693] width 880 height 36
type textarea "لابد كتابة التقرير من الطبيب المعالج"
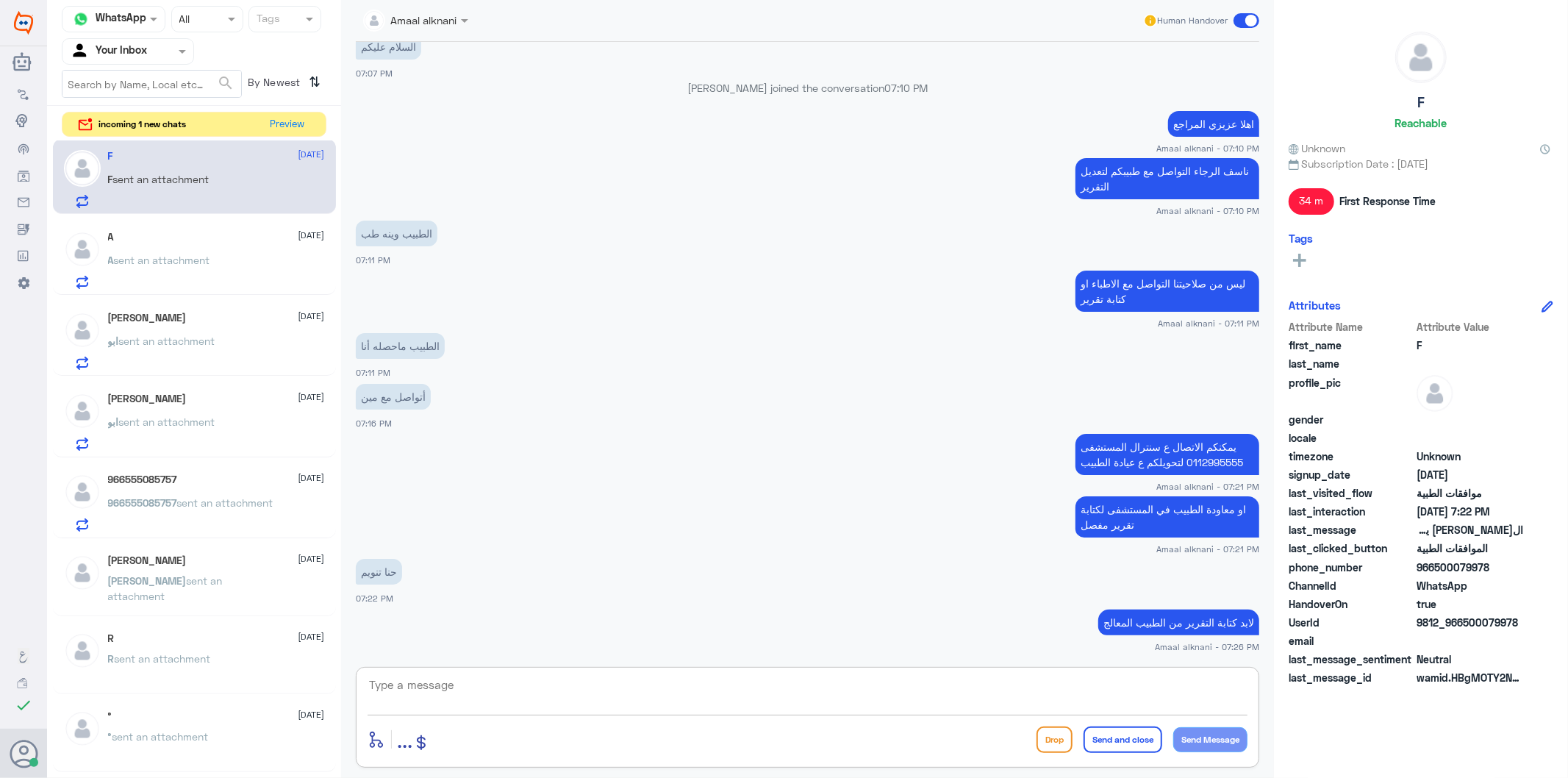
click at [493, 682] on textarea at bounding box center [807, 693] width 880 height 36
type textarea "نتمنى لكم دوام الصحة والعافية"
click at [1103, 745] on button "Send and close" at bounding box center [1122, 740] width 79 height 27
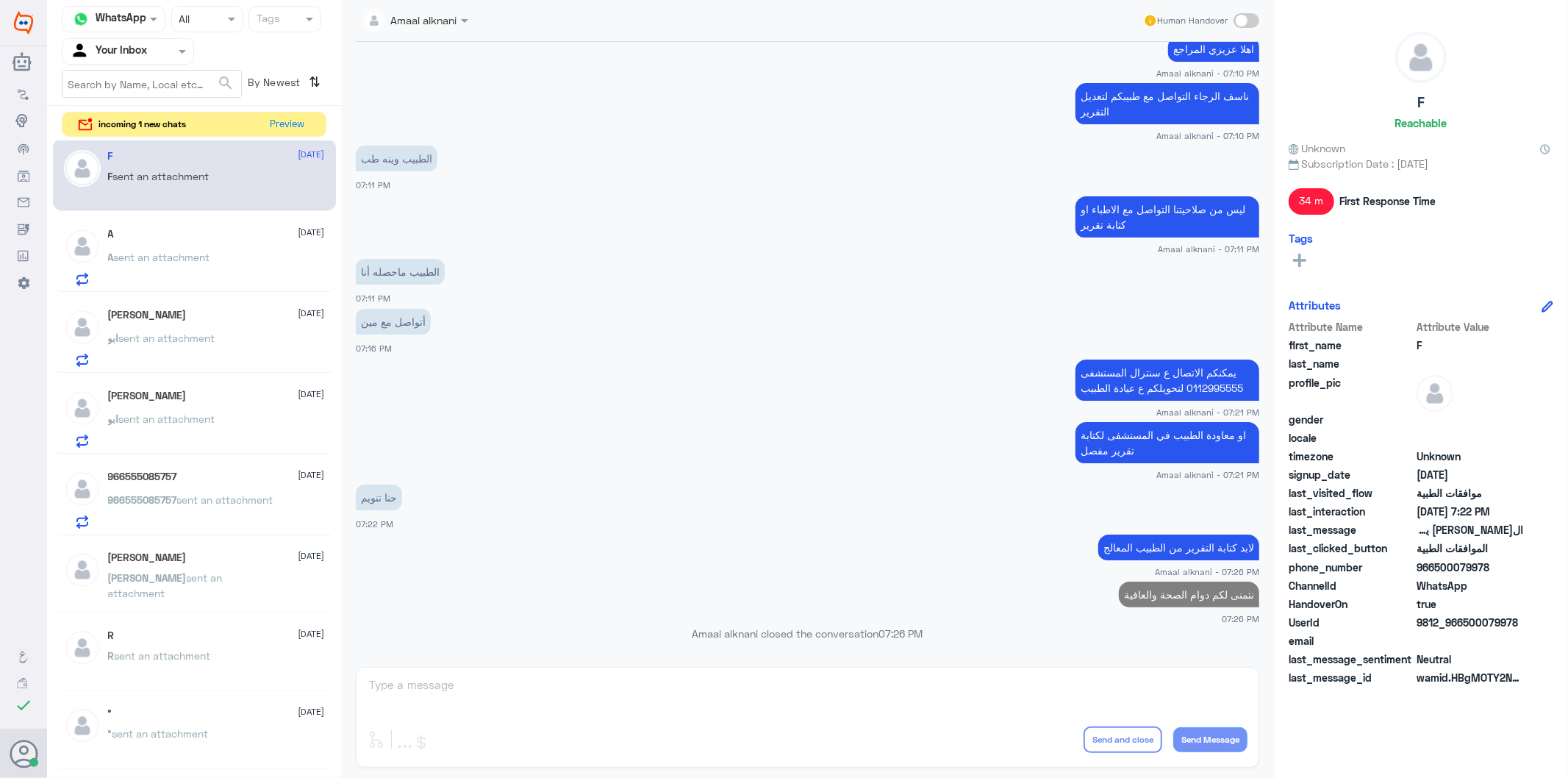
click at [206, 253] on span "sent an attachment" at bounding box center [162, 257] width 97 height 12
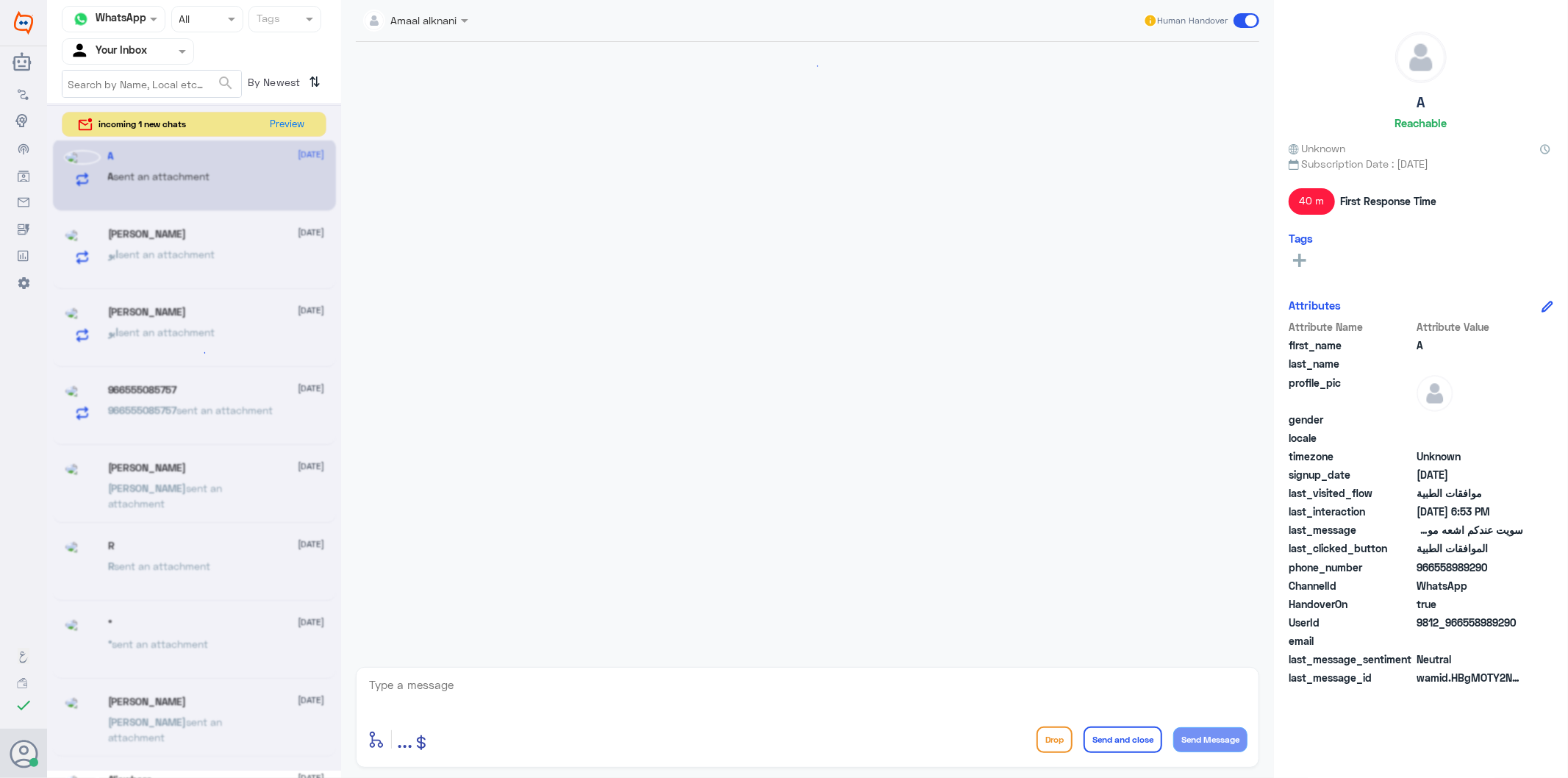
scroll to position [930, 0]
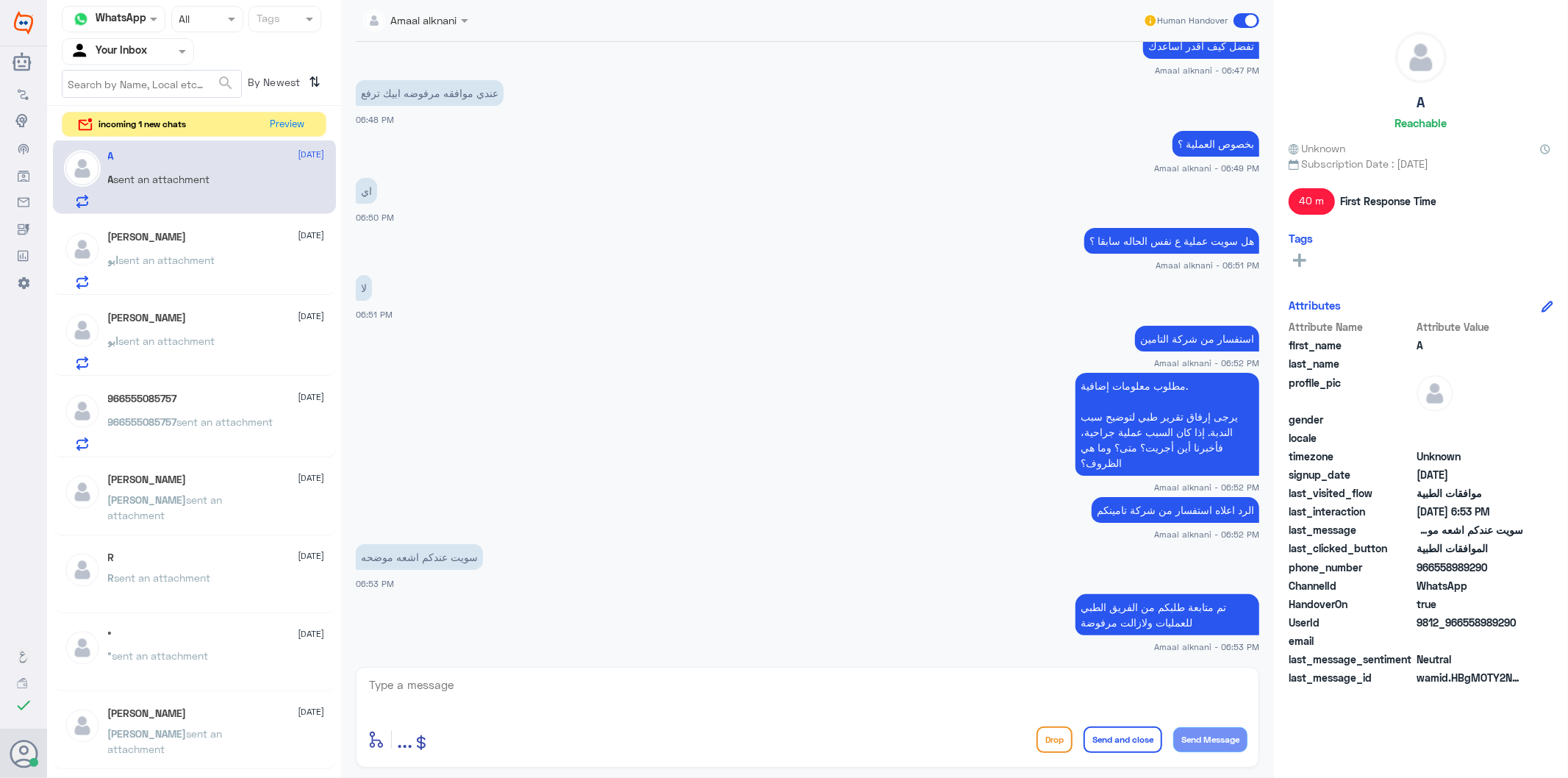
click at [588, 691] on textarea at bounding box center [807, 693] width 880 height 36
type textarea "نسعد دوما بخدمتكم ونتمنى لكم دوام الصحة والعافية"
click at [1114, 740] on button "Send and close" at bounding box center [1122, 740] width 79 height 27
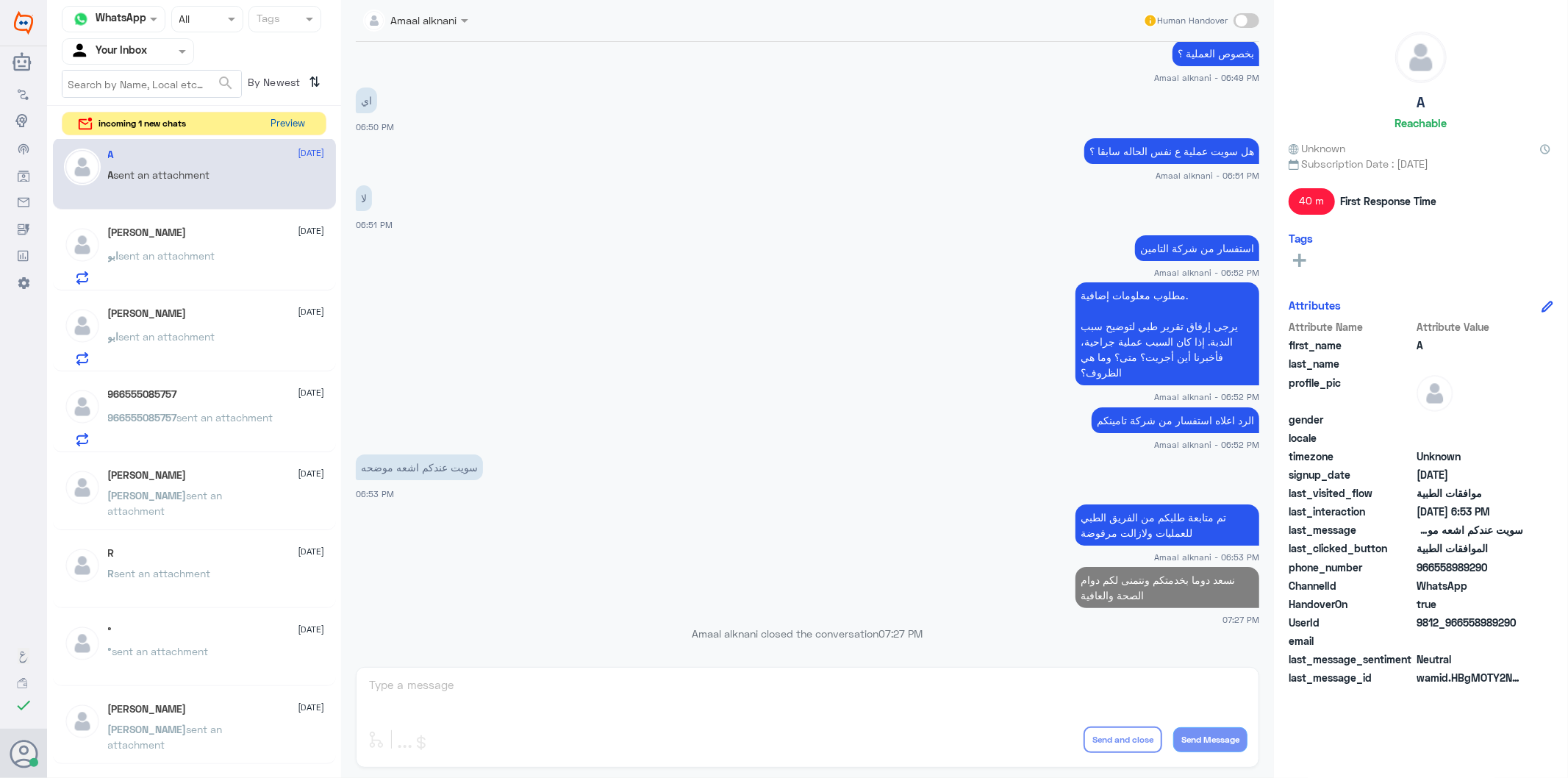
click at [281, 121] on button "Preview" at bounding box center [288, 124] width 45 height 23
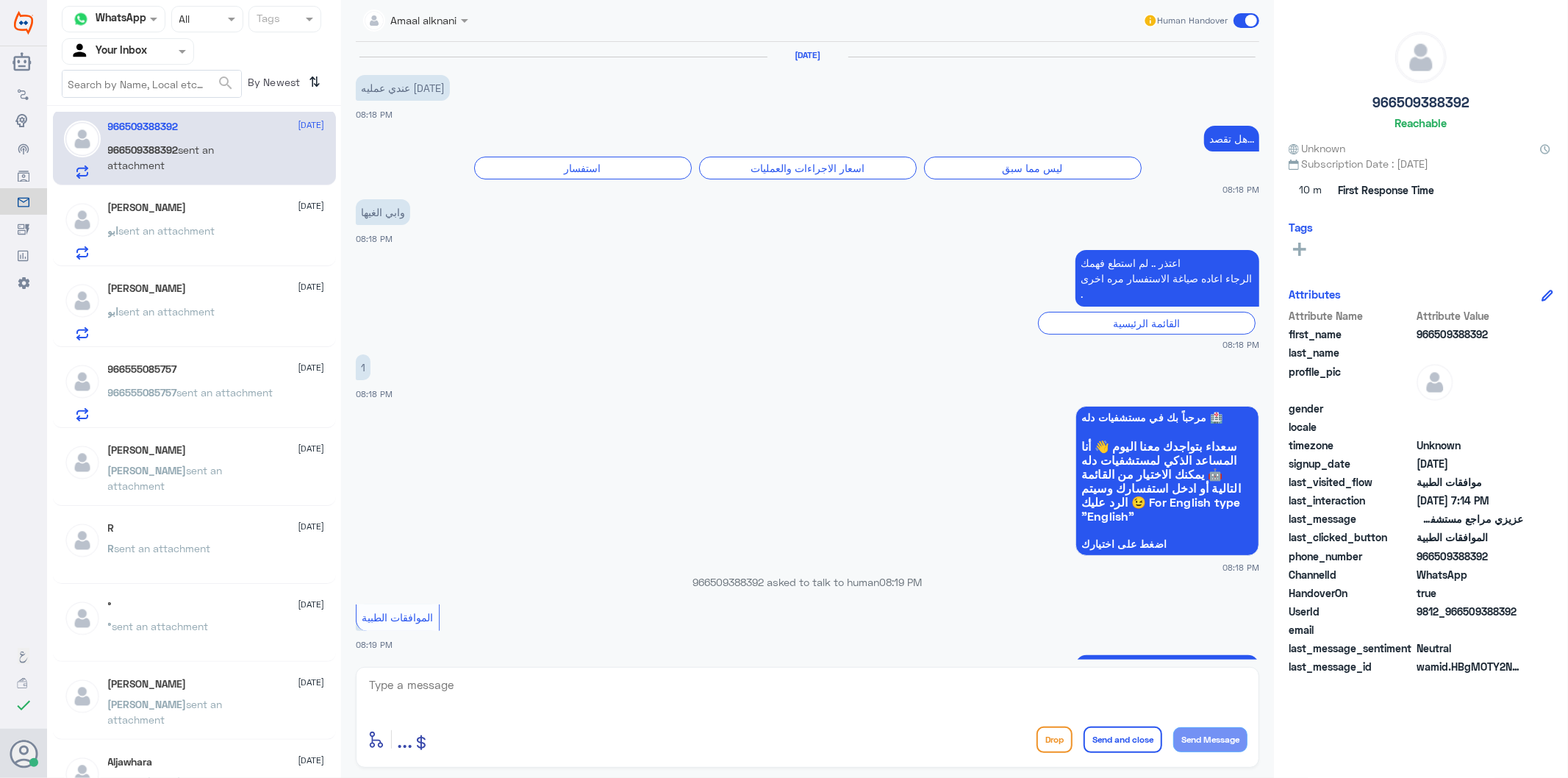
scroll to position [1340, 0]
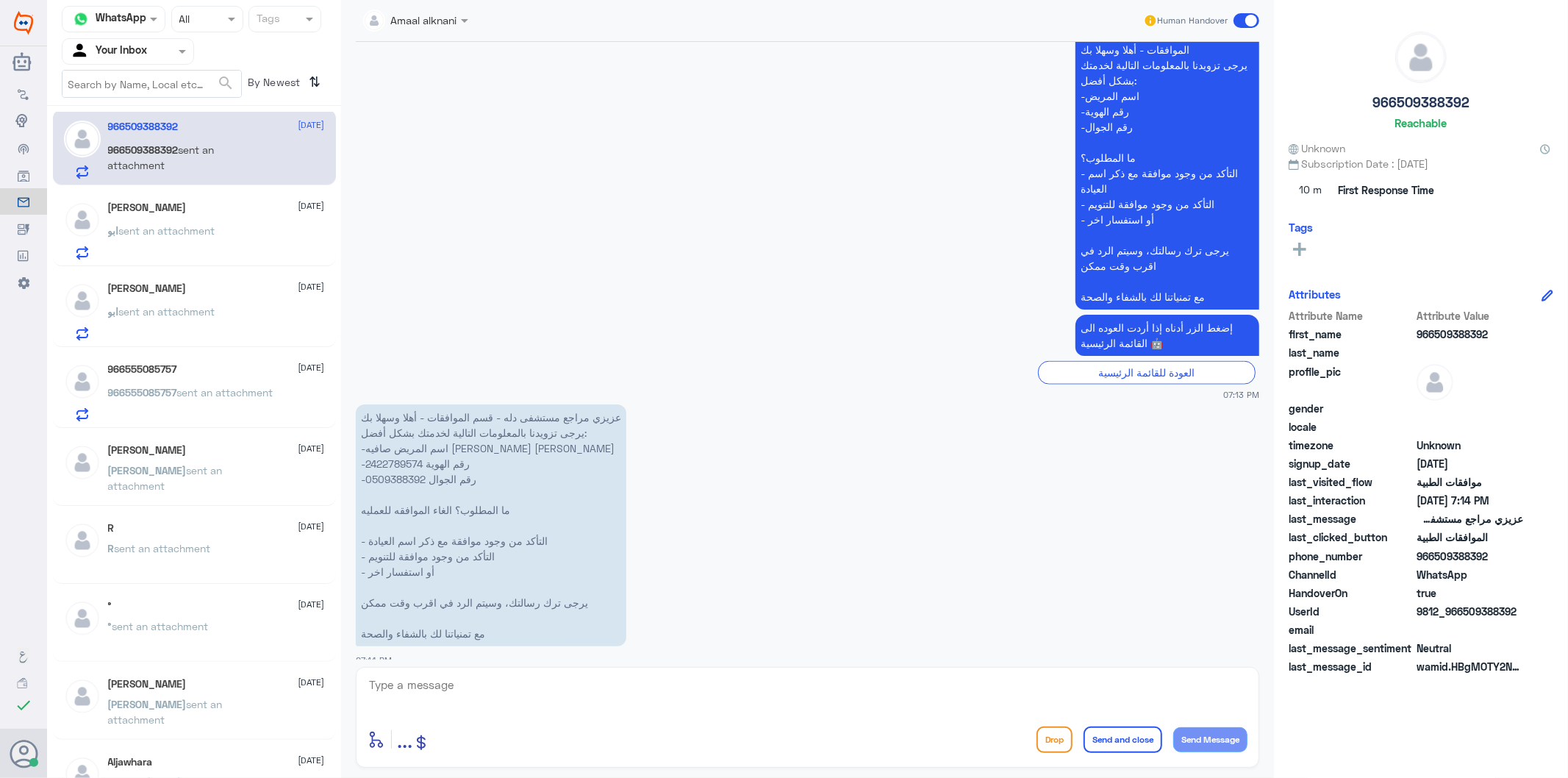
click at [454, 695] on textarea at bounding box center [807, 693] width 880 height 36
click at [409, 450] on p "عزيزي مراجع مستشفى دله - قسم الموافقات - أهلا وسهلا بك يرجى تزويدنا بالمعلومات …" at bounding box center [491, 525] width 270 height 242
click at [474, 702] on textarea at bounding box center [807, 693] width 880 height 36
type textarea "تفضل كيف اقدر اساعدك"
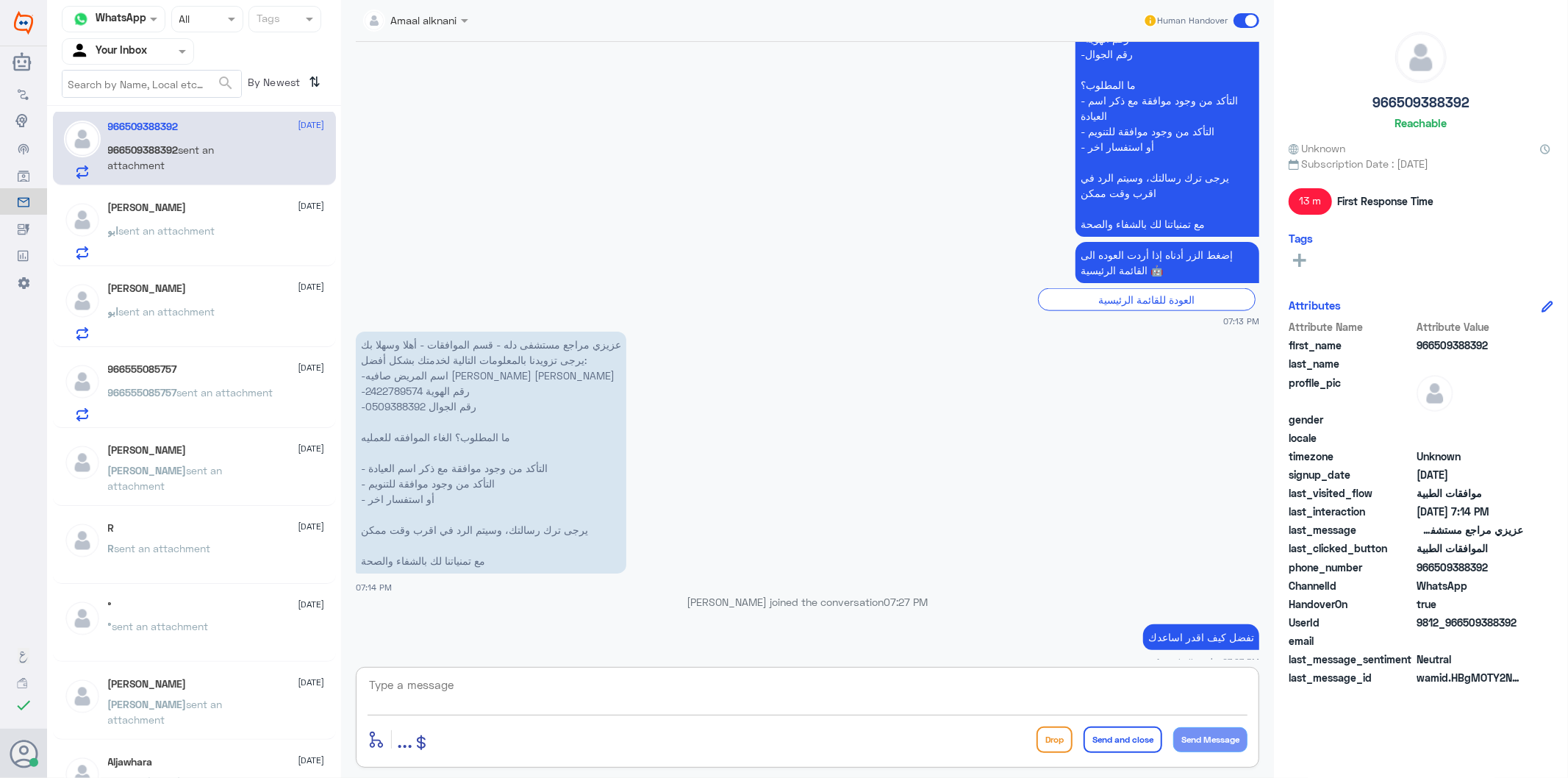
scroll to position [1437, 0]
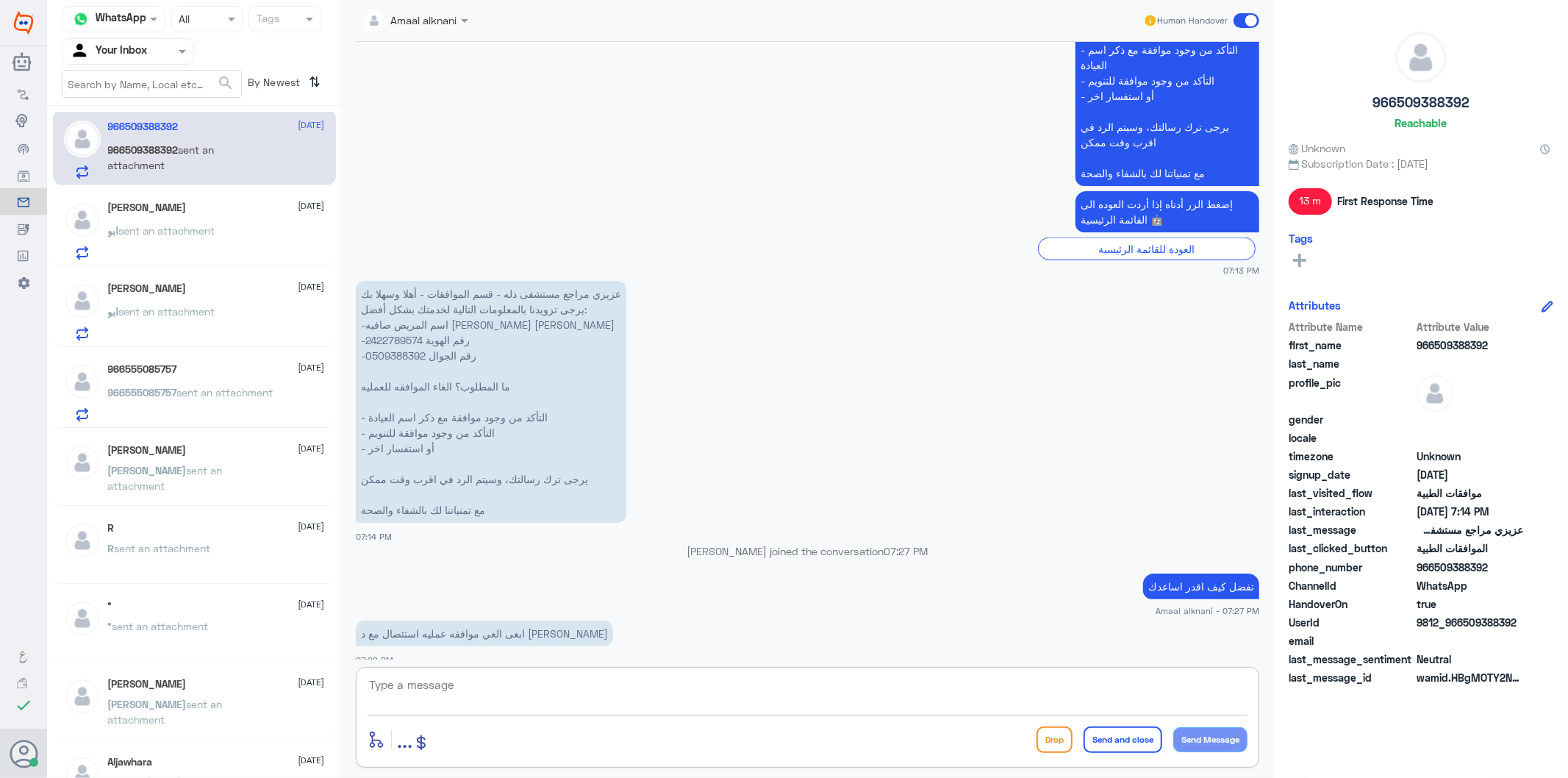
click at [212, 236] on span "sent an attachment" at bounding box center [167, 230] width 97 height 12
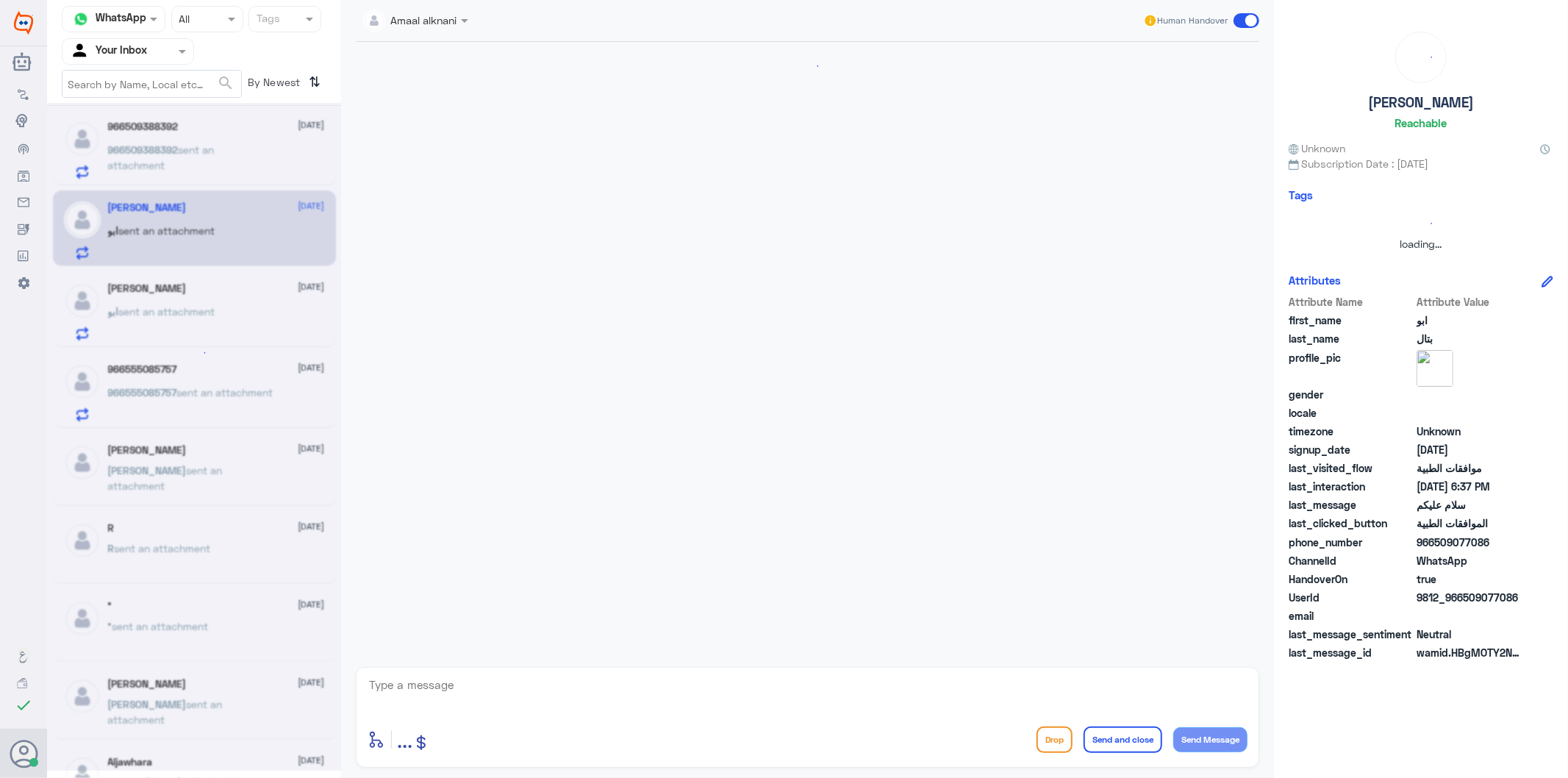
scroll to position [537, 0]
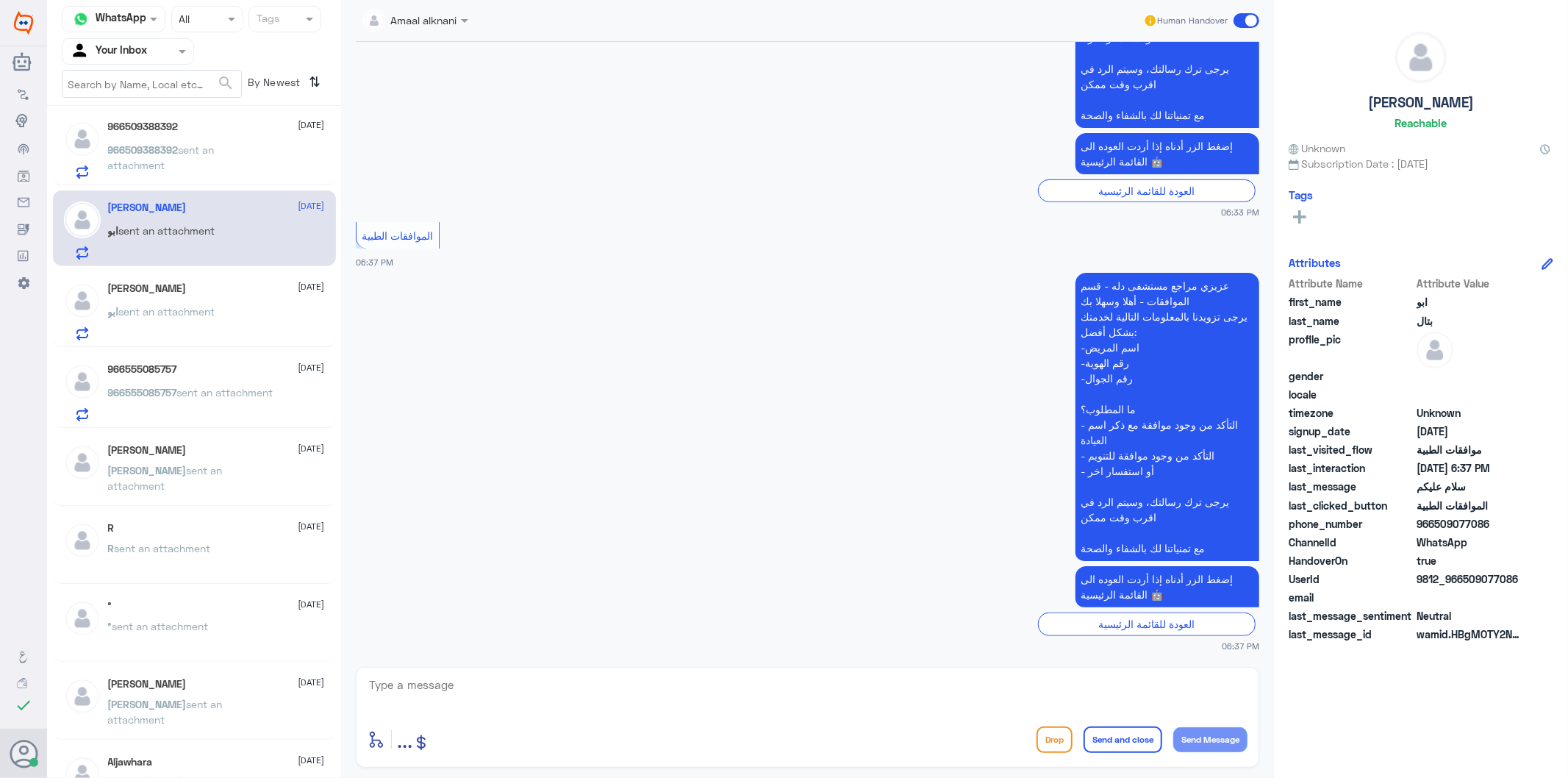
click at [430, 697] on textarea at bounding box center [807, 693] width 880 height 36
click at [194, 159] on p "966509388392 sent an attachment" at bounding box center [190, 159] width 166 height 36
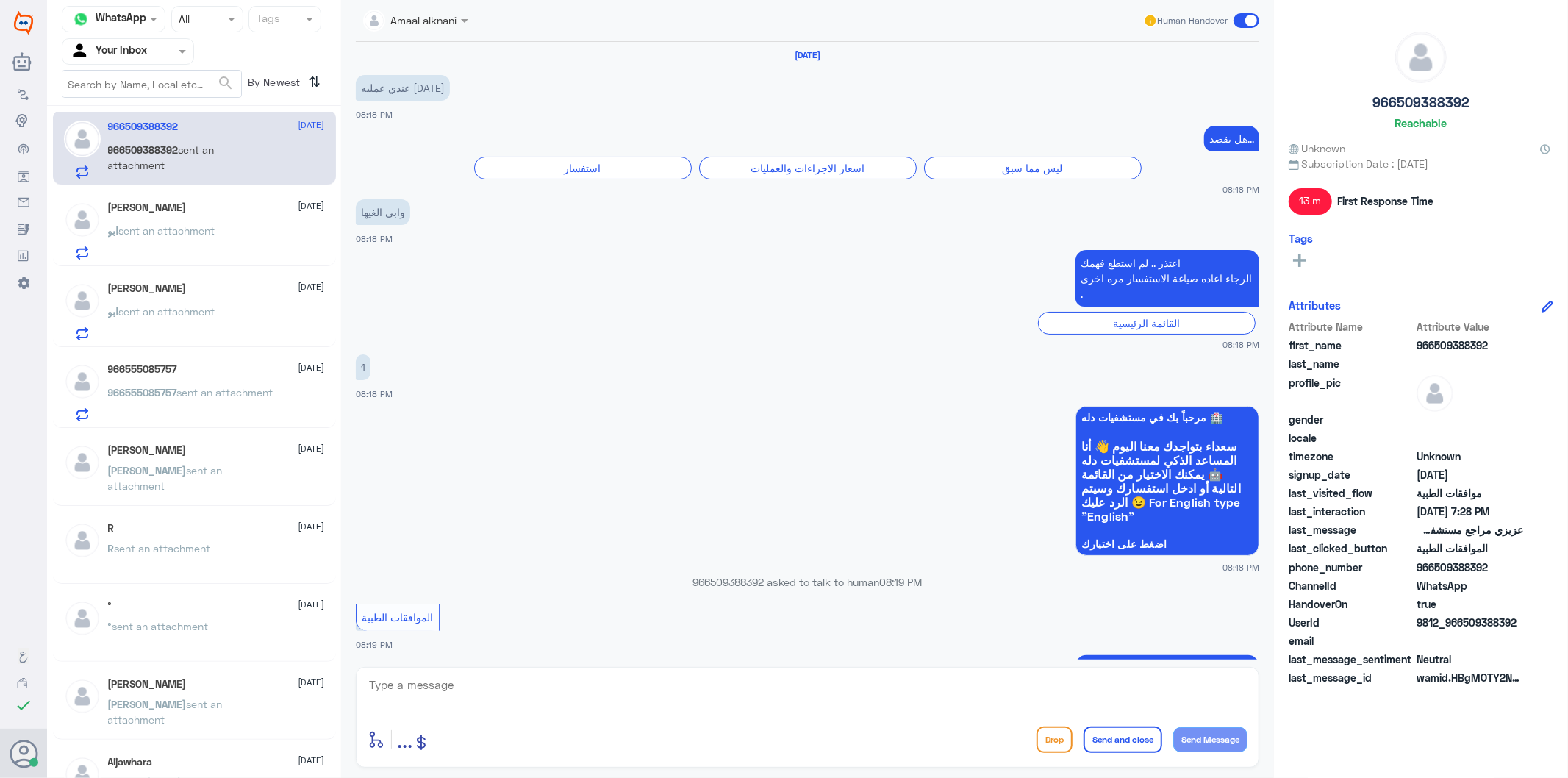
scroll to position [1464, 0]
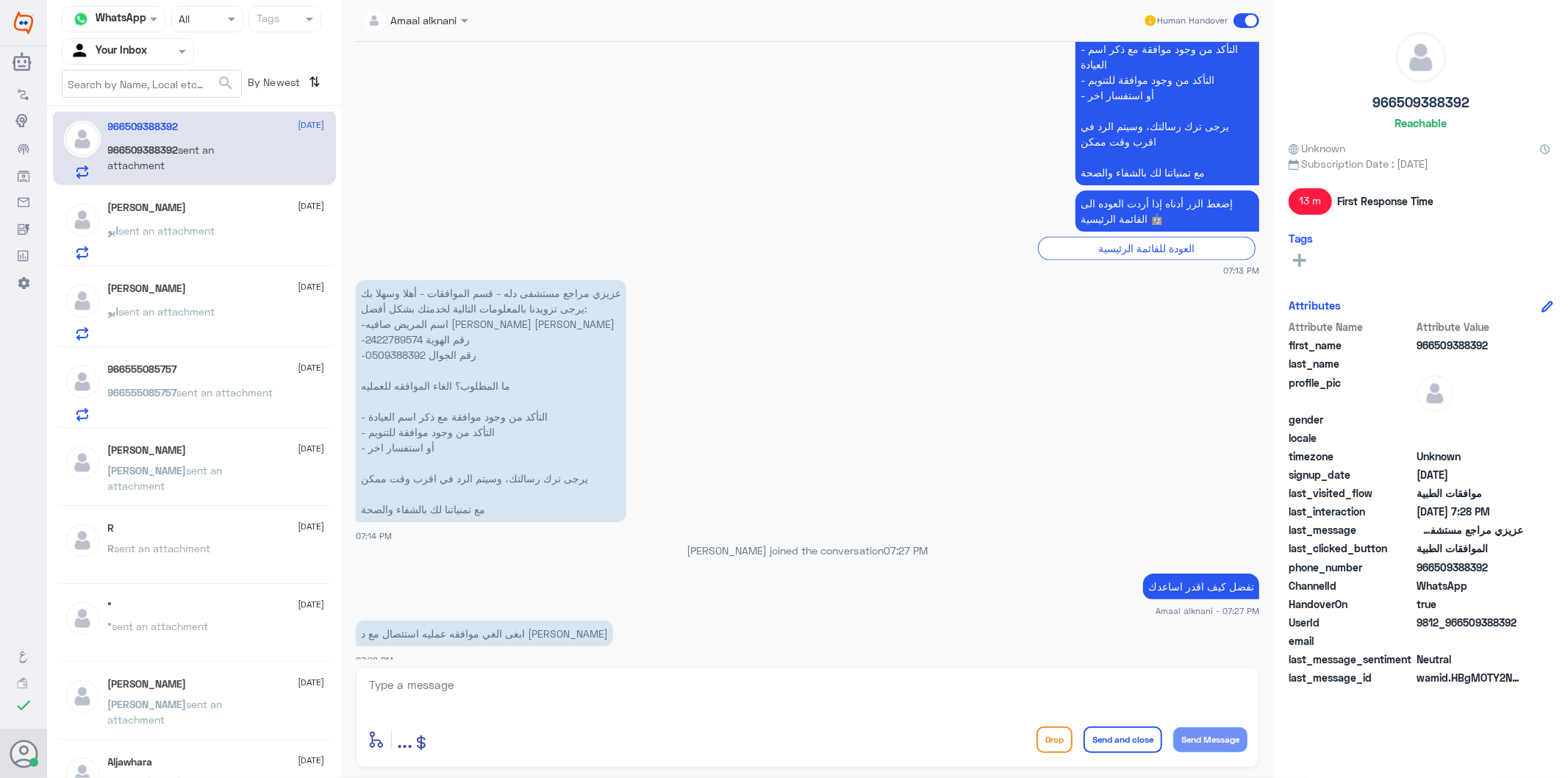
click at [1199, 573] on p "تفضل كيف اقدر اساعدك" at bounding box center [1201, 586] width 116 height 26
click at [159, 222] on div "[PERSON_NAME] [DATE] ابو sent an attachment" at bounding box center [216, 230] width 217 height 58
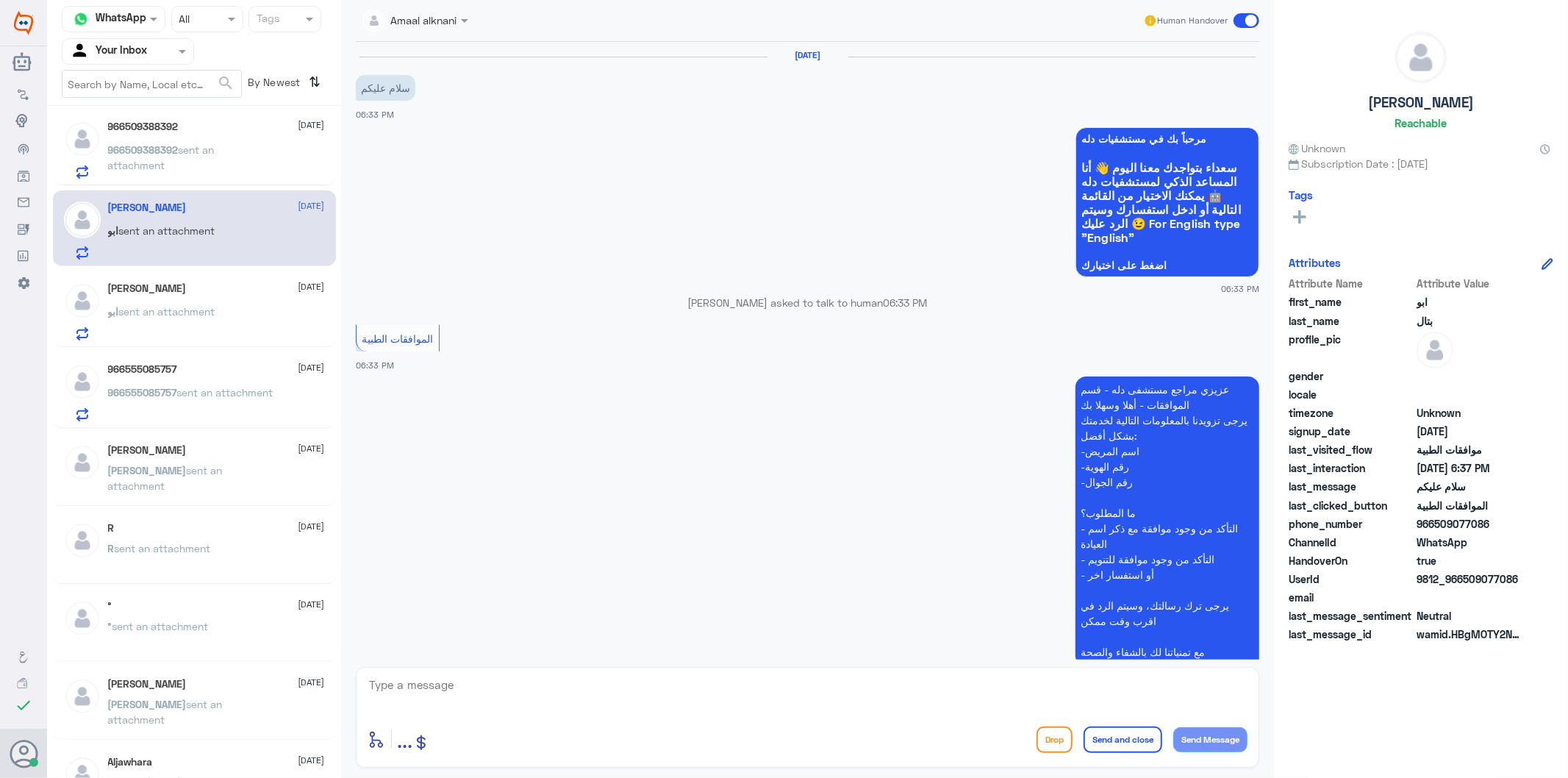
scroll to position [537, 0]
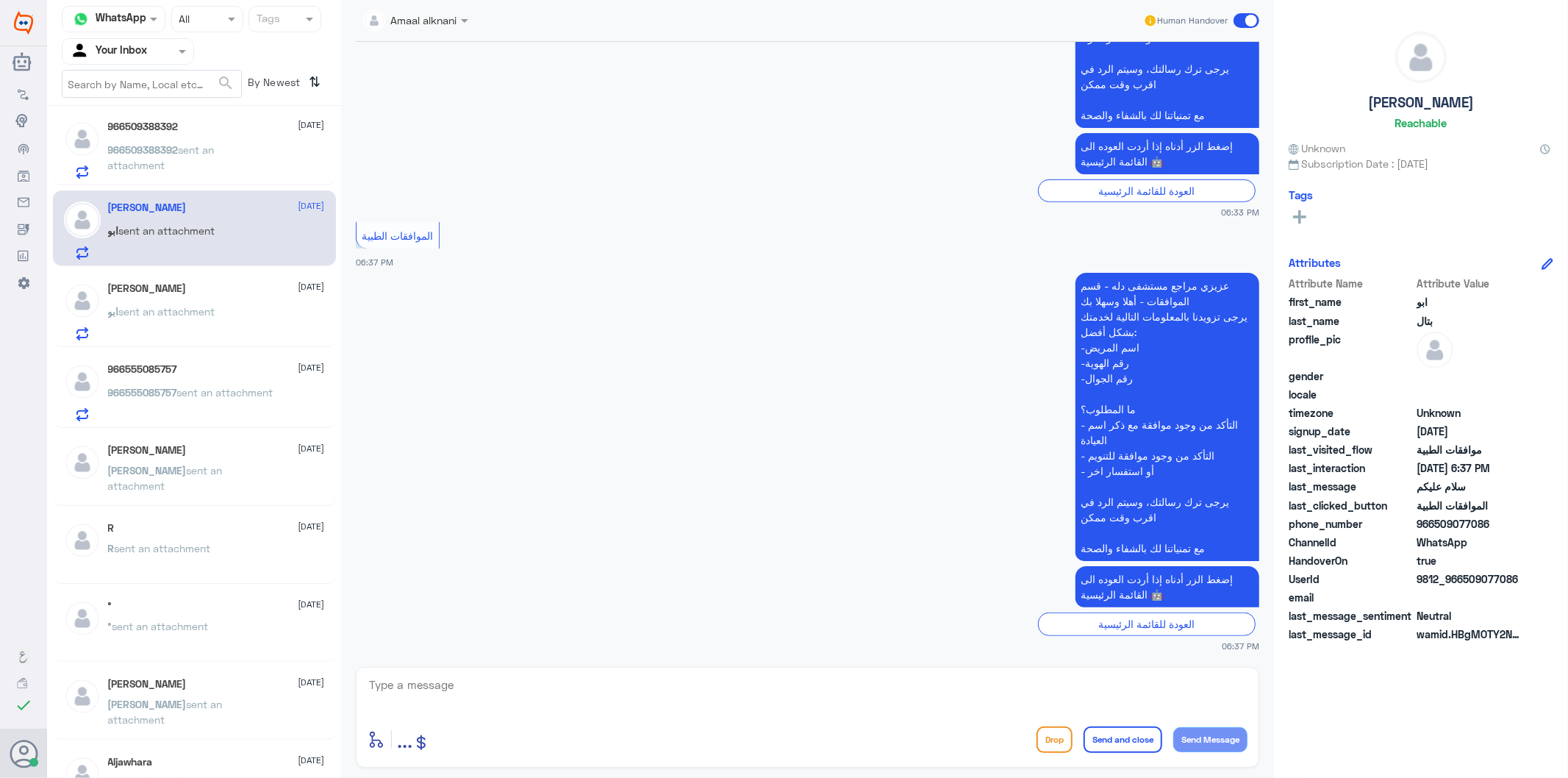
click at [478, 692] on textarea at bounding box center [807, 693] width 880 height 36
paste textarea "تفضل كيف اقدر اساعدك"
type textarea "تفضل كيف اقدر اساعدك"
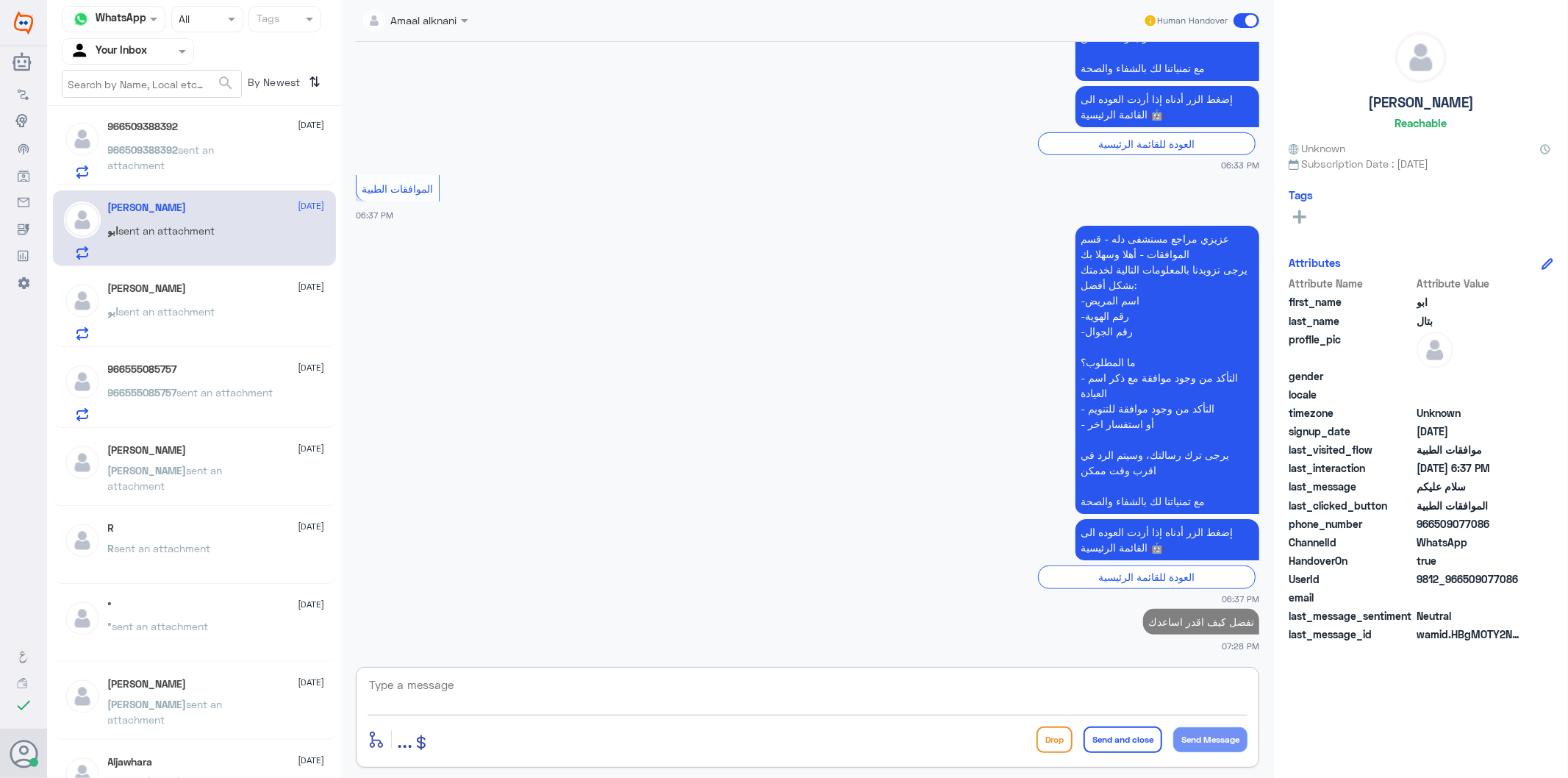
click at [195, 149] on span "sent an attachment" at bounding box center [161, 158] width 106 height 28
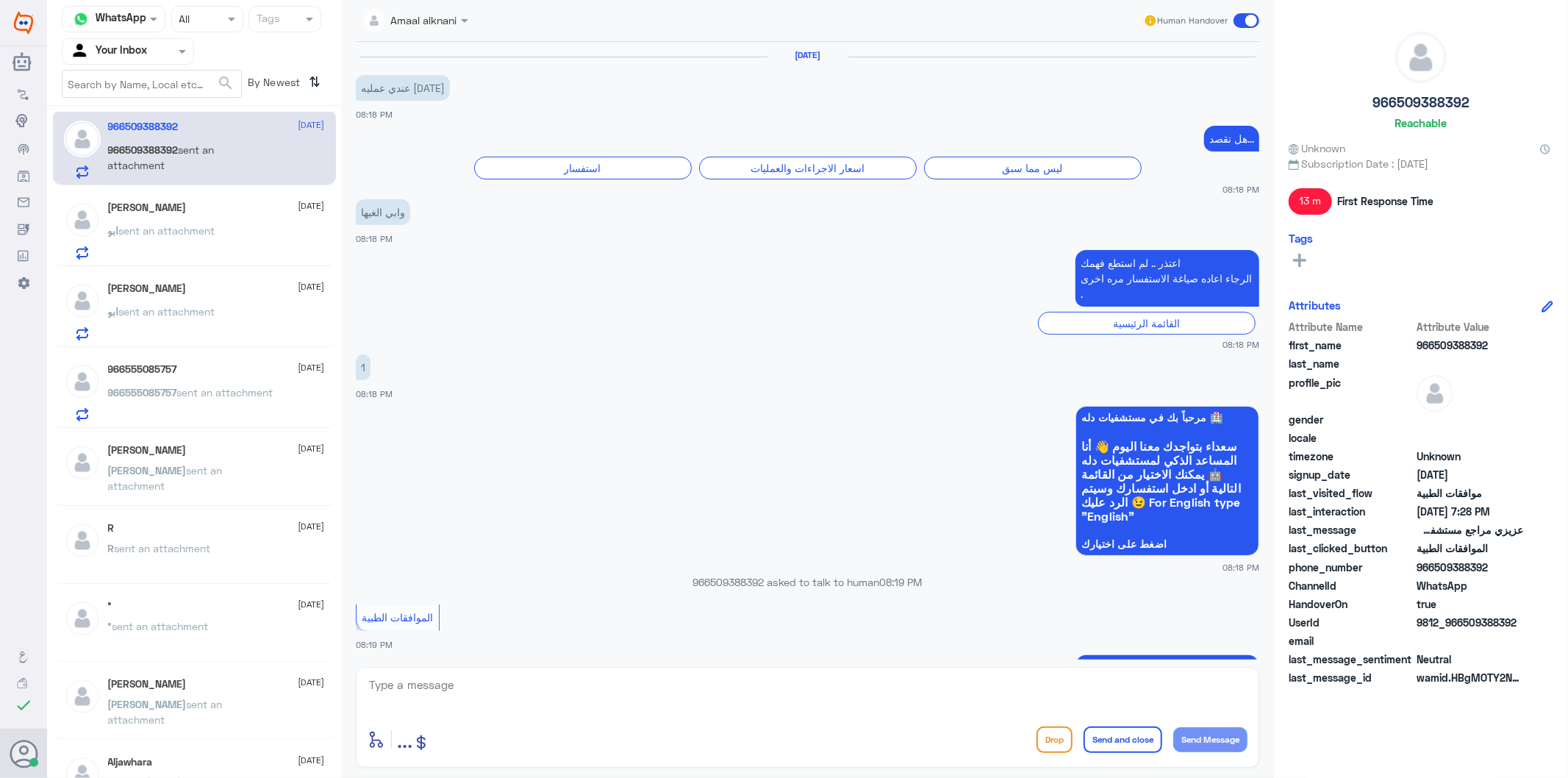
scroll to position [1464, 0]
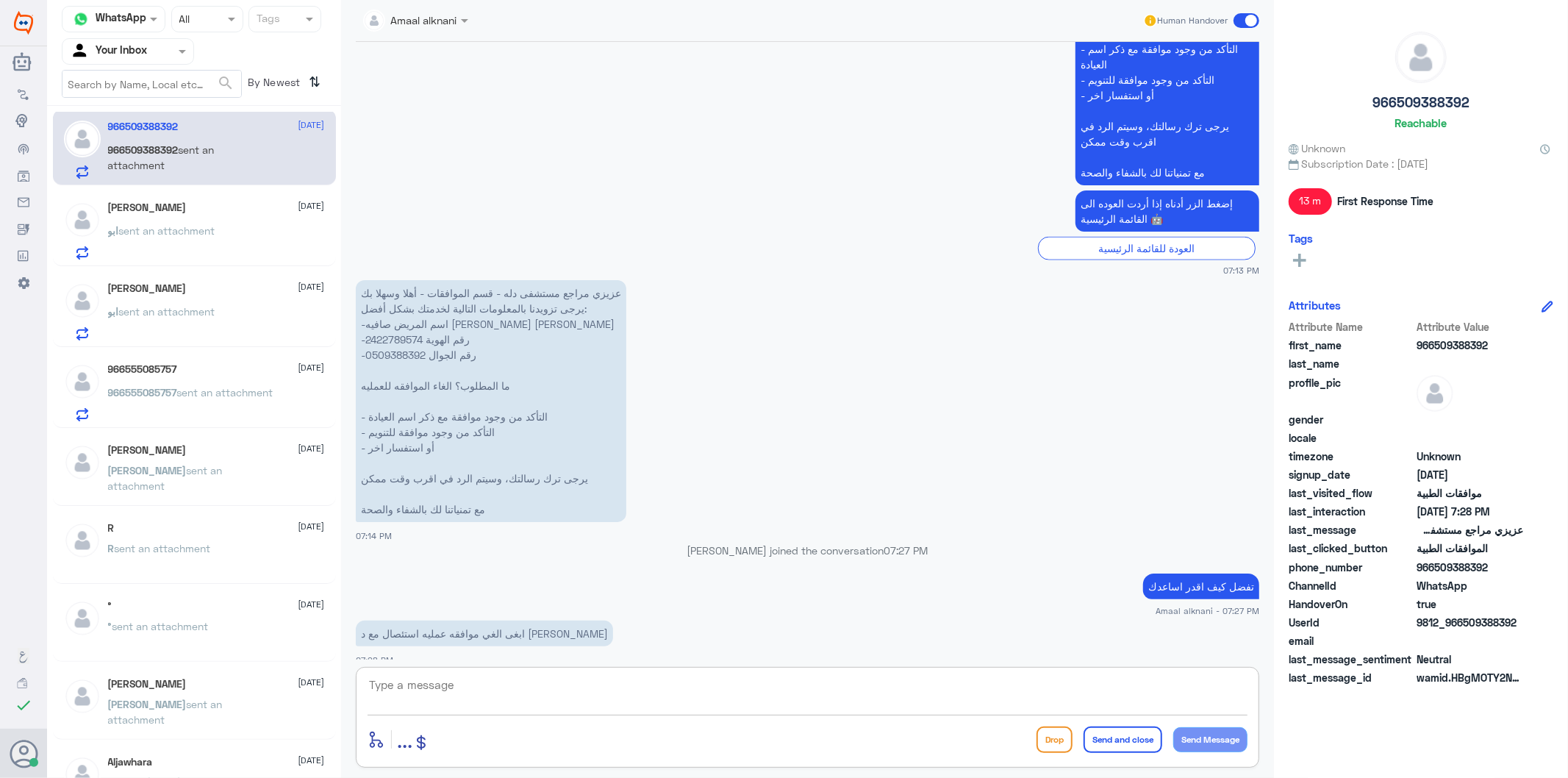
click at [464, 688] on textarea at bounding box center [807, 693] width 880 height 36
type textarea "مستشفى دله النخيل ؟"
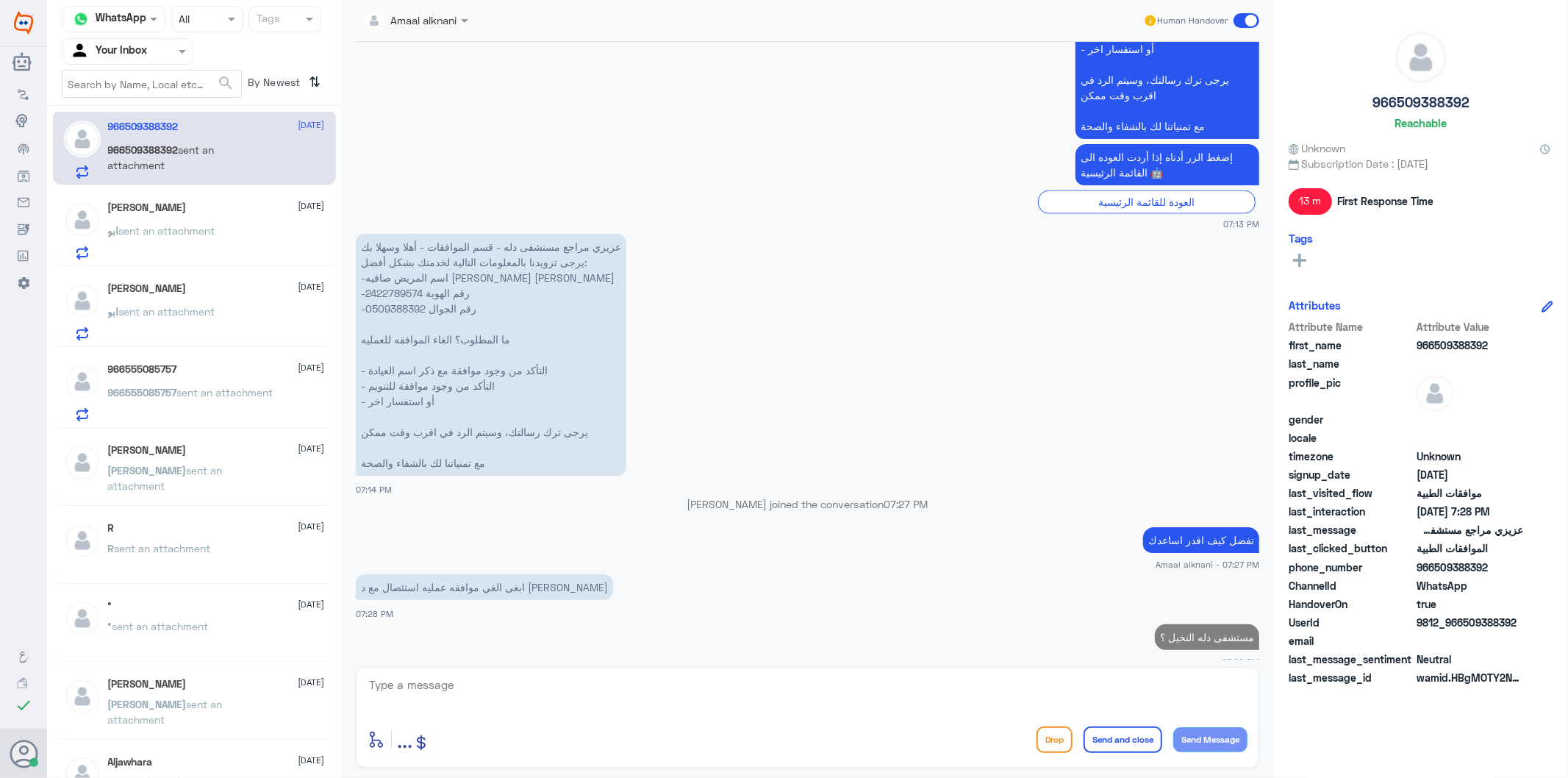
click at [402, 295] on p "عزيزي مراجع مستشفى دله - قسم الموافقات - أهلا وسهلا بك يرجى تزويدنا بالمعلومات …" at bounding box center [491, 354] width 270 height 242
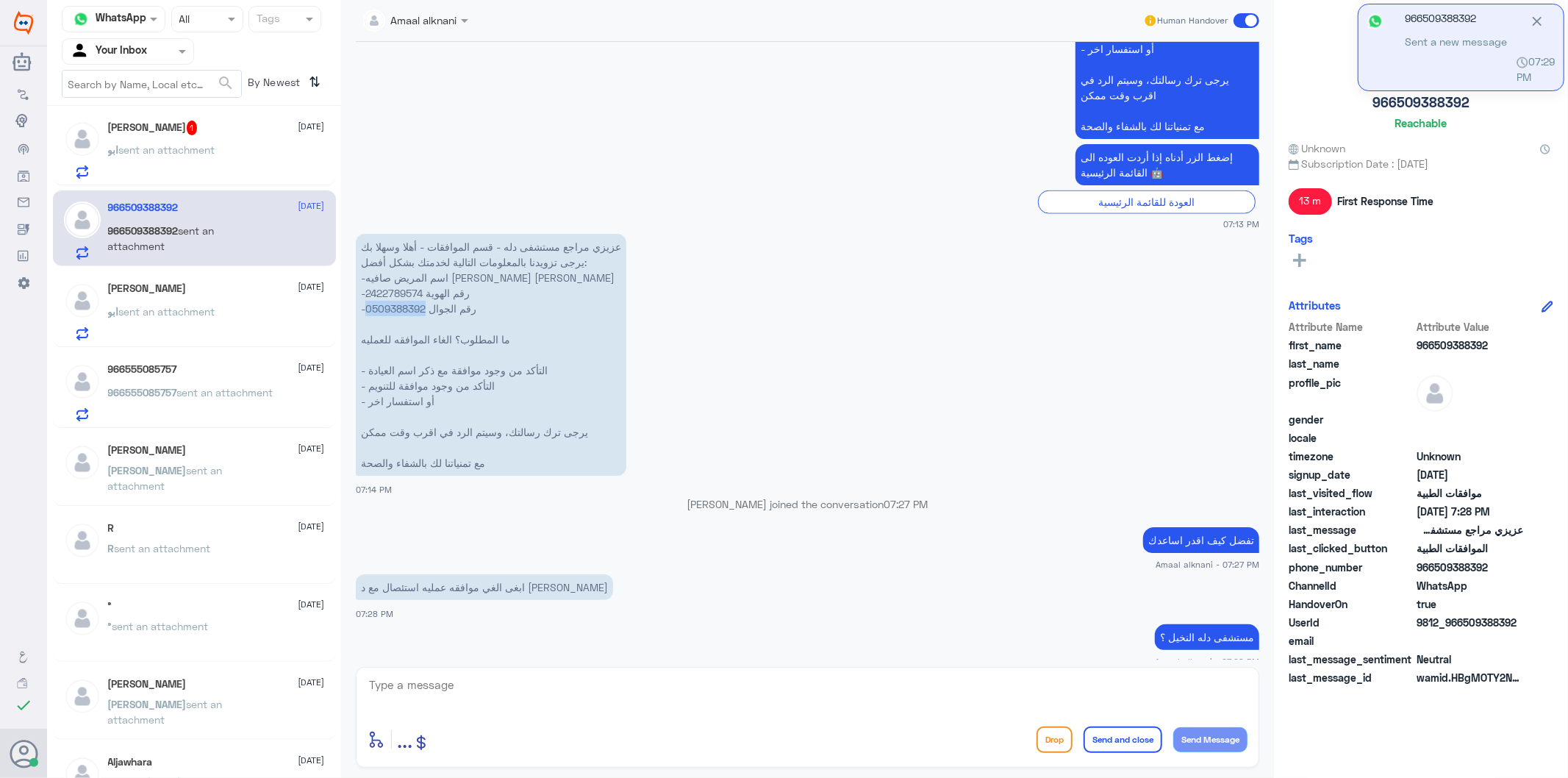
scroll to position [1561, 0]
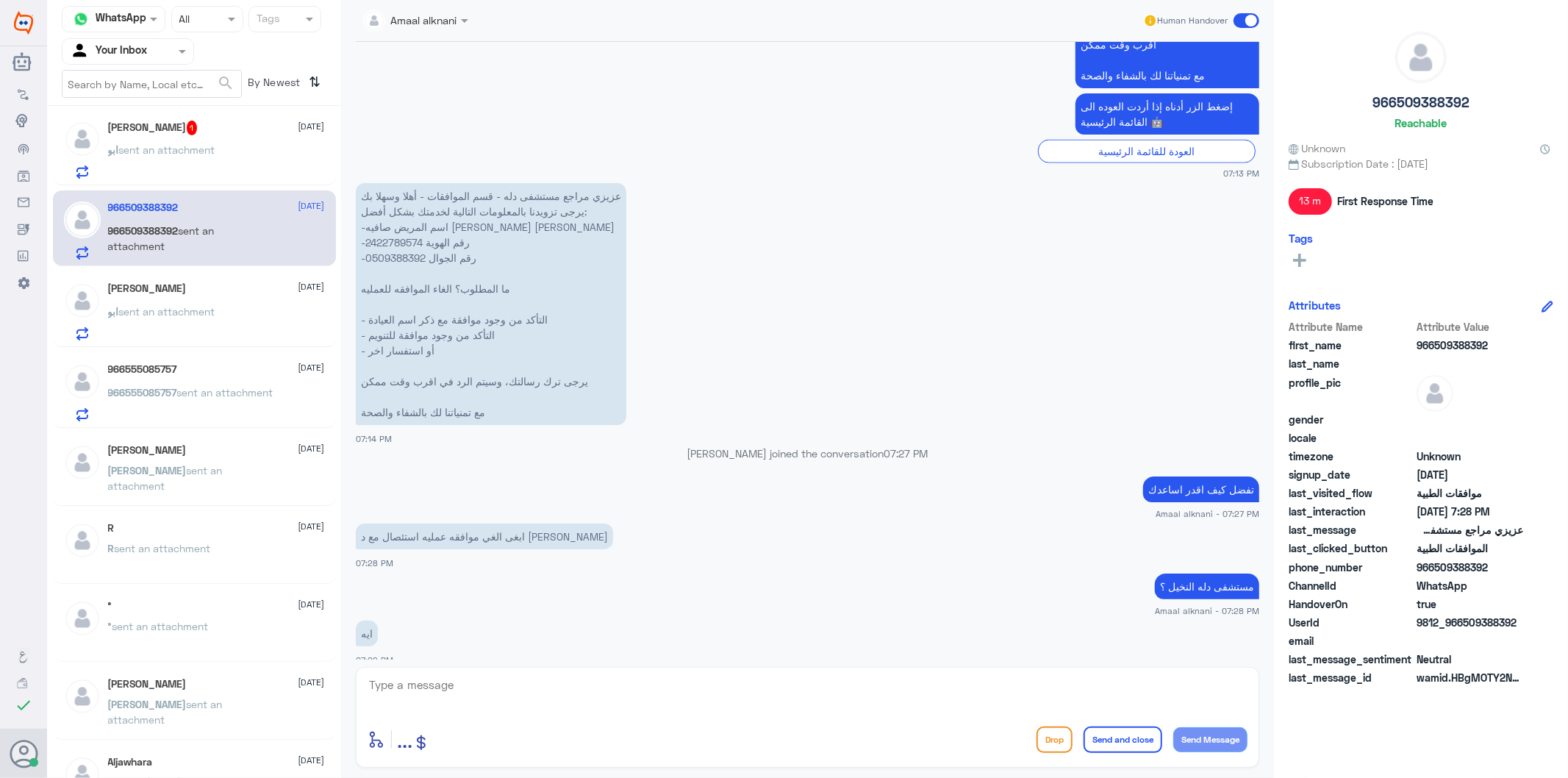
click at [540, 684] on textarea at bounding box center [807, 693] width 880 height 36
type textarea "متى تم رفع الطلب او زيارة الطبيب؟"
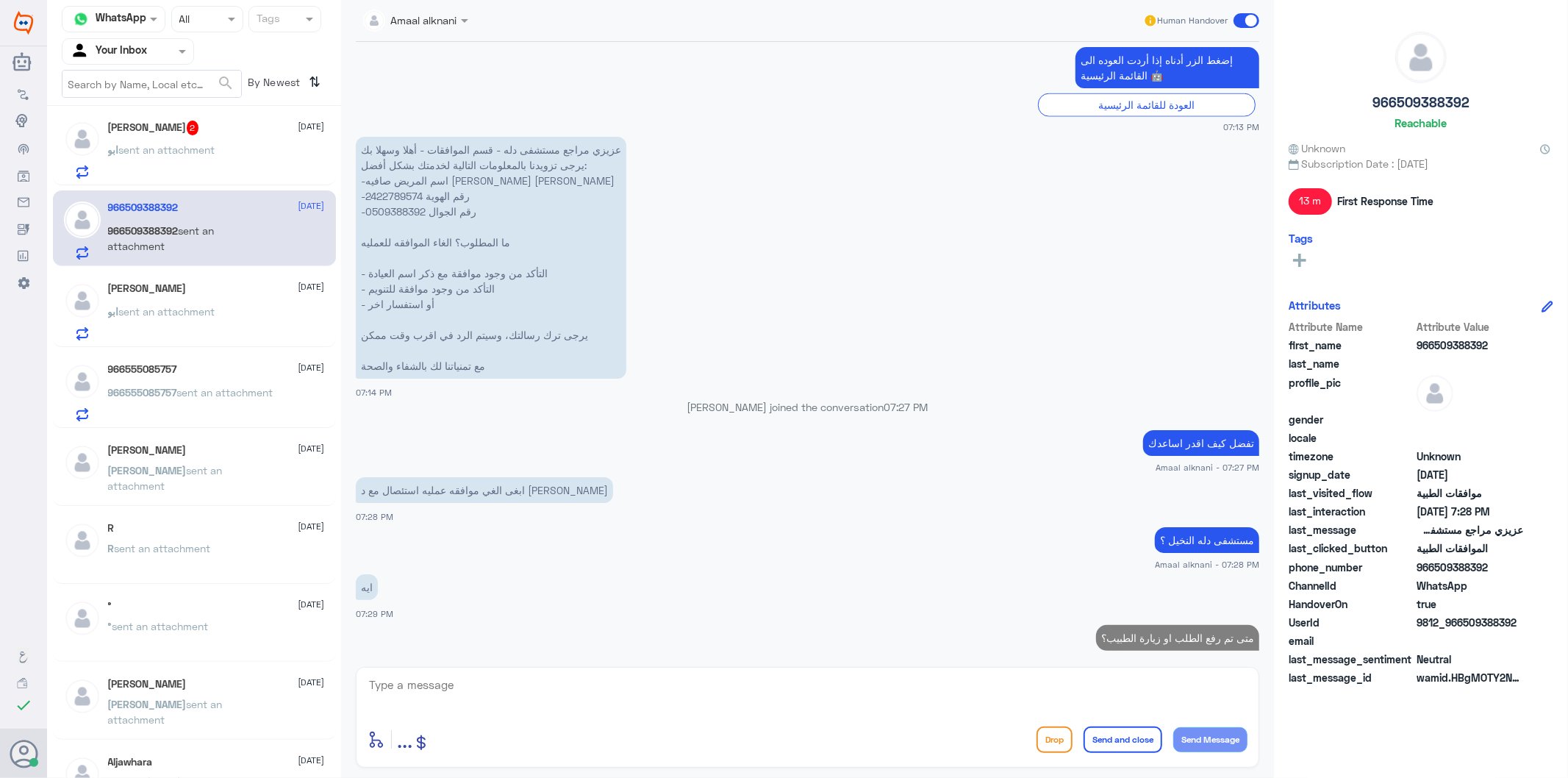
click at [199, 152] on span "sent an attachment" at bounding box center [167, 150] width 97 height 12
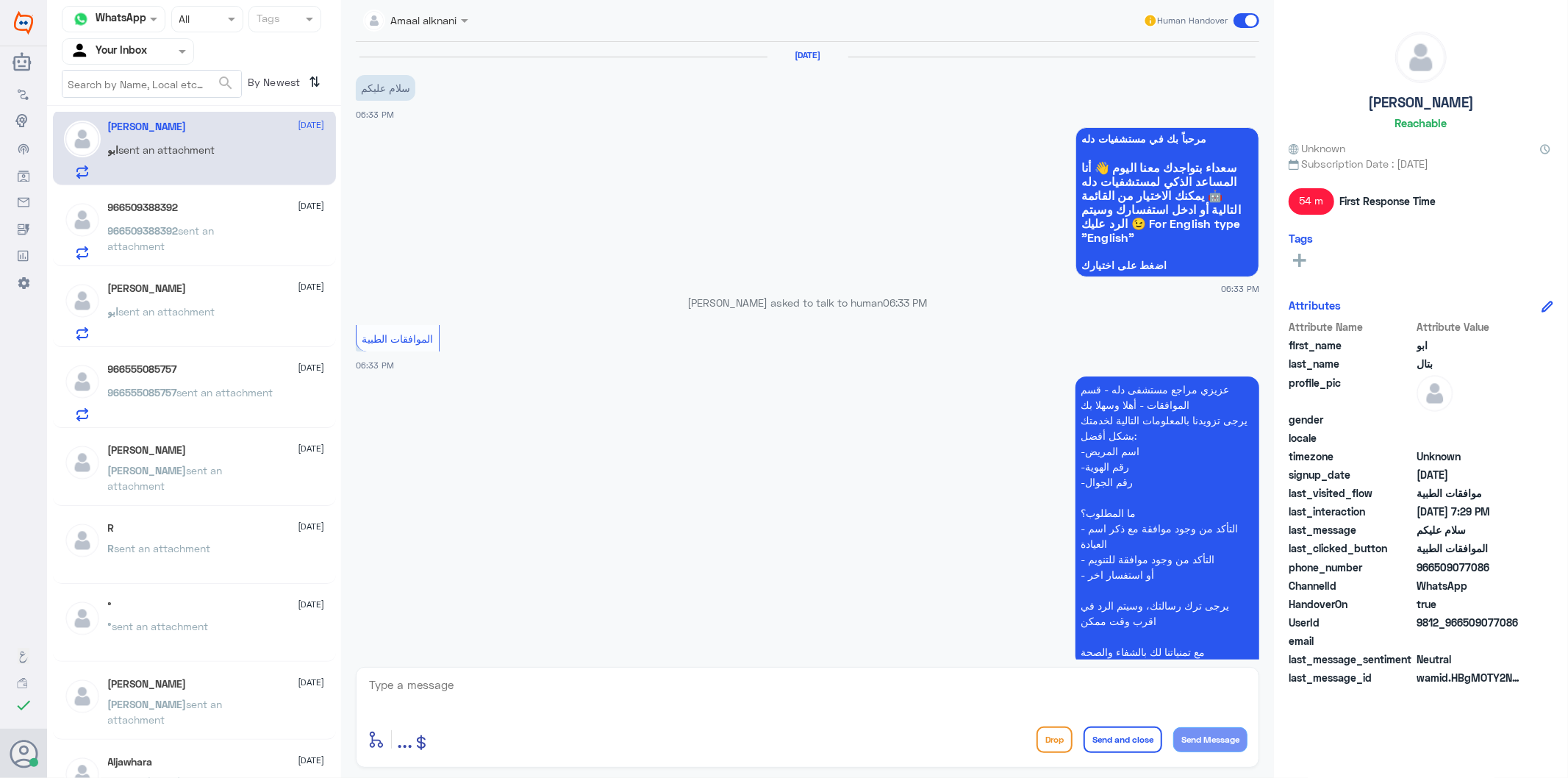
scroll to position [711, 0]
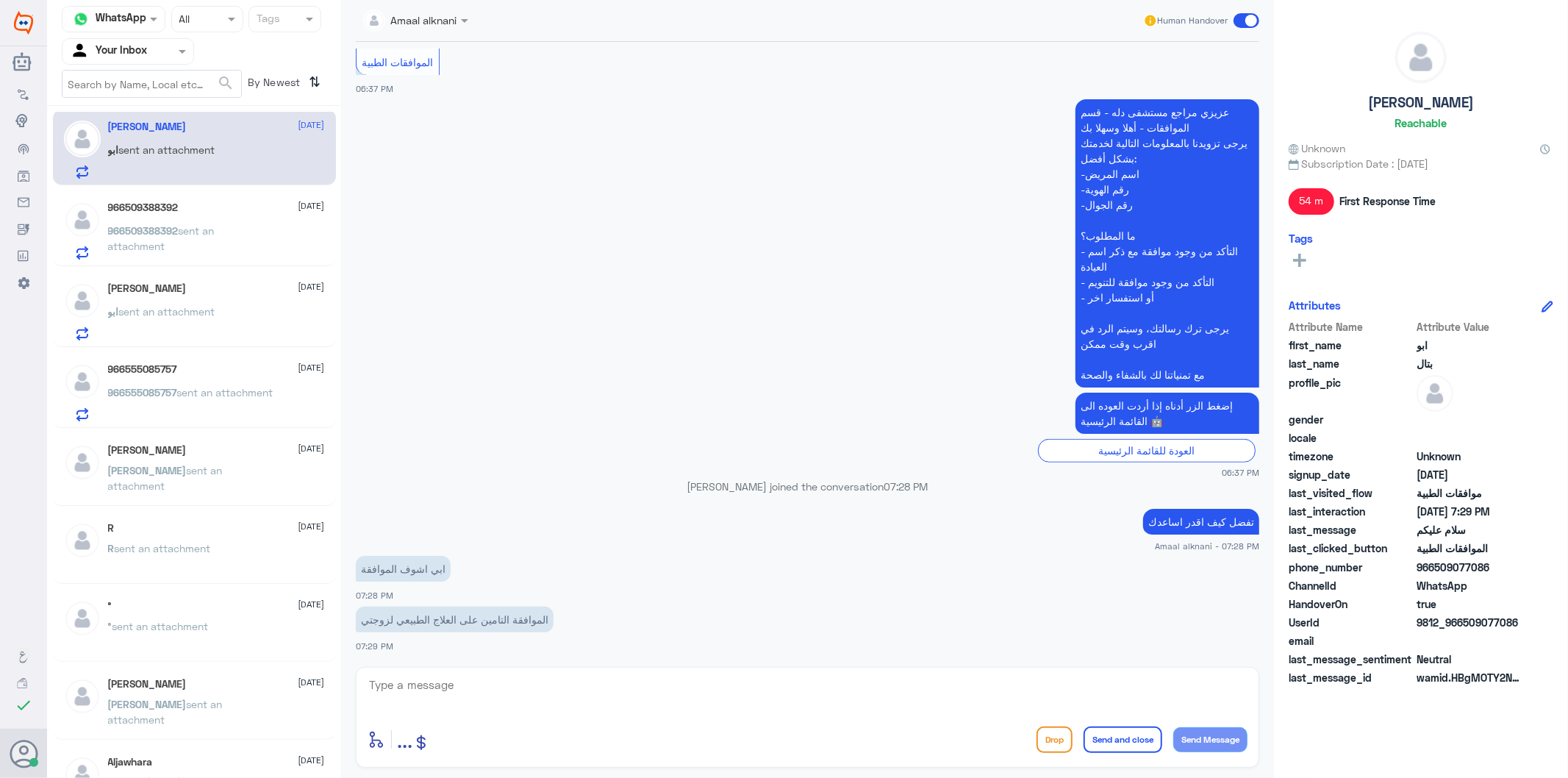
click at [444, 696] on textarea at bounding box center [807, 693] width 880 height 36
click at [421, 681] on textarea at bounding box center [807, 693] width 880 height 36
type textarea "تزودني برقم الملف او الهوية اذا سمحت"
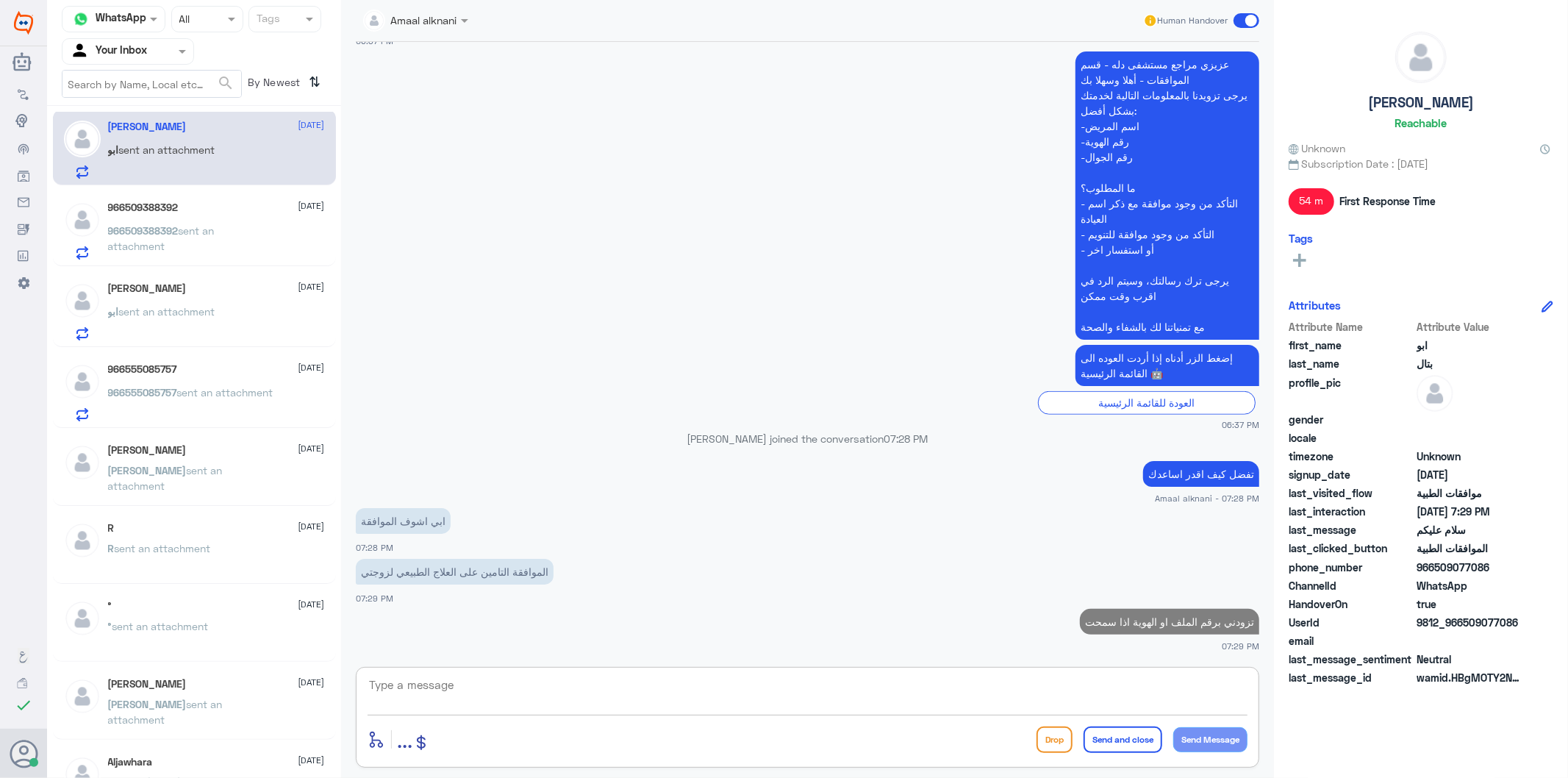
click at [203, 297] on div "[PERSON_NAME] [DATE][PERSON_NAME] sent an attachment" at bounding box center [216, 312] width 217 height 58
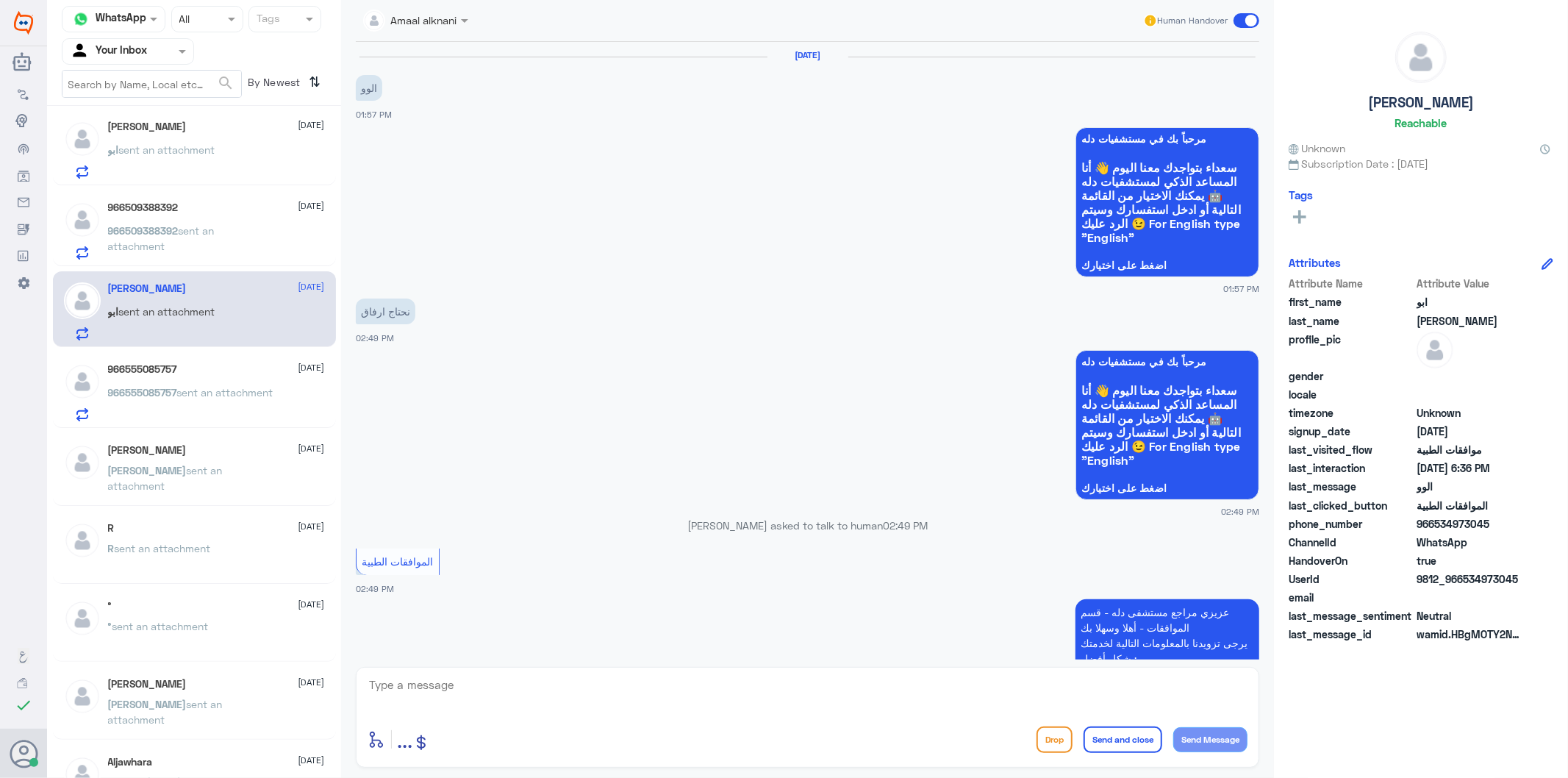
scroll to position [1288, 0]
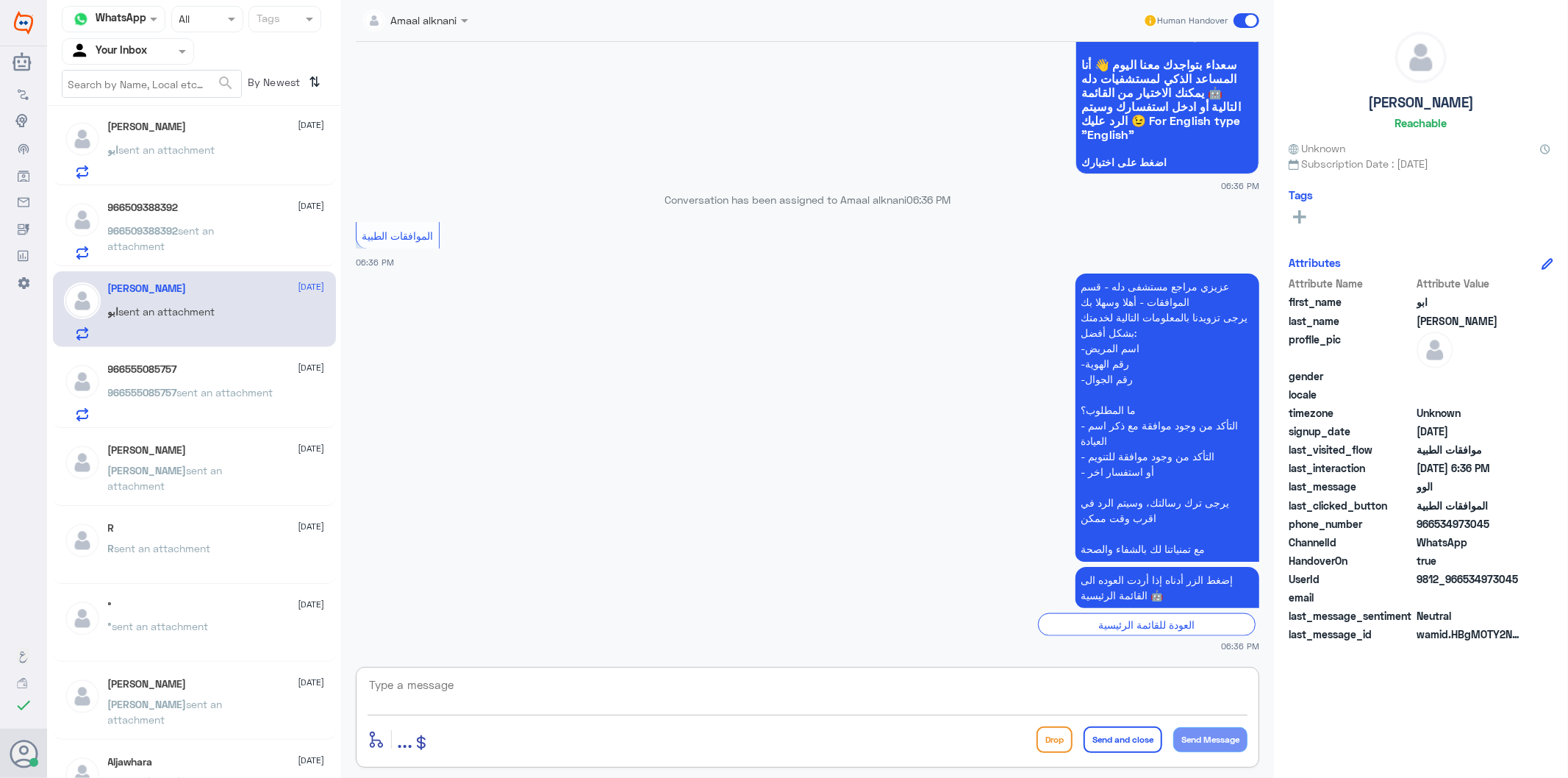
click at [437, 688] on textarea at bounding box center [807, 693] width 880 height 36
paste textarea "تفضل كيف اقدر اساعدك"
type textarea "تفضل كيف اقدر اساعدك"
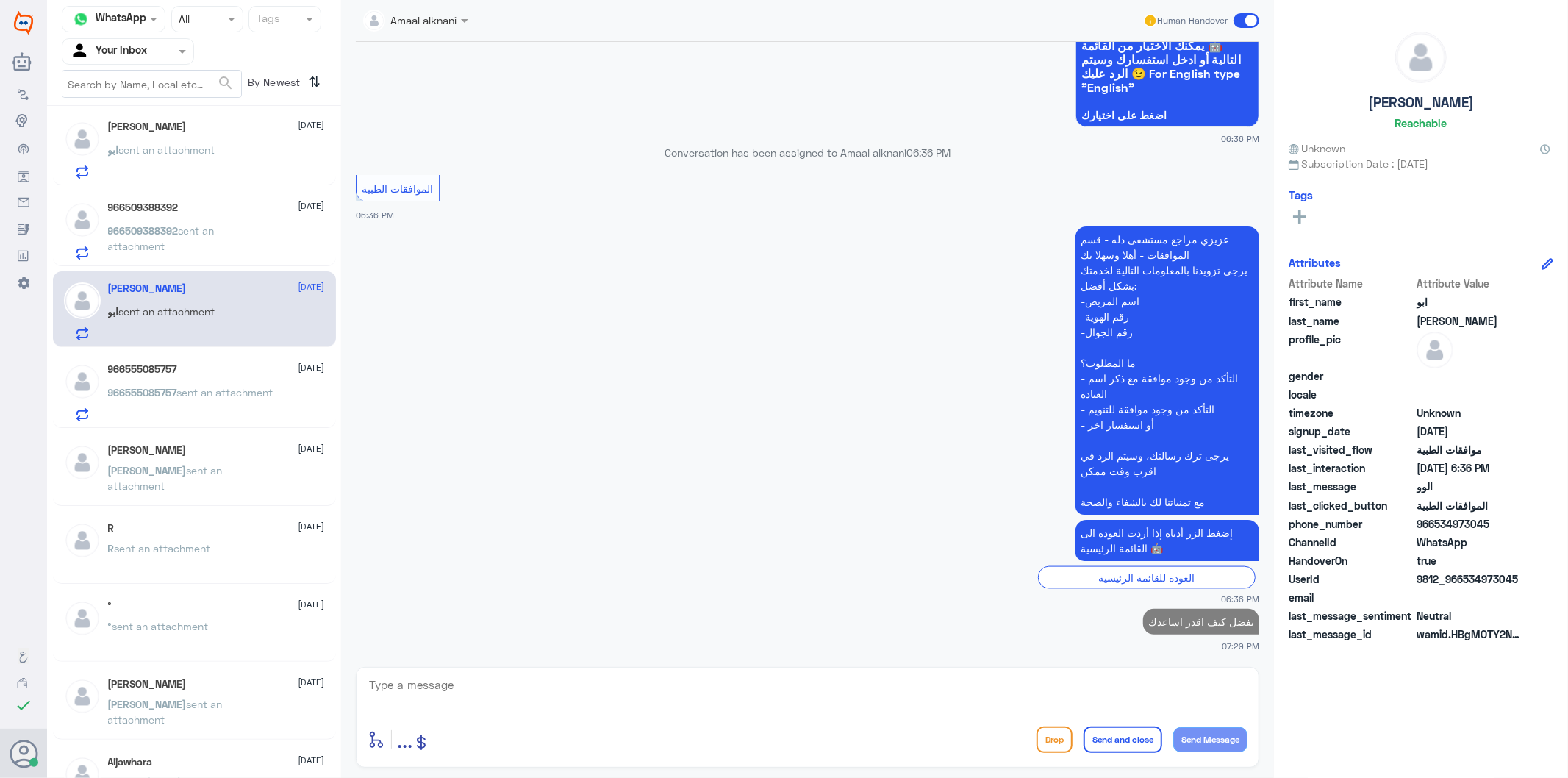
click at [177, 399] on span "sent an attachment" at bounding box center [225, 393] width 97 height 12
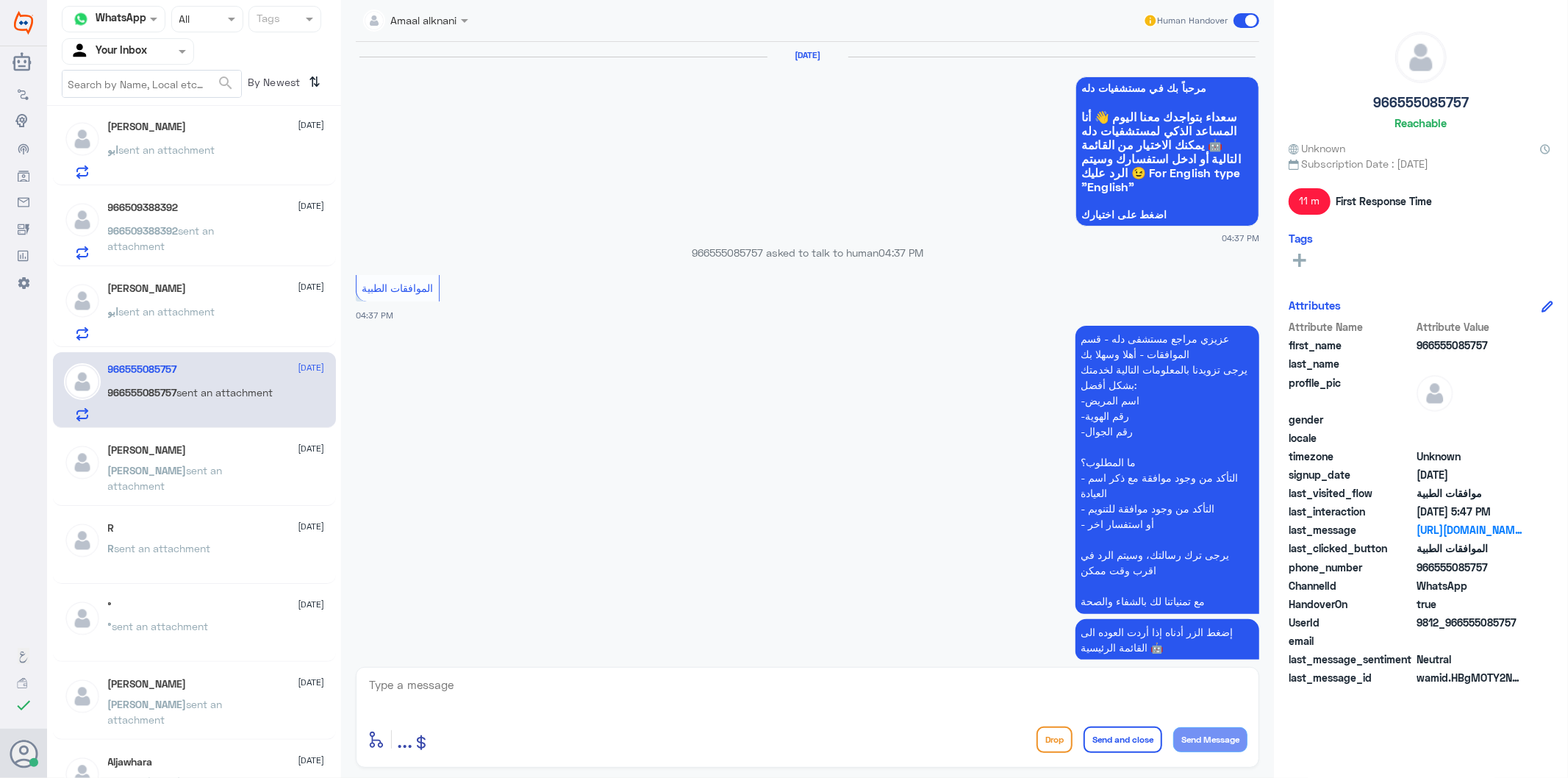
scroll to position [1615, 0]
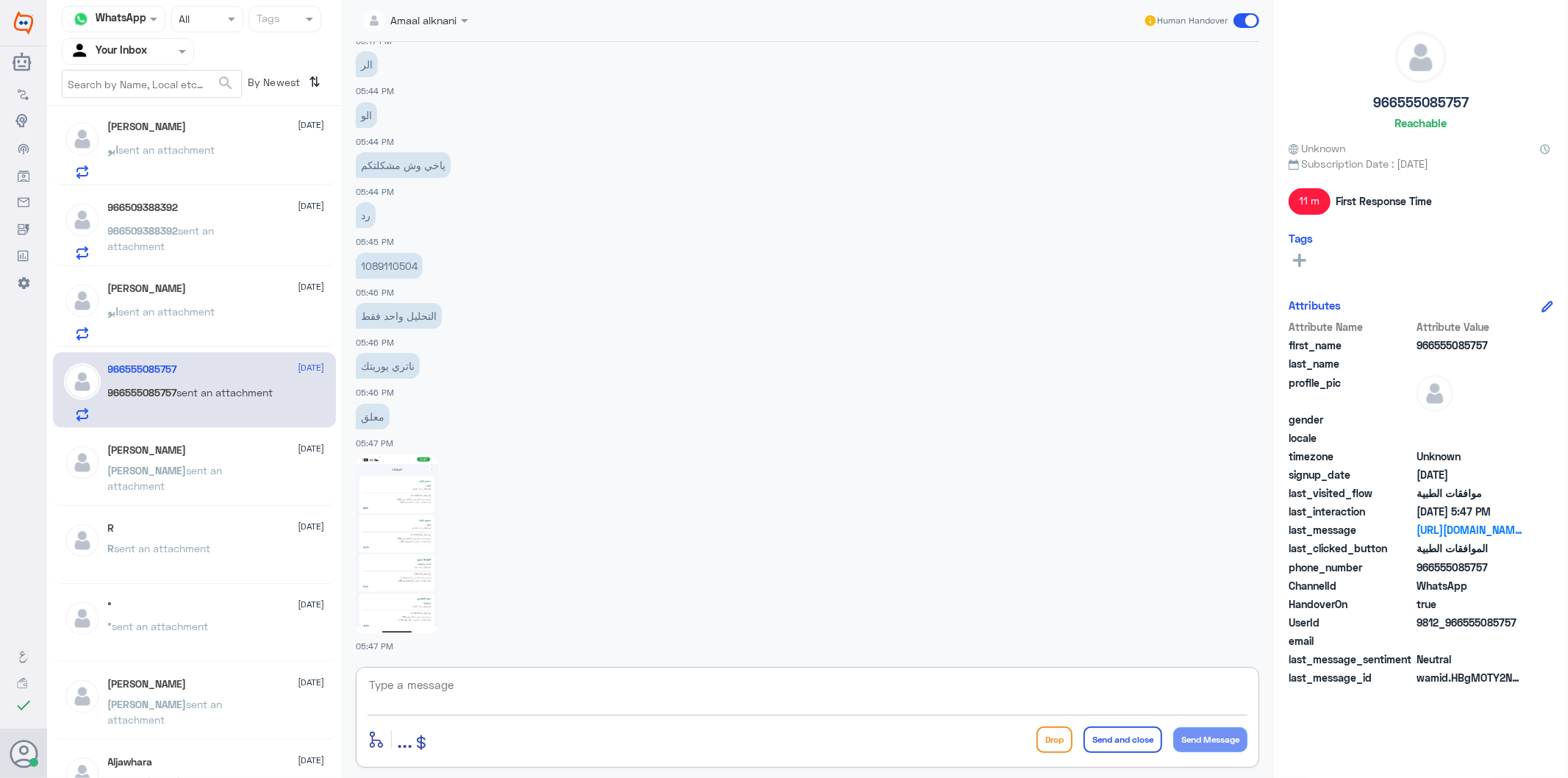
click at [485, 690] on textarea at bounding box center [807, 693] width 880 height 36
click at [215, 480] on p "[PERSON_NAME] sent an attachment" at bounding box center [190, 480] width 166 height 36
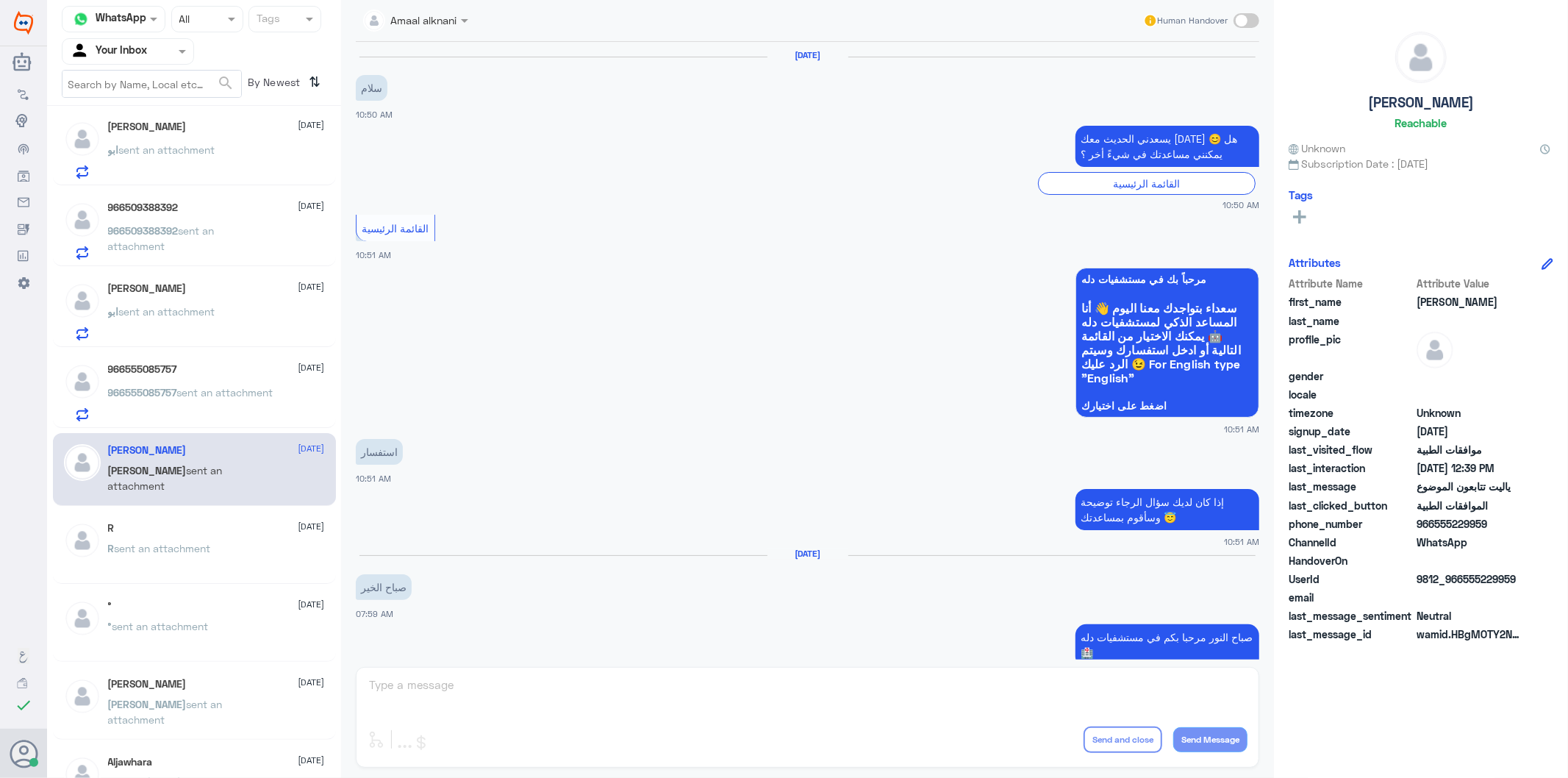
scroll to position [1339, 0]
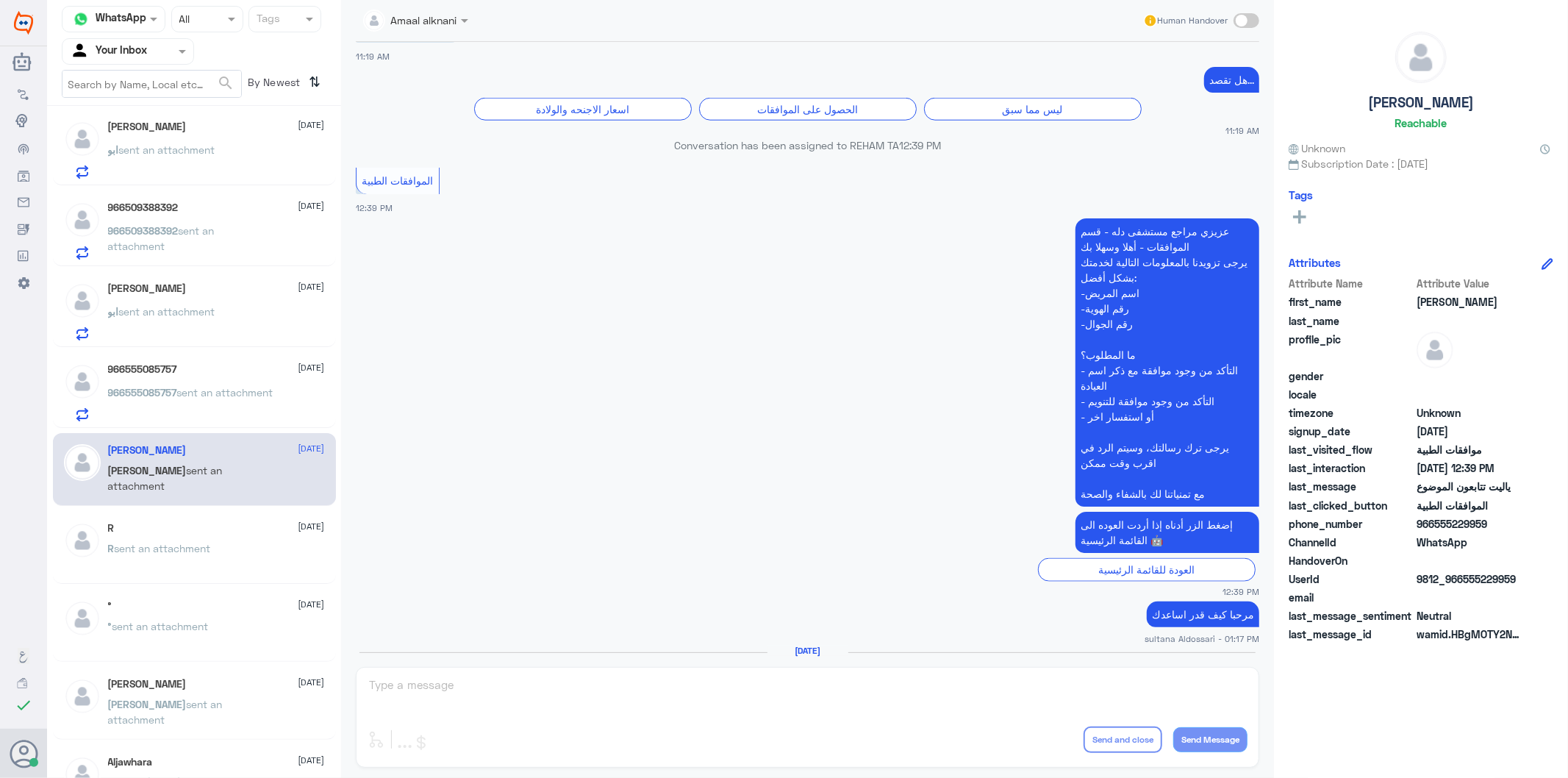
click at [488, 694] on div "Amaal alknani Human Handover [DATE] سلام 10:50 AM يسعدني الحديث معك [DATE] 😊 هل…" at bounding box center [807, 391] width 933 height 782
click at [175, 154] on span "966509388392" at bounding box center [144, 150] width 71 height 12
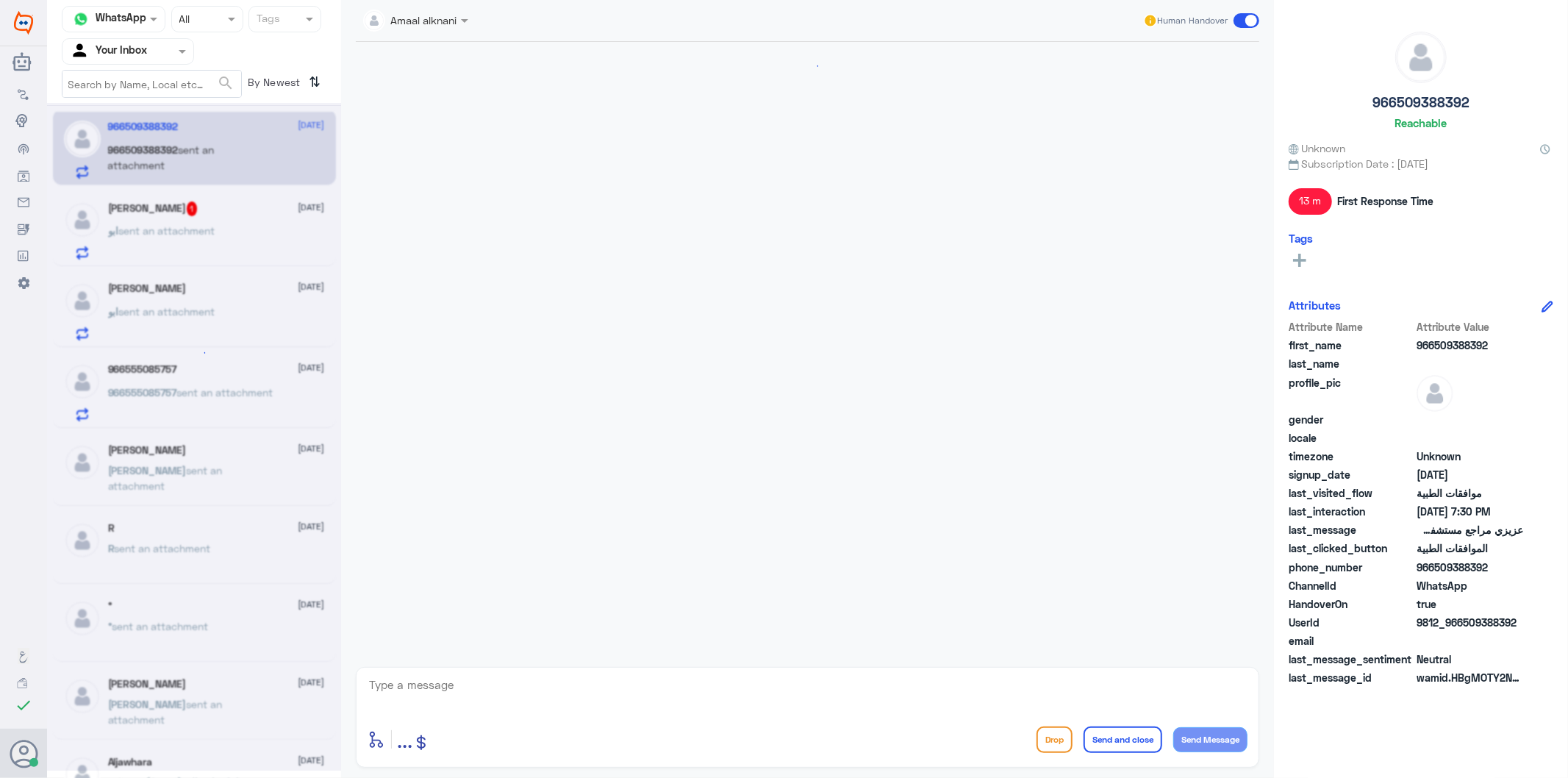
scroll to position [1659, 0]
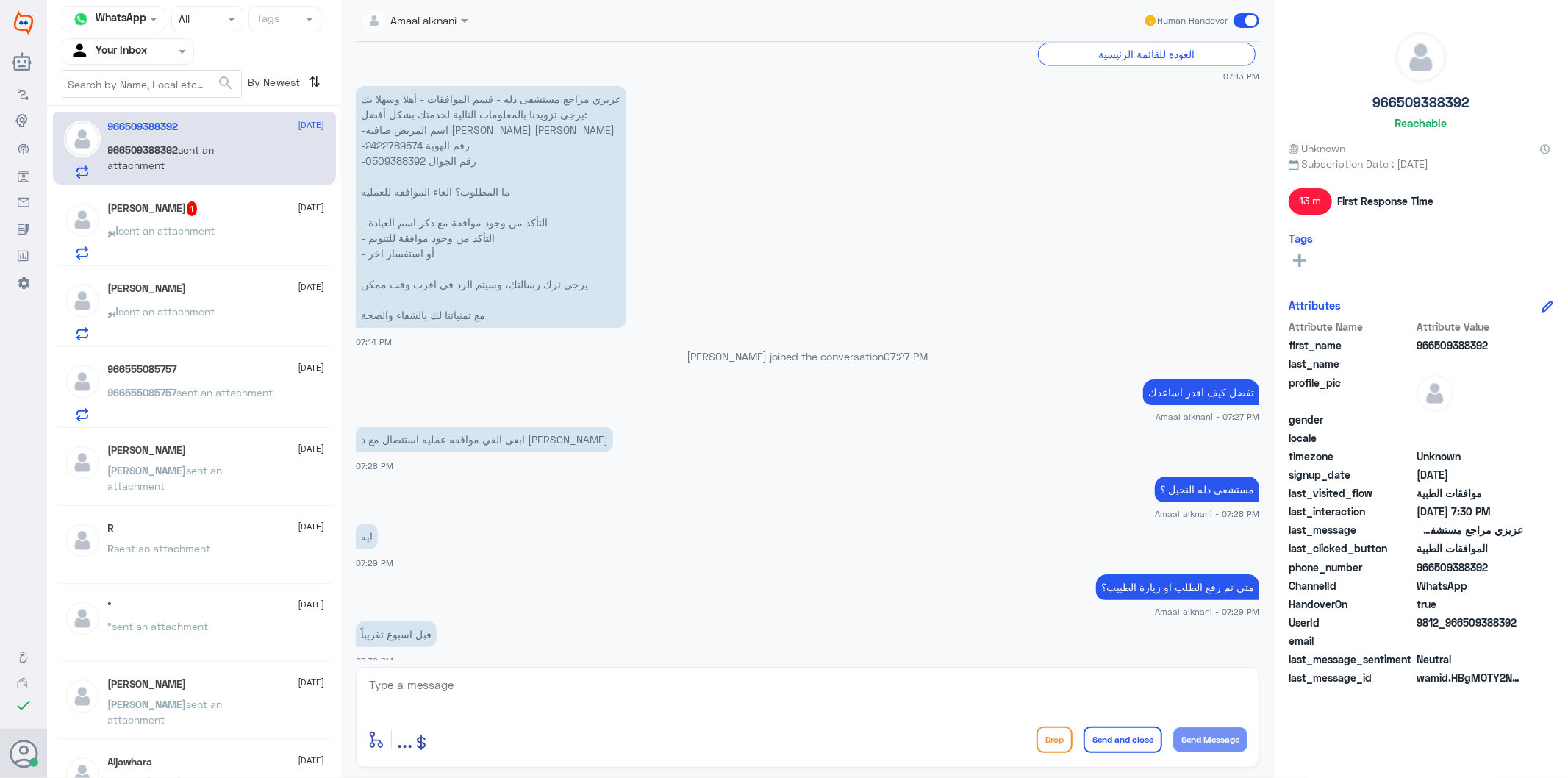
click at [387, 143] on p "عزيزي مراجع مستشفى دله - قسم الموافقات - أهلا وسهلا بك يرجى تزويدنا بالمعلومات …" at bounding box center [491, 206] width 270 height 242
click at [476, 681] on textarea at bounding box center [807, 693] width 880 height 36
type textarea "هل يوجد لديكم رقم طلب"
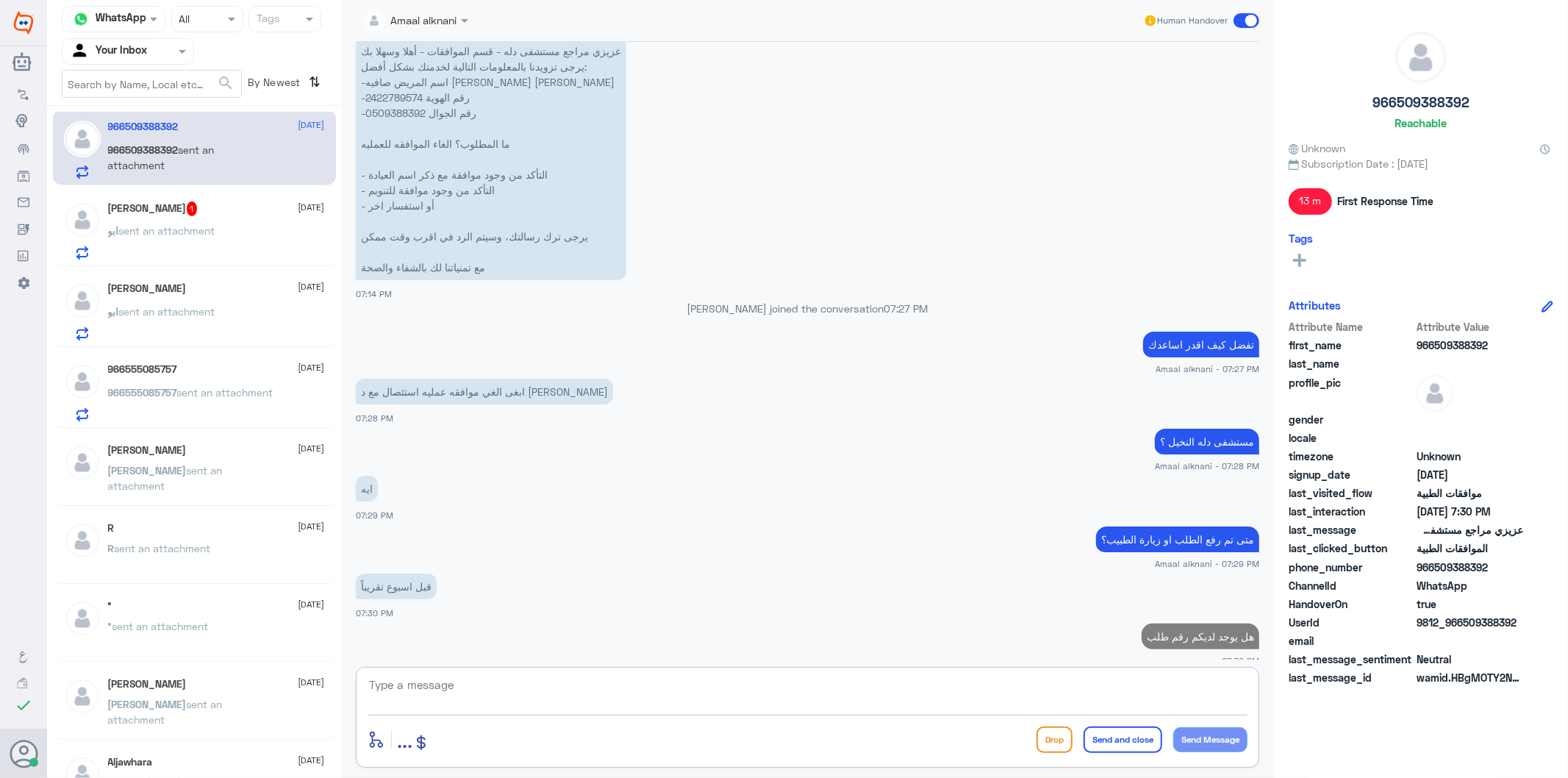
click at [405, 94] on p "عزيزي مراجع مستشفى دله - قسم الموافقات - أهلا وسهلا بك يرجى تزويدنا بالمعلومات …" at bounding box center [491, 159] width 270 height 242
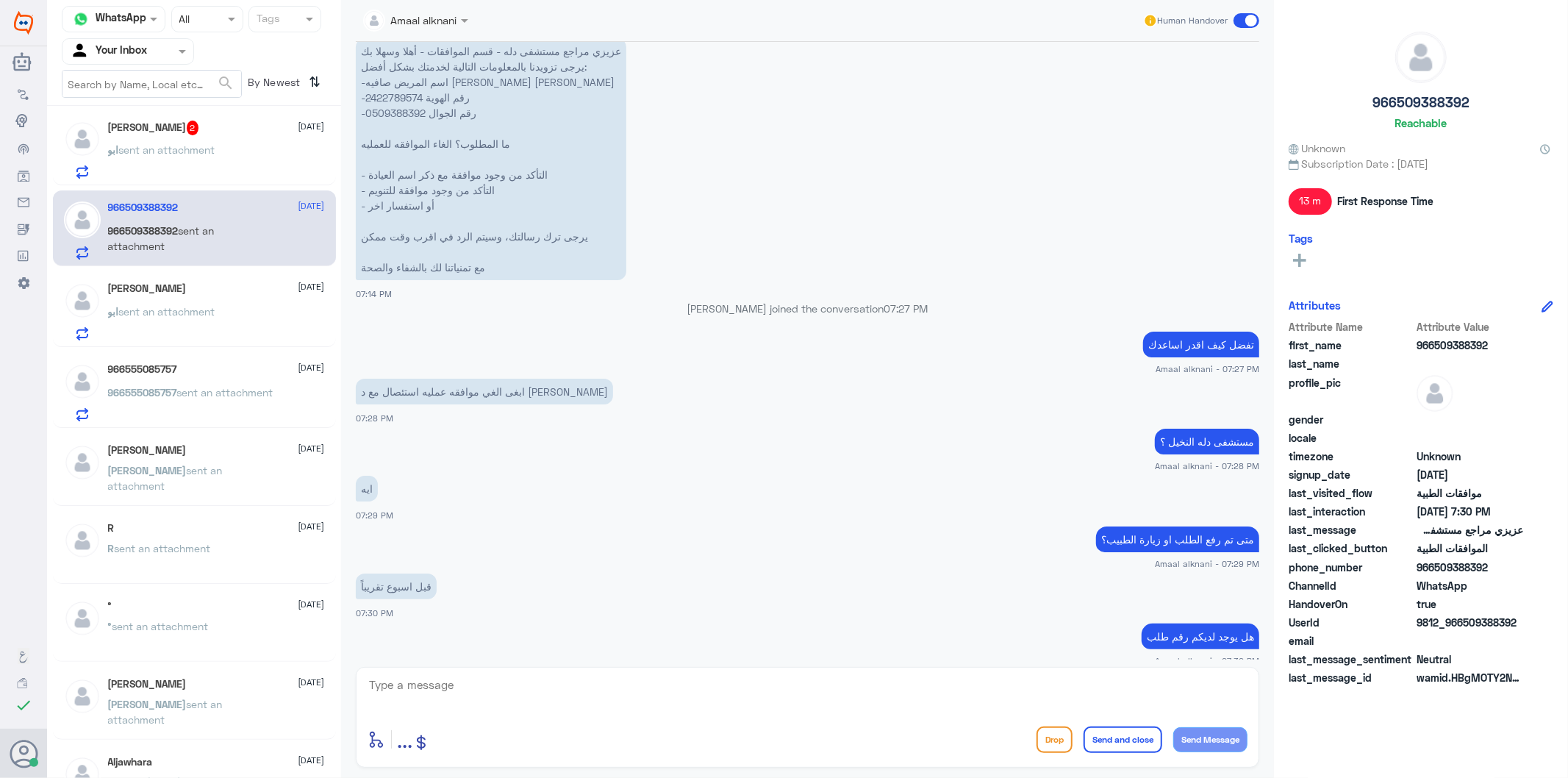
click at [470, 686] on textarea at bounding box center [807, 693] width 880 height 36
type textarea "بالنظام لايوجد طلب مرفوع من الطبيب ع العملية"
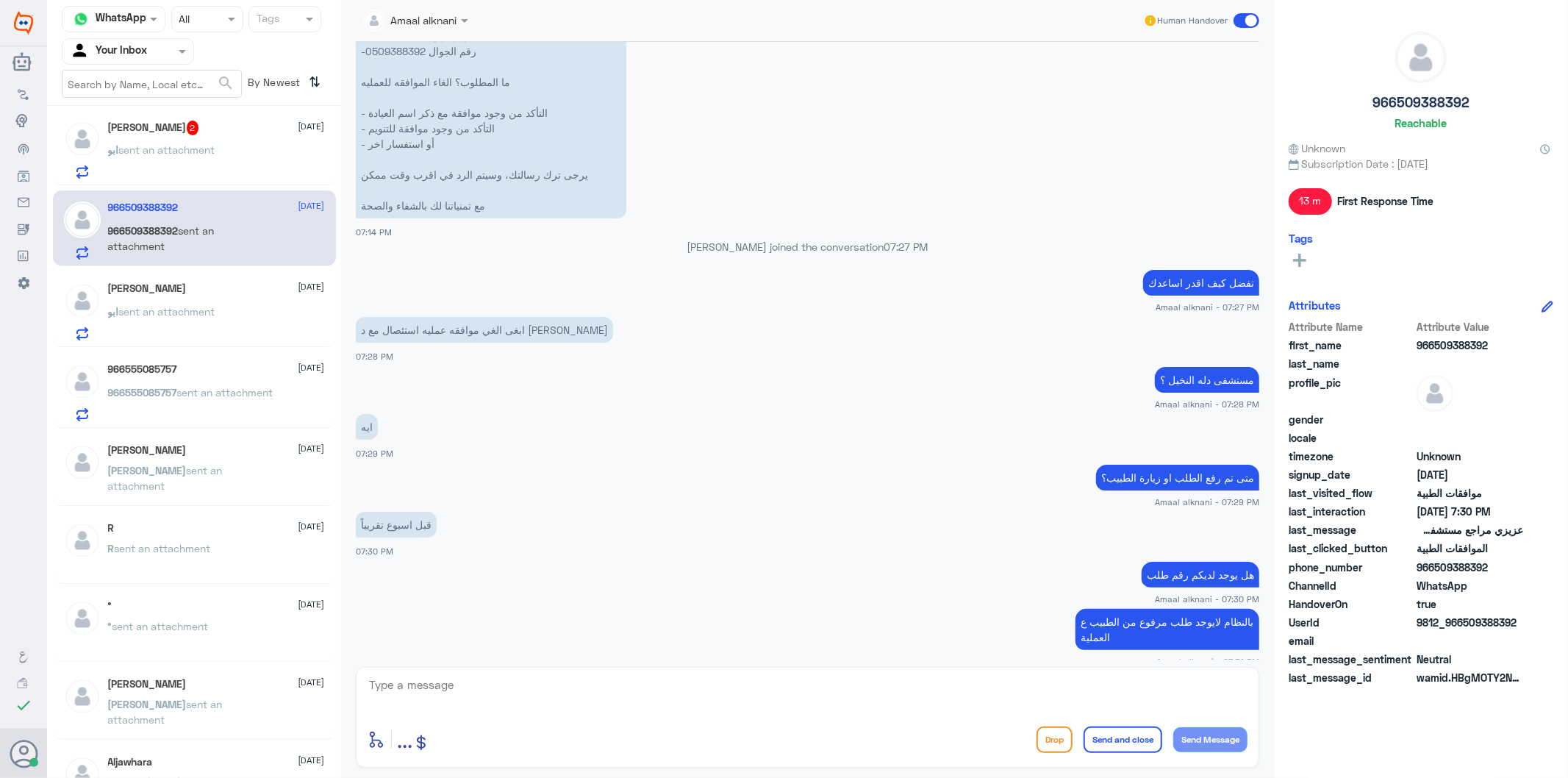
scroll to position [1919, 0]
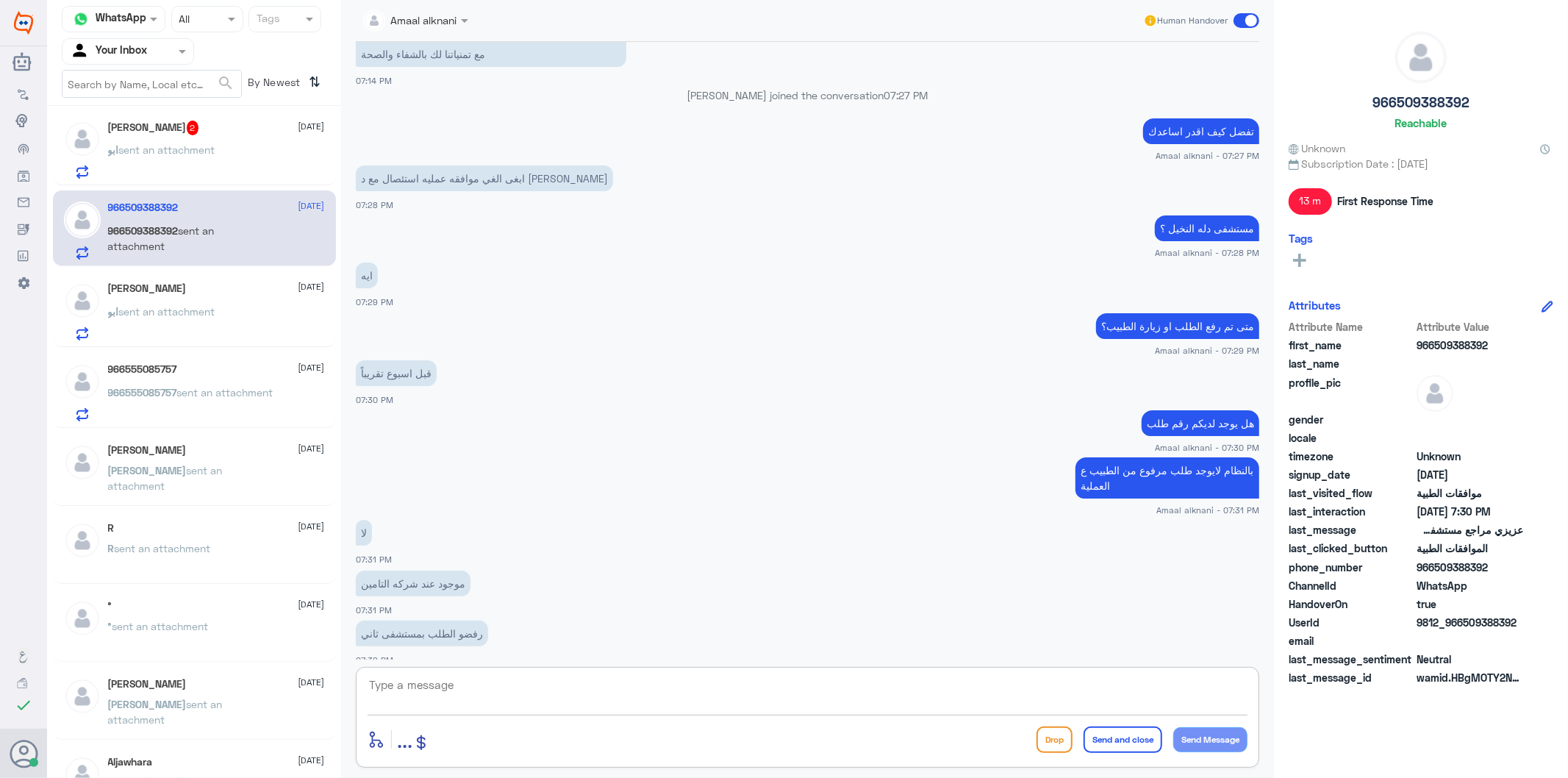
click at [530, 680] on textarea at bounding box center [807, 693] width 880 height 36
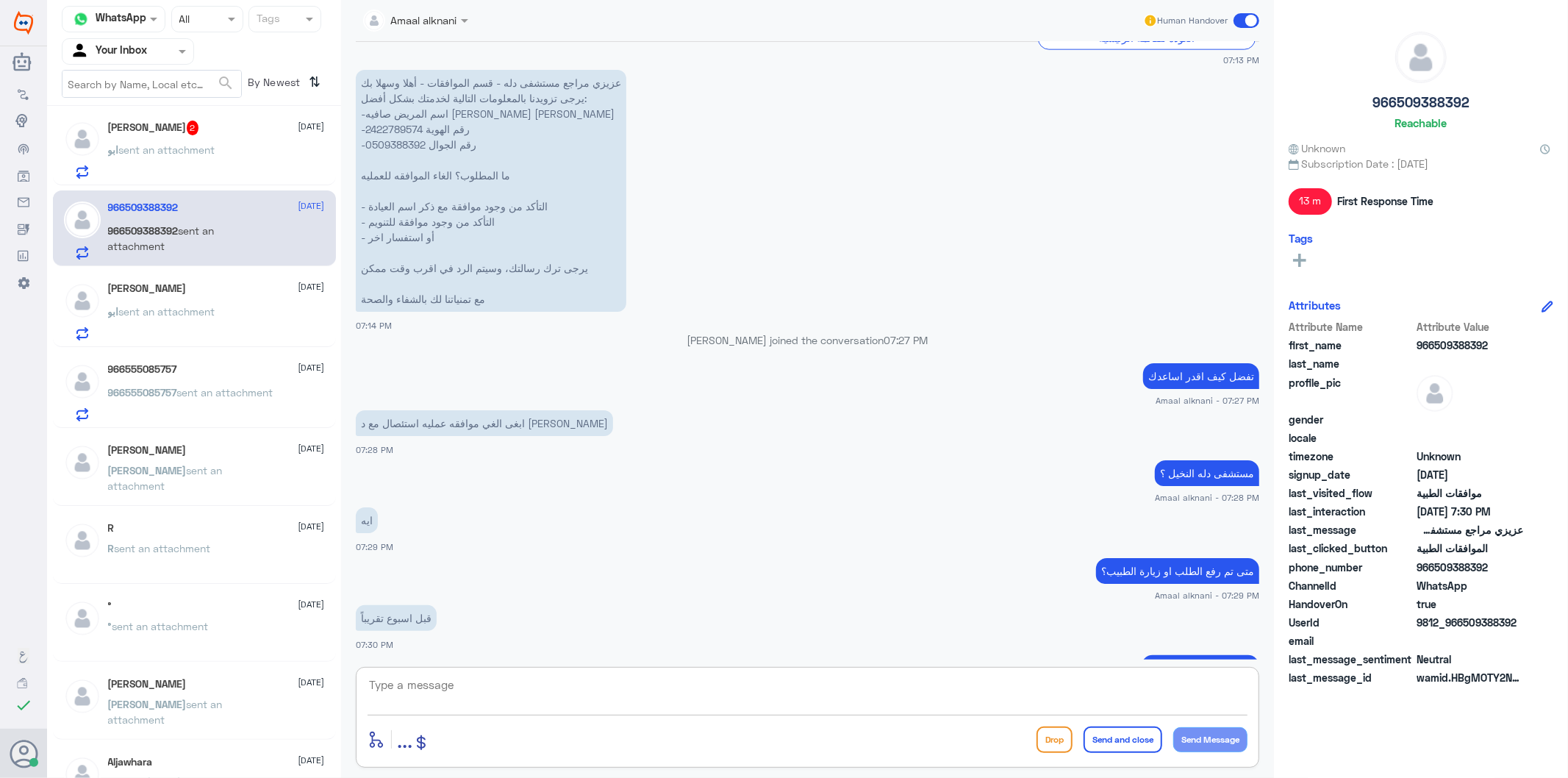
scroll to position [1674, 0]
click at [392, 129] on p "عزيزي مراجع مستشفى دله - قسم الموافقات - أهلا وسهلا بك يرجى تزويدنا بالمعلومات …" at bounding box center [491, 191] width 270 height 242
click at [398, 111] on p "عزيزي مراجع مستشفى دله - قسم الموافقات - أهلا وسهلا بك يرجى تزويدنا بالمعلومات …" at bounding box center [491, 191] width 270 height 242
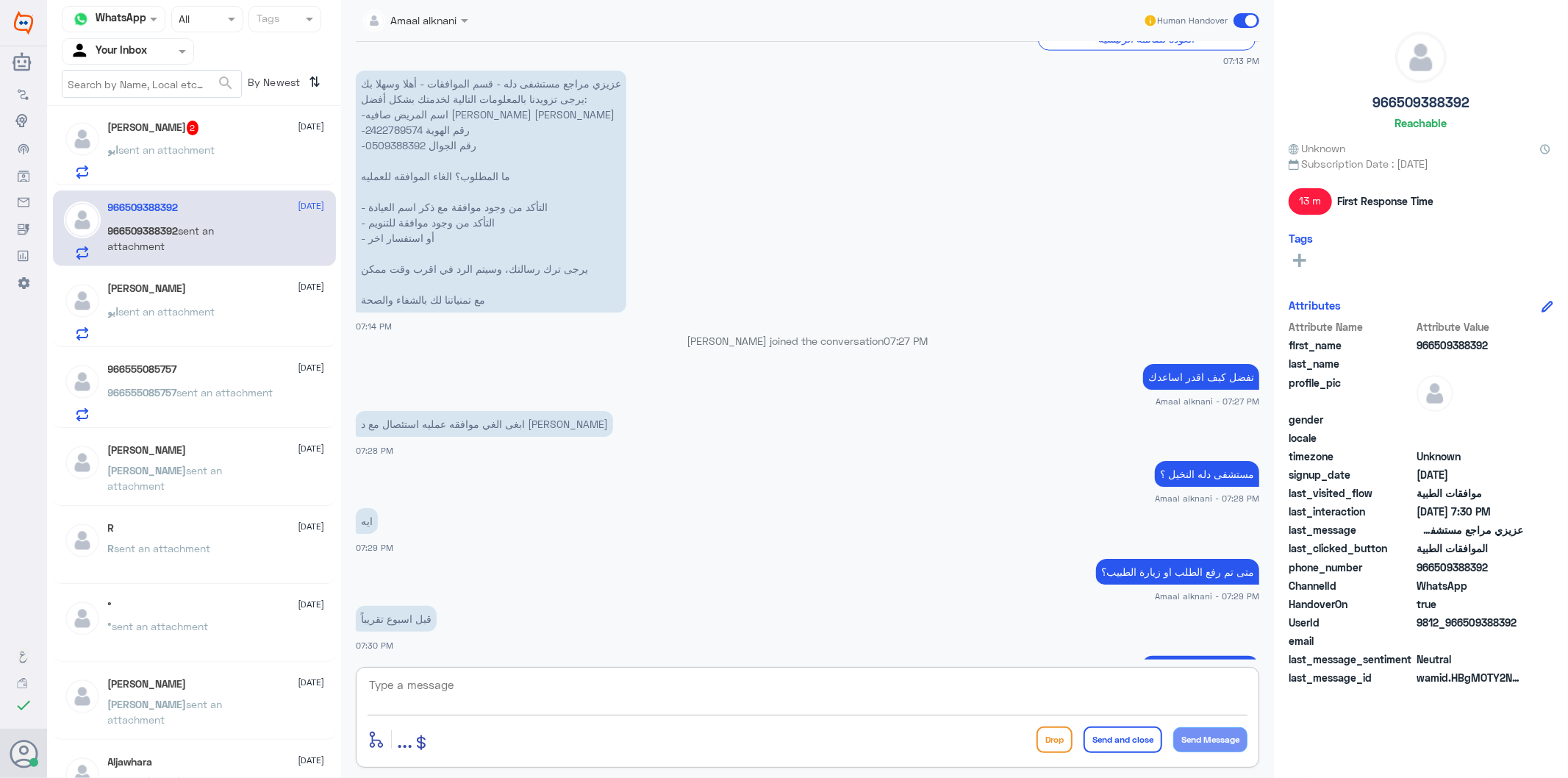
click at [490, 694] on textarea at bounding box center [807, 693] width 880 height 36
type textarea "طيب دقايق اشوفلك الطلب"
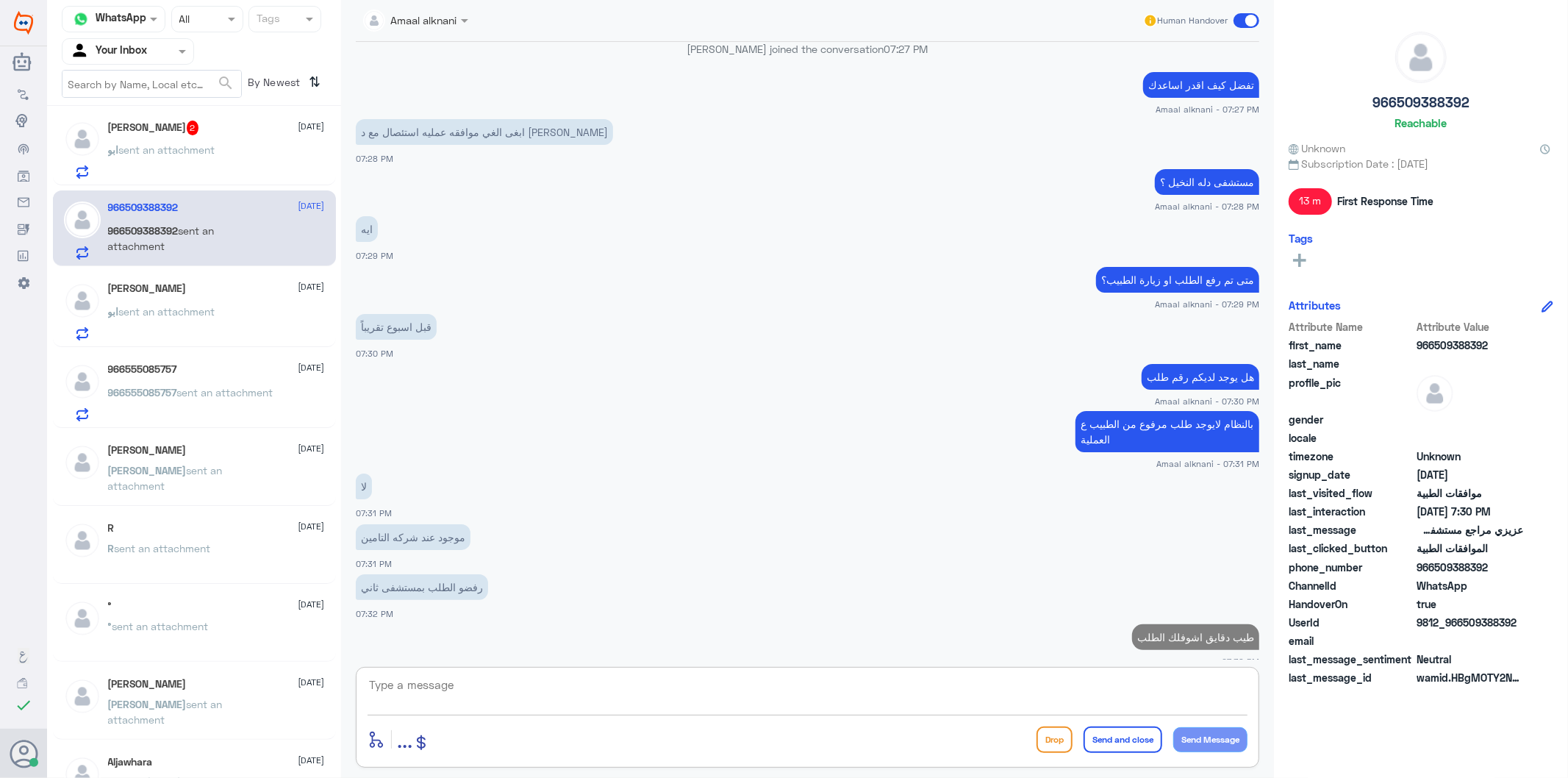
scroll to position [1721, 0]
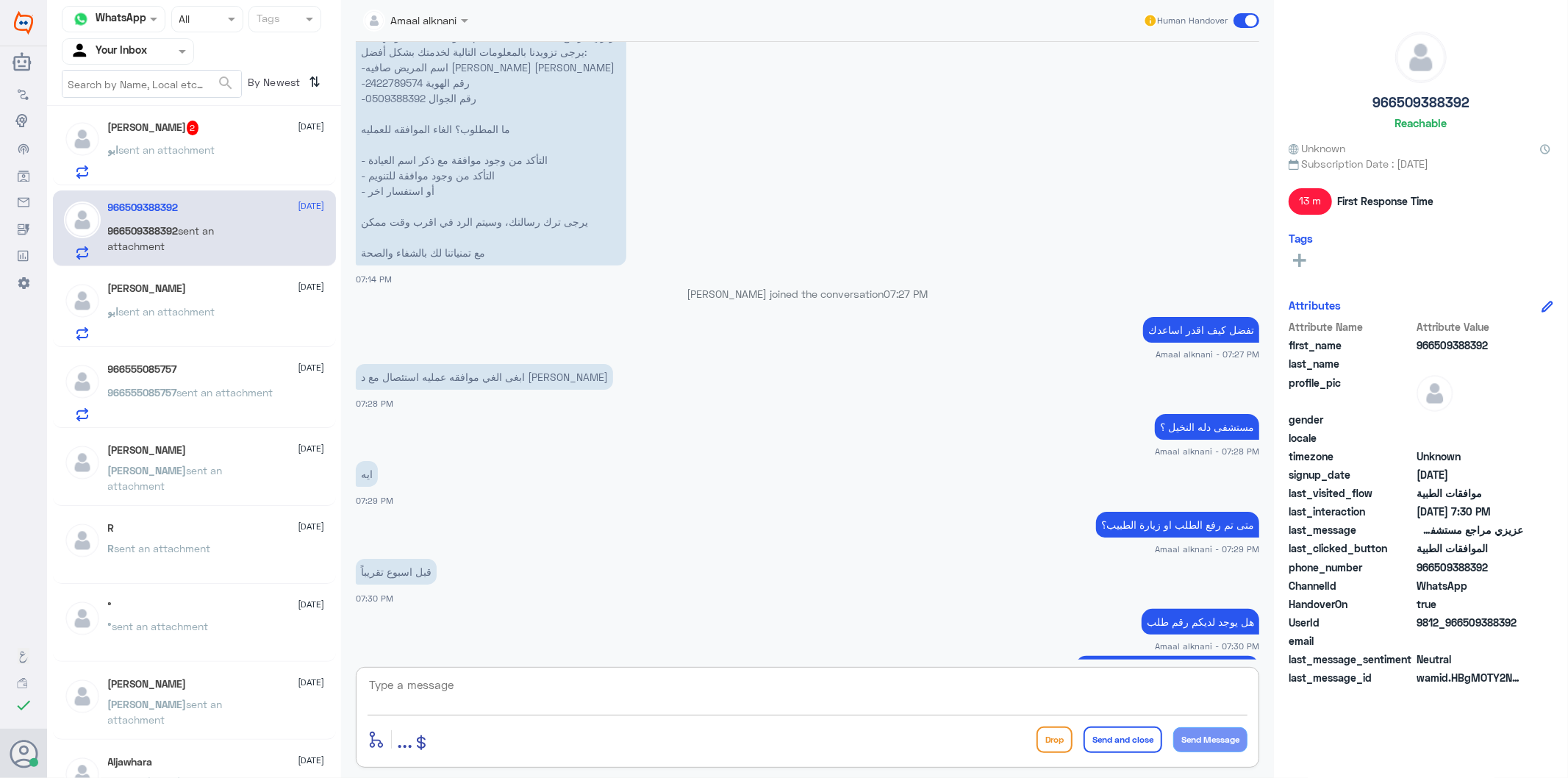
click at [405, 80] on p "عزيزي مراجع مستشفى دله - قسم الموافقات - أهلا وسهلا بك يرجى تزويدنا بالمعلومات …" at bounding box center [491, 144] width 270 height 242
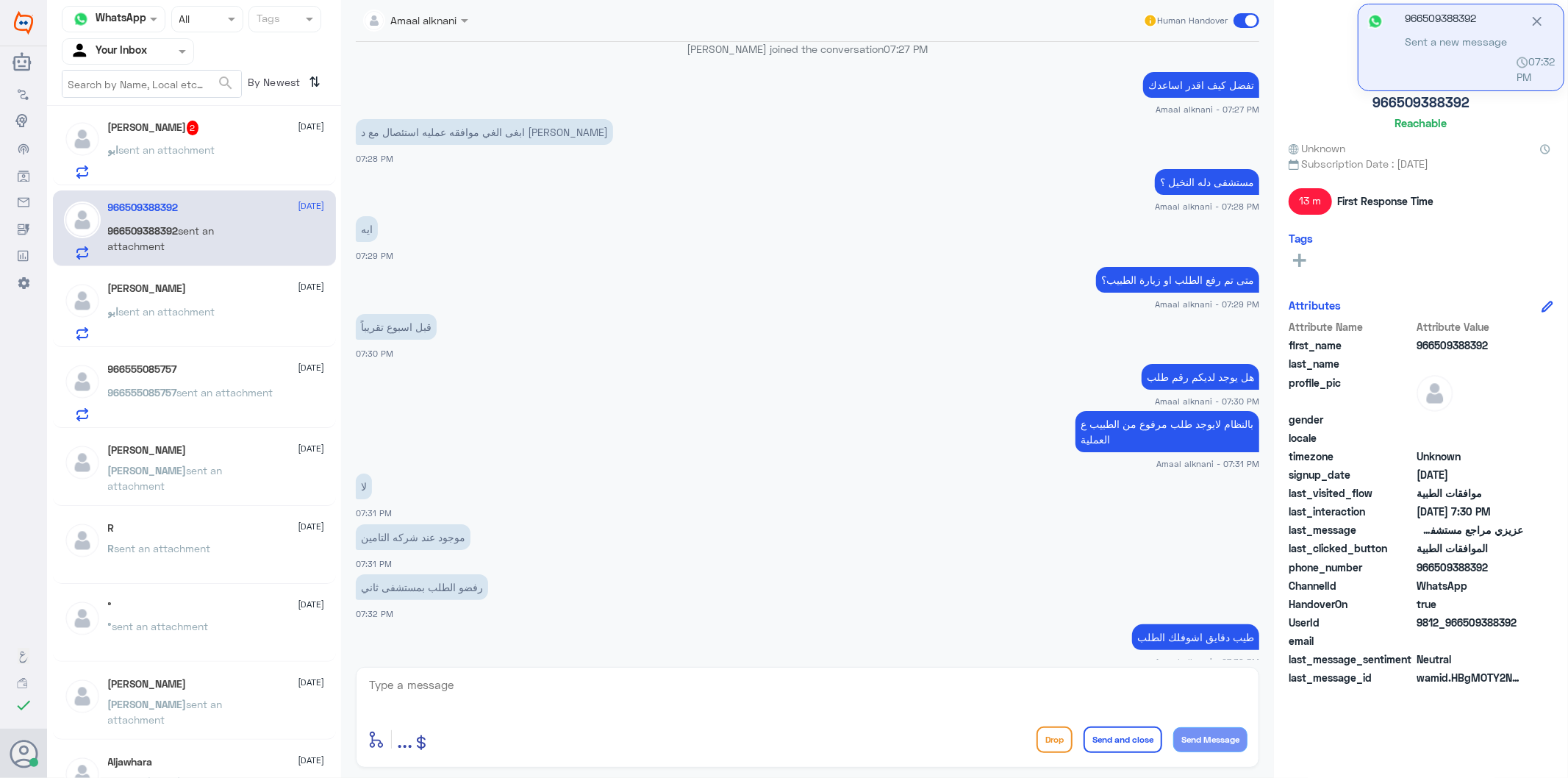
scroll to position [2017, 0]
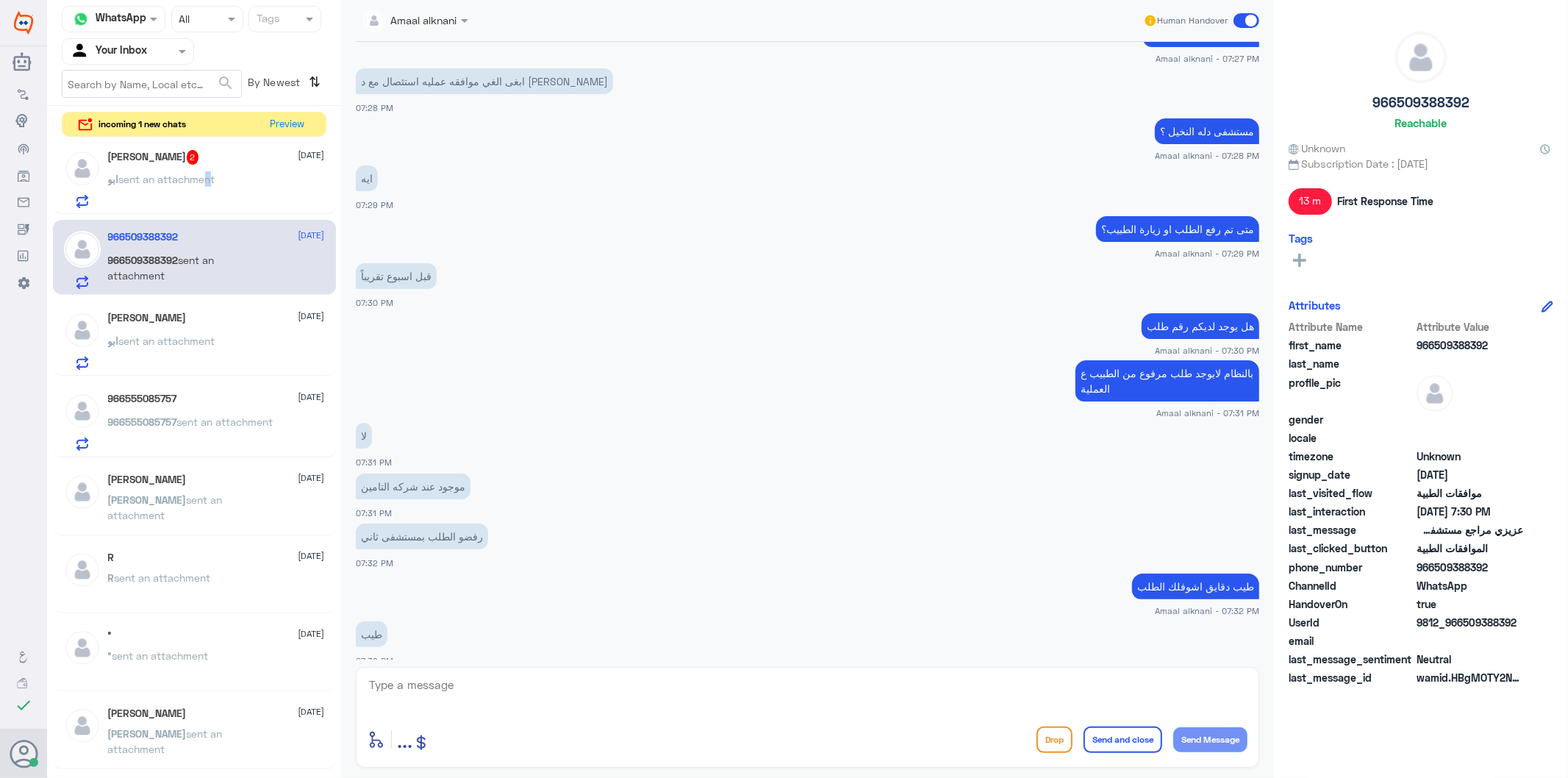
click at [208, 173] on span "sent an attachment" at bounding box center [167, 179] width 97 height 12
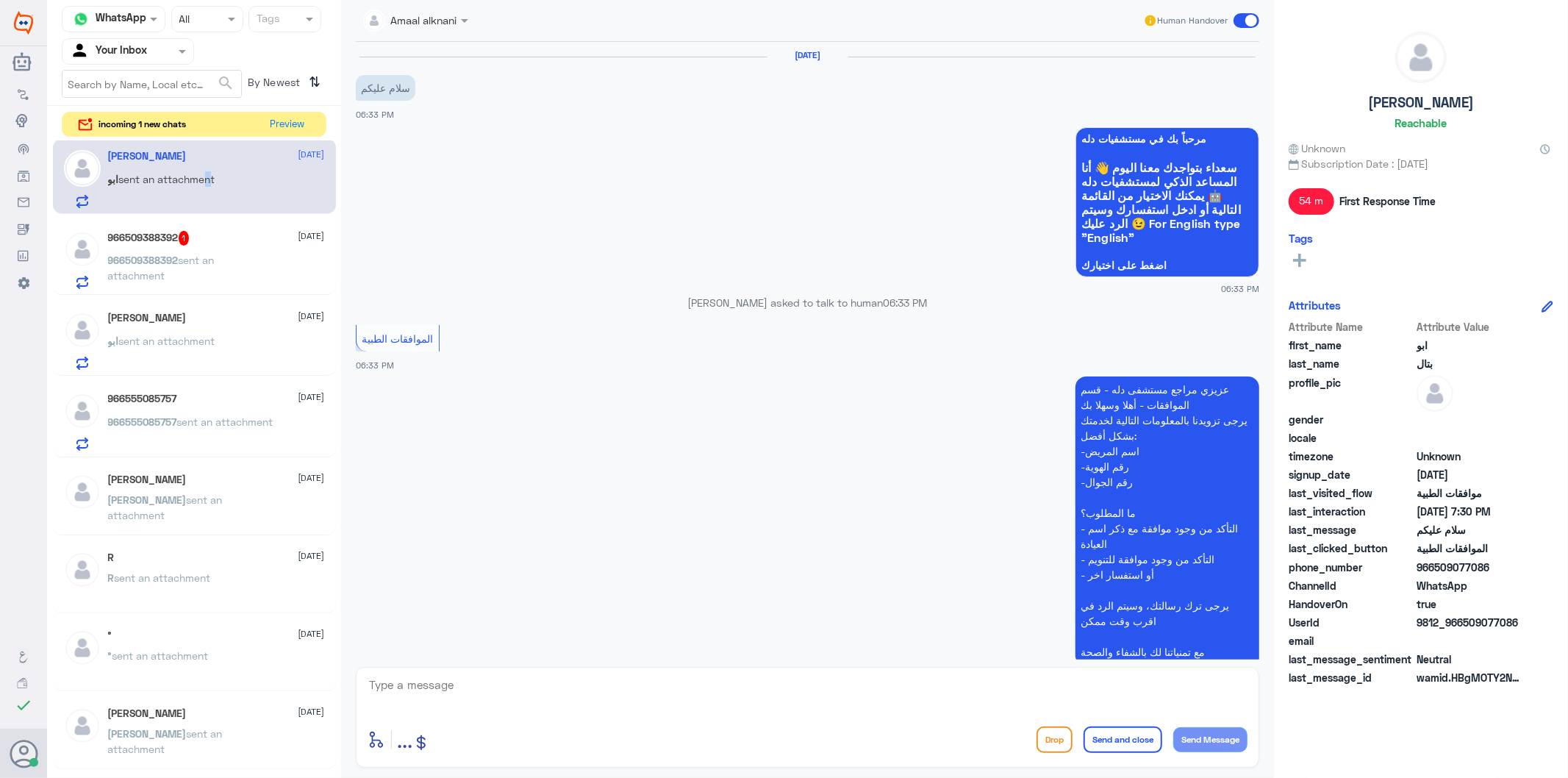
scroll to position [903, 0]
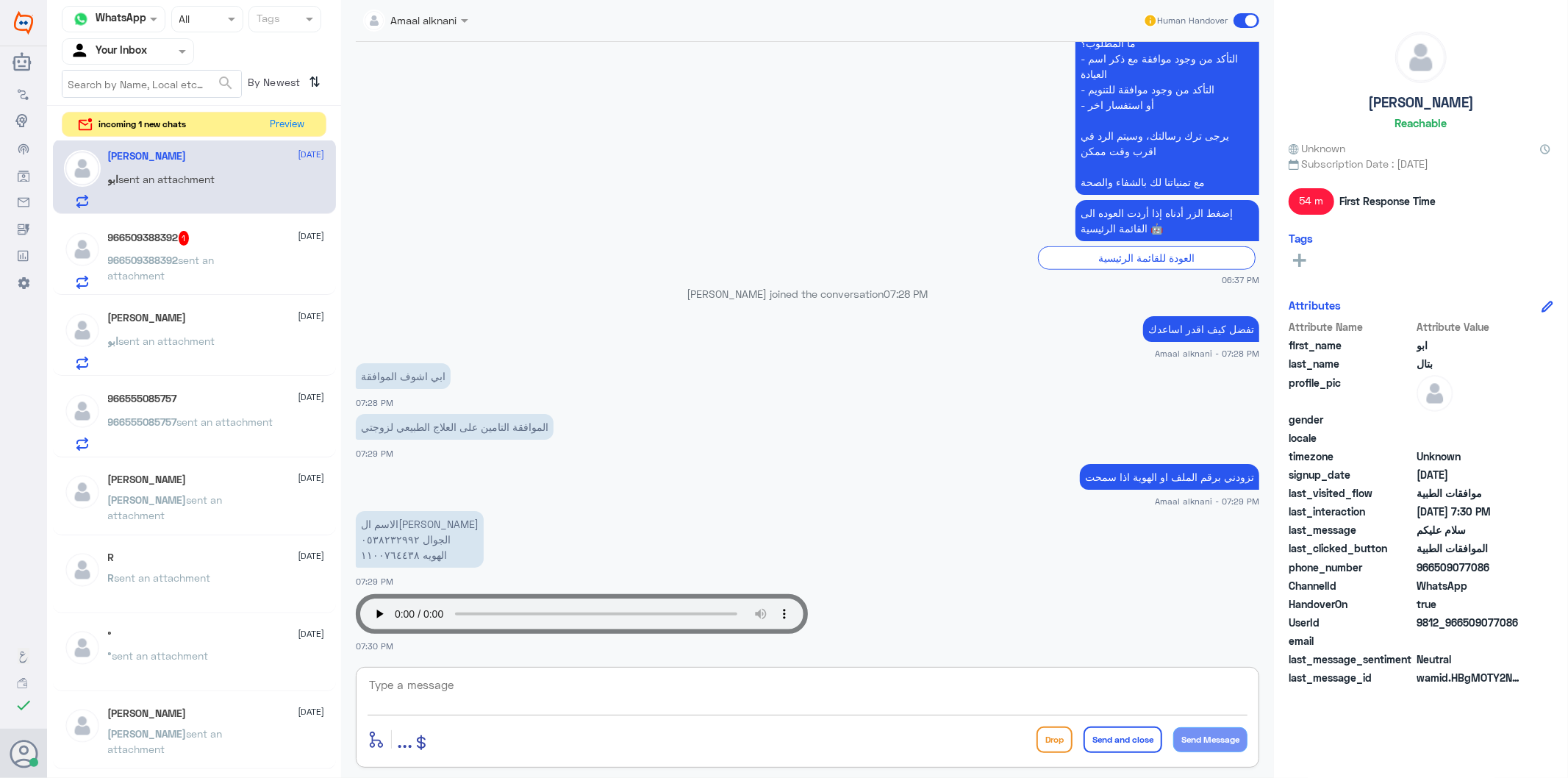
click at [439, 689] on textarea at bounding box center [807, 693] width 880 height 36
type textarea "1100764438"
drag, startPoint x: 439, startPoint y: 689, endPoint x: 262, endPoint y: 656, distance: 180.0
click at [262, 656] on div "Channel WhatsApp Status × All Tags Agent Filter Your Inbox search By Newest ⇅ i…" at bounding box center [807, 391] width 1521 height 782
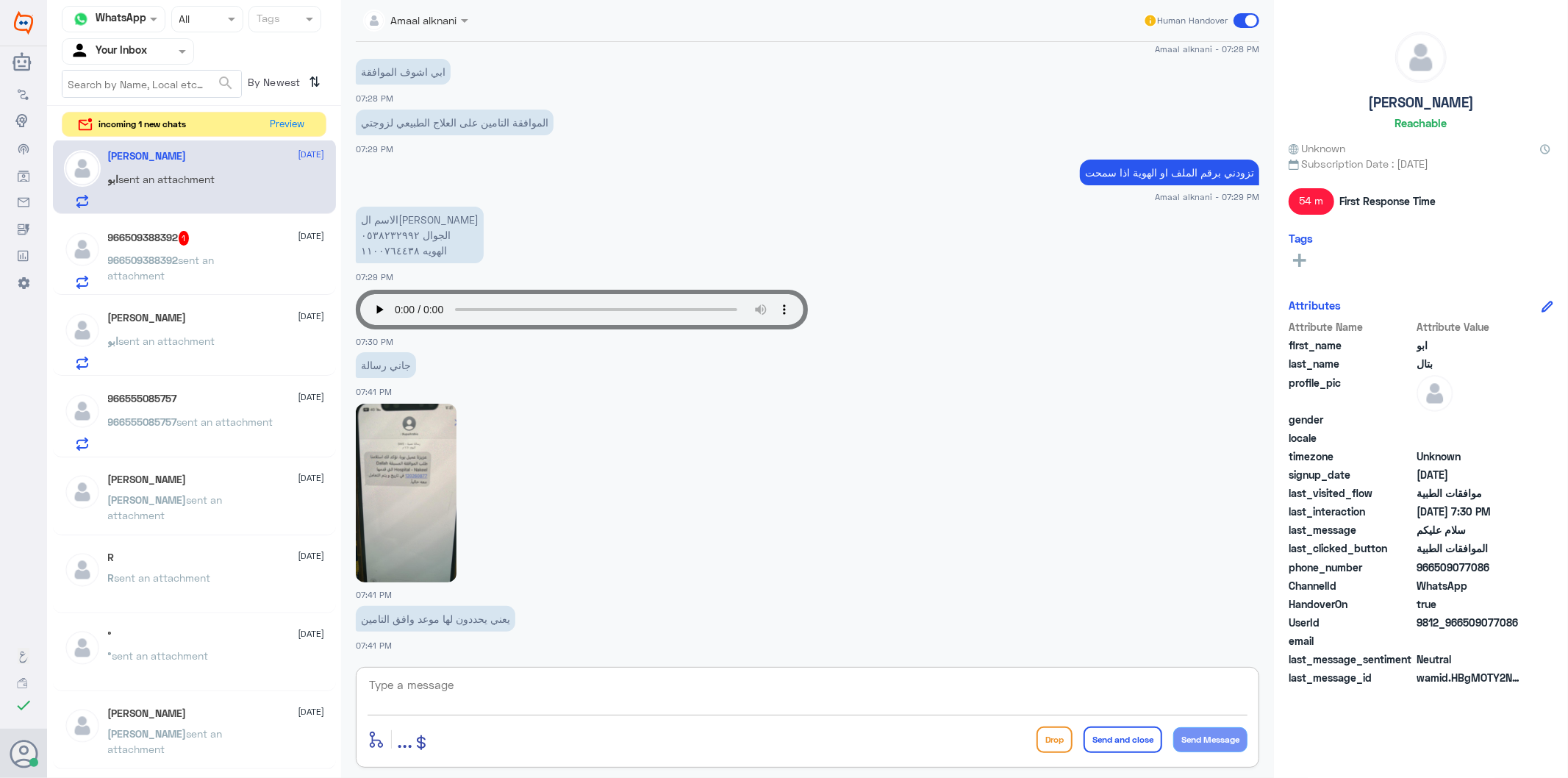
click at [454, 690] on textarea at bounding box center [807, 693] width 880 height 36
click at [408, 487] on img at bounding box center [407, 494] width 101 height 179
click at [480, 682] on textarea at bounding box center [807, 693] width 880 height 36
type textarea "لا تابعت الطلب مرة ثانيه"
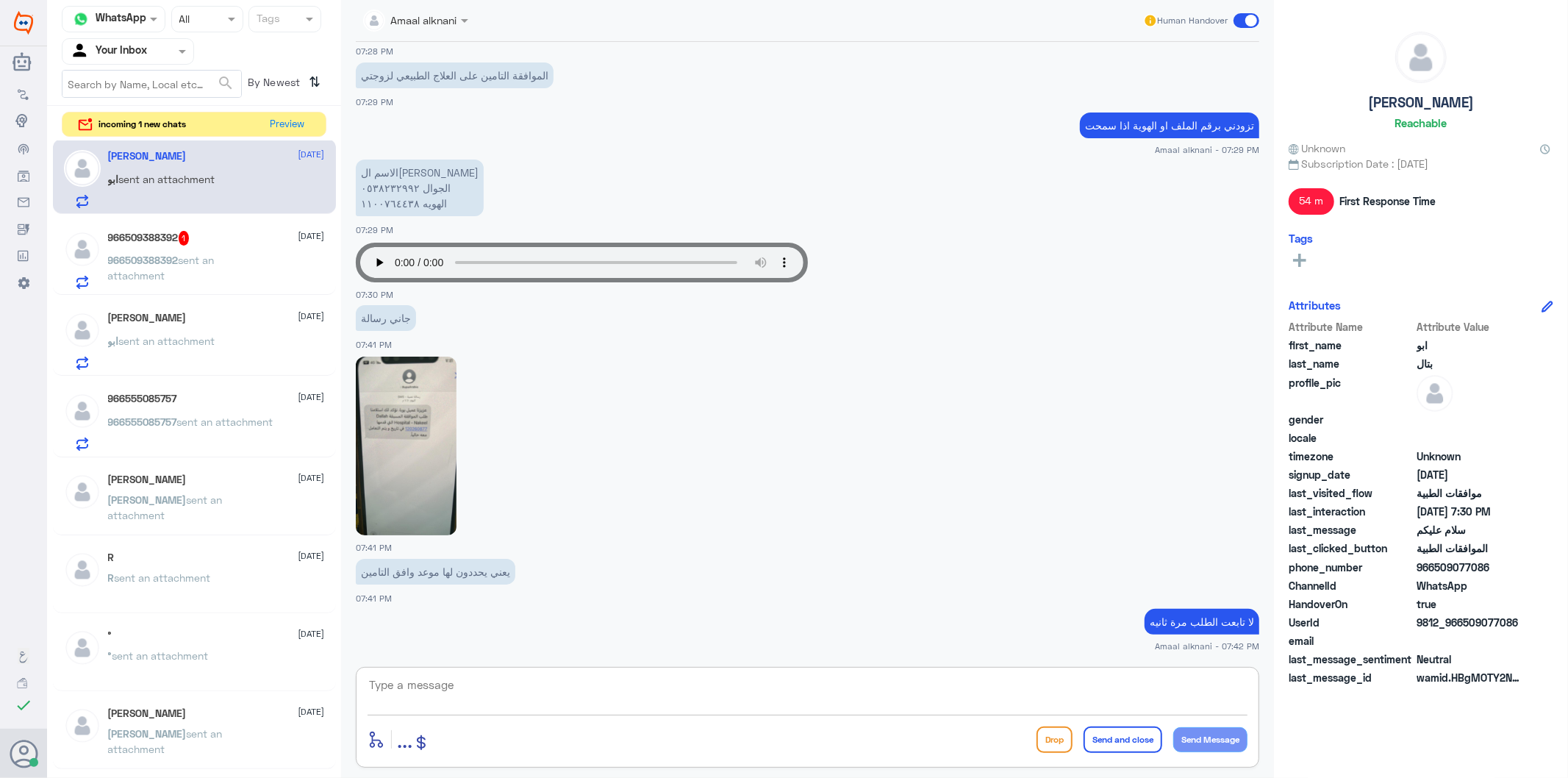
click at [543, 704] on textarea at bounding box center [807, 693] width 880 height 36
type textarea "تحت الاجراء"
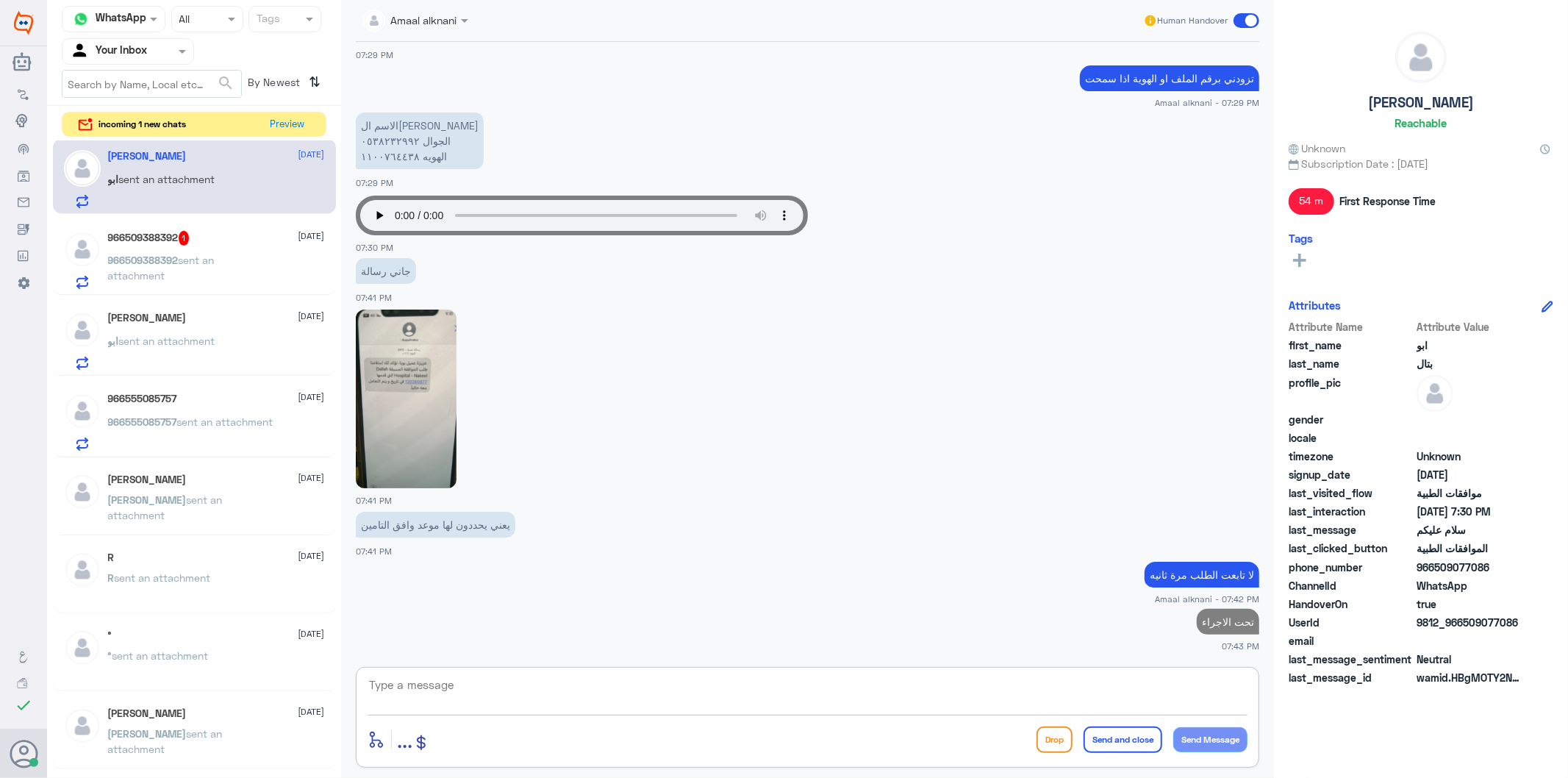
click at [582, 694] on textarea at bounding box center [807, 693] width 880 height 36
click at [188, 274] on p "966509388392 sent an attachment" at bounding box center [190, 270] width 166 height 36
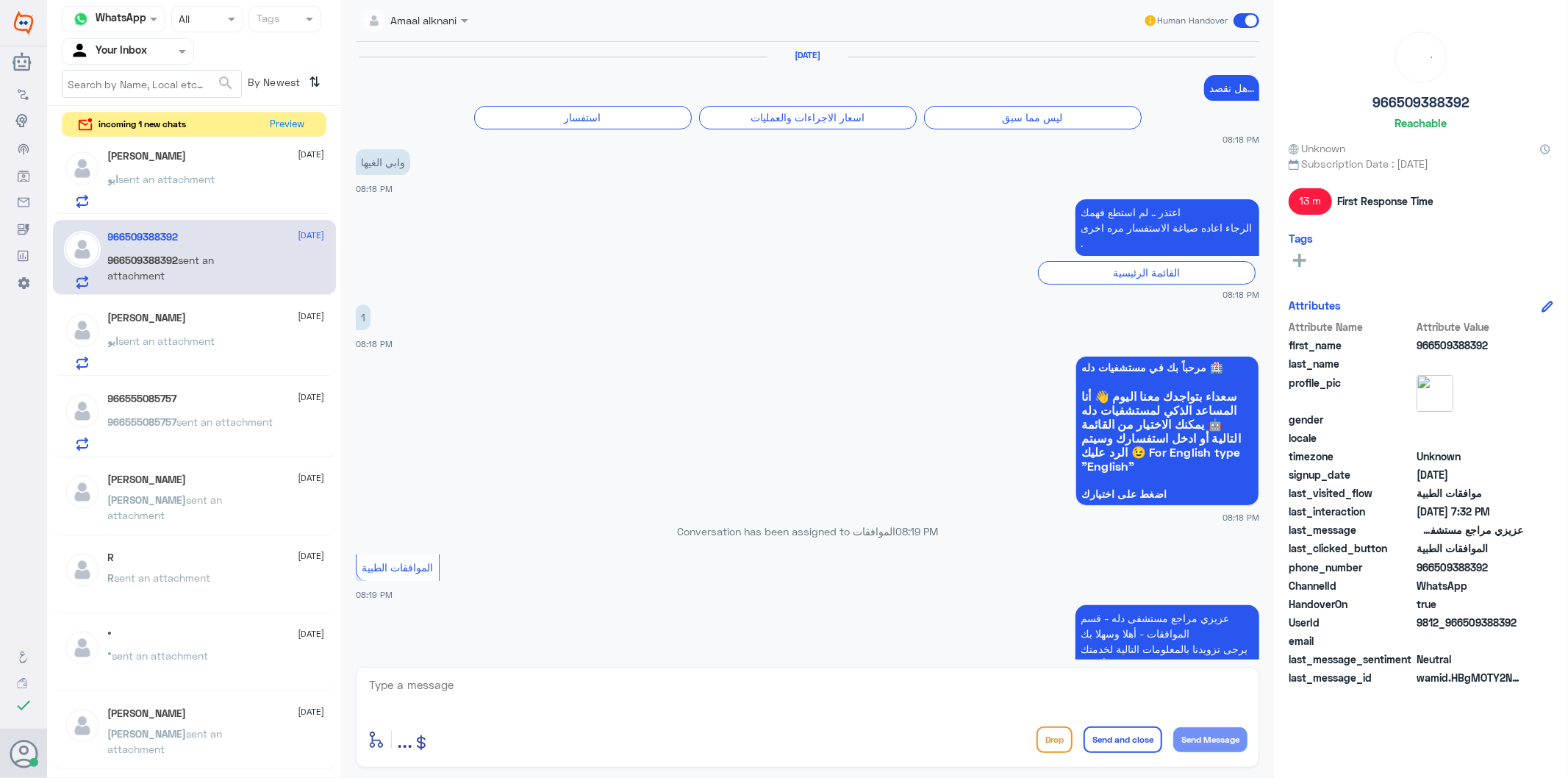
scroll to position [1966, 0]
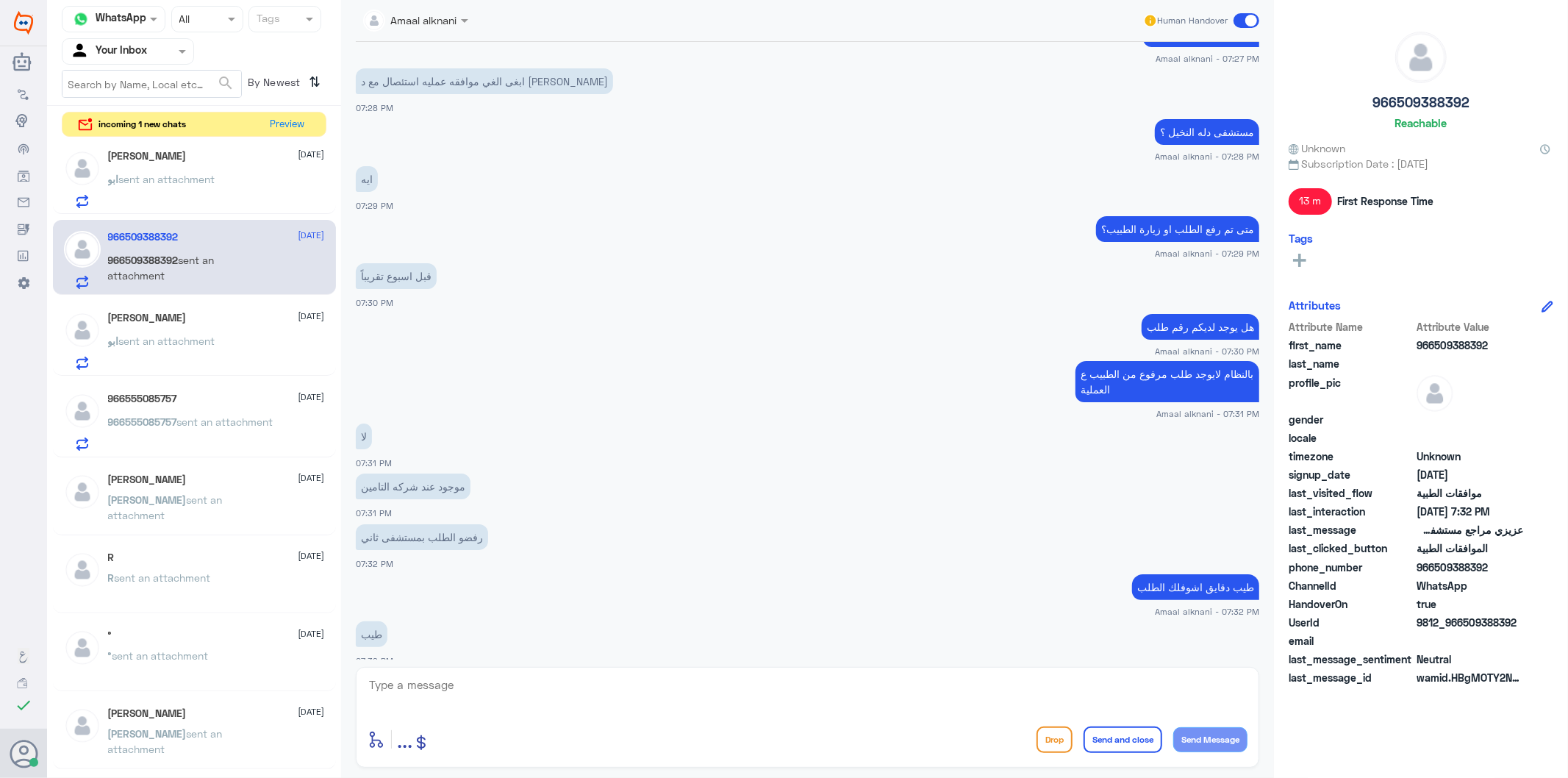
click at [516, 688] on textarea at bounding box center [807, 693] width 880 height 36
type textarea "عزيزتي لايوجد لديكم طلب مرفوع لدينا بخصوص عمليه"
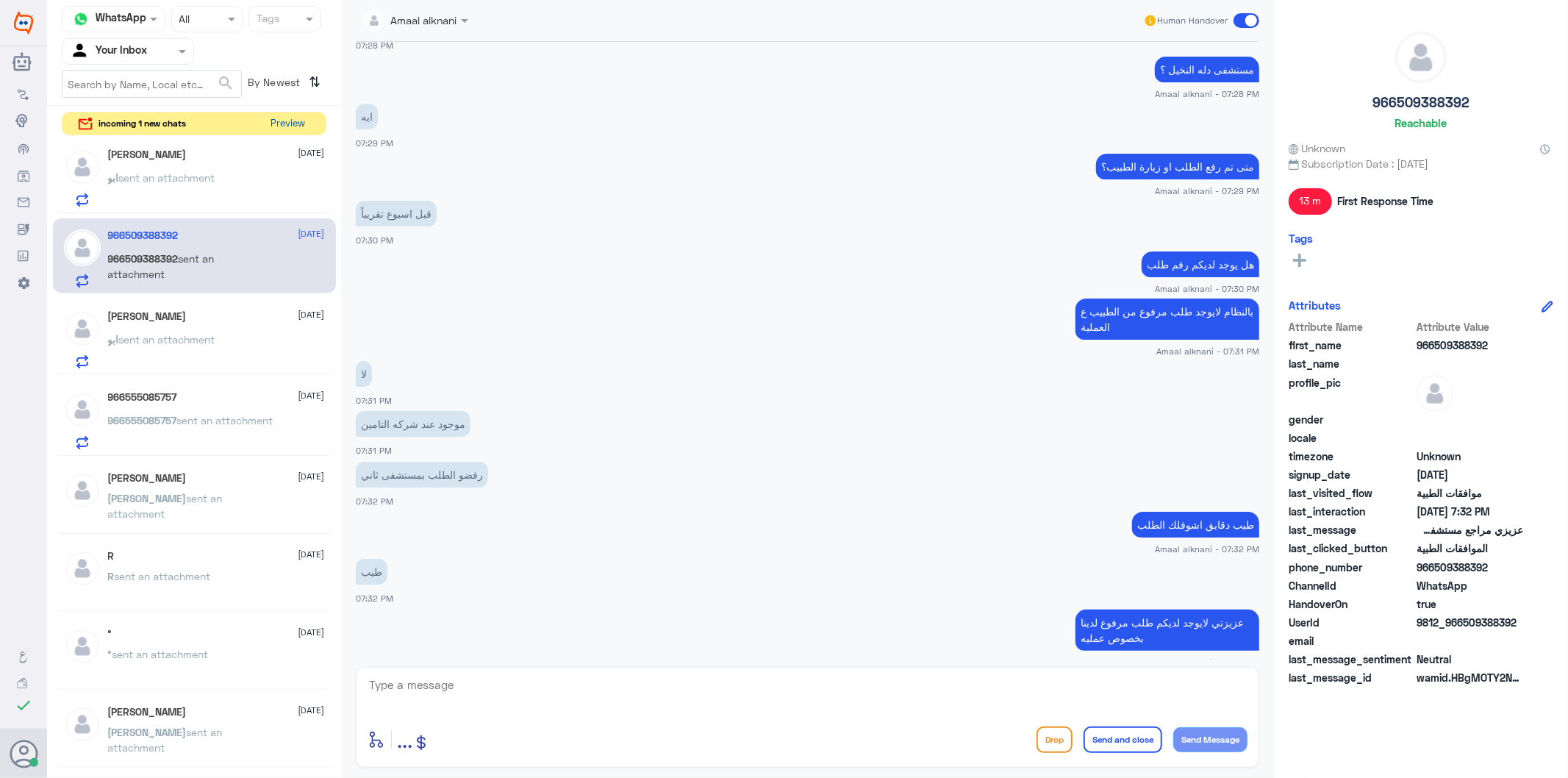
click at [304, 121] on button "Preview" at bounding box center [288, 124] width 45 height 23
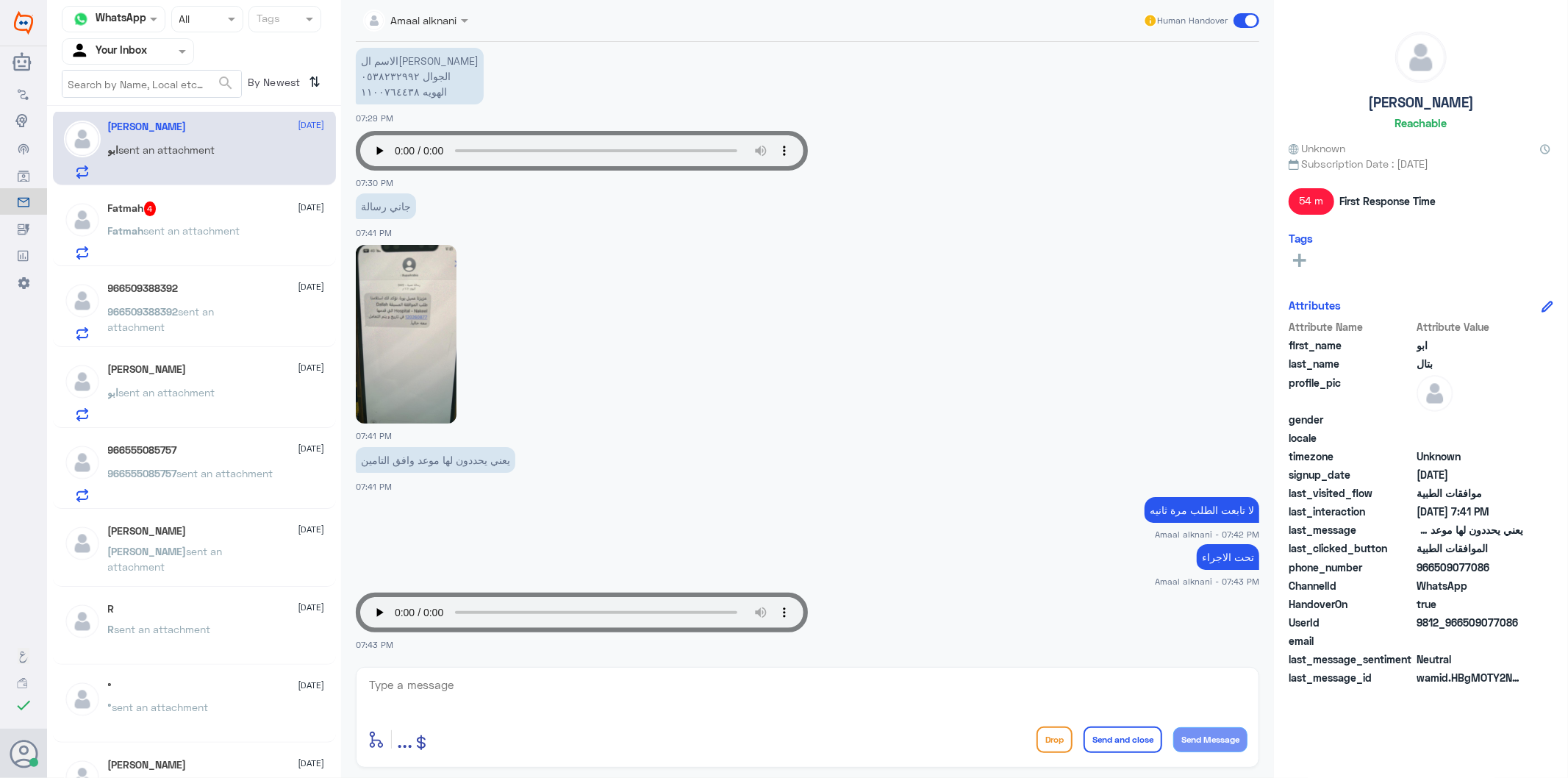
scroll to position [1365, 0]
click at [182, 227] on span "sent an attachment" at bounding box center [192, 230] width 97 height 12
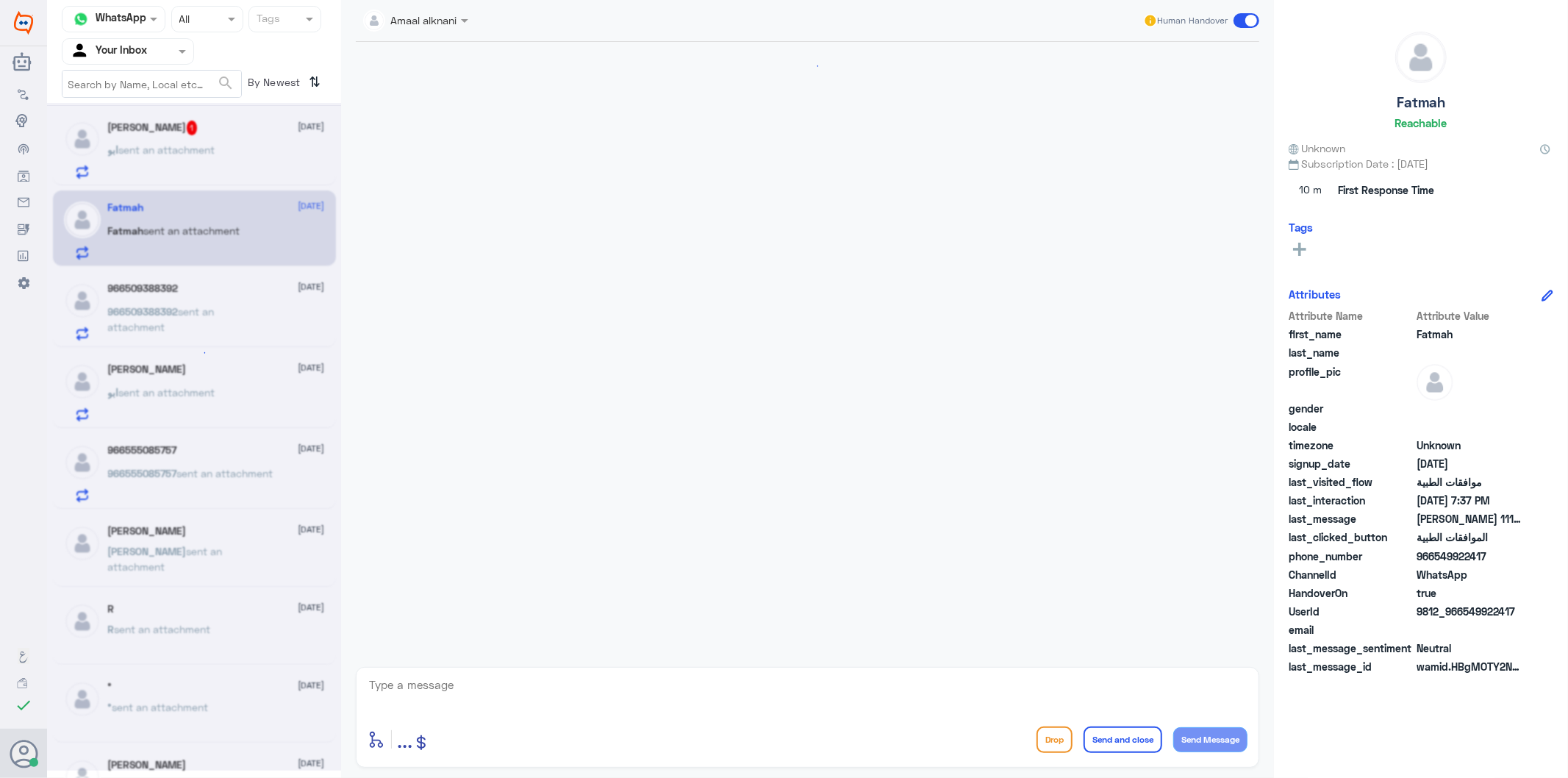
scroll to position [576, 0]
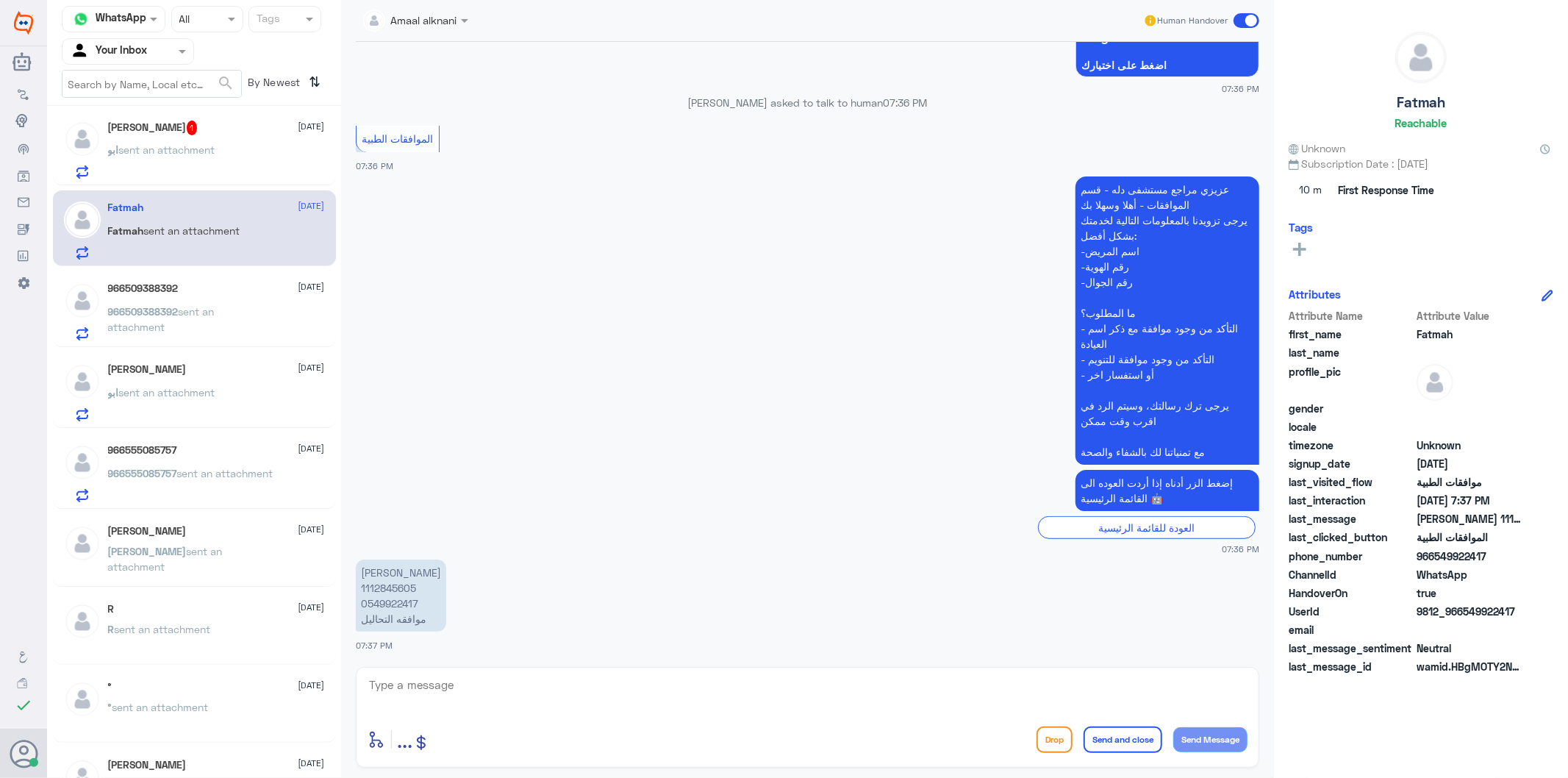
click at [210, 292] on div "966509388392 [DATE]" at bounding box center [216, 289] width 217 height 12
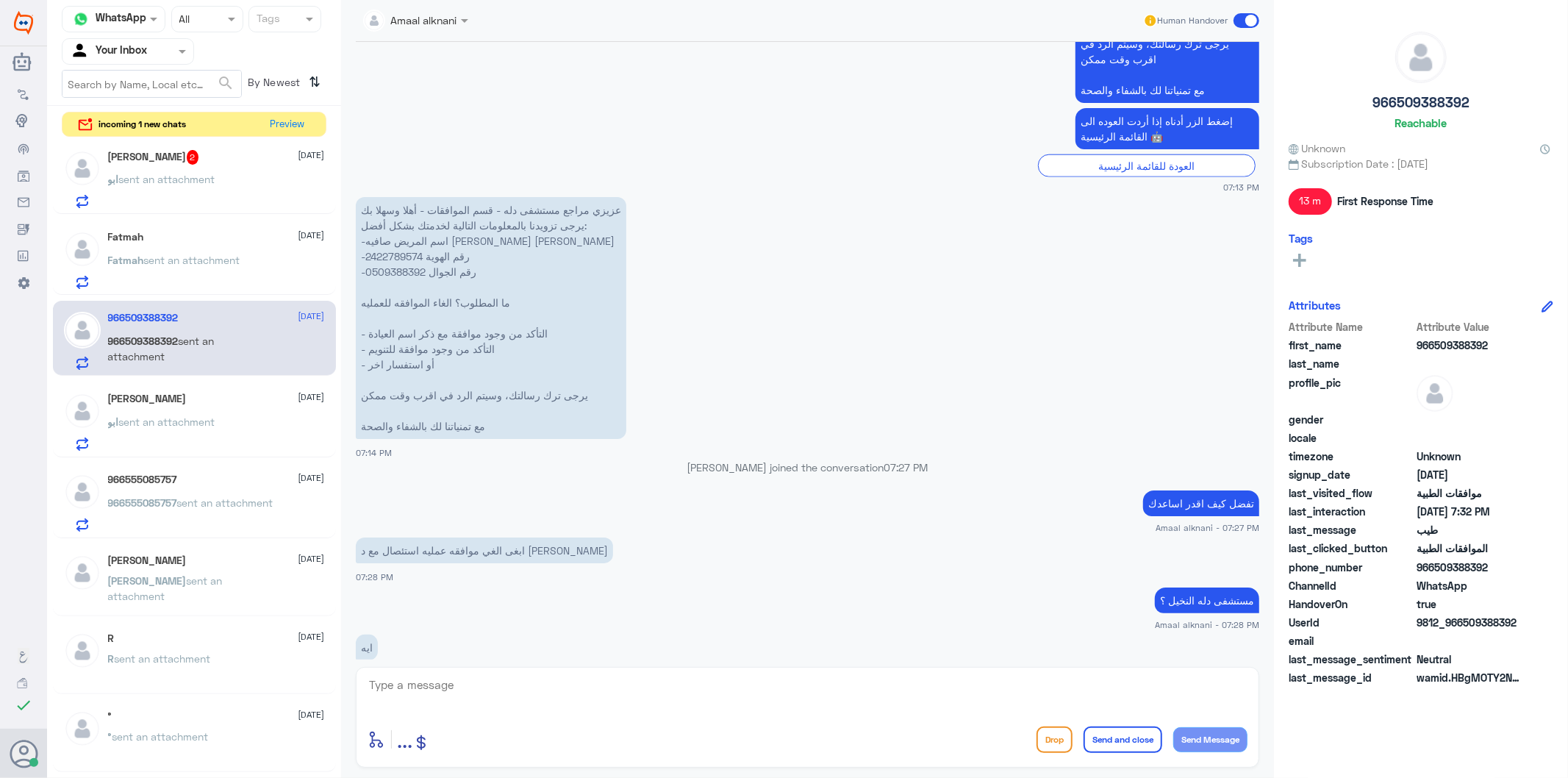
scroll to position [1382, 0]
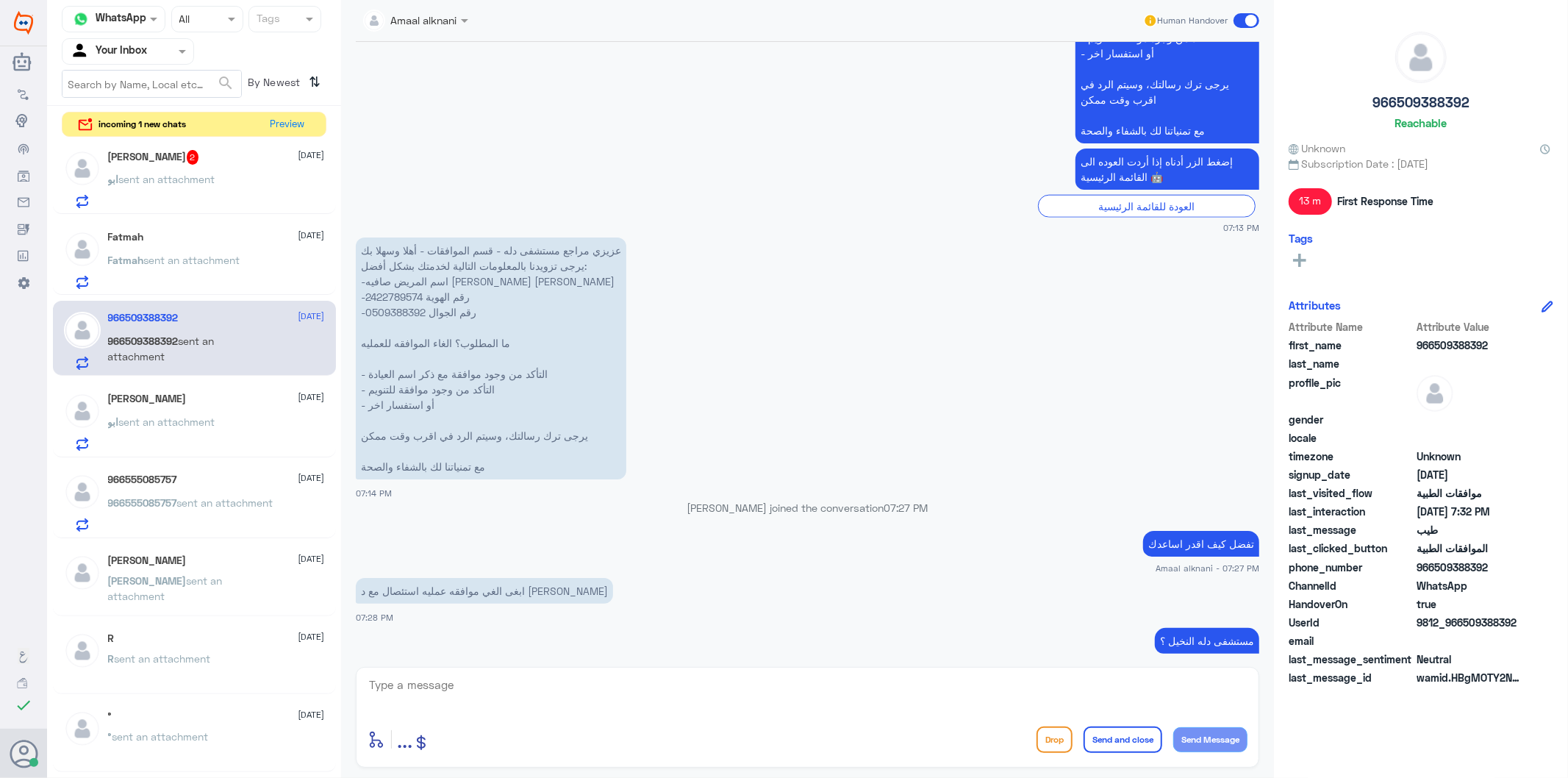
click at [387, 279] on p "عزيزي مراجع مستشفى دله - قسم الموافقات - أهلا وسهلا بك يرجى تزويدنا بالمعلومات …" at bounding box center [491, 358] width 270 height 242
click at [152, 268] on p "Fatmah sent an attachment" at bounding box center [174, 270] width 132 height 36
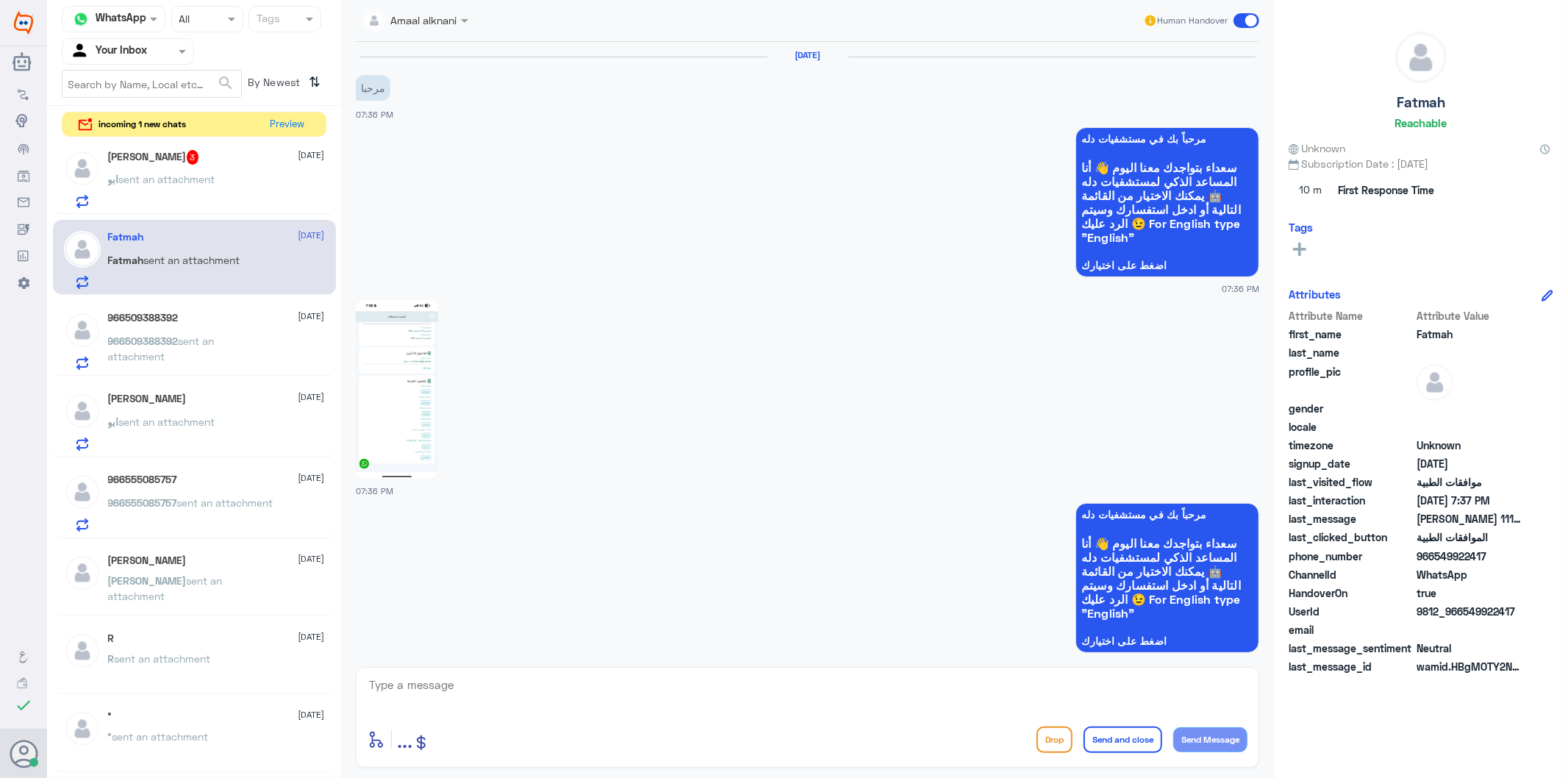
scroll to position [576, 0]
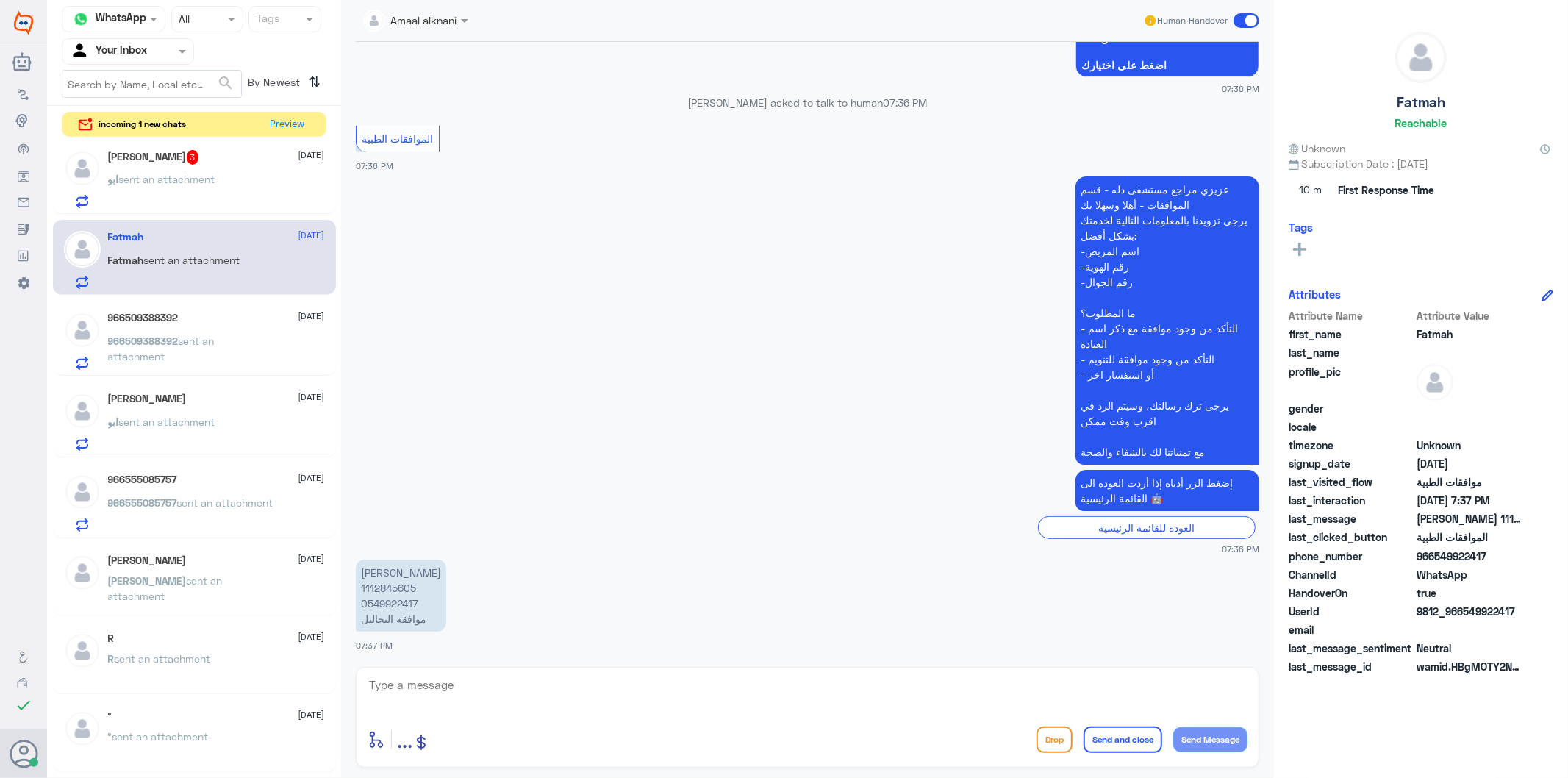
click at [392, 601] on p "[PERSON_NAME] 1112845605 0549922417 موافقه التحاليل" at bounding box center [401, 595] width 90 height 72
click at [443, 689] on textarea at bounding box center [807, 693] width 880 height 36
type textarea "لابد من عمل الفحوصات المواقق عليها وبعد النتائج نتابع المرفوض"
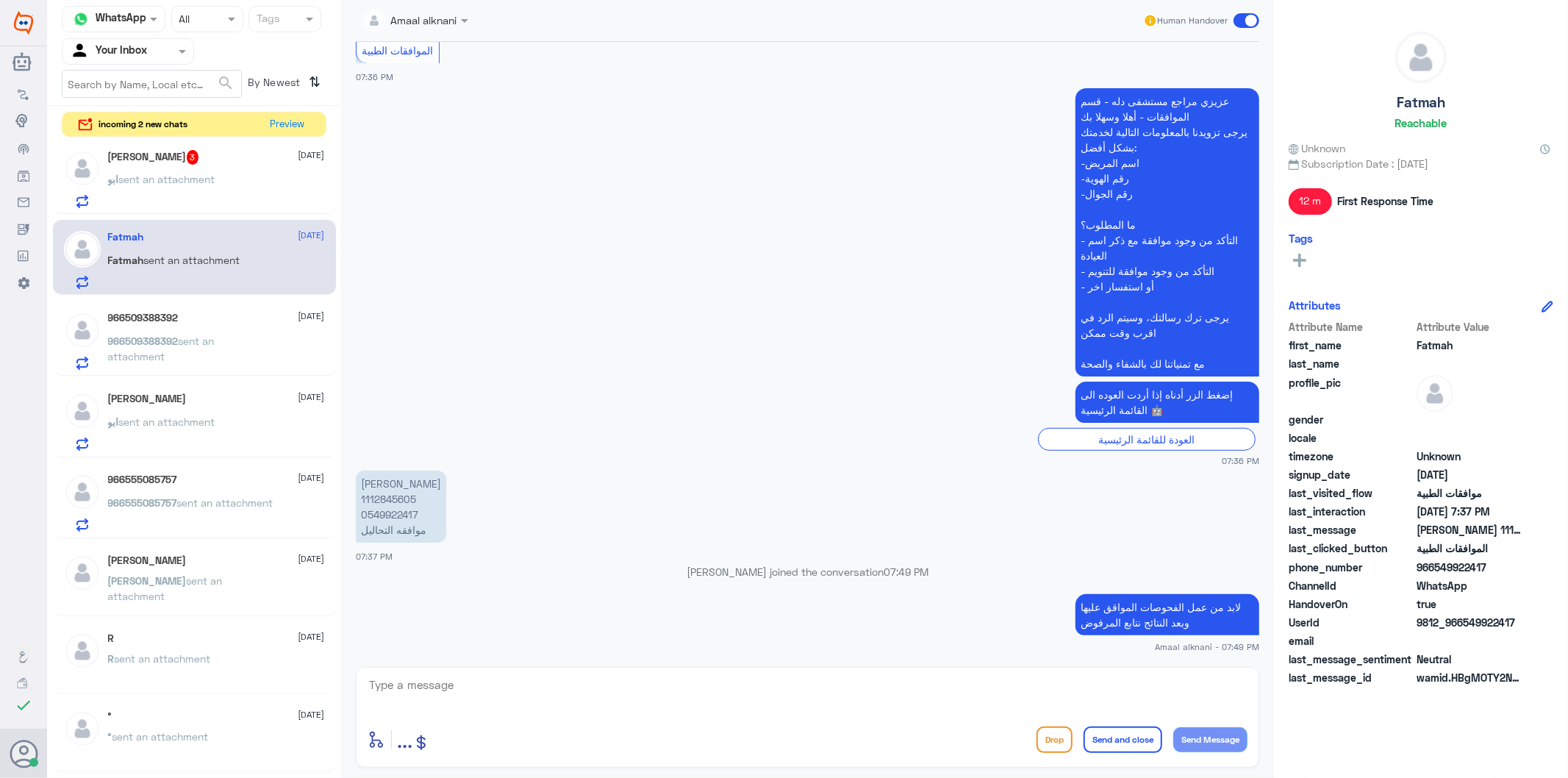
click at [173, 342] on span "966509388392" at bounding box center [144, 341] width 71 height 12
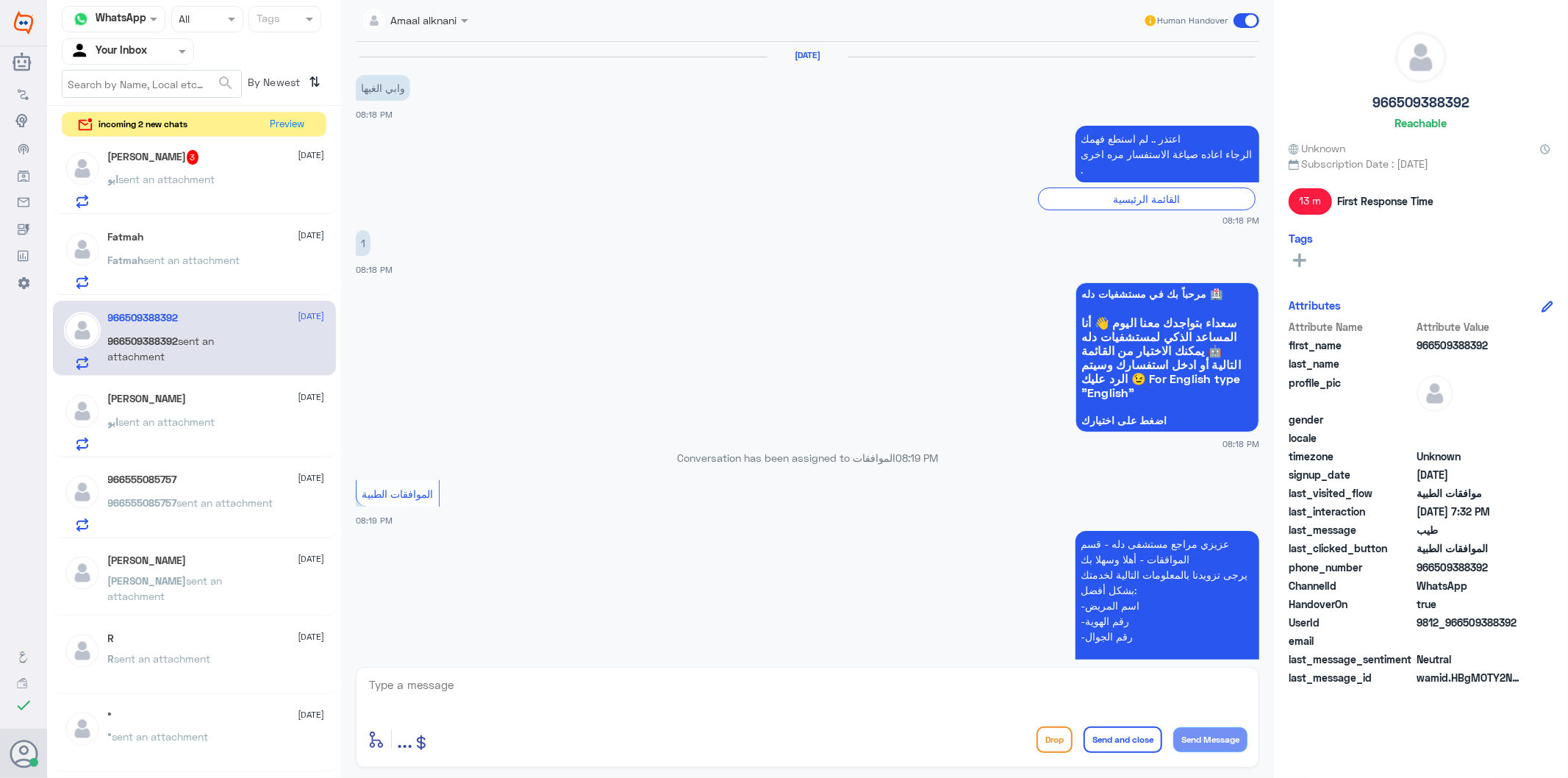
scroll to position [1954, 0]
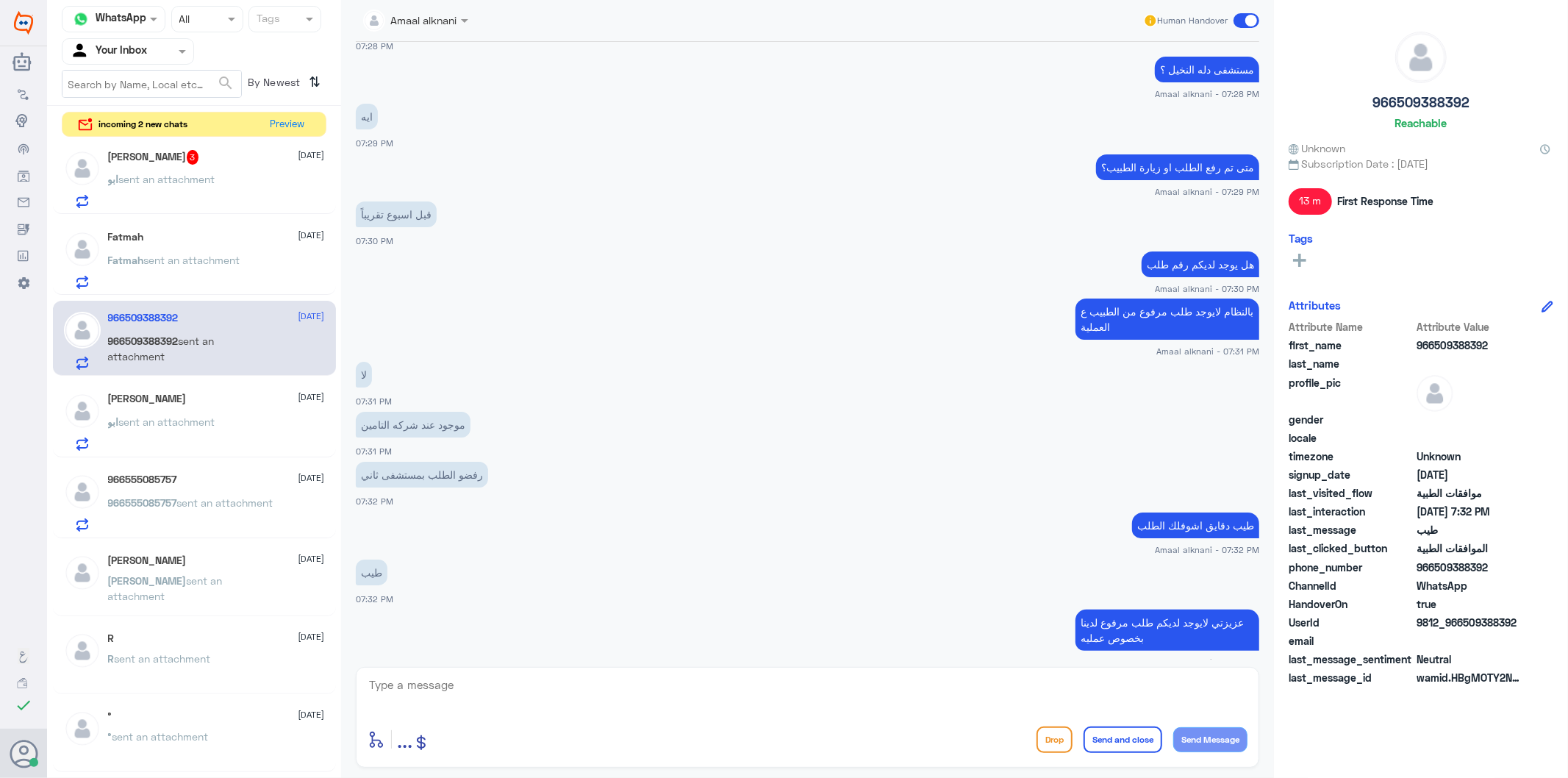
click at [159, 400] on div "[PERSON_NAME] [DATE]" at bounding box center [216, 399] width 217 height 12
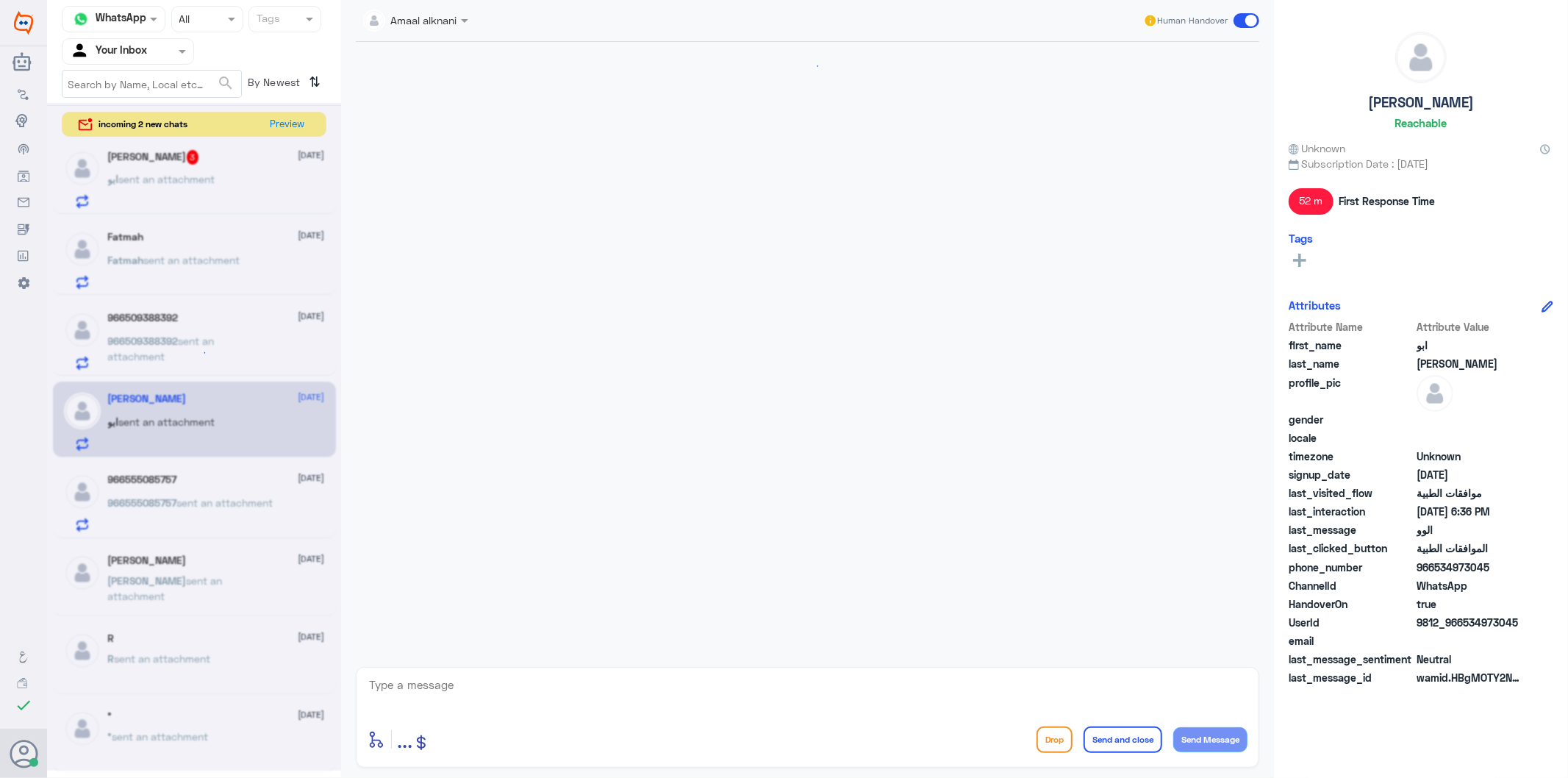
scroll to position [1362, 0]
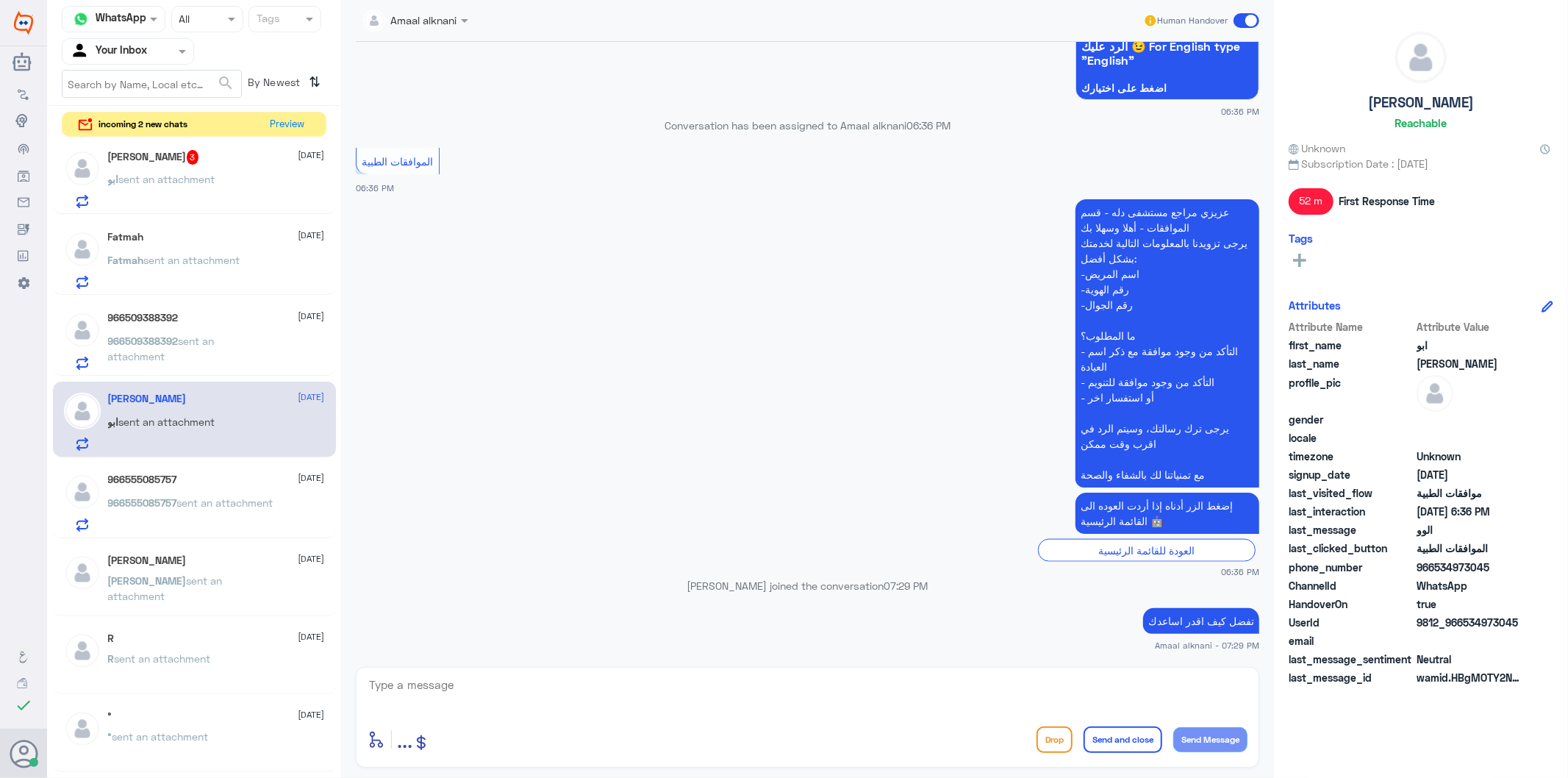
click at [199, 183] on span "sent an attachment" at bounding box center [167, 179] width 97 height 12
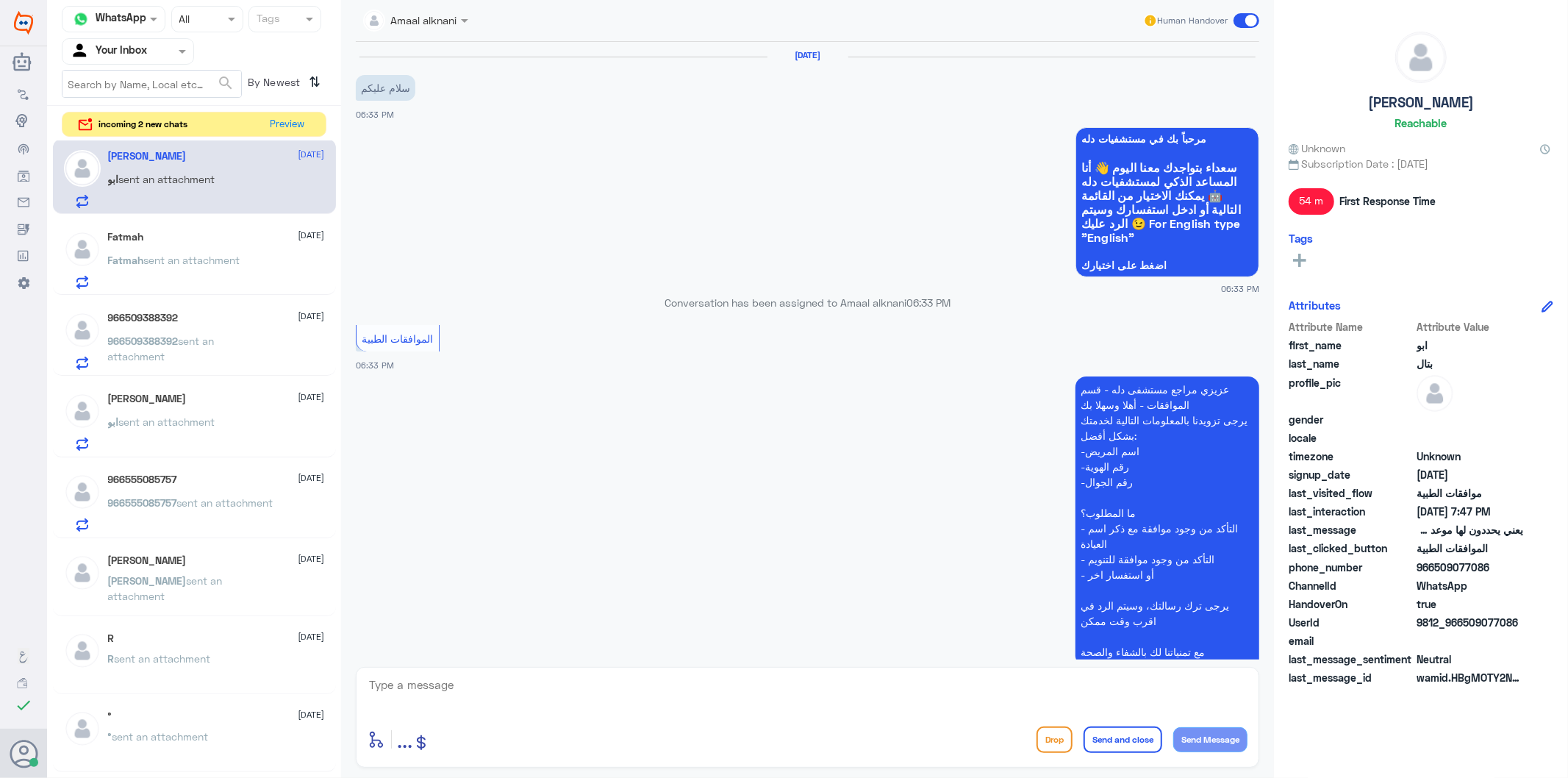
scroll to position [1670, 0]
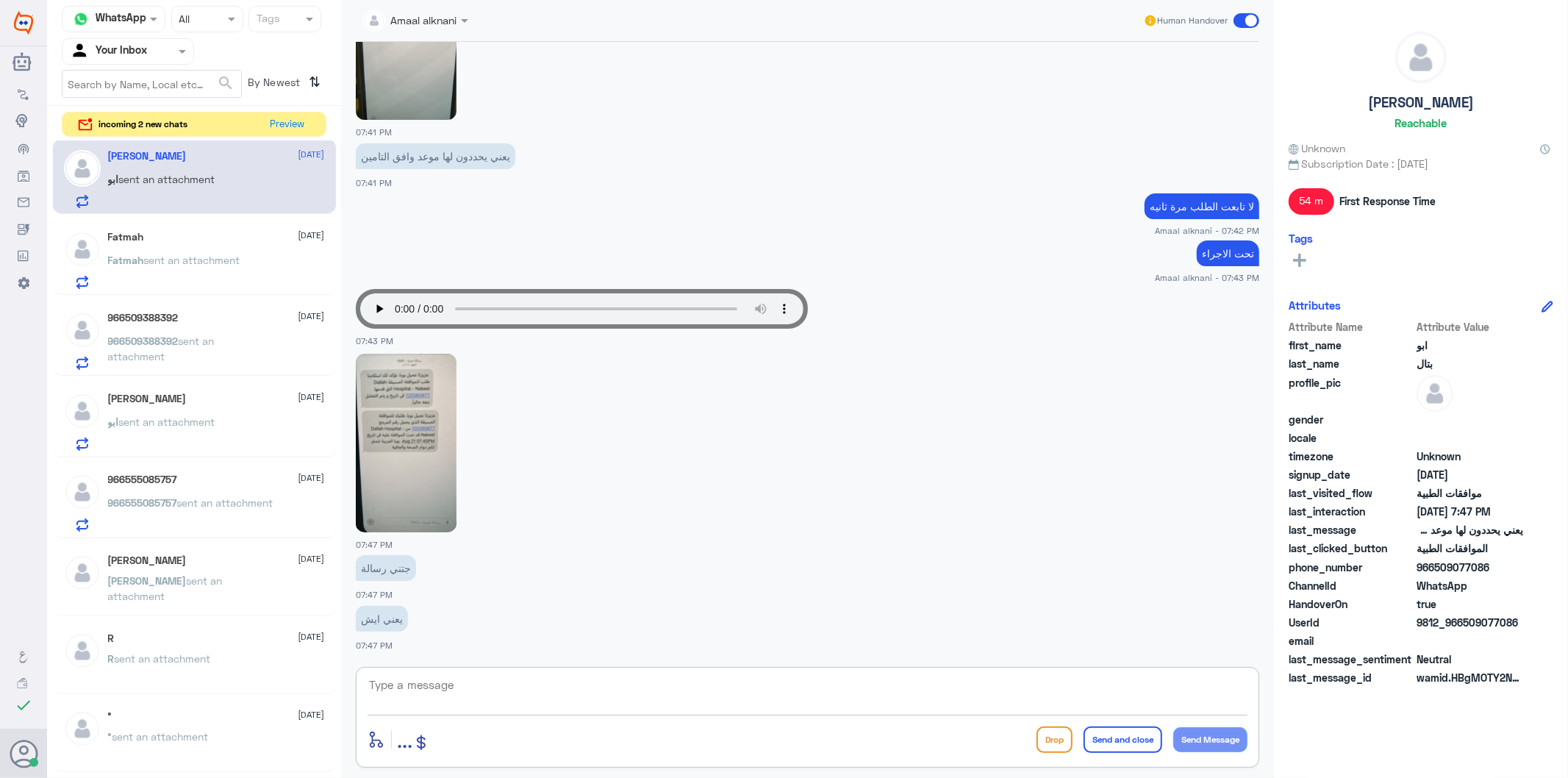
click at [499, 688] on textarea at bounding box center [807, 693] width 880 height 36
type textarea "تمت الان الموافقة"
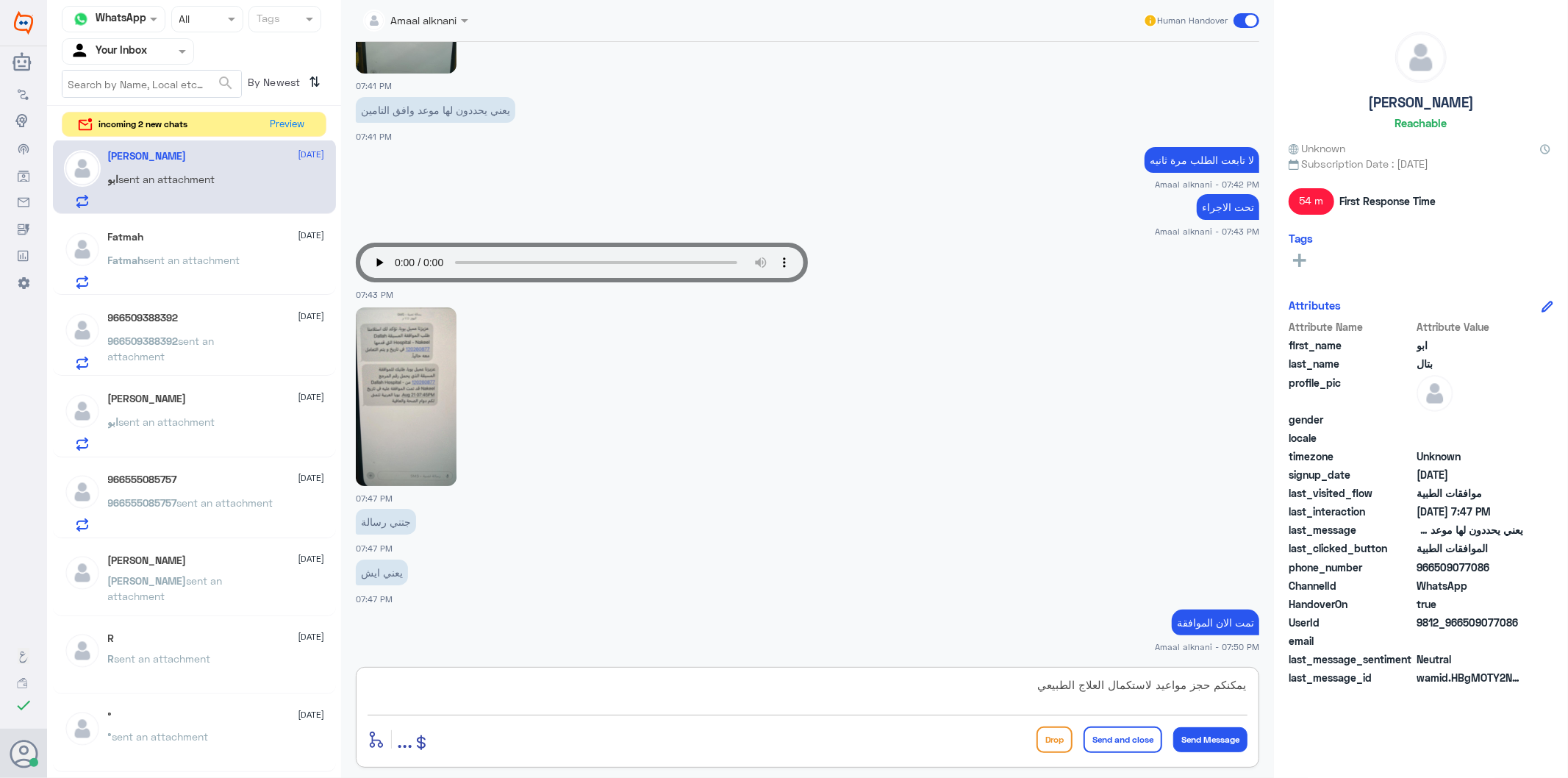
type textarea "يمكنكم حجز مواعيد لاستكمال العلاج الطبيعي"
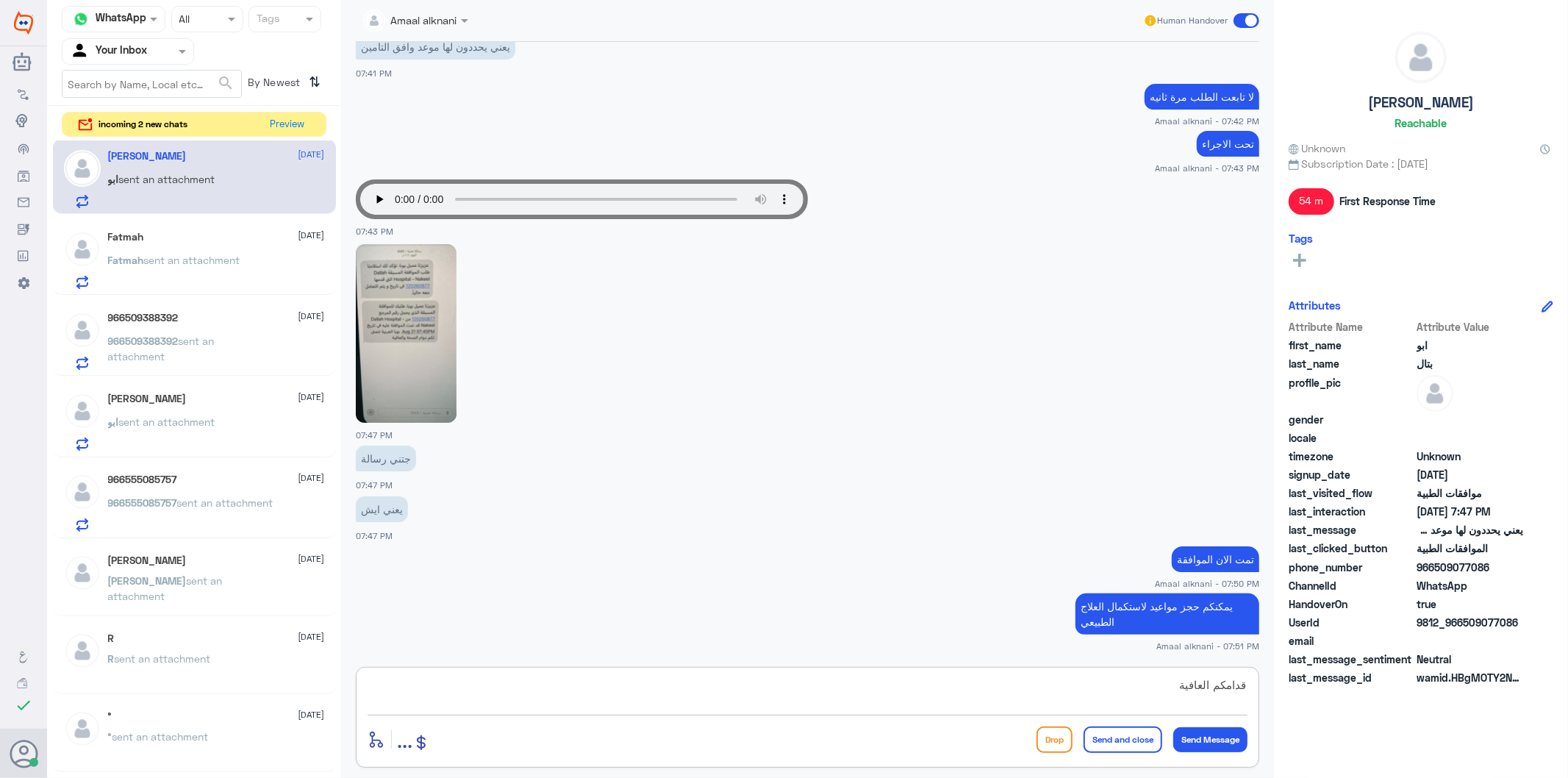
type textarea "قدامكم العافية"
click at [1136, 736] on button "Send and close" at bounding box center [1122, 740] width 79 height 27
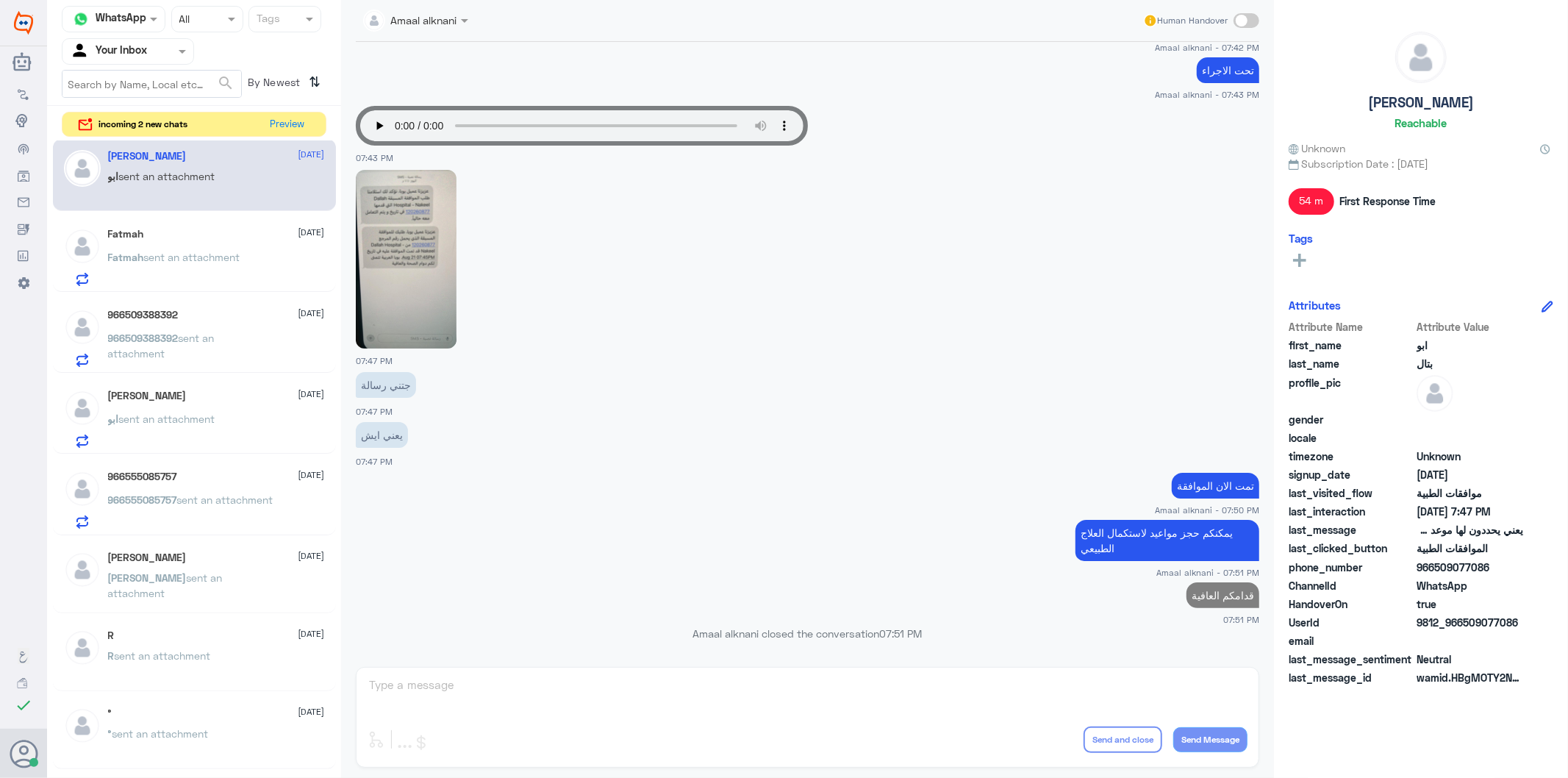
click at [188, 255] on span "sent an attachment" at bounding box center [192, 257] width 97 height 12
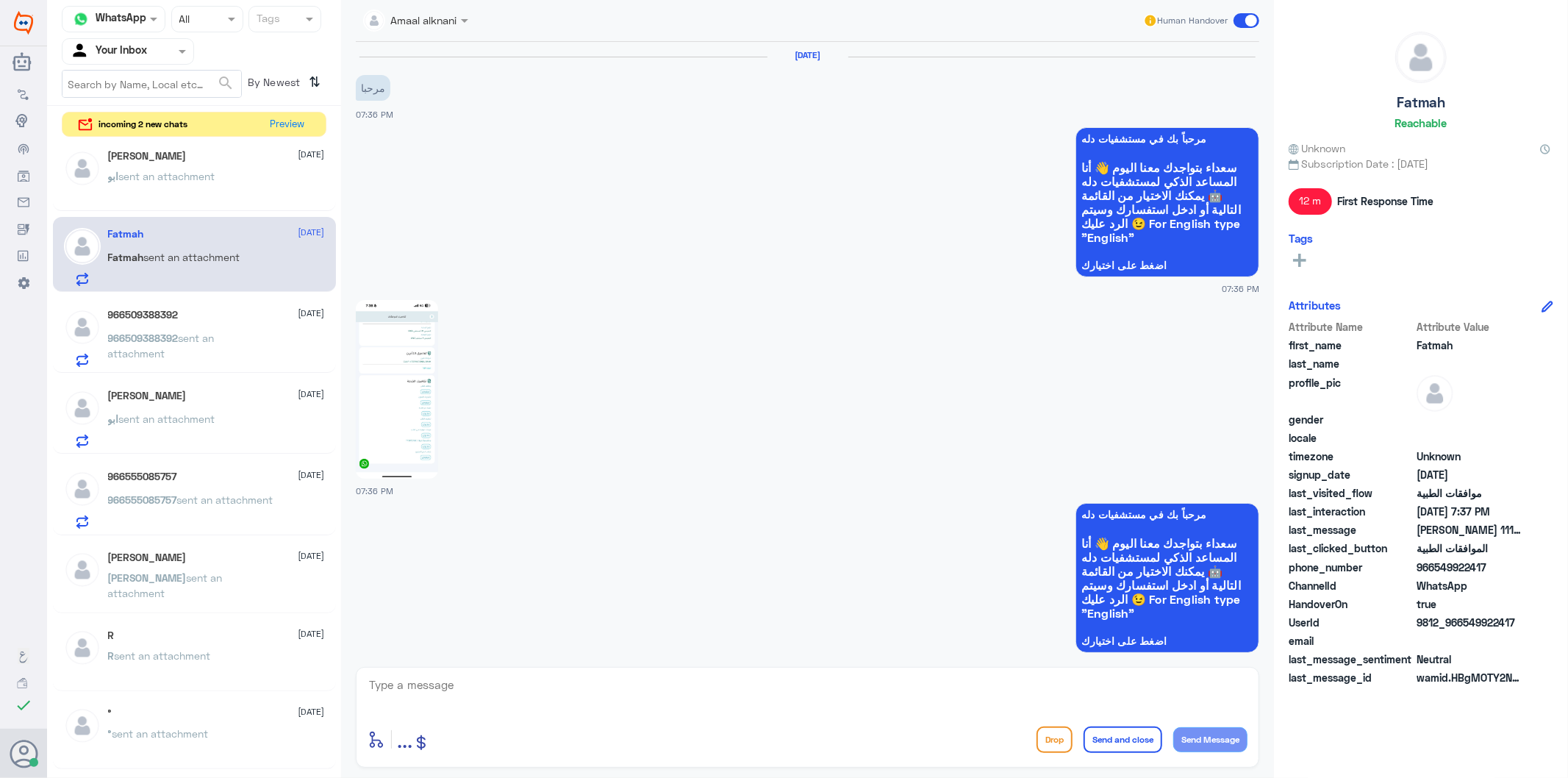
scroll to position [665, 0]
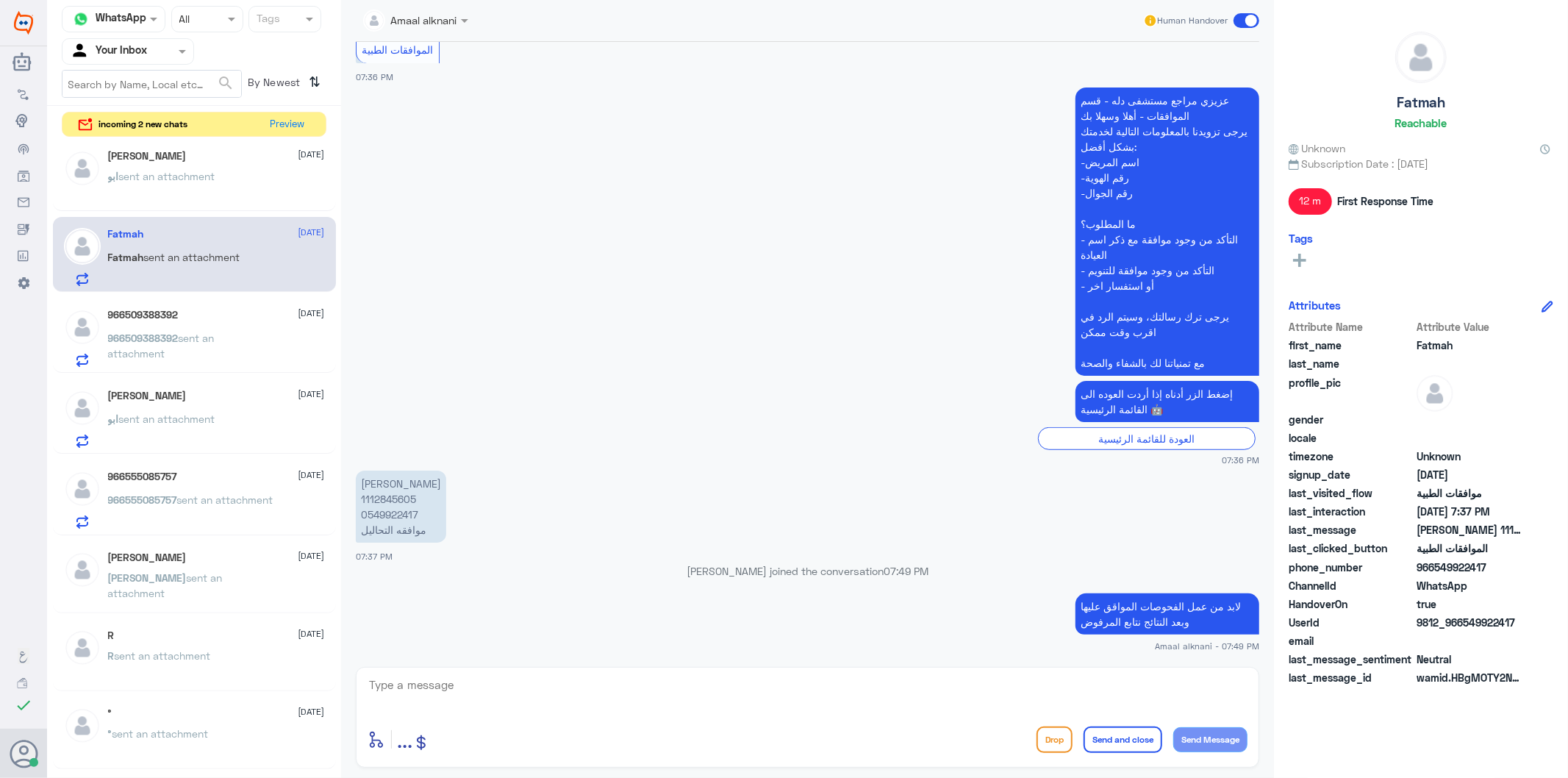
click at [443, 704] on textarea at bounding box center [807, 693] width 880 height 36
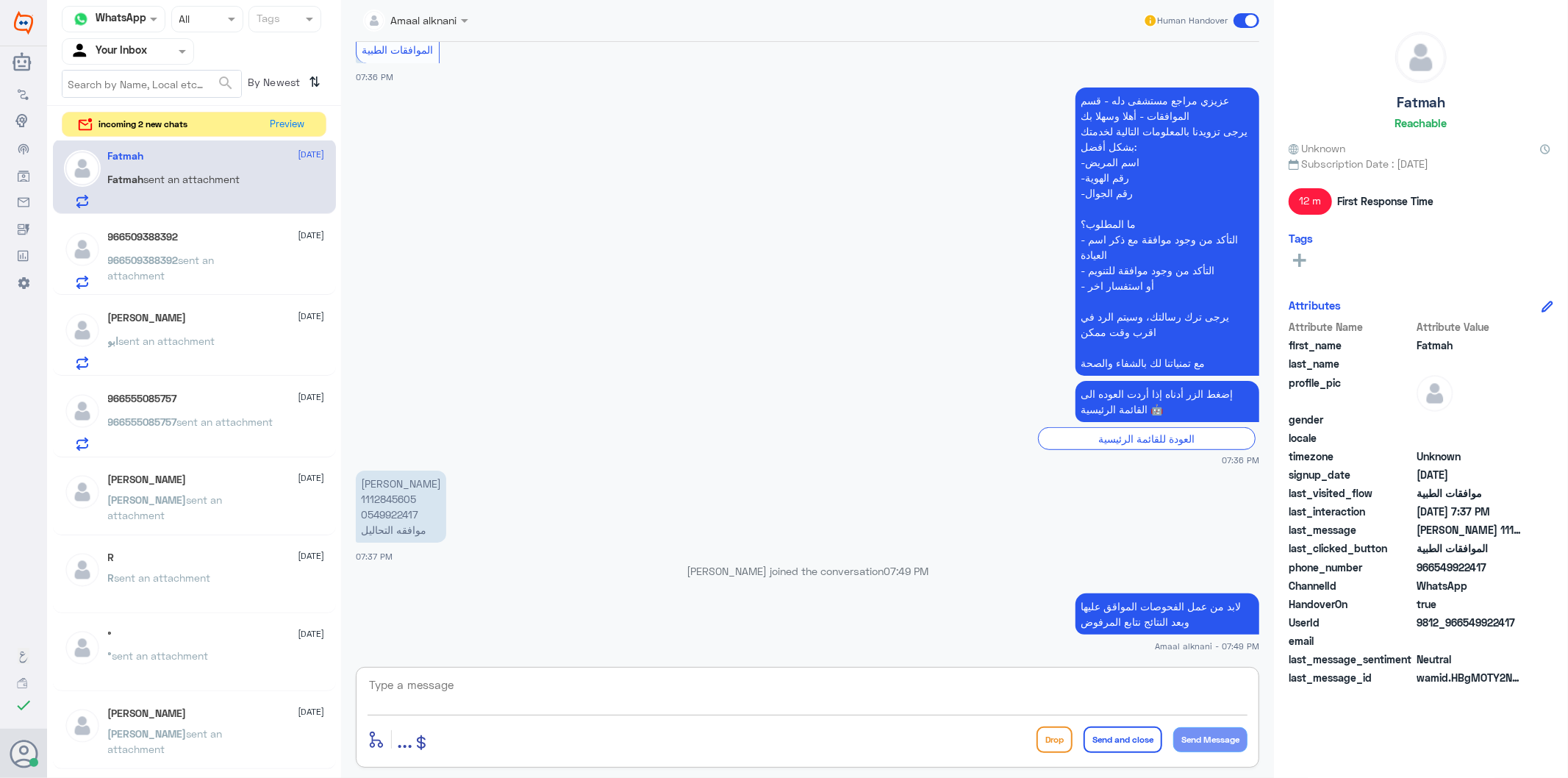
click at [443, 704] on textarea at bounding box center [807, 693] width 880 height 36
type textarea "نسعد دوما بخدمتكم ونتمنى لكم دوام الصحة والعافية"
click at [1131, 741] on button "Send and close" at bounding box center [1122, 740] width 79 height 27
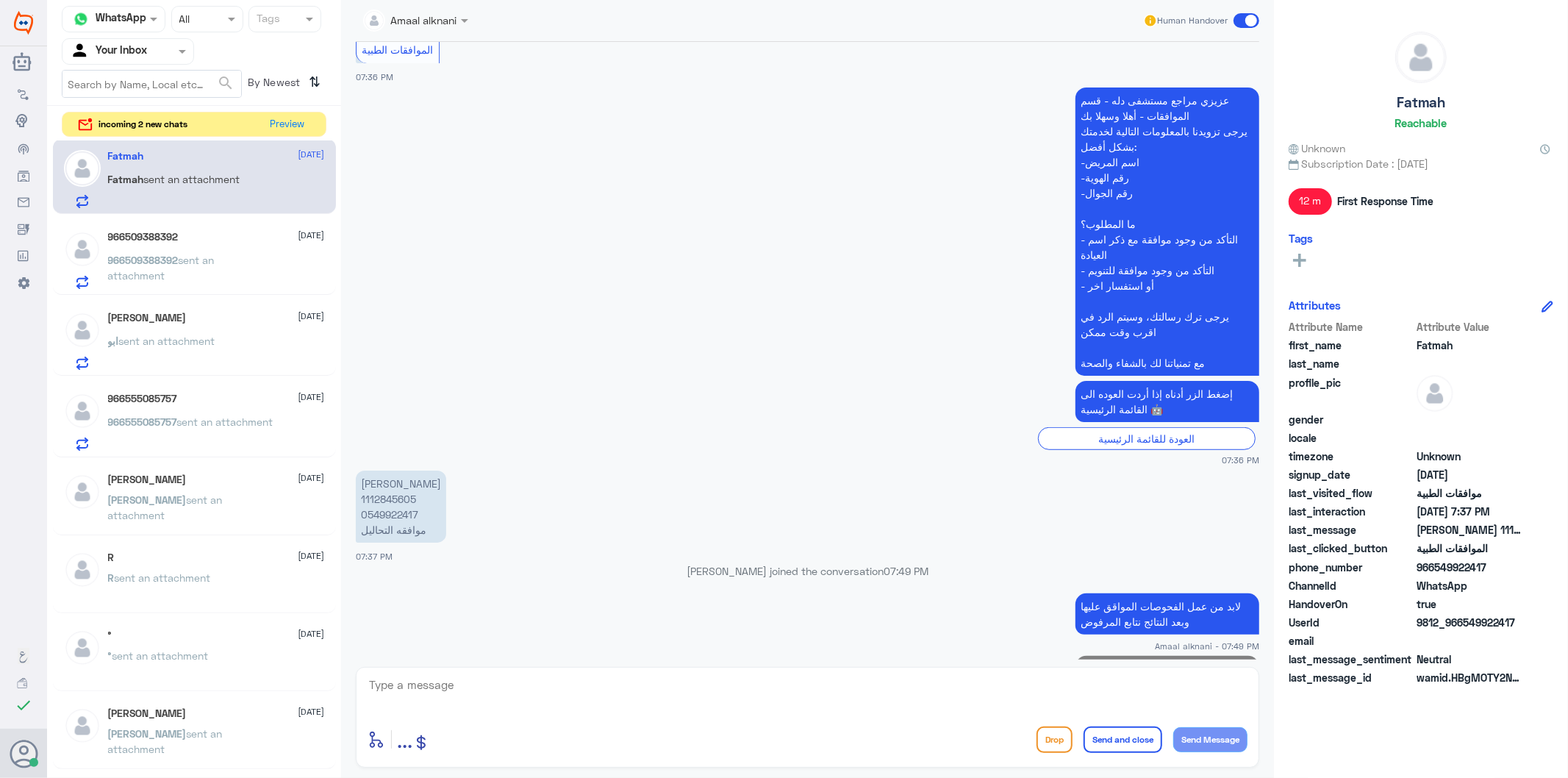
scroll to position [728, 0]
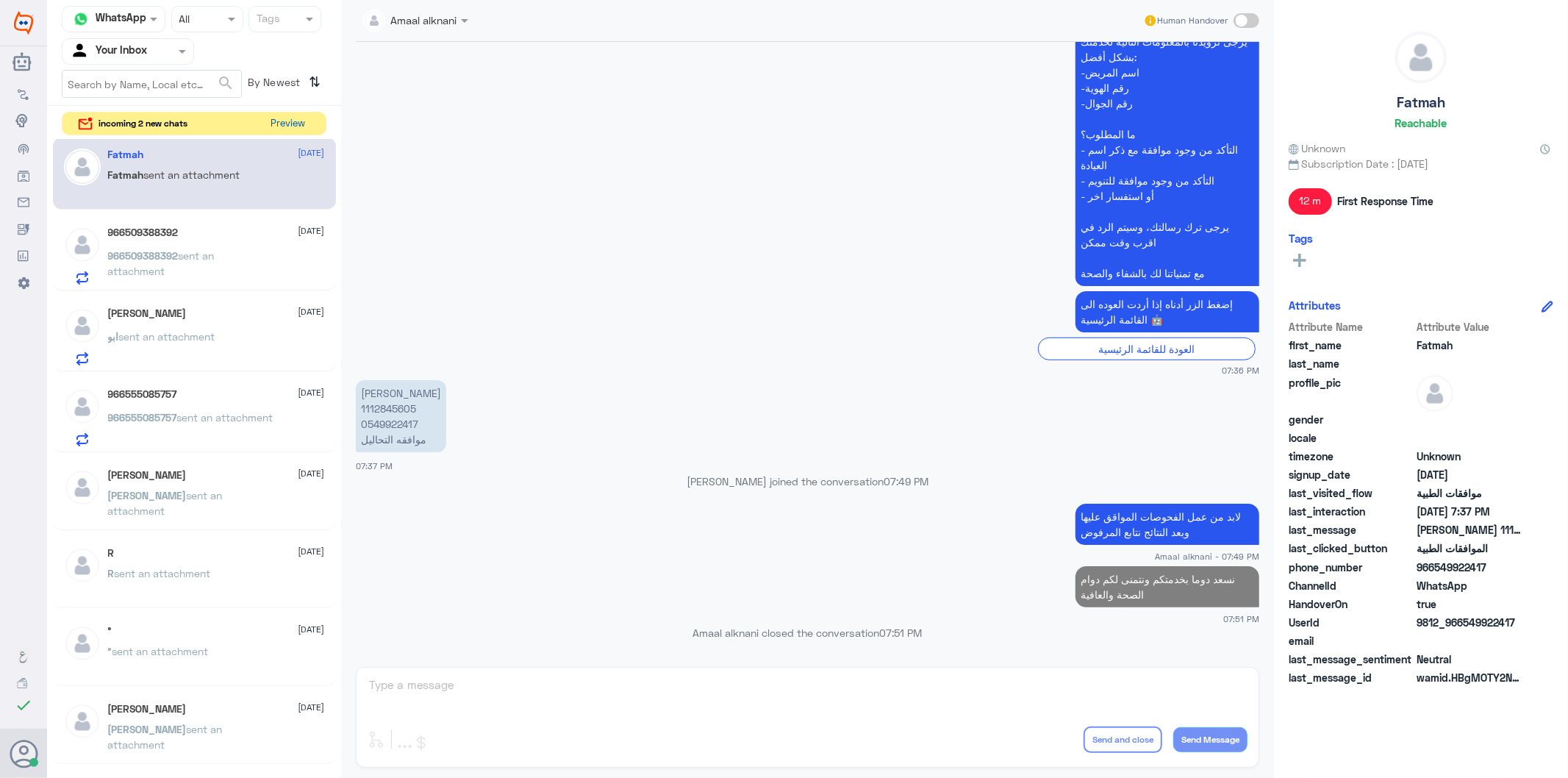
click at [295, 122] on button "Preview" at bounding box center [288, 124] width 45 height 23
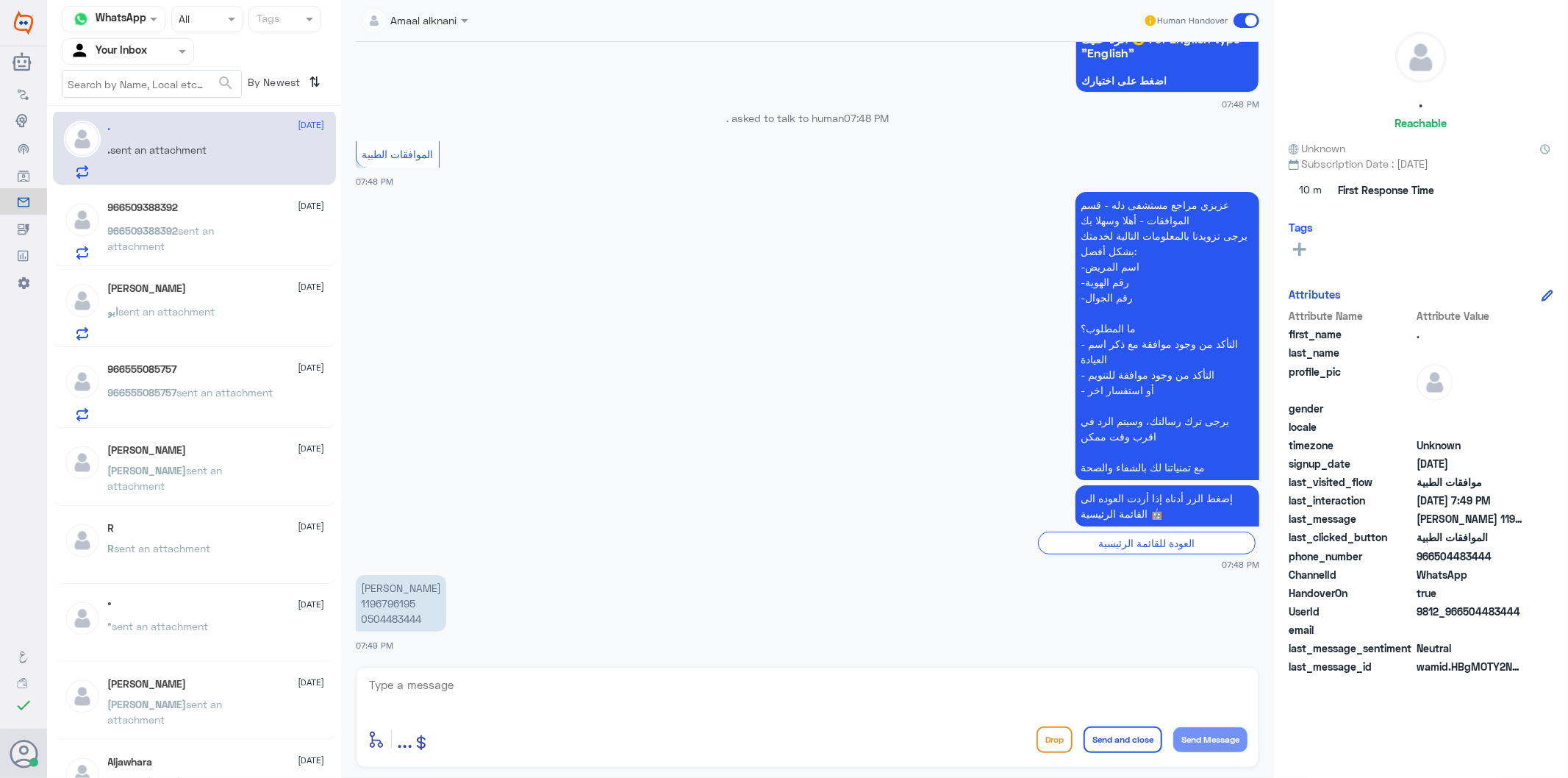
scroll to position [408, 0]
click at [398, 616] on p "[PERSON_NAME] 1196796195 0504483444" at bounding box center [401, 603] width 90 height 57
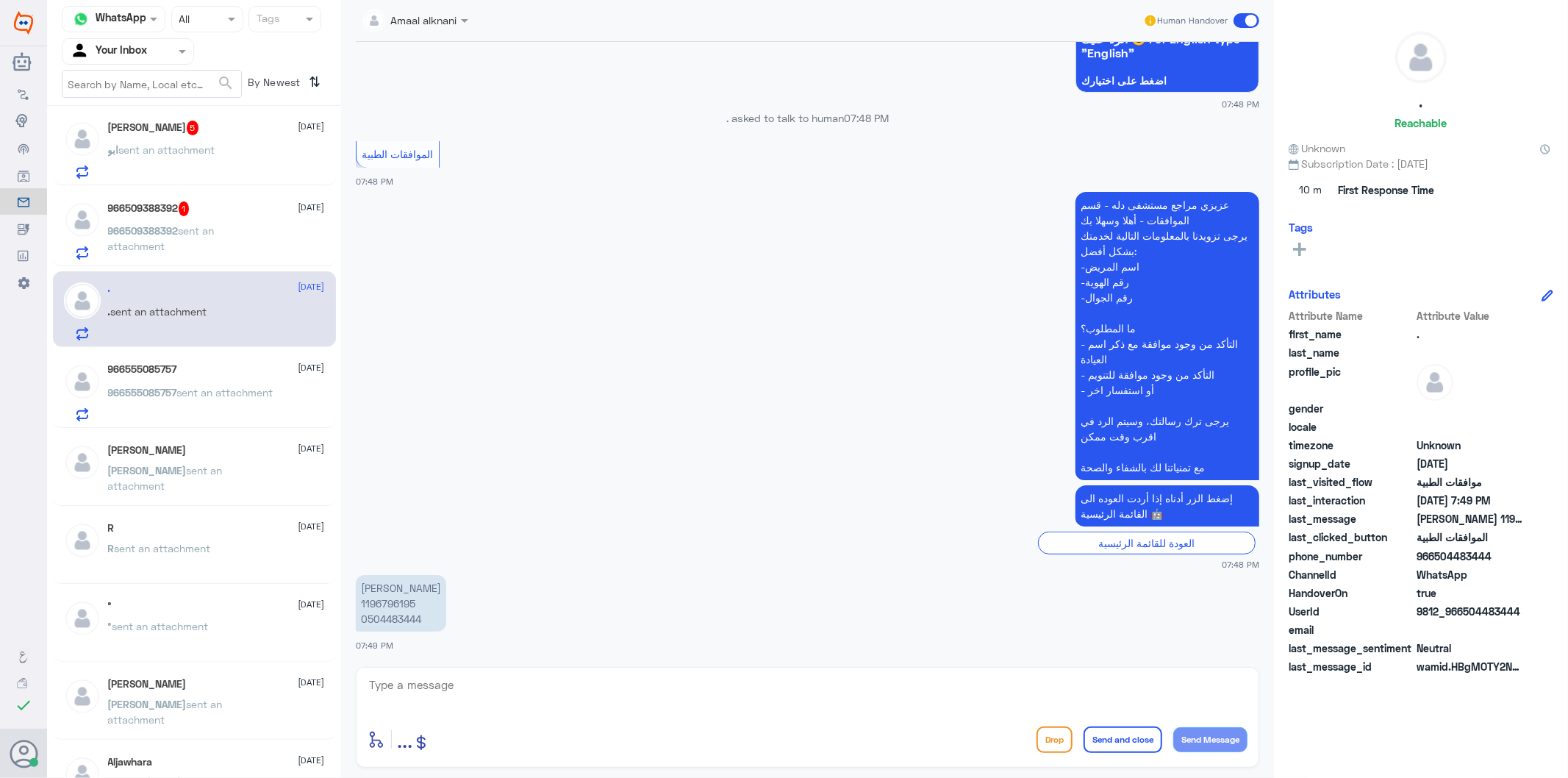
click at [204, 126] on div "[PERSON_NAME] 5 [DATE]" at bounding box center [216, 128] width 217 height 15
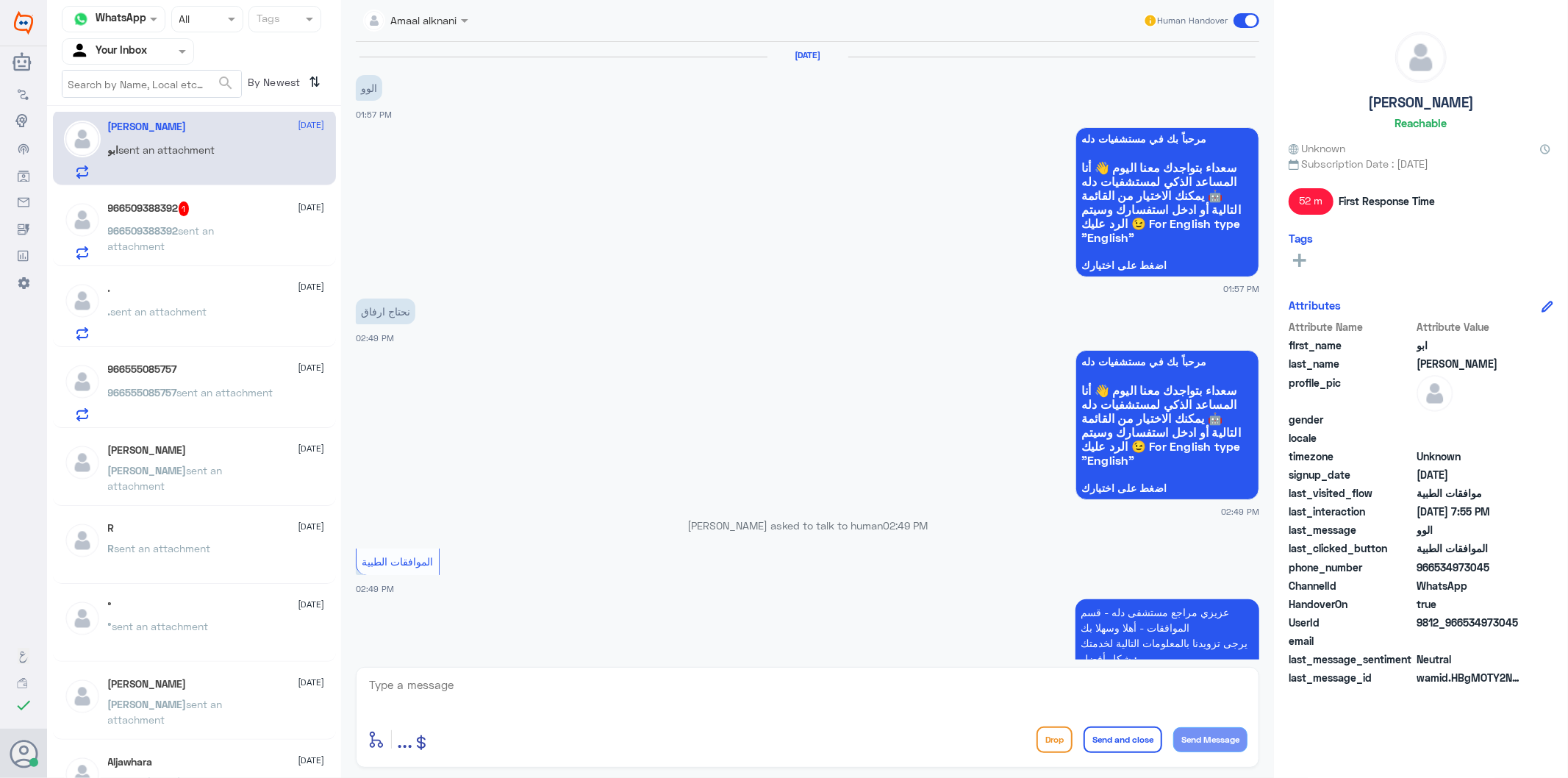
scroll to position [1627, 0]
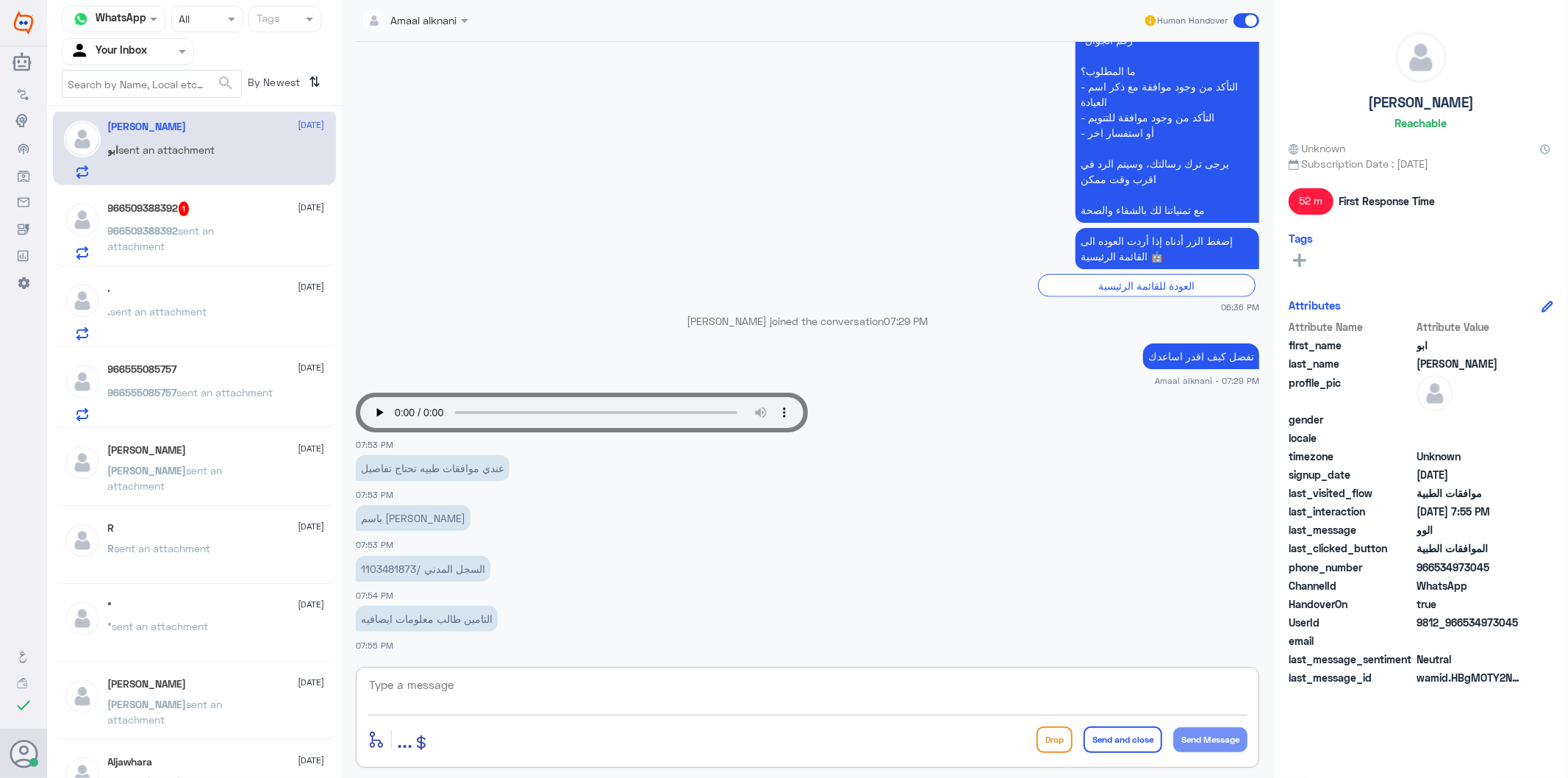
click at [545, 707] on textarea at bounding box center [807, 693] width 880 height 36
click at [189, 233] on span "sent an attachment" at bounding box center [161, 238] width 106 height 28
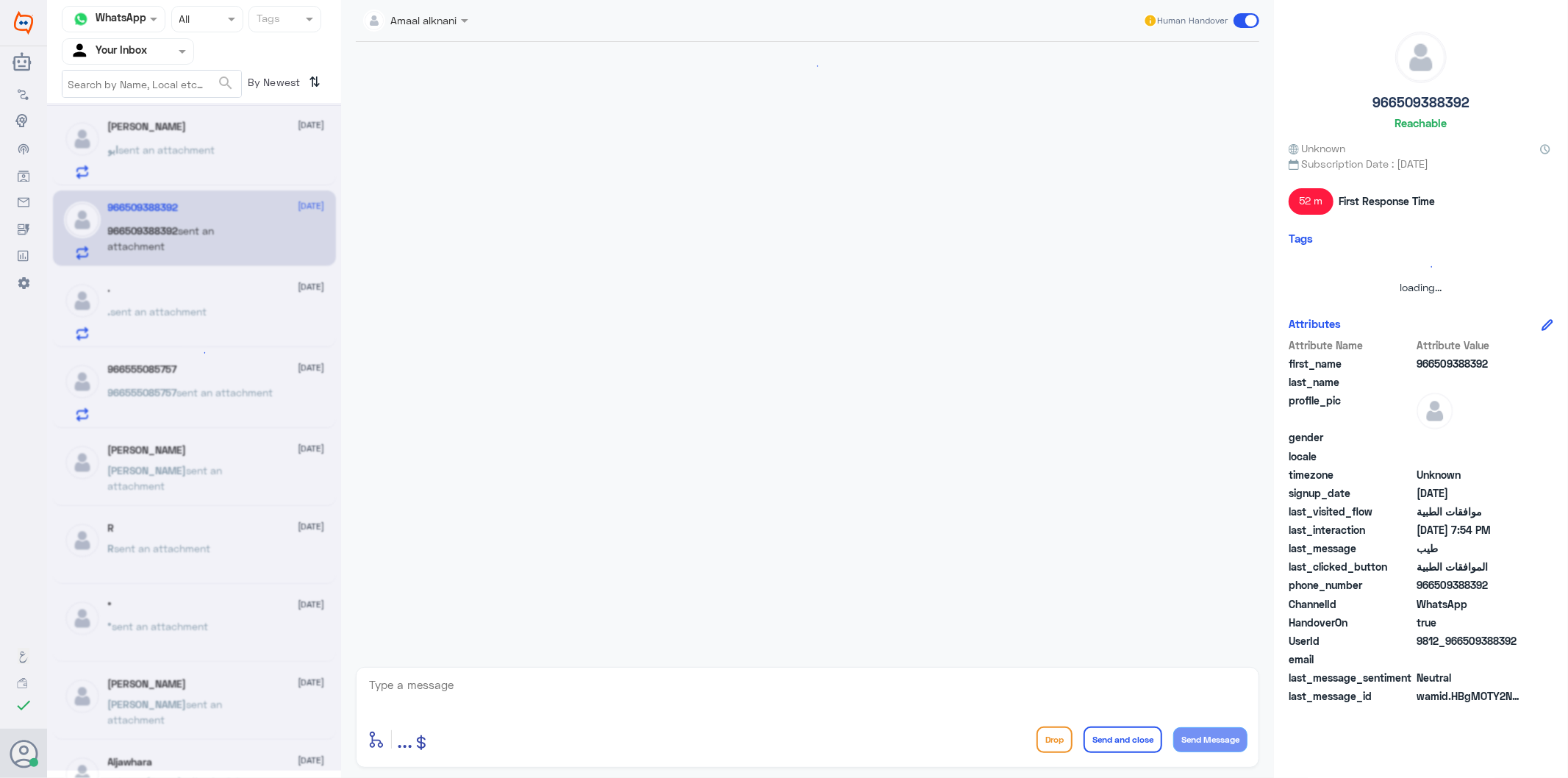
click at [471, 689] on textarea at bounding box center [807, 693] width 880 height 36
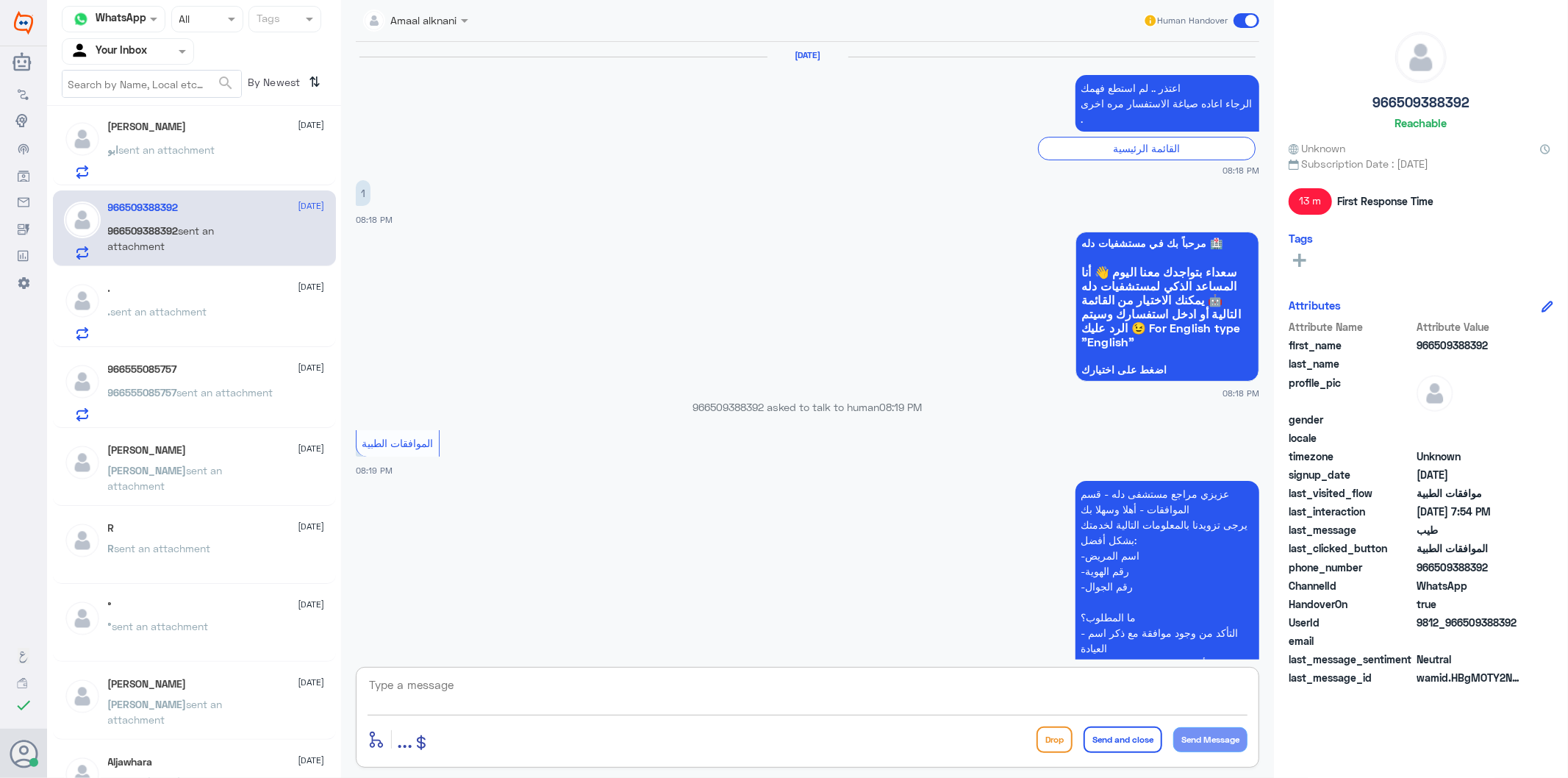
scroll to position [1954, 0]
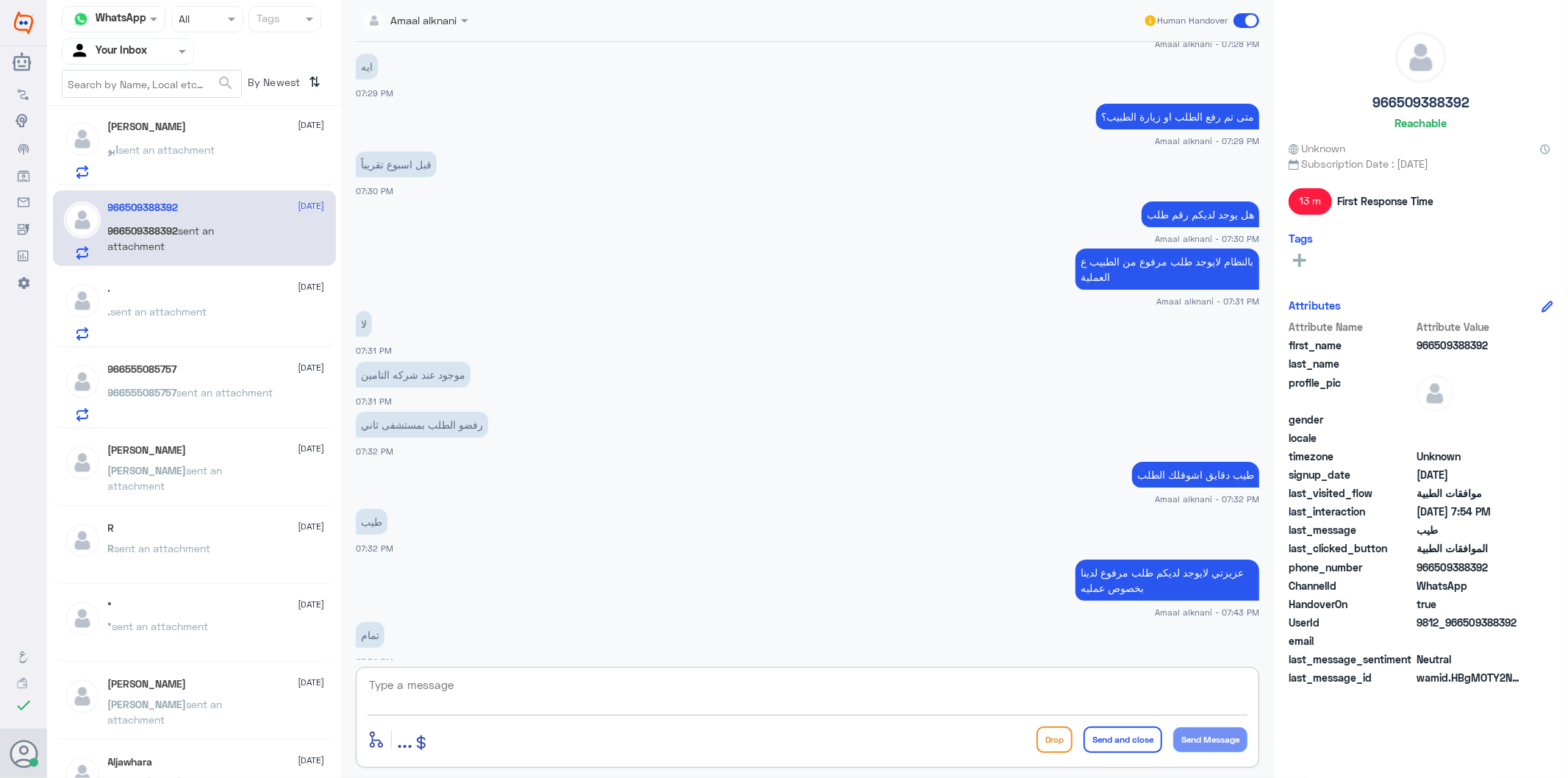
click at [471, 689] on textarea at bounding box center [807, 693] width 880 height 36
type textarea "ق"
type textarea "قدامكم العافية"
click at [1123, 734] on button "Send and close" at bounding box center [1122, 740] width 79 height 27
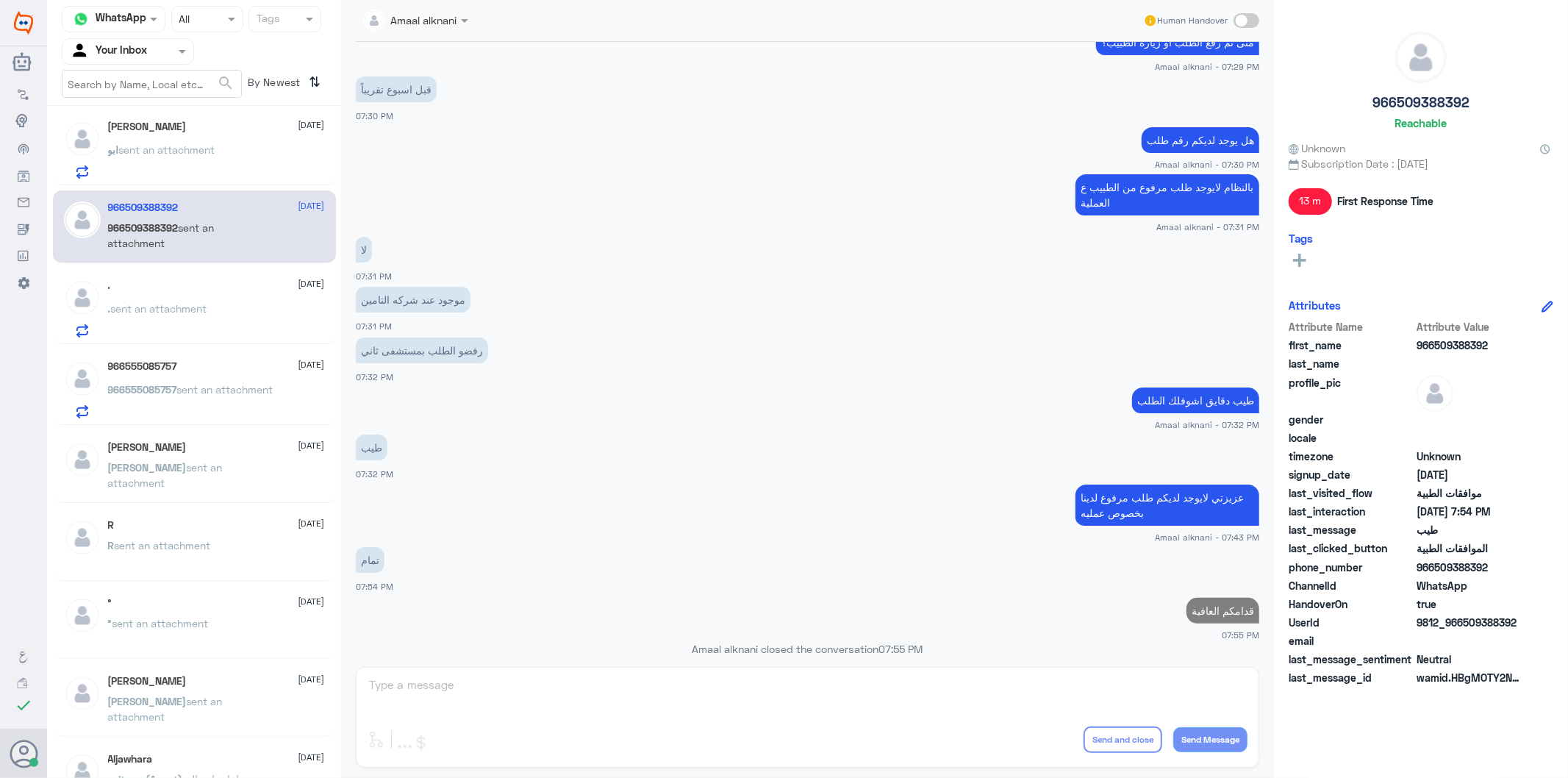
click at [167, 145] on span "sent an attachment" at bounding box center [167, 150] width 97 height 12
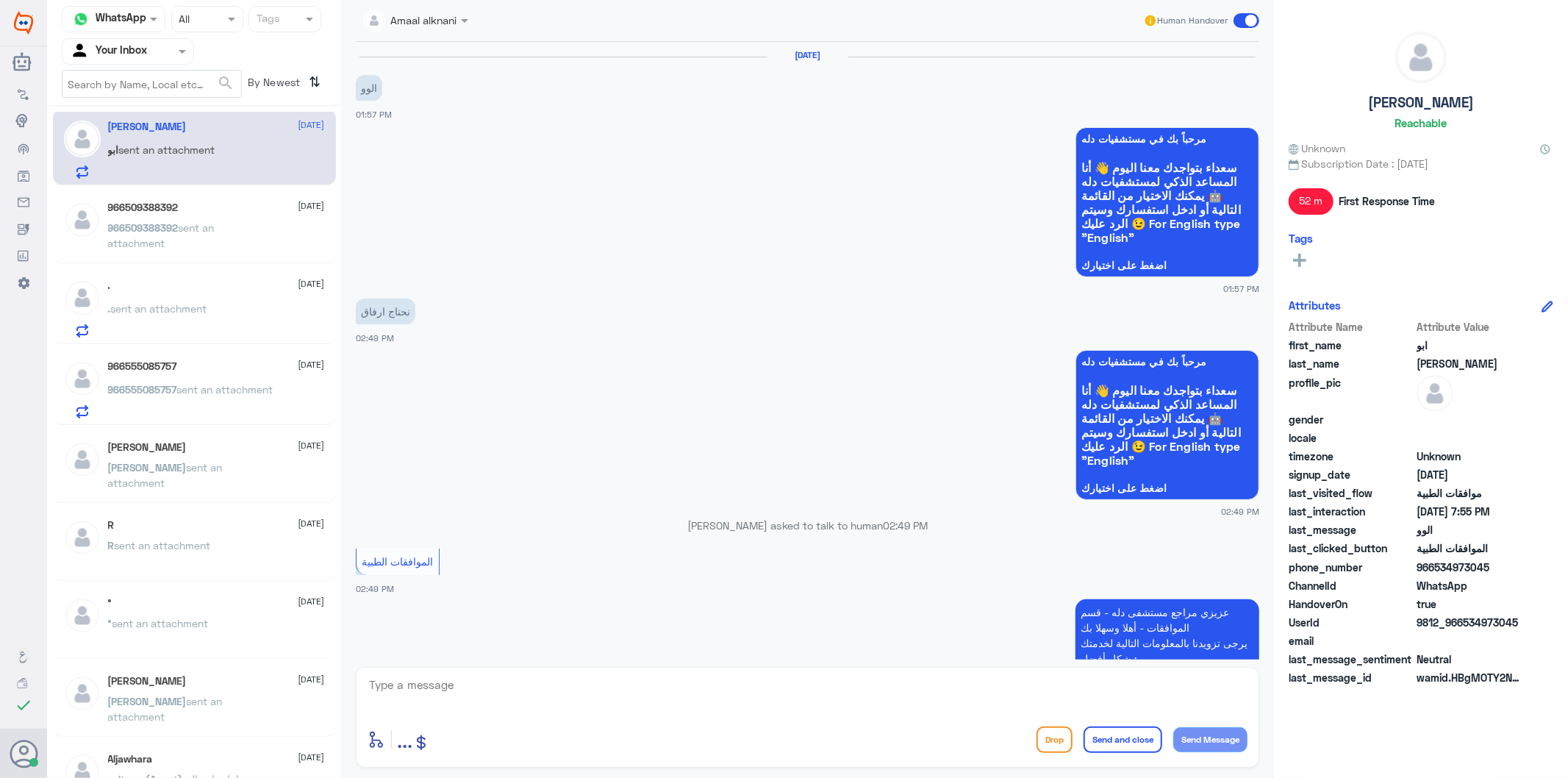
scroll to position [1627, 0]
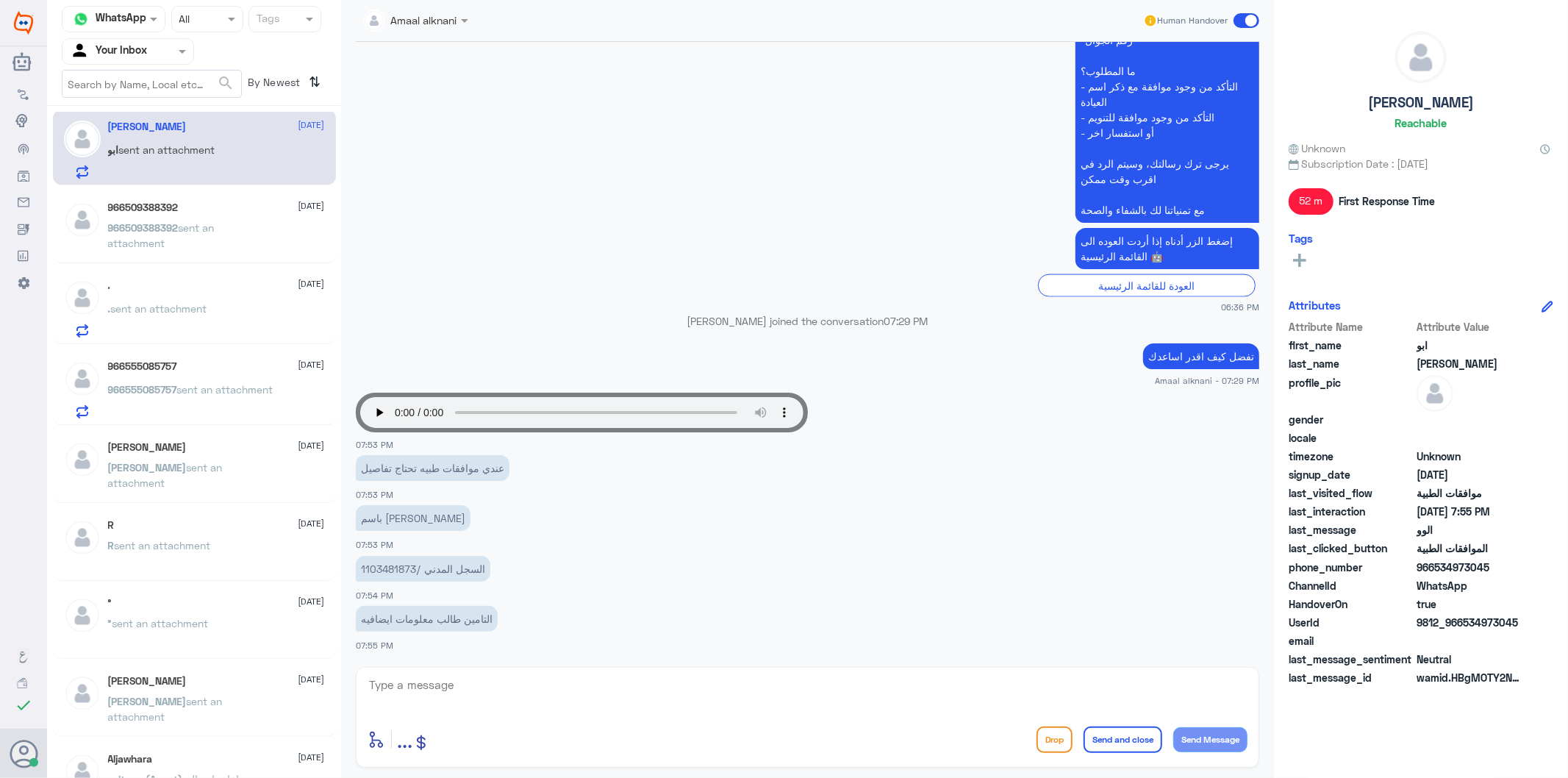
click at [374, 563] on p "السجل المدني /1103481873" at bounding box center [423, 568] width 135 height 26
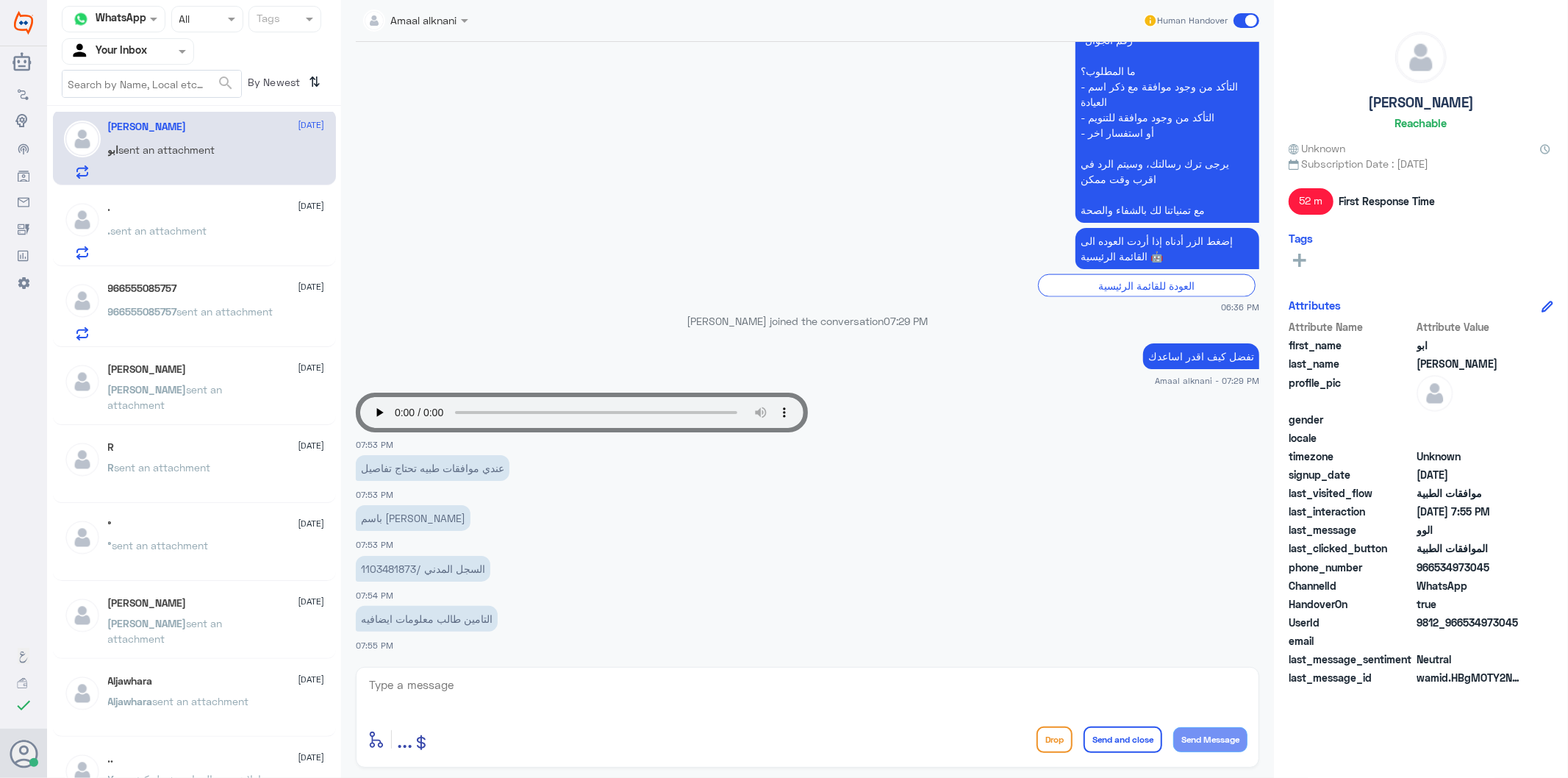
click at [376, 568] on p "السجل المدني /1103481873" at bounding box center [423, 568] width 135 height 26
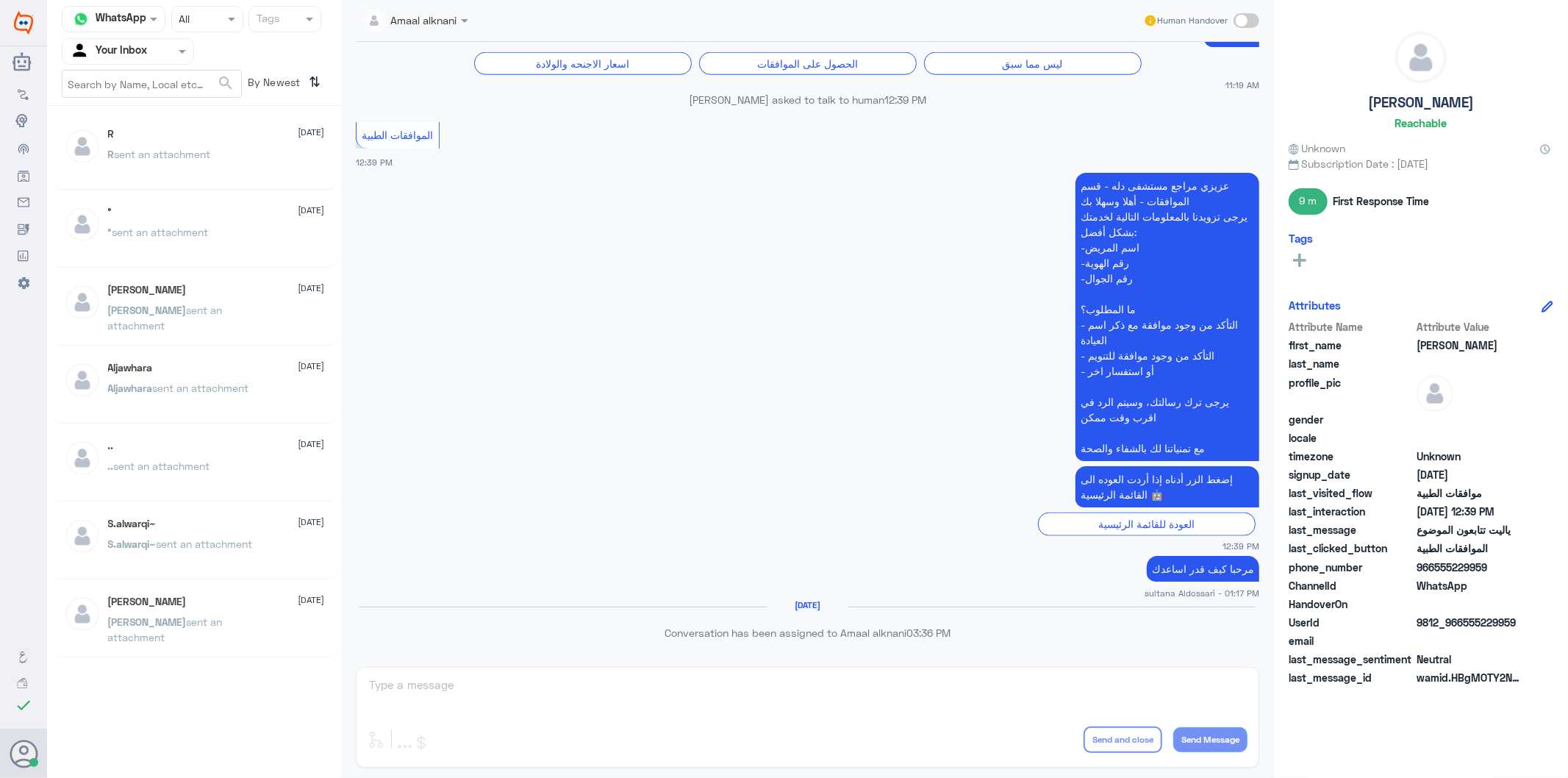
scroll to position [0, 0]
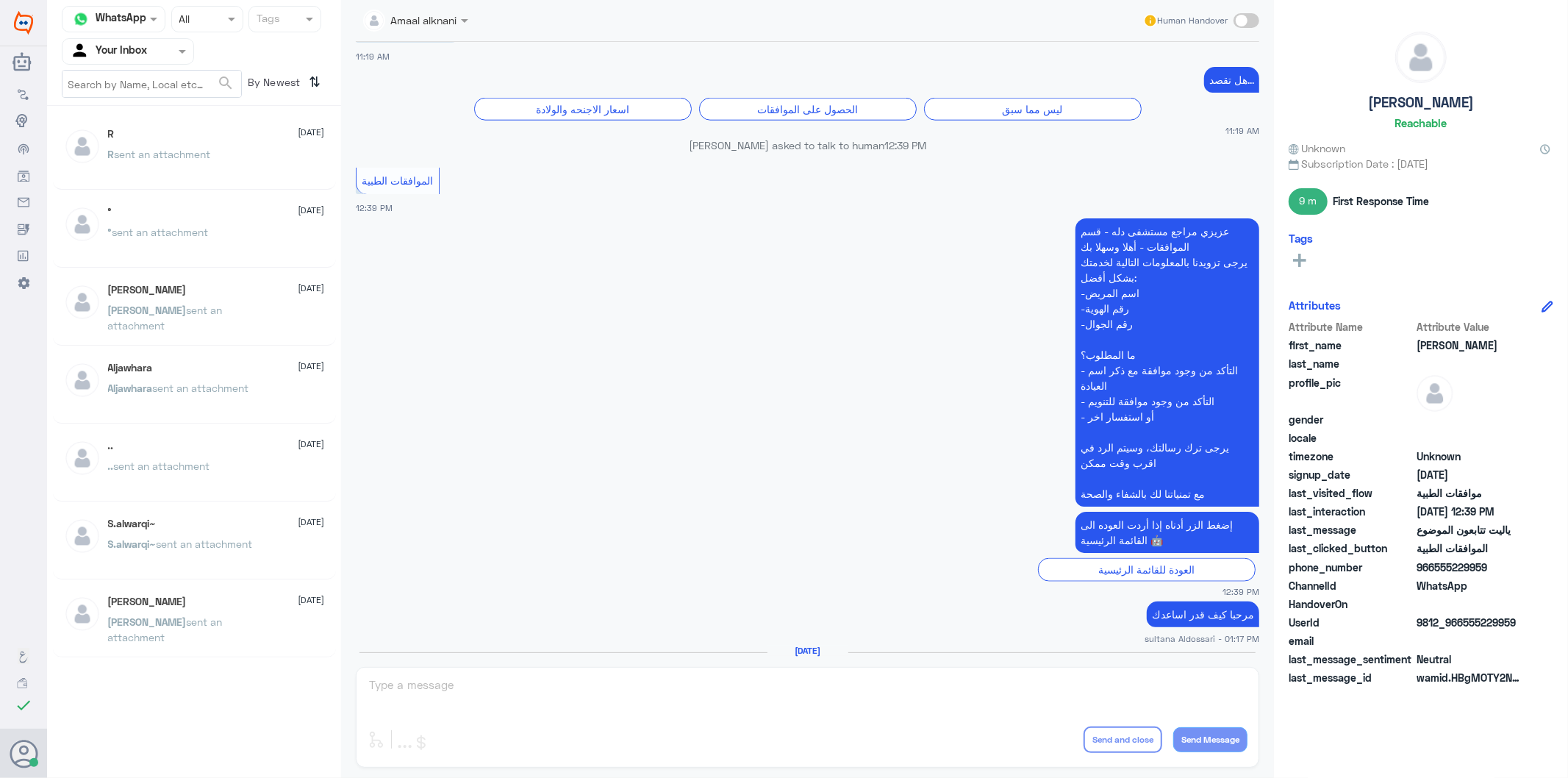
click at [189, 156] on span "sent an attachment" at bounding box center [162, 154] width 97 height 12
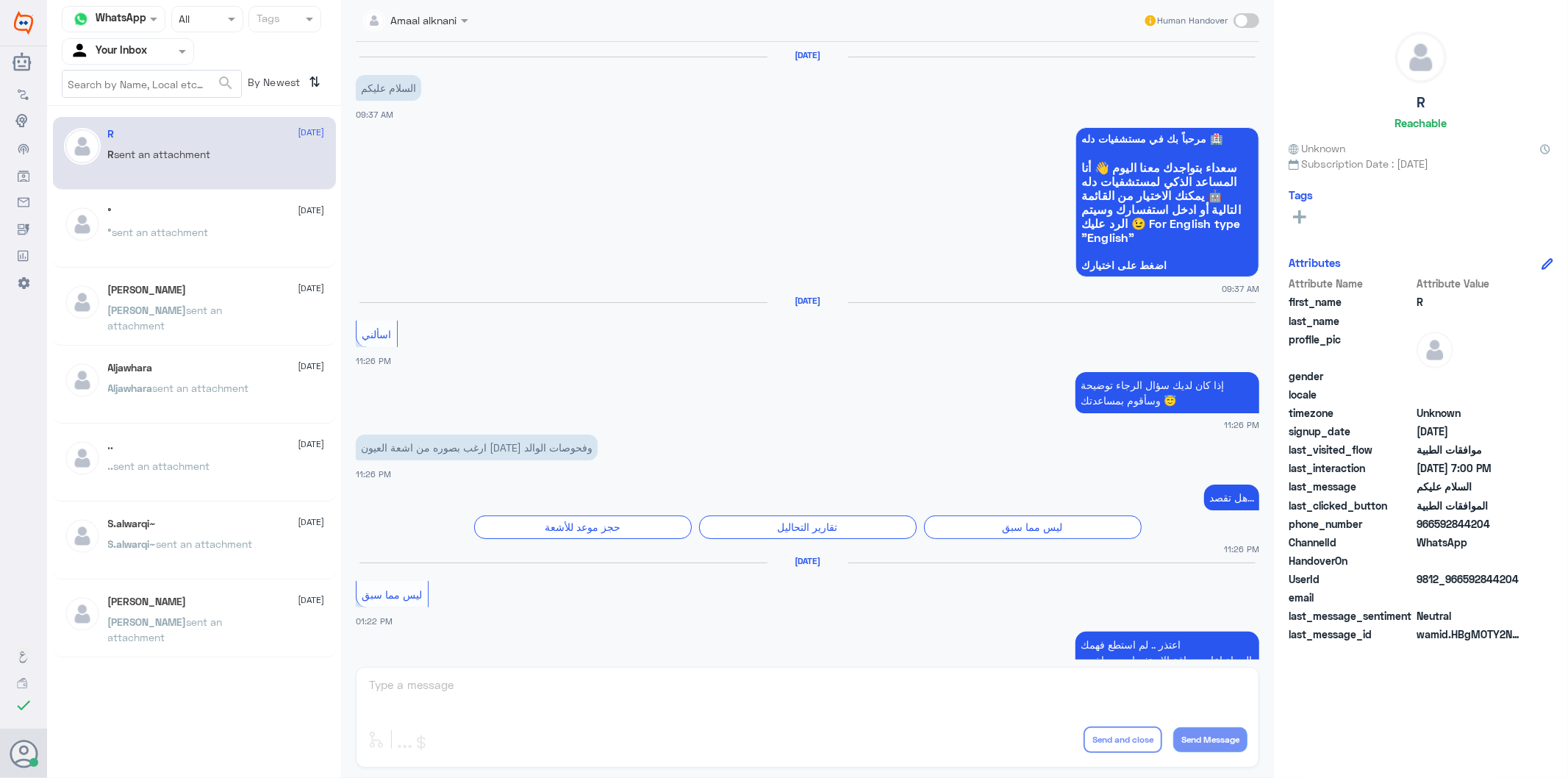
scroll to position [2059, 0]
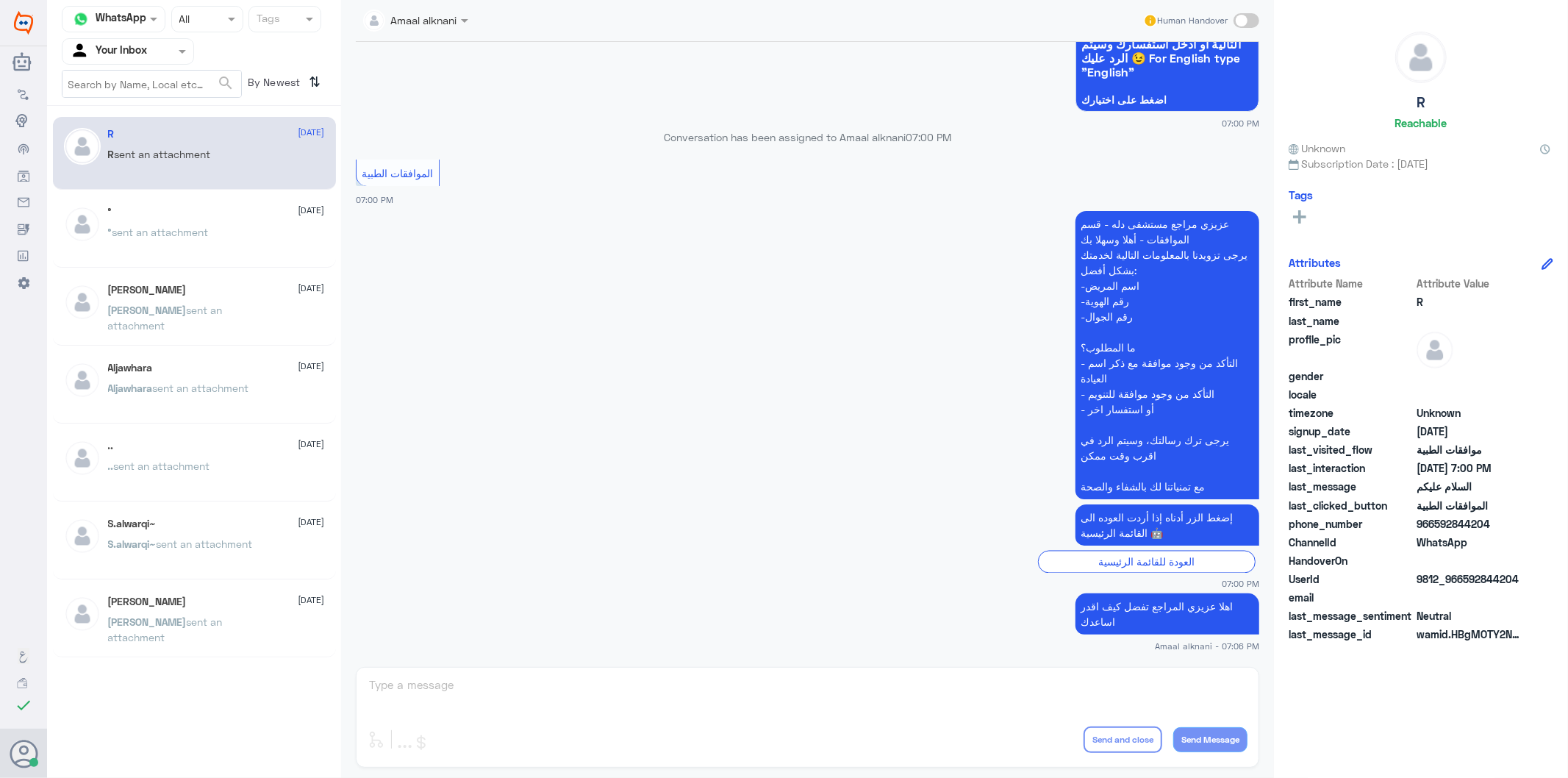
click at [468, 692] on div "Amaal alknani Human Handover [DATE] السلام عليكم 09:37 AM مرحباً بك في مستشفيات…" at bounding box center [807, 391] width 933 height 782
click at [180, 245] on p "° sent an attachment" at bounding box center [159, 242] width 101 height 36
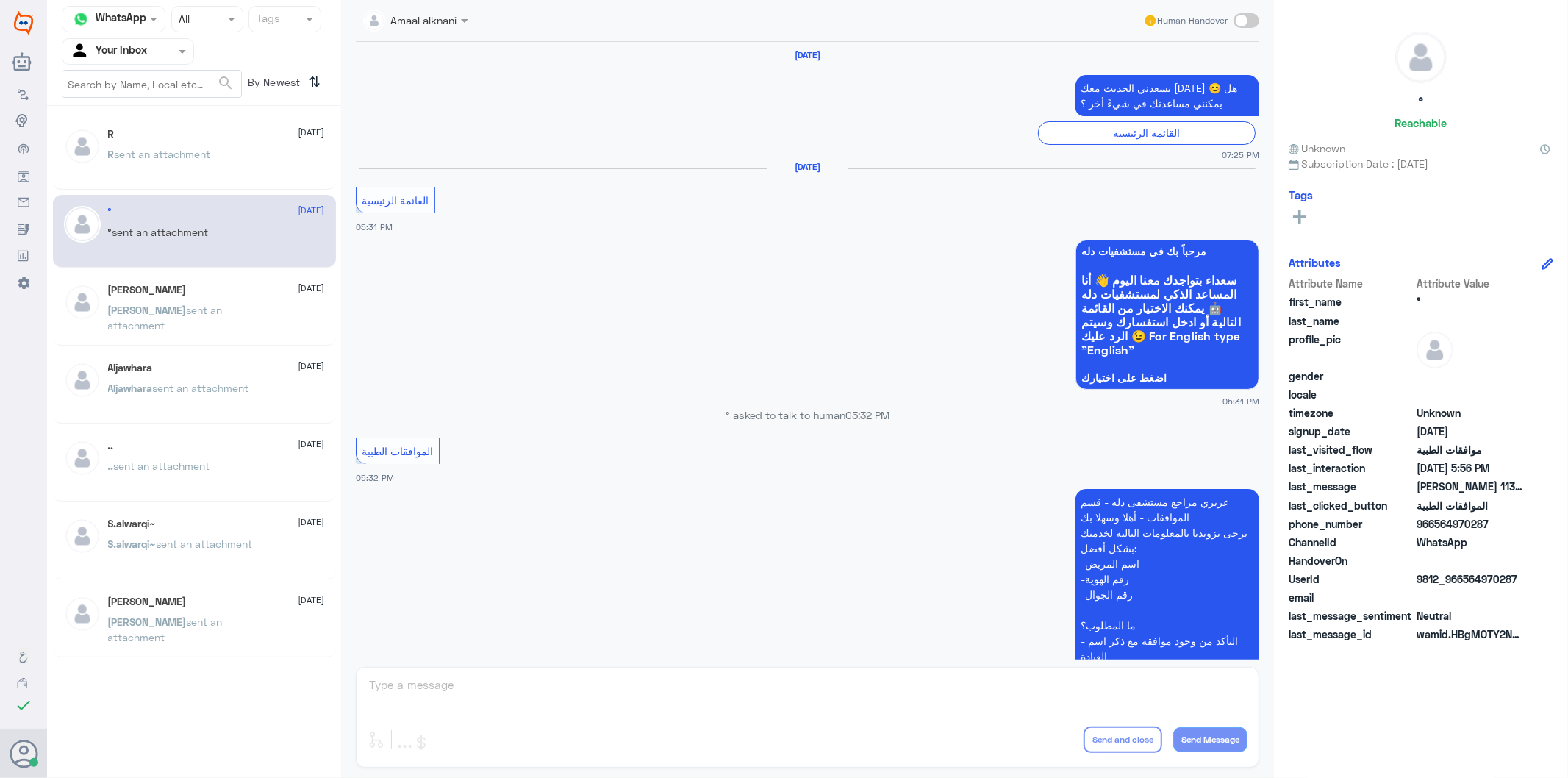
scroll to position [2109, 0]
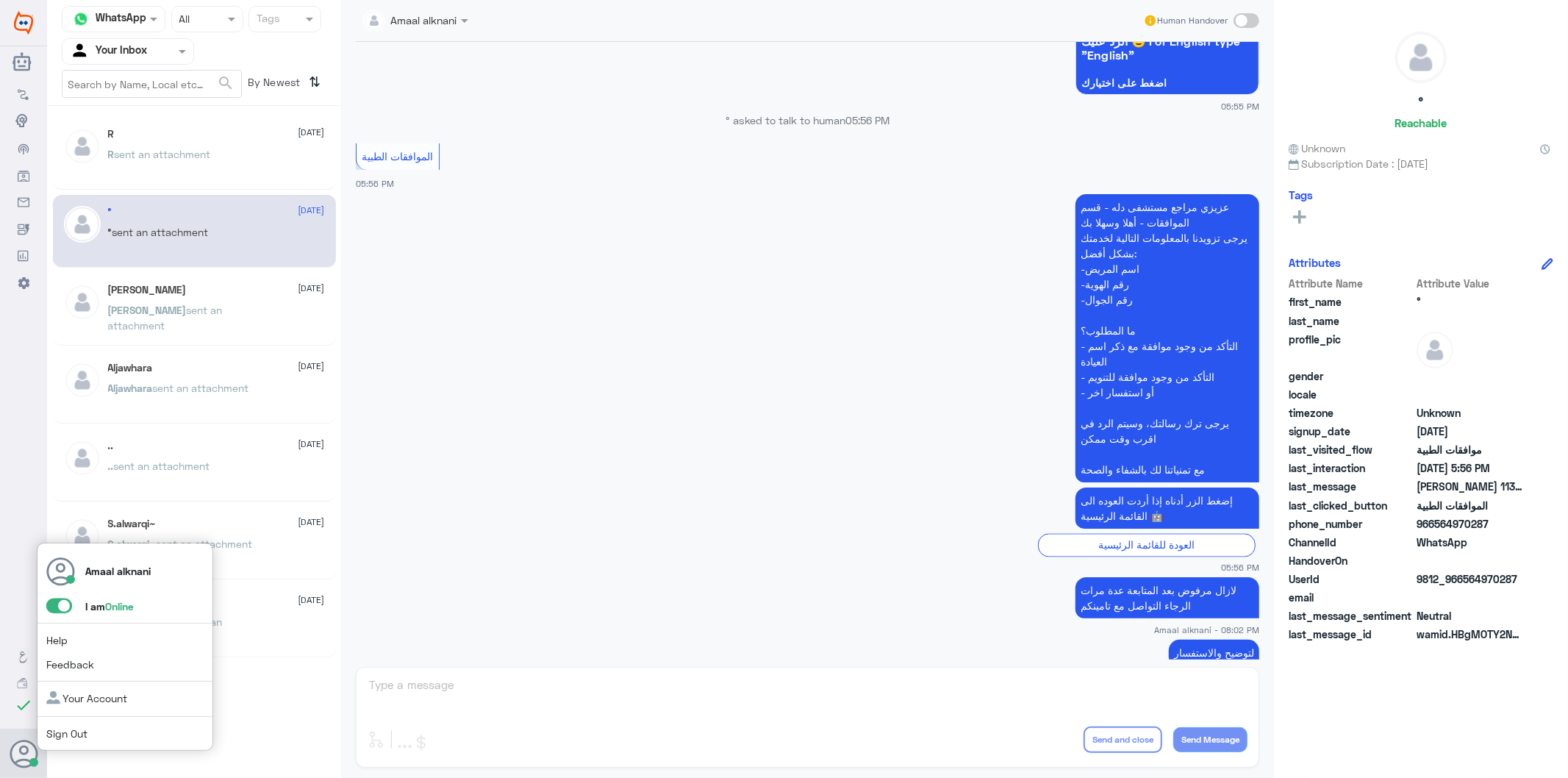
click at [7, 749] on div "Amaal alknani I am Online Help Feedback Your Account Sign Out" at bounding box center [23, 754] width 47 height 50
click at [170, 152] on span "sent an attachment" at bounding box center [162, 154] width 97 height 12
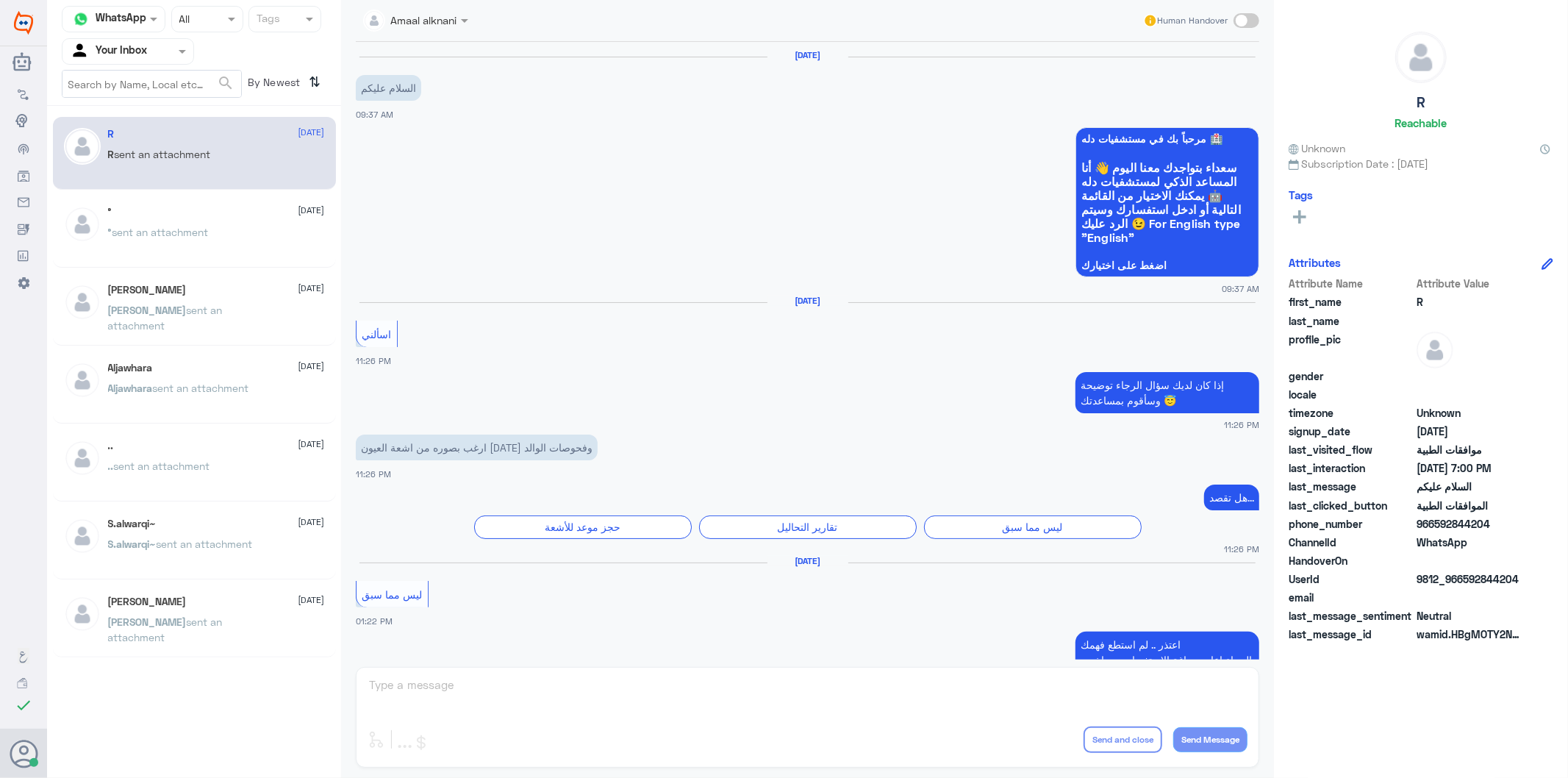
scroll to position [2059, 0]
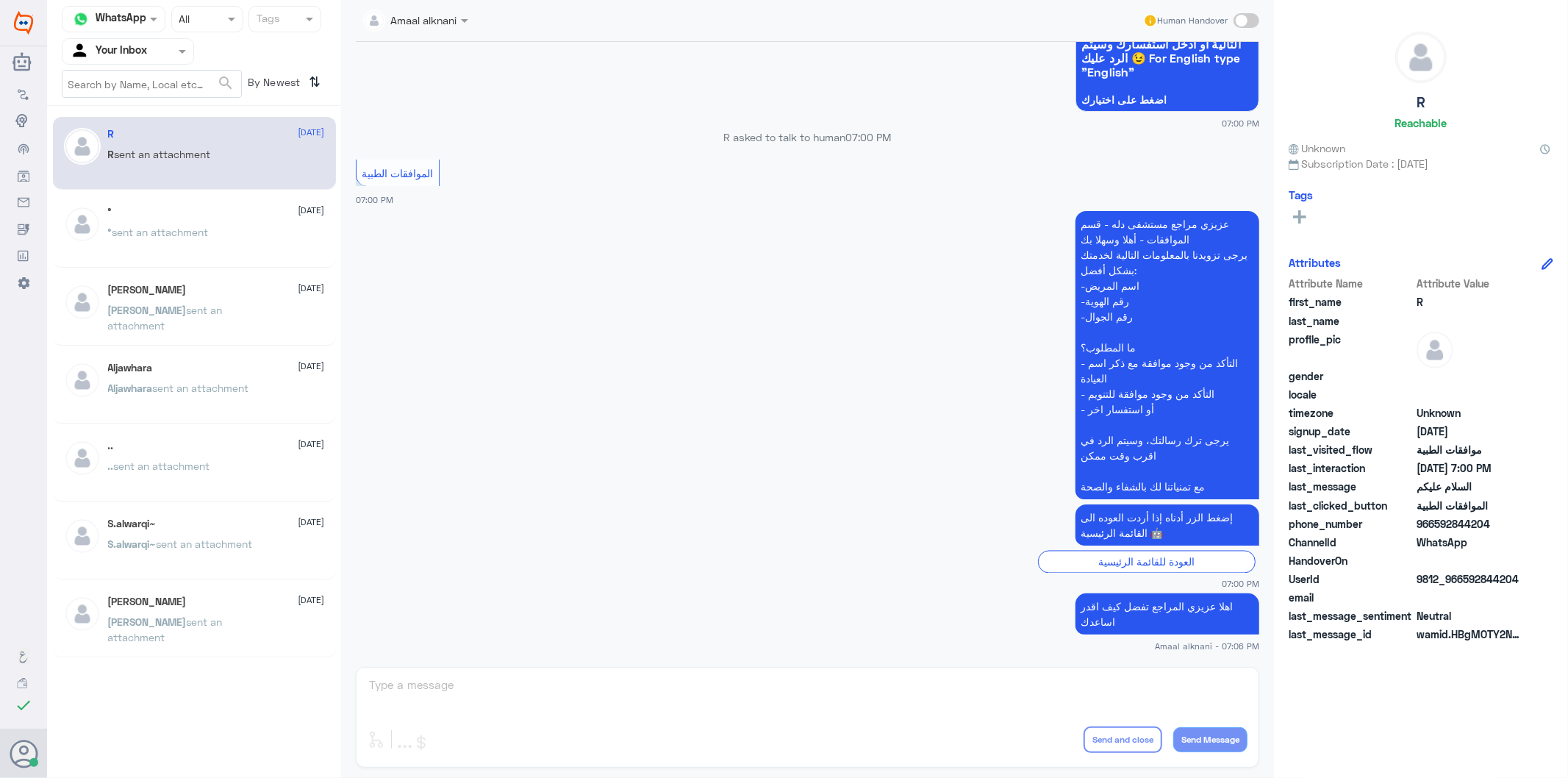
click at [555, 689] on div "Amaal alknani Human Handover [DATE] السلام عليكم 09:37 AM مرحباً بك في مستشفيات…" at bounding box center [807, 391] width 933 height 782
click at [212, 244] on div "° sent an attachment" at bounding box center [216, 244] width 217 height 33
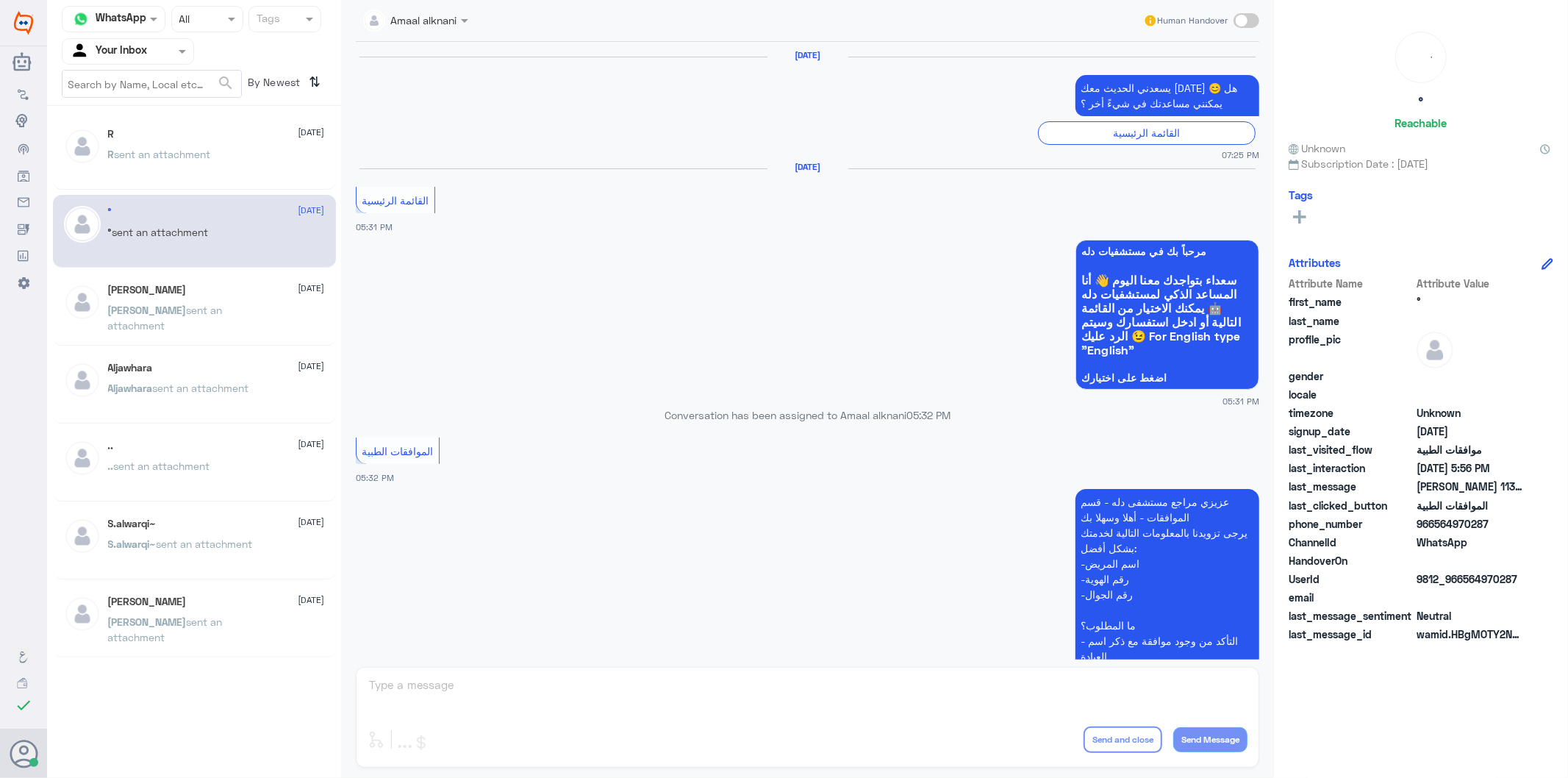
scroll to position [2109, 0]
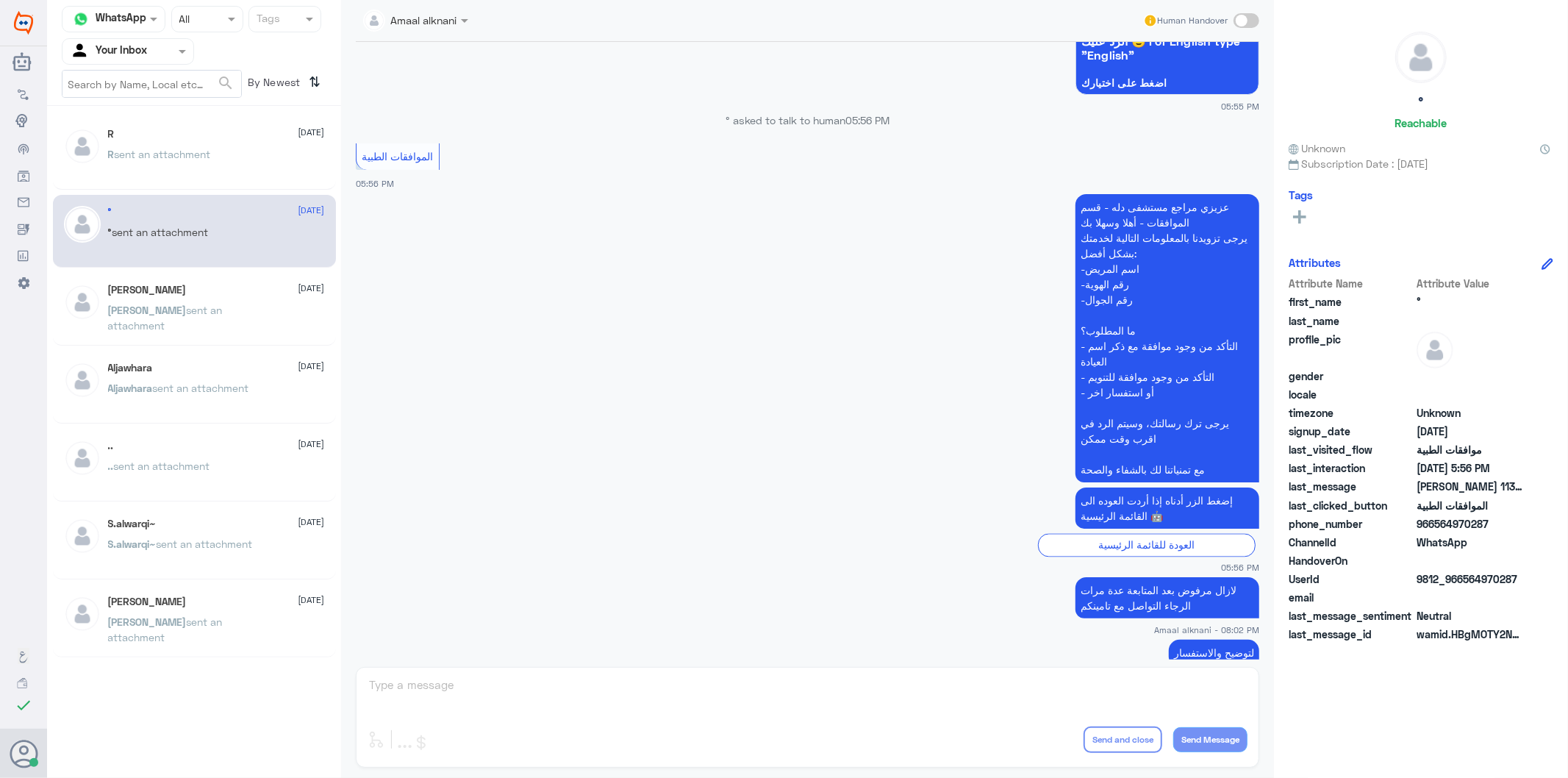
click at [469, 694] on div "Amaal alknani Human Handover [DATE] يسعدني الحديث معك [DATE] 😊 هل يمكنني مساعدت…" at bounding box center [807, 391] width 933 height 782
click at [151, 314] on span "sent an attachment" at bounding box center [165, 318] width 114 height 28
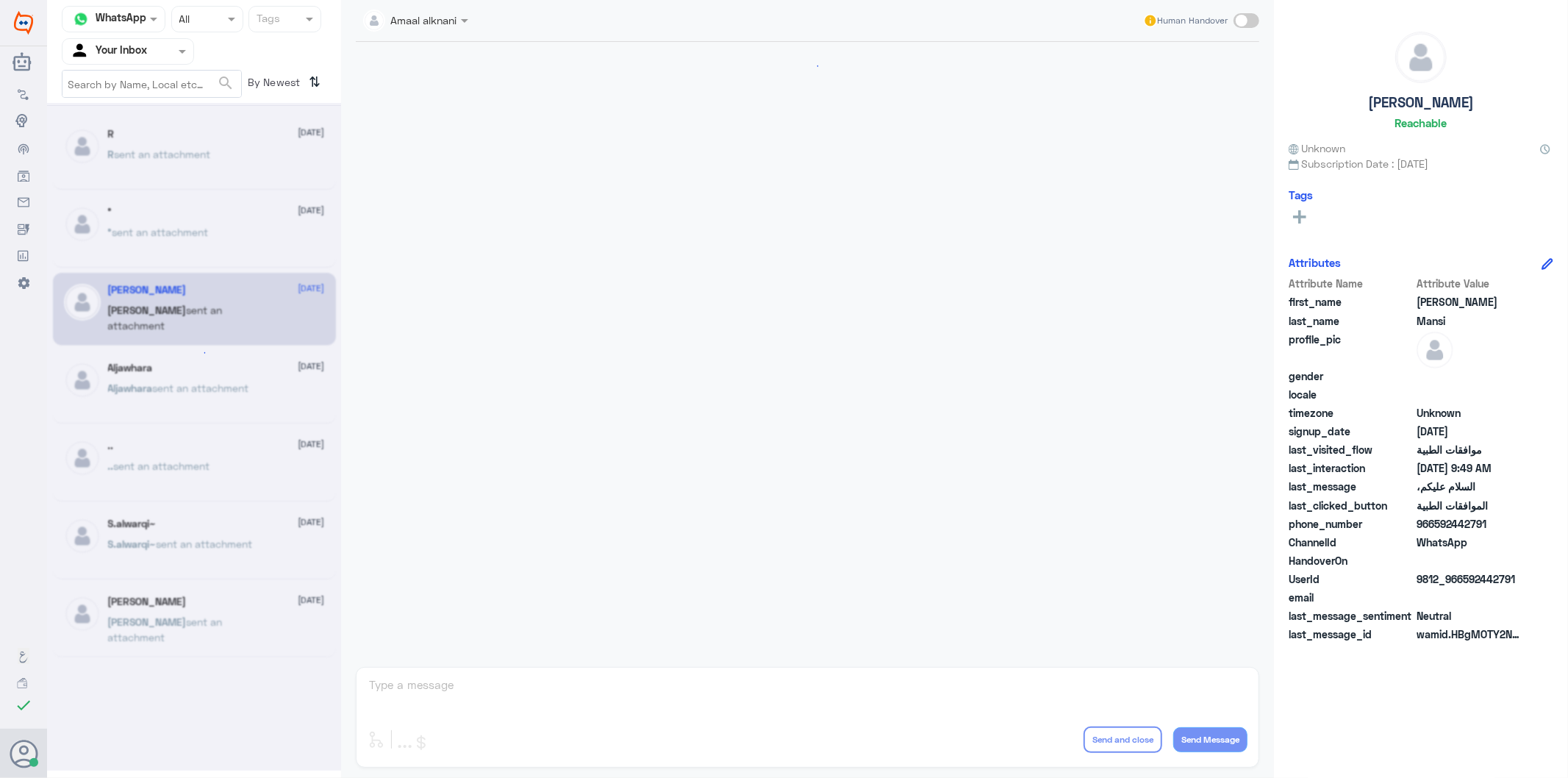
scroll to position [166, 0]
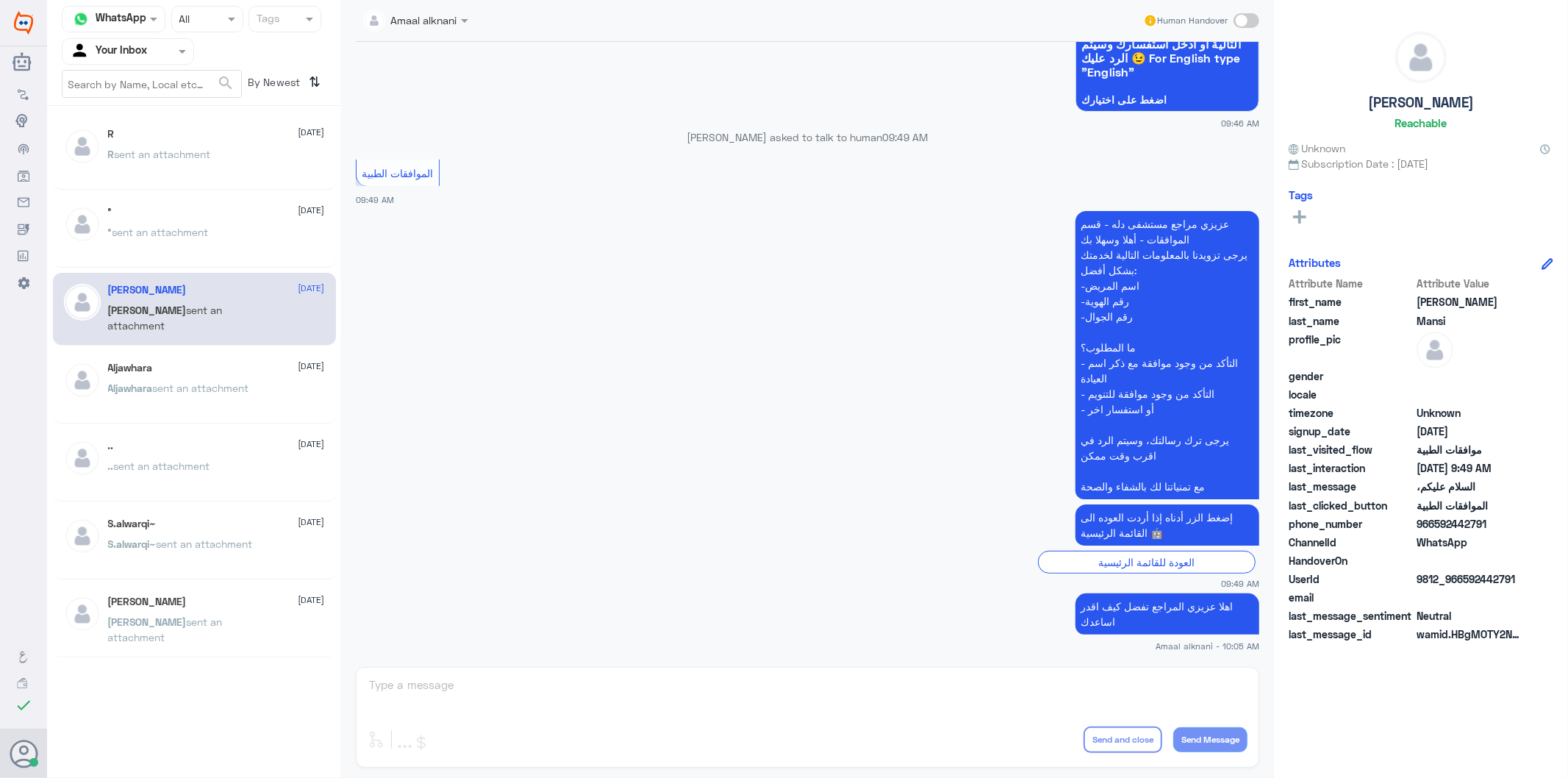
click at [428, 699] on div "Amaal alknani Human Handover [DATE] السلام عليكم، 09:46 AM مرحباً بك في مستشفيا…" at bounding box center [807, 391] width 933 height 782
click at [191, 146] on p "R sent an attachment" at bounding box center [159, 164] width 103 height 36
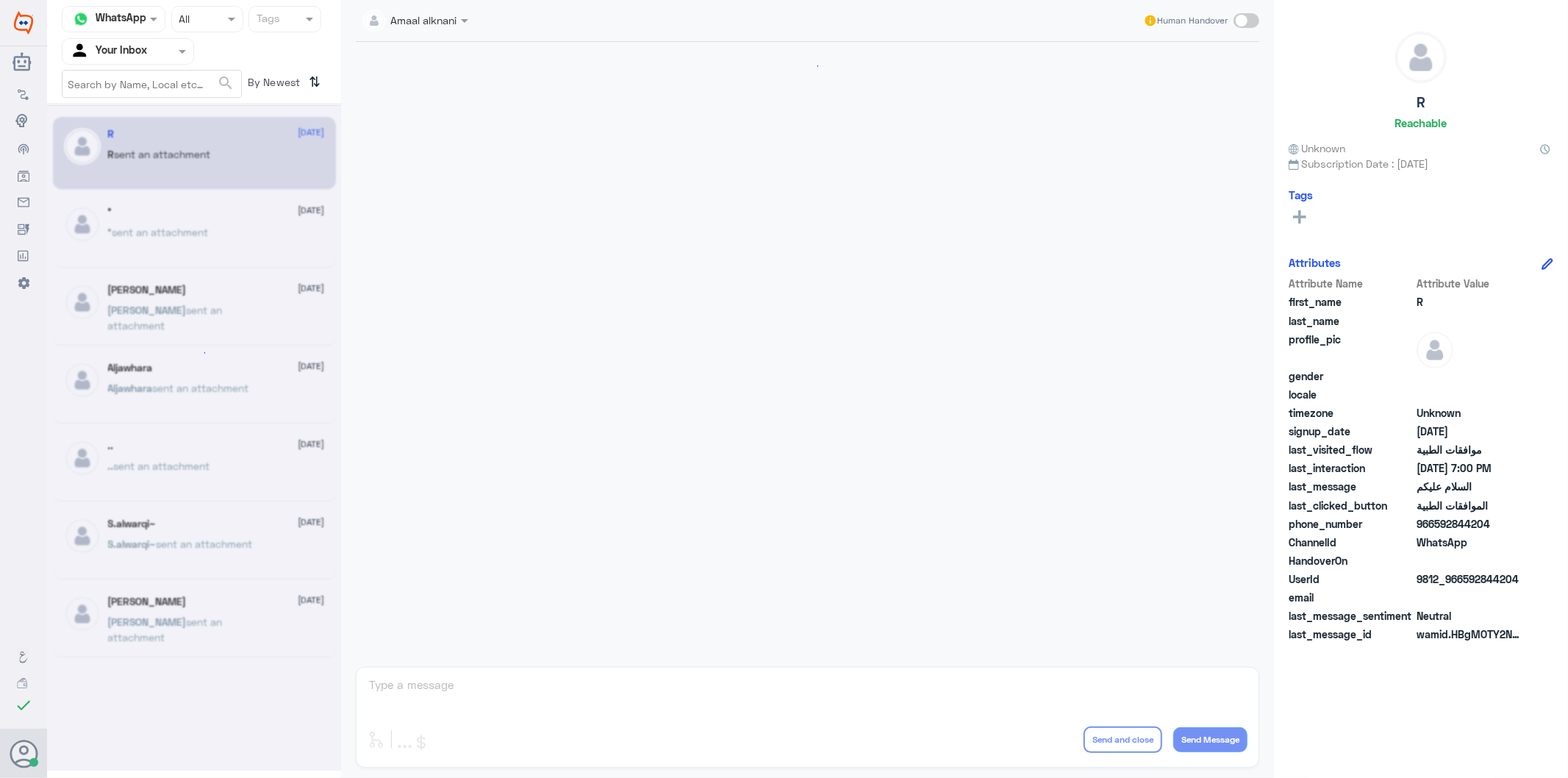
scroll to position [2059, 0]
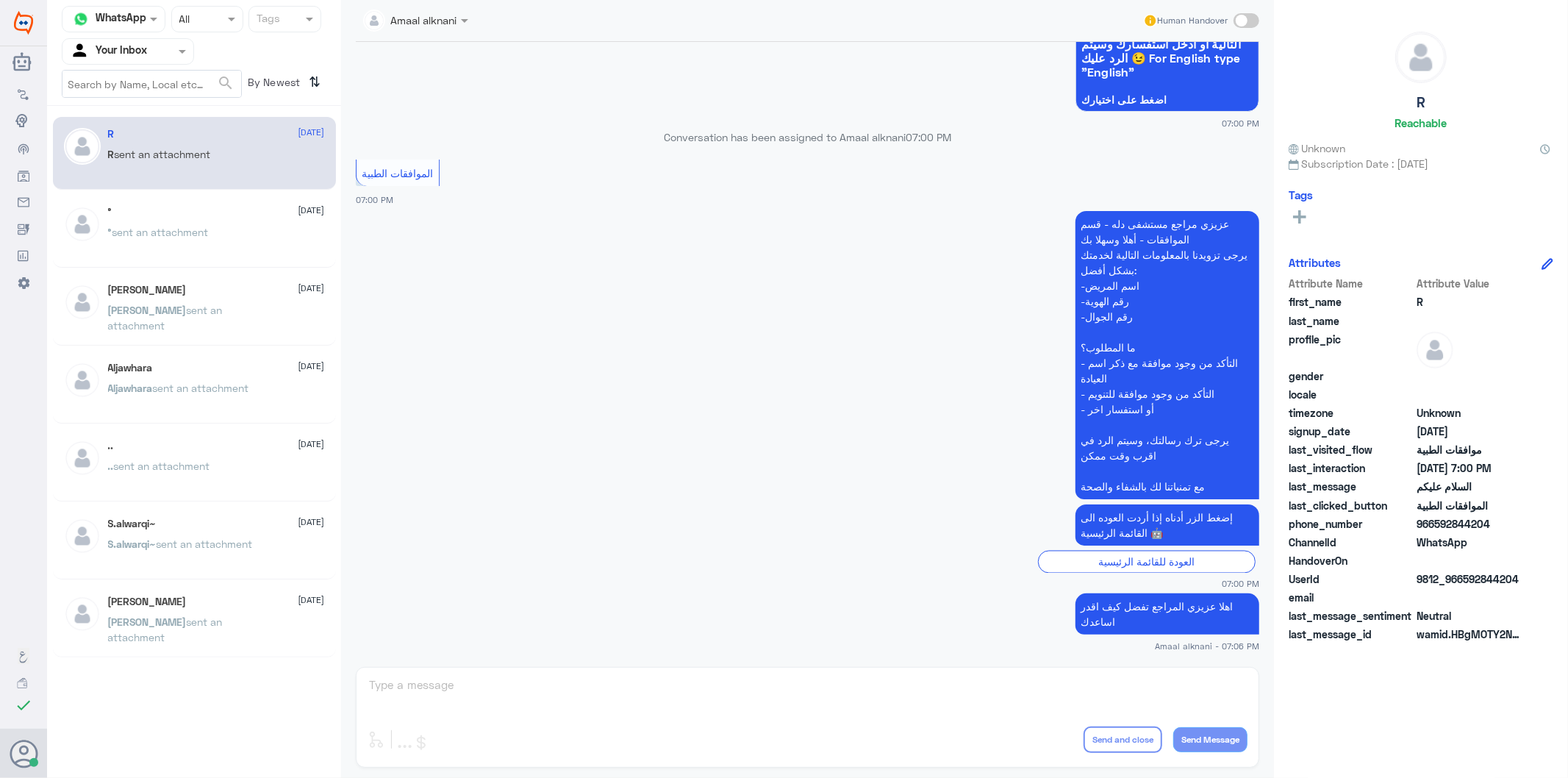
click at [493, 688] on div "Amaal alknani Human Handover [DATE] السلام عليكم 09:37 AM مرحباً بك في مستشفيات…" at bounding box center [807, 391] width 933 height 782
click at [400, 673] on div "Amaal alknani Human Handover [DATE] السلام عليكم 09:37 AM مرحباً بك في مستشفيات…" at bounding box center [807, 391] width 933 height 782
click at [439, 682] on div "Amaal alknani Human Handover [DATE] السلام عليكم 09:37 AM مرحباً بك في مستشفيات…" at bounding box center [807, 391] width 933 height 782
click at [582, 700] on div "Amaal alknani Human Handover [DATE] السلام عليكم 09:37 AM مرحباً بك في مستشفيات…" at bounding box center [807, 391] width 933 height 782
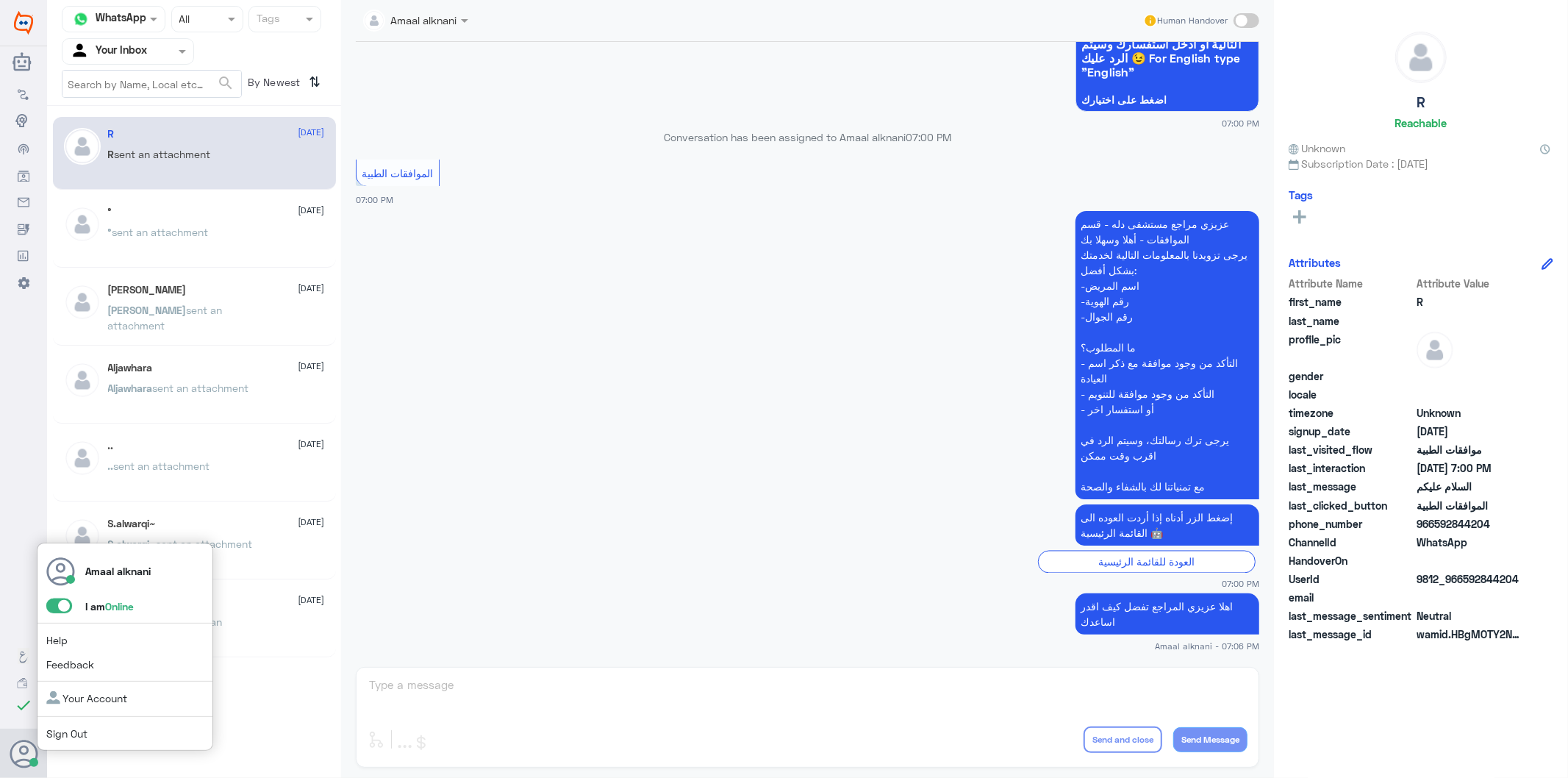
click at [23, 755] on use at bounding box center [25, 754] width 28 height 28
click at [58, 607] on span at bounding box center [58, 606] width 26 height 15
click at [0, 0] on input "checkbox" at bounding box center [0, 0] width 0 height 0
click at [60, 730] on link "Sign Out" at bounding box center [66, 734] width 41 height 12
